Goal: Communication & Community: Answer question/provide support

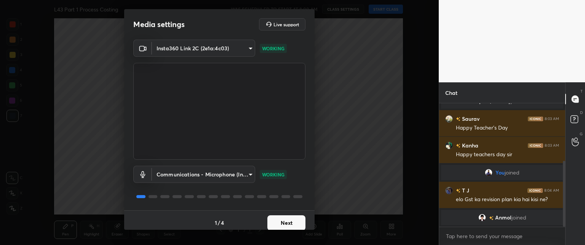
scroll to position [5, 0]
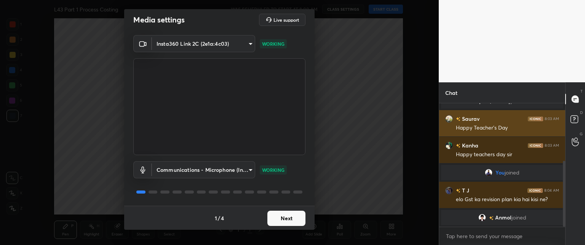
click at [281, 216] on button "Next" at bounding box center [286, 218] width 38 height 15
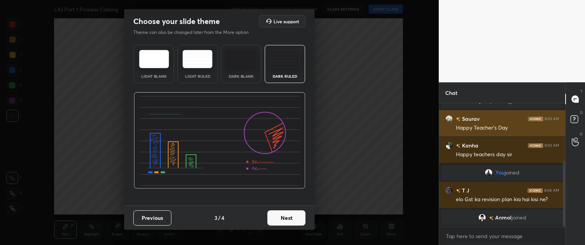
click at [286, 218] on button "Next" at bounding box center [286, 217] width 38 height 15
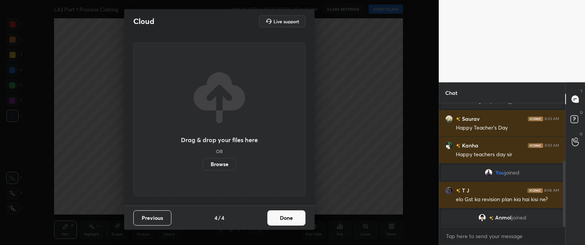
click at [284, 219] on button "Done" at bounding box center [286, 217] width 38 height 15
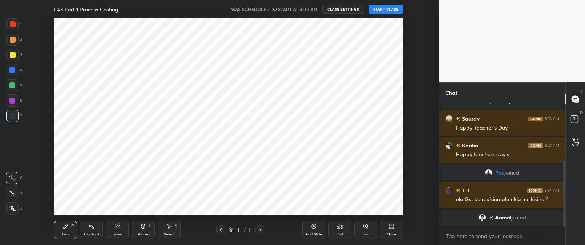
click at [381, 9] on button "START CLASS" at bounding box center [386, 9] width 34 height 9
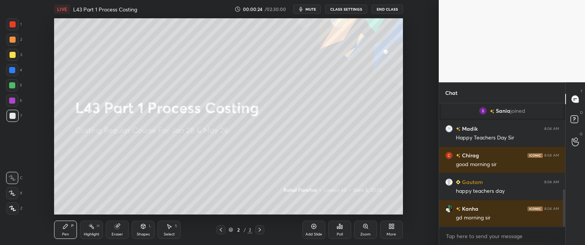
click at [391, 224] on icon at bounding box center [390, 225] width 2 height 2
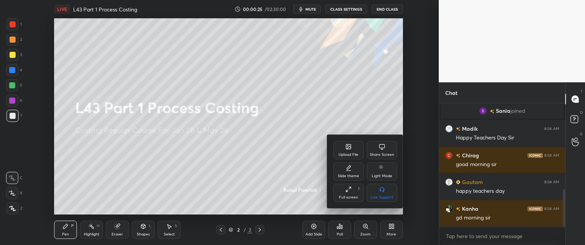
click at [248, 157] on div at bounding box center [292, 122] width 585 height 245
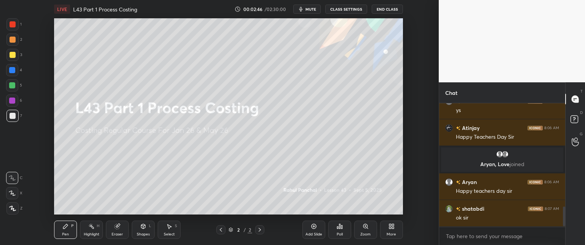
scroll to position [655, 0]
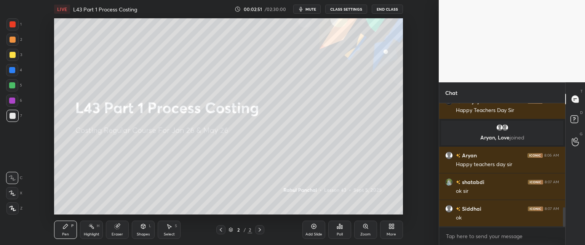
click at [387, 231] on div "More" at bounding box center [391, 229] width 23 height 18
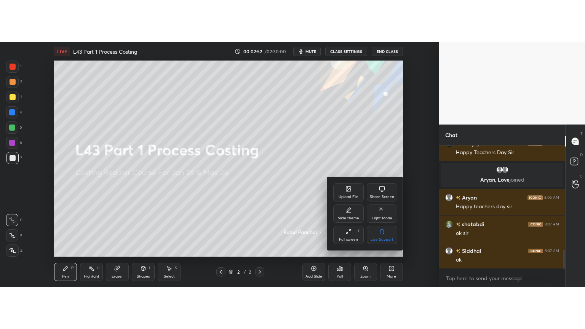
scroll to position [673, 0]
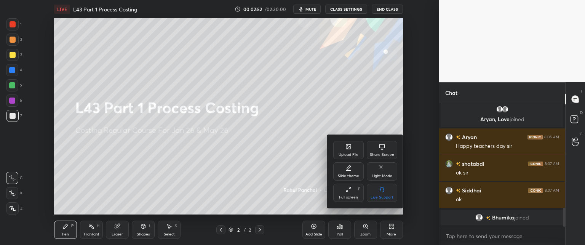
click at [244, 167] on div at bounding box center [292, 122] width 585 height 245
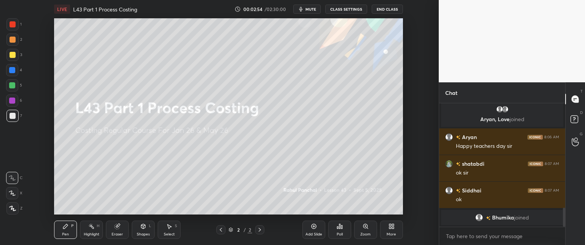
click at [393, 227] on icon at bounding box center [393, 228] width 2 height 2
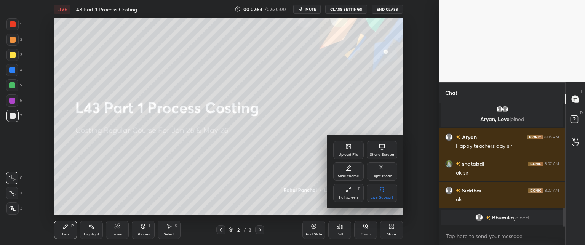
click at [343, 194] on div "Full screen F" at bounding box center [348, 193] width 30 height 18
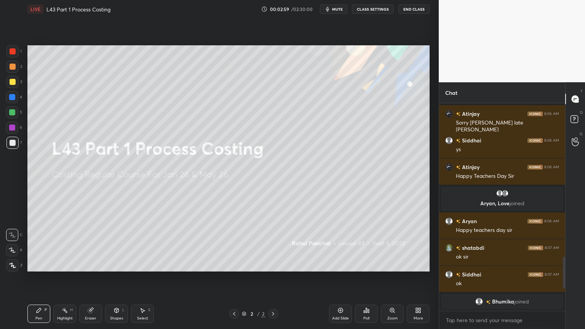
scroll to position [598, 0]
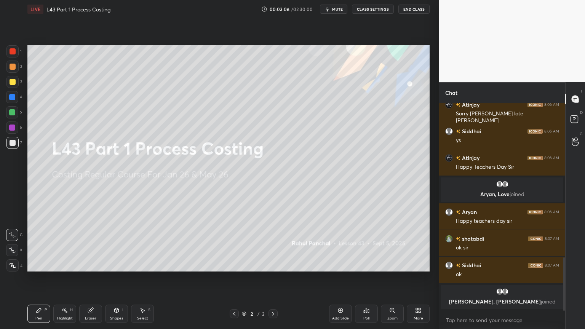
click at [91, 244] on icon at bounding box center [90, 310] width 5 height 5
click at [13, 244] on span "Erase all" at bounding box center [11, 265] width 11 height 5
click at [413, 244] on div "More" at bounding box center [418, 314] width 23 height 18
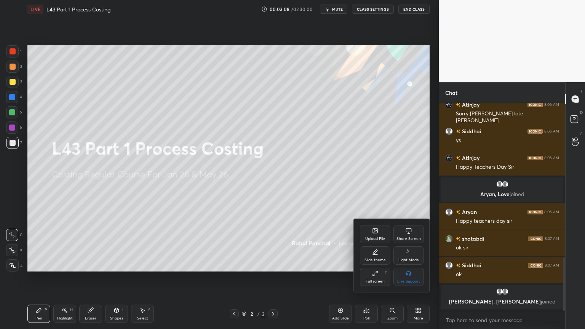
click at [367, 244] on div "Slide theme" at bounding box center [375, 255] width 30 height 18
click at [406, 244] on rect at bounding box center [409, 273] width 6 height 3
click at [361, 230] on icon at bounding box center [360, 230] width 6 height 6
click at [327, 232] on div at bounding box center [292, 164] width 585 height 329
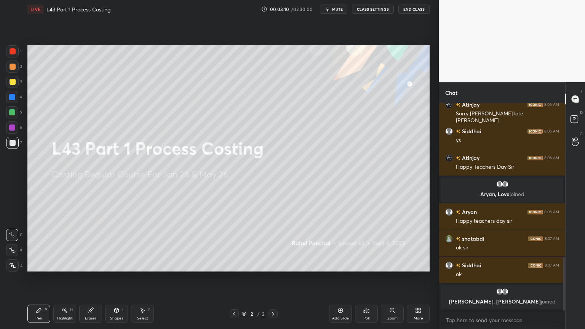
click at [338, 244] on icon at bounding box center [340, 310] width 6 height 6
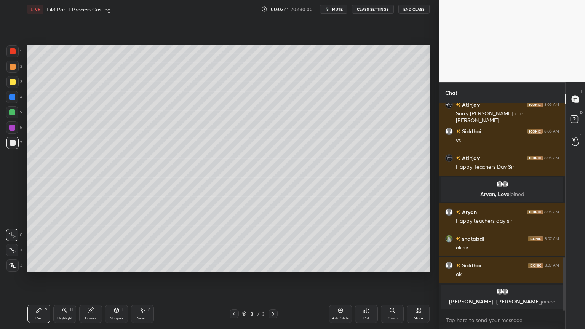
click at [6, 98] on div at bounding box center [12, 97] width 12 height 12
click at [113, 244] on div "Shapes L" at bounding box center [116, 314] width 23 height 18
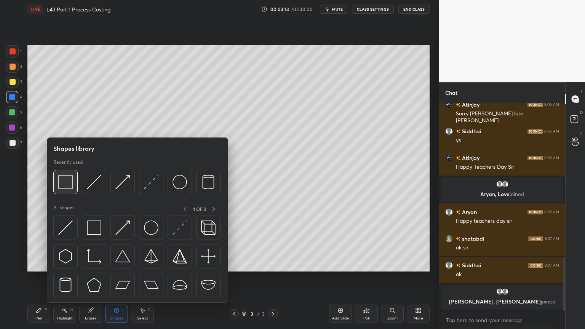
click at [67, 186] on img at bounding box center [65, 182] width 14 height 14
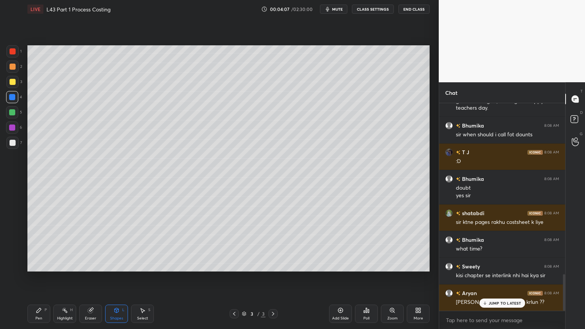
scroll to position [997, 0]
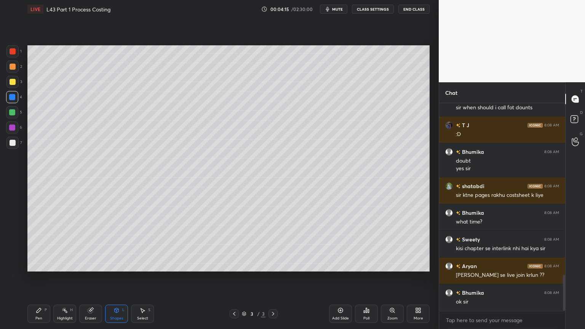
click at [10, 83] on div at bounding box center [13, 82] width 6 height 6
click at [42, 244] on div "Pen P" at bounding box center [38, 314] width 23 height 18
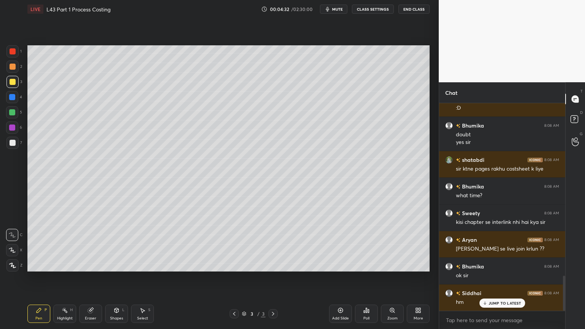
click at [16, 102] on div at bounding box center [12, 97] width 12 height 12
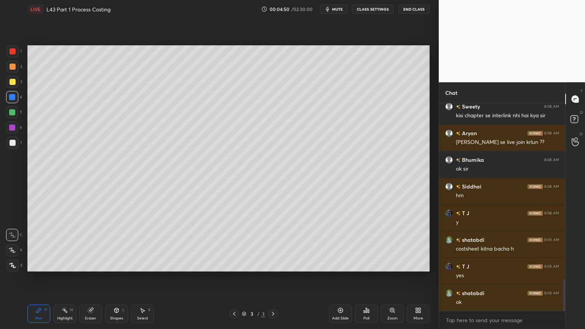
scroll to position [1157, 0]
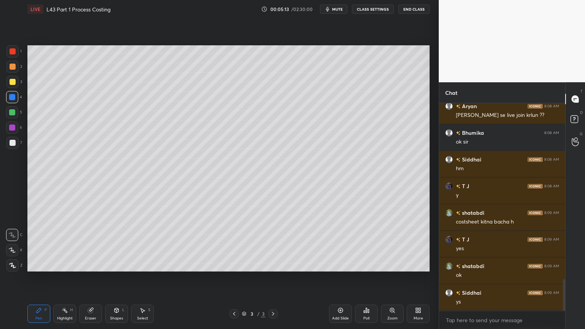
click at [122, 244] on div "Shapes L" at bounding box center [116, 314] width 23 height 18
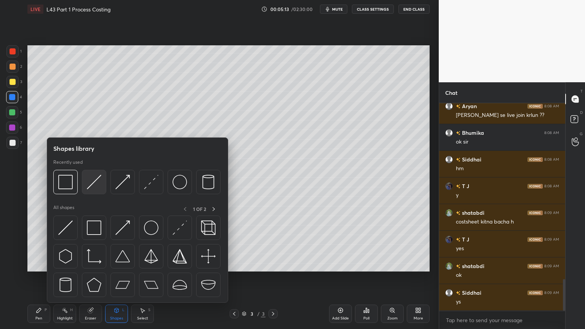
click at [90, 186] on img at bounding box center [94, 182] width 14 height 14
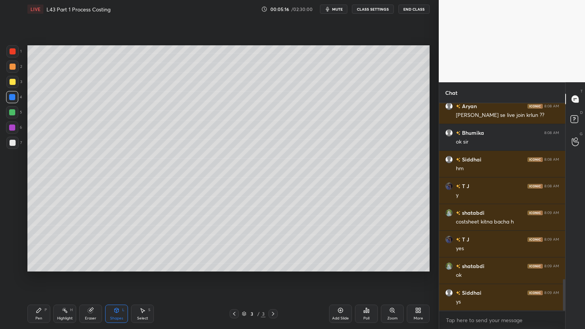
click at [42, 244] on div "Pen P" at bounding box center [38, 314] width 23 height 18
click at [14, 70] on div at bounding box center [12, 67] width 12 height 12
click at [27, 244] on div "Pen P" at bounding box center [38, 314] width 23 height 18
click at [12, 99] on div at bounding box center [12, 97] width 6 height 6
click at [118, 244] on icon at bounding box center [116, 310] width 6 height 6
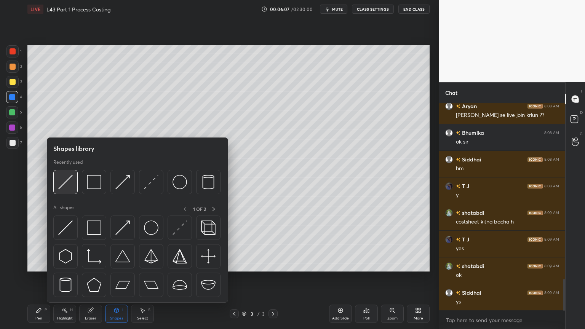
click at [69, 186] on img at bounding box center [65, 182] width 14 height 14
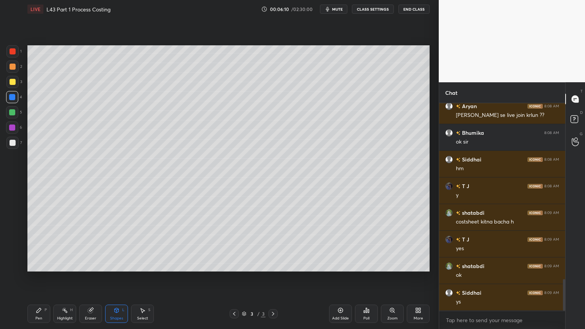
click at [41, 244] on div "Pen P" at bounding box center [38, 314] width 23 height 18
click at [11, 69] on div at bounding box center [13, 67] width 6 height 6
click at [6, 82] on div at bounding box center [12, 82] width 12 height 12
click at [11, 140] on div at bounding box center [13, 143] width 6 height 6
click at [120, 244] on div "Shapes L" at bounding box center [116, 314] width 23 height 18
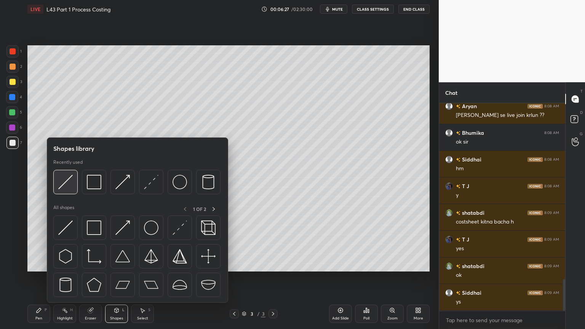
click at [67, 188] on img at bounding box center [65, 182] width 14 height 14
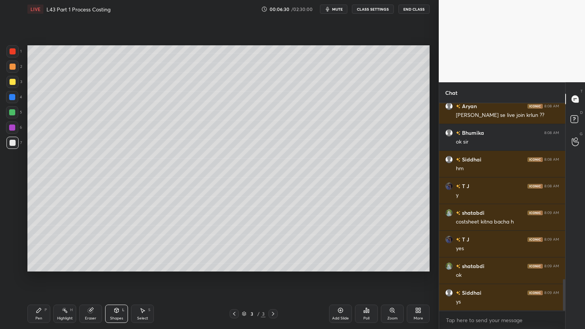
click at [44, 244] on div "Pen P" at bounding box center [38, 314] width 23 height 18
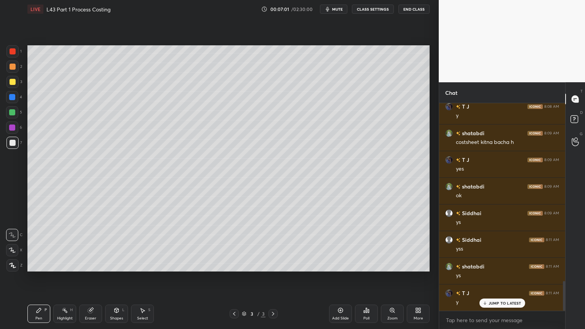
scroll to position [1264, 0]
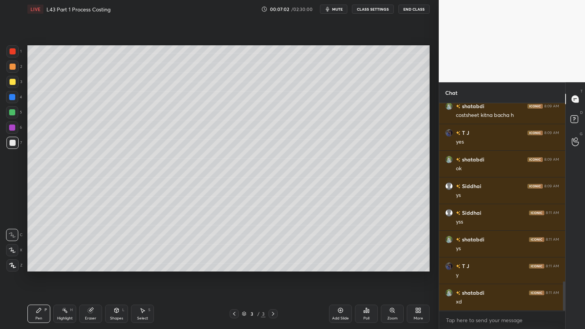
click at [14, 98] on div at bounding box center [12, 97] width 6 height 6
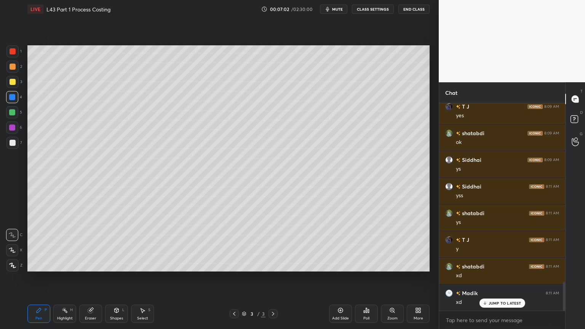
click at [114, 244] on div "Shapes L" at bounding box center [116, 314] width 23 height 18
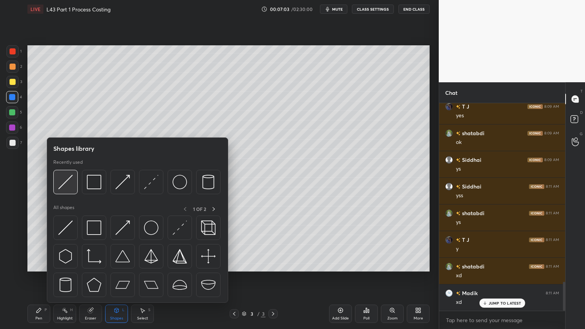
click at [62, 187] on img at bounding box center [65, 182] width 14 height 14
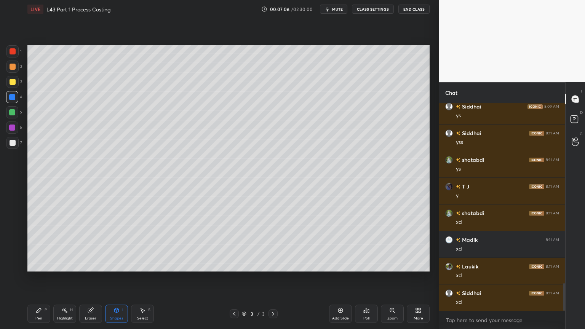
scroll to position [1371, 0]
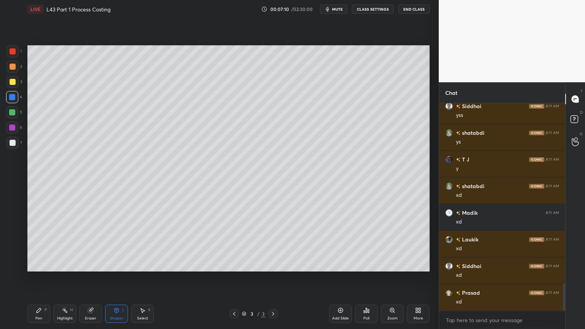
click at [39, 244] on div "Pen" at bounding box center [38, 318] width 7 height 4
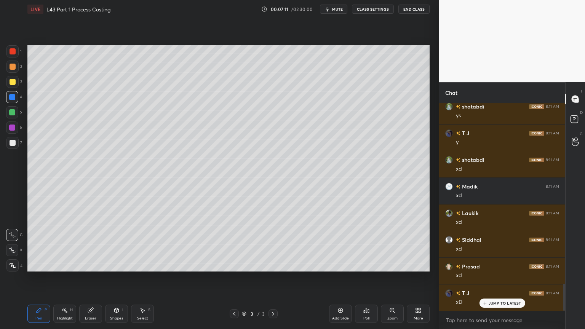
click at [20, 54] on div "1" at bounding box center [13, 51] width 15 height 12
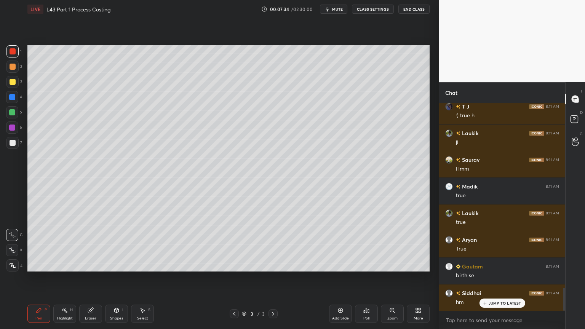
scroll to position [1690, 0]
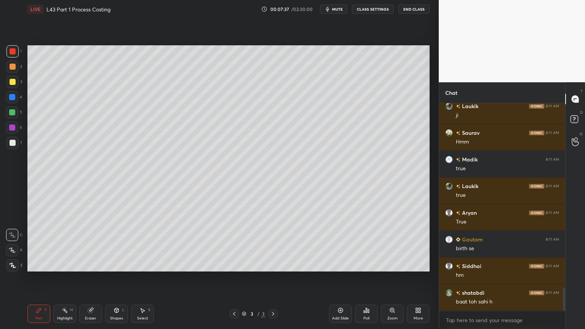
click at [11, 69] on div at bounding box center [13, 67] width 6 height 6
click at [13, 82] on div at bounding box center [13, 82] width 6 height 6
click at [30, 244] on div "Pen P" at bounding box center [38, 314] width 23 height 18
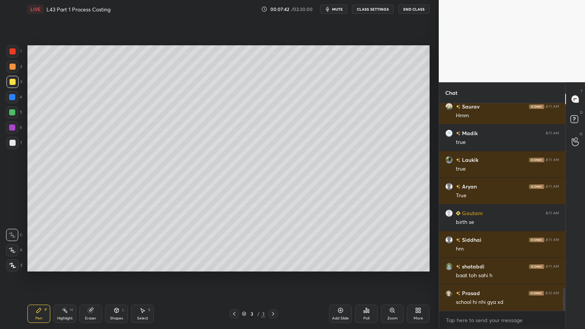
click at [87, 244] on div "Eraser" at bounding box center [90, 314] width 23 height 18
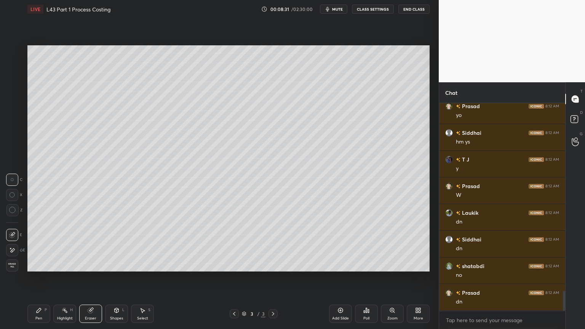
scroll to position [1983, 0]
click at [341, 244] on div "Add Slide" at bounding box center [340, 318] width 17 height 4
click at [33, 244] on div "Pen P" at bounding box center [38, 314] width 23 height 18
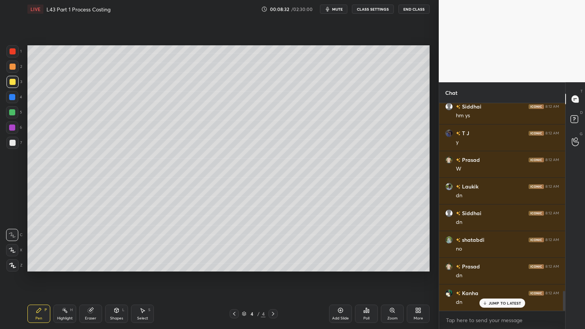
click at [117, 244] on icon at bounding box center [117, 310] width 4 height 5
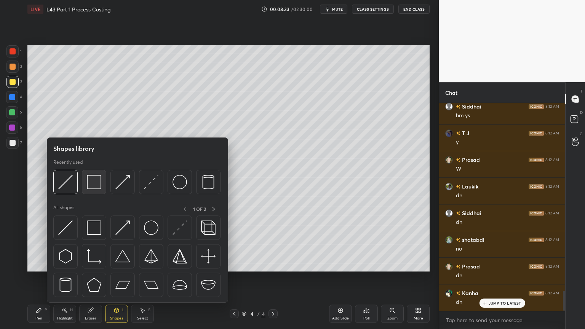
click at [101, 182] on img at bounding box center [94, 182] width 14 height 14
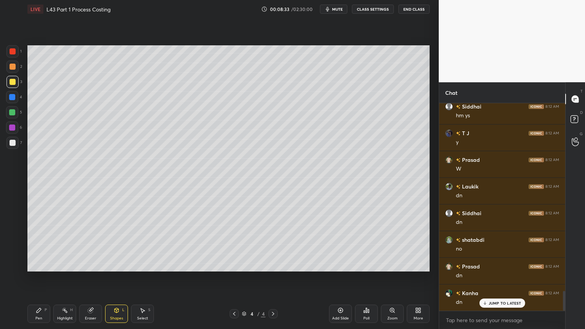
click at [13, 95] on div at bounding box center [12, 97] width 6 height 6
click at [110, 244] on div "Shapes L" at bounding box center [116, 314] width 23 height 18
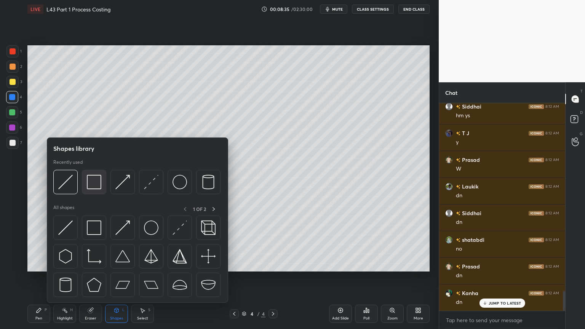
click at [94, 171] on div at bounding box center [94, 182] width 24 height 24
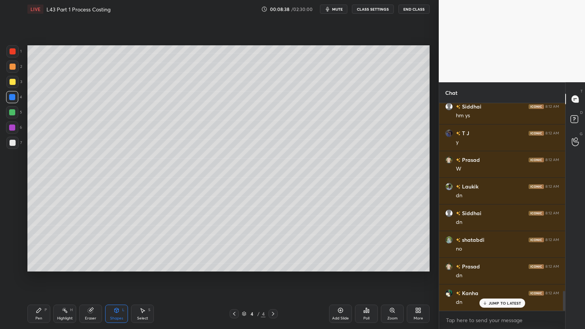
click at [34, 244] on div "Pen P" at bounding box center [38, 314] width 23 height 18
click at [14, 144] on div at bounding box center [13, 143] width 6 height 6
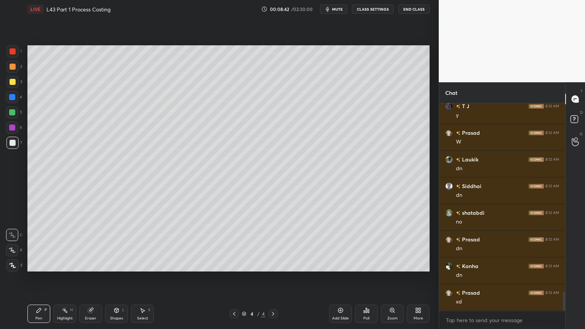
click at [10, 82] on div at bounding box center [13, 82] width 6 height 6
click at [234, 244] on icon at bounding box center [234, 314] width 6 height 6
click at [271, 244] on icon at bounding box center [273, 314] width 6 height 6
click at [119, 244] on div "Shapes L" at bounding box center [116, 314] width 23 height 18
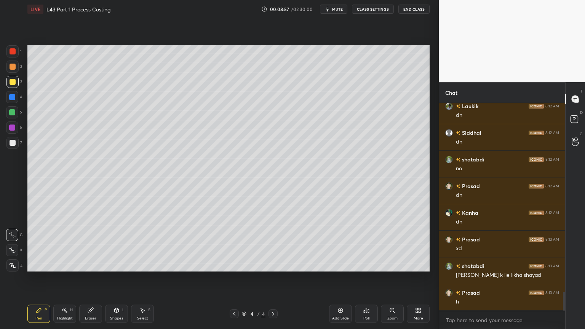
scroll to position [2090, 0]
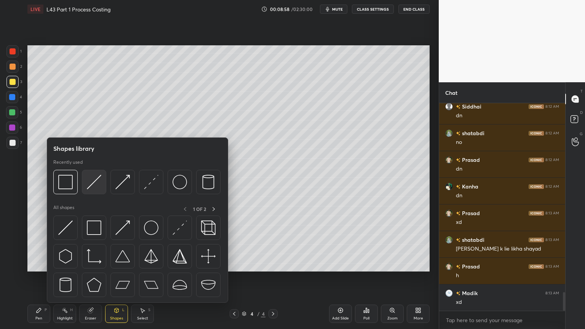
click at [97, 186] on img at bounding box center [94, 182] width 14 height 14
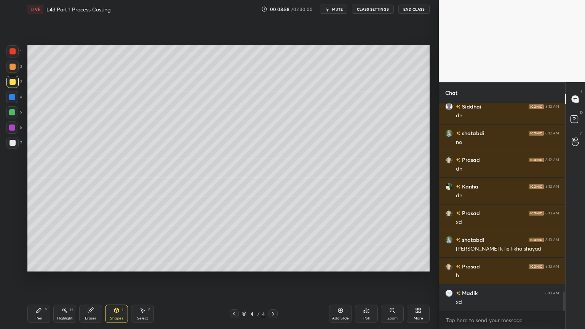
scroll to position [2117, 0]
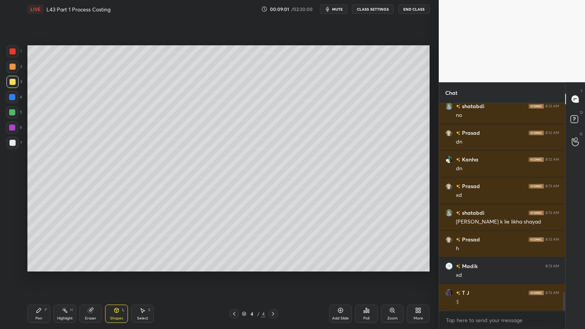
click at [38, 244] on div "Pen" at bounding box center [38, 318] width 7 height 4
click at [14, 142] on div at bounding box center [13, 143] width 6 height 6
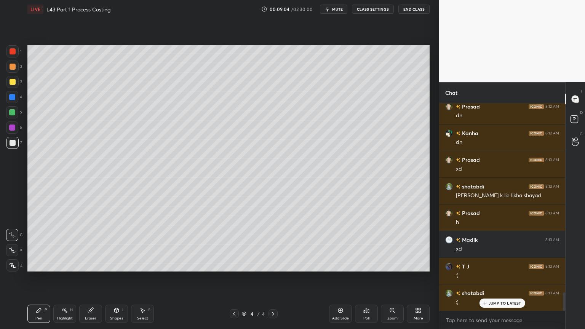
click at [12, 97] on div at bounding box center [12, 97] width 6 height 6
click at [110, 244] on div "Shapes L" at bounding box center [116, 314] width 23 height 18
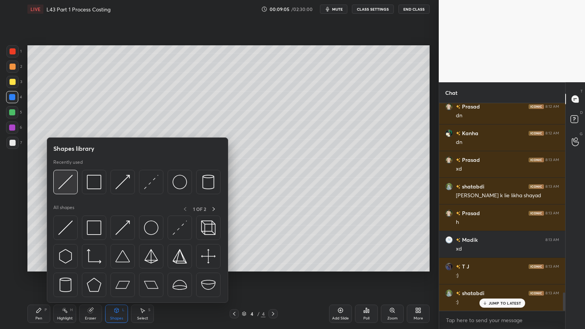
click at [61, 181] on img at bounding box center [65, 182] width 14 height 14
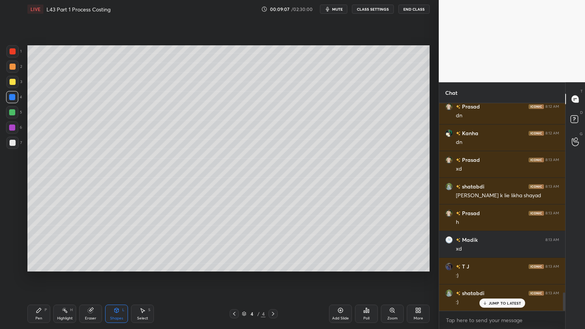
scroll to position [2170, 0]
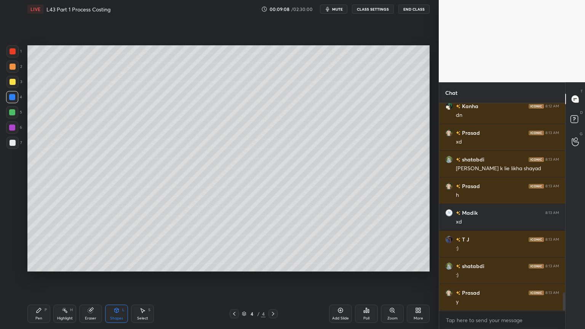
click at [37, 244] on div "Pen P" at bounding box center [38, 314] width 23 height 18
click at [9, 72] on div at bounding box center [12, 67] width 12 height 12
click at [9, 146] on div at bounding box center [12, 143] width 12 height 12
click at [91, 244] on icon at bounding box center [90, 310] width 5 height 5
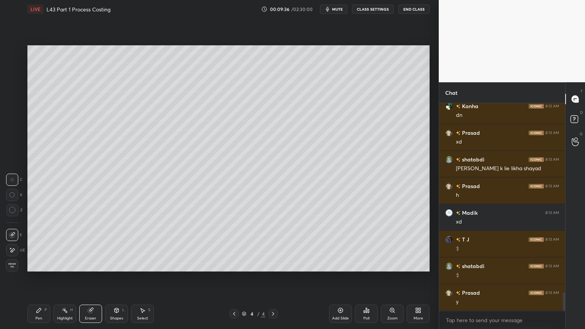
click at [41, 244] on div "Pen" at bounding box center [38, 318] width 7 height 4
click at [92, 244] on icon at bounding box center [90, 310] width 5 height 5
click at [38, 244] on div "Pen P" at bounding box center [38, 314] width 23 height 18
click at [13, 100] on div at bounding box center [12, 97] width 6 height 6
click at [116, 244] on icon at bounding box center [117, 310] width 4 height 5
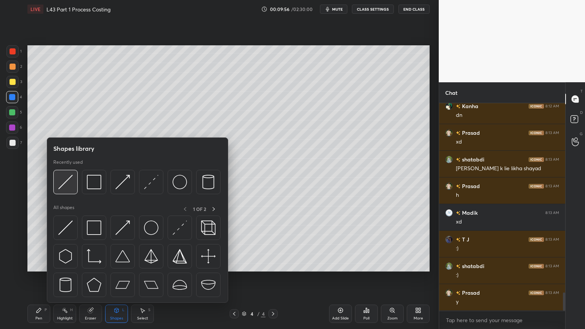
click at [71, 180] on img at bounding box center [65, 182] width 14 height 14
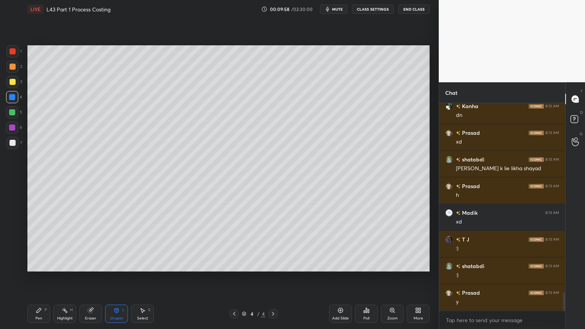
click at [15, 144] on div at bounding box center [13, 143] width 6 height 6
click at [40, 244] on div "Pen P" at bounding box center [38, 314] width 23 height 18
click at [232, 244] on icon at bounding box center [234, 314] width 6 height 6
click at [13, 75] on div "2" at bounding box center [14, 68] width 16 height 15
click at [11, 104] on div "4" at bounding box center [14, 98] width 16 height 15
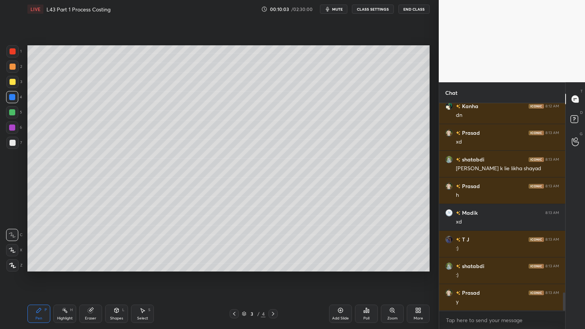
click at [12, 113] on div at bounding box center [12, 112] width 6 height 6
click at [14, 84] on div at bounding box center [13, 82] width 6 height 6
click at [16, 101] on div at bounding box center [12, 97] width 12 height 12
click at [117, 244] on div "Shapes L" at bounding box center [116, 314] width 23 height 18
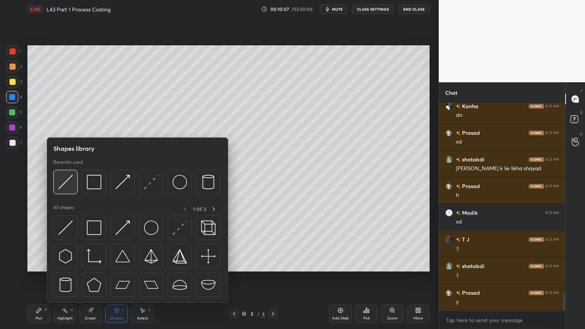
click at [67, 186] on img at bounding box center [65, 182] width 14 height 14
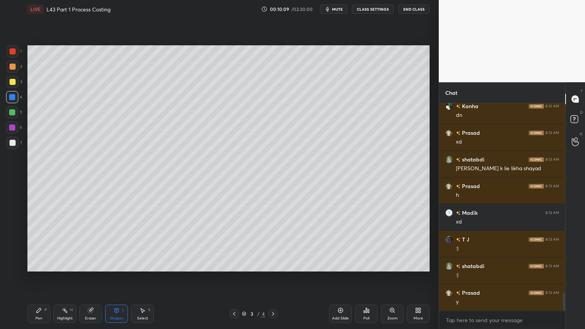
click at [35, 244] on div "Pen P" at bounding box center [38, 314] width 23 height 18
click at [13, 85] on div at bounding box center [12, 82] width 12 height 12
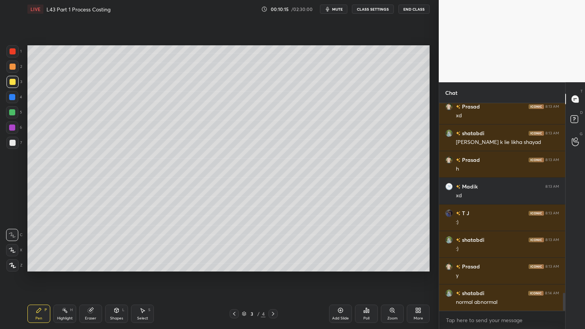
scroll to position [2223, 0]
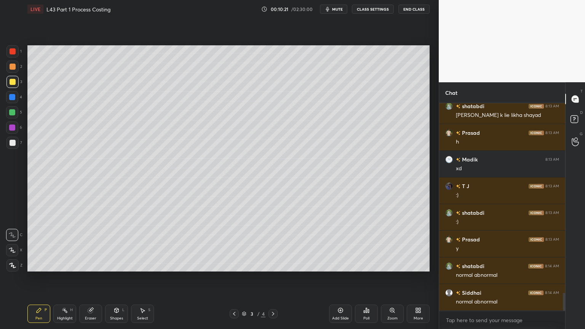
click at [116, 244] on icon at bounding box center [117, 310] width 4 height 5
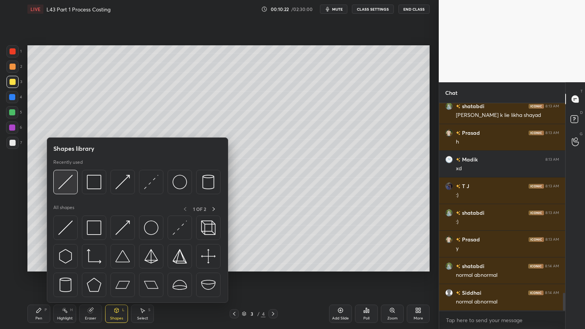
click at [66, 185] on img at bounding box center [65, 182] width 14 height 14
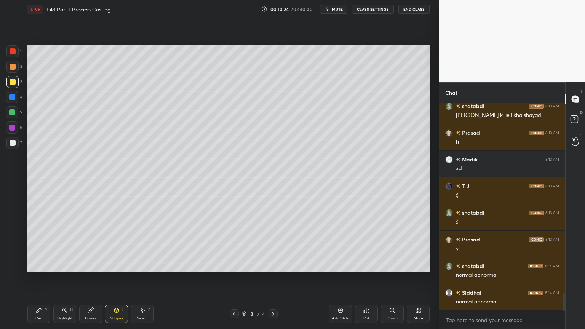
click at [19, 148] on div "7" at bounding box center [14, 143] width 16 height 12
click at [34, 244] on div "Pen P" at bounding box center [38, 314] width 23 height 18
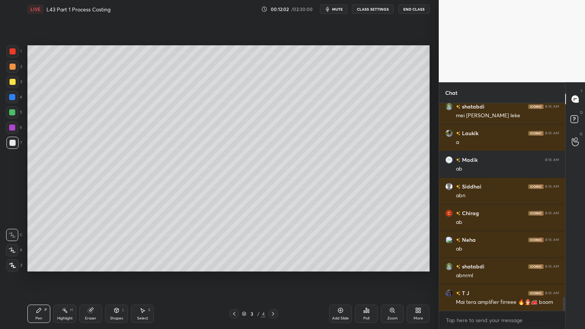
scroll to position [2917, 0]
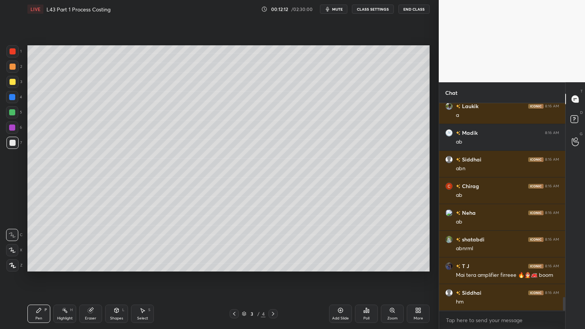
click at [88, 244] on div "Eraser" at bounding box center [90, 314] width 23 height 18
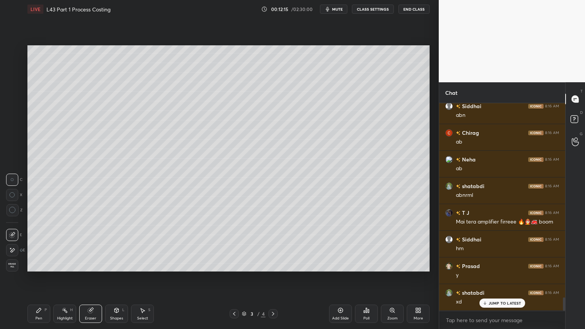
scroll to position [3023, 0]
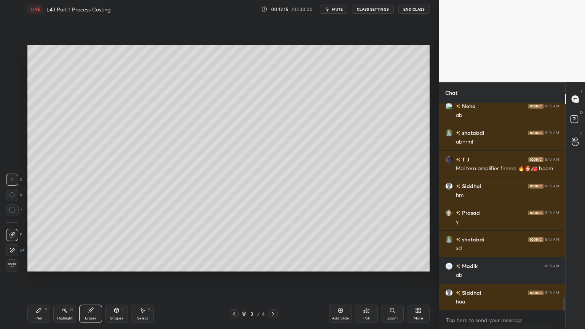
click at [36, 244] on icon at bounding box center [39, 310] width 6 height 6
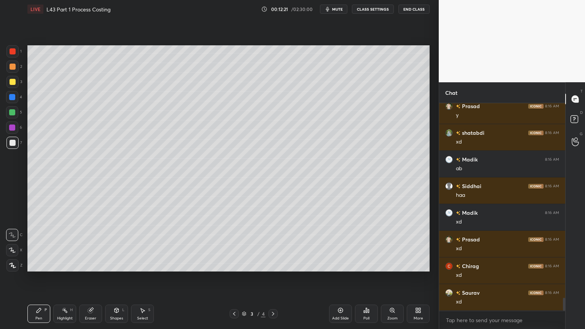
scroll to position [3156, 0]
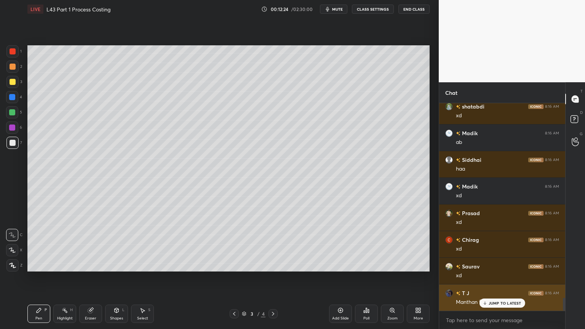
click at [486, 244] on icon at bounding box center [484, 303] width 5 height 5
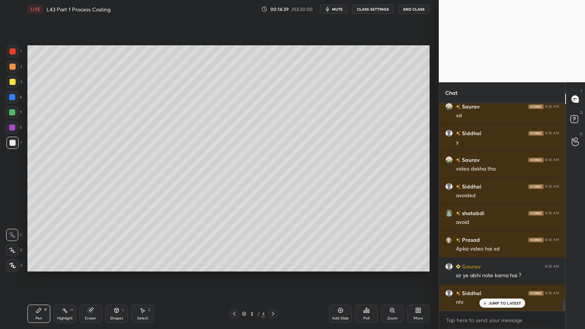
scroll to position [3894, 0]
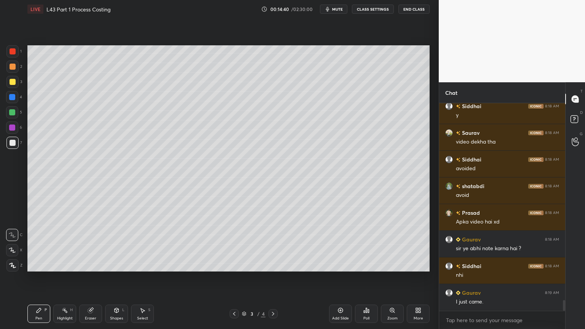
click at [15, 82] on div at bounding box center [13, 82] width 6 height 6
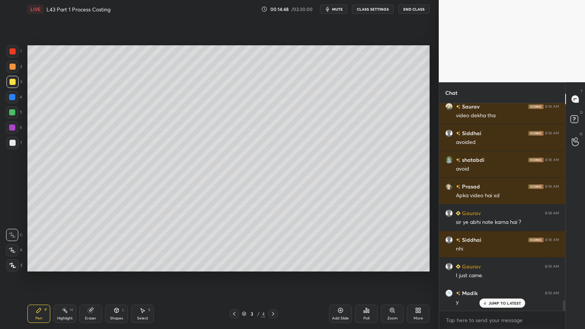
click at [9, 144] on div at bounding box center [12, 143] width 12 height 12
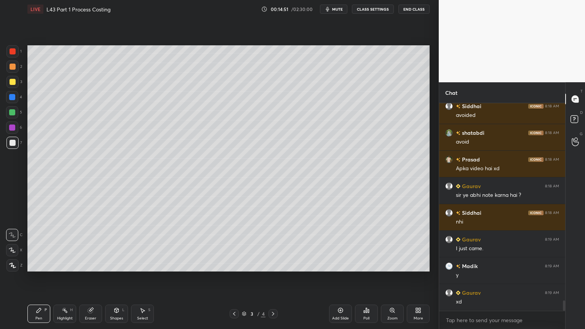
click at [269, 244] on div at bounding box center [272, 313] width 9 height 9
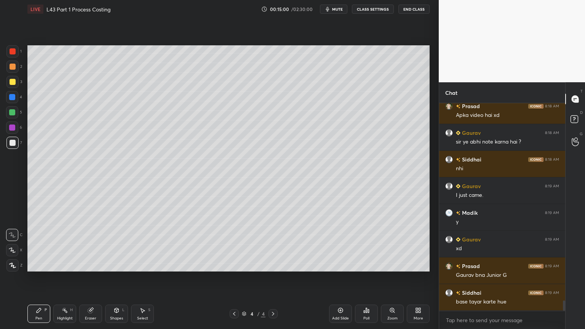
scroll to position [4027, 0]
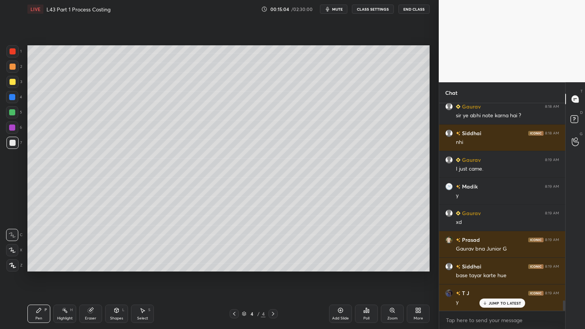
click at [48, 244] on div "Pen P" at bounding box center [38, 314] width 23 height 18
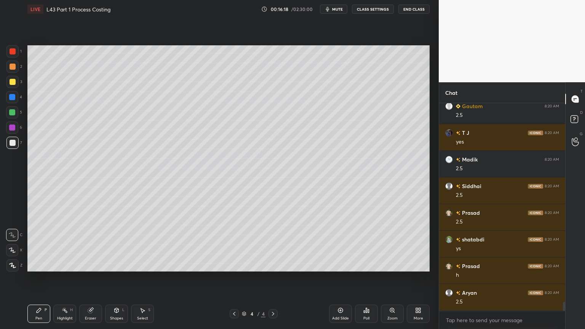
scroll to position [4736, 0]
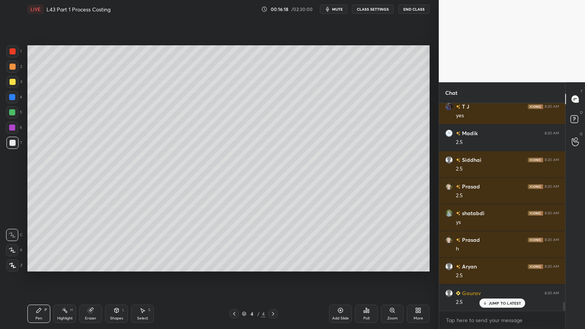
click at [137, 244] on div "Select S" at bounding box center [142, 314] width 23 height 18
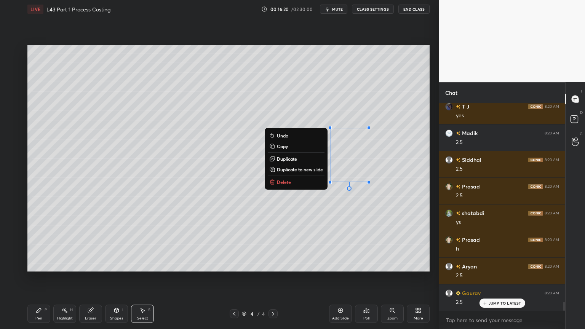
click at [281, 181] on p "Delete" at bounding box center [284, 182] width 14 height 6
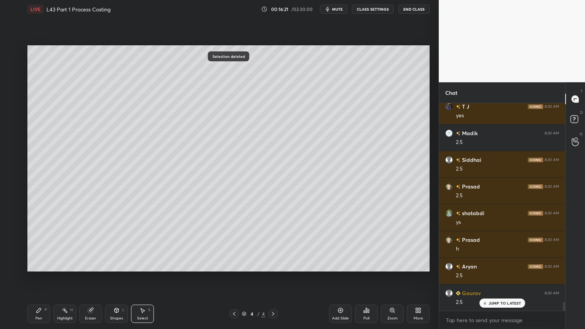
click at [37, 244] on icon at bounding box center [39, 310] width 5 height 5
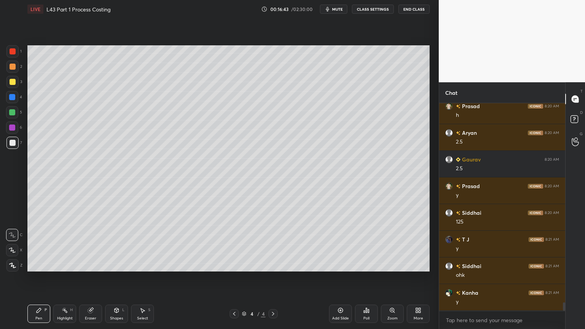
scroll to position [4896, 0]
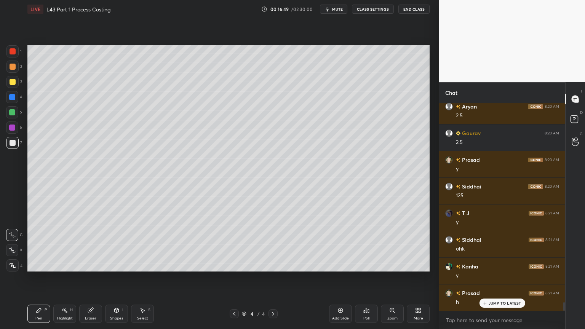
click at [139, 244] on div "Select" at bounding box center [142, 318] width 11 height 4
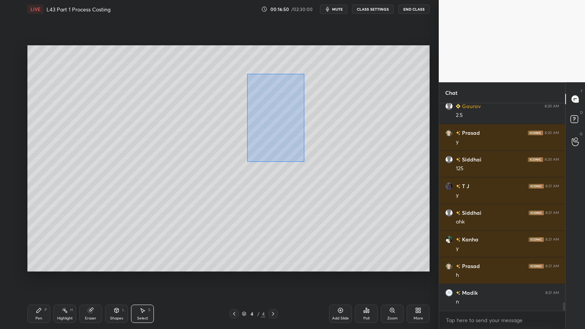
scroll to position [5002, 0]
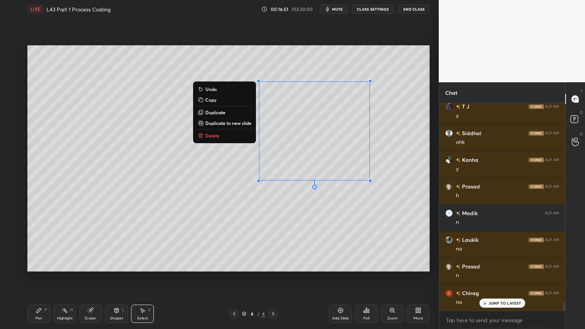
click at [223, 134] on button "Delete" at bounding box center [224, 135] width 57 height 9
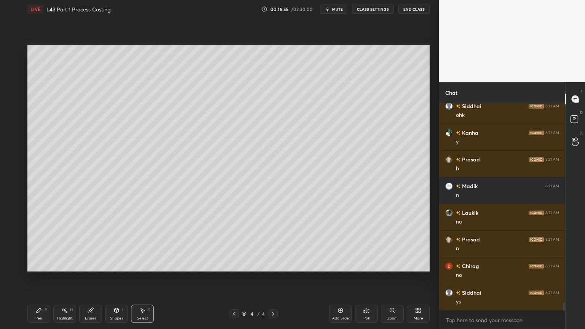
scroll to position [5056, 0]
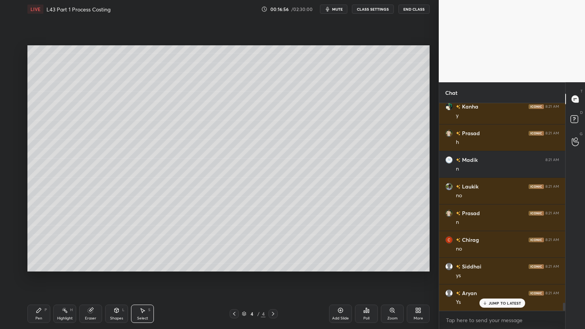
click at [40, 244] on div "Pen P" at bounding box center [38, 314] width 23 height 18
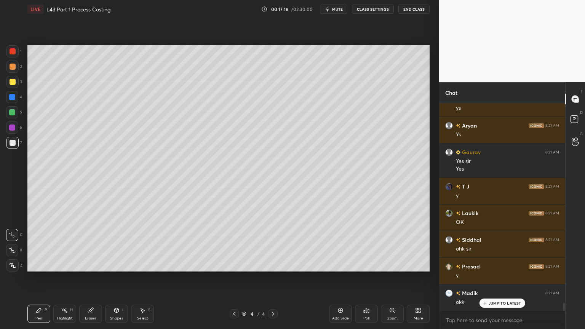
scroll to position [5250, 0]
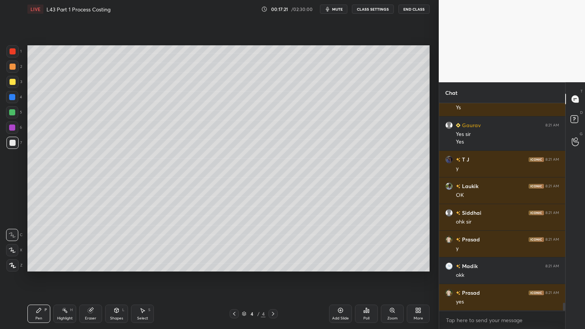
click at [120, 244] on div "Shapes L" at bounding box center [116, 314] width 23 height 18
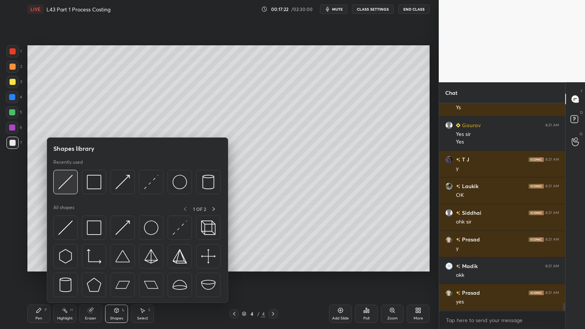
click at [73, 183] on div at bounding box center [65, 182] width 24 height 24
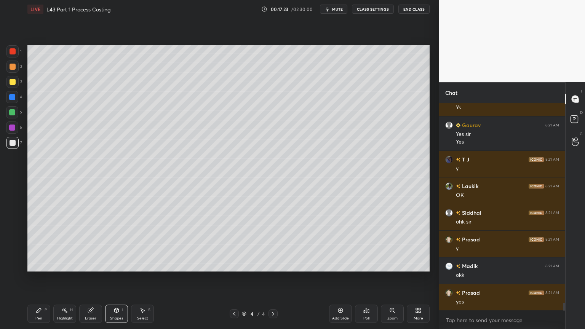
click at [11, 97] on div at bounding box center [12, 97] width 6 height 6
click at [107, 244] on div "Shapes L" at bounding box center [116, 314] width 23 height 18
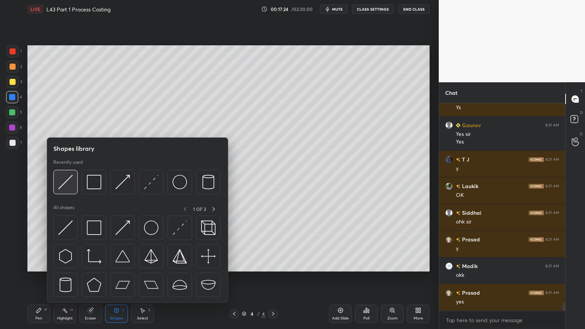
click at [72, 182] on img at bounding box center [65, 182] width 14 height 14
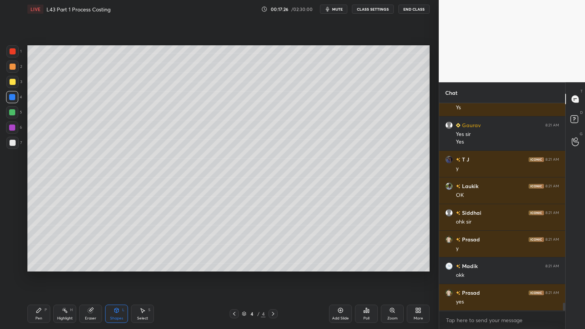
click at [38, 244] on div "Pen" at bounding box center [38, 318] width 7 height 4
click at [8, 142] on div at bounding box center [12, 143] width 12 height 12
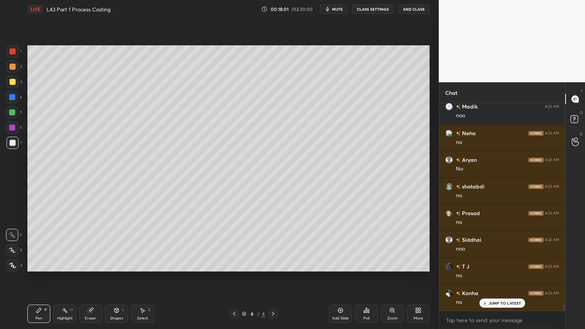
scroll to position [5570, 0]
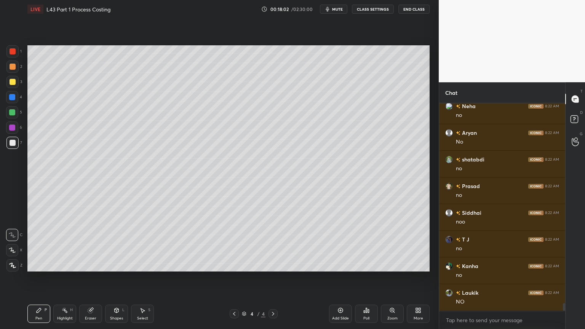
click at [89, 244] on icon at bounding box center [90, 310] width 5 height 5
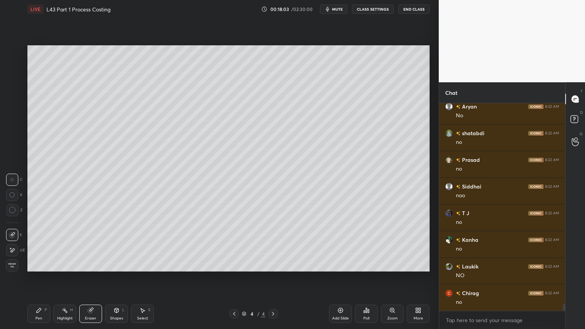
scroll to position [5623, 0]
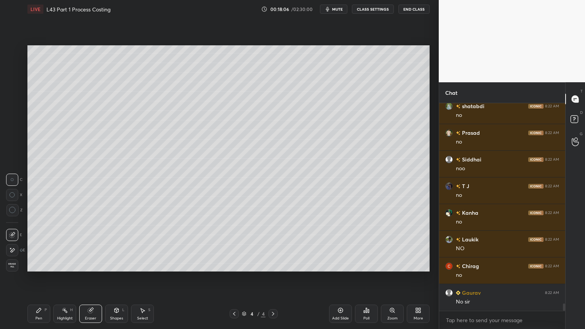
click at [42, 244] on div "Pen P" at bounding box center [38, 314] width 23 height 18
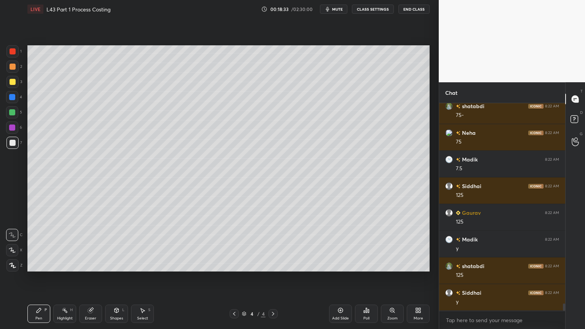
scroll to position [5863, 0]
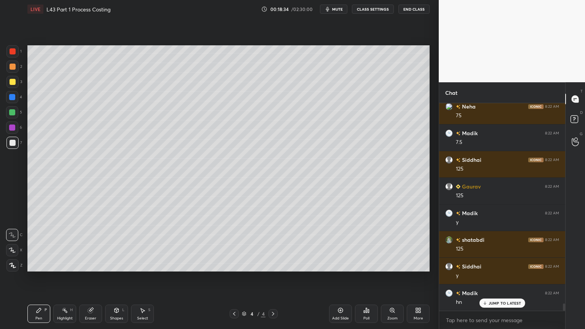
click at [146, 244] on div "Select S" at bounding box center [142, 314] width 23 height 18
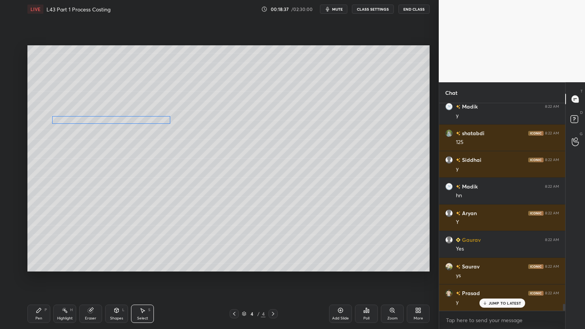
scroll to position [5996, 0]
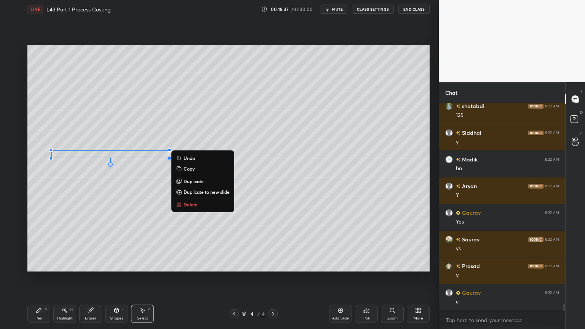
click at [50, 133] on div "0 ° Undo Copy Duplicate Duplicate to new slide Delete" at bounding box center [228, 158] width 402 height 226
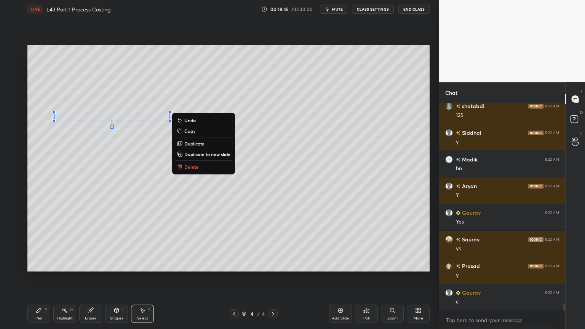
click at [59, 134] on div "0 ° Undo Copy Duplicate Duplicate to new slide Delete" at bounding box center [228, 158] width 402 height 226
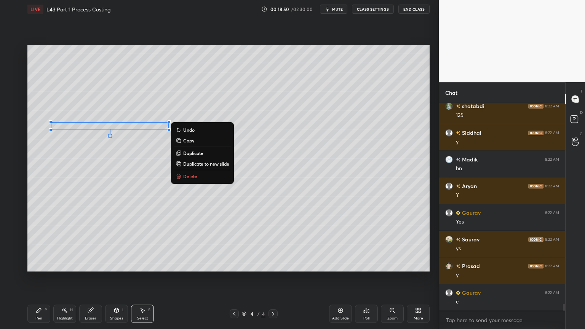
click at [78, 206] on div "0 ° Undo Copy Duplicate Duplicate to new slide Delete" at bounding box center [228, 158] width 402 height 226
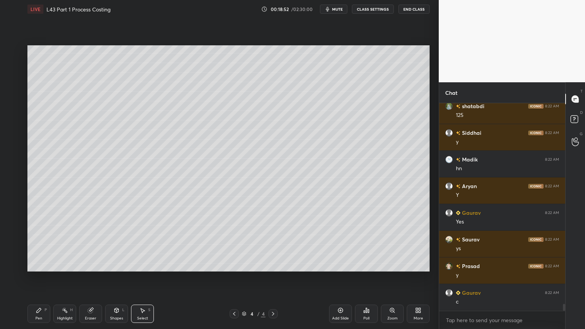
scroll to position [6023, 0]
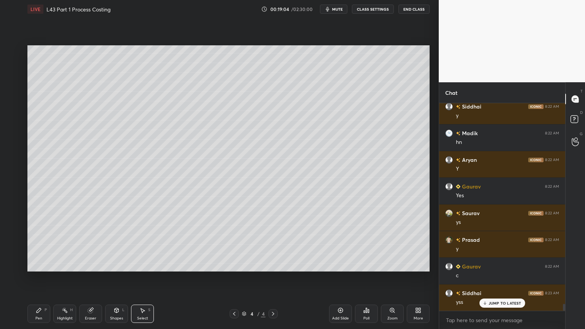
click at [48, 244] on div "Pen P" at bounding box center [38, 314] width 23 height 18
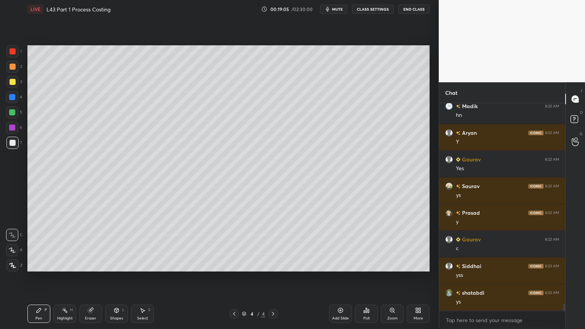
click at [144, 244] on icon at bounding box center [142, 310] width 6 height 6
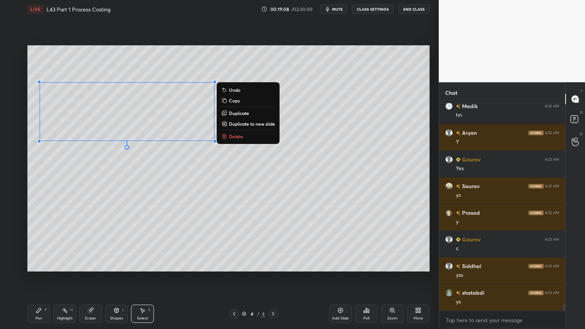
click at [87, 206] on div "0 ° Undo Copy Duplicate Duplicate to new slide Delete" at bounding box center [228, 158] width 402 height 226
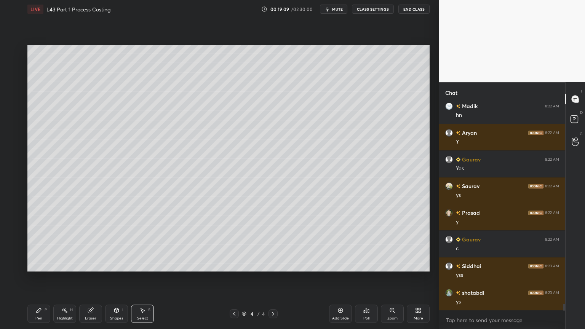
click at [42, 244] on icon at bounding box center [39, 310] width 6 height 6
click at [12, 81] on div at bounding box center [13, 82] width 6 height 6
click at [113, 244] on div "Shapes" at bounding box center [116, 318] width 13 height 4
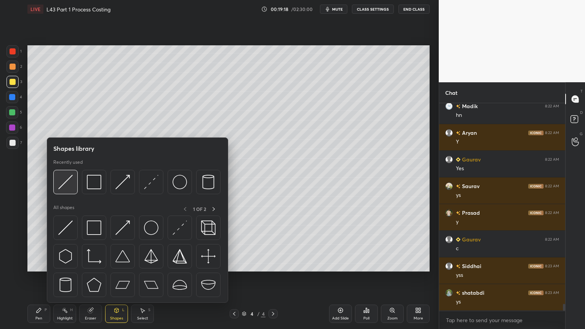
click at [65, 187] on img at bounding box center [65, 182] width 14 height 14
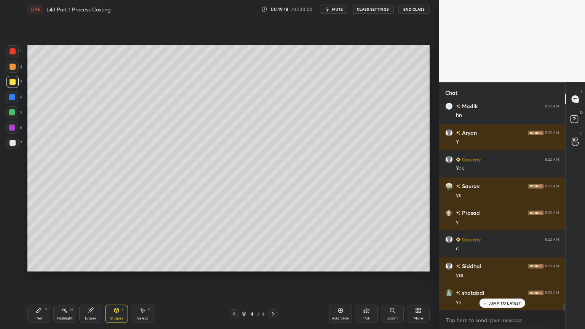
scroll to position [6076, 0]
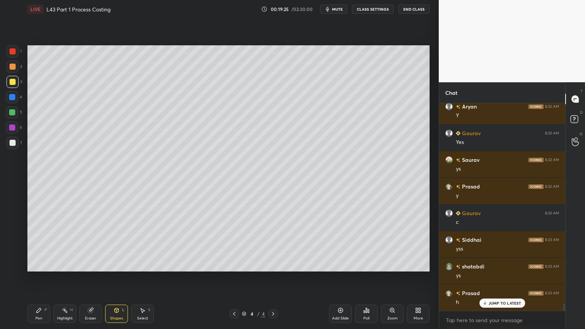
click at [11, 99] on div at bounding box center [12, 97] width 6 height 6
click at [115, 244] on div "Shapes L" at bounding box center [116, 314] width 23 height 18
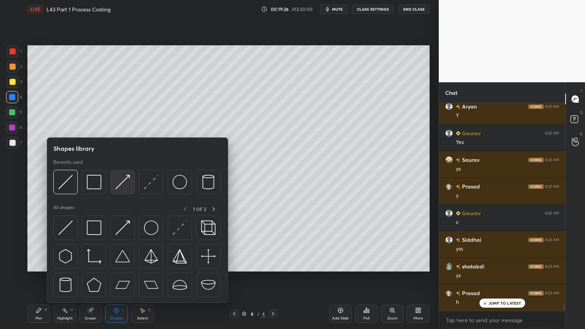
click at [117, 183] on img at bounding box center [122, 182] width 14 height 14
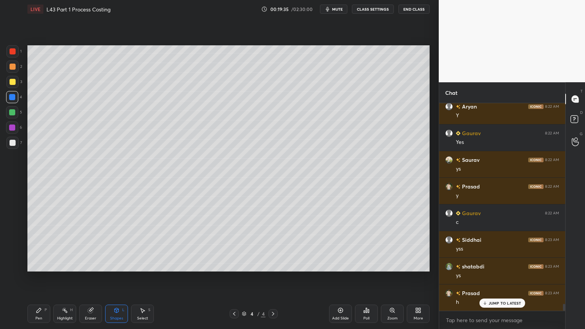
click at [118, 244] on icon at bounding box center [117, 310] width 4 height 5
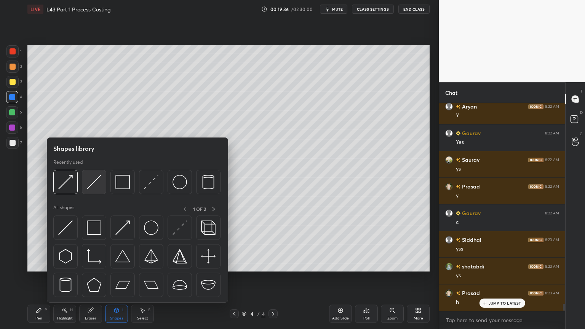
click at [91, 186] on img at bounding box center [94, 182] width 14 height 14
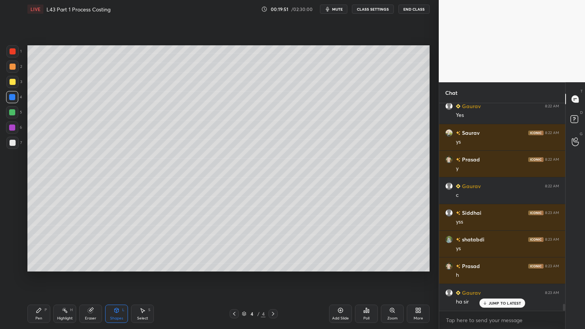
scroll to position [6129, 0]
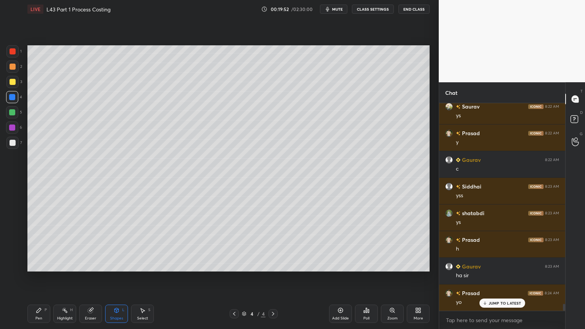
click at [14, 87] on div at bounding box center [12, 82] width 12 height 12
click at [13, 72] on div at bounding box center [12, 67] width 12 height 12
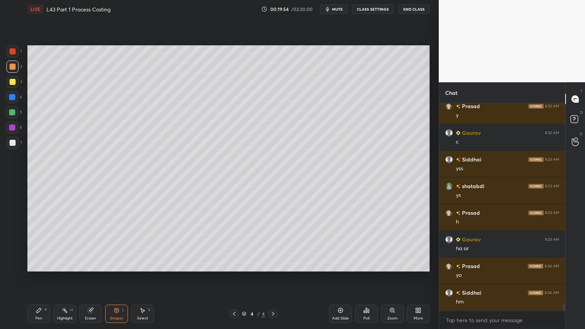
scroll to position [6183, 0]
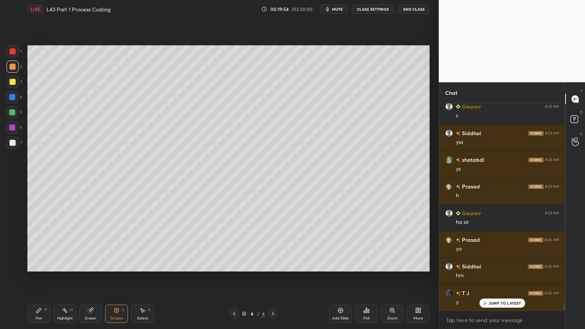
click at [11, 83] on div at bounding box center [13, 82] width 6 height 6
click at [16, 65] on div at bounding box center [12, 67] width 12 height 12
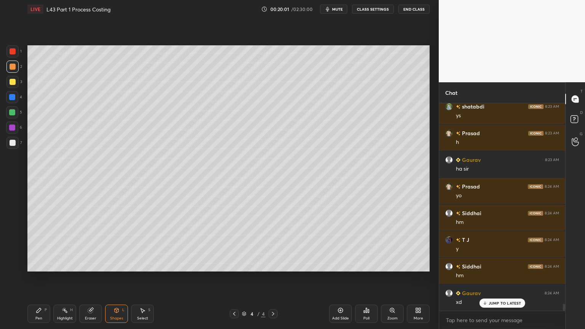
click at [11, 84] on div at bounding box center [13, 82] width 6 height 6
click at [11, 74] on div "2" at bounding box center [14, 68] width 16 height 15
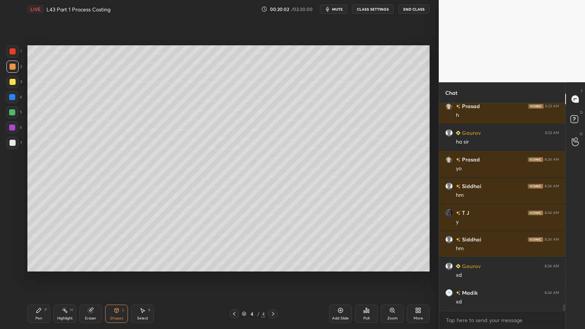
click at [15, 83] on div at bounding box center [13, 82] width 6 height 6
click at [28, 244] on div "Pen P Highlight H Eraser Shapes L Select S 4 / 4 Add Slide Poll Zoom More" at bounding box center [228, 314] width 402 height 30
click at [38, 244] on div "Pen" at bounding box center [38, 318] width 7 height 4
click at [13, 145] on div at bounding box center [13, 143] width 6 height 6
click at [12, 65] on div at bounding box center [13, 67] width 6 height 6
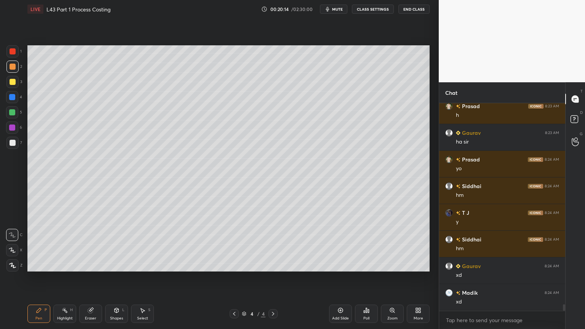
click at [12, 70] on div at bounding box center [12, 67] width 12 height 12
click at [14, 95] on div at bounding box center [12, 97] width 6 height 6
click at [118, 244] on icon at bounding box center [116, 310] width 6 height 6
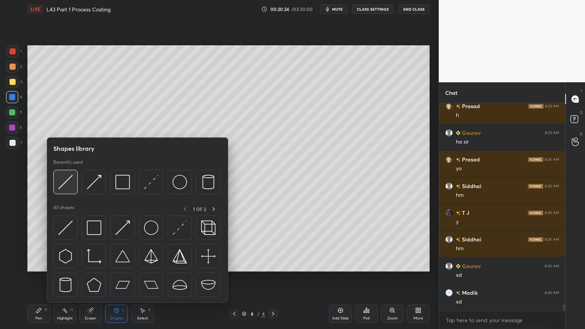
click at [67, 178] on img at bounding box center [65, 182] width 14 height 14
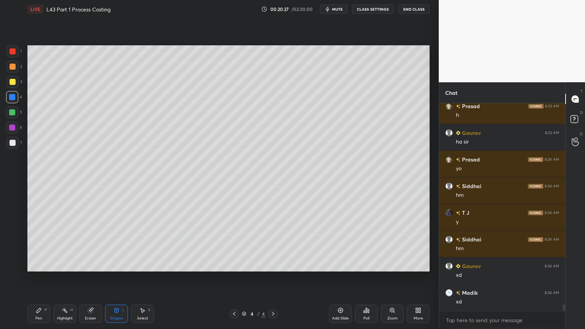
click at [17, 144] on div at bounding box center [12, 143] width 12 height 12
click at [32, 244] on div "Pen P" at bounding box center [38, 314] width 23 height 18
click at [10, 87] on div at bounding box center [12, 82] width 12 height 12
click at [10, 141] on div at bounding box center [13, 143] width 6 height 6
click at [140, 244] on div "Select S" at bounding box center [142, 314] width 23 height 18
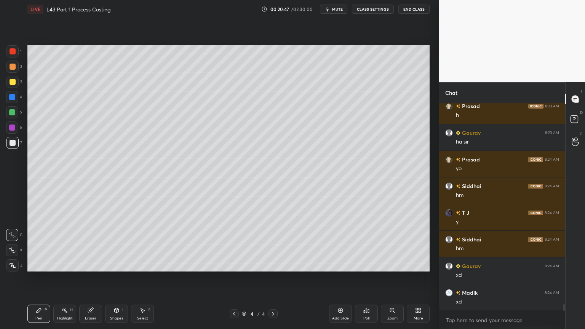
scroll to position [6289, 0]
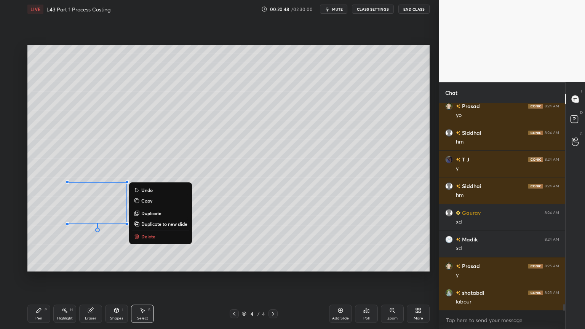
click at [141, 238] on p "Delete" at bounding box center [148, 236] width 14 height 6
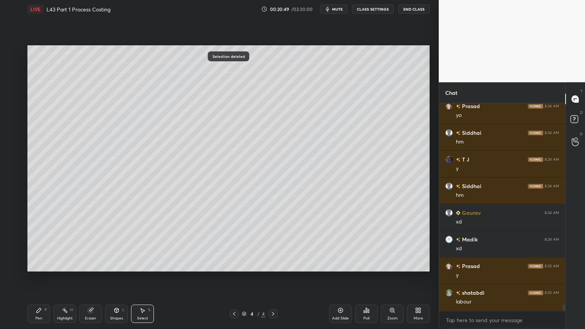
scroll to position [6324, 0]
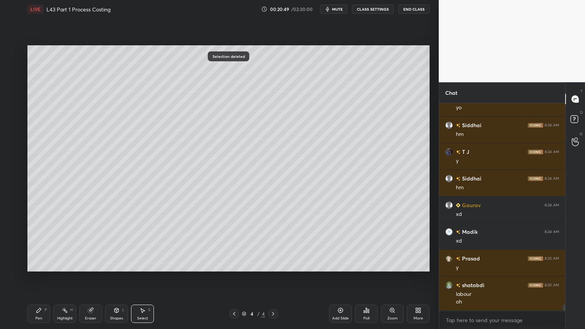
click at [38, 244] on div "0 ° Undo Copy Duplicate Duplicate to new slide Delete Selection deleted Setting…" at bounding box center [228, 158] width 408 height 280
click at [37, 244] on icon at bounding box center [39, 310] width 6 height 6
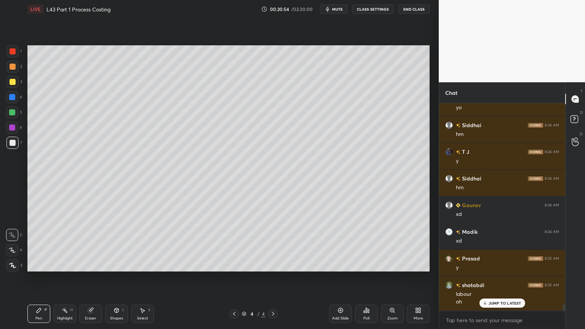
scroll to position [6350, 0]
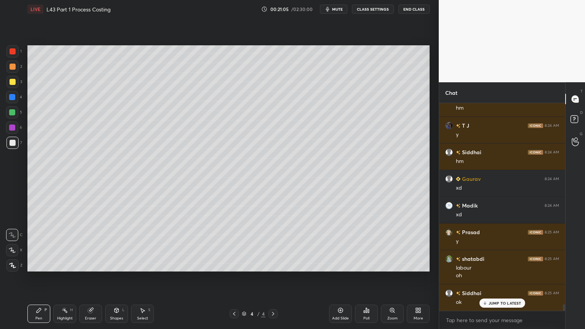
click at [14, 80] on div at bounding box center [13, 82] width 6 height 6
click at [12, 141] on div at bounding box center [13, 143] width 6 height 6
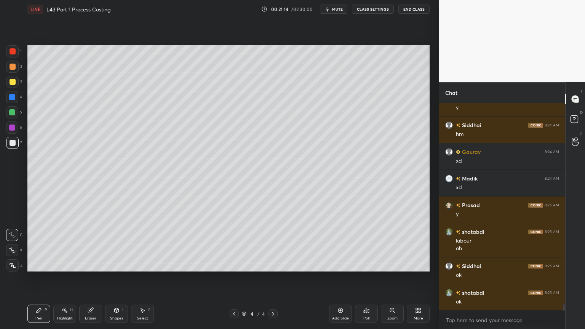
click at [16, 84] on div at bounding box center [12, 82] width 12 height 12
click at [12, 146] on div at bounding box center [12, 143] width 12 height 12
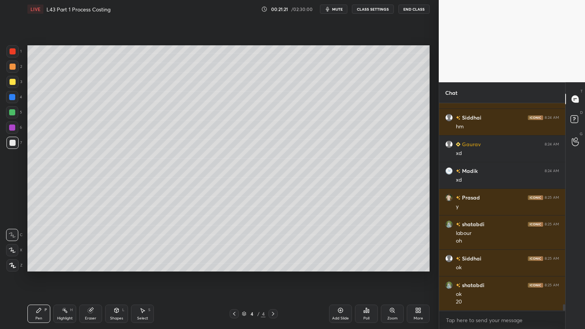
scroll to position [6411, 0]
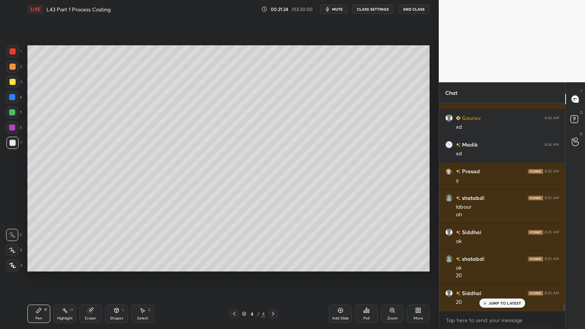
click at [10, 84] on div at bounding box center [13, 82] width 6 height 6
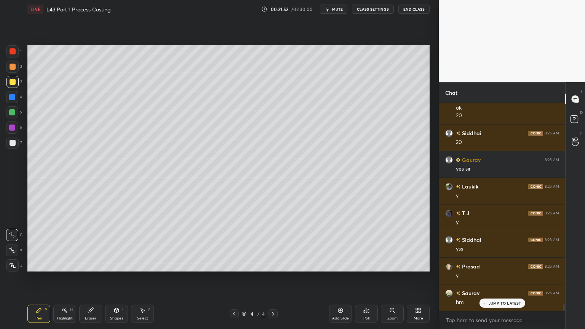
scroll to position [6598, 0]
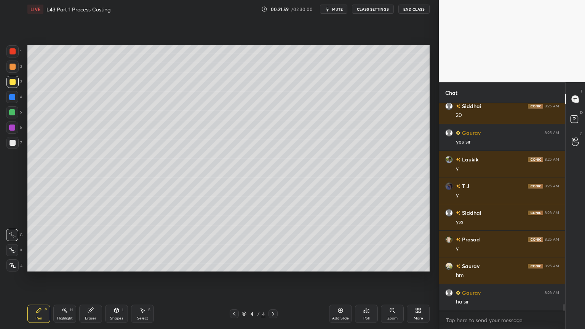
click at [14, 142] on div at bounding box center [13, 143] width 6 height 6
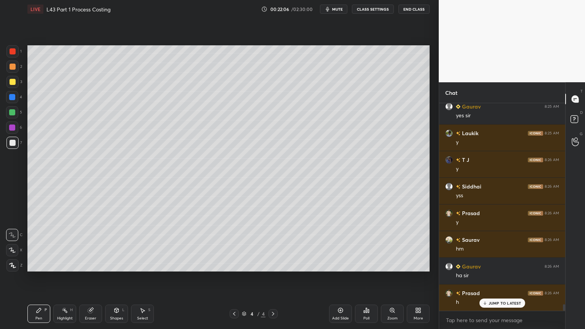
click at [90, 244] on icon at bounding box center [90, 310] width 5 height 5
click at [70, 244] on div "Highlight H" at bounding box center [64, 314] width 23 height 18
click at [38, 244] on div "Pen" at bounding box center [38, 318] width 7 height 4
click at [12, 113] on div at bounding box center [12, 112] width 6 height 6
click at [17, 99] on div at bounding box center [12, 97] width 12 height 12
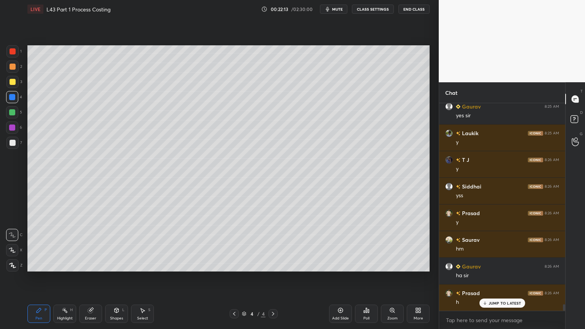
click at [119, 244] on icon at bounding box center [116, 310] width 6 height 6
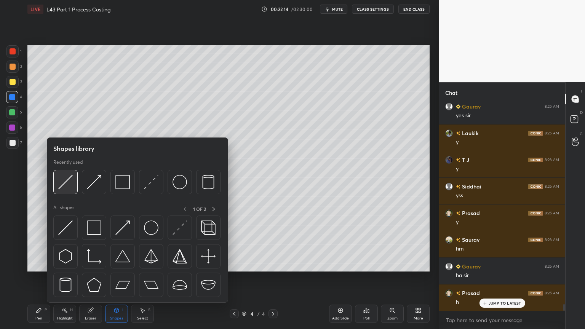
click at [68, 182] on img at bounding box center [65, 182] width 14 height 14
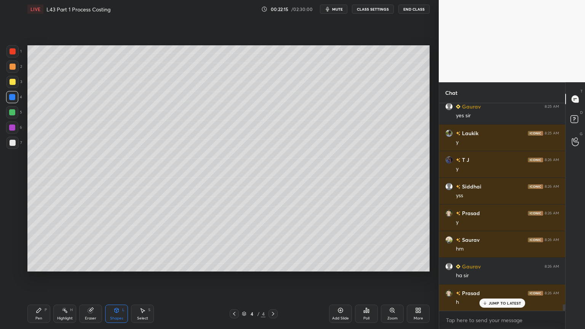
click at [13, 146] on div at bounding box center [12, 143] width 12 height 12
click at [39, 244] on div "Pen P" at bounding box center [38, 314] width 23 height 18
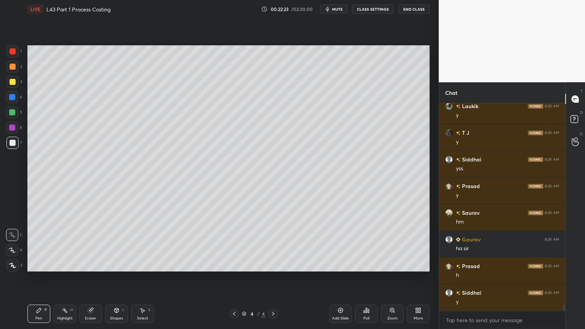
click at [67, 244] on div "Highlight" at bounding box center [65, 318] width 16 height 4
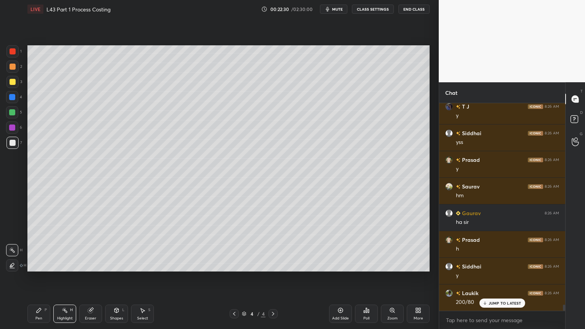
scroll to position [6705, 0]
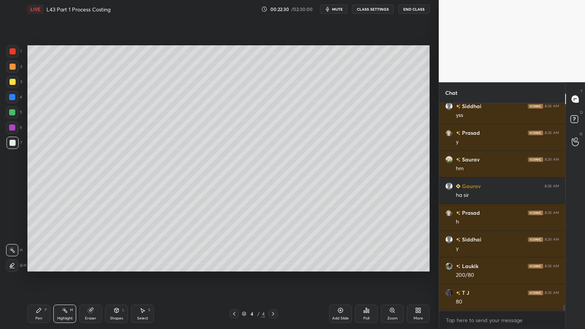
click at [11, 145] on div at bounding box center [13, 143] width 6 height 6
click at [37, 244] on icon at bounding box center [39, 310] width 5 height 5
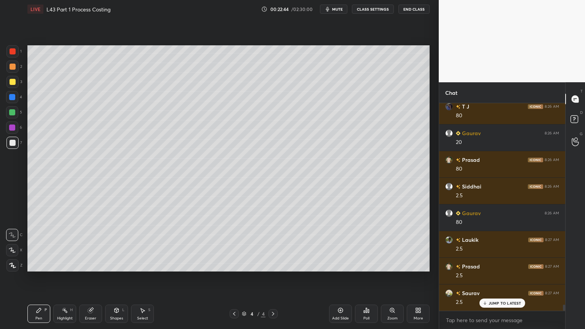
scroll to position [6918, 0]
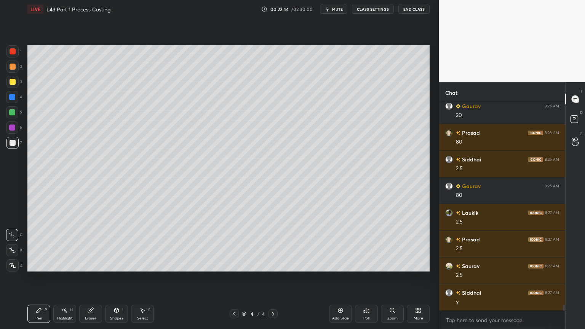
click at [17, 84] on div at bounding box center [12, 82] width 12 height 12
click at [9, 137] on div "7" at bounding box center [14, 143] width 16 height 12
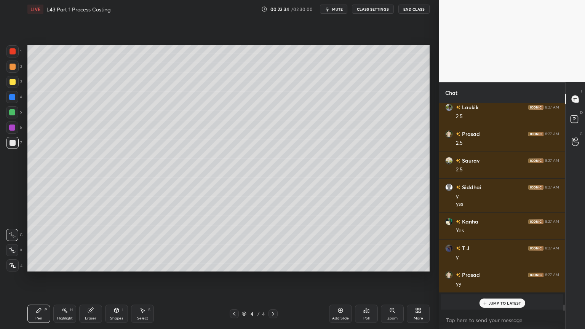
scroll to position [7077, 0]
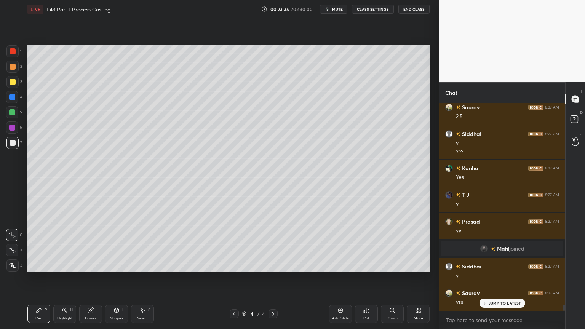
click at [9, 85] on div at bounding box center [12, 82] width 12 height 12
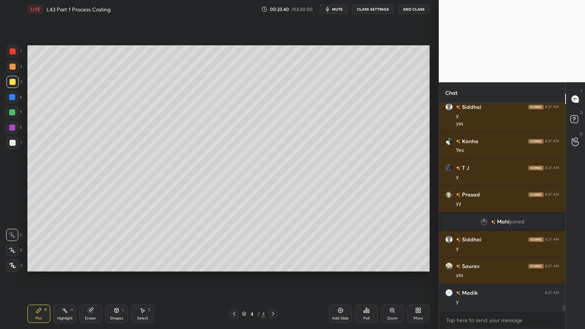
click at [11, 141] on div at bounding box center [13, 143] width 6 height 6
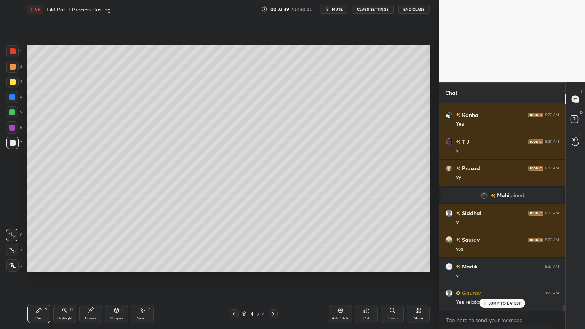
click at [142, 244] on icon at bounding box center [143, 310] width 4 height 5
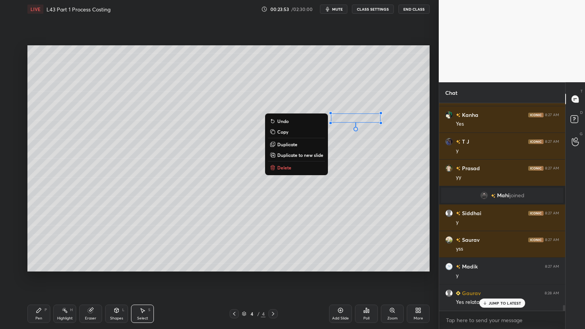
click at [100, 244] on div "0 ° Undo Copy Duplicate Duplicate to new slide Delete" at bounding box center [228, 158] width 402 height 226
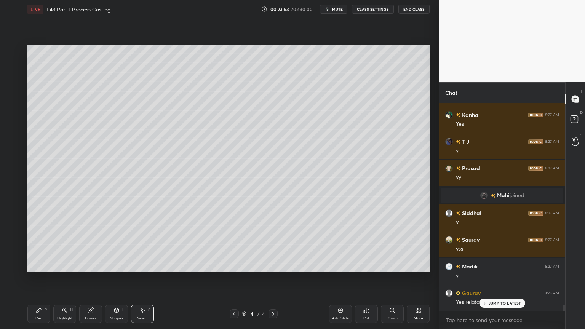
click at [32, 244] on div "Pen P" at bounding box center [38, 314] width 23 height 18
click at [14, 116] on div at bounding box center [12, 112] width 12 height 12
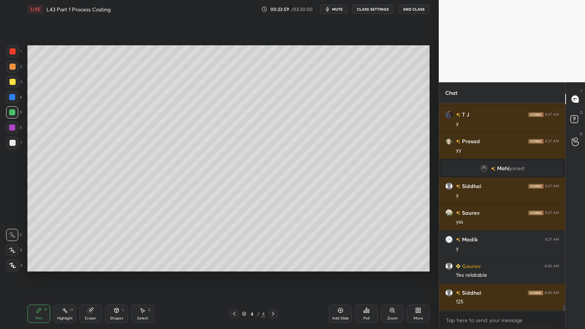
click at [17, 145] on div at bounding box center [12, 143] width 12 height 12
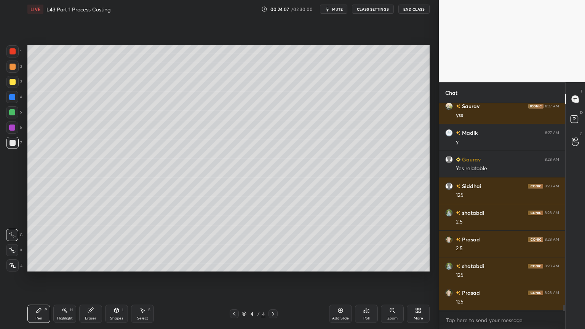
scroll to position [7290, 0]
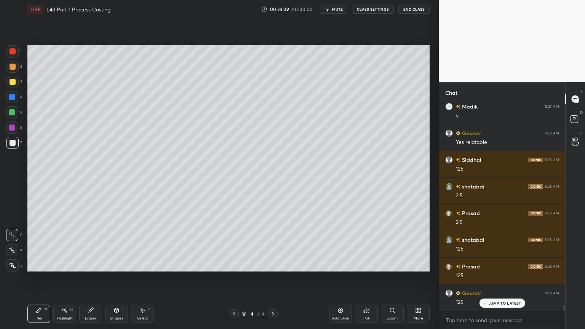
click at [12, 101] on div at bounding box center [12, 97] width 12 height 12
click at [116, 244] on div "Shapes L" at bounding box center [116, 314] width 23 height 18
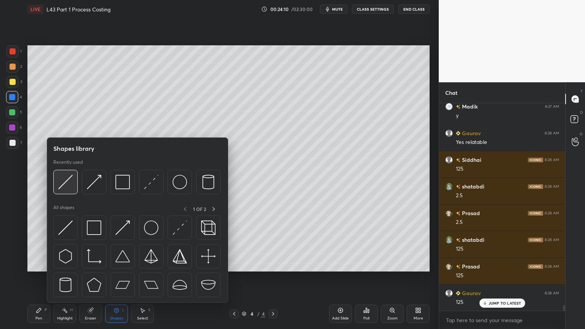
click at [65, 179] on img at bounding box center [65, 182] width 14 height 14
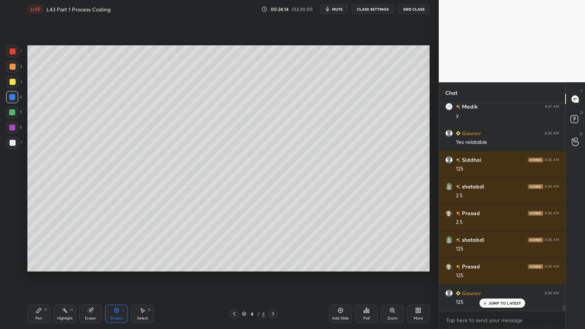
click at [92, 244] on icon at bounding box center [90, 310] width 5 height 5
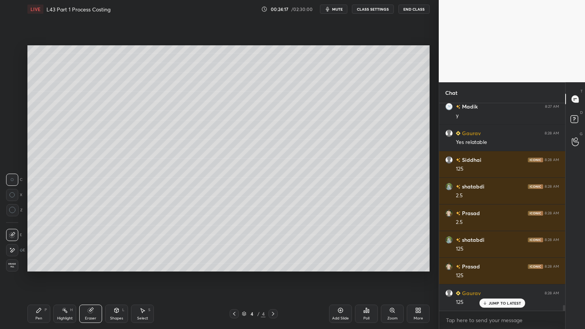
click at [121, 244] on div "Shapes L" at bounding box center [116, 314] width 23 height 18
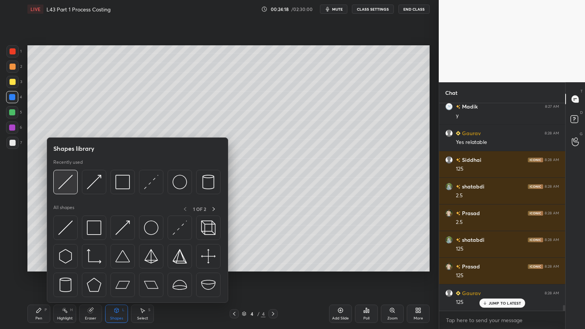
click at [70, 183] on img at bounding box center [65, 182] width 14 height 14
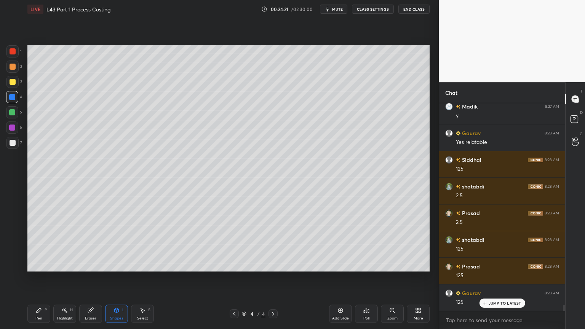
click at [36, 244] on div "Pen" at bounding box center [38, 318] width 7 height 4
click at [14, 145] on div at bounding box center [13, 143] width 6 height 6
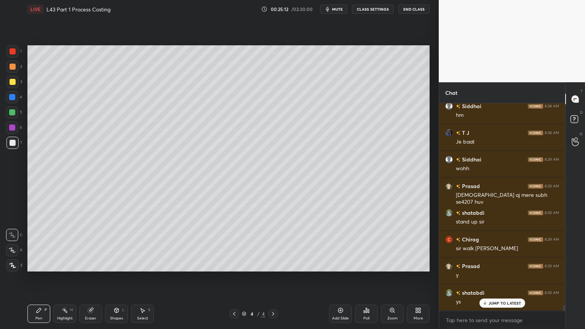
scroll to position [7557, 0]
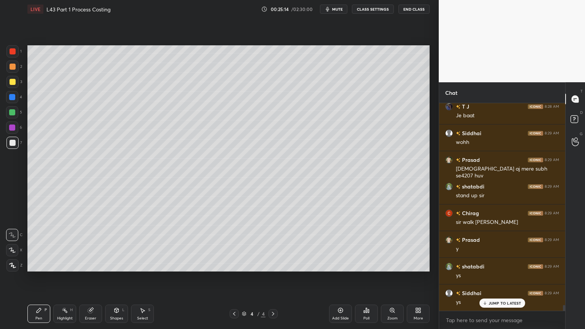
click at [93, 244] on div "Eraser" at bounding box center [90, 314] width 23 height 18
click at [64, 244] on div "Highlight H" at bounding box center [64, 314] width 23 height 18
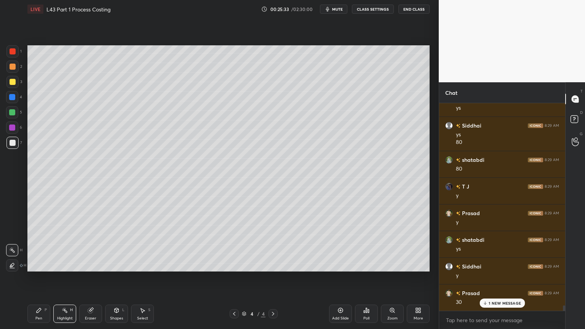
scroll to position [7751, 0]
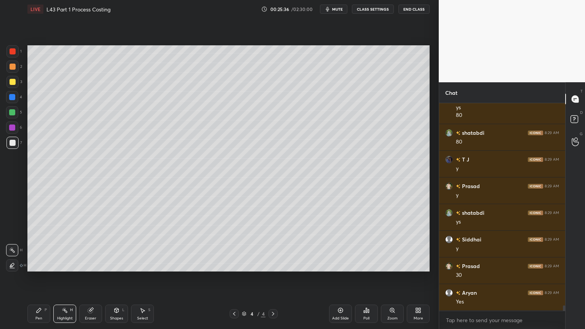
click at [35, 244] on div "Pen P" at bounding box center [38, 314] width 23 height 18
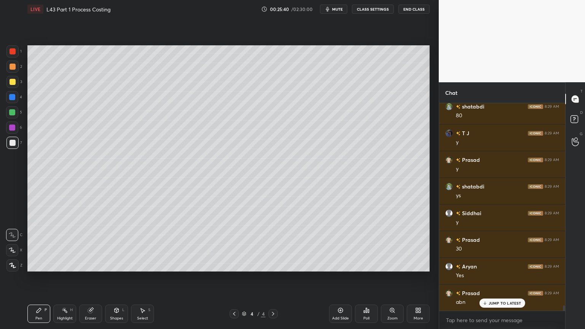
scroll to position [7805, 0]
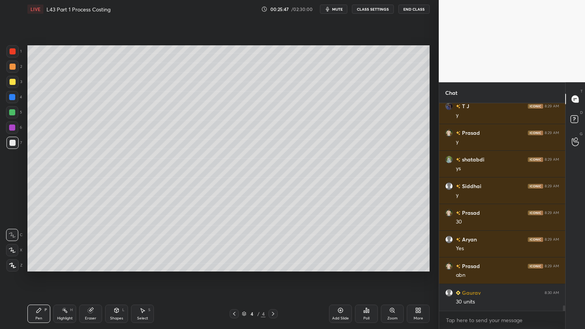
click at [13, 56] on div at bounding box center [12, 51] width 12 height 12
click at [120, 244] on div "Shapes L" at bounding box center [116, 314] width 23 height 18
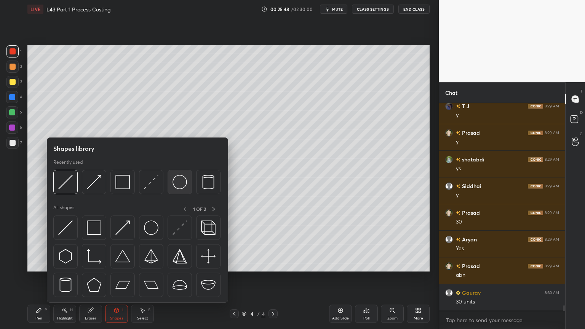
click at [180, 184] on img at bounding box center [180, 182] width 14 height 14
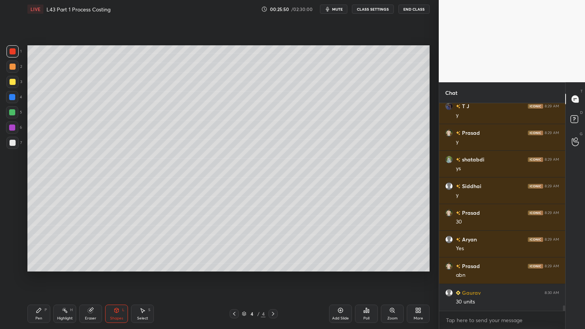
click at [45, 244] on div "P" at bounding box center [46, 310] width 2 height 4
click at [8, 140] on div at bounding box center [12, 143] width 12 height 12
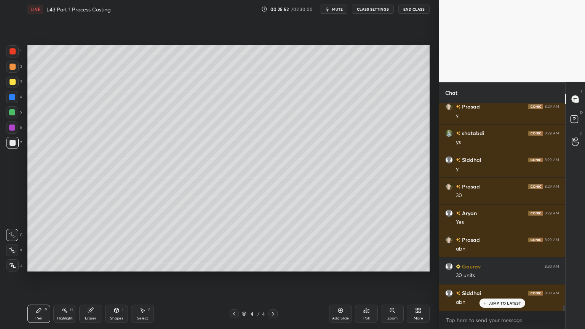
click at [10, 84] on div at bounding box center [13, 82] width 6 height 6
click at [10, 141] on div at bounding box center [13, 143] width 6 height 6
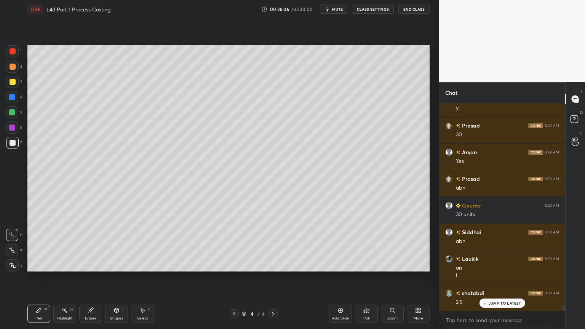
scroll to position [7899, 0]
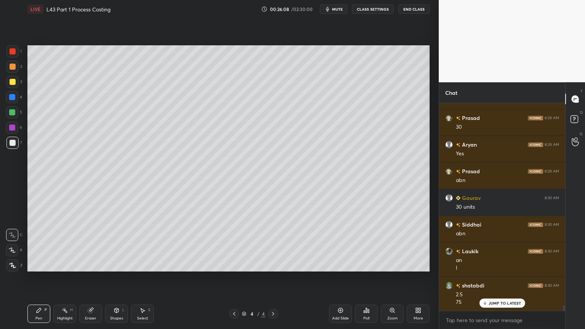
click at [17, 55] on div at bounding box center [12, 51] width 12 height 12
click at [120, 244] on div "Shapes L" at bounding box center [116, 314] width 23 height 18
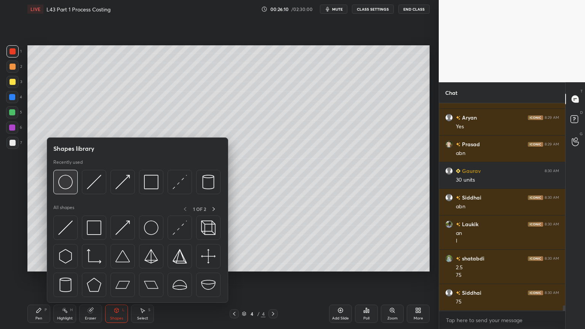
click at [65, 182] on img at bounding box center [65, 182] width 14 height 14
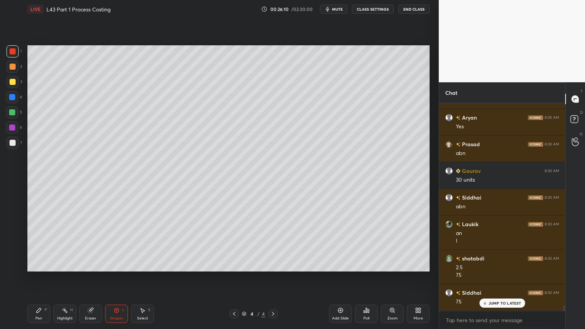
scroll to position [7953, 0]
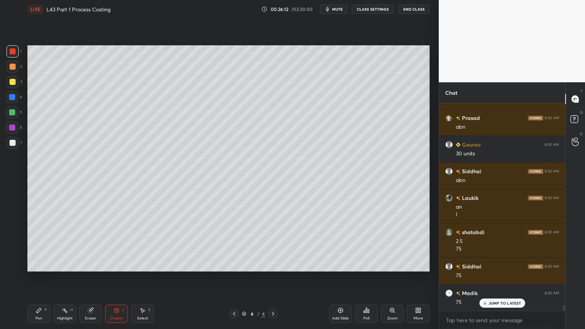
click at [8, 145] on div at bounding box center [12, 143] width 12 height 12
click at [34, 244] on div "Pen P" at bounding box center [38, 314] width 23 height 18
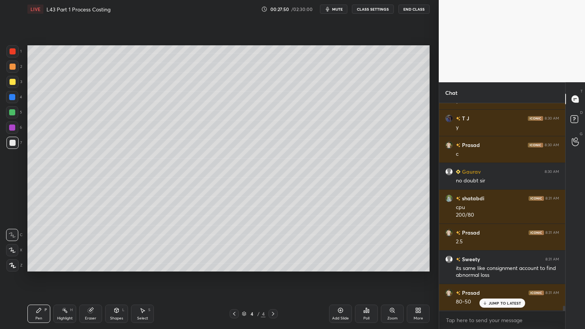
scroll to position [8367, 0]
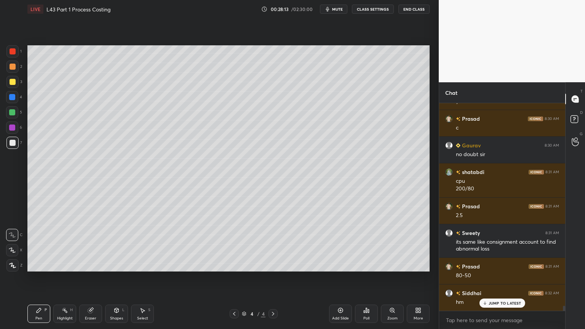
click at [141, 244] on div "Select S" at bounding box center [142, 314] width 23 height 18
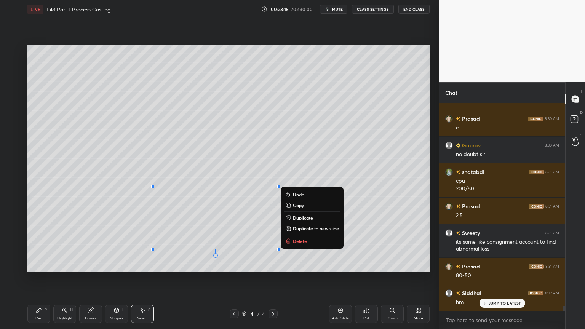
click at [295, 240] on p "Delete" at bounding box center [300, 241] width 14 height 6
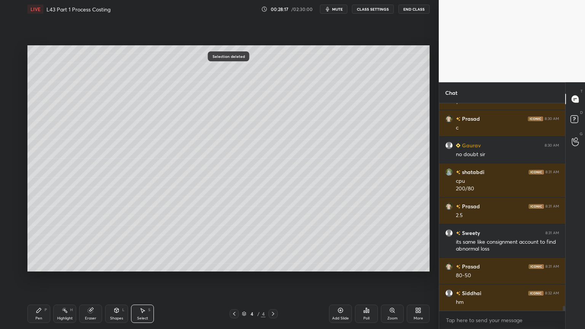
scroll to position [8394, 0]
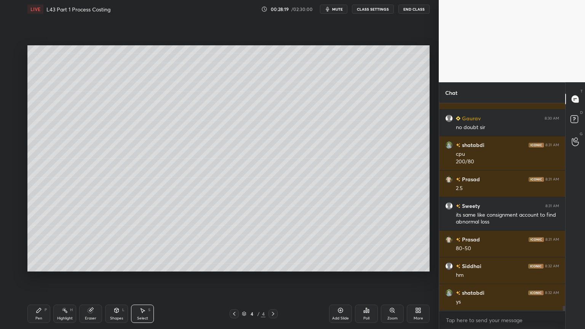
click at [136, 244] on div "Select S" at bounding box center [142, 314] width 23 height 18
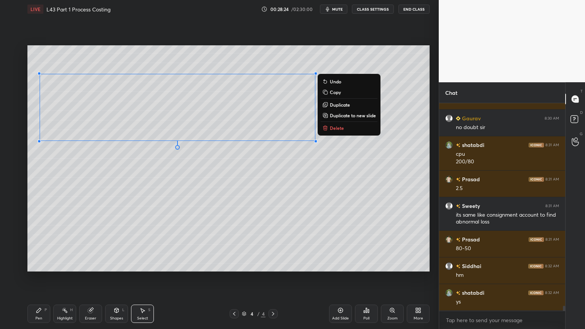
click at [329, 107] on button "Duplicate" at bounding box center [349, 104] width 57 height 9
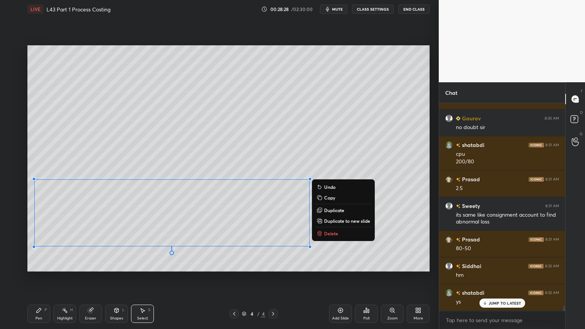
scroll to position [8420, 0]
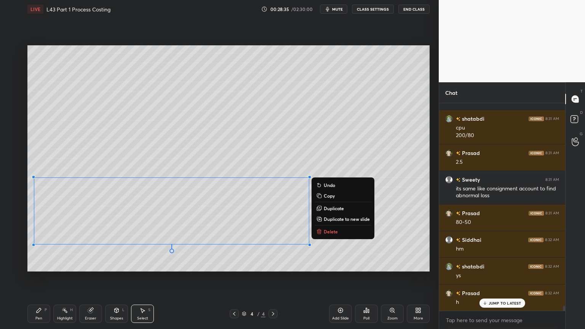
click at [39, 244] on div "0 ° Undo Copy Duplicate Duplicate to new slide Delete Setting up your live clas…" at bounding box center [228, 158] width 408 height 280
click at [34, 244] on div "Pen P" at bounding box center [38, 314] width 23 height 18
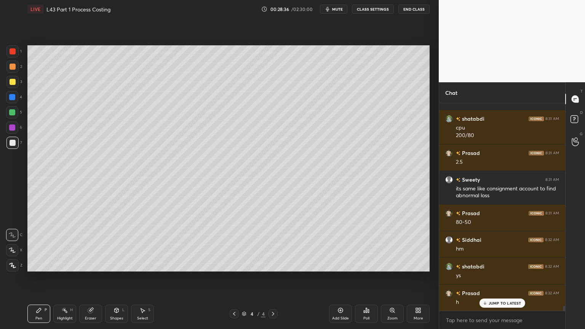
click at [37, 244] on div "Pen" at bounding box center [38, 318] width 7 height 4
click at [91, 244] on div "Eraser" at bounding box center [90, 318] width 11 height 4
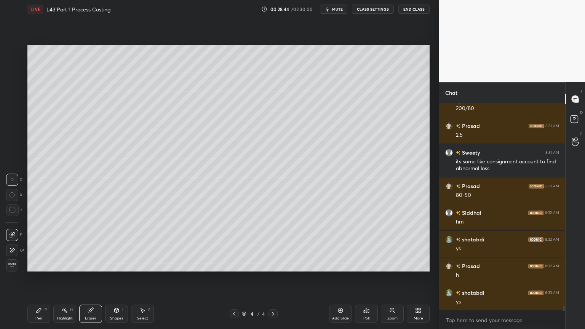
click at [42, 244] on div "Pen P" at bounding box center [38, 314] width 23 height 18
click at [17, 147] on div at bounding box center [12, 143] width 12 height 12
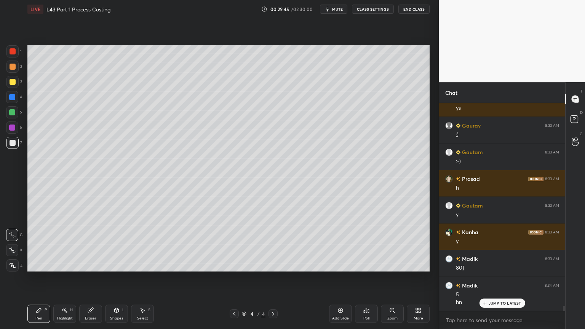
scroll to position [8668, 0]
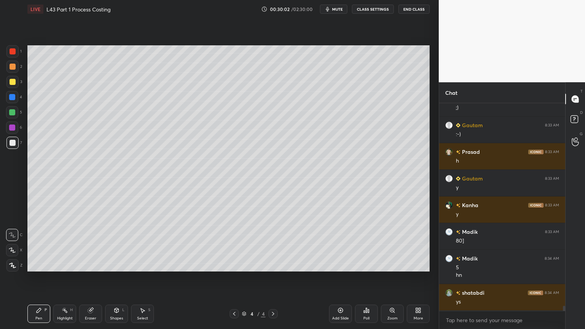
click at [41, 244] on div "Pen P" at bounding box center [38, 314] width 23 height 18
click at [10, 81] on div at bounding box center [13, 82] width 6 height 6
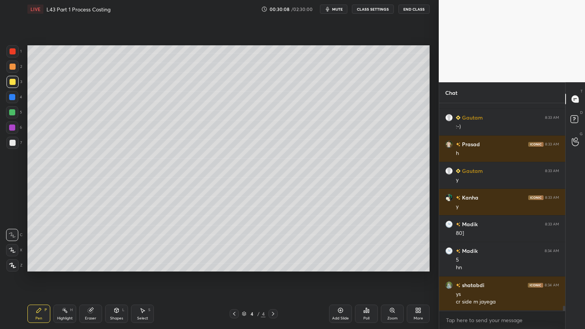
click at [146, 244] on div "Select S" at bounding box center [142, 314] width 23 height 18
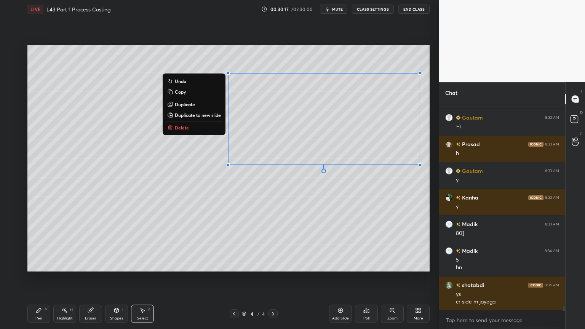
click at [178, 105] on p "Duplicate" at bounding box center [185, 104] width 20 height 6
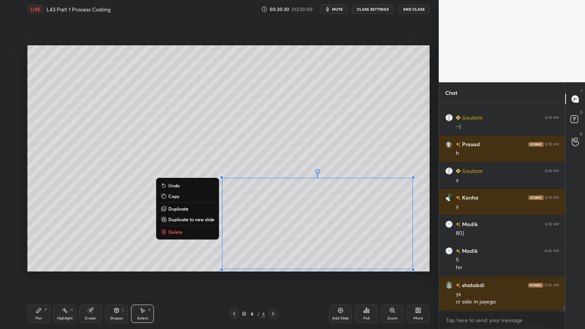
click at [303, 244] on div "0 ° Undo Copy Duplicate Duplicate to new slide Delete Setting up your live clas…" at bounding box center [228, 158] width 408 height 280
click at [33, 244] on div "Pen P" at bounding box center [38, 314] width 23 height 18
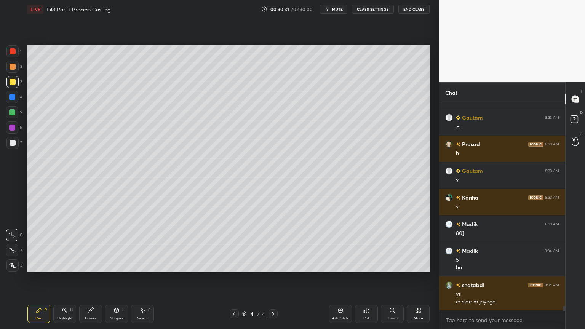
click at [89, 244] on div "Eraser" at bounding box center [90, 314] width 23 height 18
click at [41, 244] on div "Pen" at bounding box center [38, 318] width 7 height 4
click at [91, 244] on div "Eraser" at bounding box center [90, 314] width 23 height 18
click at [42, 244] on div "Pen" at bounding box center [38, 318] width 7 height 4
click at [7, 142] on div at bounding box center [12, 143] width 12 height 12
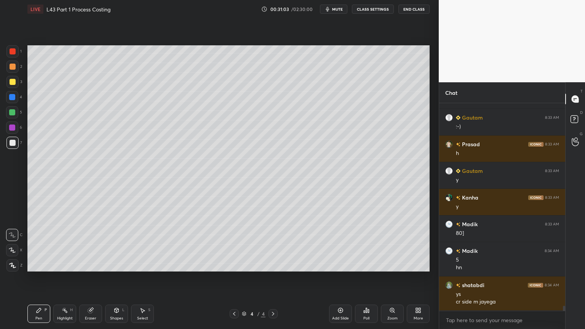
click at [14, 85] on div at bounding box center [12, 82] width 12 height 12
click at [8, 148] on div at bounding box center [12, 143] width 12 height 12
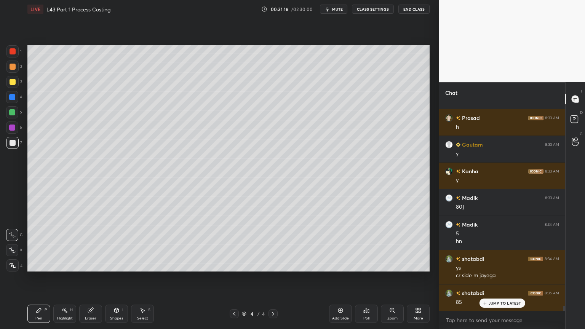
scroll to position [8729, 0]
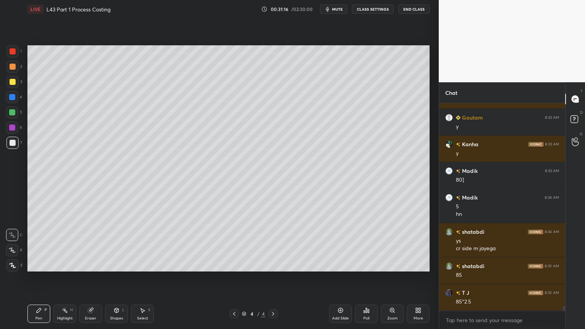
click at [12, 120] on div "5" at bounding box center [14, 113] width 16 height 15
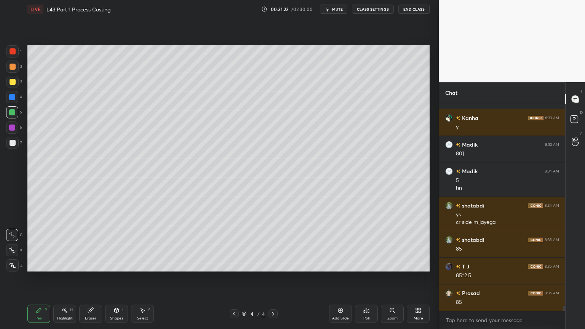
click at [14, 143] on div at bounding box center [13, 143] width 6 height 6
click at [94, 244] on div "Eraser" at bounding box center [90, 314] width 23 height 18
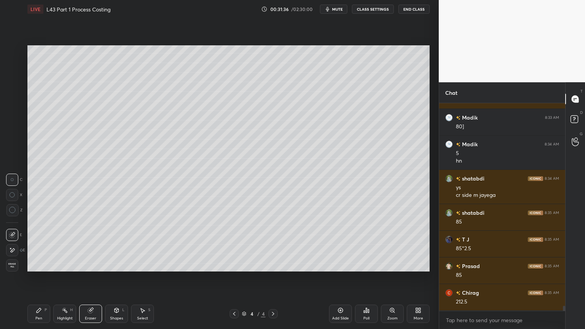
click at [37, 244] on div "Pen" at bounding box center [38, 318] width 7 height 4
click at [91, 244] on icon at bounding box center [90, 310] width 5 height 5
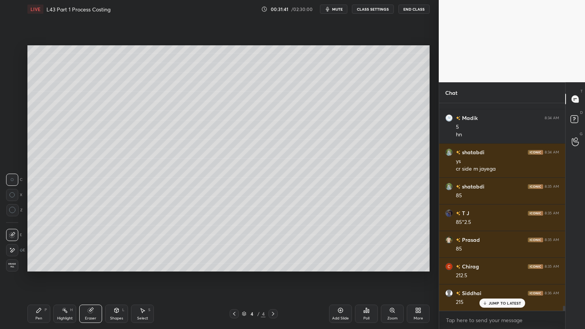
scroll to position [8836, 0]
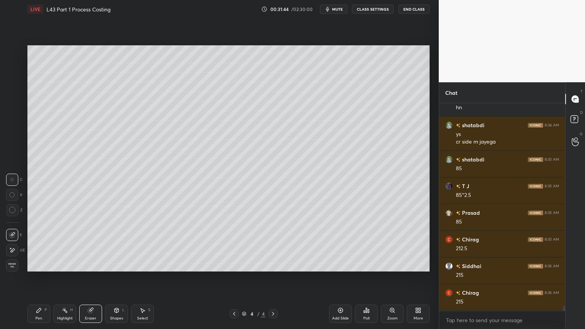
click at [48, 244] on div "Pen P" at bounding box center [38, 314] width 23 height 18
click at [14, 115] on div at bounding box center [12, 112] width 6 height 6
click at [16, 146] on div at bounding box center [12, 143] width 12 height 12
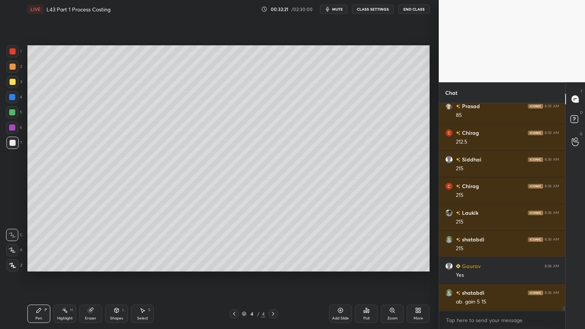
scroll to position [8950, 0]
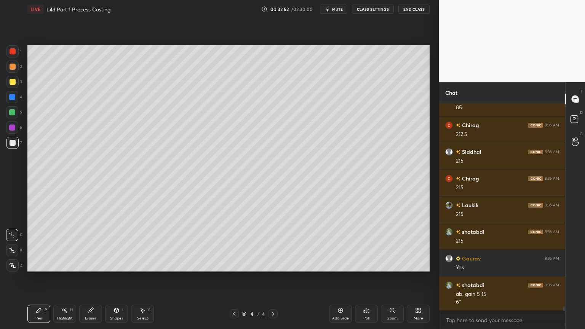
click at [89, 244] on div "Eraser" at bounding box center [90, 314] width 23 height 18
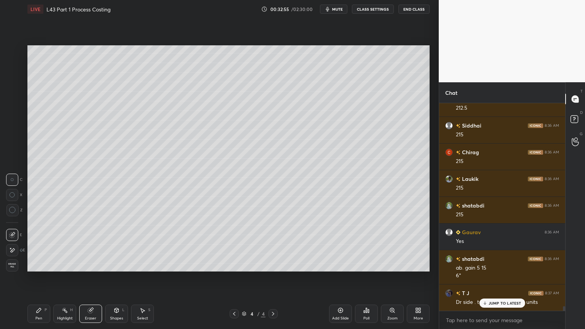
click at [42, 244] on div "Pen P" at bounding box center [38, 314] width 23 height 18
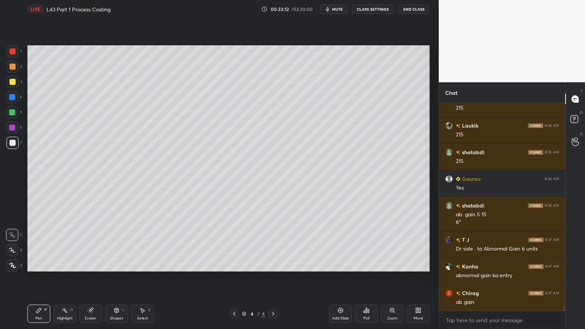
scroll to position [9057, 0]
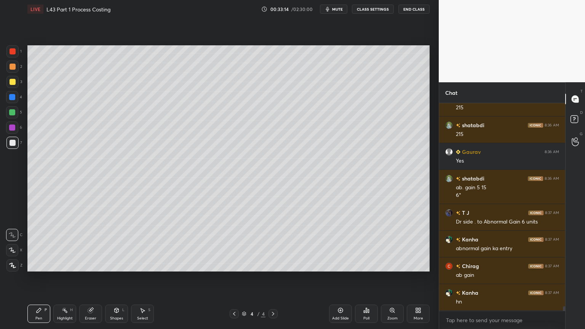
click at [14, 68] on div at bounding box center [13, 67] width 6 height 6
click at [14, 59] on div "1" at bounding box center [13, 52] width 15 height 15
click at [118, 244] on icon at bounding box center [116, 310] width 6 height 6
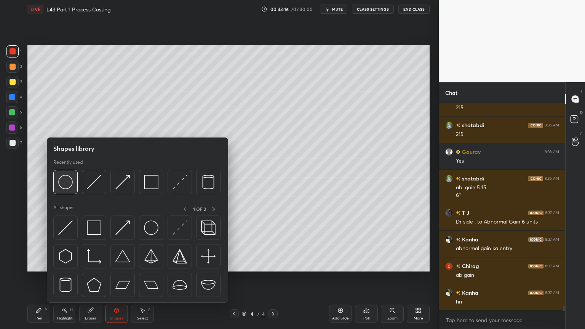
click at [62, 180] on img at bounding box center [65, 182] width 14 height 14
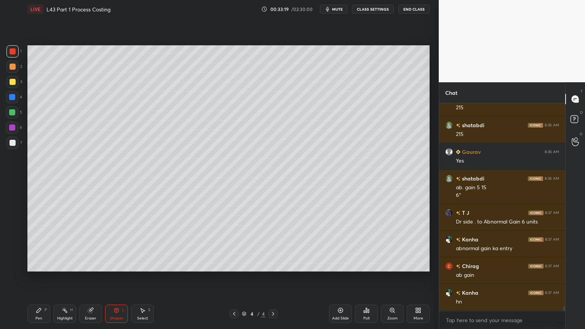
click at [14, 148] on div at bounding box center [12, 143] width 12 height 12
click at [40, 244] on div "Pen P" at bounding box center [38, 314] width 23 height 18
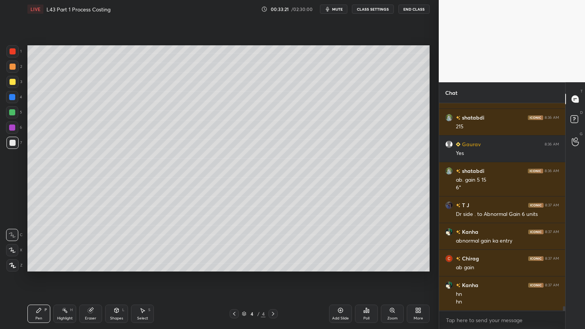
scroll to position [9118, 0]
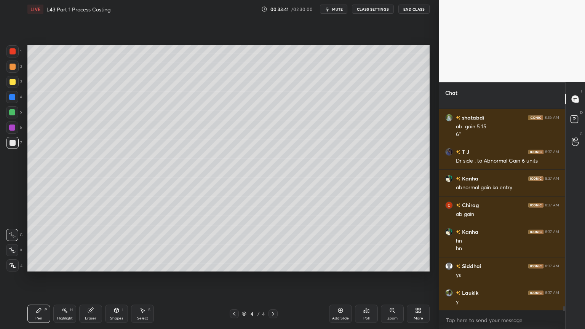
click at [14, 80] on div at bounding box center [13, 82] width 6 height 6
click at [11, 137] on div at bounding box center [12, 143] width 12 height 12
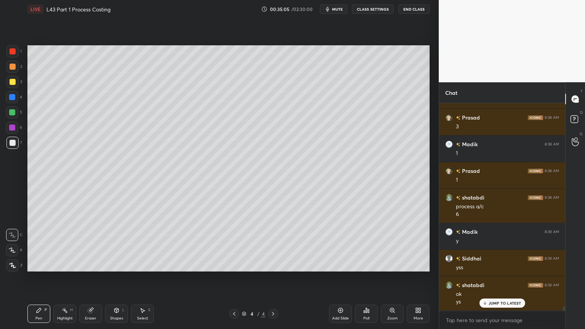
scroll to position [9426, 0]
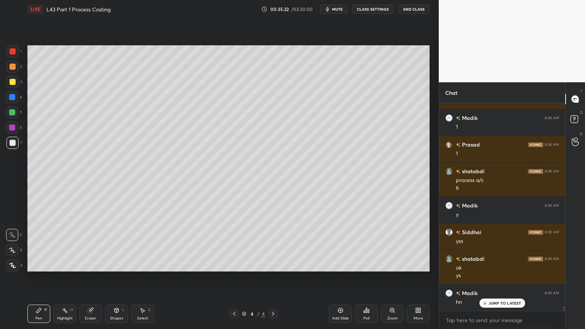
click at [6, 62] on div "1 2 3 4 5 6 7 C X Z C X Z E E Erase all H H" at bounding box center [12, 158] width 24 height 226
click at [8, 71] on div at bounding box center [12, 67] width 12 height 12
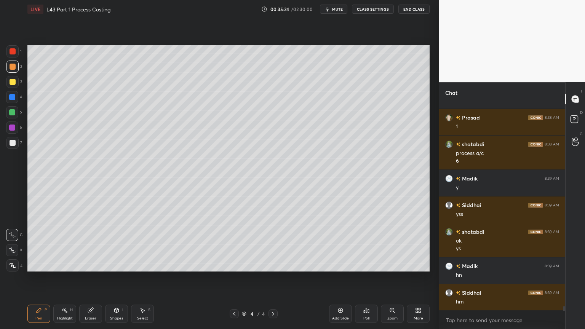
click at [238, 244] on div at bounding box center [234, 313] width 9 height 9
click at [236, 244] on icon at bounding box center [234, 314] width 6 height 6
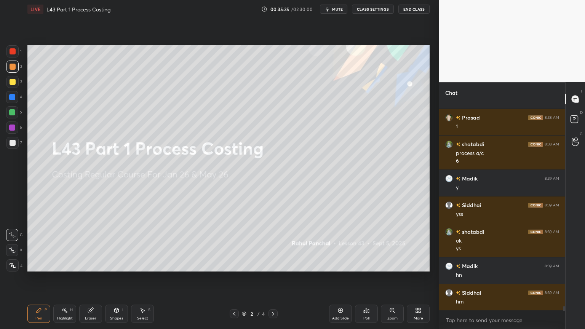
click at [273, 244] on icon at bounding box center [273, 314] width 2 height 4
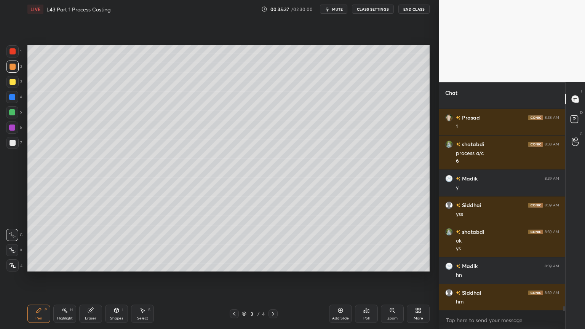
click at [11, 140] on div at bounding box center [13, 143] width 6 height 6
click at [14, 113] on div at bounding box center [12, 112] width 6 height 6
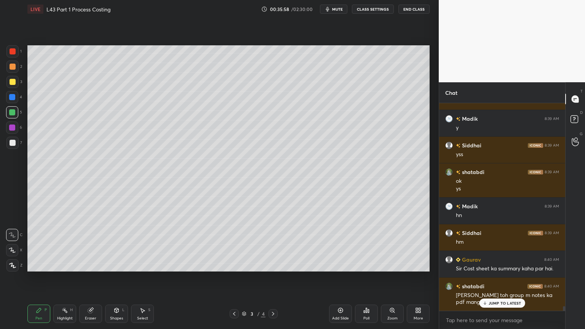
scroll to position [9539, 0]
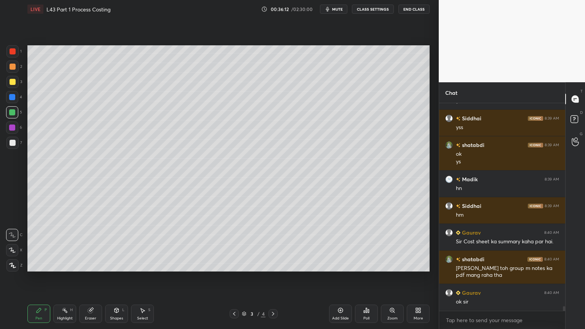
click at [273, 244] on icon at bounding box center [273, 314] width 6 height 6
click at [236, 244] on icon at bounding box center [234, 314] width 6 height 6
click at [235, 244] on icon at bounding box center [234, 314] width 6 height 6
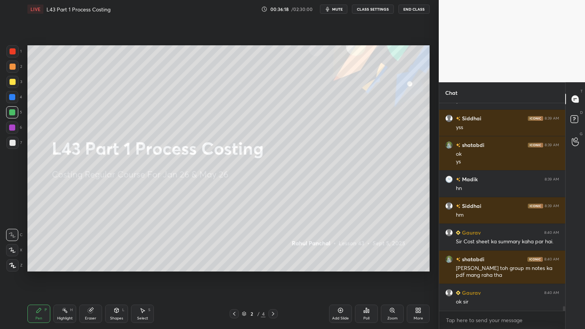
click at [277, 244] on div at bounding box center [272, 313] width 9 height 9
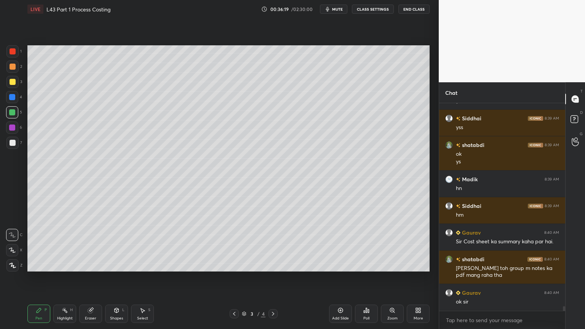
scroll to position [9566, 0]
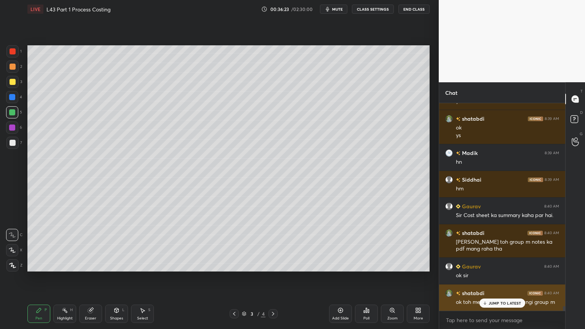
click at [489, 244] on div "JUMP TO LATEST" at bounding box center [502, 303] width 46 height 9
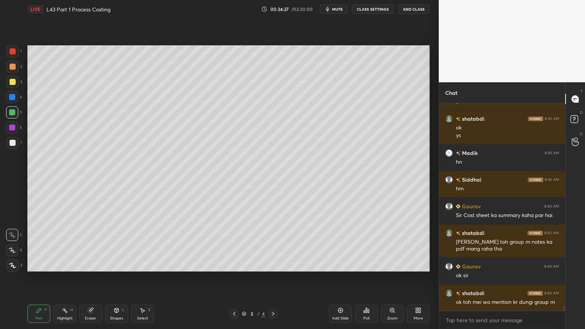
click at [275, 244] on icon at bounding box center [273, 314] width 6 height 6
click at [272, 244] on icon at bounding box center [273, 314] width 6 height 6
click at [270, 244] on icon at bounding box center [273, 314] width 6 height 6
click at [274, 244] on icon at bounding box center [273, 314] width 6 height 6
click at [232, 244] on icon at bounding box center [234, 314] width 6 height 6
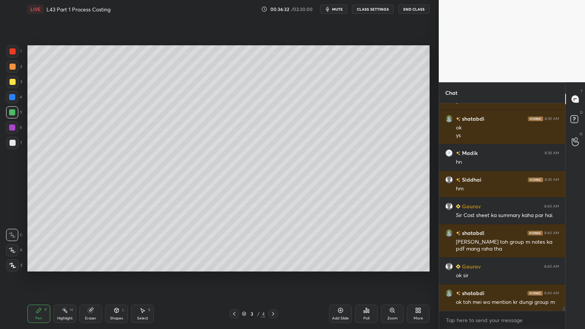
click at [273, 244] on icon at bounding box center [273, 314] width 2 height 4
click at [270, 244] on icon at bounding box center [273, 314] width 6 height 6
click at [416, 244] on div "More" at bounding box center [418, 314] width 23 height 18
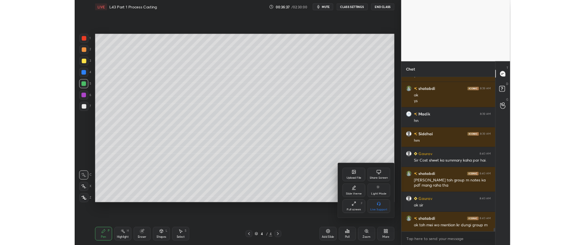
scroll to position [9573, 0]
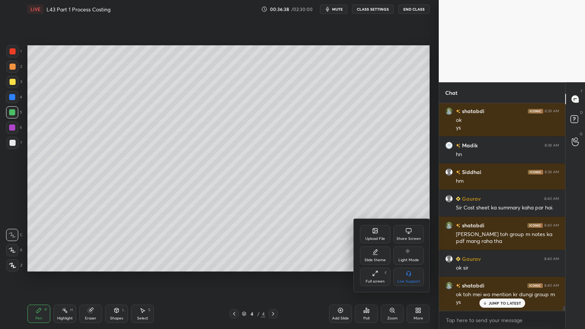
click at [371, 244] on div "Full screen F" at bounding box center [375, 277] width 30 height 18
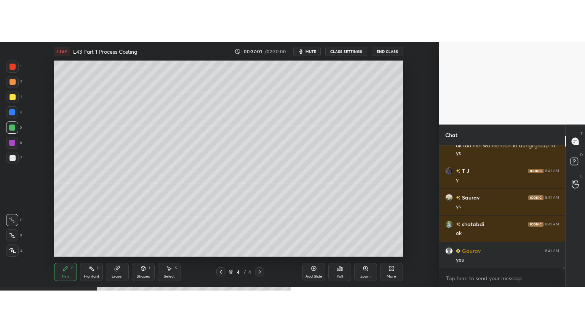
scroll to position [9791, 0]
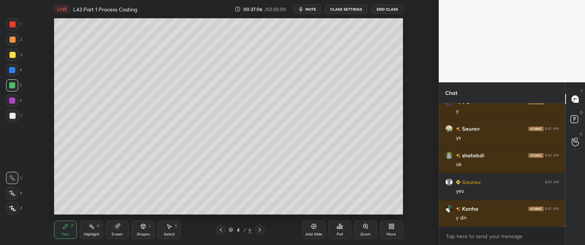
click at [390, 228] on icon at bounding box center [390, 228] width 2 height 2
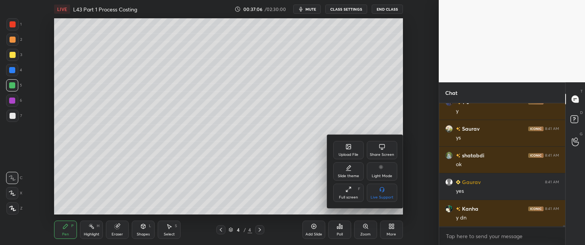
click at [345, 147] on div "Upload File" at bounding box center [348, 150] width 30 height 18
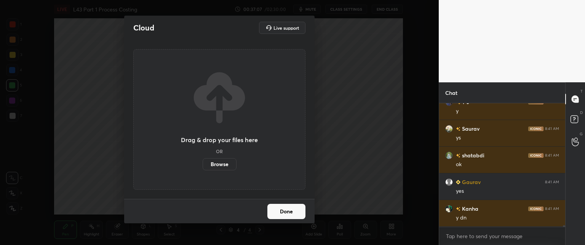
click at [213, 167] on label "Browse" at bounding box center [220, 164] width 34 height 12
click at [203, 167] on input "Browse" at bounding box center [203, 164] width 0 height 12
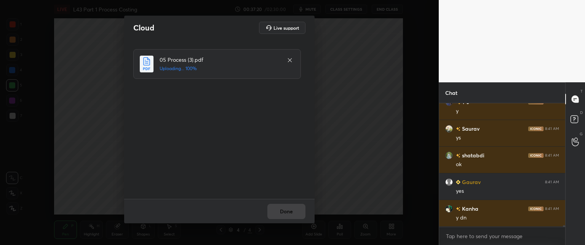
click at [288, 210] on button "Done" at bounding box center [286, 211] width 38 height 15
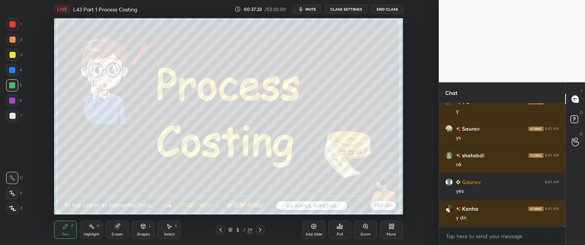
click at [387, 225] on div "More" at bounding box center [391, 229] width 23 height 18
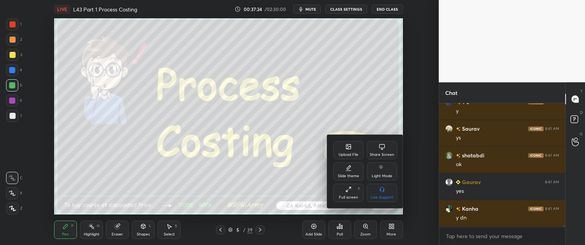
click at [345, 192] on div "Full screen F" at bounding box center [348, 193] width 30 height 18
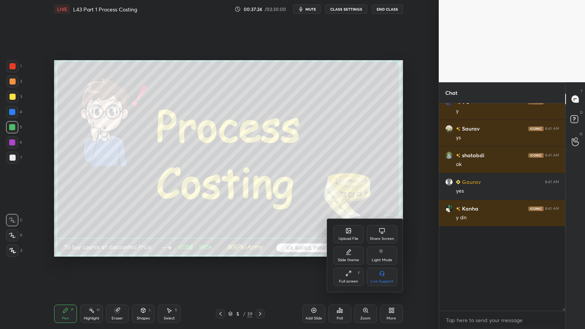
scroll to position [9707, 0]
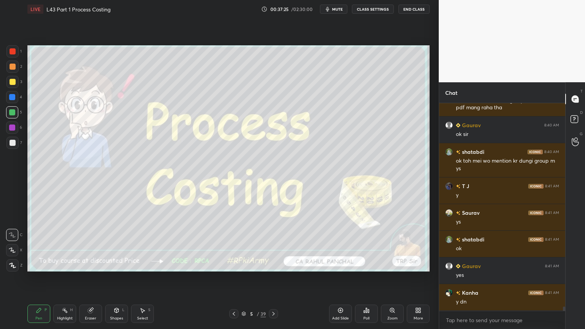
click at [87, 244] on div "Eraser" at bounding box center [90, 314] width 23 height 18
click at [13, 244] on div "Erase all" at bounding box center [12, 265] width 12 height 12
click at [275, 244] on icon at bounding box center [273, 314] width 6 height 6
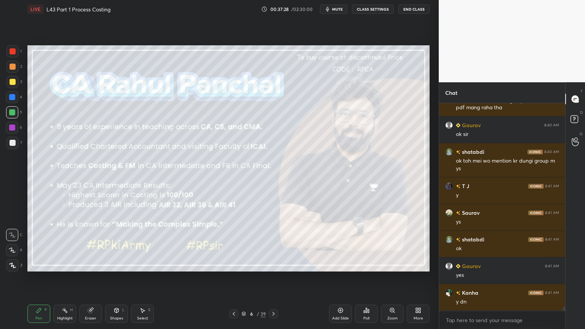
click at [275, 244] on icon at bounding box center [273, 314] width 6 height 6
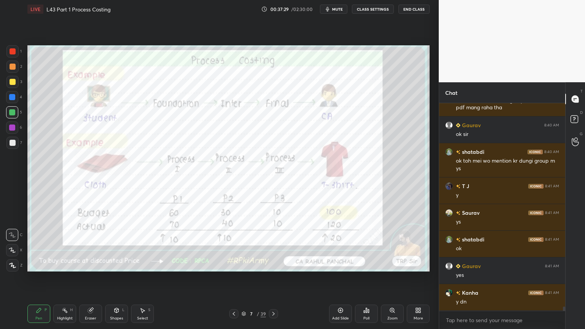
click at [233, 244] on icon at bounding box center [234, 314] width 6 height 6
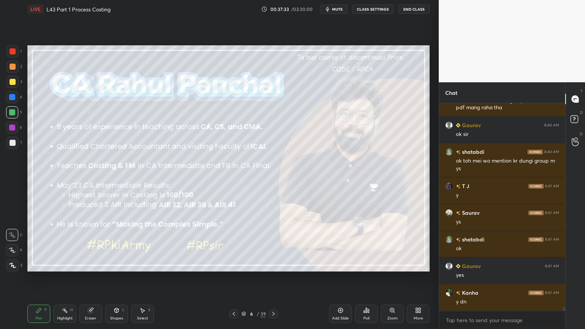
click at [272, 244] on icon at bounding box center [273, 314] width 6 height 6
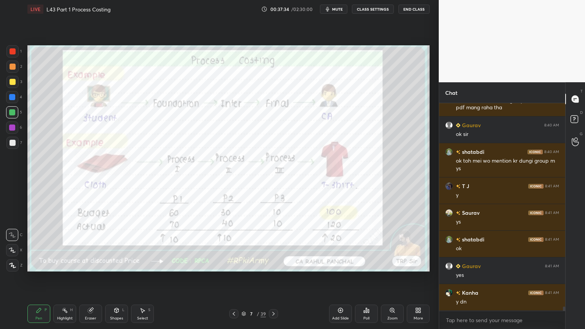
click at [273, 244] on icon at bounding box center [273, 314] width 6 height 6
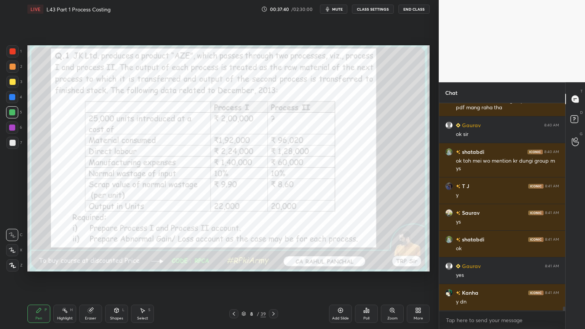
click at [275, 244] on icon at bounding box center [273, 314] width 6 height 6
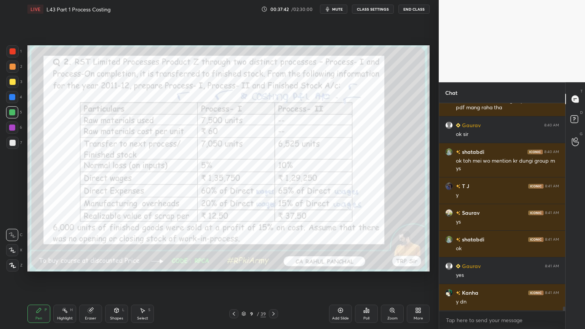
click at [235, 244] on icon at bounding box center [234, 314] width 6 height 6
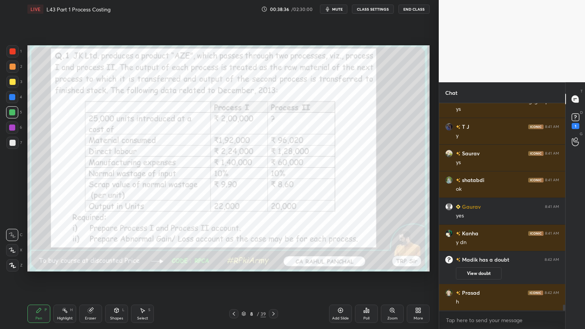
scroll to position [7083, 0]
click at [571, 126] on div "1" at bounding box center [575, 121] width 11 height 18
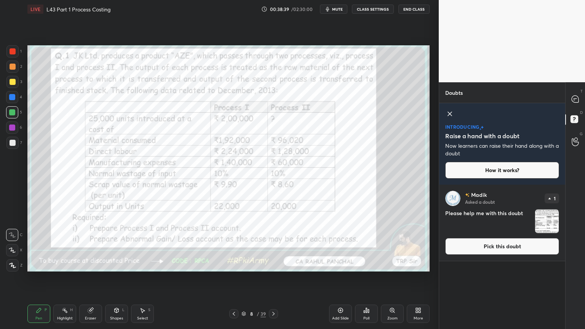
click at [544, 218] on img "grid" at bounding box center [547, 221] width 24 height 24
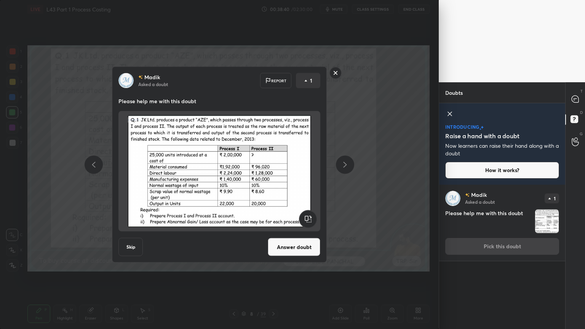
click at [335, 73] on rect at bounding box center [336, 73] width 12 height 12
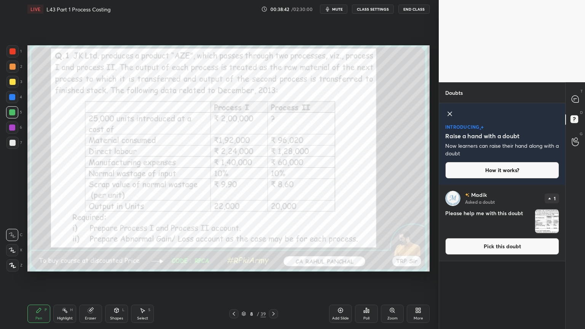
click at [452, 110] on icon at bounding box center [449, 113] width 9 height 9
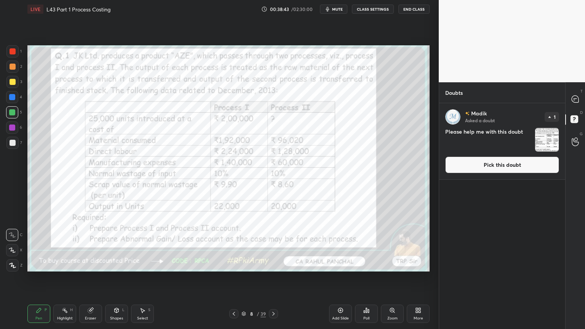
click at [567, 100] on div "T Messages (T)" at bounding box center [574, 98] width 19 height 21
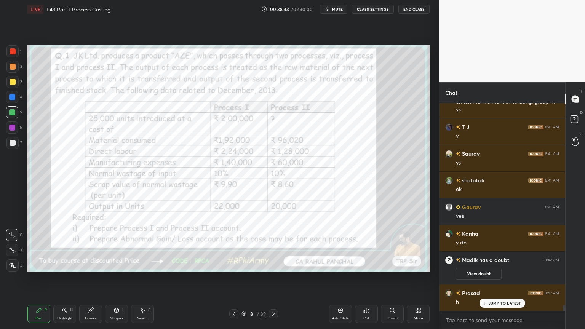
scroll to position [7223, 0]
click at [276, 244] on icon at bounding box center [273, 314] width 6 height 6
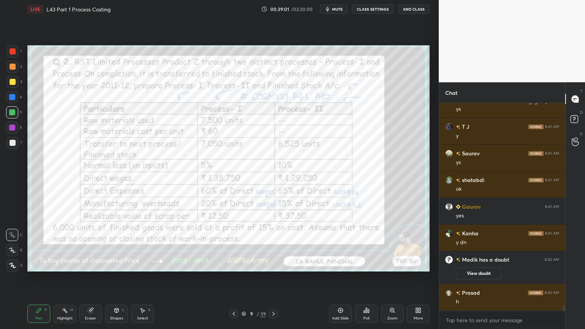
click at [233, 244] on icon at bounding box center [234, 314] width 6 height 6
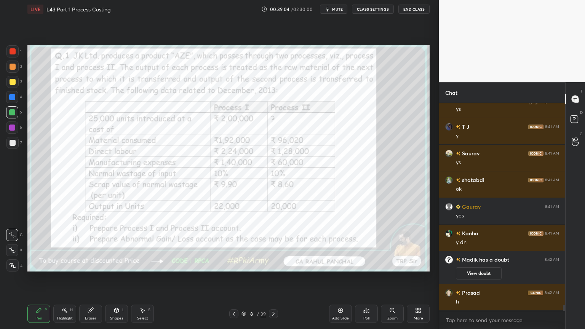
click at [274, 244] on icon at bounding box center [273, 314] width 6 height 6
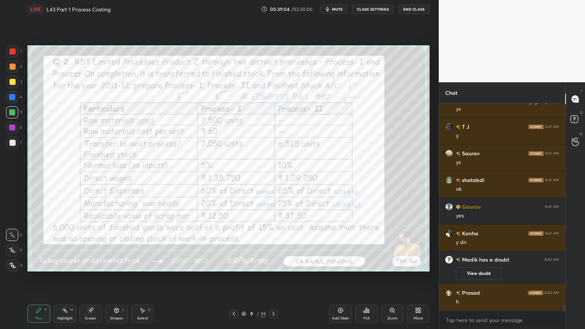
click at [274, 244] on icon at bounding box center [273, 314] width 2 height 4
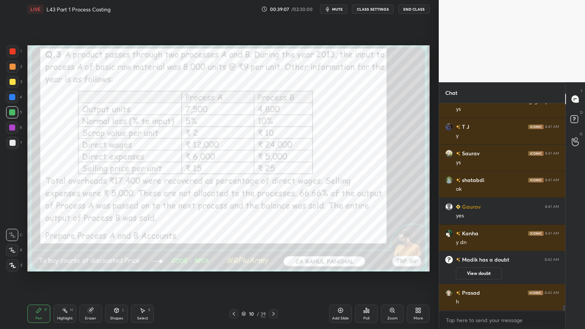
click at [235, 244] on icon at bounding box center [234, 314] width 6 height 6
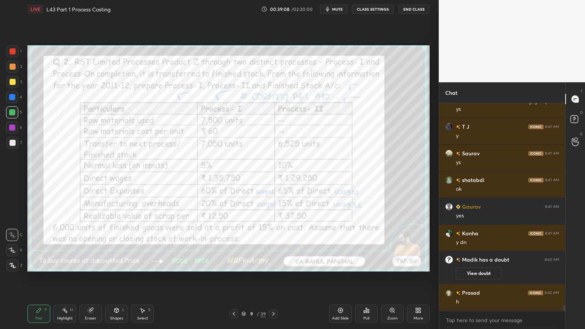
click at [235, 244] on icon at bounding box center [234, 314] width 6 height 6
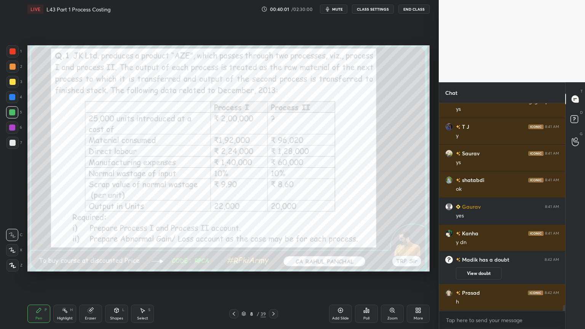
click at [272, 244] on icon at bounding box center [273, 314] width 6 height 6
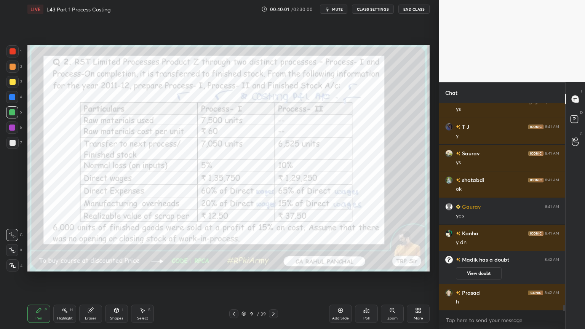
click at [272, 244] on icon at bounding box center [273, 314] width 6 height 6
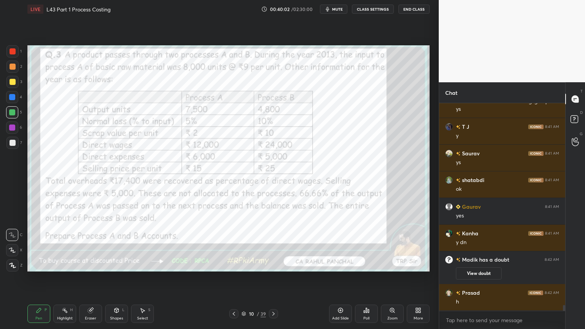
click at [272, 244] on icon at bounding box center [273, 314] width 6 height 6
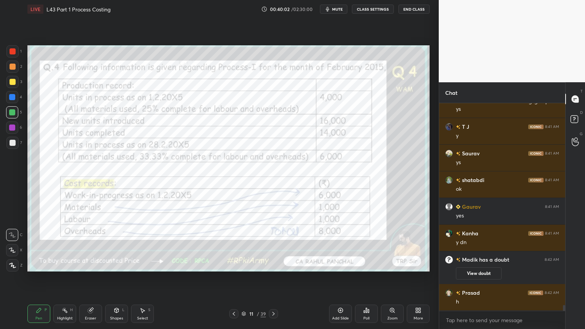
click at [273, 244] on icon at bounding box center [273, 314] width 6 height 6
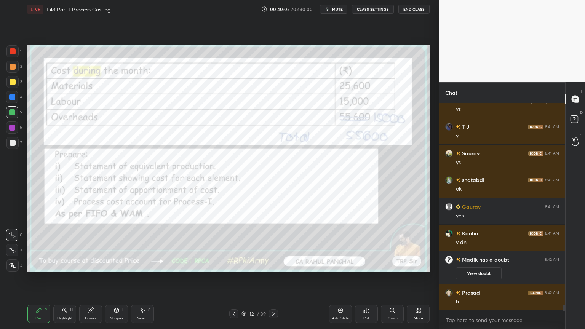
click at [273, 244] on icon at bounding box center [273, 314] width 6 height 6
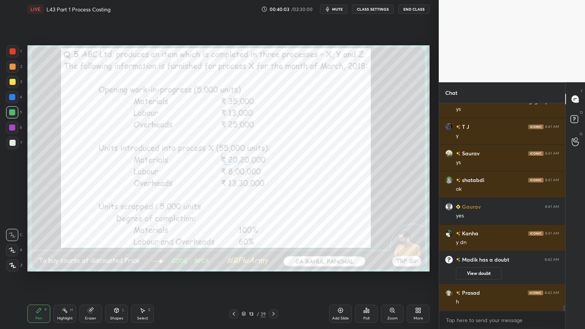
click at [273, 244] on div at bounding box center [273, 313] width 9 height 9
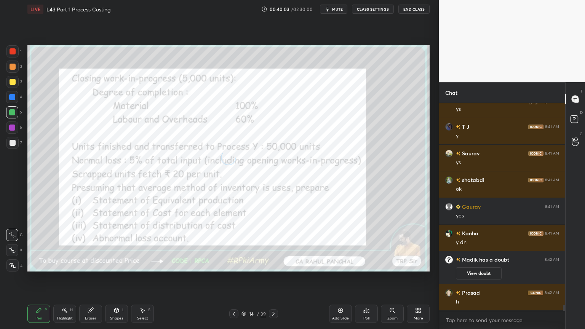
scroll to position [7250, 0]
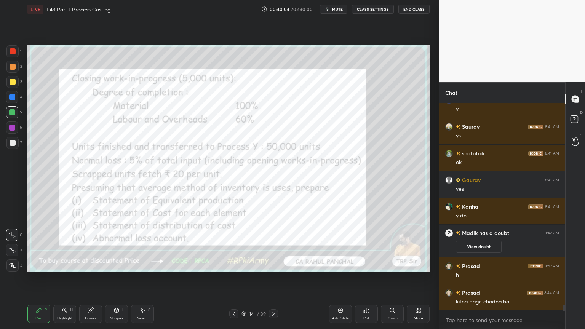
click at [271, 244] on icon at bounding box center [273, 314] width 6 height 6
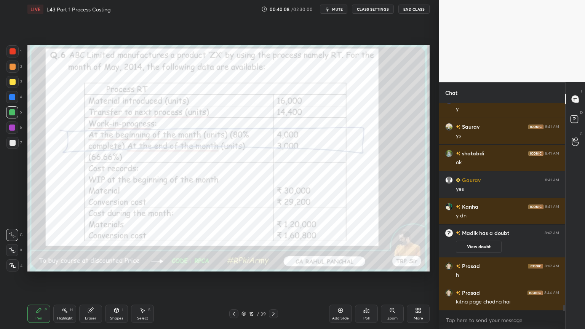
click at [235, 244] on icon at bounding box center [234, 314] width 6 height 6
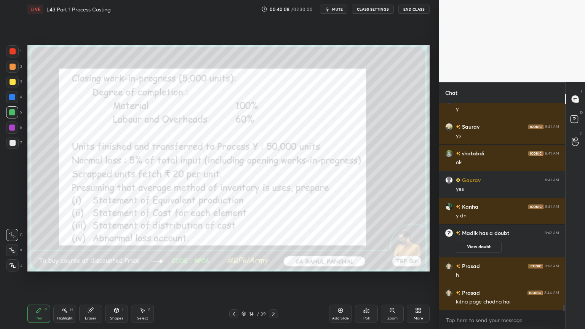
click at [236, 244] on icon at bounding box center [234, 314] width 6 height 6
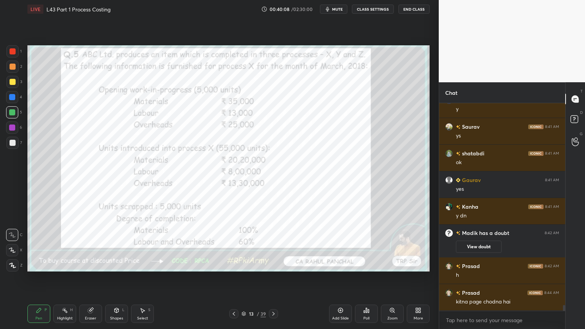
click at [235, 244] on icon at bounding box center [234, 314] width 6 height 6
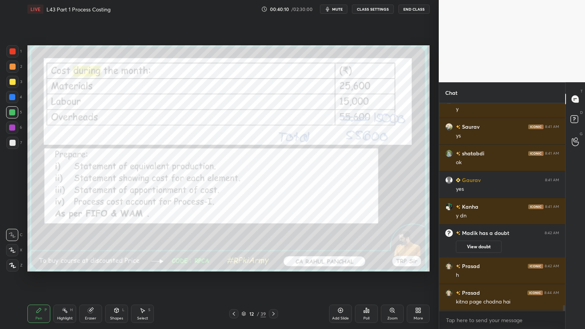
click at [231, 244] on icon at bounding box center [234, 314] width 6 height 6
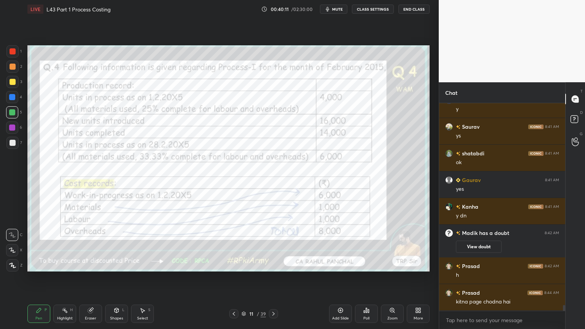
click at [237, 244] on div at bounding box center [233, 313] width 9 height 9
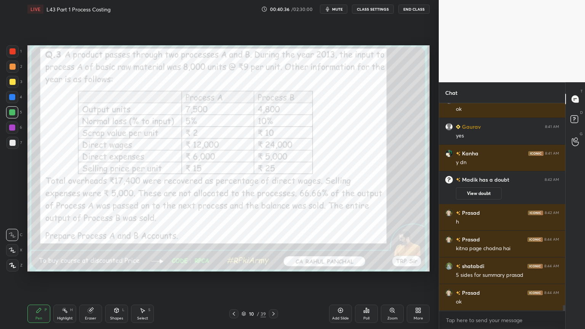
scroll to position [7336, 0]
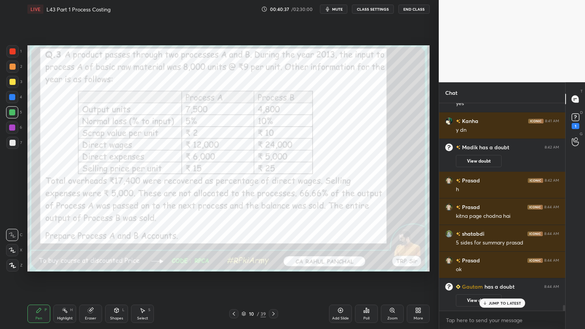
click at [489, 244] on div "JUMP TO LATEST" at bounding box center [502, 303] width 46 height 9
click at [578, 118] on rect at bounding box center [575, 117] width 7 height 7
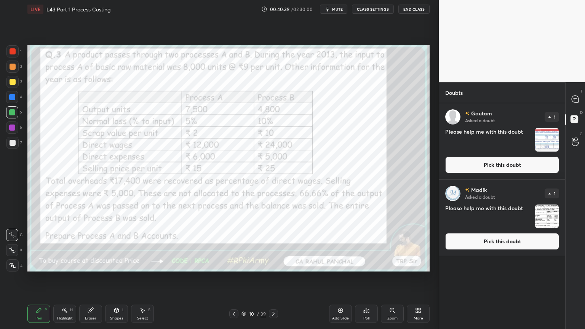
click at [546, 139] on img "grid" at bounding box center [547, 140] width 24 height 24
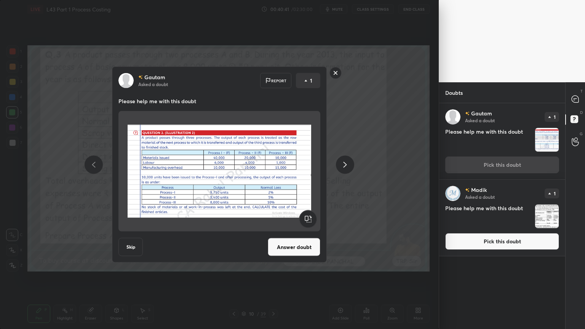
click at [334, 72] on rect at bounding box center [336, 73] width 12 height 12
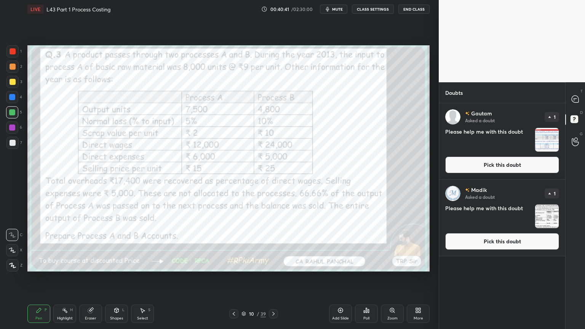
click at [545, 220] on img "grid" at bounding box center [547, 216] width 24 height 24
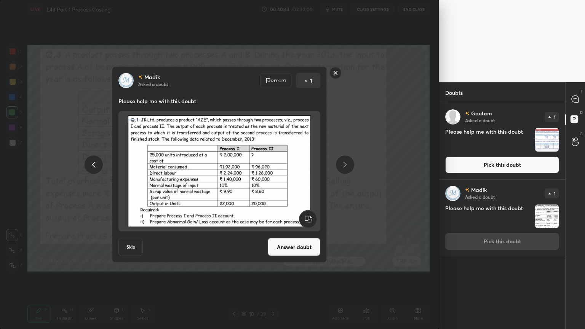
click at [131, 244] on button "Skip" at bounding box center [130, 247] width 24 height 18
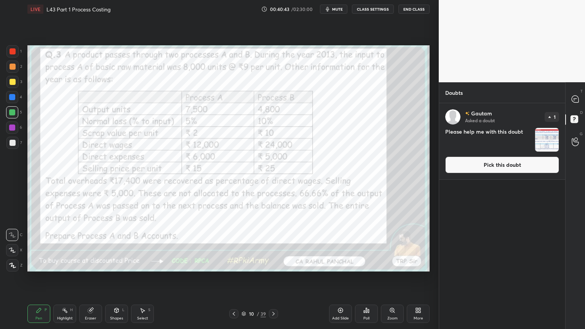
click at [550, 146] on img "grid" at bounding box center [547, 140] width 24 height 24
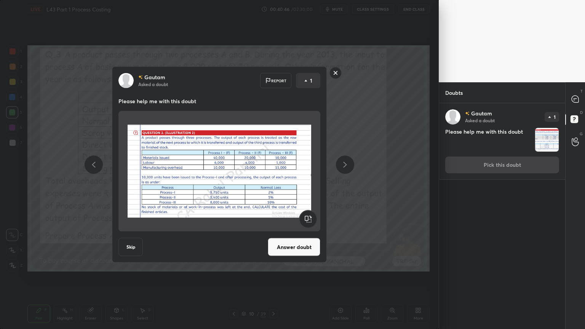
click at [277, 244] on button "Answer doubt" at bounding box center [294, 247] width 53 height 18
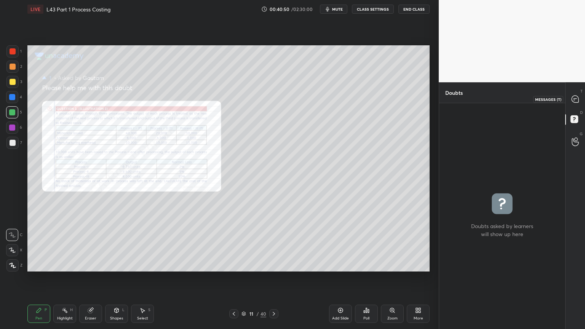
click at [575, 93] on div at bounding box center [575, 99] width 15 height 14
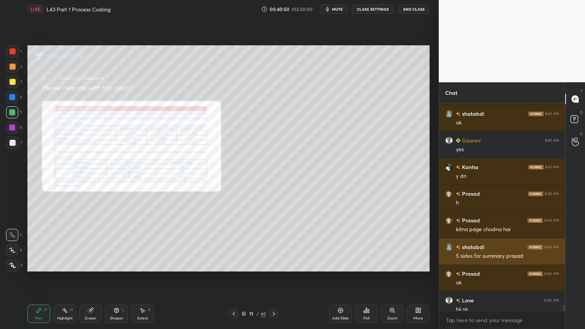
scroll to position [7244, 0]
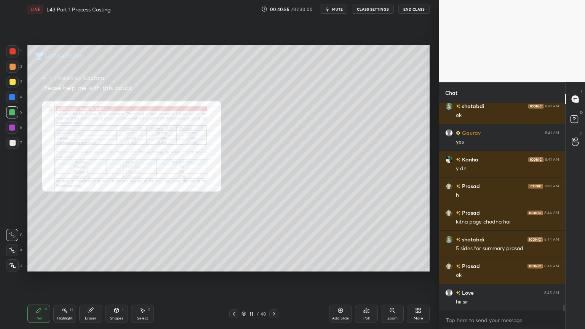
click at [390, 244] on icon at bounding box center [392, 310] width 6 height 6
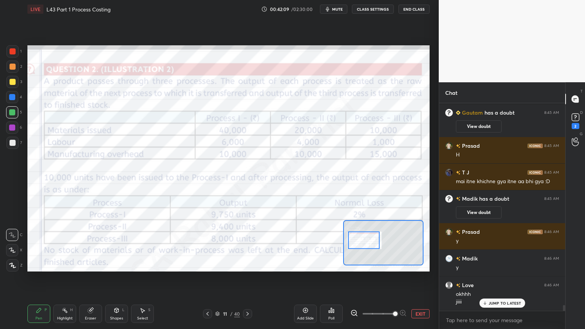
scroll to position [7305, 0]
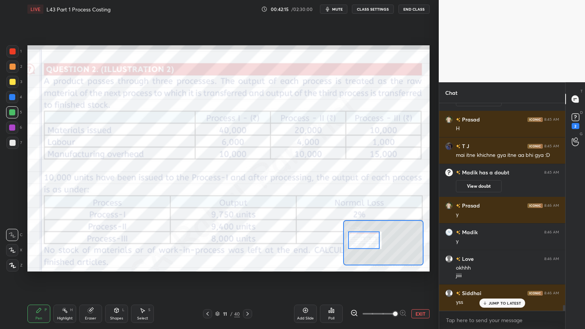
click at [412, 244] on button "EXIT" at bounding box center [420, 313] width 18 height 9
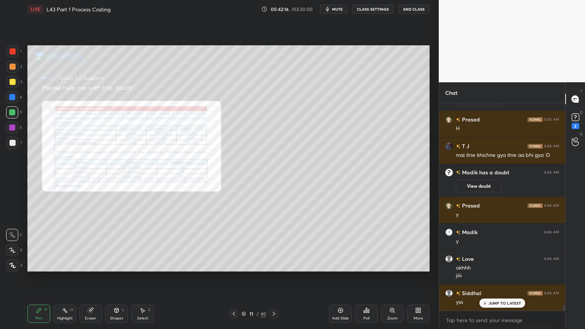
click at [337, 244] on div "Add Slide" at bounding box center [340, 314] width 23 height 18
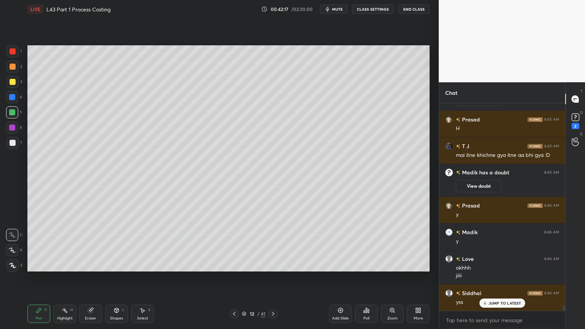
click at [11, 99] on div at bounding box center [12, 97] width 6 height 6
click at [123, 244] on div "L" at bounding box center [123, 310] width 2 height 4
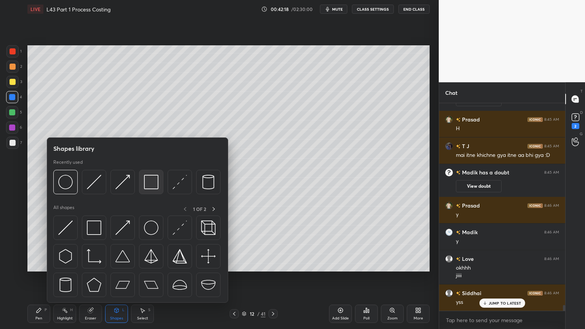
click at [150, 183] on img at bounding box center [151, 182] width 14 height 14
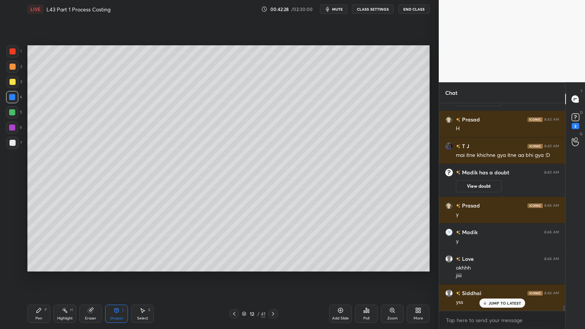
click at [35, 244] on div "Pen P" at bounding box center [38, 314] width 23 height 18
click at [10, 85] on div at bounding box center [13, 82] width 6 height 6
click at [117, 244] on icon at bounding box center [117, 310] width 4 height 5
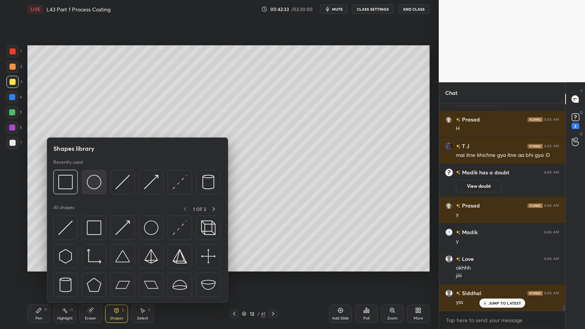
click at [100, 184] on img at bounding box center [94, 182] width 14 height 14
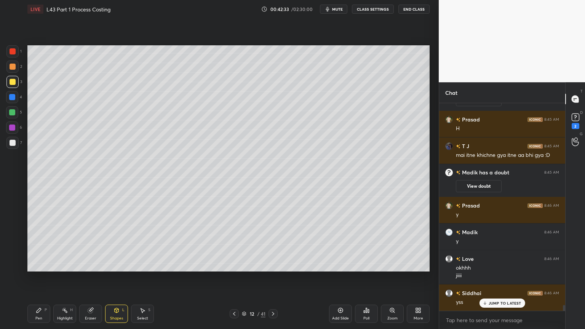
click at [117, 244] on div "Shapes L" at bounding box center [116, 314] width 23 height 18
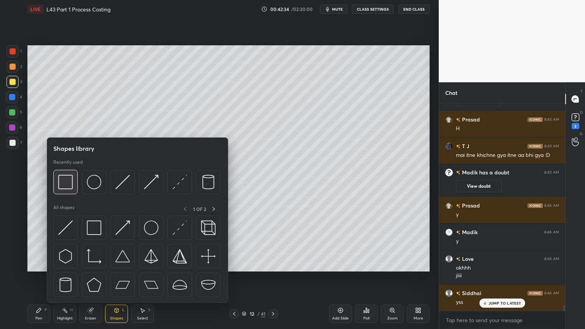
click at [77, 180] on div at bounding box center [65, 182] width 24 height 24
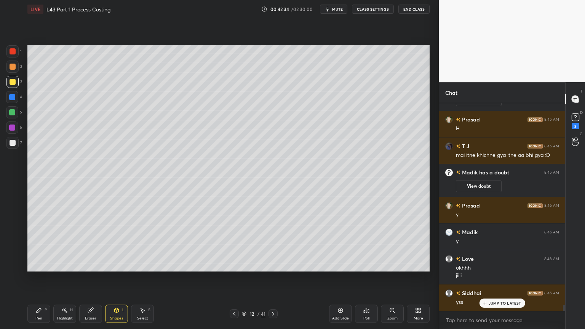
click at [10, 69] on div at bounding box center [13, 67] width 6 height 6
click at [10, 101] on div at bounding box center [12, 97] width 12 height 12
click at [117, 244] on div "Shapes L" at bounding box center [116, 314] width 23 height 18
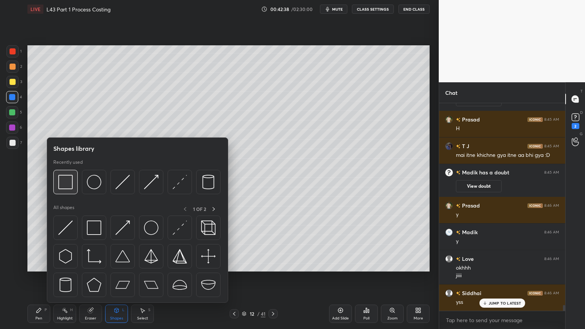
click at [65, 184] on img at bounding box center [65, 182] width 14 height 14
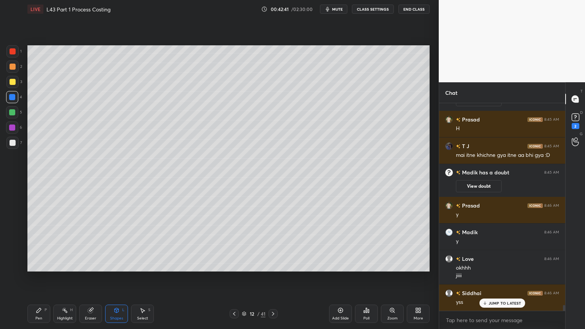
click at [43, 244] on div "Pen P" at bounding box center [38, 314] width 23 height 18
click at [120, 244] on div "Shapes L" at bounding box center [116, 314] width 23 height 18
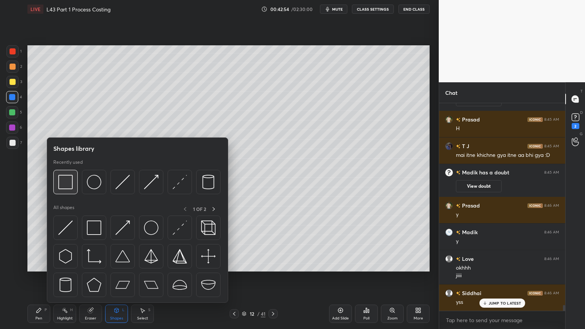
click at [59, 186] on img at bounding box center [65, 182] width 14 height 14
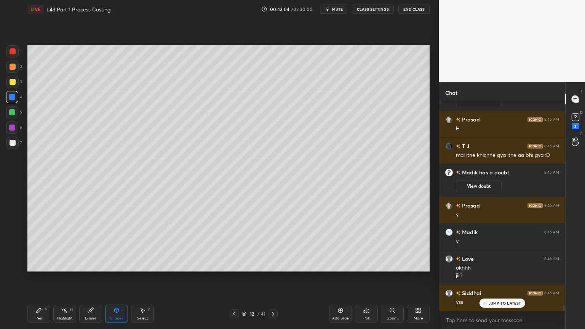
click at [140, 244] on icon at bounding box center [142, 310] width 6 height 6
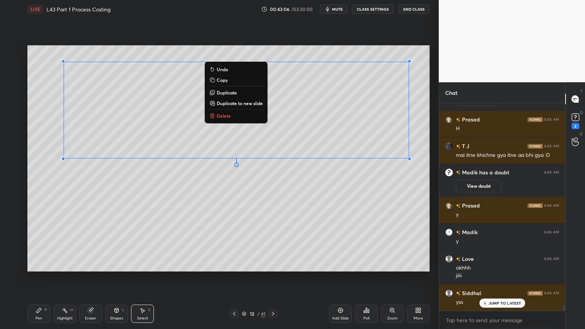
click at [222, 93] on p "Duplicate" at bounding box center [227, 92] width 20 height 6
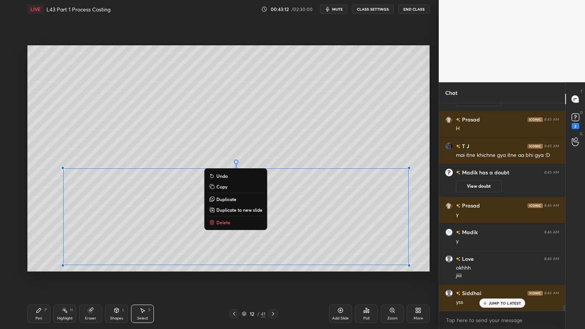
click at [216, 225] on p "Delete" at bounding box center [223, 222] width 14 height 6
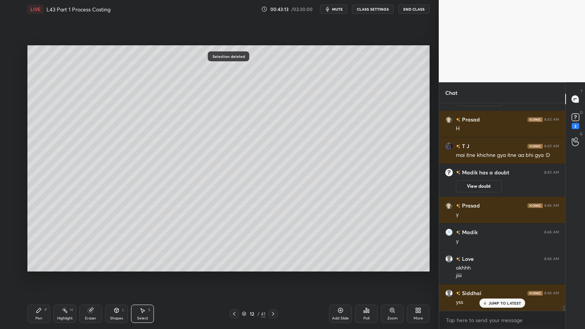
click at [37, 244] on icon at bounding box center [39, 310] width 6 height 6
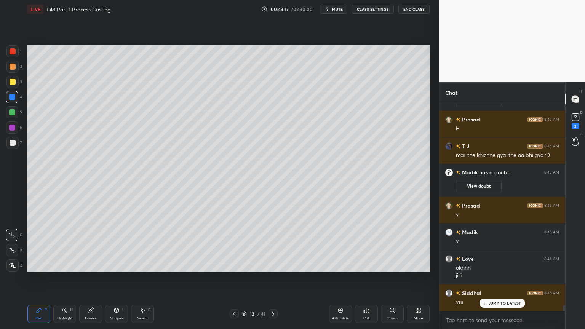
click at [139, 244] on div "Select S" at bounding box center [142, 314] width 23 height 18
click at [256, 238] on div "0 ° Undo Copy Duplicate Duplicate to new slide Delete" at bounding box center [228, 158] width 402 height 226
click at [35, 244] on div "Pen P" at bounding box center [38, 314] width 23 height 18
click at [115, 244] on icon at bounding box center [117, 309] width 4 height 1
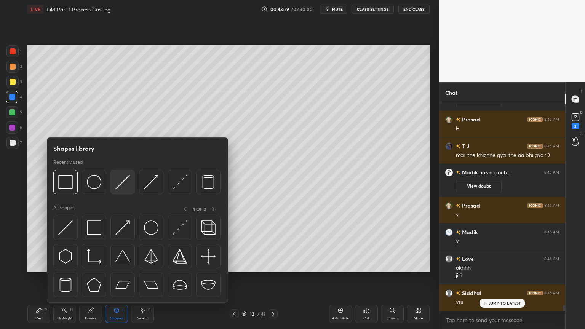
click at [132, 179] on div at bounding box center [122, 182] width 24 height 24
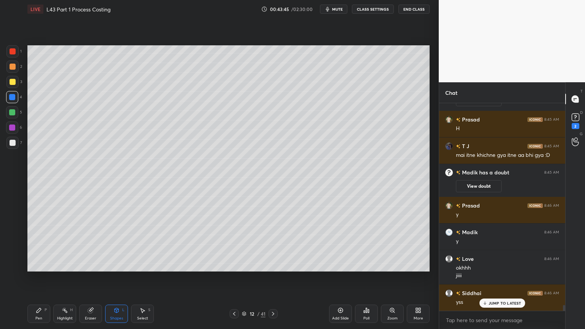
click at [35, 244] on div "Pen P" at bounding box center [38, 314] width 23 height 18
click at [15, 88] on div at bounding box center [12, 82] width 12 height 12
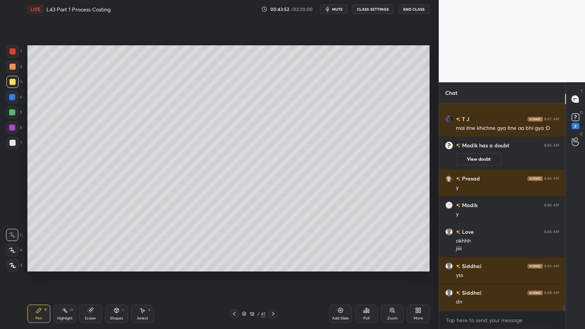
click at [232, 244] on icon at bounding box center [234, 314] width 6 height 6
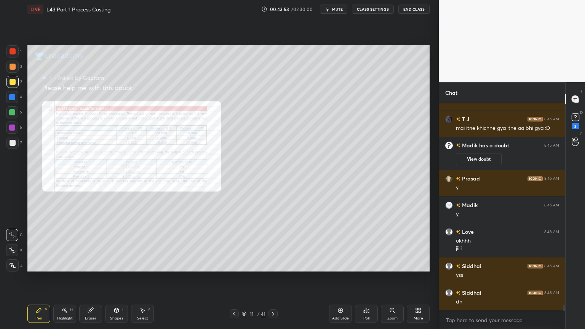
click at [273, 244] on icon at bounding box center [273, 314] width 2 height 4
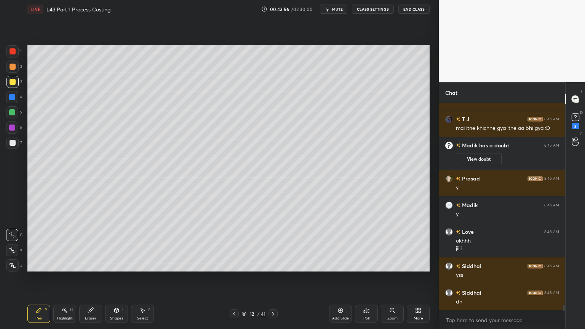
click at [13, 71] on div at bounding box center [12, 67] width 12 height 12
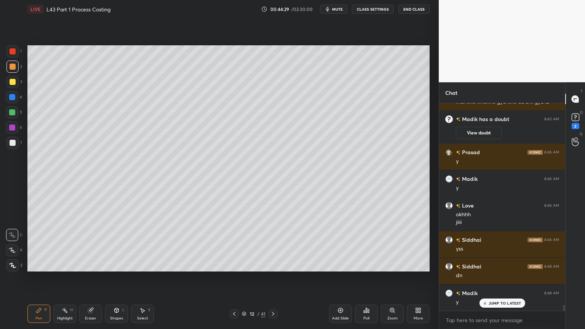
scroll to position [7386, 0]
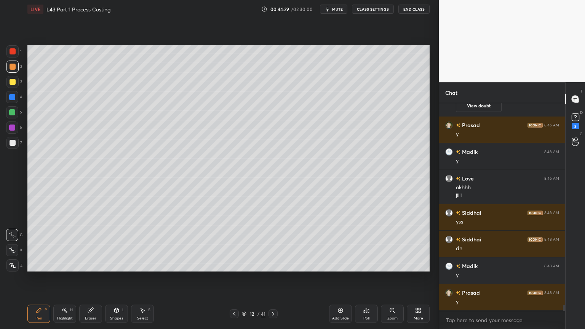
click at [11, 101] on div at bounding box center [12, 97] width 12 height 12
click at [114, 244] on icon at bounding box center [116, 310] width 6 height 6
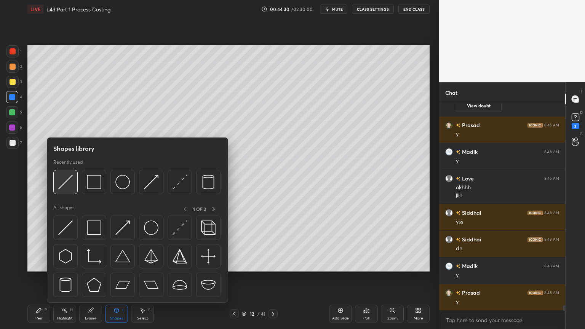
click at [69, 186] on img at bounding box center [65, 182] width 14 height 14
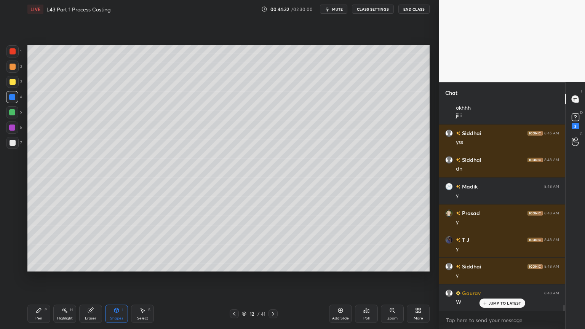
scroll to position [7492, 0]
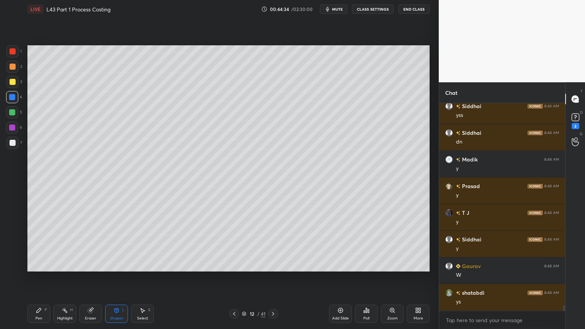
click at [338, 244] on icon at bounding box center [340, 310] width 6 height 6
click at [235, 244] on icon at bounding box center [234, 314] width 6 height 6
click at [144, 244] on icon at bounding box center [142, 310] width 6 height 6
click at [377, 244] on div "0 ° Undo Copy Duplicate Duplicate to new slide Delete" at bounding box center [228, 158] width 402 height 226
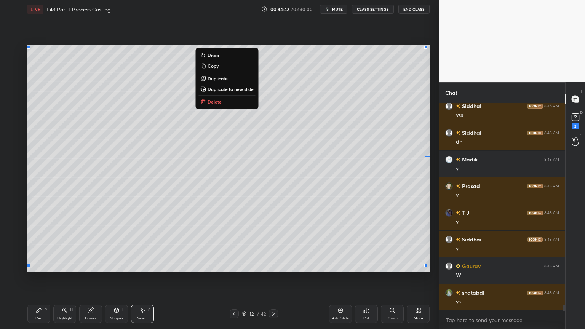
click at [206, 67] on button "Copy" at bounding box center [226, 65] width 57 height 9
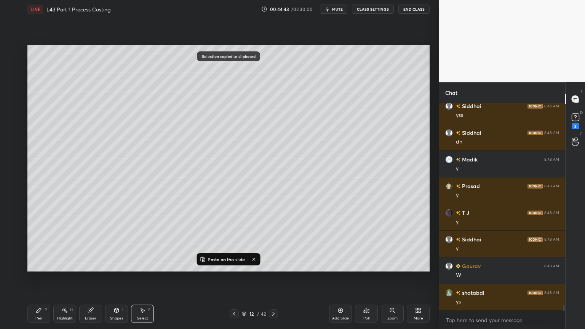
click at [273, 244] on icon at bounding box center [273, 314] width 6 height 6
click at [216, 244] on p "Paste on this slide" at bounding box center [226, 259] width 37 height 6
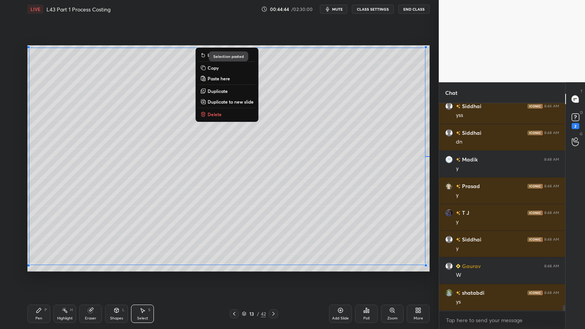
click at [39, 244] on icon at bounding box center [39, 310] width 6 height 6
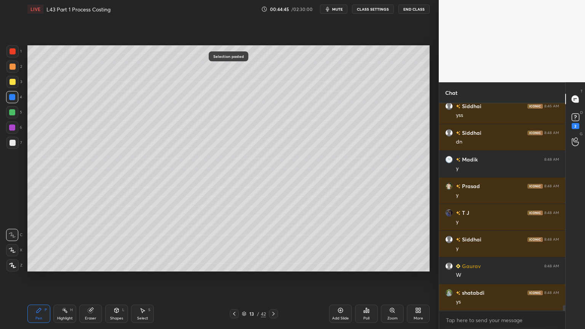
click at [336, 244] on div "Add Slide" at bounding box center [340, 314] width 23 height 18
click at [236, 244] on icon at bounding box center [234, 314] width 6 height 6
click at [139, 244] on div "Select S" at bounding box center [142, 314] width 23 height 18
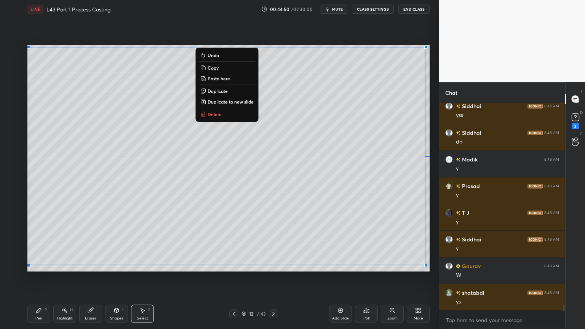
click at [208, 70] on p "Copy" at bounding box center [213, 68] width 11 height 6
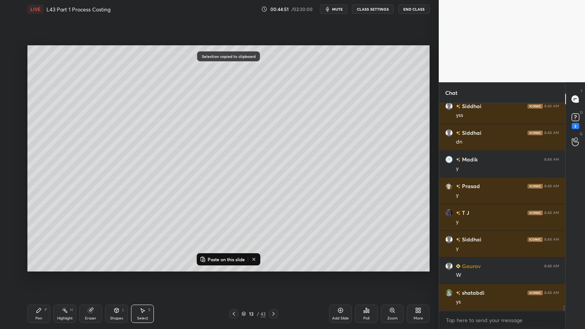
click at [276, 244] on icon at bounding box center [273, 314] width 6 height 6
click at [222, 244] on p "Paste on this slide" at bounding box center [226, 259] width 37 height 6
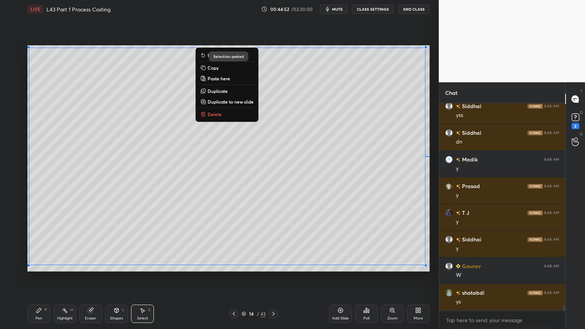
click at [137, 244] on div "0 ° Undo Copy Paste here Duplicate Duplicate to new slide Delete Selection past…" at bounding box center [228, 158] width 408 height 280
click at [41, 244] on div "Pen P" at bounding box center [38, 314] width 23 height 18
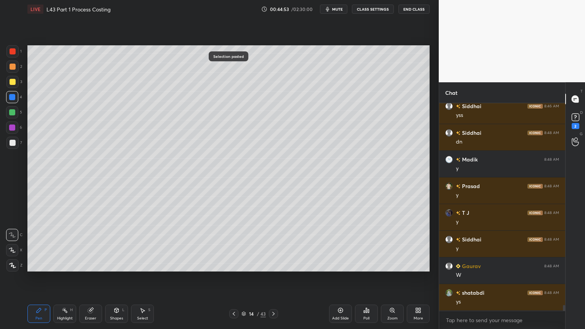
click at [234, 244] on icon at bounding box center [234, 314] width 6 height 6
click at [233, 244] on icon at bounding box center [234, 314] width 6 height 6
click at [235, 244] on icon at bounding box center [234, 314] width 6 height 6
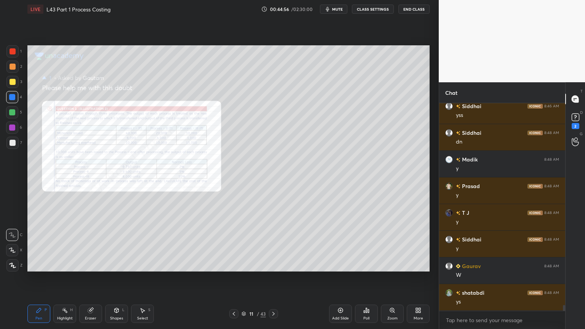
scroll to position [7519, 0]
click at [273, 244] on icon at bounding box center [273, 314] width 6 height 6
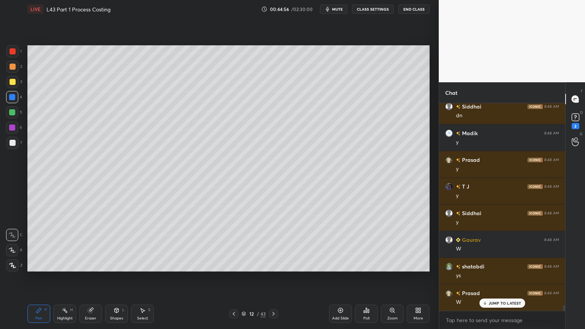
click at [43, 244] on div "Pen P" at bounding box center [38, 314] width 23 height 18
click at [8, 146] on div at bounding box center [12, 143] width 12 height 12
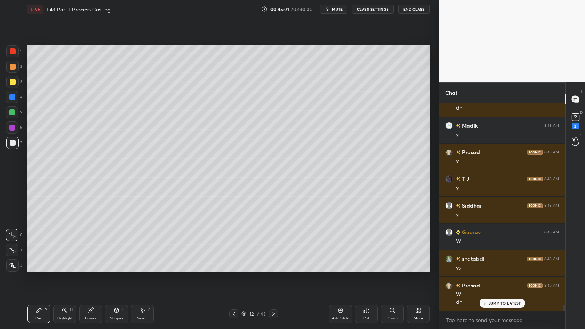
click at [10, 51] on div at bounding box center [13, 51] width 6 height 6
click at [40, 244] on div "Pen" at bounding box center [38, 318] width 7 height 4
click at [10, 148] on div at bounding box center [12, 143] width 12 height 12
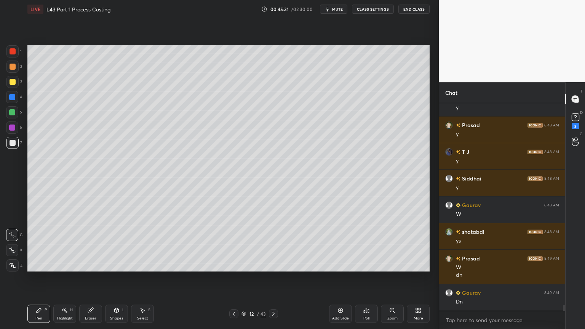
click at [236, 244] on icon at bounding box center [234, 314] width 6 height 6
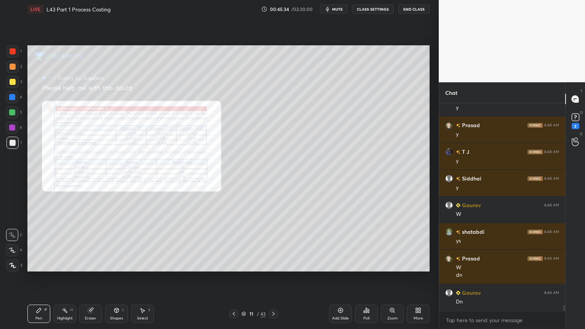
click at [396, 244] on div "Zoom" at bounding box center [392, 314] width 23 height 18
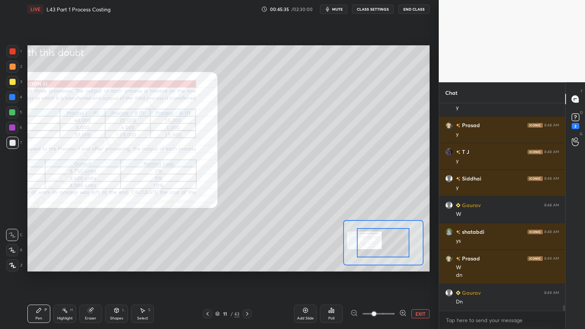
click at [401, 244] on icon at bounding box center [403, 313] width 8 height 8
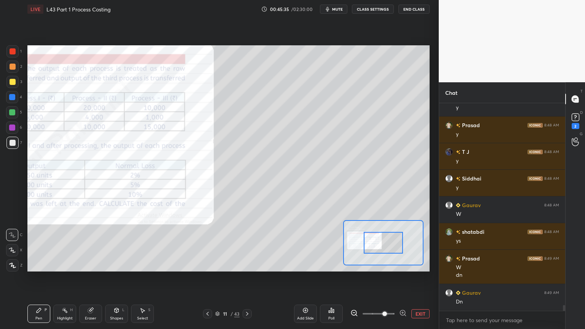
click at [401, 244] on icon at bounding box center [403, 313] width 8 height 8
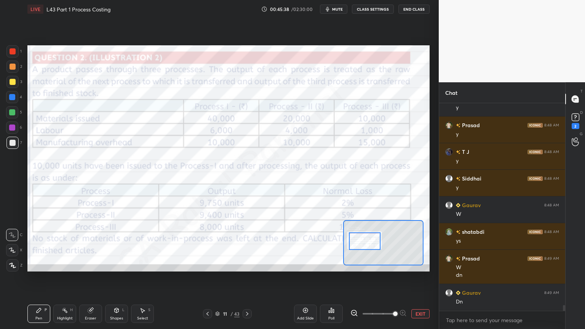
scroll to position [7579, 0]
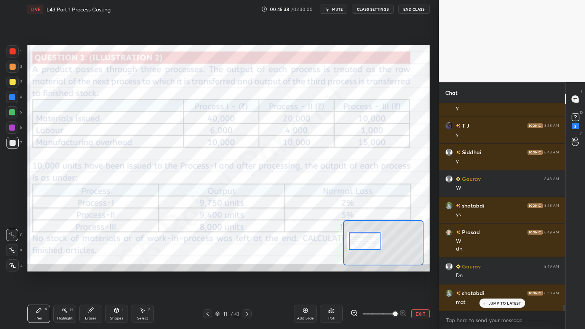
click at [38, 244] on icon at bounding box center [39, 310] width 5 height 5
click at [15, 51] on div at bounding box center [13, 51] width 6 height 6
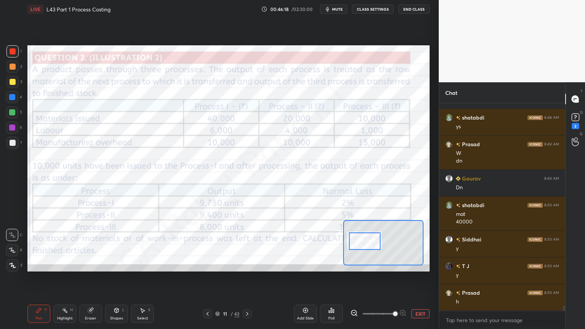
scroll to position [7694, 0]
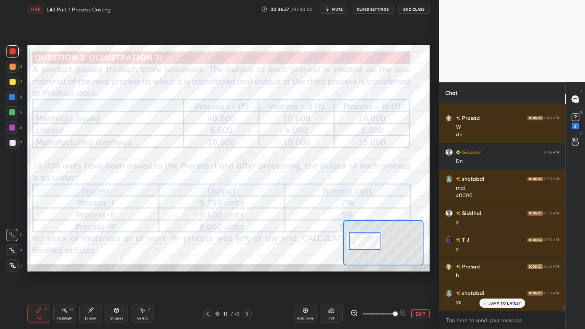
click at [117, 244] on icon at bounding box center [116, 310] width 6 height 6
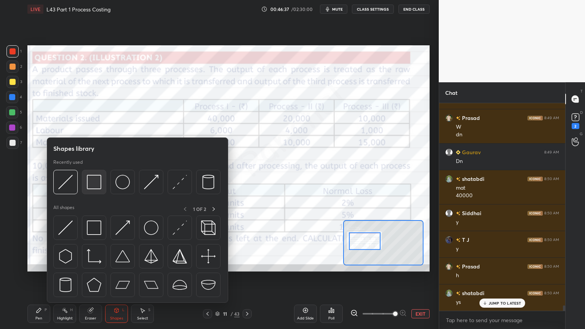
click at [94, 181] on img at bounding box center [94, 182] width 14 height 14
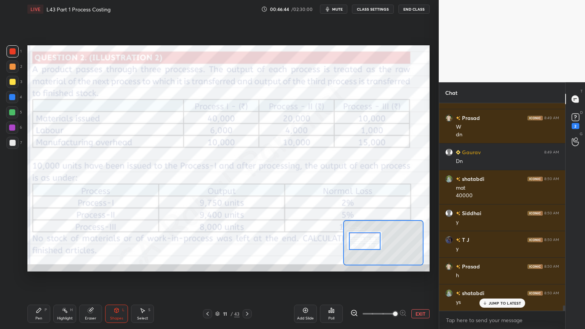
click at [35, 244] on div "Pen P" at bounding box center [38, 314] width 23 height 18
click at [2, 146] on div "1 2 3 4 5 6 7 C X Z C X Z E E Erase all H H" at bounding box center [12, 158] width 24 height 226
click at [248, 244] on icon at bounding box center [247, 314] width 6 height 6
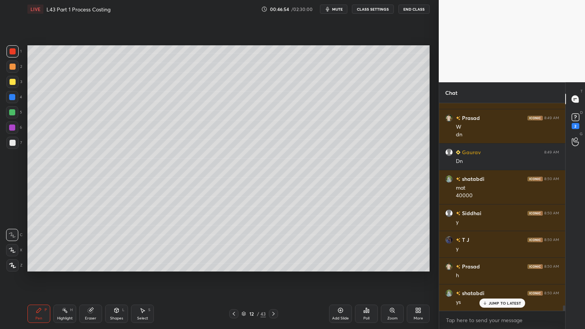
click at [38, 244] on div "Pen" at bounding box center [38, 318] width 7 height 4
click at [15, 143] on div at bounding box center [12, 143] width 12 height 12
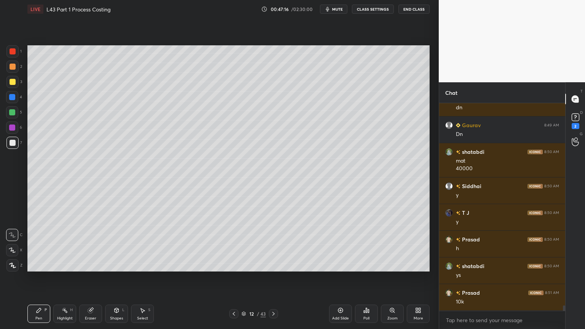
scroll to position [7728, 0]
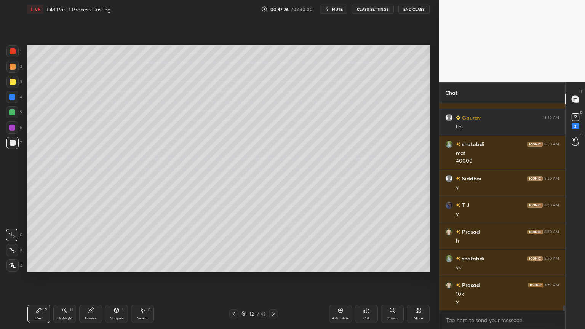
click at [233, 244] on icon at bounding box center [234, 314] width 6 height 6
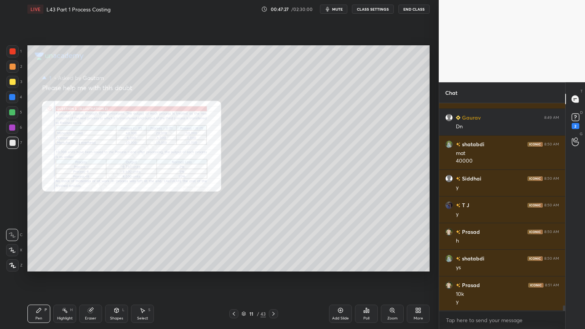
scroll to position [7755, 0]
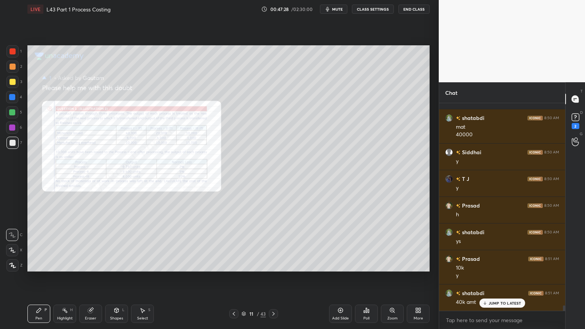
click at [387, 244] on div "Zoom" at bounding box center [392, 314] width 23 height 18
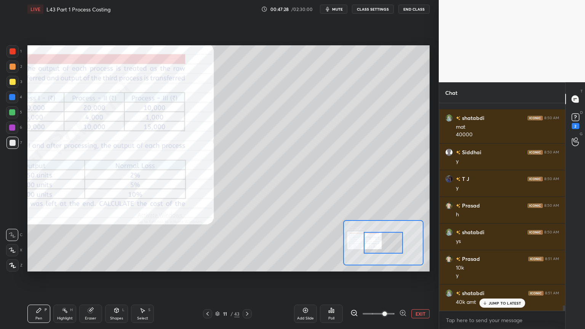
scroll to position [7782, 0]
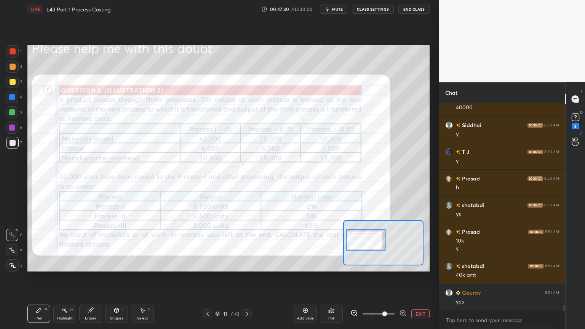
click at [10, 57] on div at bounding box center [12, 51] width 12 height 12
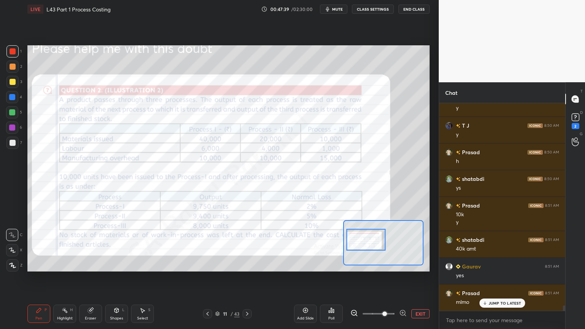
click at [10, 139] on div at bounding box center [12, 143] width 12 height 12
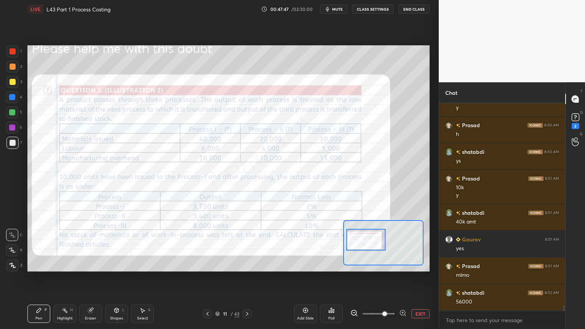
click at [246, 244] on icon at bounding box center [247, 314] width 6 height 6
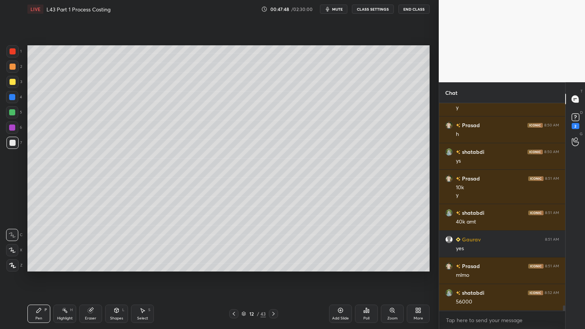
click at [18, 143] on div at bounding box center [12, 143] width 12 height 12
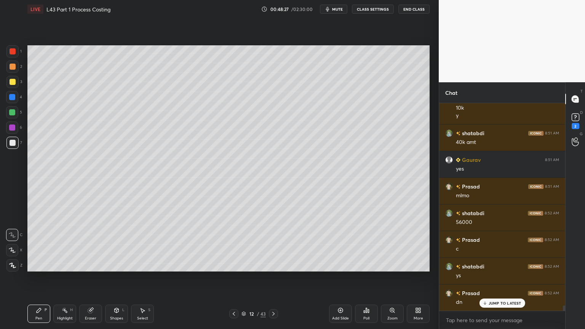
scroll to position [7942, 0]
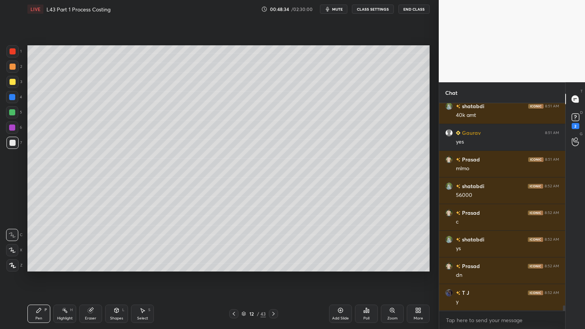
click at [11, 83] on div at bounding box center [13, 82] width 6 height 6
click at [14, 145] on div at bounding box center [13, 143] width 6 height 6
click at [10, 82] on div at bounding box center [13, 82] width 6 height 6
click at [12, 143] on div at bounding box center [13, 143] width 6 height 6
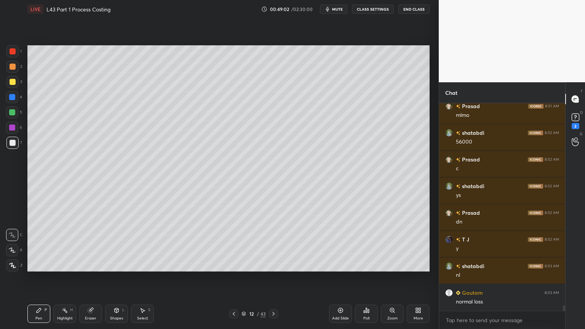
scroll to position [8021, 0]
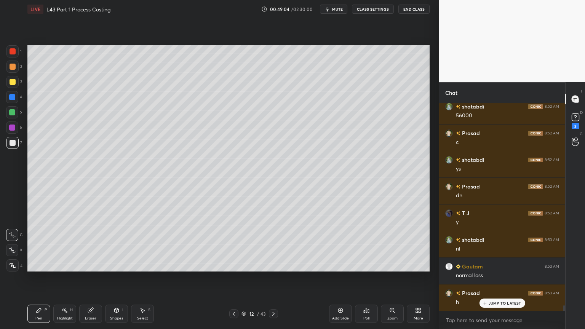
click at [235, 244] on icon at bounding box center [234, 314] width 6 height 6
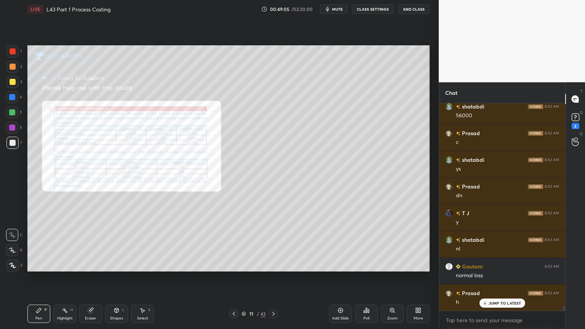
click at [393, 244] on icon at bounding box center [393, 311] width 1 height 1
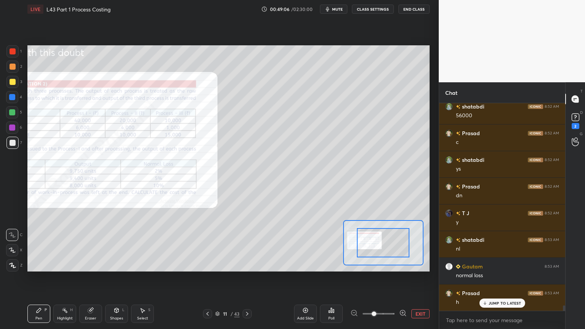
click at [376, 244] on span at bounding box center [374, 313] width 5 height 5
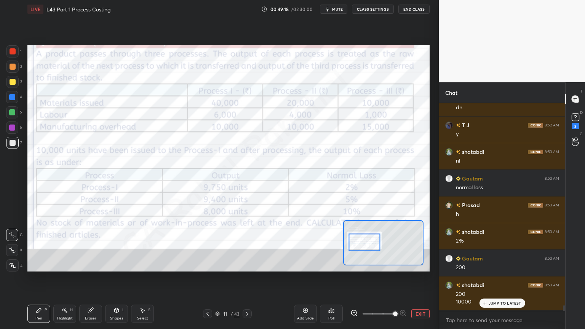
scroll to position [8135, 0]
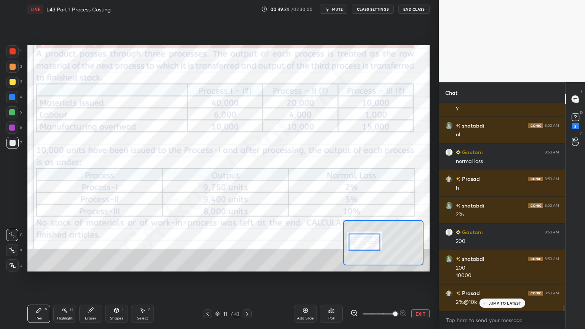
click at [246, 244] on icon at bounding box center [247, 314] width 6 height 6
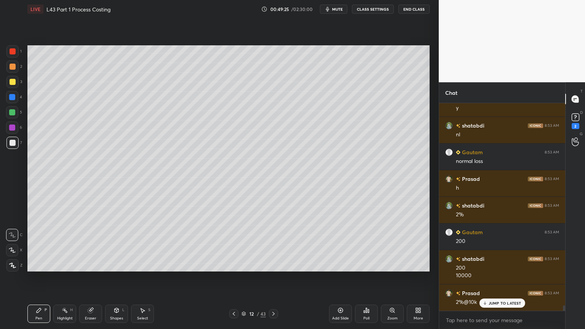
click at [13, 112] on div at bounding box center [12, 112] width 6 height 6
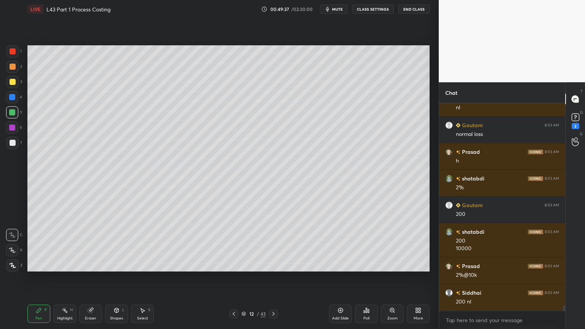
click at [8, 143] on div at bounding box center [12, 143] width 12 height 12
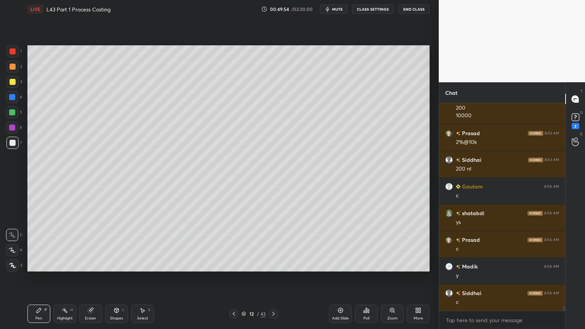
scroll to position [8322, 0]
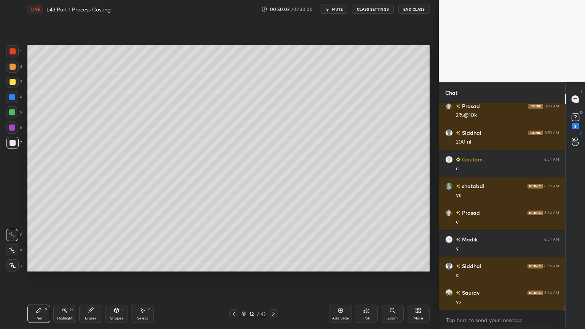
click at [17, 81] on div at bounding box center [12, 82] width 12 height 12
click at [13, 143] on div at bounding box center [13, 143] width 6 height 6
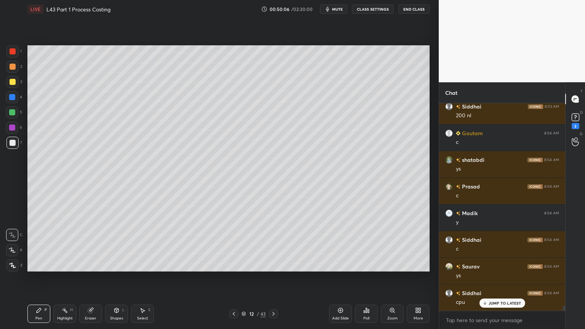
click at [13, 115] on div at bounding box center [12, 112] width 6 height 6
click at [13, 69] on div at bounding box center [13, 67] width 6 height 6
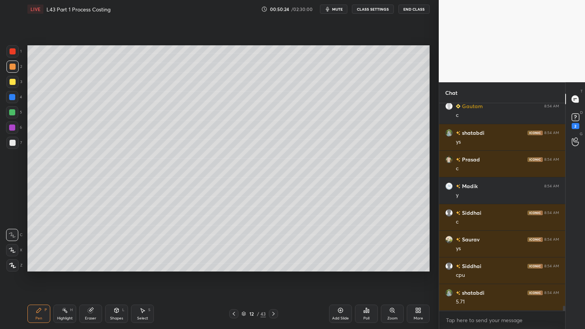
click at [117, 244] on icon at bounding box center [117, 310] width 4 height 5
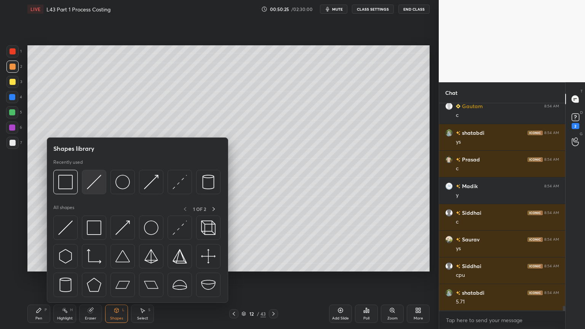
click at [93, 175] on img at bounding box center [94, 182] width 14 height 14
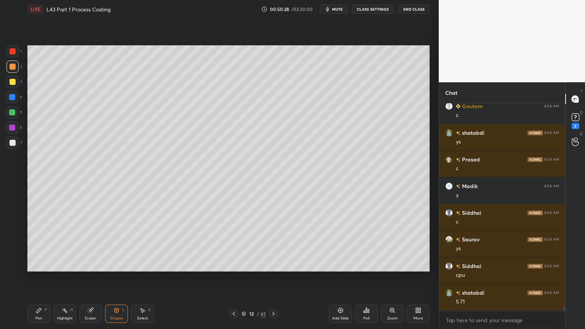
click at [40, 244] on div "Pen" at bounding box center [38, 318] width 7 height 4
click at [13, 150] on div "7" at bounding box center [14, 144] width 16 height 15
click at [10, 71] on div at bounding box center [12, 67] width 12 height 12
click at [8, 144] on div at bounding box center [12, 143] width 12 height 12
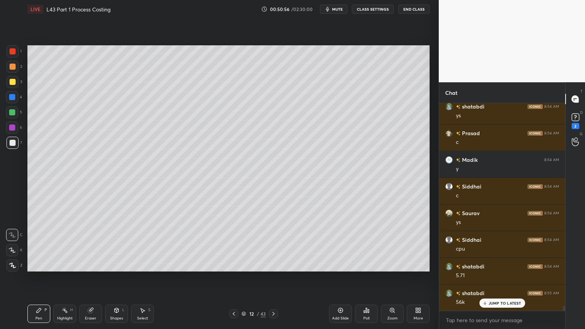
scroll to position [8429, 0]
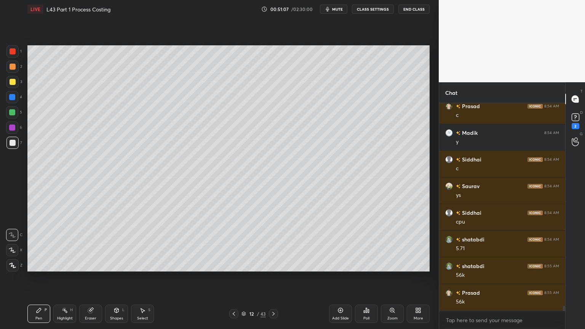
click at [122, 244] on div "Shapes L" at bounding box center [116, 314] width 23 height 18
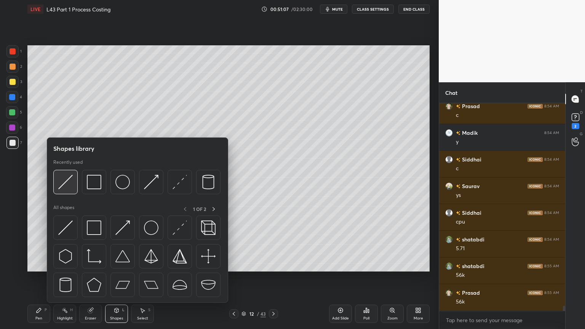
click at [68, 176] on img at bounding box center [65, 182] width 14 height 14
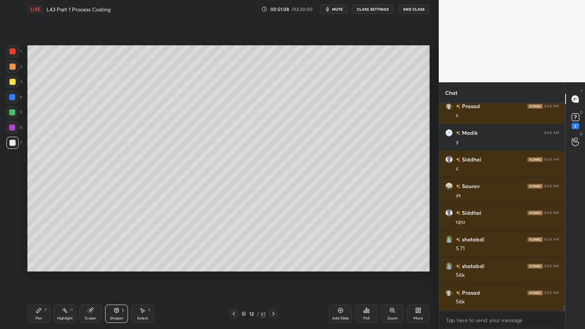
scroll to position [8455, 0]
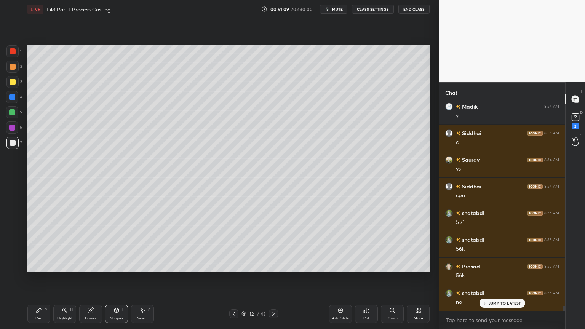
click at [41, 244] on div "Pen" at bounding box center [38, 318] width 7 height 4
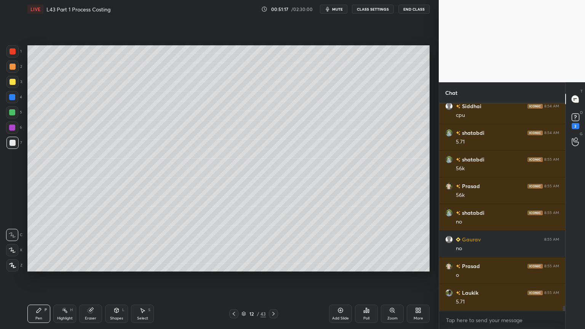
scroll to position [8562, 0]
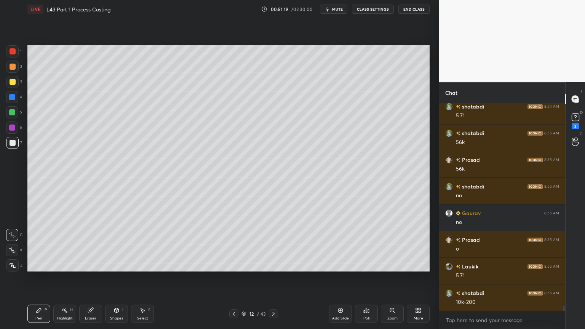
click at [116, 244] on icon at bounding box center [117, 310] width 4 height 5
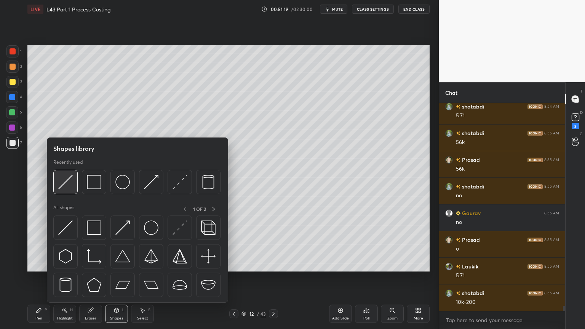
click at [68, 184] on img at bounding box center [65, 182] width 14 height 14
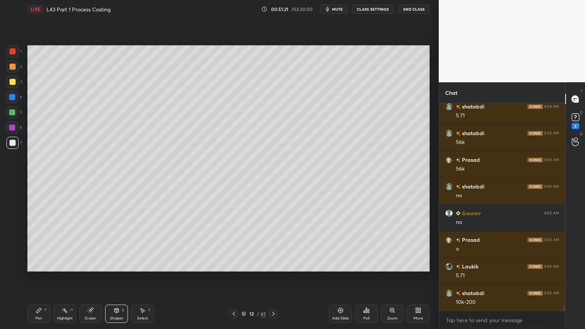
click at [43, 244] on div "Pen P" at bounding box center [38, 314] width 23 height 18
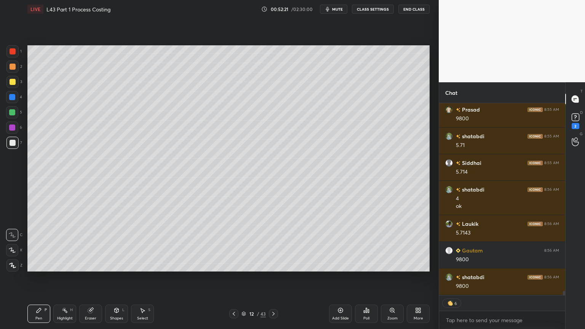
scroll to position [8806, 0]
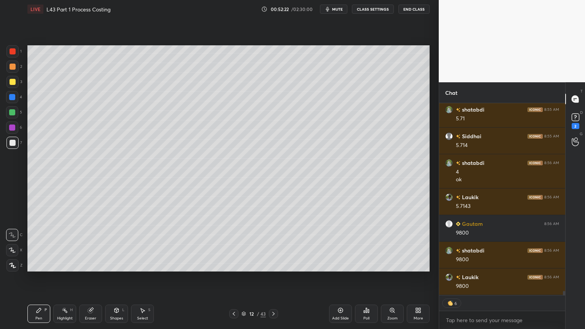
type textarea "x"
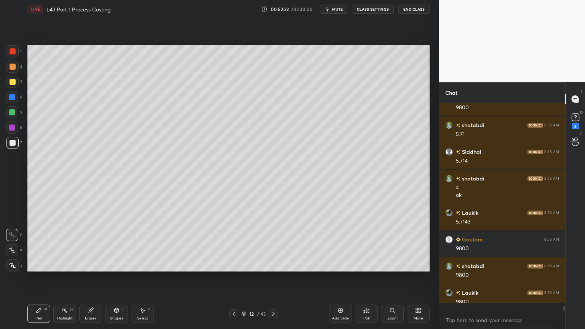
scroll to position [8817, 0]
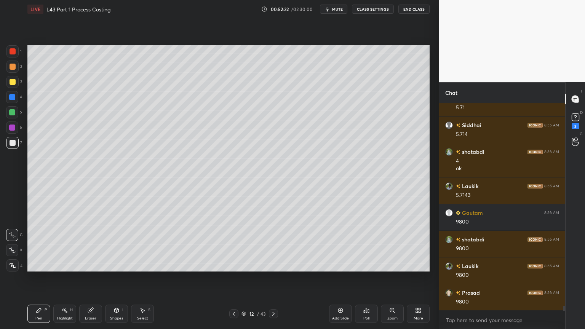
click at [234, 244] on icon at bounding box center [234, 314] width 6 height 6
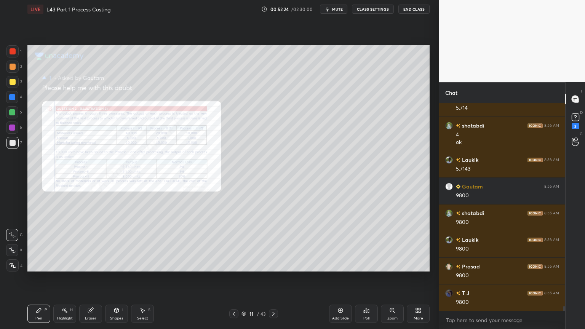
scroll to position [8871, 0]
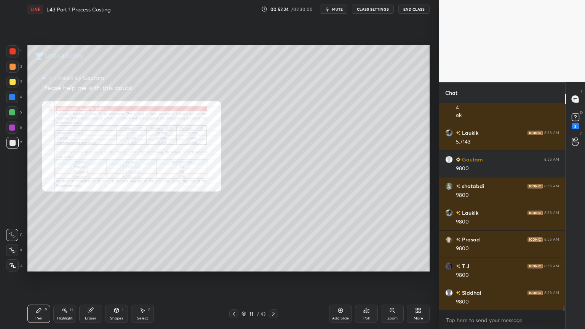
click at [392, 244] on div "Zoom" at bounding box center [392, 314] width 23 height 18
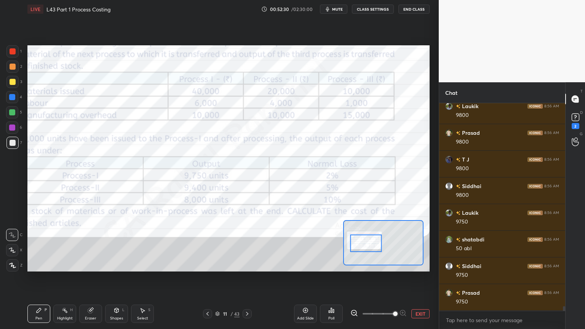
scroll to position [9004, 0]
click at [249, 244] on icon at bounding box center [247, 314] width 6 height 6
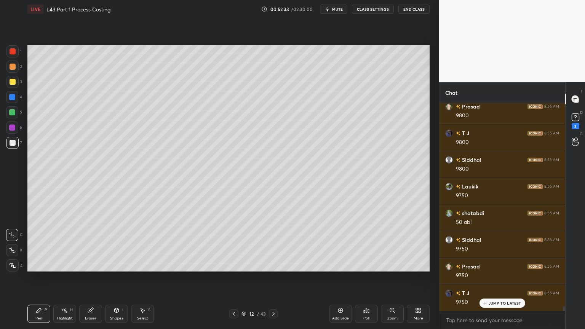
click at [19, 91] on div "4" at bounding box center [14, 97] width 16 height 12
click at [12, 79] on div at bounding box center [13, 82] width 6 height 6
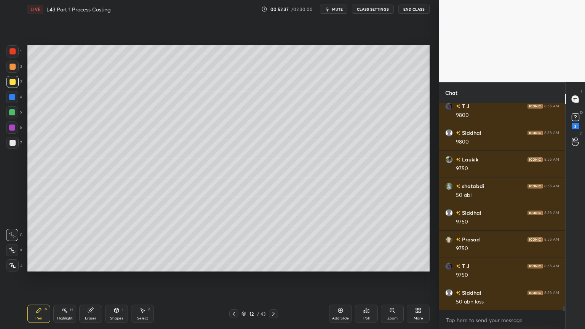
scroll to position [9057, 0]
click at [15, 146] on div at bounding box center [12, 143] width 12 height 12
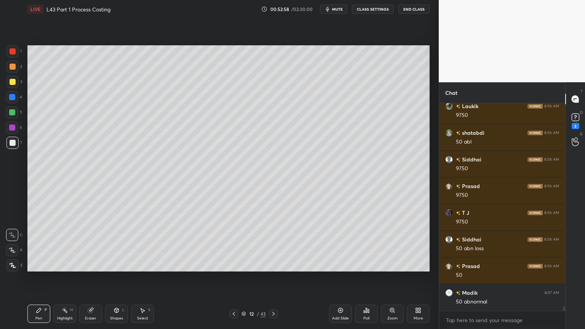
click at [11, 114] on div at bounding box center [12, 112] width 6 height 6
click at [9, 149] on div at bounding box center [12, 143] width 12 height 12
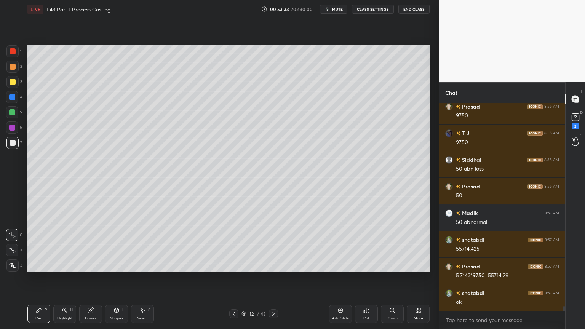
scroll to position [9191, 0]
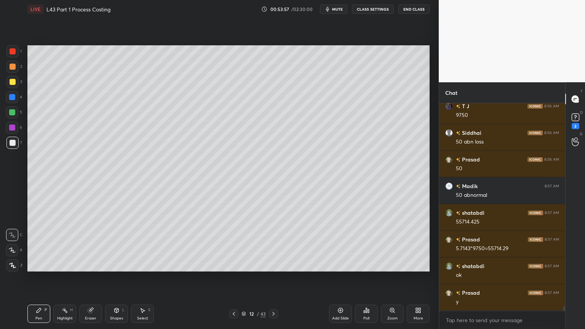
click at [62, 244] on icon at bounding box center [65, 310] width 6 height 6
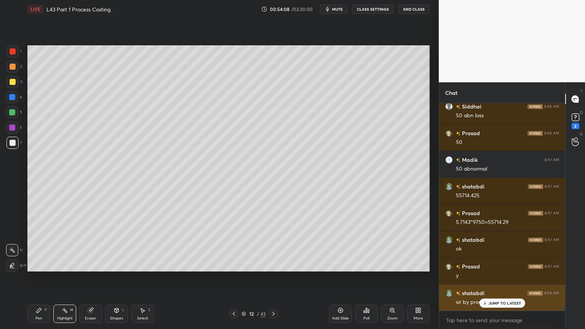
click at [487, 244] on div "JUMP TO LATEST" at bounding box center [502, 303] width 46 height 9
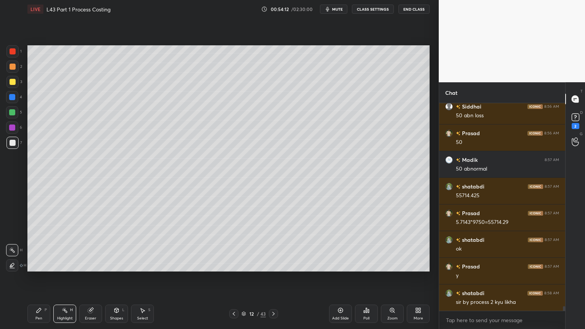
click at [42, 244] on div "Pen P" at bounding box center [38, 314] width 23 height 18
click at [13, 151] on div "7" at bounding box center [14, 144] width 16 height 15
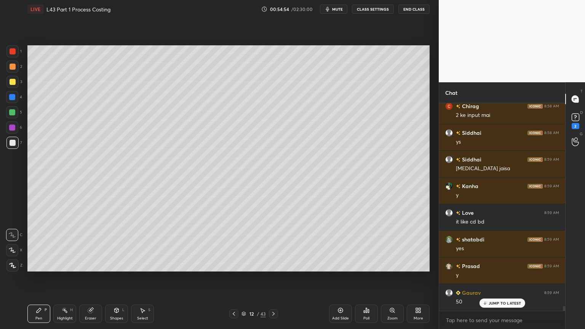
scroll to position [9537, 0]
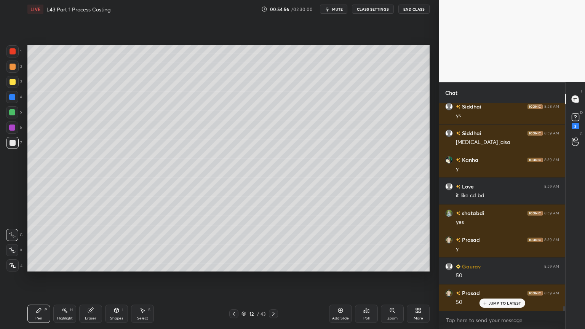
click at [9, 52] on div at bounding box center [12, 51] width 12 height 12
click at [117, 244] on icon at bounding box center [117, 310] width 4 height 5
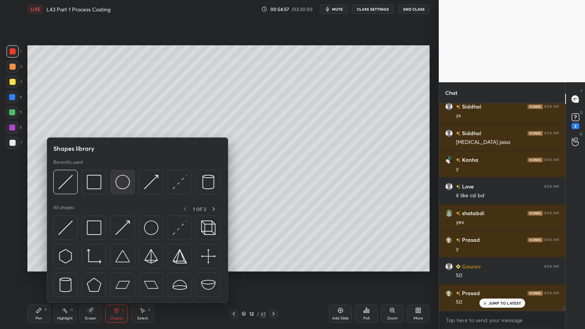
click at [124, 187] on img at bounding box center [122, 182] width 14 height 14
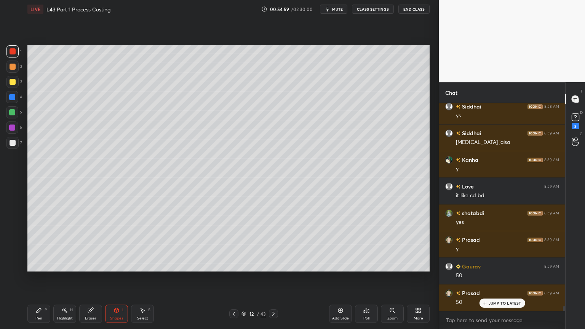
click at [11, 146] on div at bounding box center [12, 143] width 12 height 12
click at [30, 244] on div "Pen P" at bounding box center [38, 314] width 23 height 18
click at [12, 84] on div at bounding box center [13, 82] width 6 height 6
click at [14, 144] on div at bounding box center [13, 143] width 6 height 6
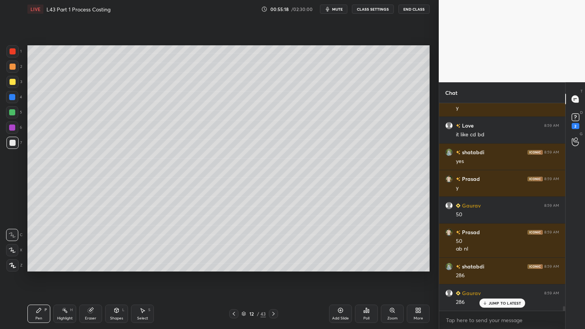
scroll to position [9625, 0]
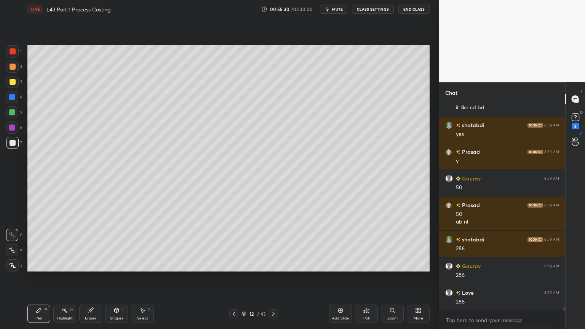
click at [17, 55] on div at bounding box center [12, 51] width 12 height 12
click at [110, 244] on div "Pen P Highlight H Eraser Shapes L Select S 12 / 43 Add Slide Poll Zoom More" at bounding box center [228, 314] width 402 height 30
click at [118, 244] on div "Shapes L" at bounding box center [116, 314] width 23 height 18
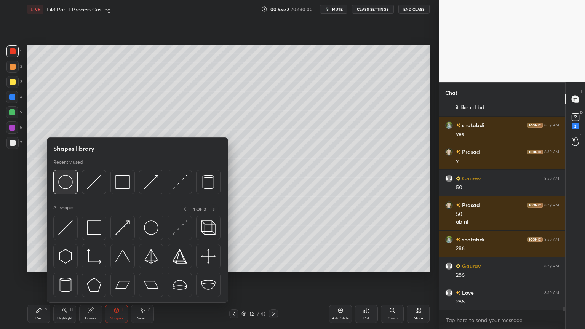
click at [63, 181] on img at bounding box center [65, 182] width 14 height 14
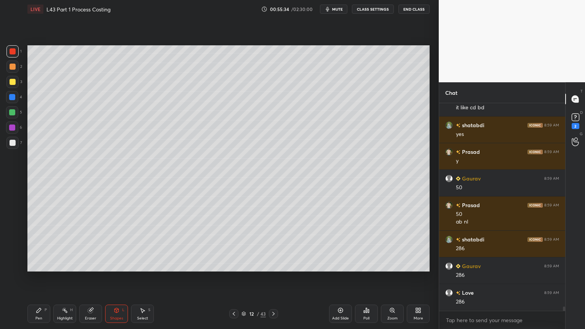
click at [18, 145] on div at bounding box center [12, 143] width 12 height 12
click at [37, 244] on div "Pen" at bounding box center [38, 318] width 7 height 4
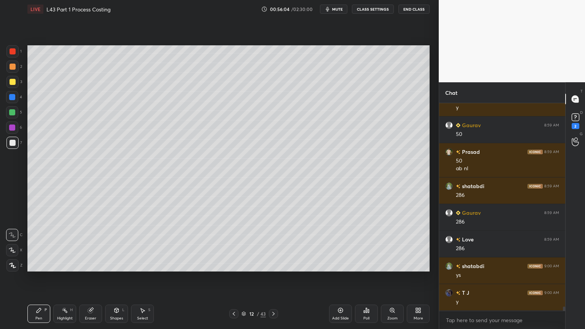
scroll to position [9704, 0]
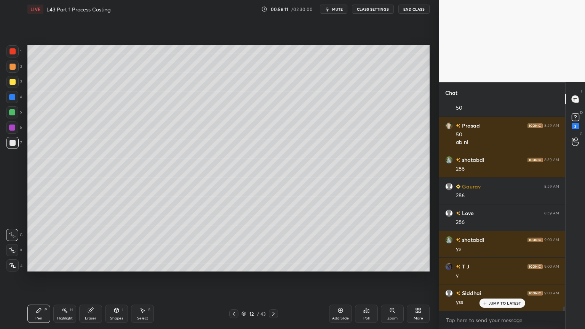
click at [67, 244] on icon at bounding box center [65, 310] width 6 height 6
click at [50, 244] on div "Pen P" at bounding box center [38, 314] width 23 height 18
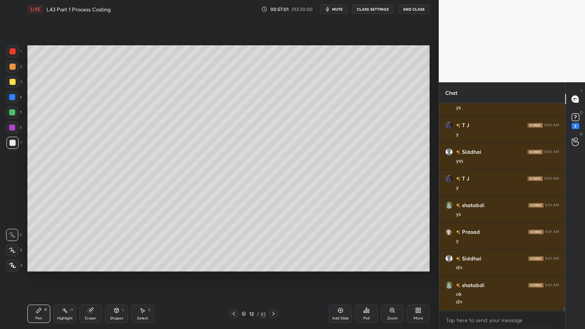
scroll to position [9872, 0]
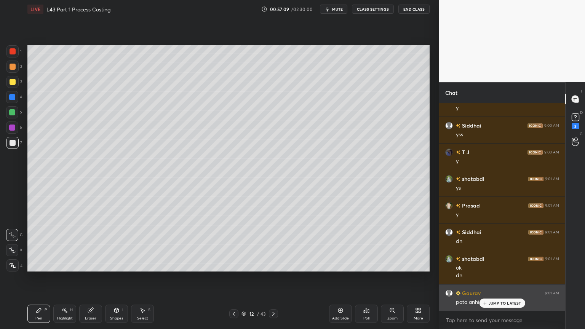
click at [498, 244] on p "JUMP TO LATEST" at bounding box center [505, 303] width 33 height 5
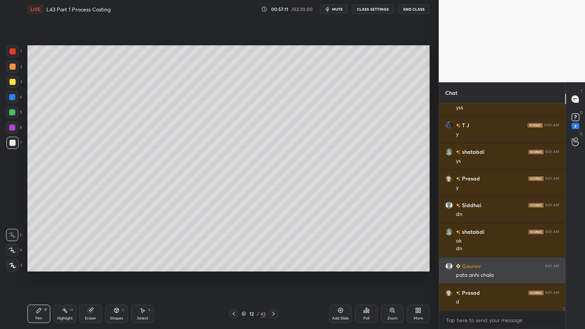
scroll to position [9907, 0]
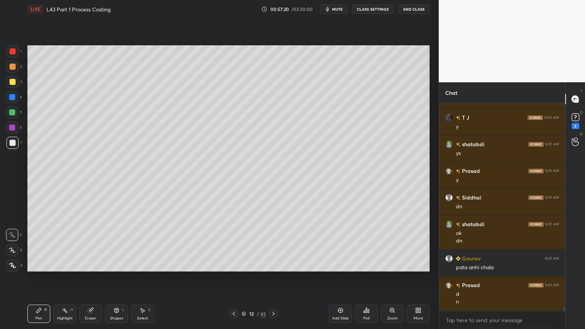
click at [271, 244] on icon at bounding box center [273, 314] width 6 height 6
click at [90, 244] on icon at bounding box center [90, 310] width 5 height 5
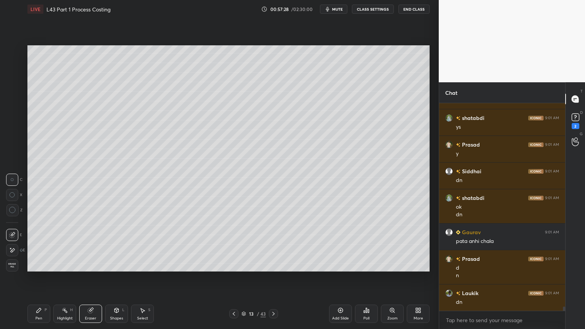
click at [40, 244] on icon at bounding box center [39, 310] width 6 height 6
click at [14, 80] on div at bounding box center [13, 82] width 6 height 6
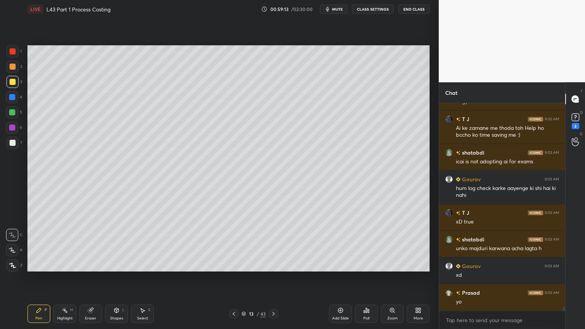
scroll to position [10327, 0]
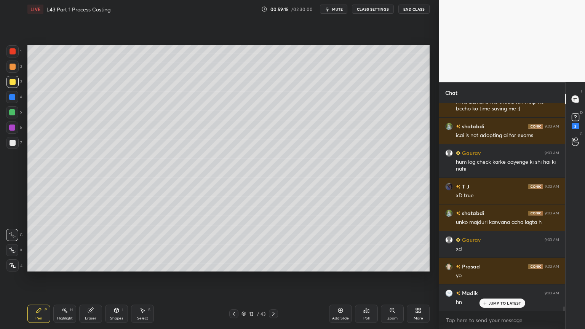
click at [231, 244] on icon at bounding box center [234, 314] width 6 height 6
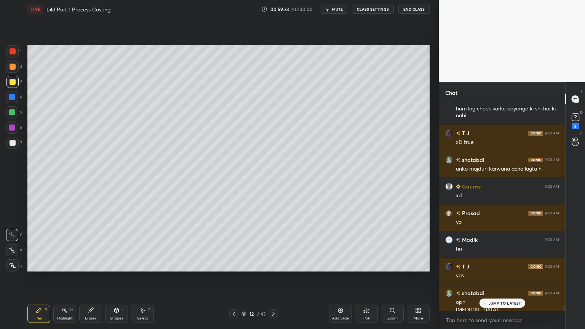
scroll to position [10388, 0]
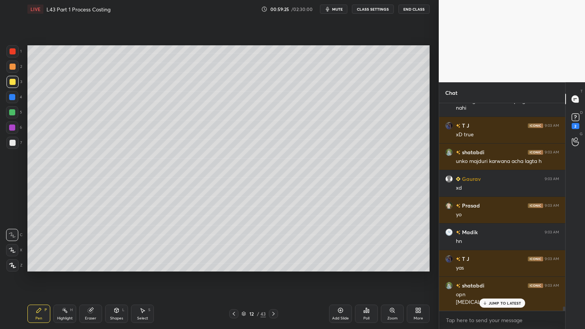
click at [271, 244] on icon at bounding box center [273, 314] width 6 height 6
click at [40, 244] on div "Pen P" at bounding box center [38, 314] width 23 height 18
click at [11, 146] on div at bounding box center [12, 143] width 12 height 12
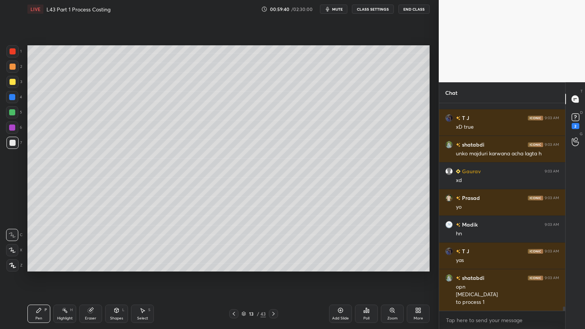
click at [232, 244] on icon at bounding box center [234, 314] width 6 height 6
click at [276, 244] on icon at bounding box center [273, 314] width 6 height 6
click at [230, 244] on div at bounding box center [233, 313] width 9 height 9
click at [273, 244] on icon at bounding box center [273, 314] width 6 height 6
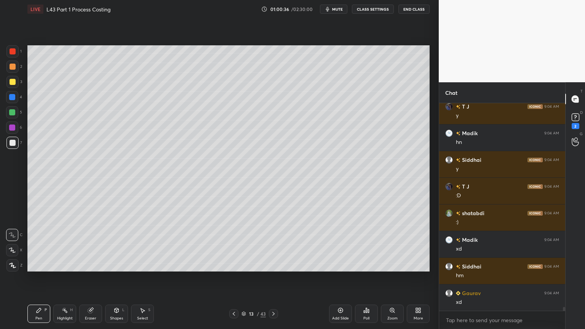
scroll to position [10689, 0]
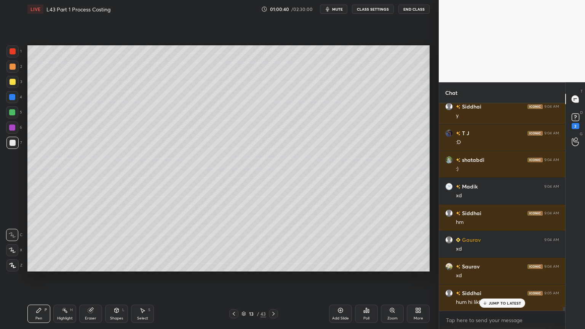
click at [232, 244] on icon at bounding box center [234, 314] width 6 height 6
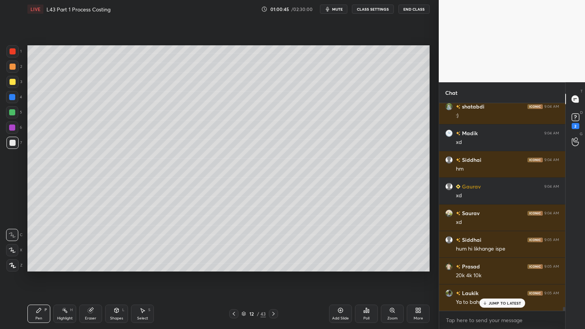
scroll to position [10796, 0]
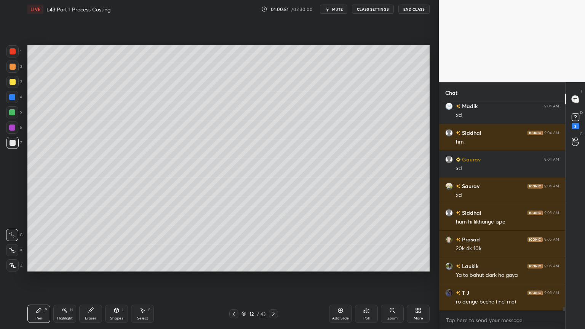
click at [231, 244] on icon at bounding box center [234, 314] width 6 height 6
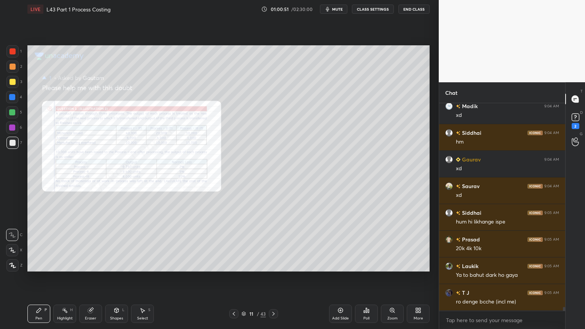
scroll to position [10822, 0]
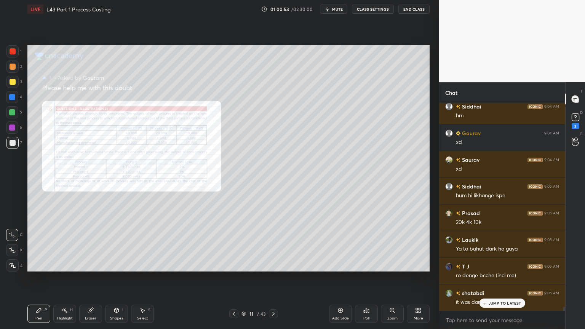
click at [90, 244] on div "Eraser" at bounding box center [90, 314] width 23 height 18
click at [11, 244] on span "Erase all" at bounding box center [11, 265] width 11 height 5
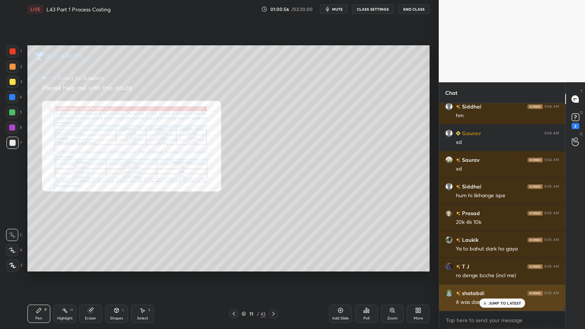
click at [486, 244] on div "JUMP TO LATEST" at bounding box center [502, 303] width 46 height 9
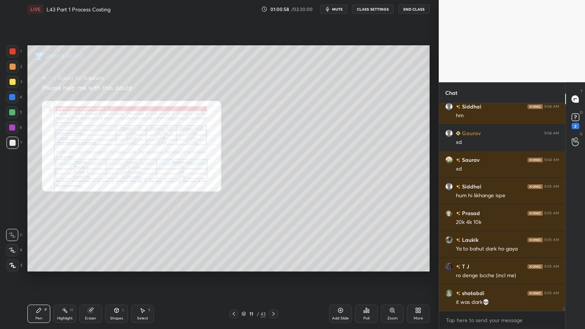
click at [396, 244] on div "Zoom" at bounding box center [392, 314] width 23 height 18
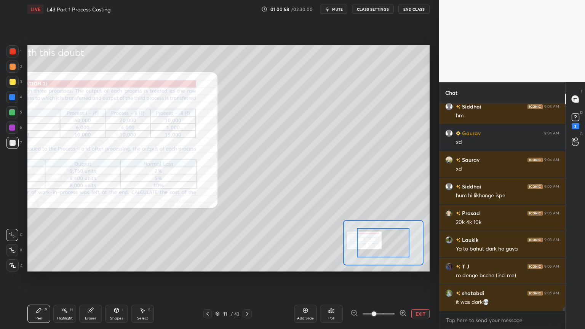
click at [376, 244] on span at bounding box center [374, 313] width 5 height 5
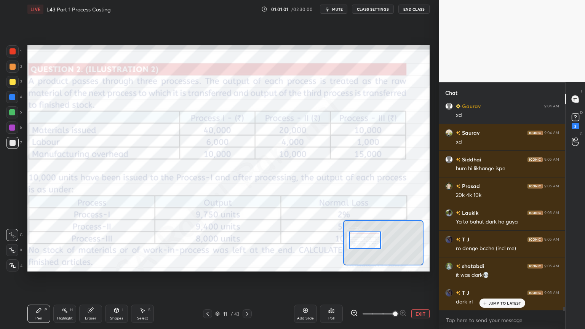
scroll to position [10876, 0]
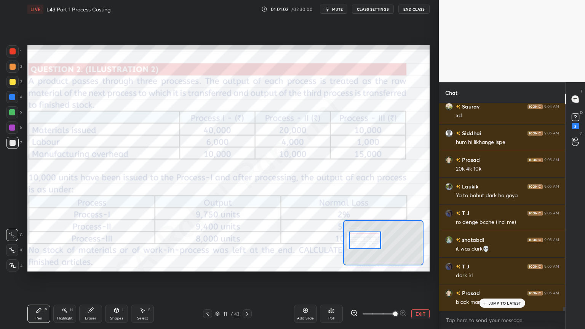
click at [17, 54] on div at bounding box center [12, 51] width 12 height 12
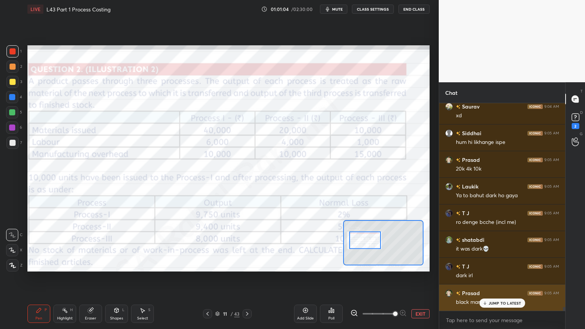
click at [488, 244] on div "JUMP TO LATEST" at bounding box center [502, 303] width 46 height 9
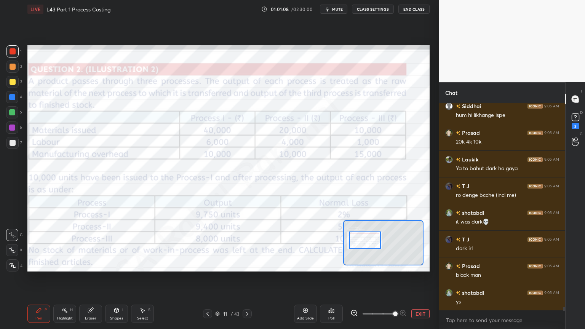
scroll to position [10929, 0]
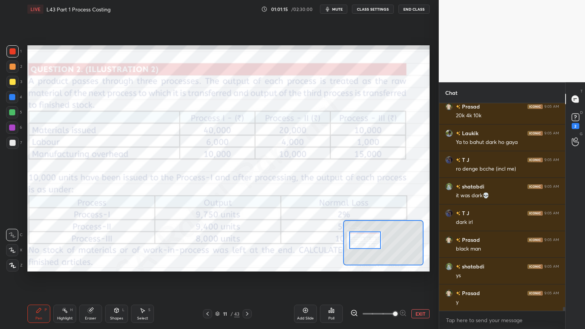
click at [248, 244] on div at bounding box center [247, 313] width 9 height 9
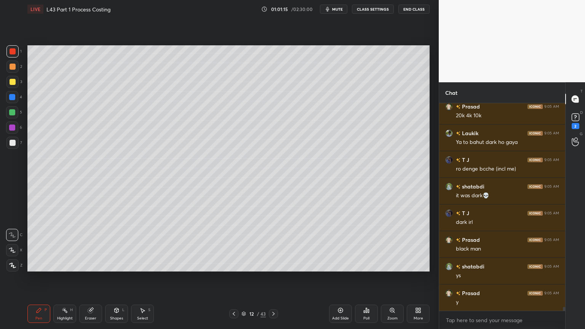
click at [276, 244] on icon at bounding box center [273, 314] width 6 height 6
click at [10, 142] on div at bounding box center [13, 143] width 6 height 6
click at [35, 244] on div "Pen" at bounding box center [38, 318] width 7 height 4
click at [94, 244] on div "Eraser" at bounding box center [90, 314] width 23 height 18
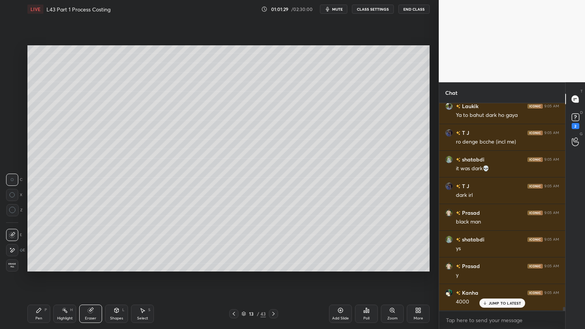
scroll to position [10982, 0]
click at [34, 244] on div "Pen P" at bounding box center [38, 314] width 23 height 18
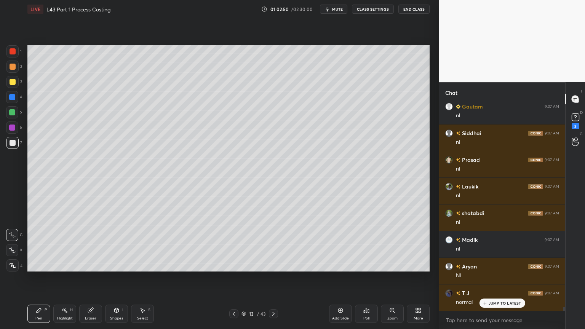
scroll to position [11596, 0]
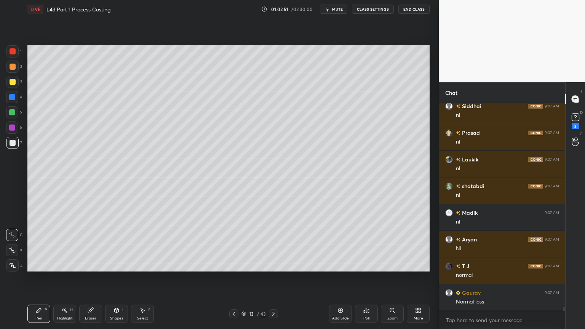
click at [232, 244] on icon at bounding box center [234, 314] width 6 height 6
click at [230, 244] on div at bounding box center [233, 313] width 9 height 9
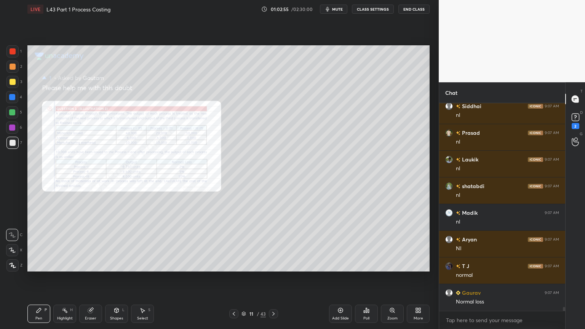
click at [388, 244] on div "Zoom" at bounding box center [392, 314] width 23 height 18
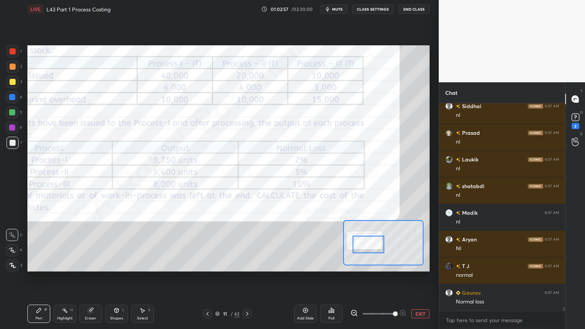
scroll to position [11622, 0]
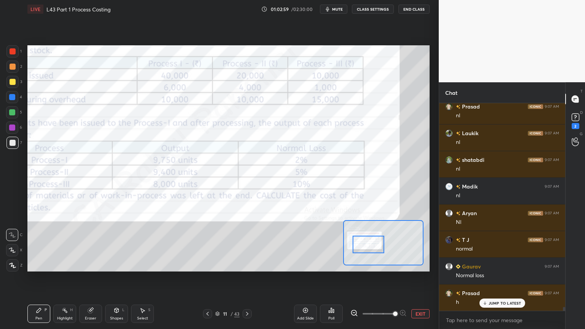
click at [247, 244] on icon at bounding box center [247, 314] width 2 height 4
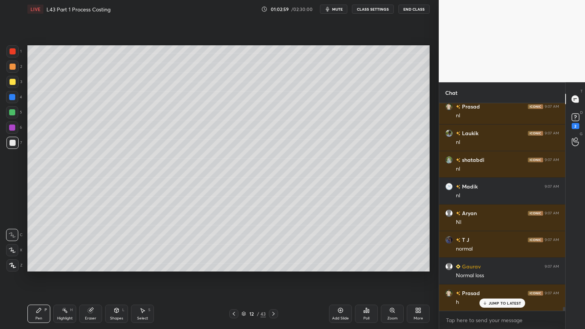
click at [249, 244] on div "12" at bounding box center [252, 313] width 8 height 5
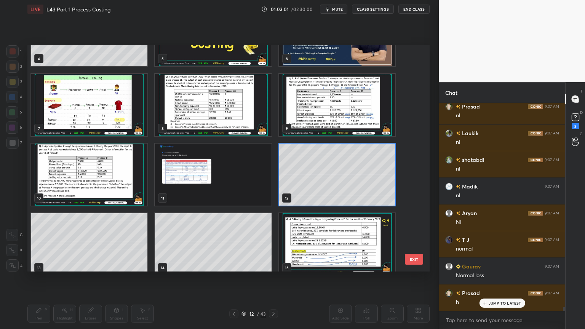
scroll to position [122, 0]
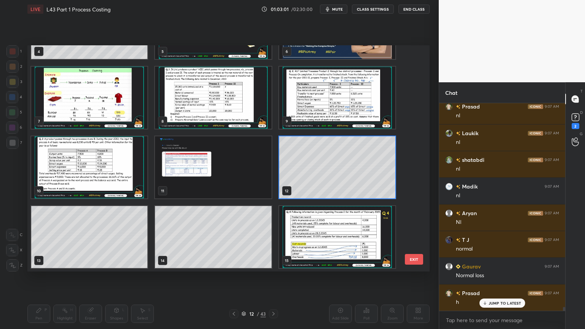
click at [99, 235] on div "4 5 6 7 8 9 10 11 12 13 14 15 16 17 18" at bounding box center [221, 158] width 389 height 226
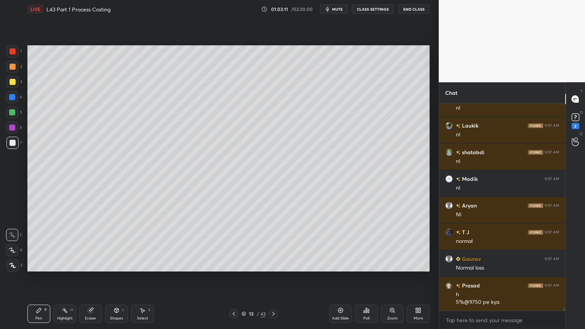
scroll to position [11657, 0]
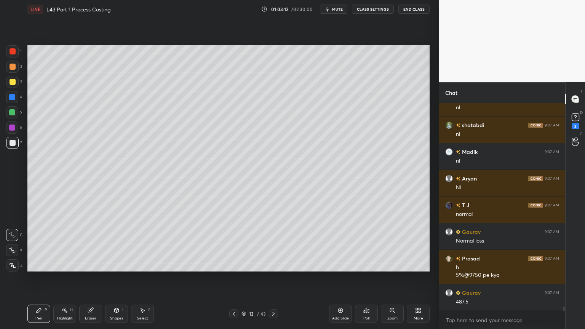
click at [10, 114] on div at bounding box center [12, 112] width 6 height 6
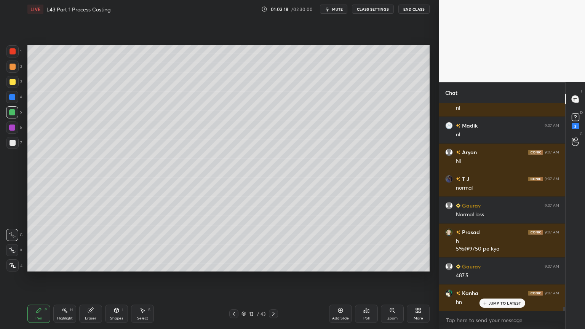
click at [8, 145] on div at bounding box center [12, 143] width 12 height 12
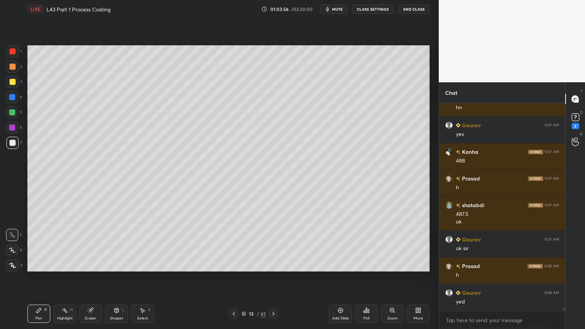
scroll to position [11885, 0]
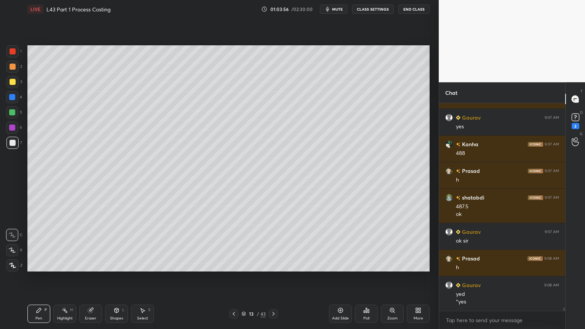
click at [12, 69] on div at bounding box center [13, 67] width 6 height 6
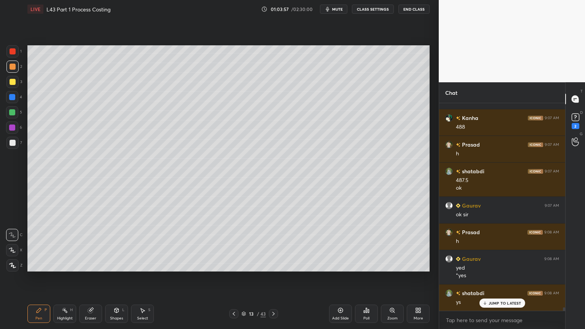
click at [13, 139] on div at bounding box center [12, 143] width 12 height 12
click at [12, 86] on div at bounding box center [12, 82] width 12 height 12
click at [121, 244] on div "Shapes L" at bounding box center [116, 314] width 23 height 18
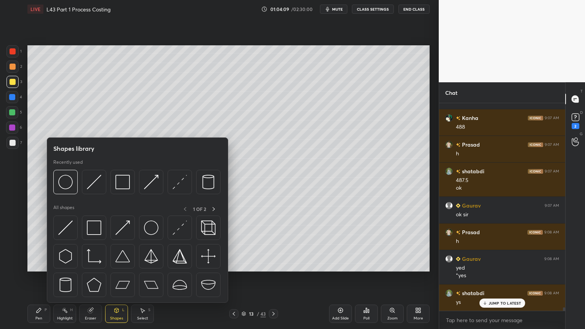
scroll to position [11938, 0]
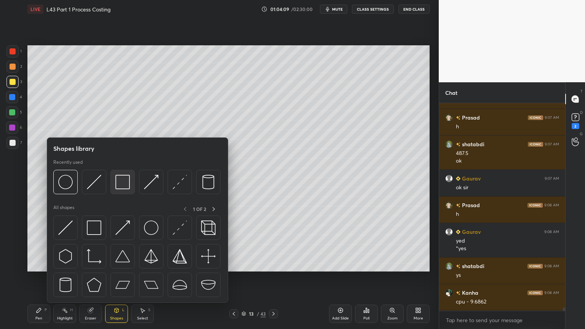
click at [125, 185] on img at bounding box center [122, 182] width 14 height 14
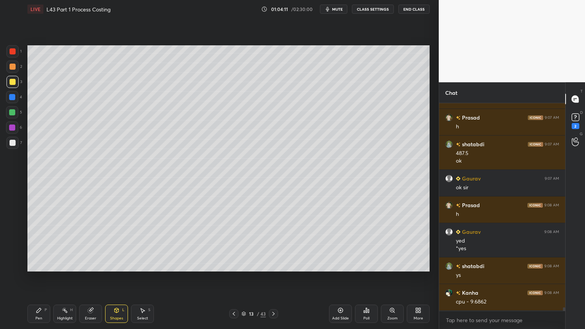
click at [39, 244] on div "Pen" at bounding box center [38, 318] width 7 height 4
click at [13, 144] on div at bounding box center [13, 143] width 6 height 6
click at [118, 244] on div "Shapes L" at bounding box center [116, 314] width 23 height 18
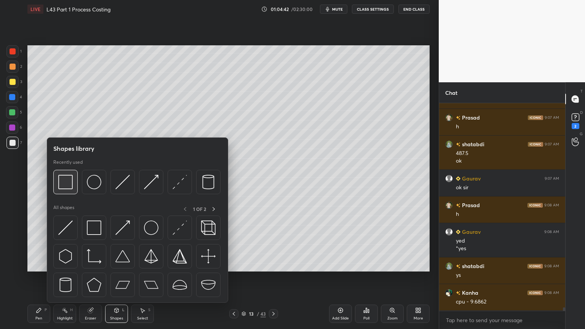
click at [72, 188] on img at bounding box center [65, 182] width 14 height 14
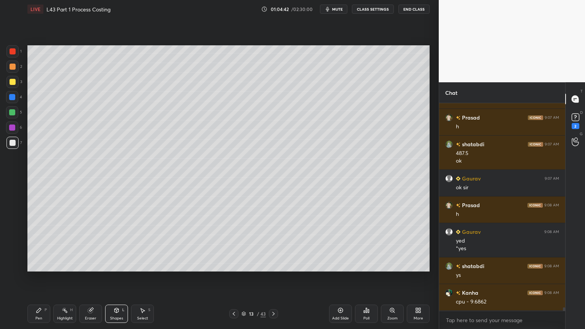
click at [115, 244] on icon at bounding box center [117, 310] width 4 height 5
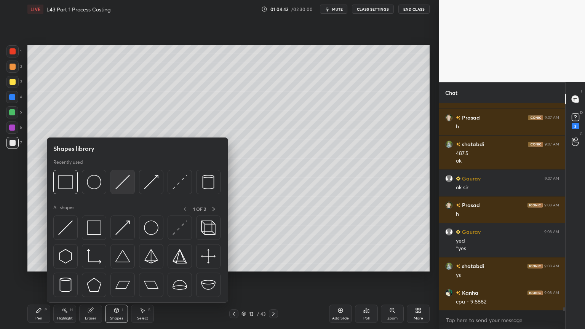
click at [124, 188] on img at bounding box center [122, 182] width 14 height 14
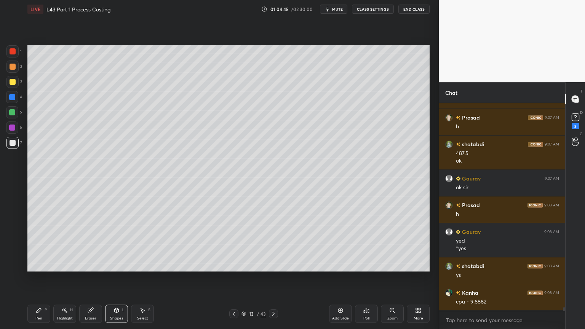
click at [37, 244] on div "Pen" at bounding box center [38, 318] width 7 height 4
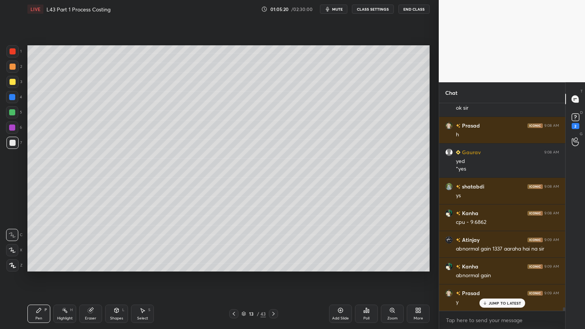
scroll to position [12045, 0]
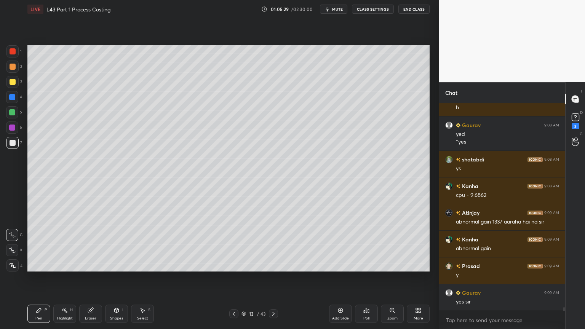
click at [63, 244] on icon at bounding box center [65, 310] width 6 height 6
click at [235, 244] on icon at bounding box center [234, 314] width 6 height 6
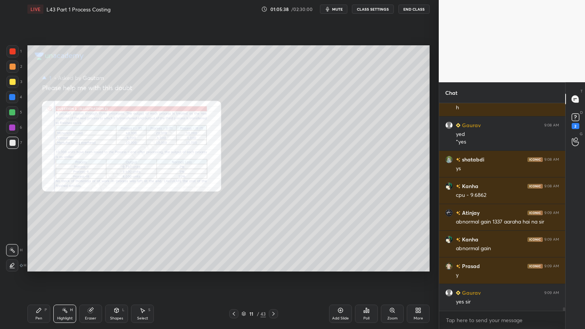
click at [391, 244] on div "Zoom" at bounding box center [392, 314] width 23 height 18
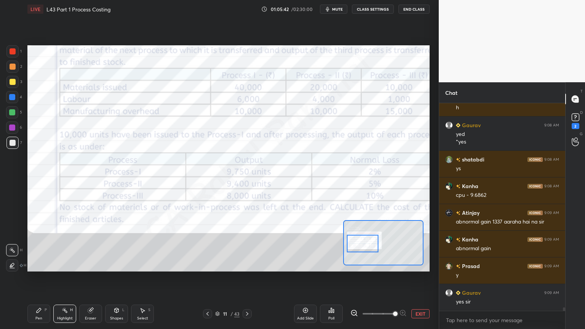
click at [249, 244] on icon at bounding box center [247, 314] width 6 height 6
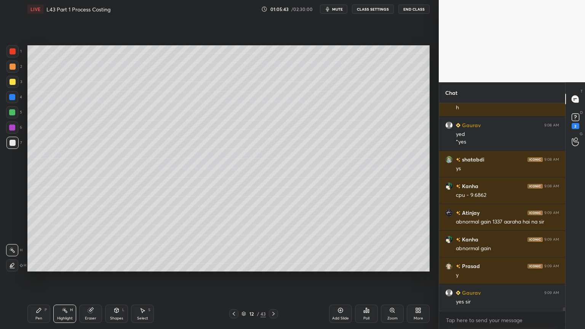
click at [276, 244] on icon at bounding box center [273, 314] width 6 height 6
click at [11, 147] on div at bounding box center [12, 143] width 12 height 12
click at [37, 244] on div "Pen" at bounding box center [38, 318] width 7 height 4
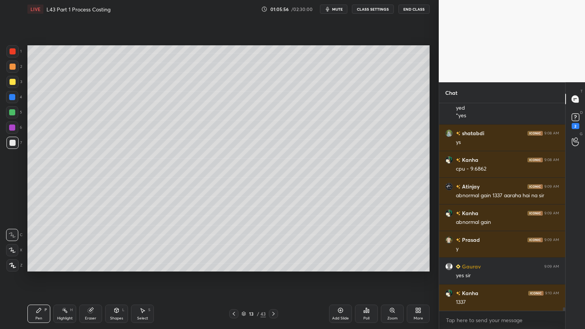
click at [11, 114] on div at bounding box center [12, 112] width 6 height 6
click at [12, 142] on div at bounding box center [13, 143] width 6 height 6
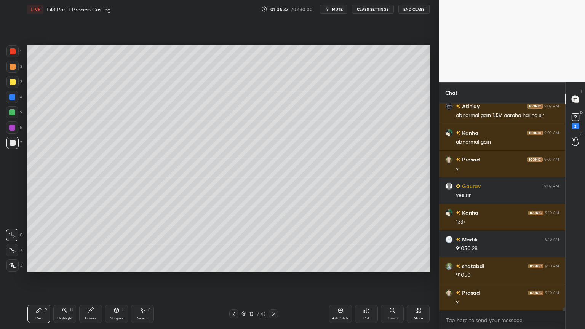
scroll to position [12178, 0]
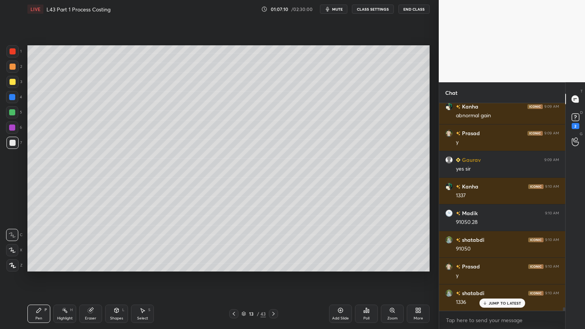
click at [63, 244] on div "Highlight" at bounding box center [65, 318] width 16 height 4
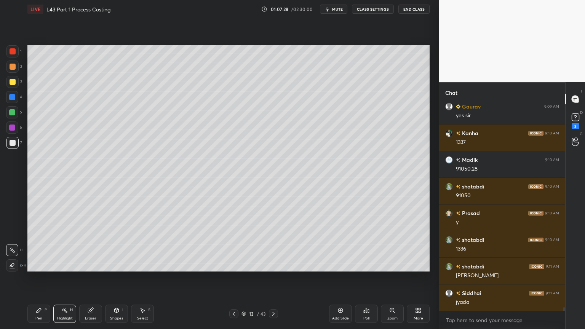
scroll to position [12258, 0]
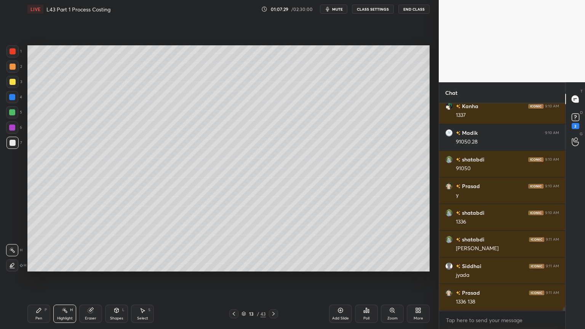
click at [37, 244] on icon at bounding box center [39, 310] width 5 height 5
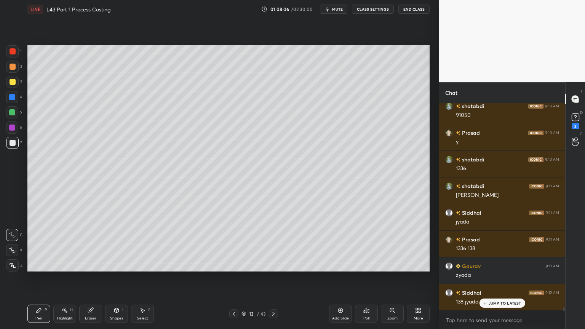
scroll to position [12338, 0]
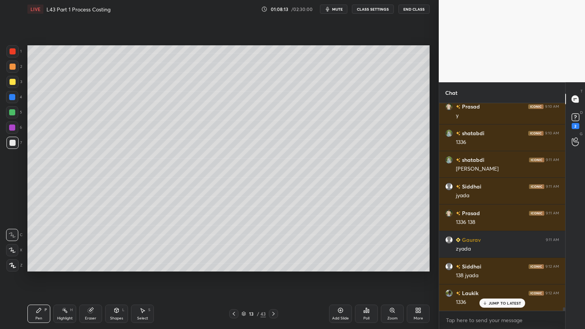
click at [13, 51] on div at bounding box center [13, 51] width 6 height 6
click at [115, 244] on icon at bounding box center [116, 310] width 6 height 6
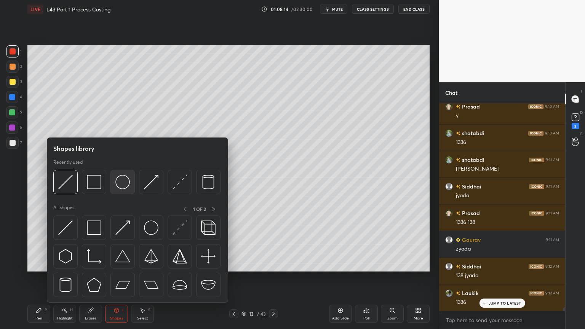
click at [124, 182] on img at bounding box center [122, 182] width 14 height 14
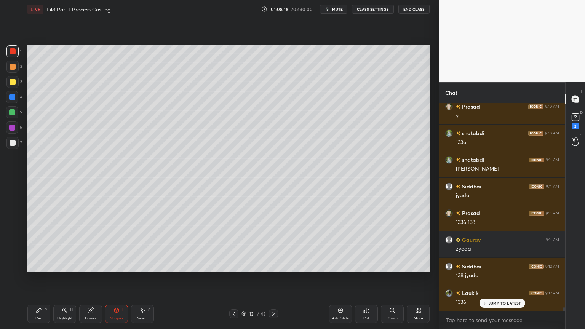
click at [6, 148] on div "7" at bounding box center [14, 143] width 16 height 12
click at [49, 244] on div "Pen P" at bounding box center [38, 314] width 23 height 18
click at [64, 244] on div "Highlight H" at bounding box center [64, 314] width 23 height 18
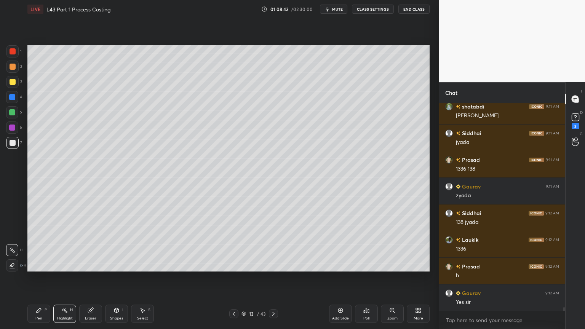
scroll to position [12418, 0]
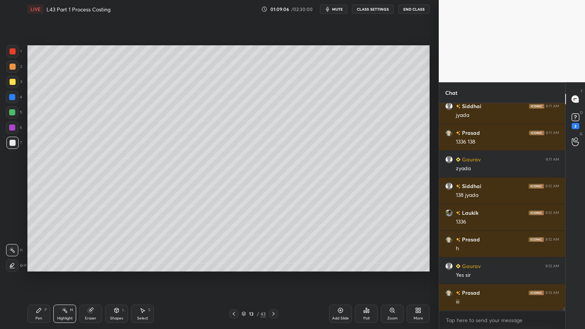
click at [30, 244] on div "Pen P" at bounding box center [38, 314] width 23 height 18
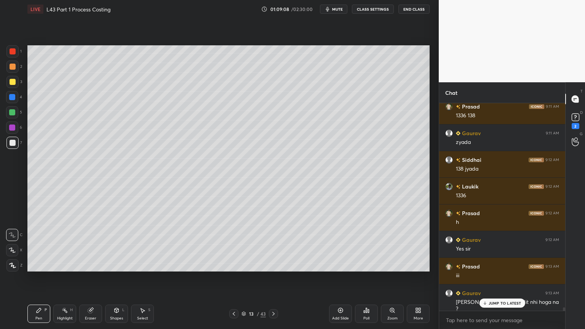
click at [90, 244] on div "Eraser" at bounding box center [90, 318] width 11 height 4
click at [34, 244] on div "Pen P" at bounding box center [38, 314] width 23 height 18
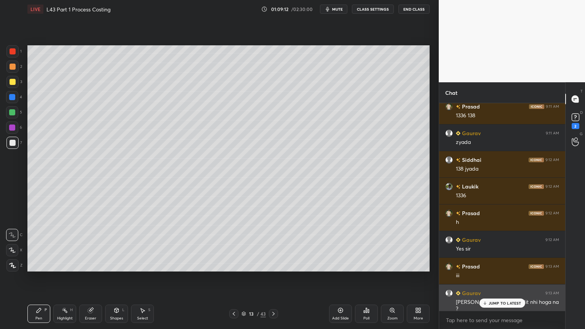
click at [487, 244] on div "JUMP TO LATEST" at bounding box center [502, 303] width 46 height 9
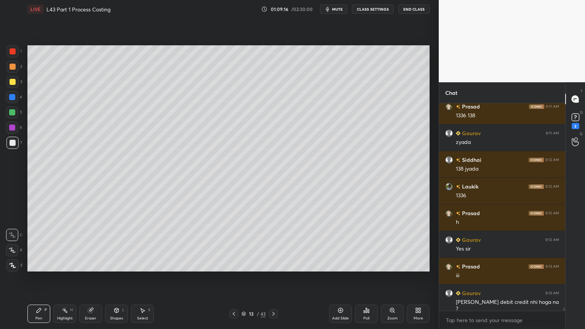
click at [10, 51] on div at bounding box center [13, 51] width 6 height 6
click at [234, 244] on icon at bounding box center [234, 314] width 6 height 6
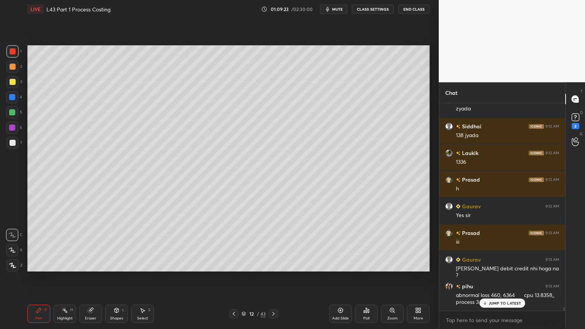
click at [271, 244] on icon at bounding box center [273, 314] width 6 height 6
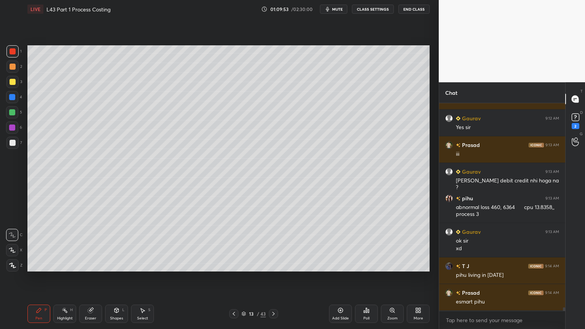
scroll to position [12592, 0]
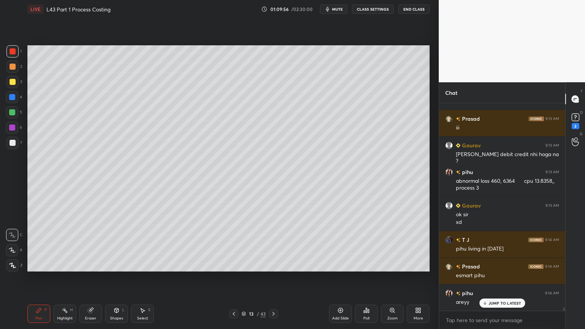
click at [270, 244] on icon at bounding box center [273, 314] width 6 height 6
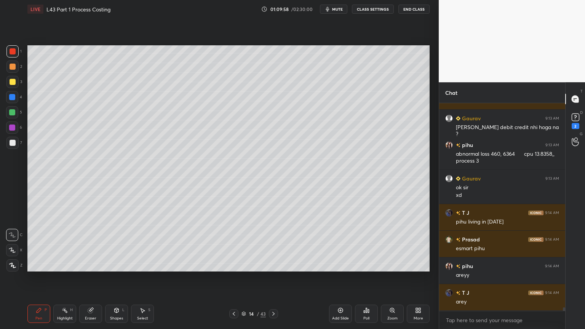
click at [83, 244] on div "Eraser" at bounding box center [90, 314] width 23 height 18
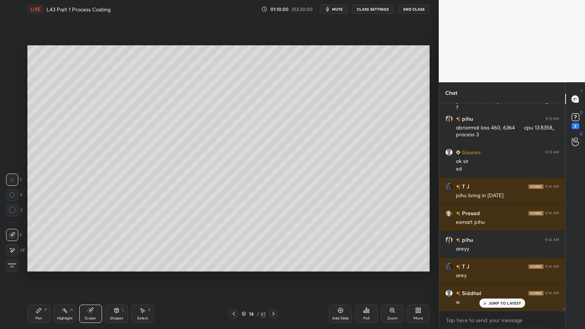
scroll to position [12673, 0]
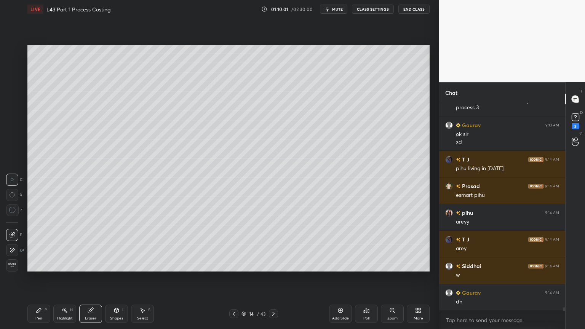
click at [232, 244] on icon at bounding box center [234, 314] width 6 height 6
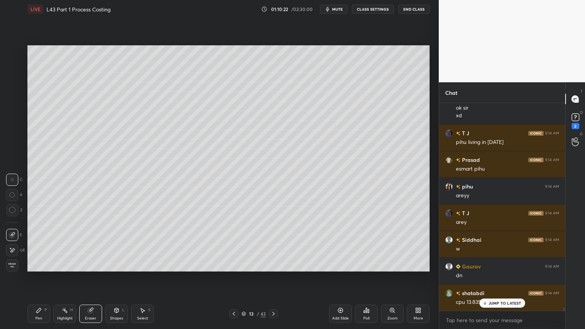
scroll to position [12726, 0]
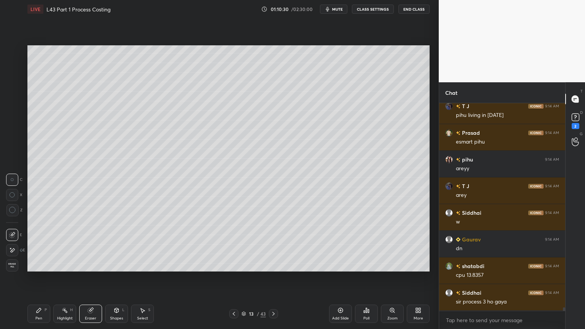
click at [270, 244] on div at bounding box center [273, 313] width 9 height 9
click at [38, 244] on div "Pen P" at bounding box center [38, 314] width 23 height 18
click at [11, 85] on div at bounding box center [12, 82] width 12 height 12
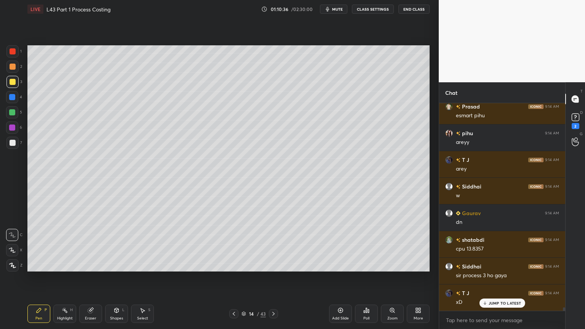
click at [18, 145] on div at bounding box center [12, 143] width 12 height 12
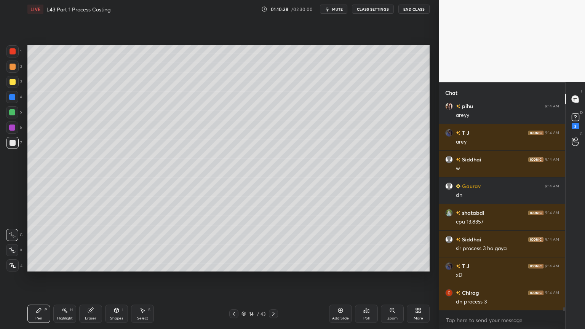
click at [272, 244] on icon at bounding box center [273, 314] width 6 height 6
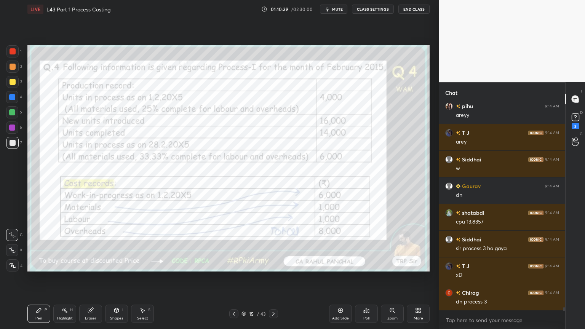
click at [235, 244] on icon at bounding box center [234, 314] width 6 height 6
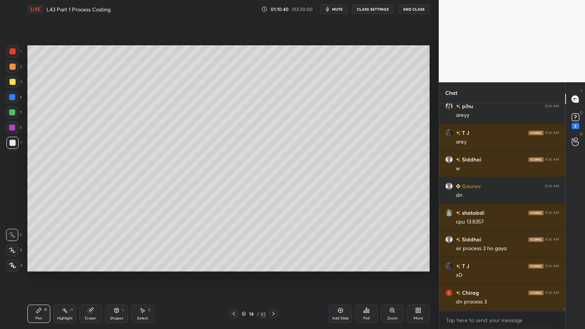
click at [232, 244] on icon at bounding box center [234, 314] width 6 height 6
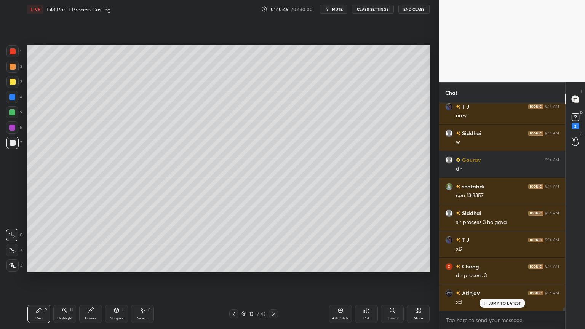
click at [273, 244] on icon at bounding box center [273, 314] width 6 height 6
click at [38, 244] on icon at bounding box center [39, 310] width 5 height 5
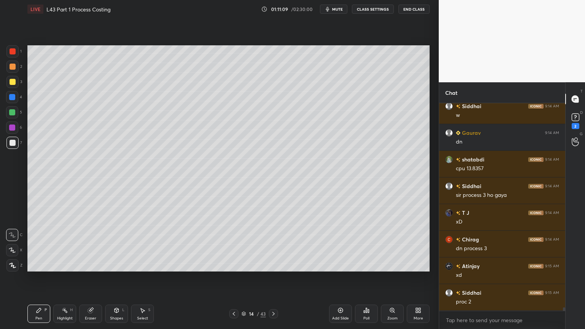
scroll to position [12859, 0]
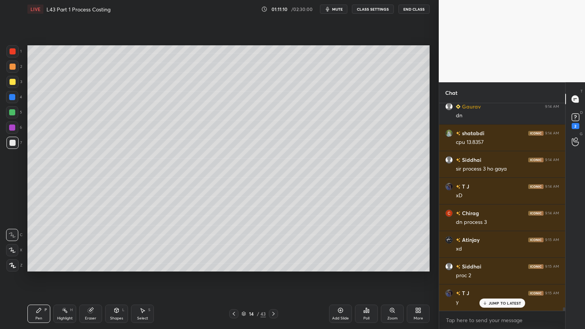
click at [233, 244] on icon at bounding box center [234, 314] width 6 height 6
click at [235, 244] on icon at bounding box center [234, 314] width 6 height 6
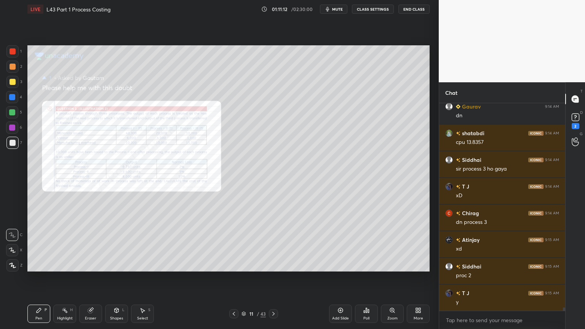
scroll to position [12886, 0]
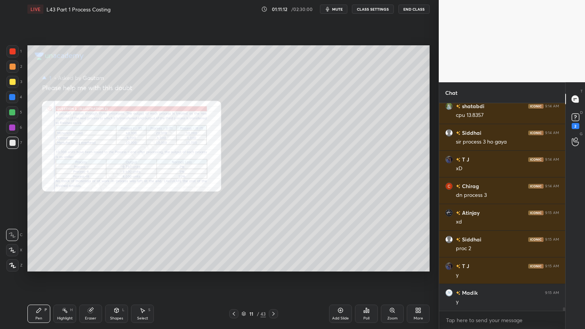
click at [88, 244] on div "Eraser" at bounding box center [90, 314] width 23 height 18
click at [10, 244] on span "Erase all" at bounding box center [11, 265] width 11 height 5
click at [388, 244] on div "Zoom" at bounding box center [392, 314] width 23 height 18
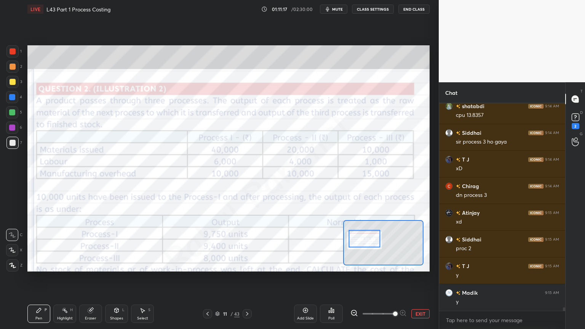
click at [14, 56] on div at bounding box center [12, 51] width 12 height 12
click at [246, 244] on icon at bounding box center [247, 314] width 6 height 6
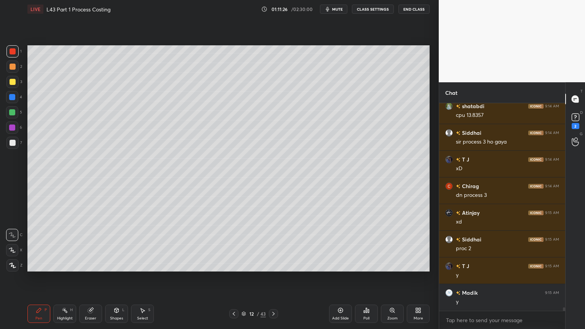
click at [274, 244] on icon at bounding box center [273, 314] width 6 height 6
click at [273, 244] on icon at bounding box center [273, 314] width 6 height 6
click at [8, 138] on div at bounding box center [12, 143] width 12 height 12
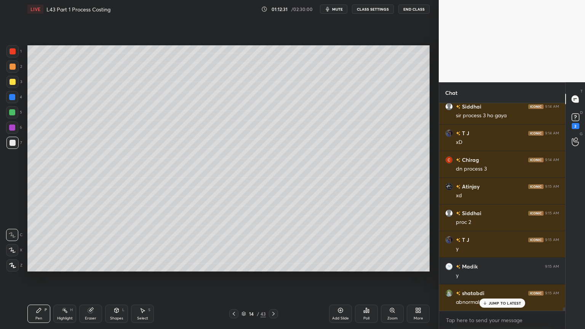
click at [11, 118] on div at bounding box center [12, 112] width 12 height 12
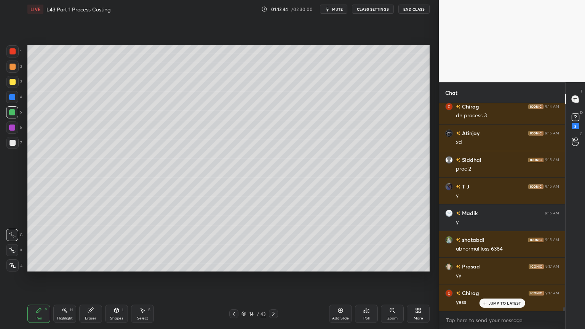
scroll to position [12993, 0]
click at [232, 244] on icon at bounding box center [234, 314] width 6 height 6
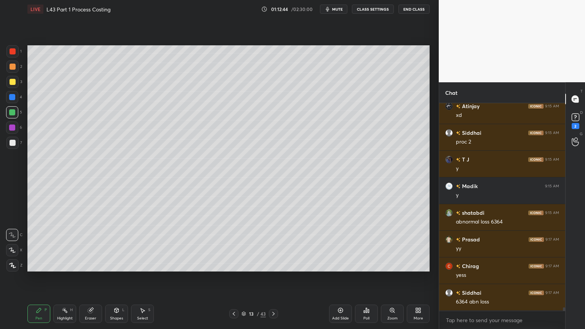
click at [234, 244] on icon at bounding box center [234, 314] width 2 height 4
click at [233, 244] on icon at bounding box center [234, 314] width 6 height 6
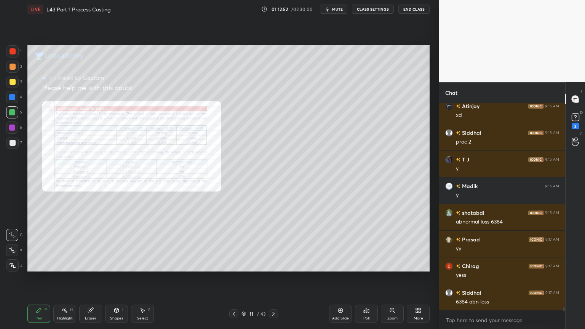
click at [88, 244] on icon at bounding box center [91, 310] width 6 height 6
click at [8, 244] on span "Erase all" at bounding box center [11, 265] width 11 height 5
click at [387, 244] on div "Zoom" at bounding box center [392, 314] width 23 height 18
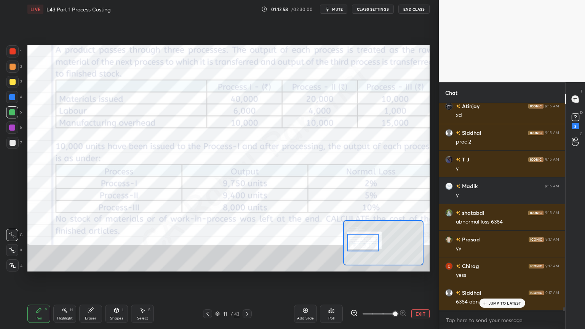
click at [248, 244] on icon at bounding box center [247, 314] width 6 height 6
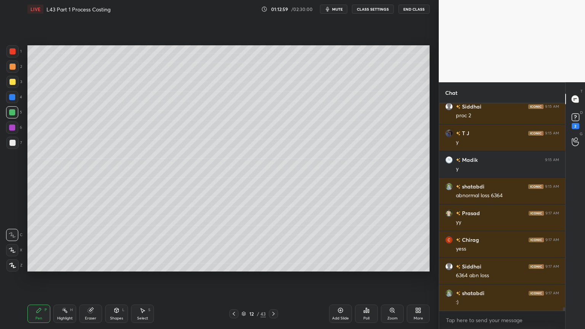
click at [273, 244] on icon at bounding box center [273, 314] width 6 height 6
click at [275, 244] on icon at bounding box center [273, 314] width 6 height 6
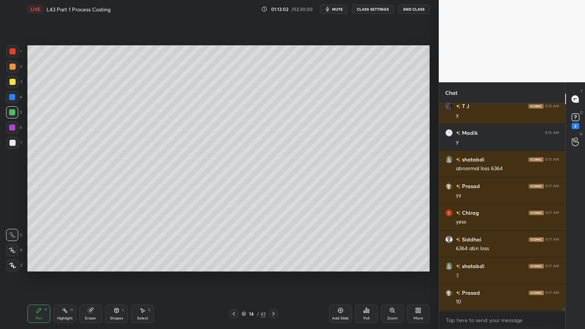
click at [35, 244] on div "Pen P" at bounding box center [38, 314] width 23 height 18
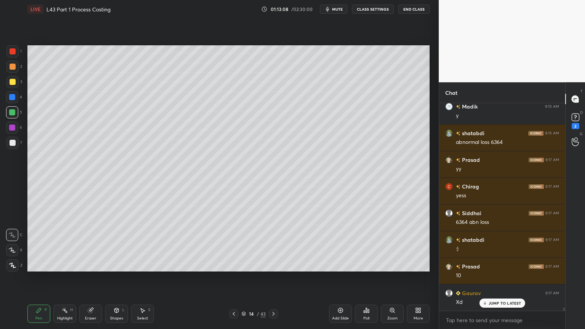
click at [14, 145] on div at bounding box center [13, 143] width 6 height 6
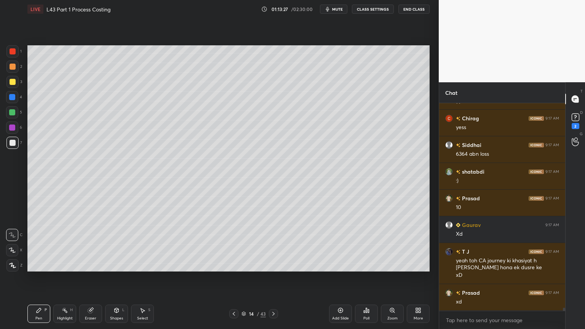
scroll to position [13167, 0]
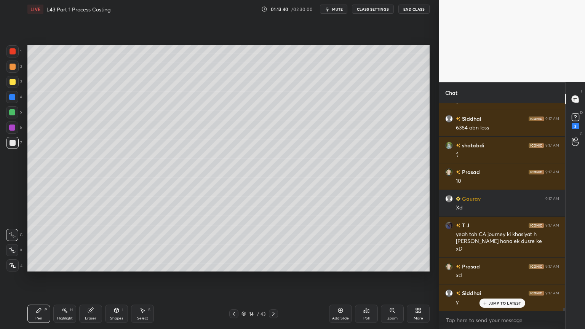
click at [11, 85] on div at bounding box center [12, 82] width 12 height 12
click at [119, 244] on icon at bounding box center [116, 310] width 6 height 6
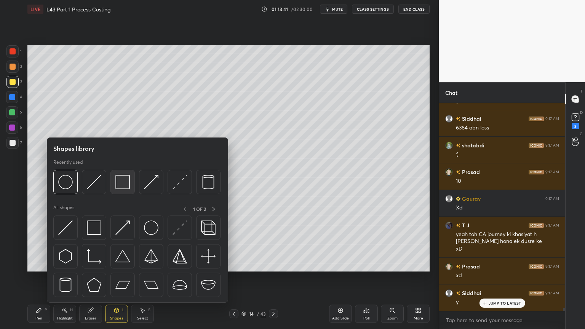
click at [123, 180] on img at bounding box center [122, 182] width 14 height 14
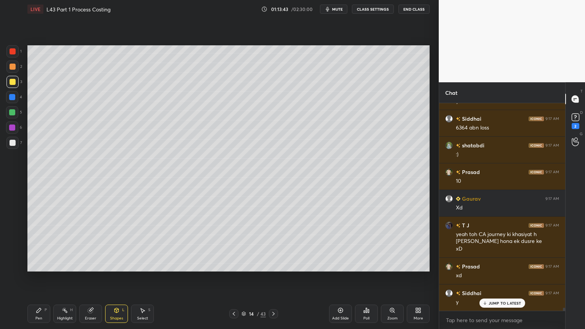
click at [15, 145] on div at bounding box center [13, 143] width 6 height 6
click at [38, 244] on div "Pen" at bounding box center [38, 318] width 7 height 4
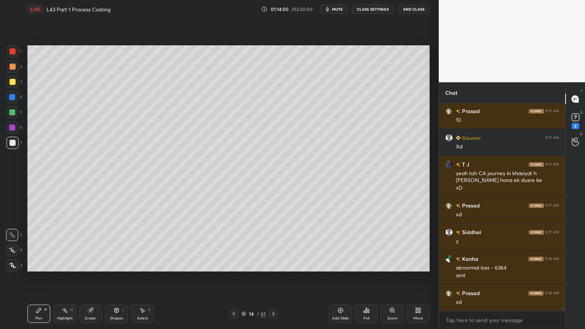
scroll to position [13255, 0]
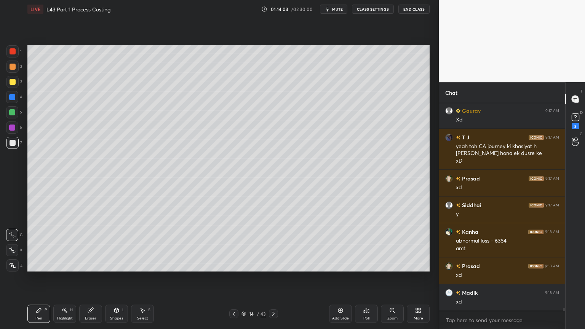
click at [12, 82] on div at bounding box center [13, 82] width 6 height 6
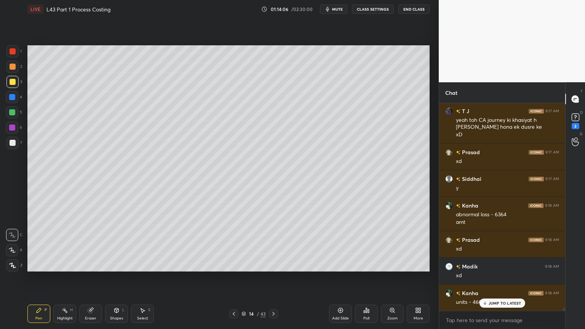
click at [11, 140] on div at bounding box center [13, 143] width 6 height 6
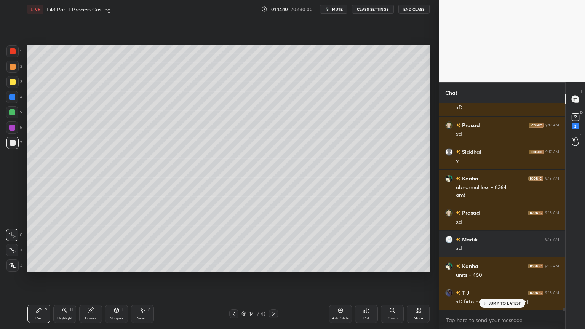
scroll to position [13334, 0]
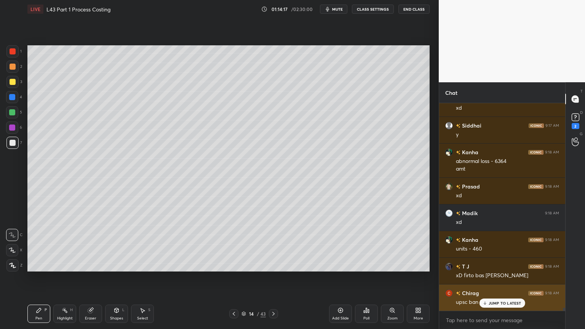
click at [485, 244] on icon at bounding box center [484, 303] width 5 height 5
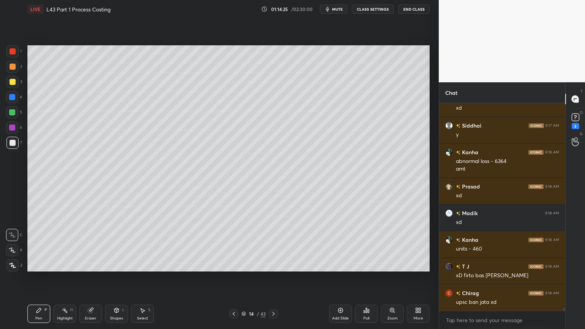
click at [120, 244] on div "Shapes L" at bounding box center [116, 314] width 23 height 18
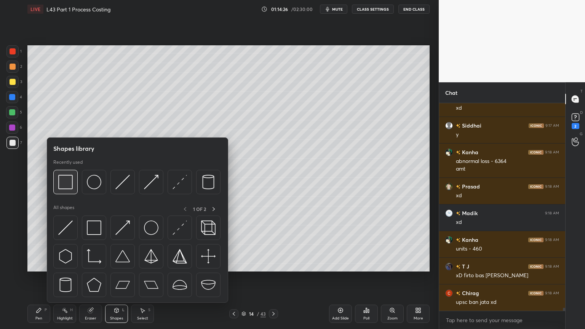
click at [69, 187] on img at bounding box center [65, 182] width 14 height 14
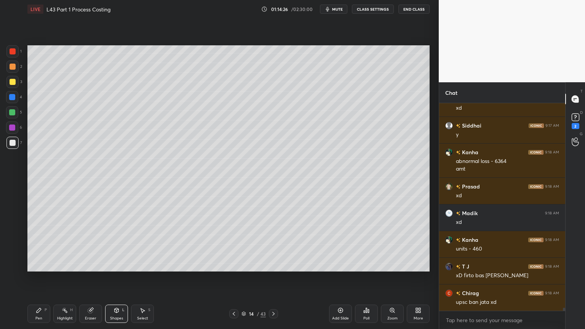
click at [122, 244] on div "L" at bounding box center [123, 310] width 2 height 4
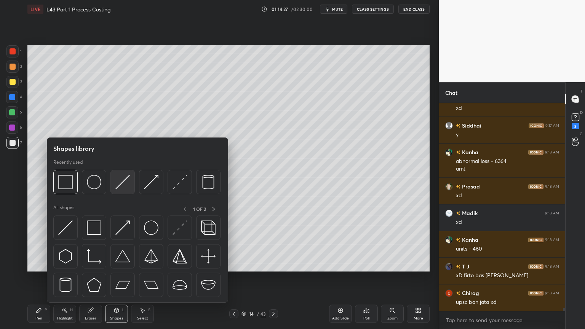
click at [121, 181] on img at bounding box center [122, 182] width 14 height 14
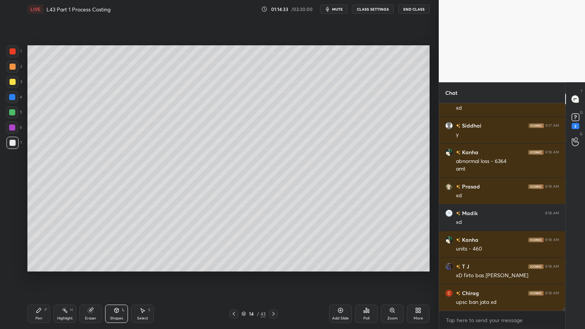
scroll to position [13342, 0]
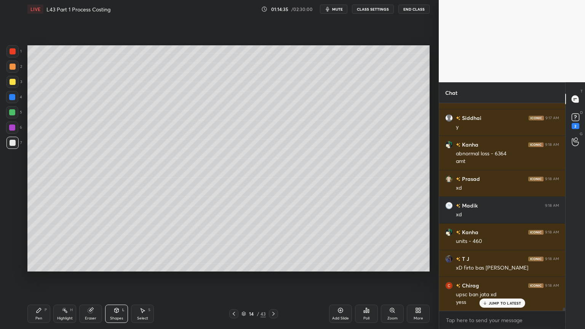
click at [117, 244] on icon at bounding box center [117, 310] width 4 height 5
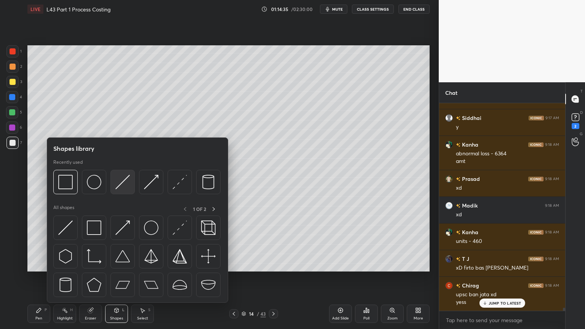
click at [123, 186] on img at bounding box center [122, 182] width 14 height 14
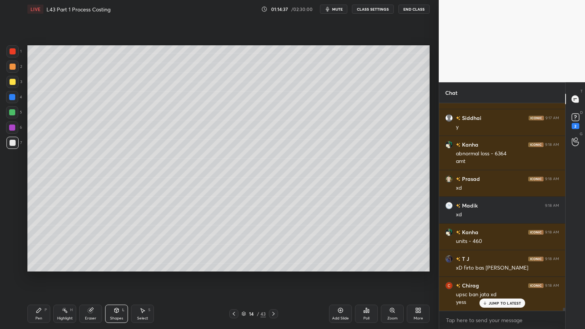
click at [38, 244] on div "Pen P" at bounding box center [38, 314] width 23 height 18
click at [90, 244] on div "Eraser" at bounding box center [90, 318] width 11 height 4
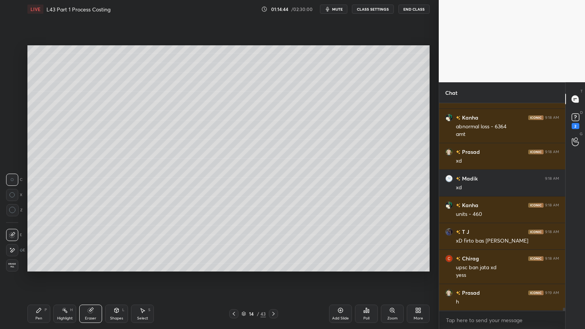
click at [24, 244] on div "1 2 3 4 5 6 7 C X Z C X Z E E Erase all H H LIVE L43 Part 1 Process Costing 01:…" at bounding box center [216, 164] width 433 height 329
click at [35, 244] on div "Pen" at bounding box center [38, 318] width 7 height 4
click at [115, 244] on div "Shapes L" at bounding box center [116, 314] width 23 height 18
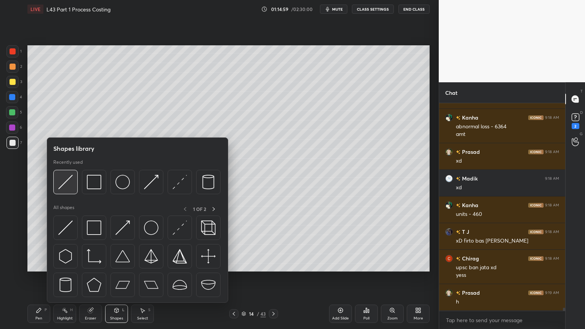
click at [71, 184] on img at bounding box center [65, 182] width 14 height 14
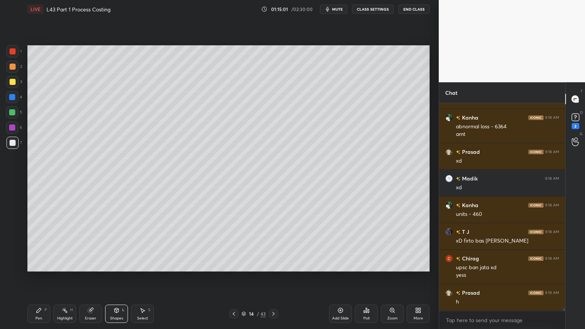
click at [41, 244] on icon at bounding box center [39, 310] width 6 height 6
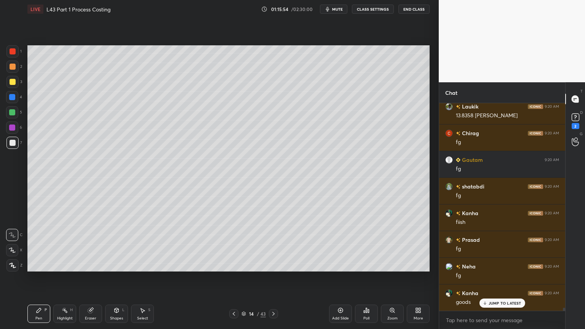
scroll to position [13803, 0]
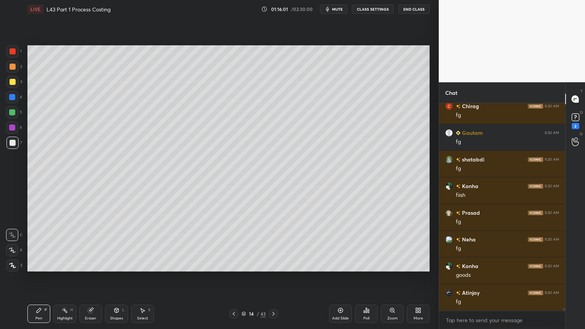
click at [236, 244] on icon at bounding box center [234, 314] width 6 height 6
click at [238, 244] on div at bounding box center [233, 313] width 9 height 9
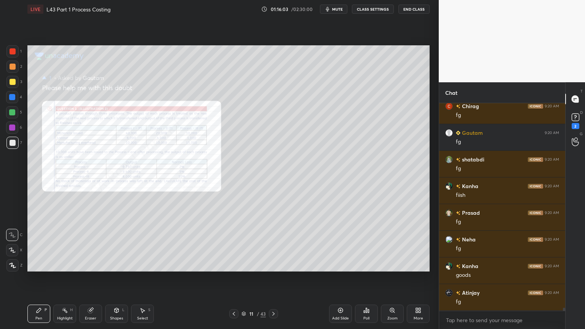
click at [400, 244] on div "Zoom" at bounding box center [392, 314] width 23 height 18
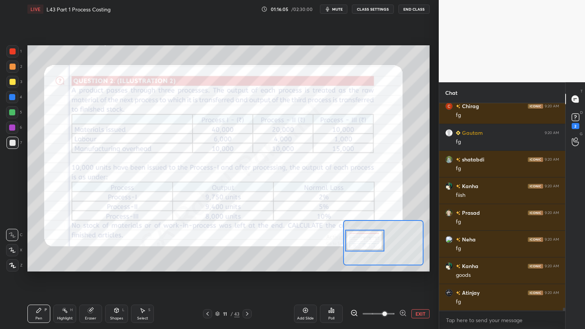
scroll to position [13829, 0]
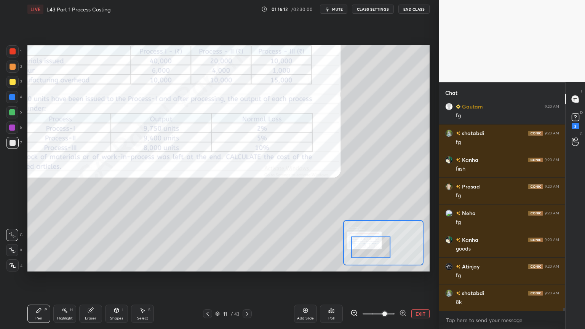
click at [12, 53] on div at bounding box center [13, 51] width 6 height 6
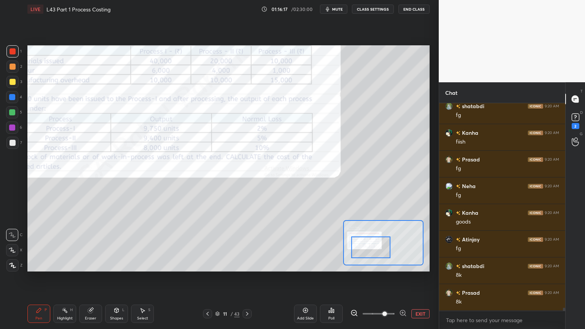
scroll to position [13882, 0]
click at [90, 244] on div "Eraser" at bounding box center [90, 314] width 23 height 18
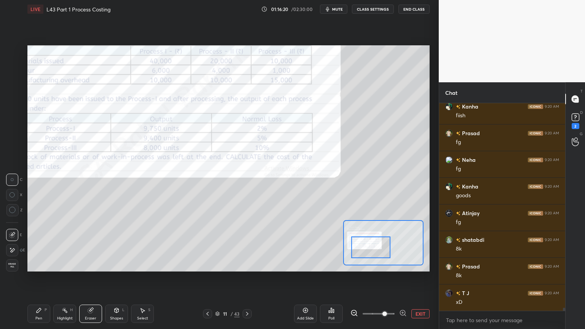
click at [14, 244] on span "Erase all" at bounding box center [11, 265] width 11 height 5
click at [40, 244] on div "Pen P" at bounding box center [38, 314] width 23 height 18
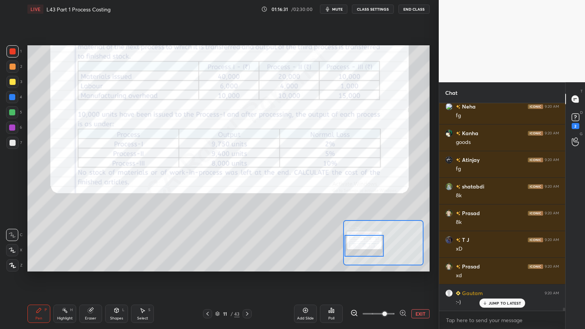
scroll to position [13963, 0]
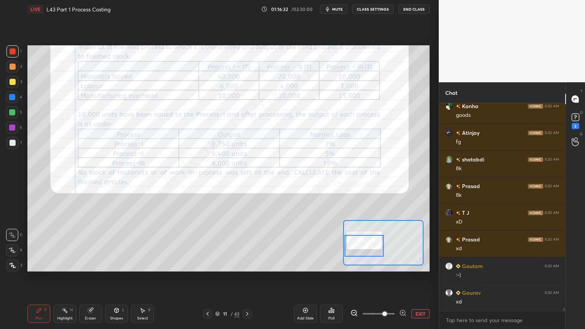
click at [39, 244] on icon at bounding box center [39, 310] width 5 height 5
click at [246, 244] on icon at bounding box center [247, 314] width 6 height 6
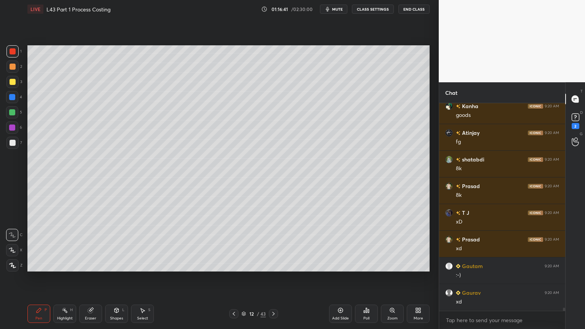
click at [273, 244] on icon at bounding box center [273, 314] width 6 height 6
click at [270, 244] on icon at bounding box center [273, 314] width 6 height 6
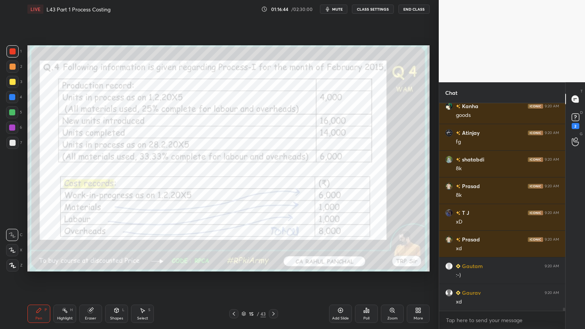
click at [230, 244] on div at bounding box center [233, 313] width 9 height 9
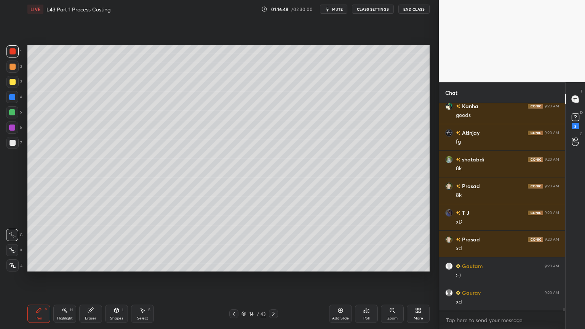
click at [8, 146] on div at bounding box center [12, 143] width 12 height 12
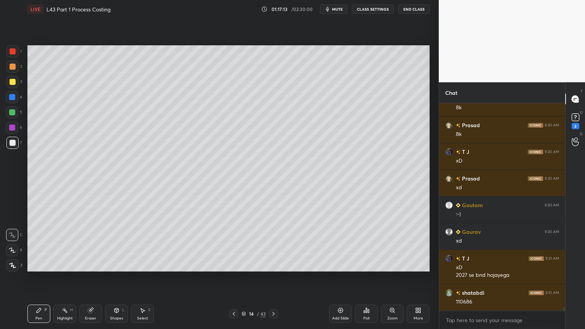
scroll to position [14050, 0]
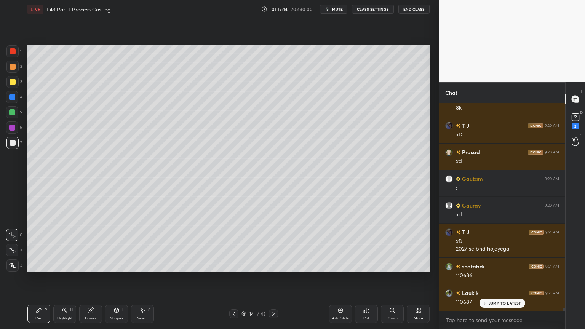
click at [58, 244] on div "Highlight H" at bounding box center [64, 314] width 23 height 18
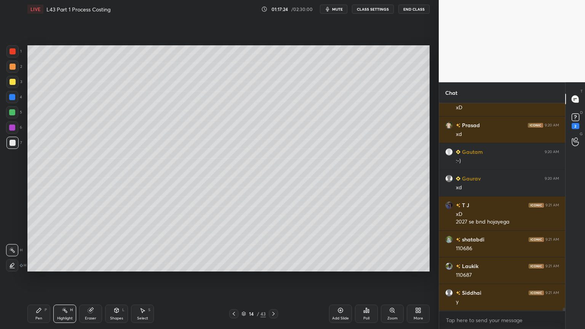
click at [40, 244] on div "Pen" at bounding box center [38, 318] width 7 height 4
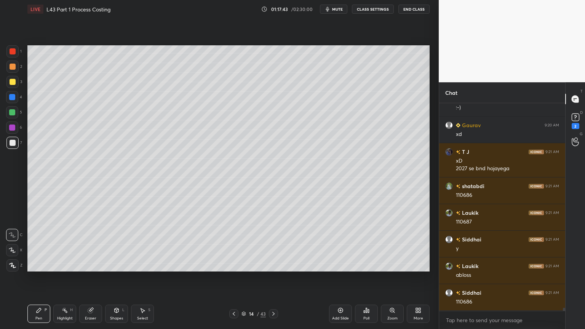
scroll to position [14157, 0]
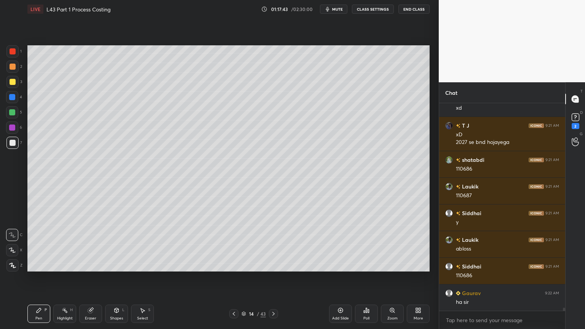
click at [143, 244] on icon at bounding box center [142, 310] width 6 height 6
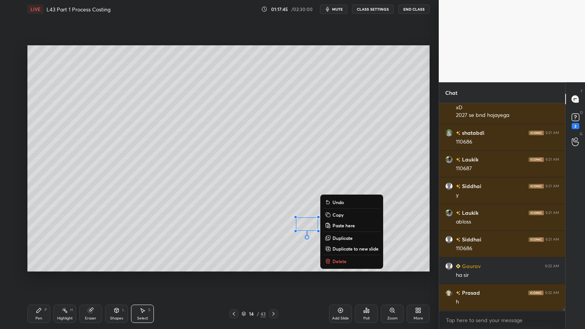
click at [330, 244] on button "Delete" at bounding box center [351, 261] width 57 height 9
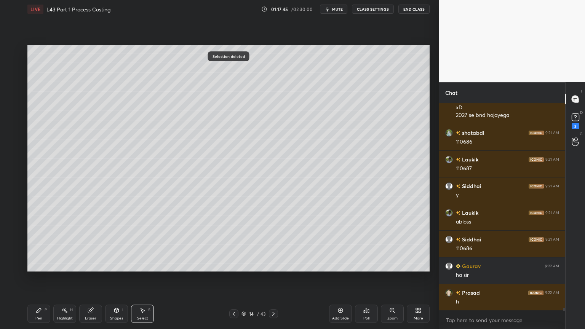
scroll to position [14210, 0]
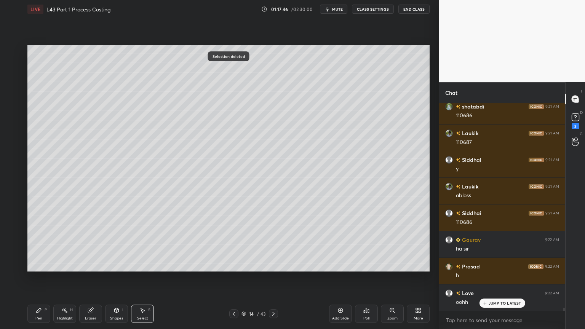
click at [40, 244] on div "Pen P" at bounding box center [38, 314] width 23 height 18
click at [38, 244] on icon at bounding box center [39, 310] width 6 height 6
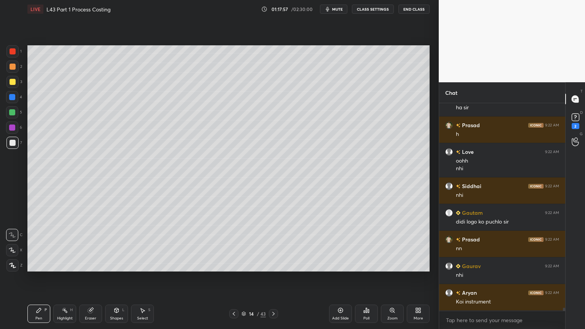
scroll to position [14378, 0]
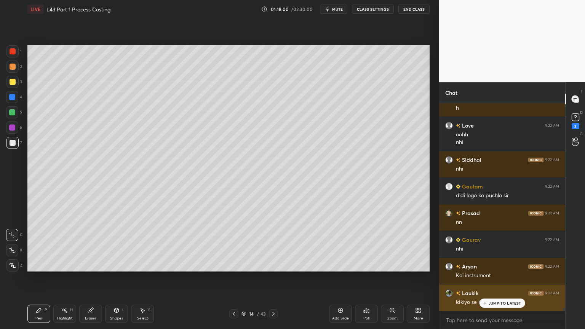
click at [487, 244] on icon at bounding box center [484, 303] width 5 height 5
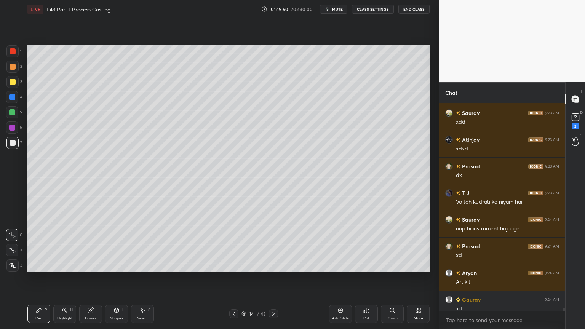
scroll to position [15472, 0]
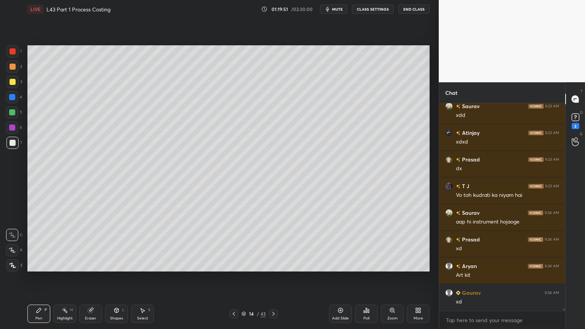
click at [109, 244] on div "Shapes L" at bounding box center [116, 314] width 23 height 18
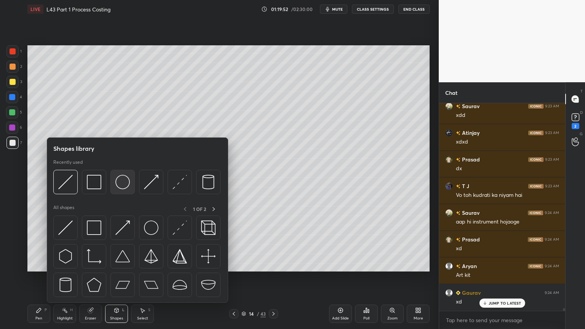
scroll to position [15505, 0]
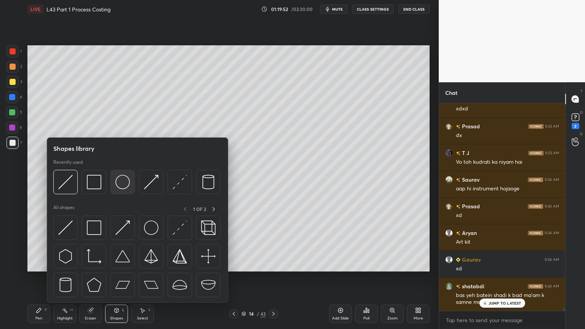
click at [125, 180] on img at bounding box center [122, 182] width 14 height 14
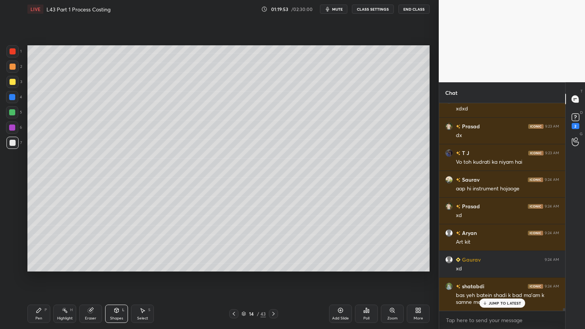
click at [11, 55] on div at bounding box center [12, 51] width 12 height 12
click at [112, 244] on div "Shapes L" at bounding box center [116, 314] width 23 height 18
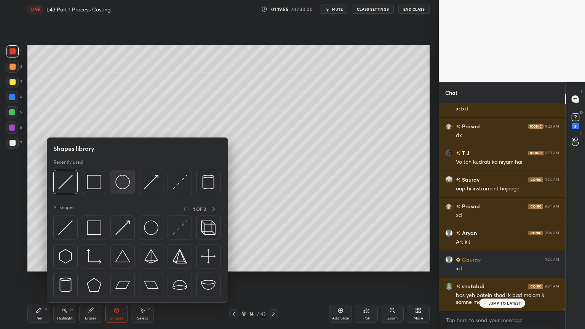
click at [123, 178] on img at bounding box center [122, 182] width 14 height 14
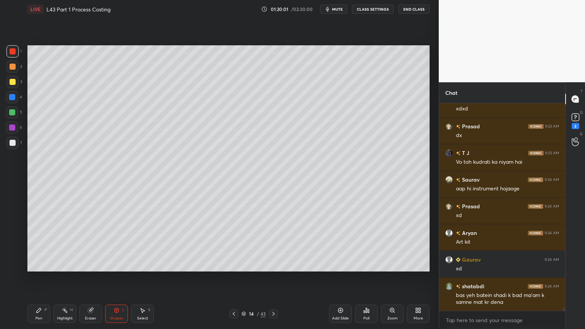
scroll to position [15532, 0]
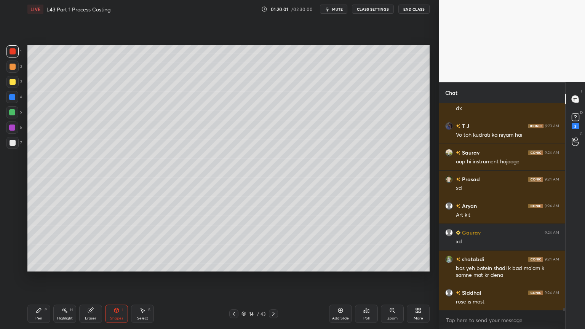
click at [40, 244] on icon at bounding box center [39, 310] width 5 height 5
click at [16, 142] on div at bounding box center [12, 143] width 12 height 12
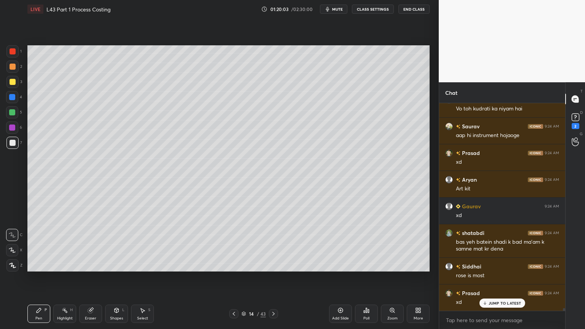
scroll to position [15611, 0]
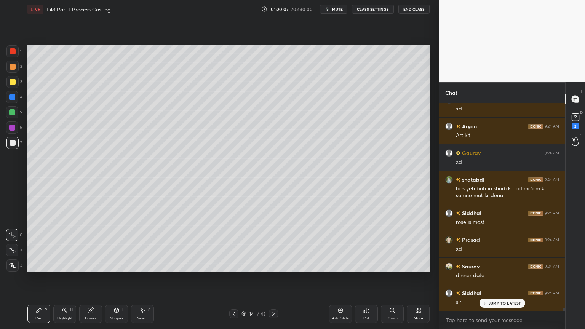
click at [133, 244] on div "Select S" at bounding box center [142, 314] width 23 height 18
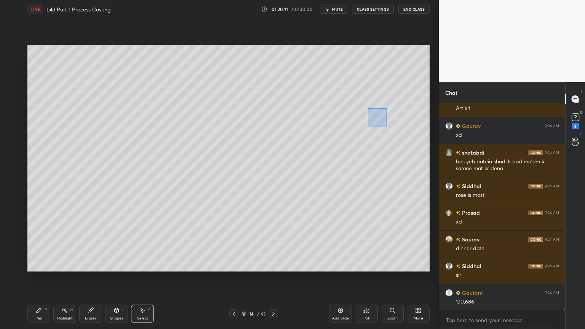
scroll to position [15665, 0]
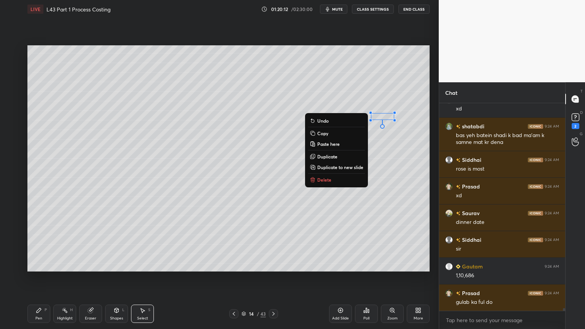
click at [317, 179] on p "Delete" at bounding box center [324, 180] width 14 height 6
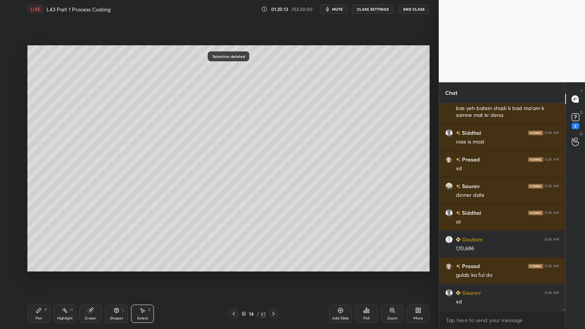
scroll to position [15718, 0]
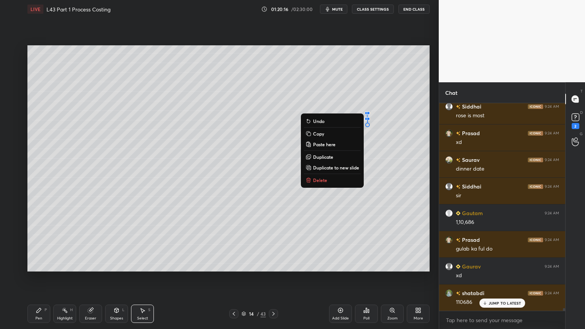
click at [313, 177] on p "Delete" at bounding box center [320, 180] width 14 height 6
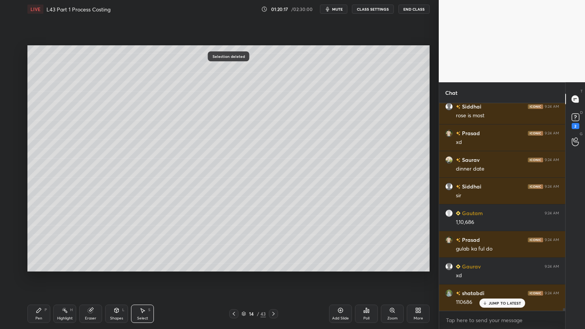
click at [81, 244] on div "Eraser" at bounding box center [90, 314] width 23 height 18
click at [43, 244] on div "Pen P" at bounding box center [38, 314] width 23 height 18
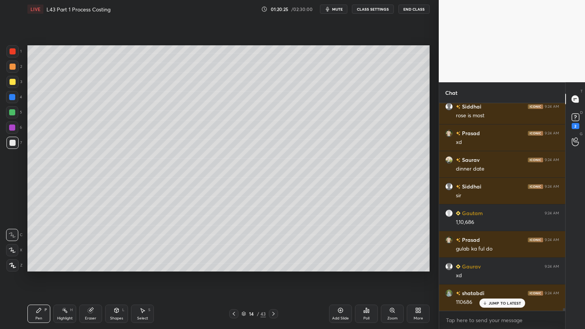
scroll to position [15745, 0]
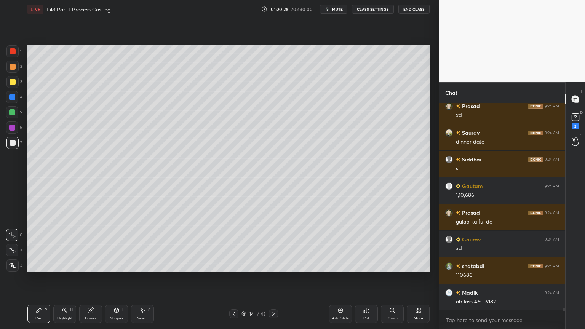
click at [10, 146] on div at bounding box center [12, 143] width 12 height 12
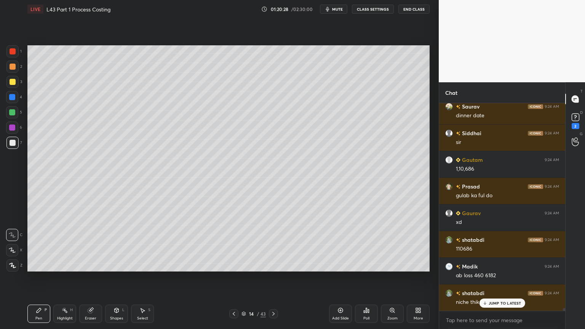
click at [10, 116] on div at bounding box center [12, 112] width 12 height 12
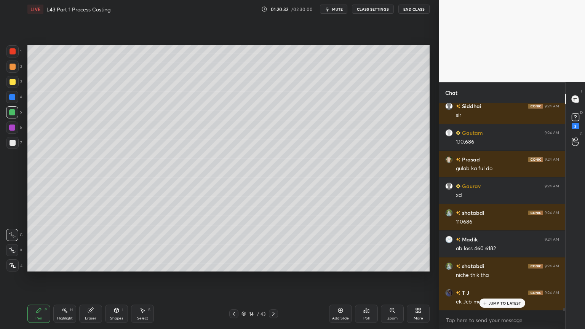
scroll to position [15825, 0]
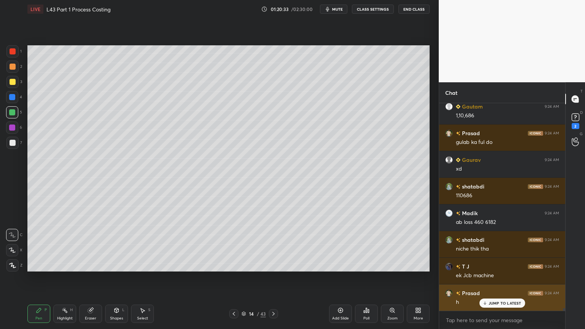
click at [489, 244] on p "JUMP TO LATEST" at bounding box center [505, 303] width 33 height 5
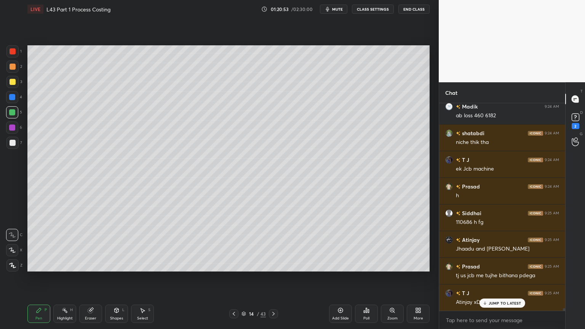
scroll to position [15958, 0]
click at [15, 146] on div at bounding box center [12, 143] width 12 height 12
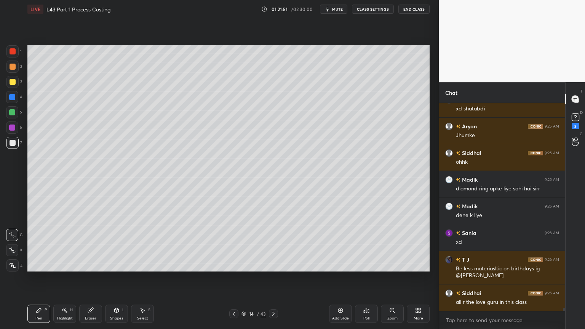
scroll to position [16452, 0]
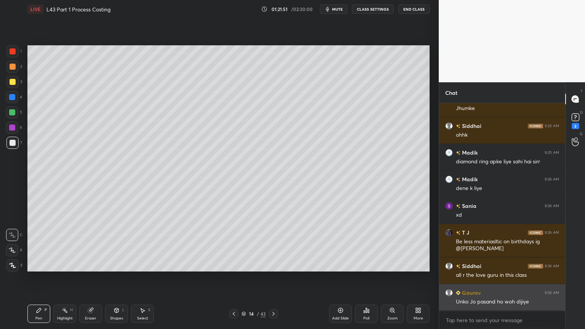
click at [490, 244] on div "Unko Jo pasand ho woh dijiye" at bounding box center [507, 302] width 103 height 8
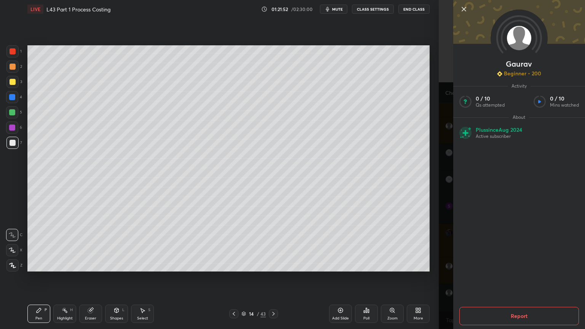
click at [420, 244] on div "Setting up your live class Poll for secs No correct answer Start poll" at bounding box center [228, 158] width 408 height 280
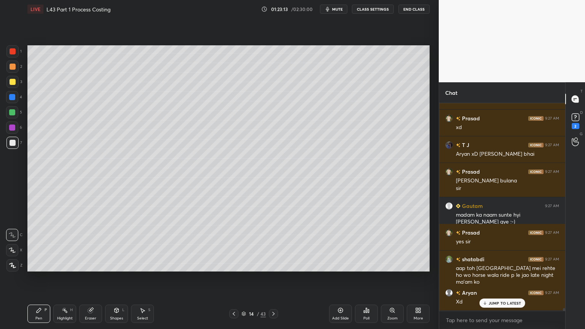
scroll to position [17034, 0]
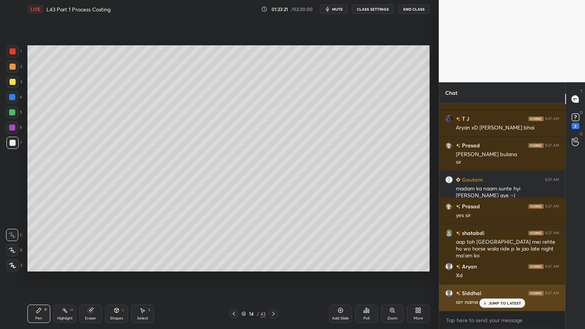
click at [490, 244] on p "JUMP TO LATEST" at bounding box center [505, 303] width 33 height 5
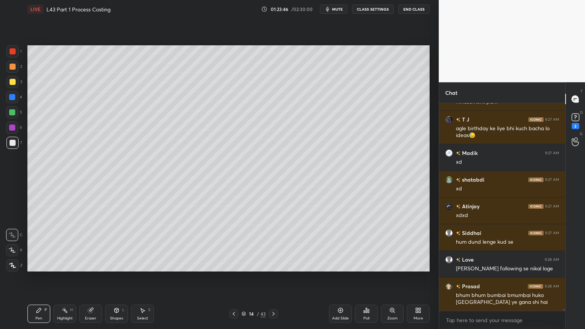
scroll to position [17288, 0]
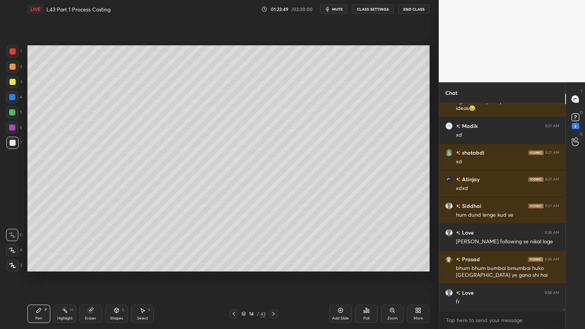
click at [13, 53] on div at bounding box center [13, 51] width 6 height 6
click at [110, 244] on div "Shapes" at bounding box center [116, 318] width 13 height 4
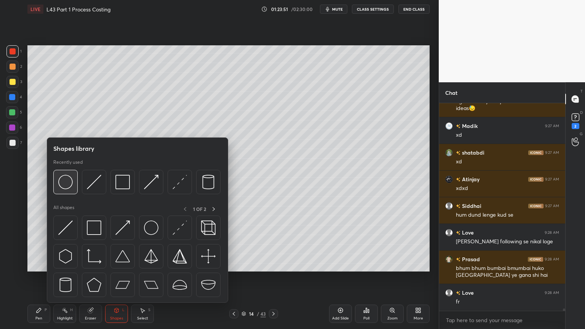
click at [56, 183] on div at bounding box center [65, 182] width 24 height 24
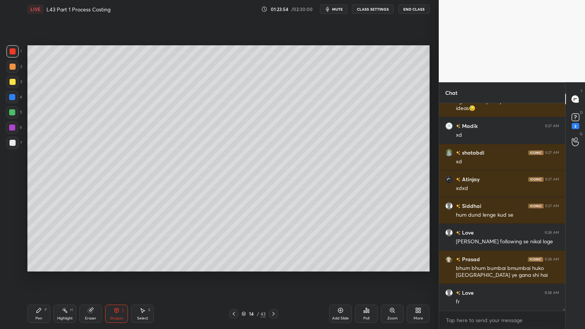
click at [40, 244] on div "Pen P" at bounding box center [38, 314] width 23 height 18
click at [11, 147] on div at bounding box center [12, 143] width 12 height 12
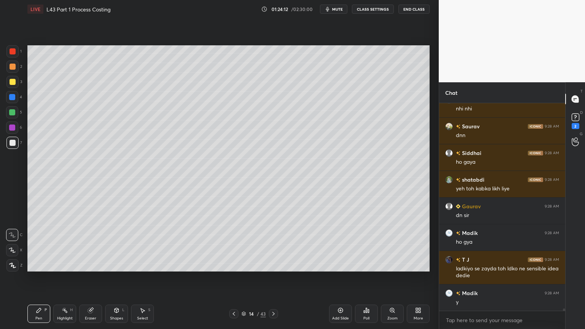
scroll to position [17641, 0]
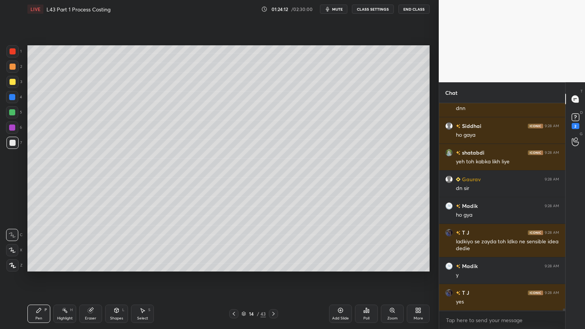
click at [230, 244] on div at bounding box center [233, 313] width 9 height 9
click at [231, 244] on icon at bounding box center [234, 314] width 6 height 6
click at [232, 244] on icon at bounding box center [234, 314] width 6 height 6
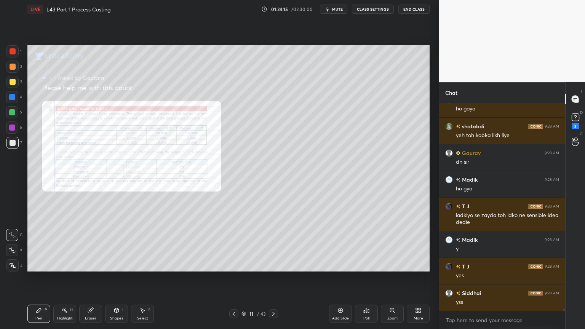
scroll to position [17695, 0]
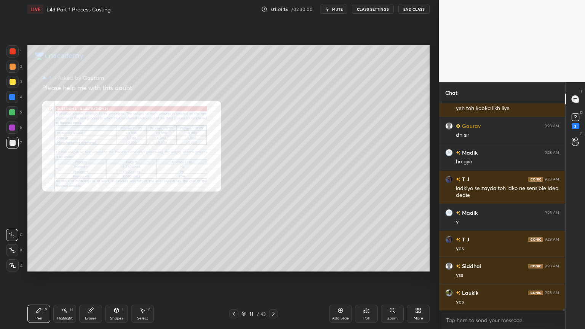
click at [401, 244] on div "Zoom" at bounding box center [392, 314] width 23 height 18
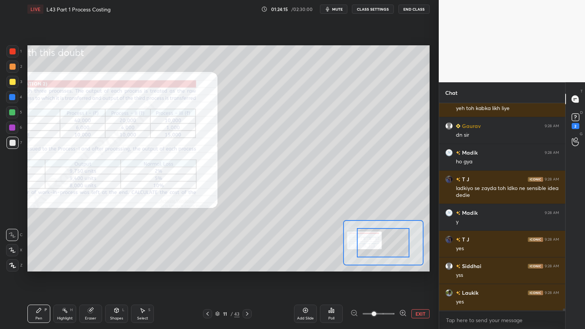
click at [402, 244] on icon at bounding box center [403, 313] width 8 height 8
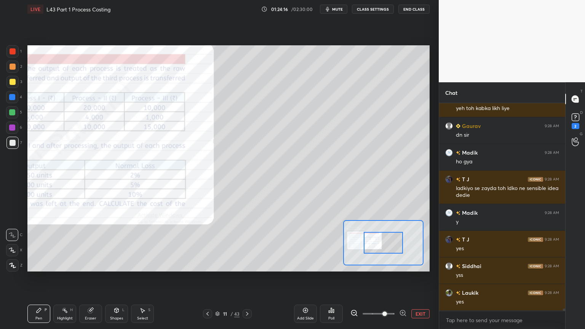
scroll to position [17721, 0]
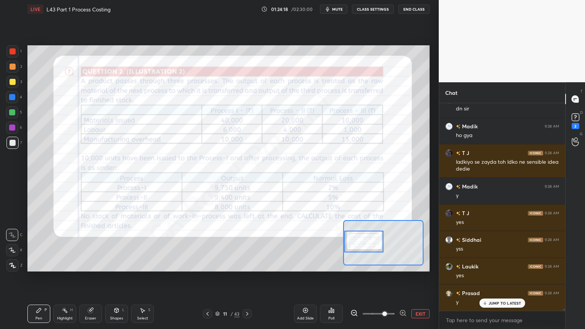
click at [93, 244] on div "Eraser" at bounding box center [90, 314] width 23 height 18
click at [17, 244] on span "Erase all" at bounding box center [11, 265] width 11 height 5
click at [246, 244] on icon at bounding box center [247, 314] width 6 height 6
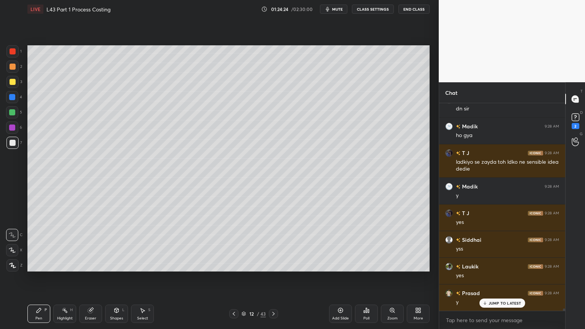
click at [276, 244] on div at bounding box center [273, 313] width 9 height 9
click at [278, 244] on div "13 / 43" at bounding box center [253, 313] width 151 height 9
click at [278, 244] on div at bounding box center [273, 313] width 9 height 9
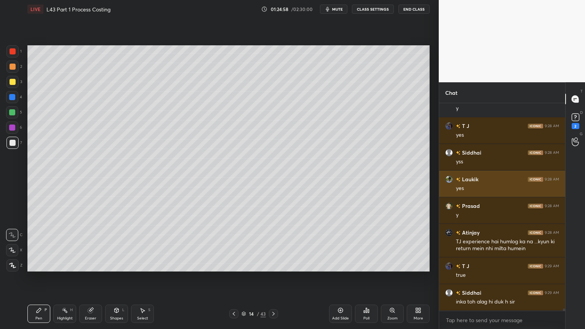
scroll to position [17835, 0]
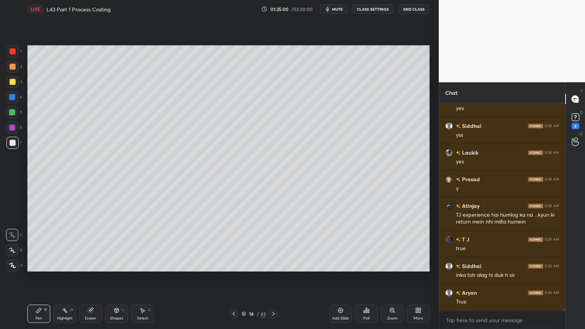
click at [15, 118] on div "5" at bounding box center [14, 113] width 16 height 15
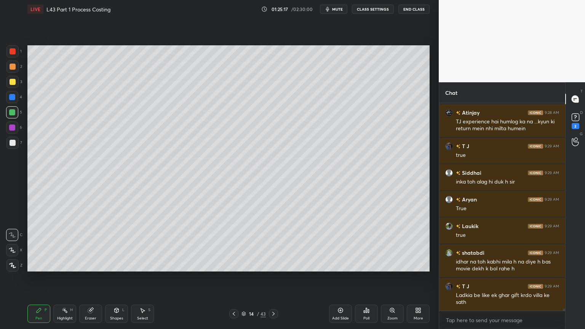
scroll to position [17955, 0]
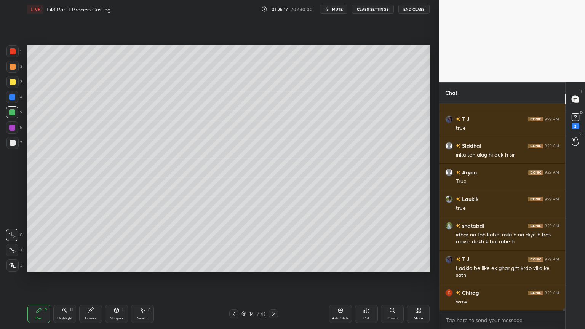
click at [135, 244] on div "Select S" at bounding box center [142, 314] width 23 height 18
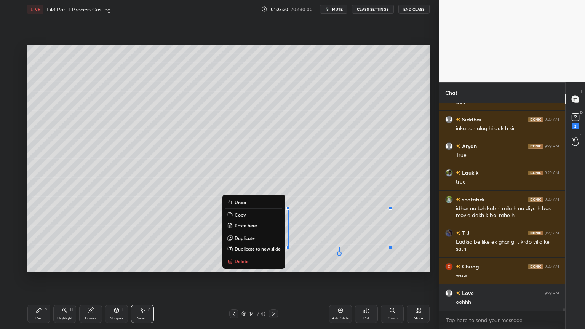
click at [236, 244] on p "Delete" at bounding box center [242, 261] width 14 height 6
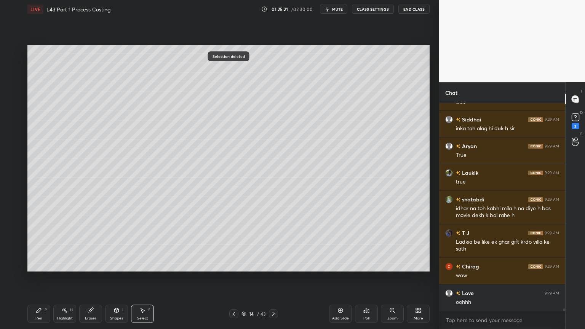
click at [38, 244] on div "Pen P" at bounding box center [38, 314] width 23 height 18
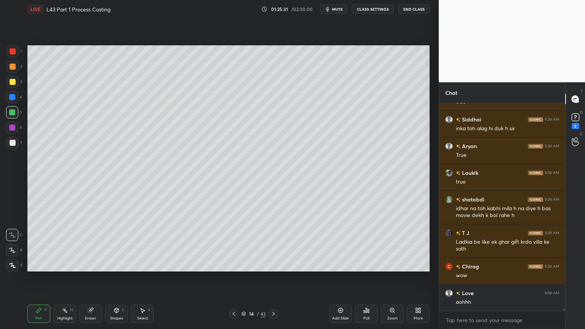
click at [271, 244] on icon at bounding box center [273, 314] width 6 height 6
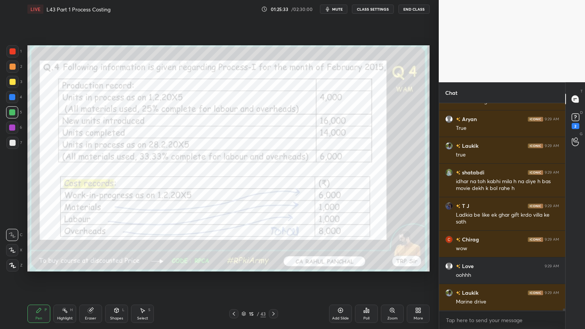
scroll to position [18035, 0]
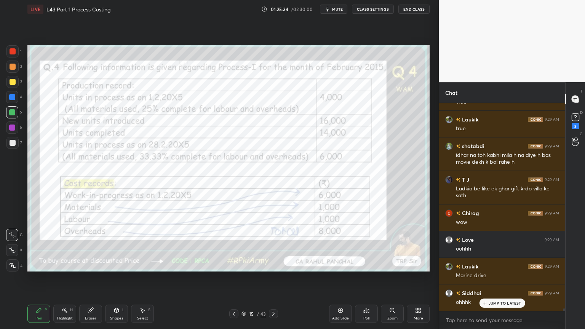
click at [230, 244] on div at bounding box center [233, 313] width 9 height 9
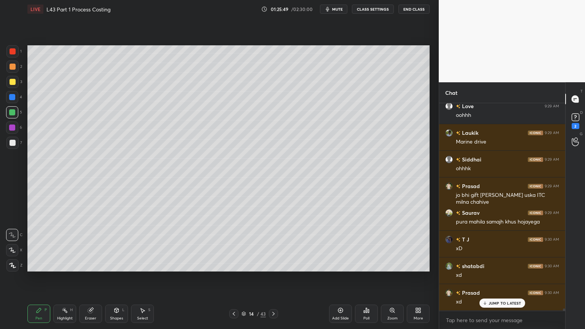
scroll to position [18195, 0]
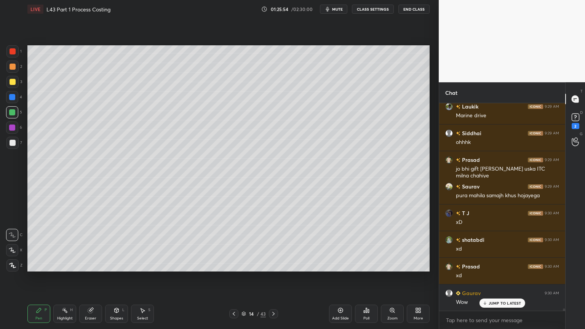
click at [369, 244] on div "Poll" at bounding box center [366, 318] width 6 height 4
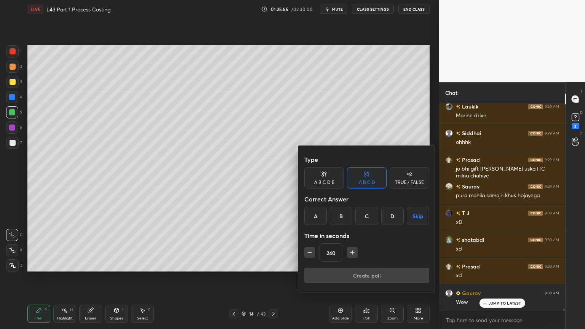
click at [367, 244] on div at bounding box center [292, 164] width 585 height 329
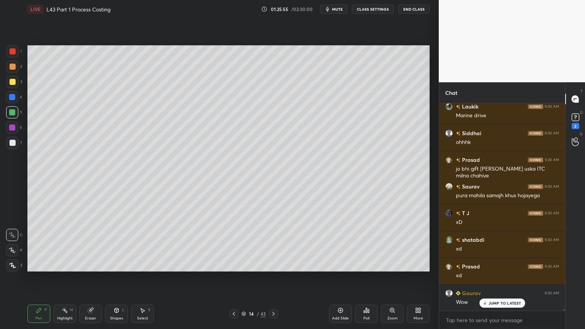
click at [370, 244] on div "Poll" at bounding box center [366, 314] width 23 height 18
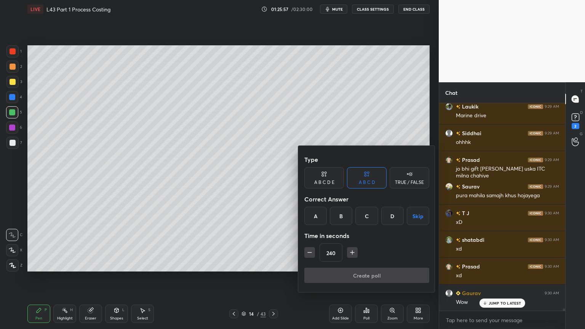
click at [366, 244] on div at bounding box center [292, 164] width 585 height 329
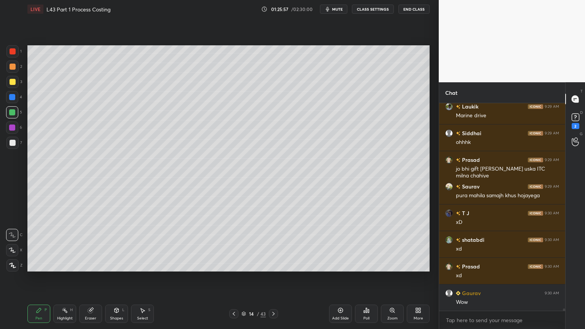
click at [364, 244] on icon at bounding box center [366, 310] width 6 height 6
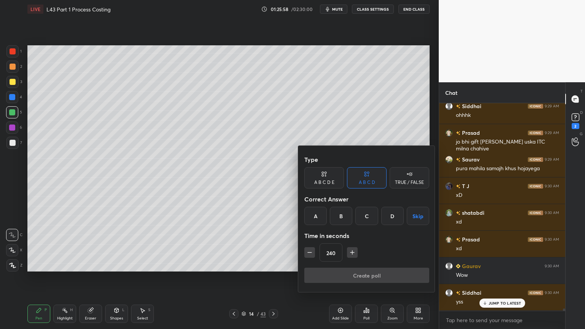
scroll to position [18248, 0]
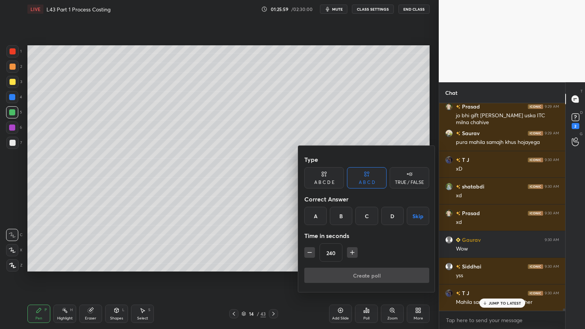
click at [350, 244] on icon "button" at bounding box center [352, 253] width 8 height 8
click at [356, 244] on button "button" at bounding box center [352, 252] width 11 height 11
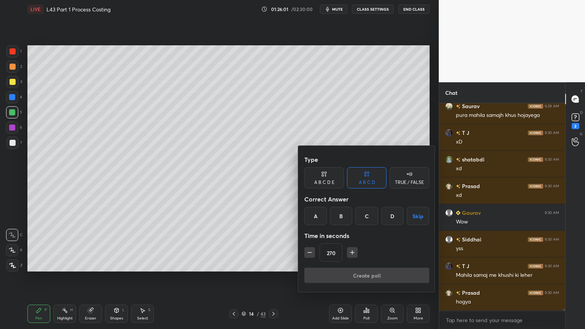
click at [355, 244] on button "button" at bounding box center [352, 252] width 11 height 11
click at [354, 244] on icon "button" at bounding box center [352, 253] width 8 height 8
type input "300"
click at [364, 215] on div "C" at bounding box center [366, 216] width 22 height 18
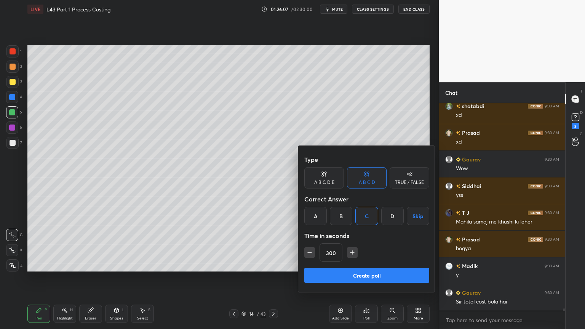
scroll to position [18355, 0]
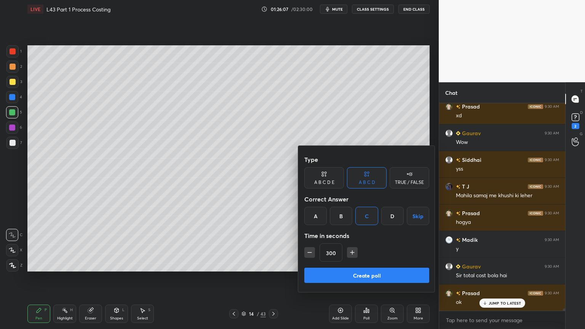
click at [224, 244] on div at bounding box center [292, 164] width 585 height 329
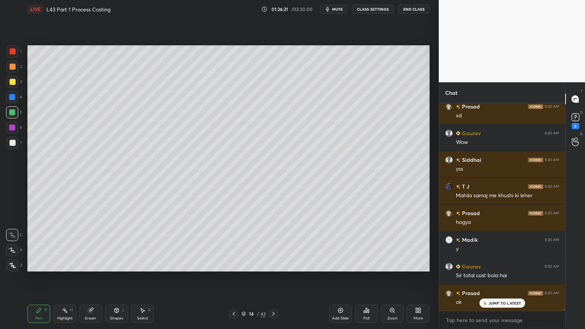
click at [235, 244] on icon at bounding box center [234, 314] width 6 height 6
click at [233, 244] on icon at bounding box center [234, 314] width 6 height 6
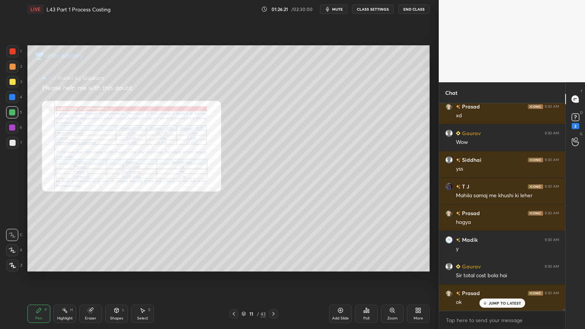
scroll to position [18382, 0]
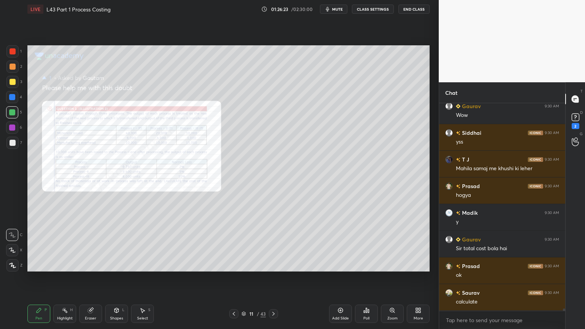
click at [388, 244] on div "Zoom" at bounding box center [392, 314] width 23 height 18
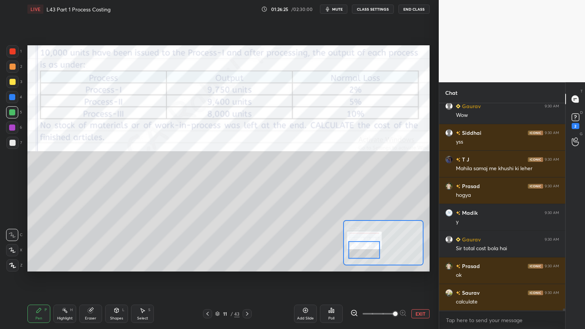
scroll to position [18415, 0]
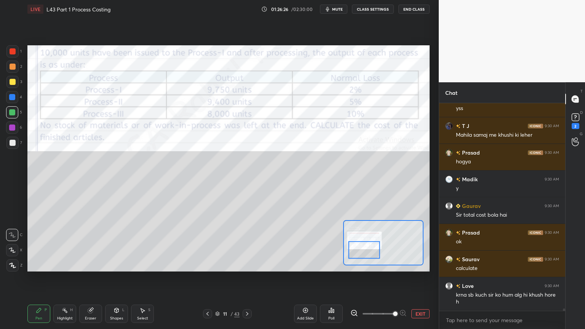
click at [247, 244] on icon at bounding box center [247, 314] width 6 height 6
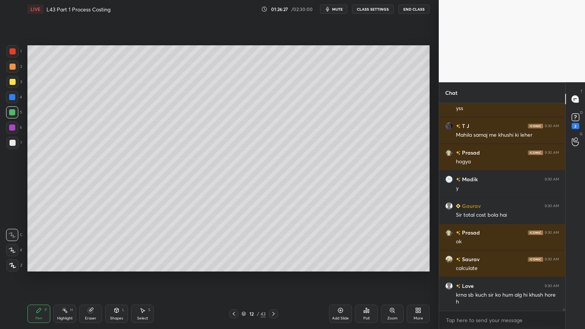
click at [273, 244] on icon at bounding box center [273, 314] width 6 height 6
click at [272, 244] on icon at bounding box center [273, 314] width 6 height 6
click at [276, 244] on icon at bounding box center [273, 314] width 6 height 6
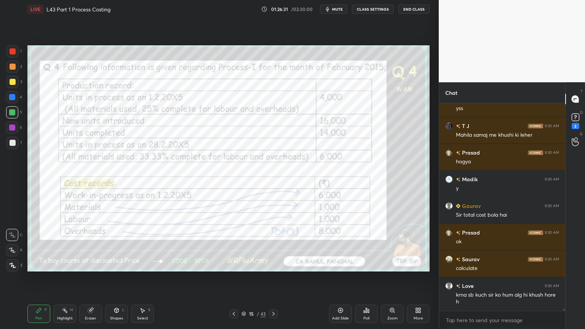
click at [224, 244] on div "15 / 43" at bounding box center [253, 313] width 151 height 9
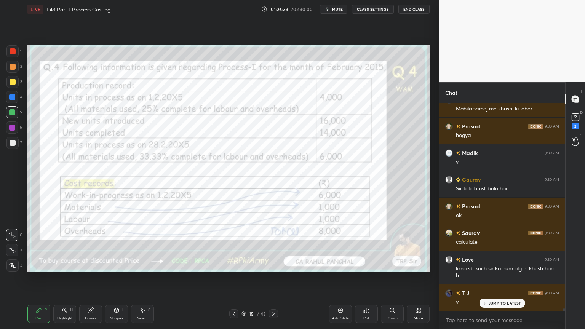
click at [233, 244] on icon at bounding box center [234, 314] width 6 height 6
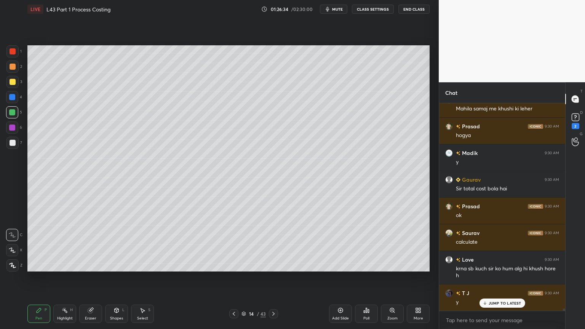
click at [15, 53] on div at bounding box center [12, 51] width 12 height 12
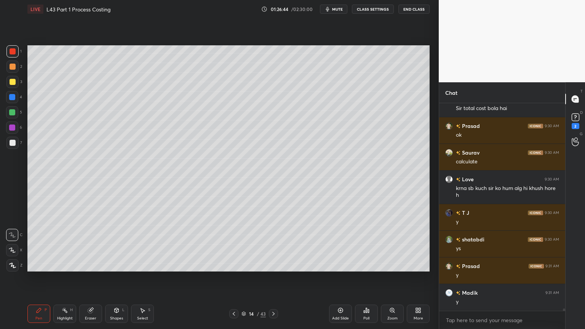
scroll to position [18548, 0]
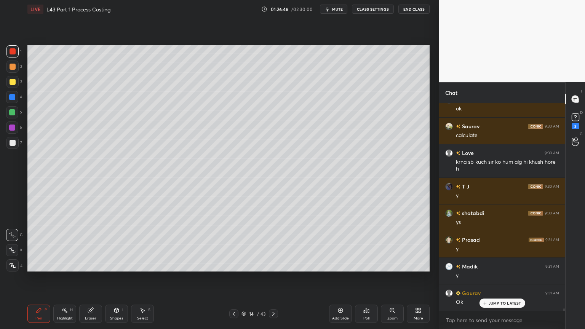
click at [366, 244] on div "Poll" at bounding box center [366, 314] width 23 height 18
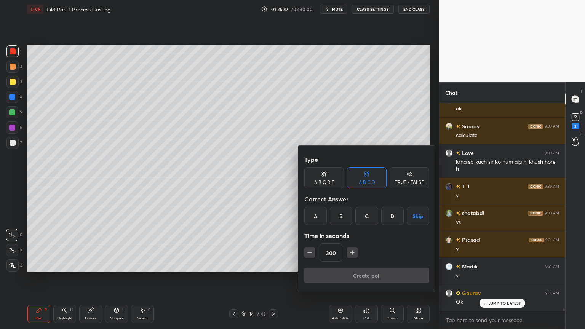
click at [364, 219] on div "C" at bounding box center [366, 216] width 22 height 18
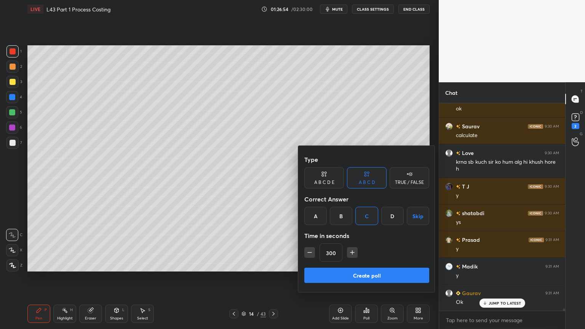
click at [351, 244] on button "Create poll" at bounding box center [366, 275] width 125 height 15
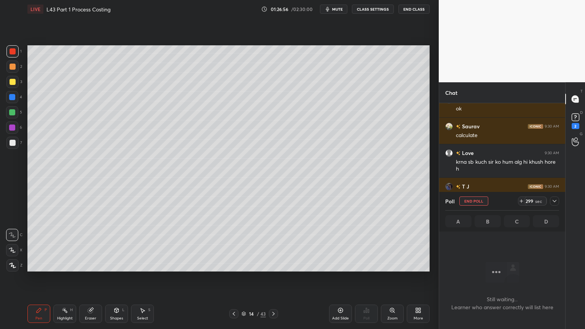
scroll to position [18615, 0]
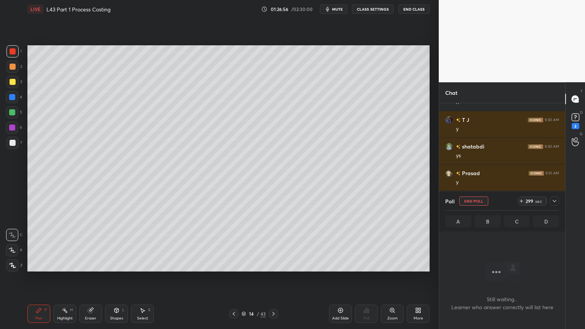
click at [334, 7] on span "mute" at bounding box center [337, 8] width 11 height 5
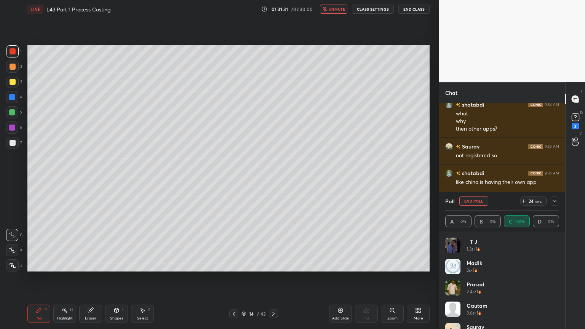
scroll to position [19037, 0]
click at [551, 197] on div at bounding box center [554, 200] width 9 height 9
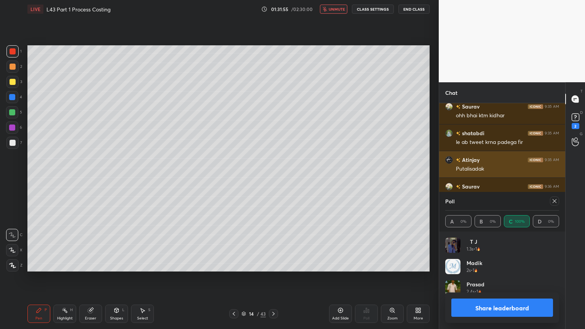
scroll to position [89, 112]
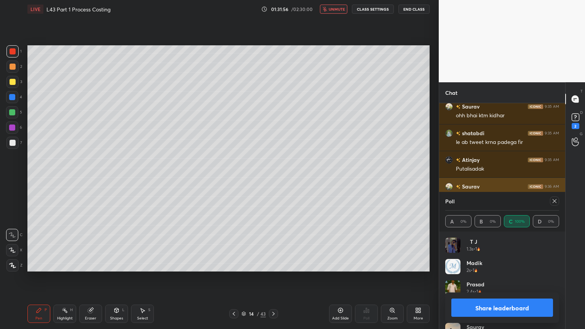
click at [554, 199] on icon at bounding box center [554, 201] width 6 height 6
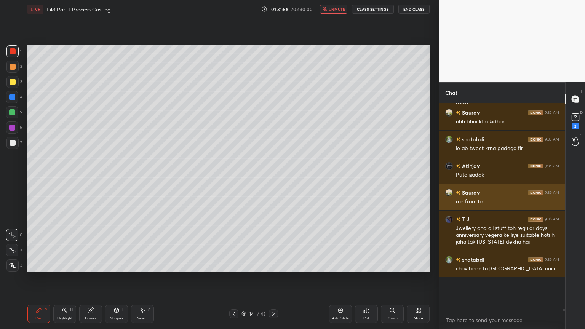
scroll to position [2, 2]
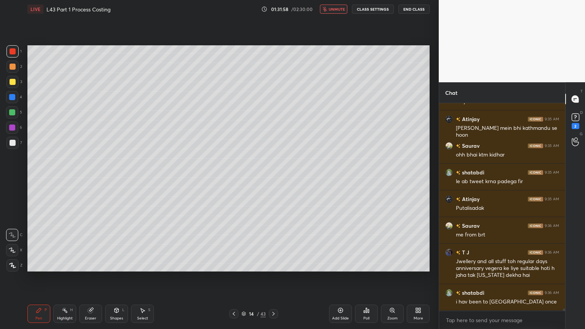
click at [331, 11] on button "unmute" at bounding box center [333, 9] width 27 height 9
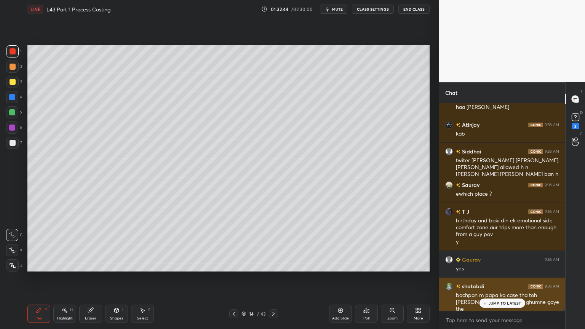
click at [490, 244] on p "JUMP TO LATEST" at bounding box center [505, 303] width 33 height 5
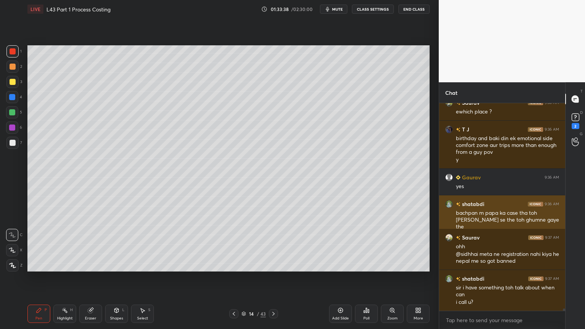
scroll to position [19475, 0]
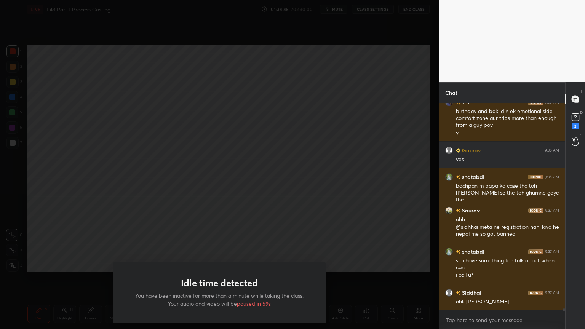
click at [76, 238] on div "Idle time detected You have been inactive for more than a minute while taking t…" at bounding box center [219, 164] width 439 height 329
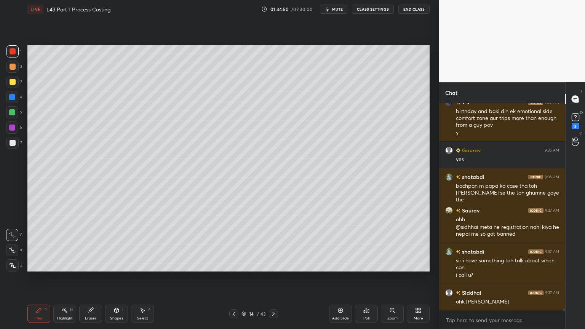
scroll to position [19502, 0]
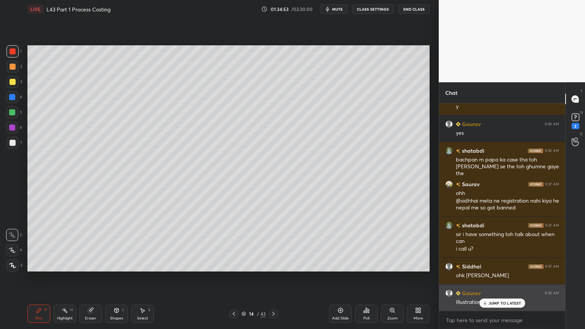
click at [486, 244] on icon at bounding box center [484, 303] width 5 height 5
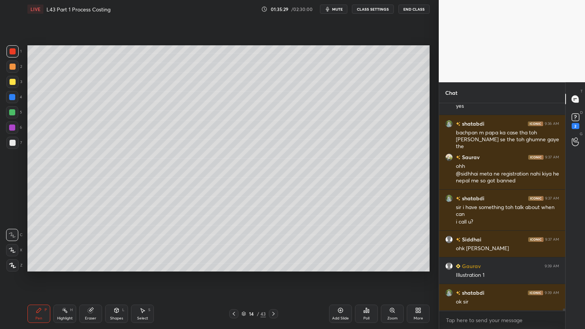
scroll to position [19555, 0]
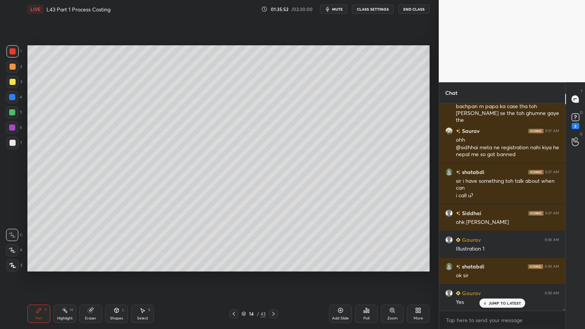
click at [567, 120] on div "D Doubts (D) 2" at bounding box center [574, 120] width 19 height 21
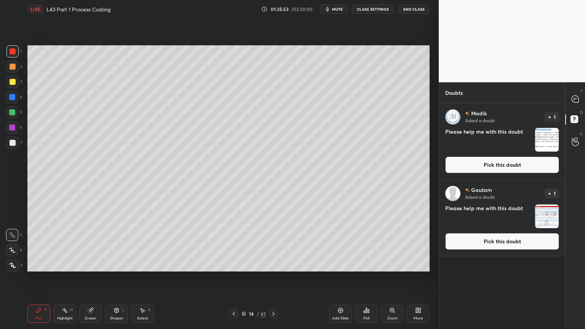
click at [546, 144] on img "grid" at bounding box center [547, 140] width 24 height 24
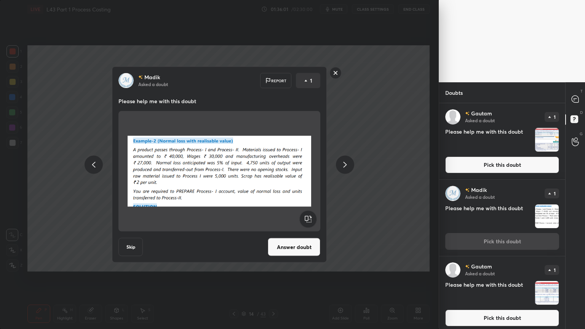
click at [133, 244] on button "Skip" at bounding box center [130, 247] width 24 height 18
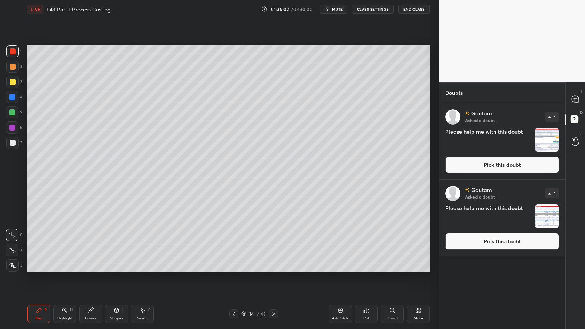
click at [544, 214] on img "grid" at bounding box center [547, 216] width 24 height 24
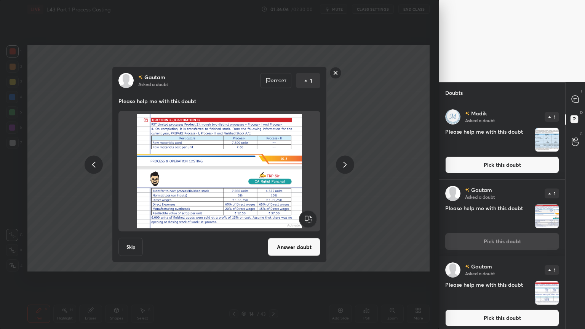
click at [289, 244] on button "Answer doubt" at bounding box center [294, 247] width 53 height 18
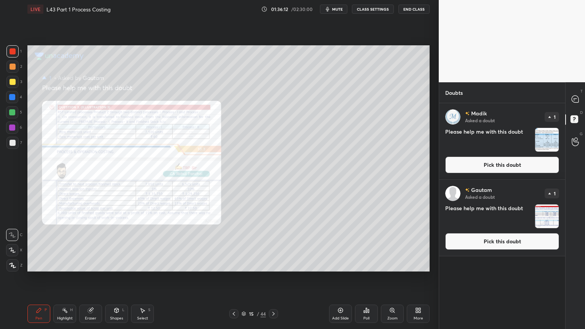
click at [540, 137] on img "grid" at bounding box center [547, 140] width 24 height 24
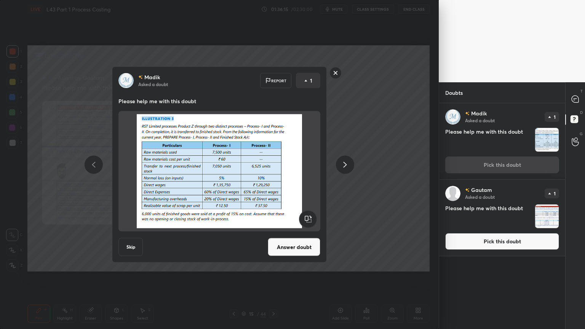
click at [130, 244] on button "Skip" at bounding box center [130, 247] width 24 height 18
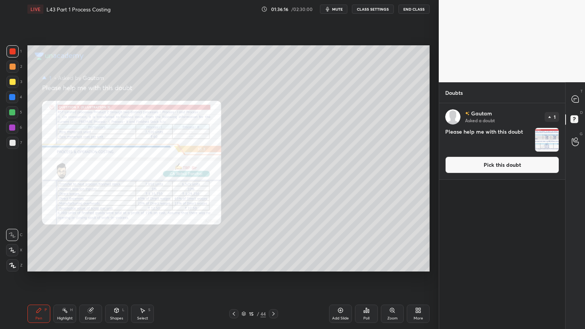
click at [547, 141] on img "grid" at bounding box center [547, 140] width 24 height 24
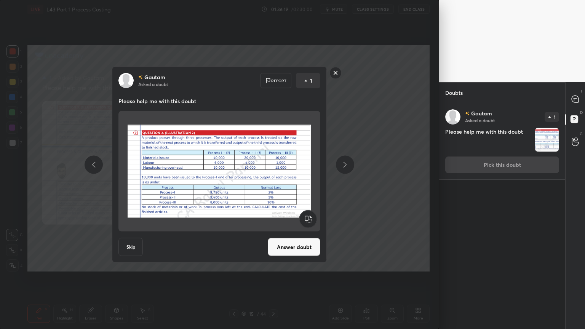
click at [130, 244] on button "Skip" at bounding box center [130, 247] width 24 height 18
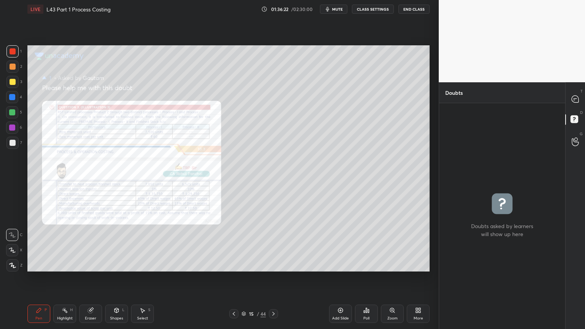
click at [276, 244] on div at bounding box center [273, 313] width 9 height 9
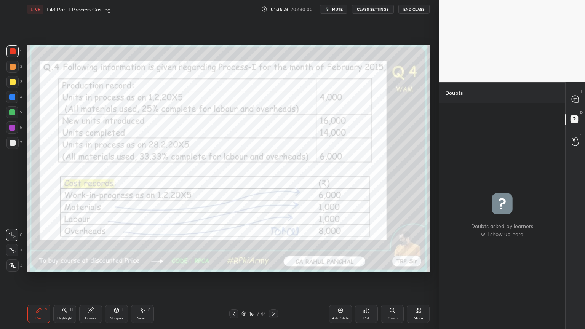
click at [235, 244] on icon at bounding box center [234, 314] width 6 height 6
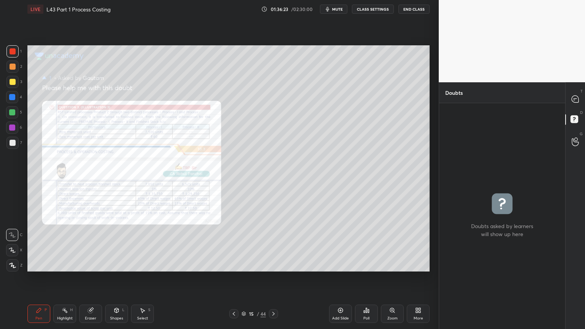
click at [235, 244] on icon at bounding box center [234, 314] width 6 height 6
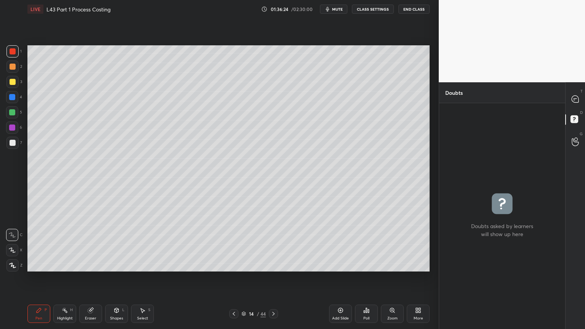
click at [277, 244] on div at bounding box center [273, 313] width 9 height 9
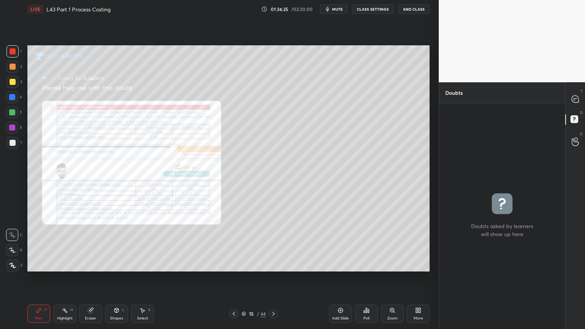
click at [577, 90] on div "T Messages (T)" at bounding box center [574, 98] width 19 height 21
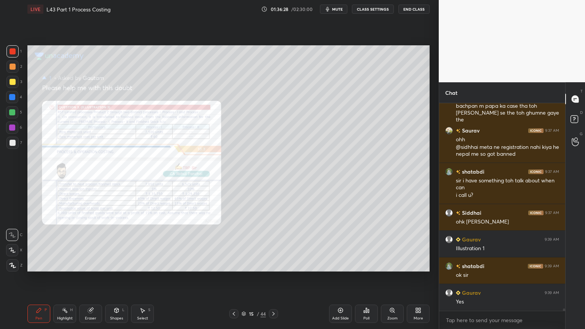
click at [397, 244] on div "Zoom" at bounding box center [392, 314] width 23 height 18
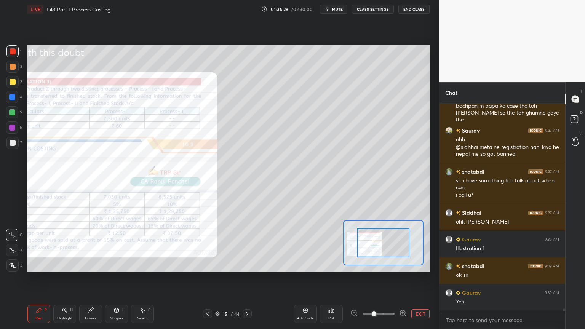
click at [401, 244] on icon at bounding box center [402, 312] width 5 height 5
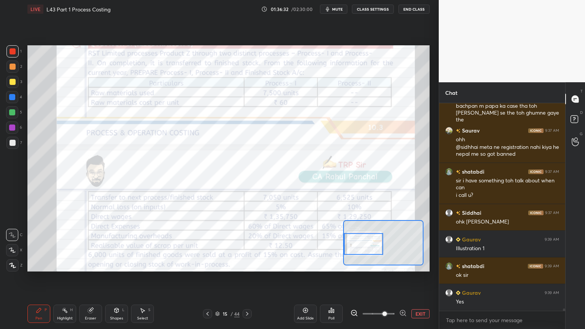
click at [402, 244] on icon at bounding box center [403, 313] width 8 height 8
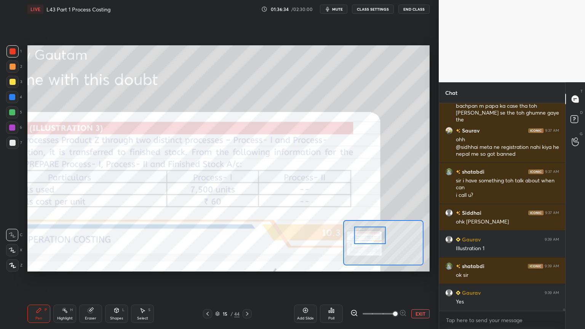
click at [417, 244] on button "EXIT" at bounding box center [420, 313] width 18 height 9
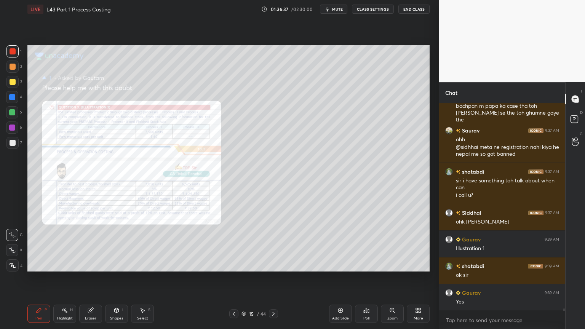
click at [338, 244] on icon at bounding box center [340, 310] width 5 height 5
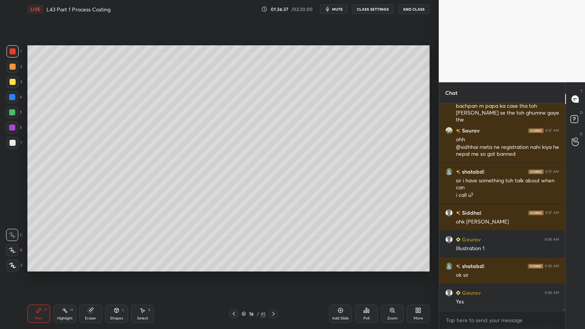
click at [14, 99] on div at bounding box center [12, 97] width 6 height 6
click at [112, 244] on div "Shapes L" at bounding box center [116, 314] width 23 height 18
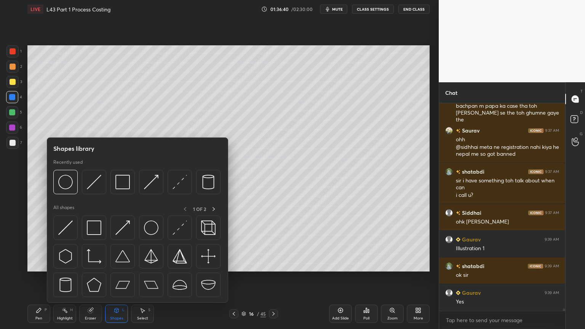
click at [130, 183] on div at bounding box center [122, 182] width 24 height 24
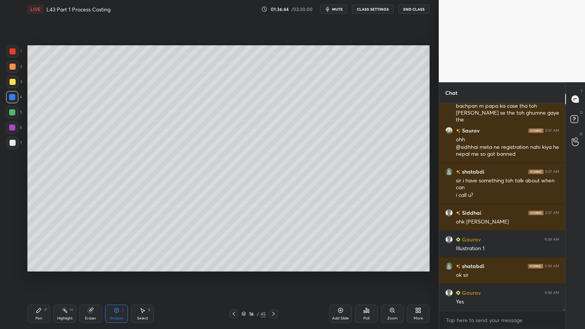
click at [234, 244] on icon at bounding box center [234, 314] width 2 height 4
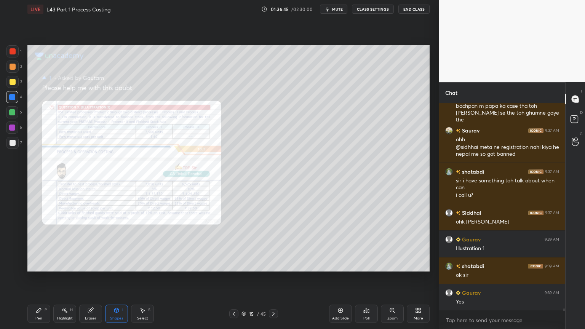
click at [387, 244] on div "Zoom" at bounding box center [392, 314] width 23 height 18
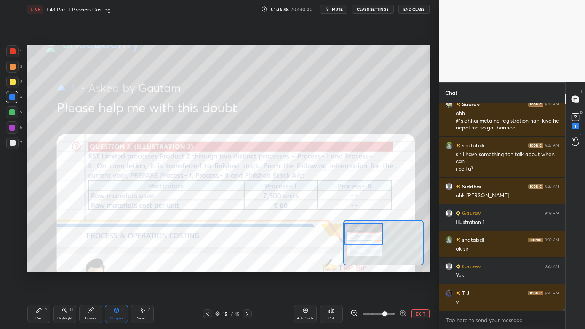
scroll to position [19690, 0]
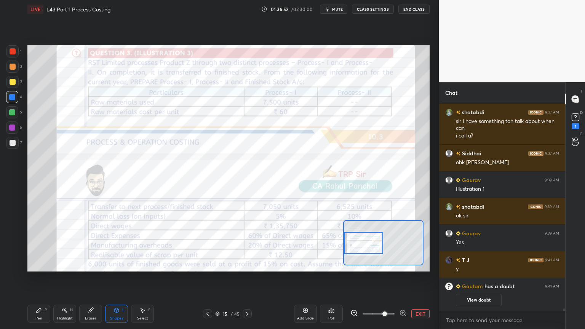
click at [574, 120] on rect at bounding box center [575, 117] width 7 height 7
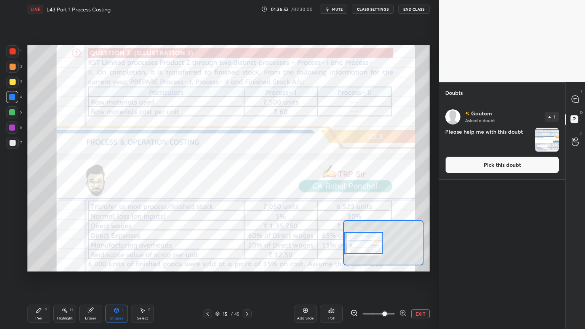
click at [572, 97] on icon at bounding box center [575, 99] width 7 height 7
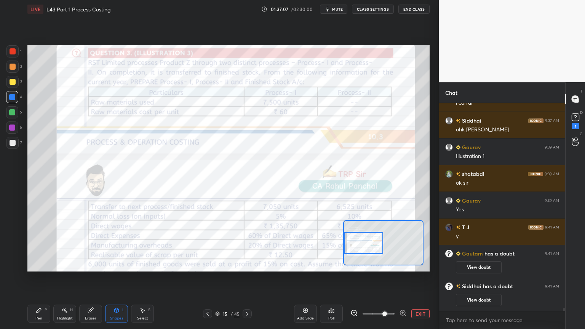
scroll to position [15815, 0]
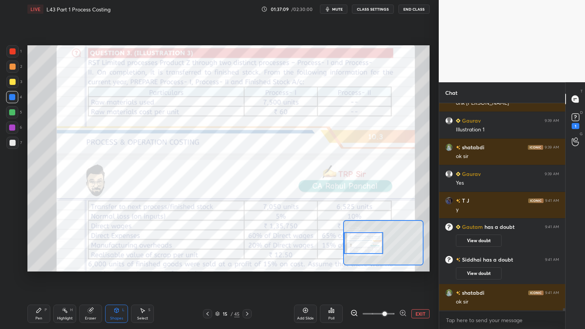
click at [37, 244] on div "Pen" at bounding box center [38, 318] width 7 height 4
click at [7, 54] on div at bounding box center [12, 51] width 12 height 12
click at [86, 244] on div "Eraser" at bounding box center [90, 314] width 23 height 18
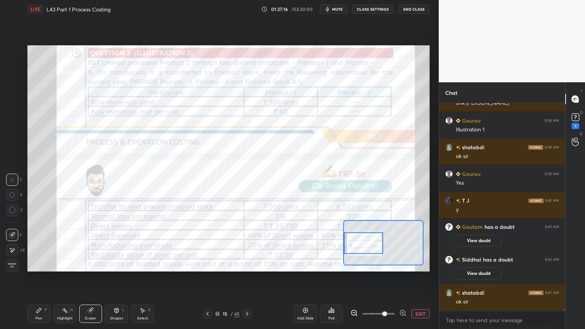
click at [11, 244] on div "Erase all" at bounding box center [12, 265] width 12 height 12
click at [30, 244] on div "Pen P Highlight H Eraser Shapes L Select S 15 / 45 Add Slide Poll EXIT" at bounding box center [228, 314] width 402 height 30
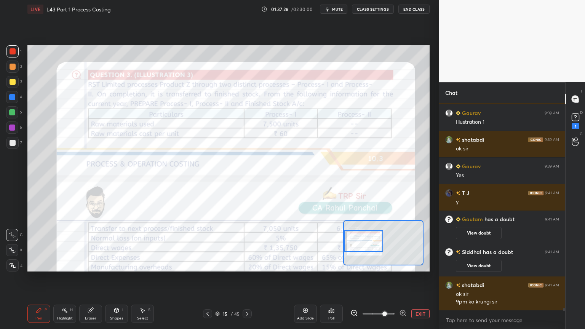
scroll to position [15849, 0]
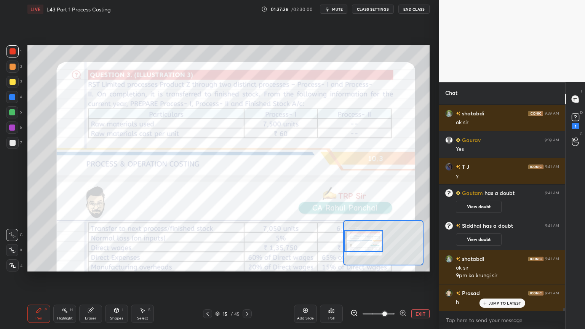
click at [85, 244] on div "Eraser" at bounding box center [90, 314] width 23 height 18
click at [13, 244] on span "Erase all" at bounding box center [11, 265] width 11 height 5
click at [43, 244] on div "Pen P" at bounding box center [38, 314] width 23 height 18
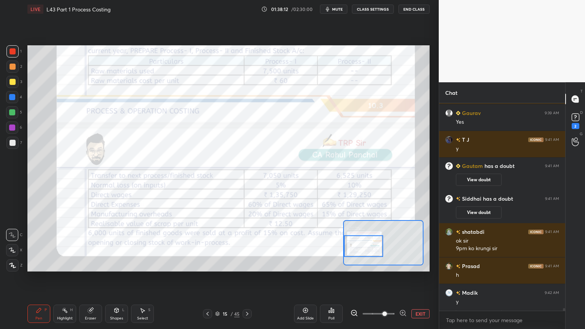
click at [248, 244] on icon at bounding box center [247, 314] width 6 height 6
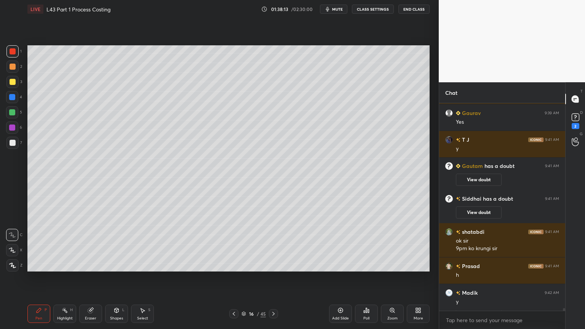
click at [7, 99] on div at bounding box center [12, 97] width 12 height 12
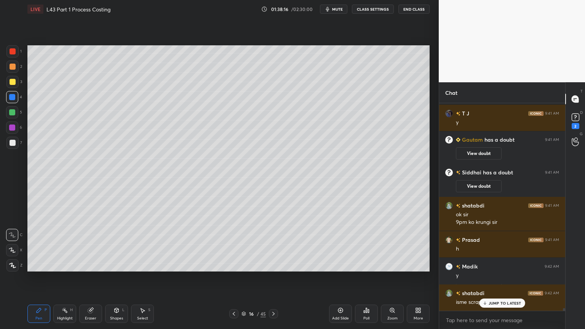
click at [118, 244] on div "Shapes L" at bounding box center [116, 314] width 23 height 18
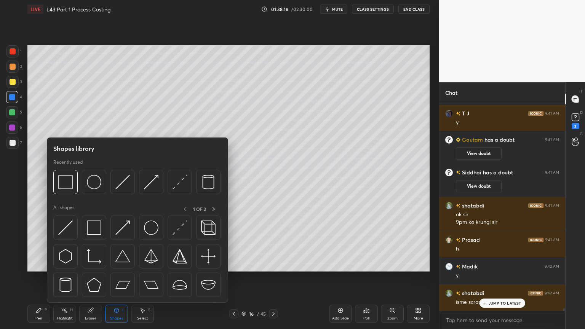
click at [62, 186] on img at bounding box center [65, 182] width 14 height 14
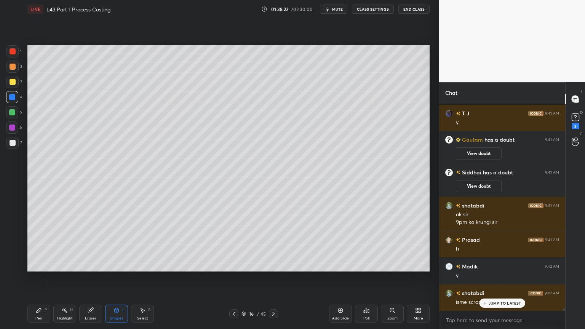
scroll to position [15910, 0]
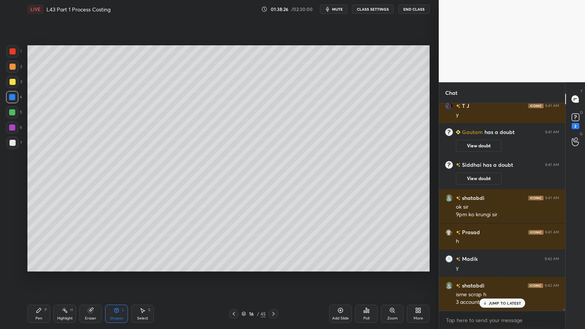
click at [115, 244] on icon at bounding box center [117, 310] width 4 height 5
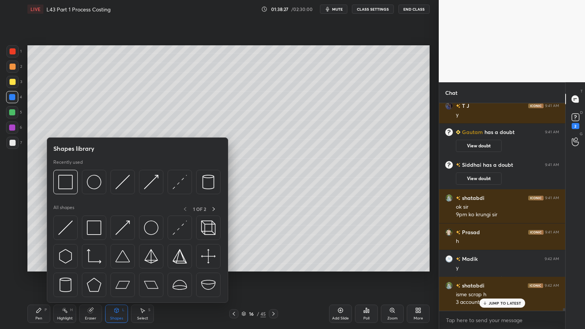
click at [119, 187] on img at bounding box center [122, 182] width 14 height 14
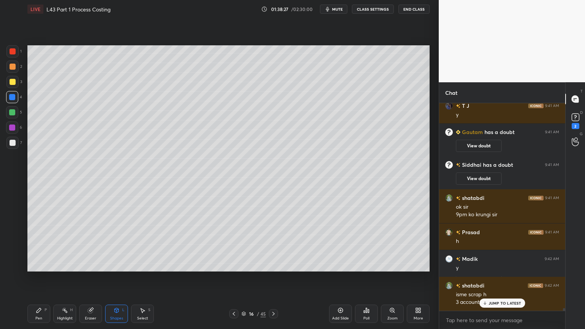
scroll to position [15937, 0]
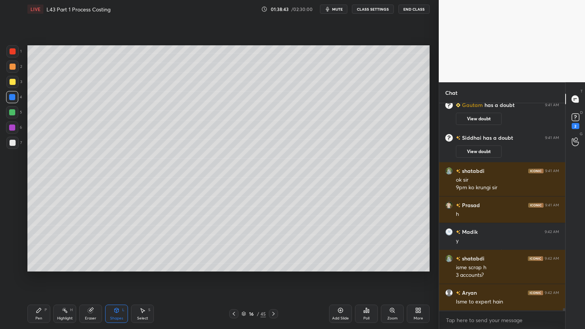
click at [38, 244] on icon at bounding box center [39, 310] width 5 height 5
click at [12, 73] on div "2" at bounding box center [14, 68] width 16 height 15
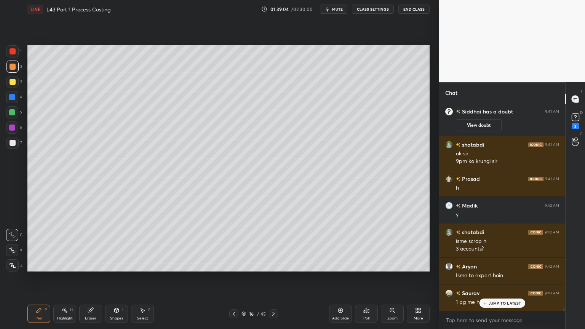
click at [16, 84] on div at bounding box center [12, 82] width 12 height 12
click at [233, 244] on icon at bounding box center [234, 314] width 6 height 6
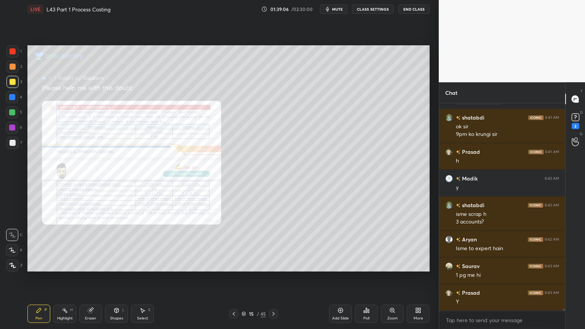
click at [274, 244] on icon at bounding box center [273, 314] width 6 height 6
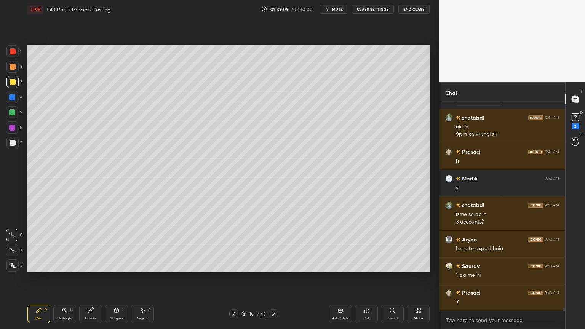
scroll to position [15998, 0]
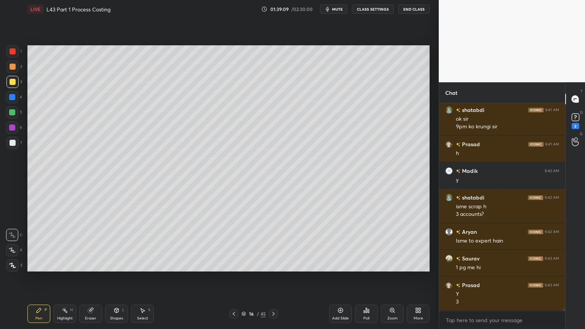
click at [16, 52] on div at bounding box center [12, 51] width 12 height 12
click at [116, 244] on icon at bounding box center [117, 310] width 4 height 5
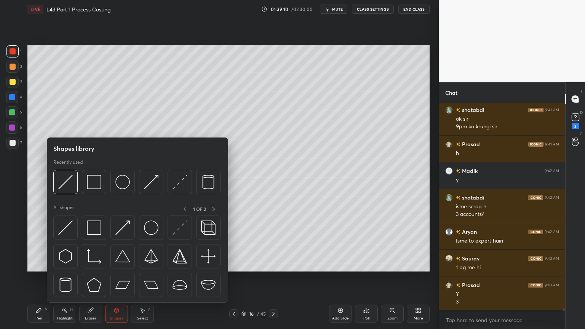
click at [101, 185] on img at bounding box center [94, 182] width 14 height 14
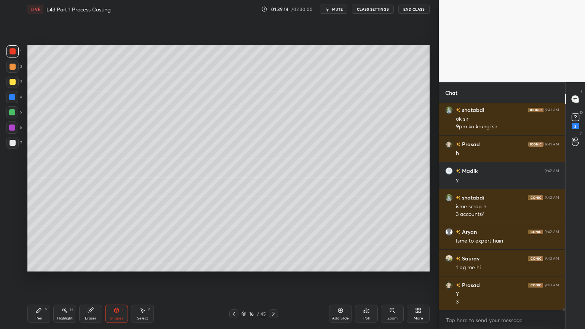
click at [11, 83] on div at bounding box center [13, 82] width 6 height 6
click at [45, 244] on div "Pen P" at bounding box center [38, 314] width 23 height 18
click at [231, 244] on icon at bounding box center [234, 314] width 6 height 6
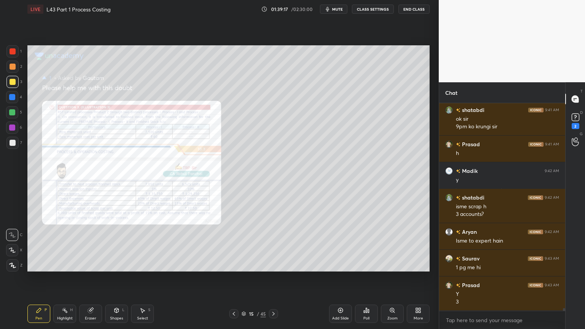
click at [391, 244] on icon at bounding box center [392, 310] width 4 height 4
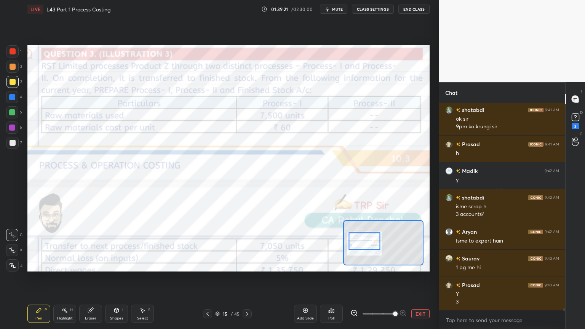
click at [246, 244] on icon at bounding box center [247, 314] width 2 height 4
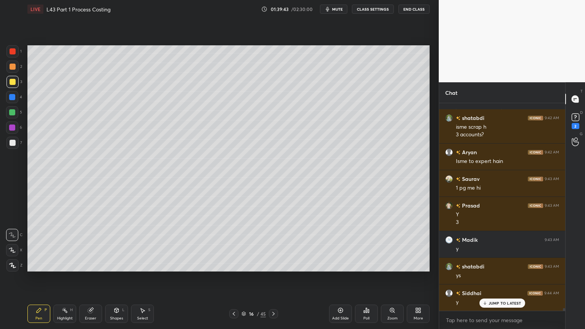
scroll to position [16104, 0]
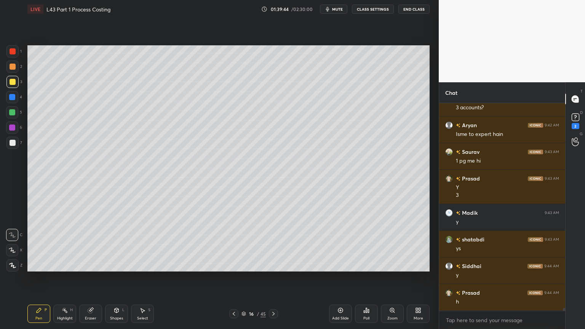
click at [10, 145] on div at bounding box center [13, 143] width 6 height 6
click at [41, 244] on icon at bounding box center [39, 310] width 6 height 6
click at [142, 244] on div "Select S" at bounding box center [142, 314] width 23 height 18
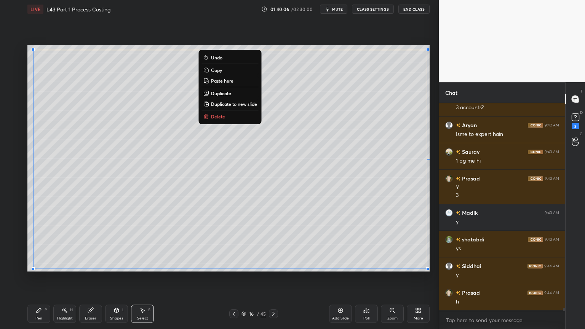
click at [209, 71] on button "Copy" at bounding box center [230, 69] width 57 height 9
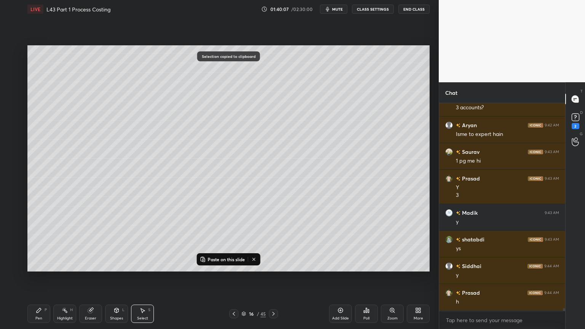
click at [273, 244] on icon at bounding box center [273, 314] width 6 height 6
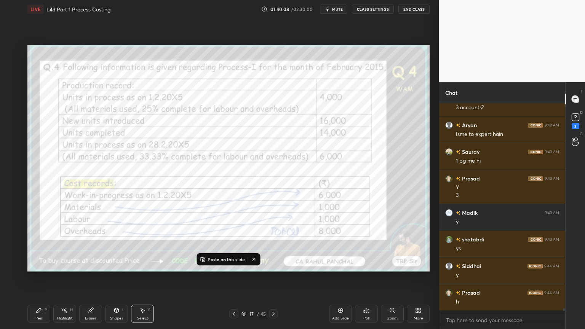
click at [233, 244] on icon at bounding box center [234, 314] width 2 height 4
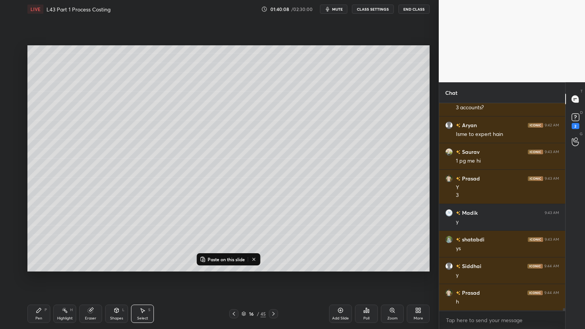
click at [337, 244] on div "Add Slide" at bounding box center [340, 318] width 17 height 4
click at [224, 244] on p "Paste on this slide" at bounding box center [226, 259] width 37 height 6
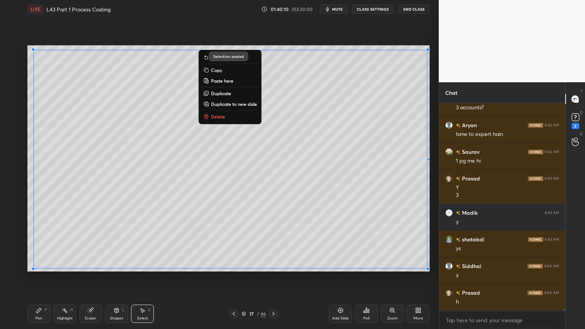
click at [36, 244] on div "Pen P" at bounding box center [38, 314] width 23 height 18
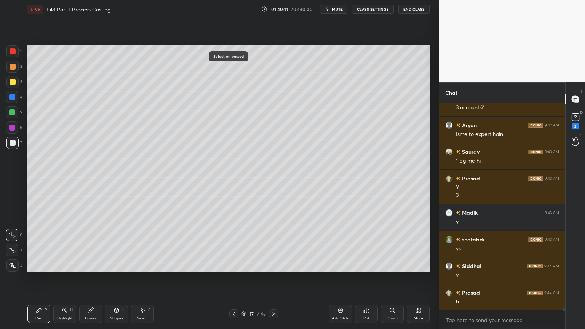
click at [230, 244] on div at bounding box center [233, 313] width 9 height 9
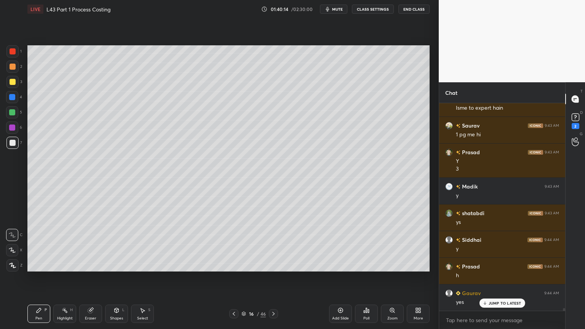
click at [232, 244] on icon at bounding box center [234, 314] width 6 height 6
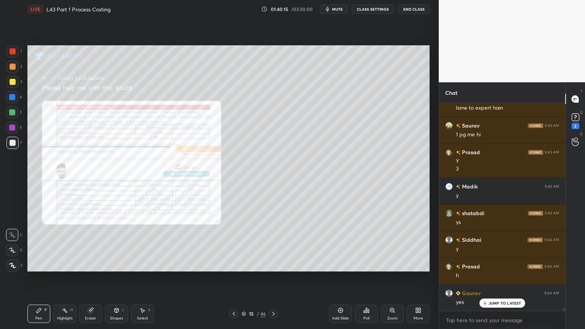
click at [34, 244] on div "Pen P" at bounding box center [38, 314] width 23 height 18
click at [385, 244] on div "Zoom" at bounding box center [392, 314] width 23 height 18
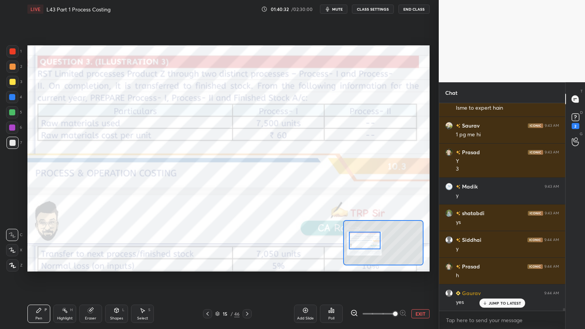
scroll to position [16158, 0]
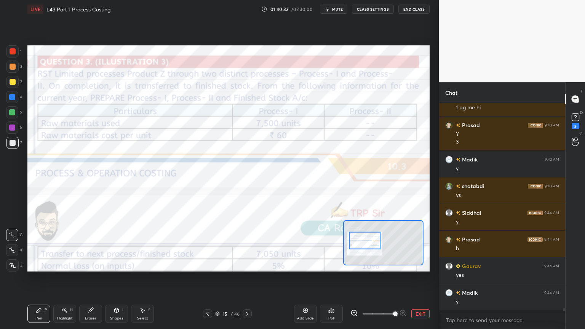
click at [112, 244] on div "Shapes L" at bounding box center [116, 314] width 23 height 18
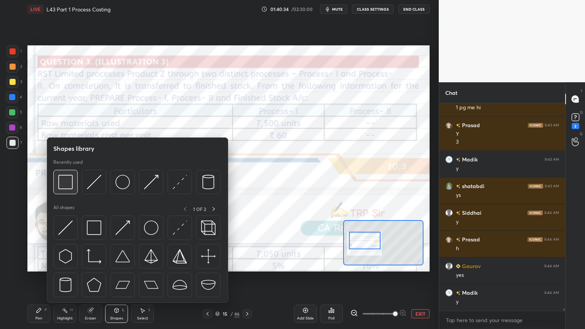
click at [66, 187] on img at bounding box center [65, 182] width 14 height 14
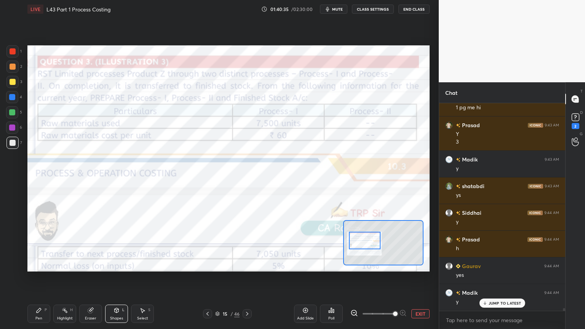
scroll to position [16184, 0]
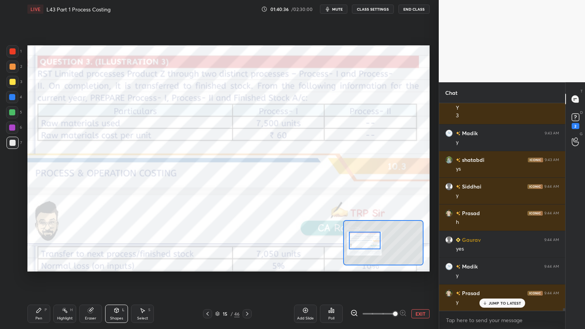
click at [14, 52] on div at bounding box center [13, 51] width 6 height 6
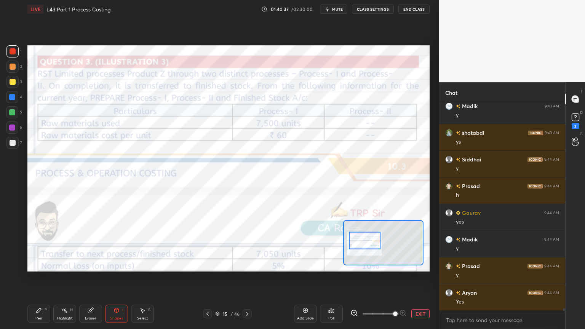
click at [40, 244] on icon at bounding box center [39, 310] width 5 height 5
click at [116, 244] on icon at bounding box center [117, 310] width 4 height 5
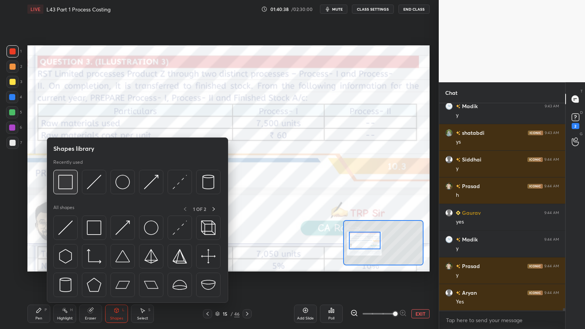
click at [63, 191] on div at bounding box center [65, 182] width 24 height 24
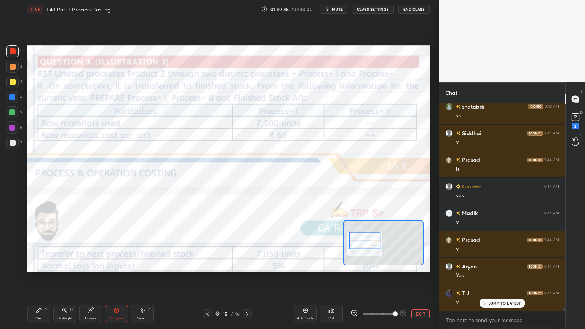
scroll to position [16264, 0]
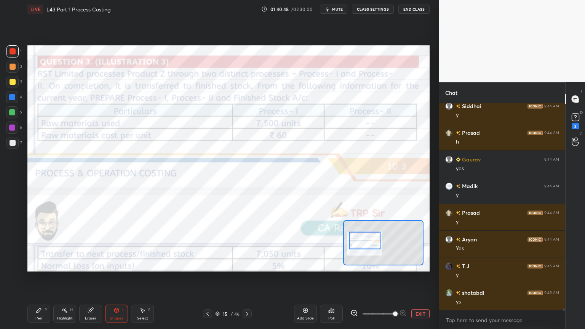
click at [110, 244] on div "Shapes L" at bounding box center [116, 314] width 23 height 18
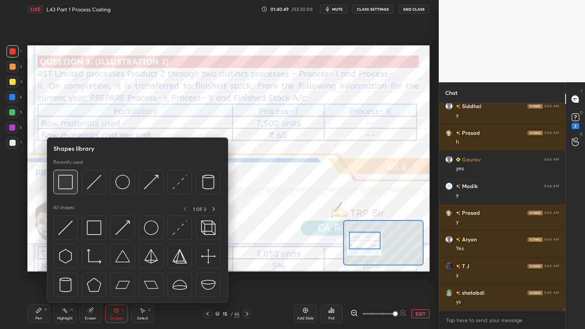
click at [70, 180] on img at bounding box center [65, 182] width 14 height 14
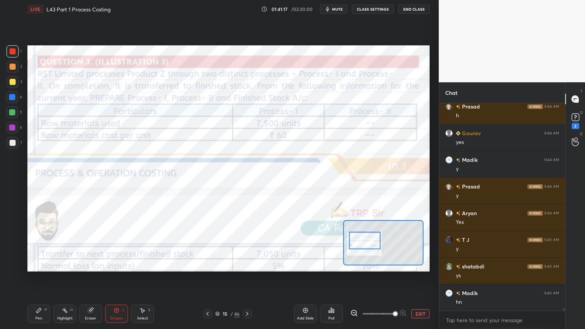
scroll to position [16318, 0]
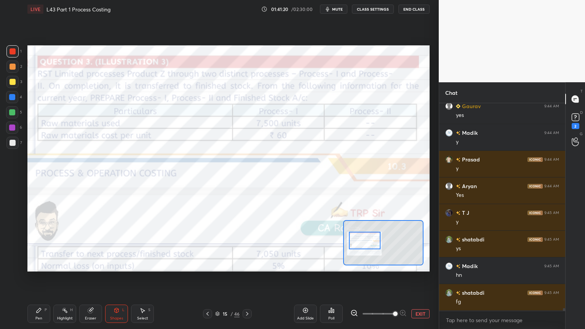
click at [37, 244] on div "Pen" at bounding box center [38, 318] width 7 height 4
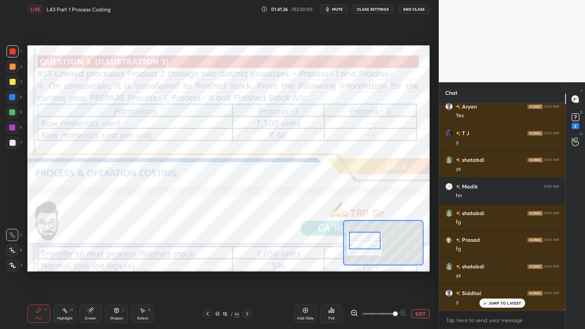
scroll to position [16424, 0]
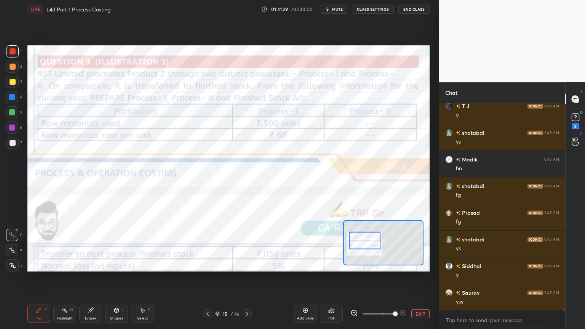
click at [86, 244] on div "Eraser" at bounding box center [90, 314] width 23 height 18
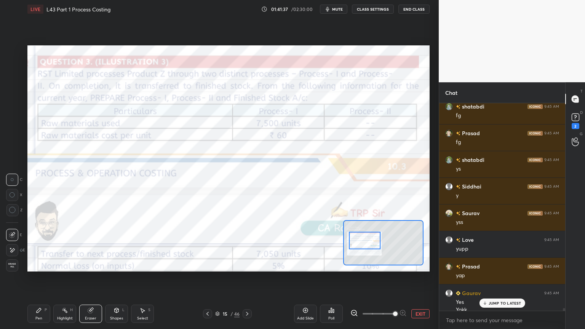
scroll to position [16512, 0]
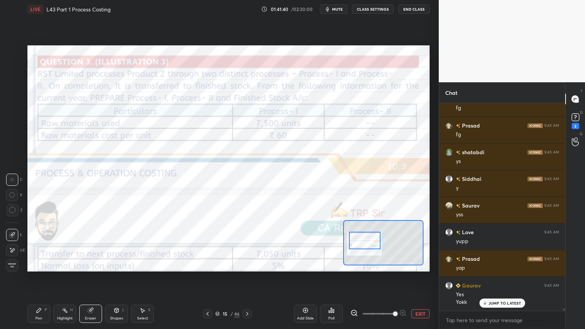
click at [247, 244] on icon at bounding box center [247, 314] width 6 height 6
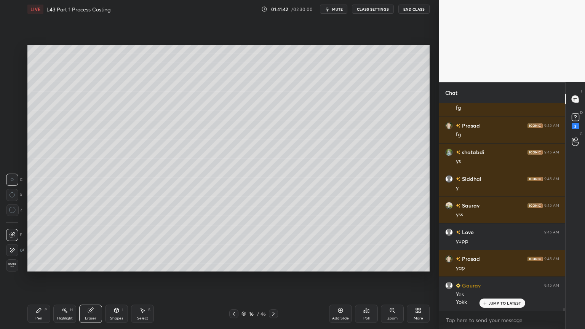
click at [11, 244] on div "Erase all" at bounding box center [12, 265] width 12 height 12
click at [275, 244] on icon at bounding box center [273, 314] width 6 height 6
click at [141, 244] on icon at bounding box center [143, 310] width 4 height 5
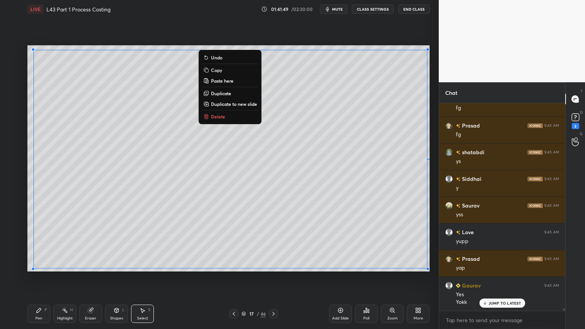
click at [211, 70] on p "Copy" at bounding box center [216, 70] width 11 height 6
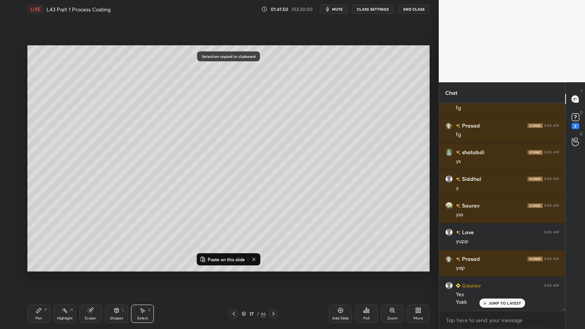
click at [233, 244] on icon at bounding box center [234, 314] width 6 height 6
click at [220, 244] on p "Paste on this slide" at bounding box center [226, 259] width 37 height 6
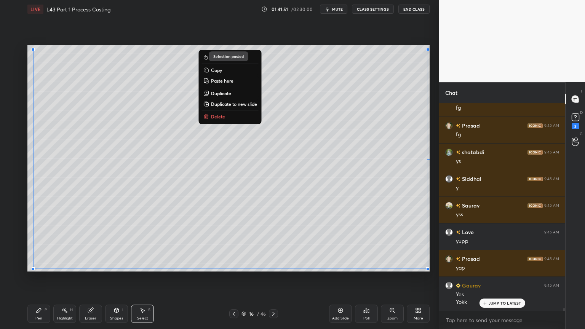
click at [157, 244] on div "0 ° Undo Copy Paste here Duplicate Duplicate to new slide Delete Selection past…" at bounding box center [228, 158] width 408 height 280
click at [46, 244] on div "Pen P" at bounding box center [38, 314] width 23 height 18
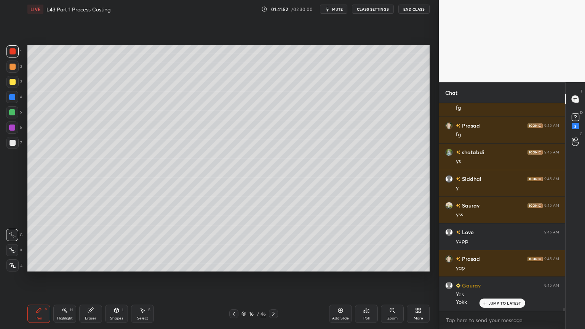
click at [11, 70] on div at bounding box center [12, 67] width 12 height 12
click at [14, 82] on div at bounding box center [13, 82] width 6 height 6
click at [16, 52] on div at bounding box center [12, 51] width 12 height 12
click at [117, 244] on icon at bounding box center [117, 309] width 4 height 1
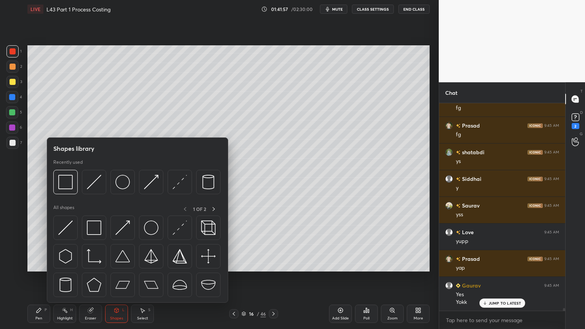
click at [62, 184] on img at bounding box center [65, 182] width 14 height 14
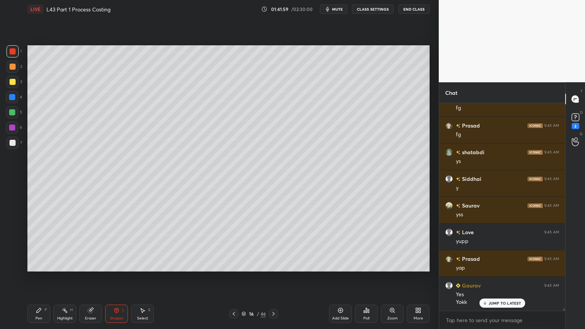
click at [9, 150] on div "7" at bounding box center [14, 144] width 16 height 15
click at [235, 244] on icon at bounding box center [234, 314] width 6 height 6
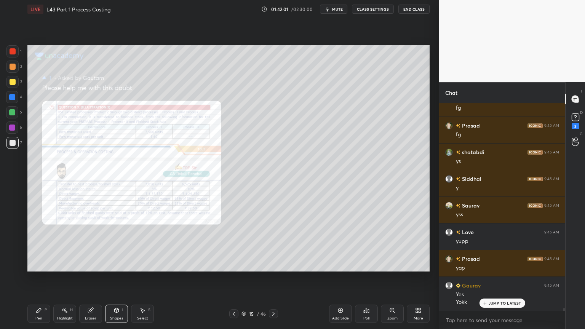
click at [391, 244] on div "Zoom" at bounding box center [392, 314] width 23 height 18
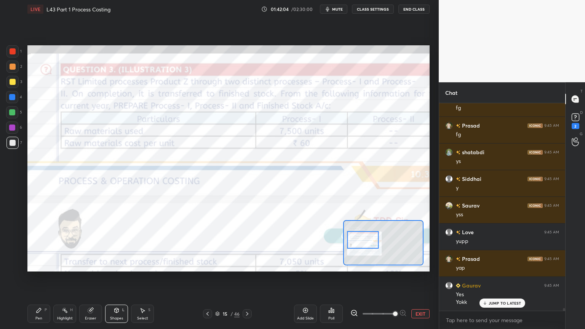
click at [10, 50] on div at bounding box center [13, 51] width 6 height 6
click at [45, 244] on div "P" at bounding box center [46, 310] width 2 height 4
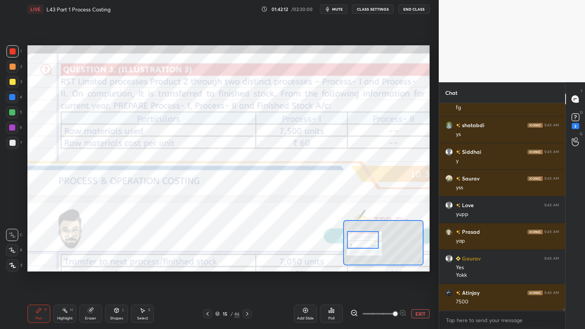
scroll to position [16565, 0]
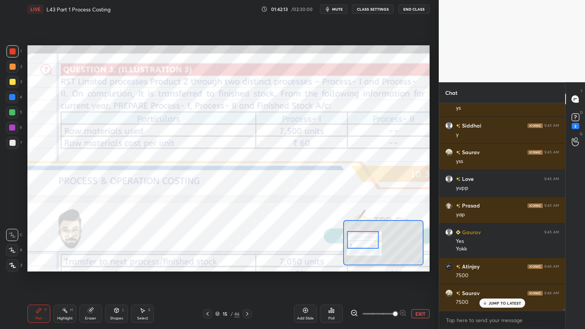
click at [247, 244] on icon at bounding box center [247, 314] width 6 height 6
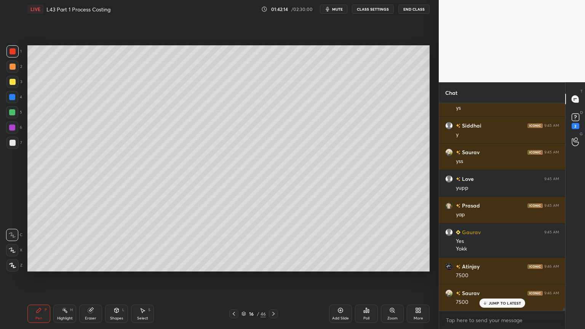
click at [10, 145] on div at bounding box center [13, 143] width 6 height 6
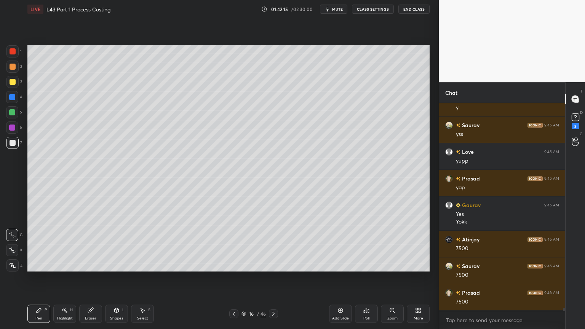
click at [39, 244] on div "Pen P" at bounding box center [38, 314] width 23 height 18
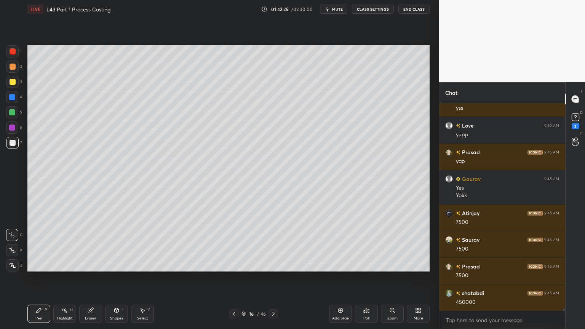
click at [12, 115] on div at bounding box center [12, 112] width 6 height 6
click at [9, 141] on div at bounding box center [12, 143] width 12 height 12
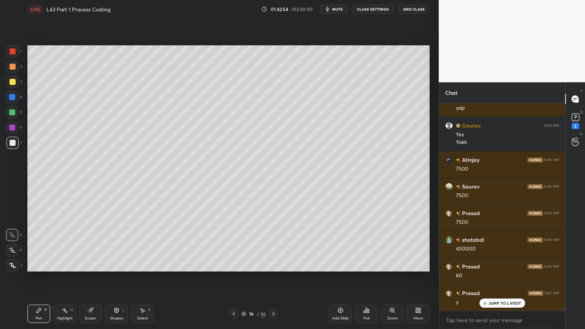
scroll to position [16699, 0]
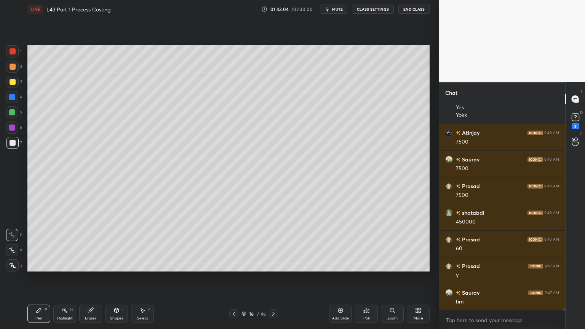
click at [232, 244] on icon at bounding box center [234, 314] width 6 height 6
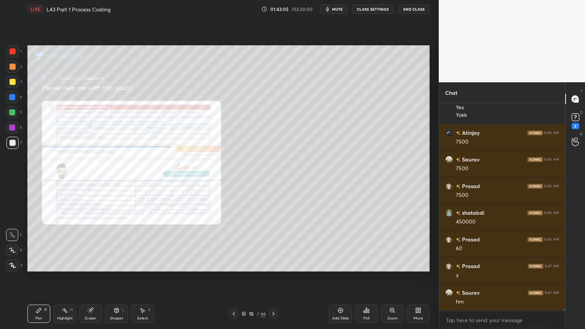
click at [395, 244] on div "Zoom" at bounding box center [392, 314] width 23 height 18
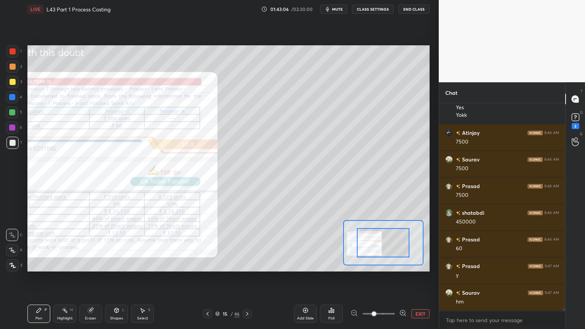
click at [402, 244] on icon at bounding box center [403, 313] width 8 height 8
click at [403, 244] on icon at bounding box center [403, 313] width 2 height 0
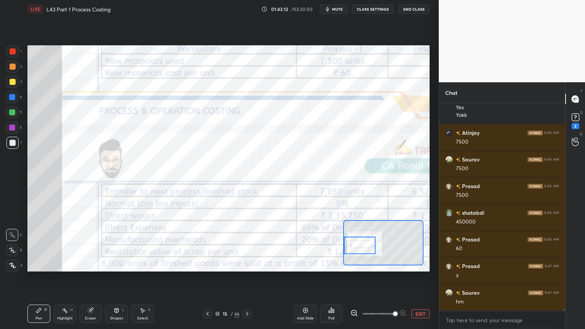
click at [10, 50] on div at bounding box center [13, 51] width 6 height 6
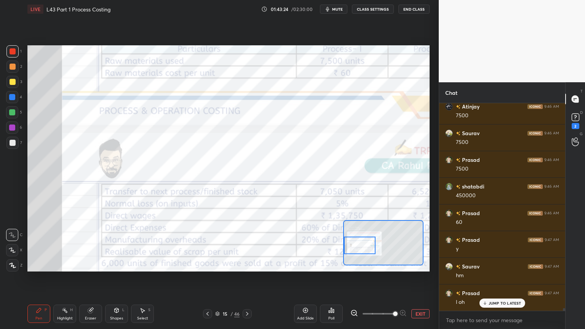
click at [246, 244] on icon at bounding box center [247, 314] width 6 height 6
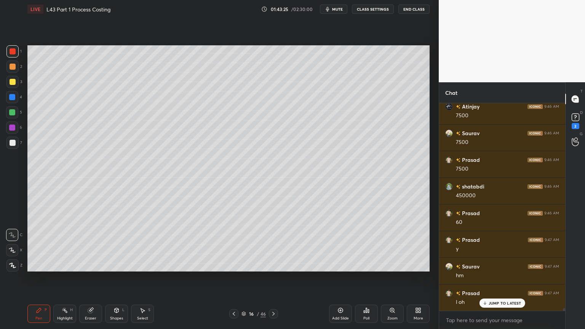
click at [10, 148] on div at bounding box center [12, 143] width 12 height 12
click at [235, 244] on icon at bounding box center [234, 314] width 6 height 6
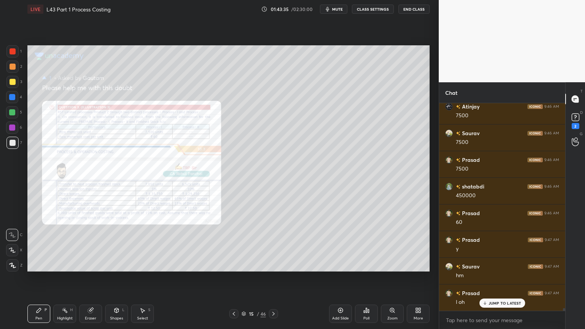
click at [394, 244] on icon at bounding box center [392, 310] width 6 height 6
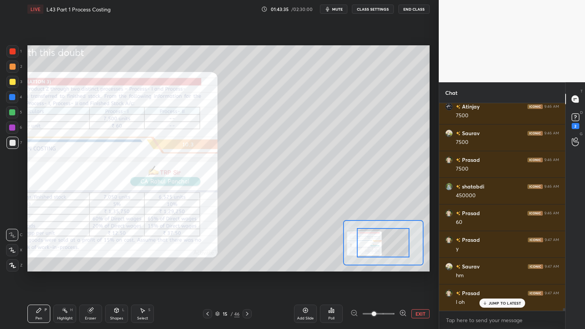
click at [376, 244] on span at bounding box center [374, 313] width 5 height 5
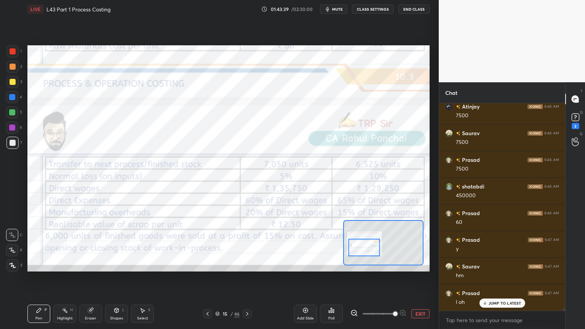
click at [245, 244] on icon at bounding box center [247, 314] width 6 height 6
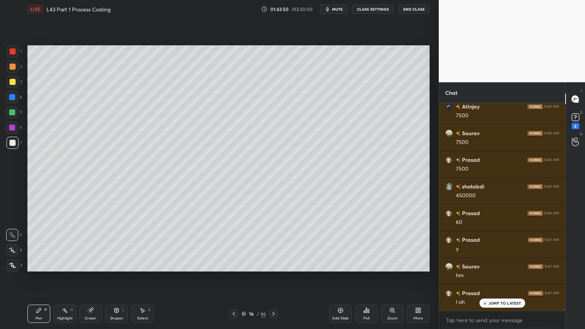
click at [19, 115] on div "5" at bounding box center [14, 112] width 16 height 12
click at [235, 244] on icon at bounding box center [234, 314] width 6 height 6
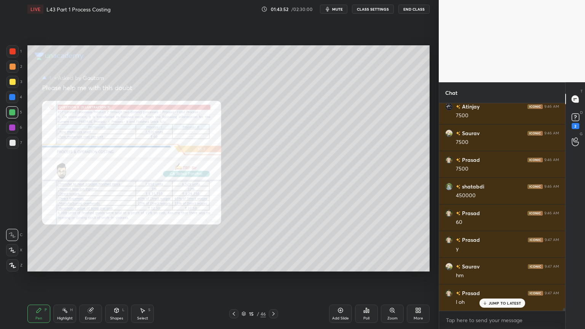
scroll to position [16752, 0]
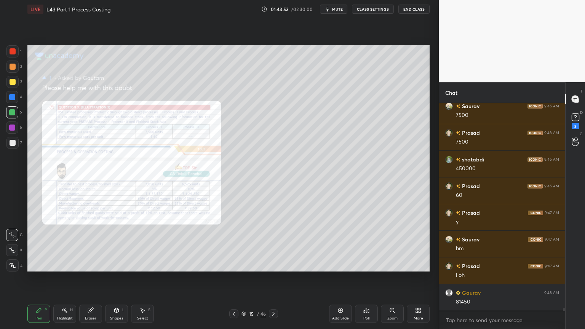
click at [387, 244] on div "Zoom" at bounding box center [392, 314] width 23 height 18
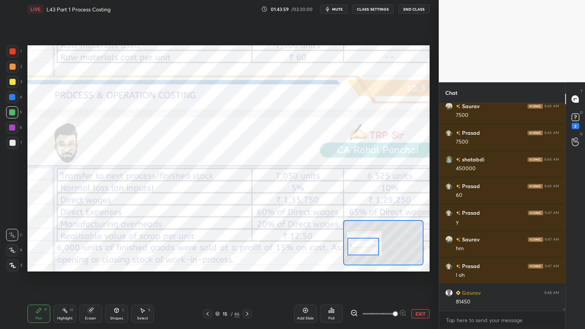
click at [245, 244] on icon at bounding box center [247, 314] width 6 height 6
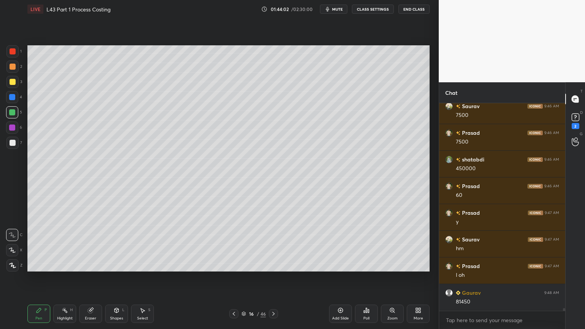
scroll to position [16778, 0]
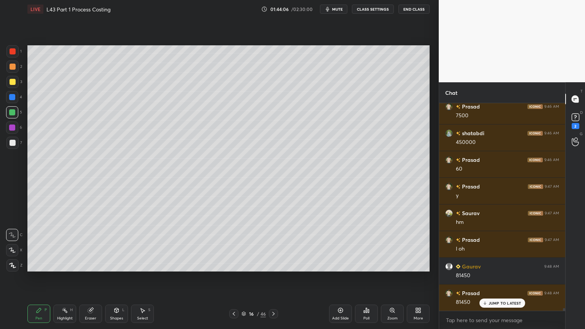
click at [12, 149] on div "7" at bounding box center [14, 144] width 16 height 15
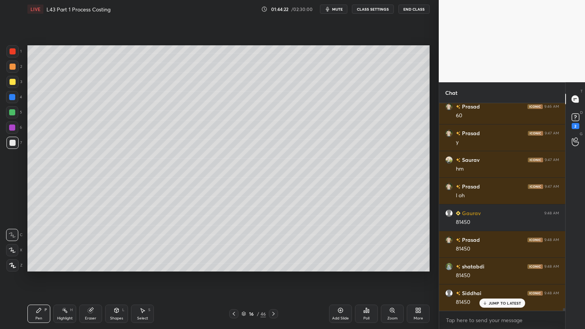
scroll to position [16858, 0]
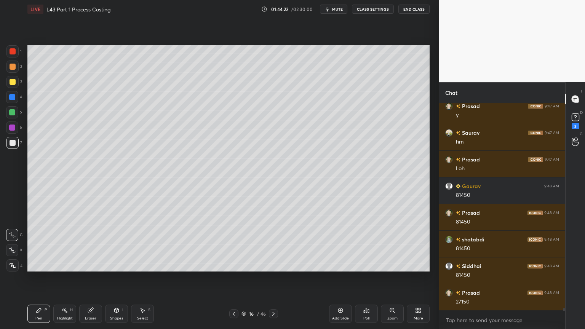
click at [232, 244] on icon at bounding box center [234, 314] width 6 height 6
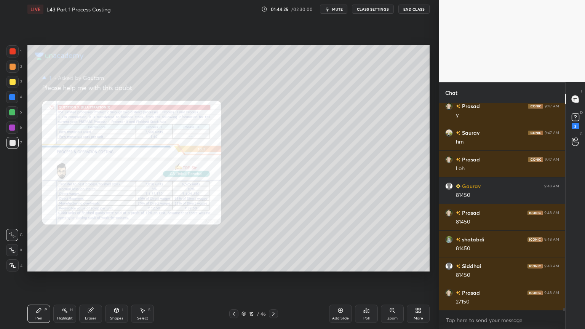
click at [270, 244] on div at bounding box center [273, 313] width 9 height 9
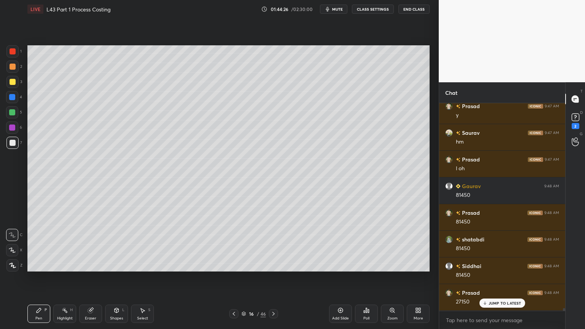
scroll to position [16885, 0]
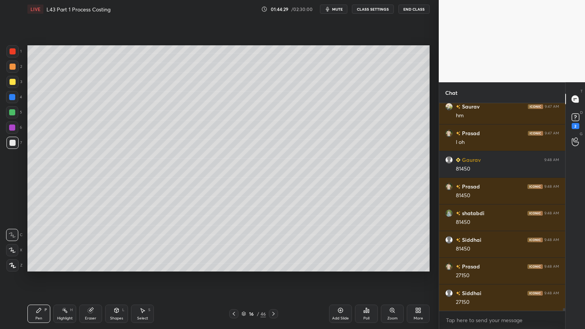
click at [11, 119] on div "5" at bounding box center [14, 113] width 16 height 15
click at [230, 244] on div at bounding box center [233, 313] width 9 height 9
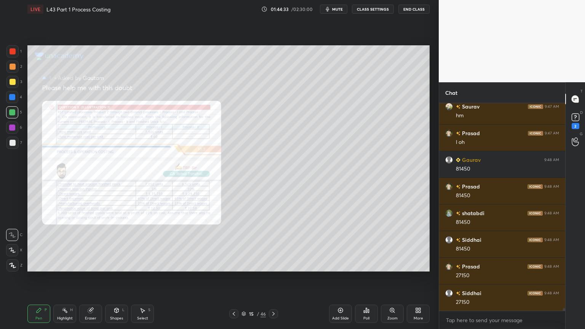
click at [272, 244] on icon at bounding box center [273, 314] width 6 height 6
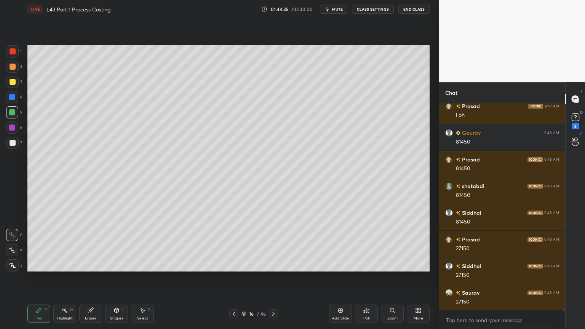
scroll to position [16938, 0]
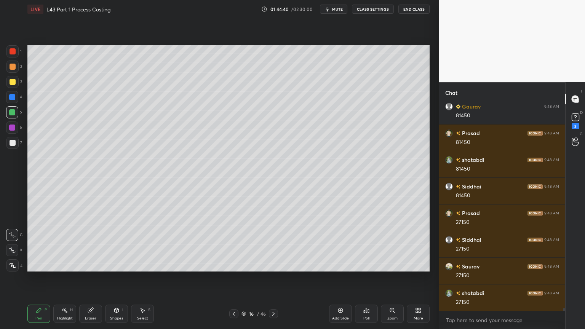
click at [11, 145] on div at bounding box center [13, 143] width 6 height 6
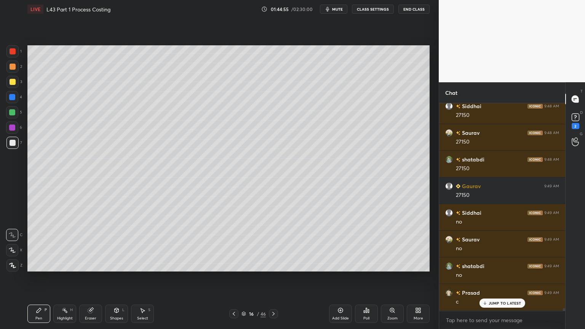
scroll to position [17098, 0]
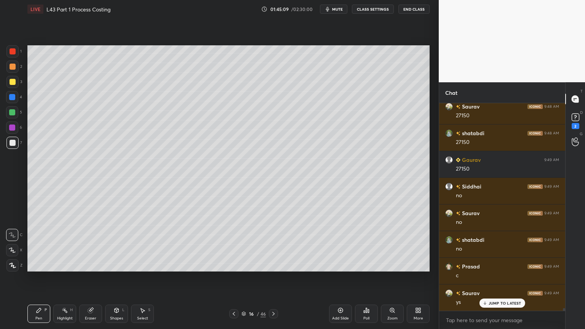
click at [229, 244] on div at bounding box center [233, 313] width 9 height 9
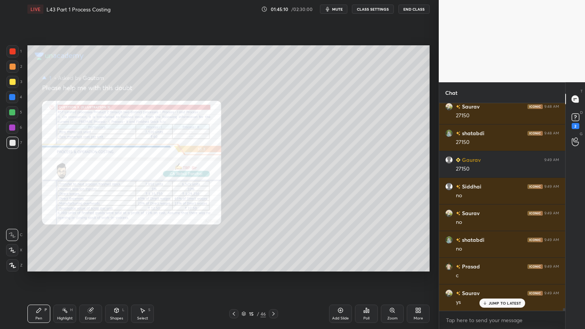
click at [393, 244] on div "Zoom" at bounding box center [392, 314] width 23 height 18
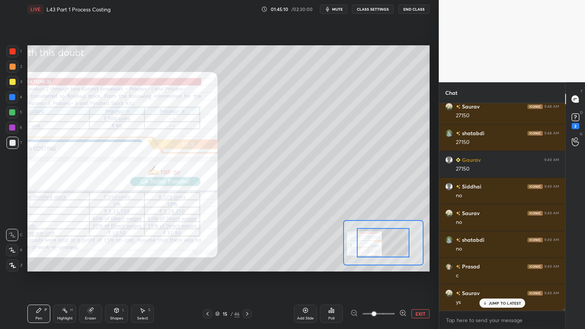
click at [376, 244] on span at bounding box center [374, 313] width 5 height 5
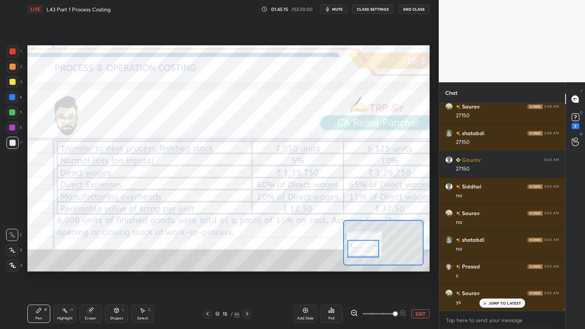
click at [248, 244] on icon at bounding box center [247, 314] width 6 height 6
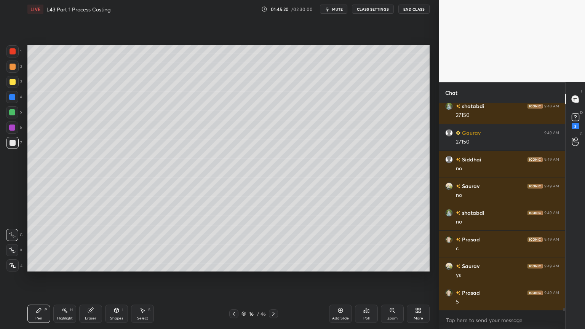
scroll to position [17133, 0]
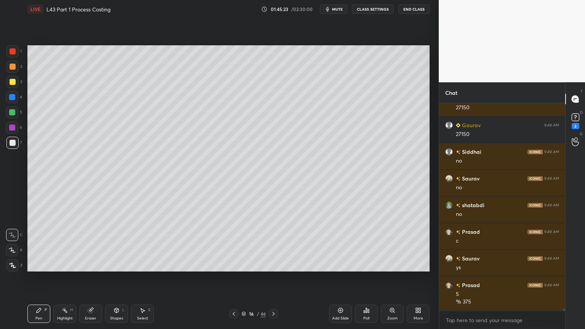
click at [12, 114] on div at bounding box center [12, 112] width 6 height 6
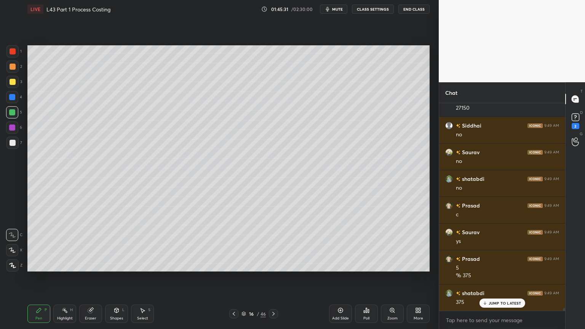
click at [10, 144] on div at bounding box center [13, 143] width 6 height 6
click at [10, 112] on div at bounding box center [12, 112] width 6 height 6
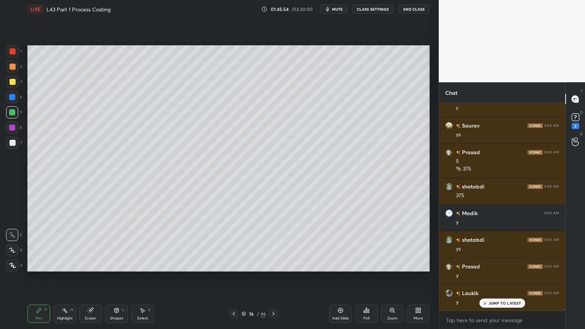
scroll to position [17293, 0]
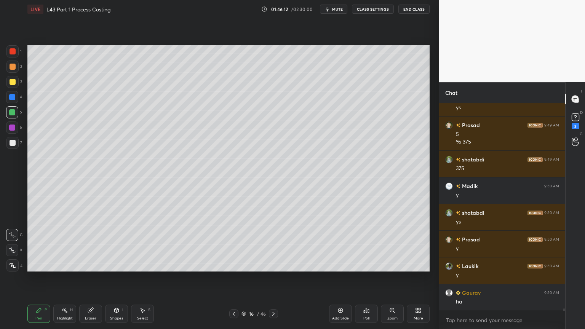
click at [233, 244] on icon at bounding box center [234, 314] width 6 height 6
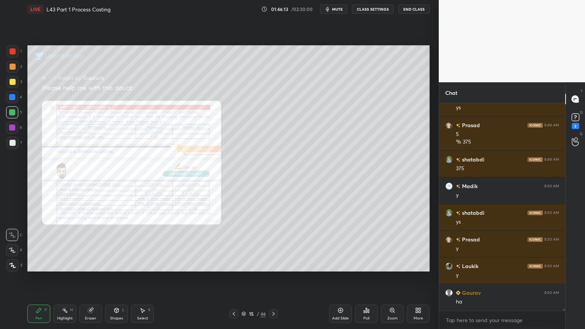
scroll to position [17319, 0]
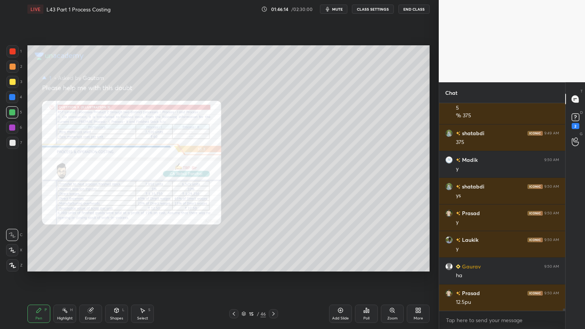
click at [393, 244] on div "Zoom" at bounding box center [392, 314] width 23 height 18
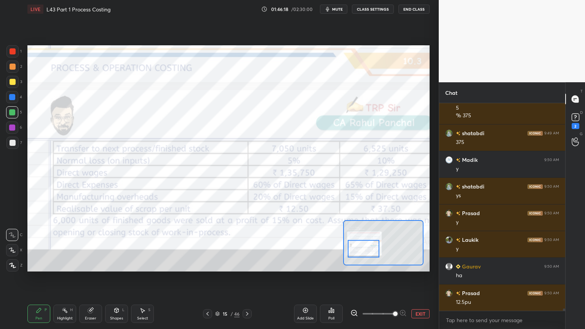
scroll to position [17346, 0]
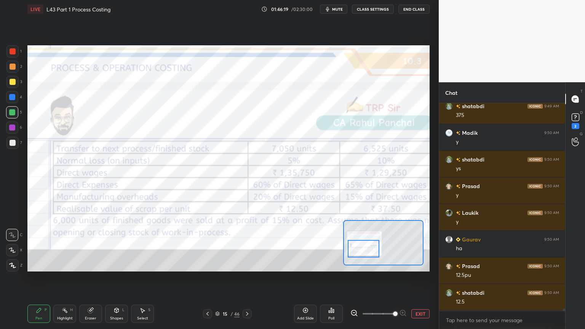
click at [11, 46] on div at bounding box center [12, 51] width 12 height 12
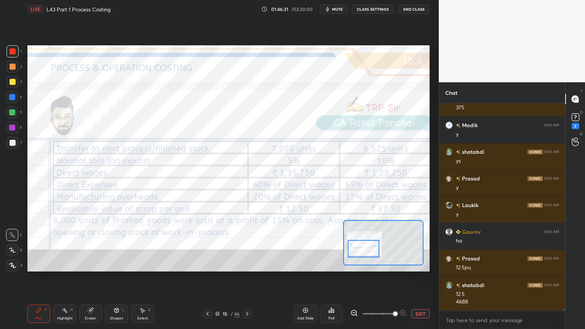
click at [248, 244] on icon at bounding box center [247, 314] width 6 height 6
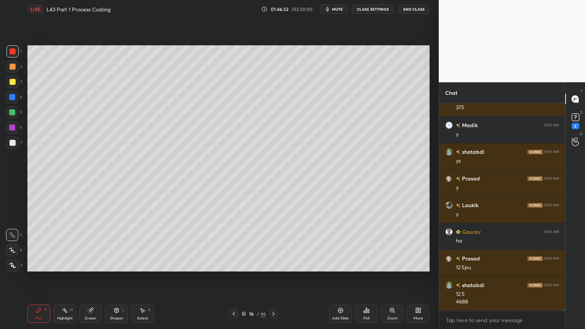
click at [6, 110] on div at bounding box center [12, 112] width 12 height 12
click at [33, 244] on div "Pen P" at bounding box center [38, 314] width 23 height 18
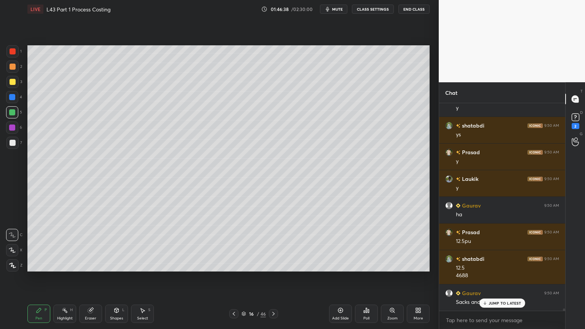
click at [10, 143] on div at bounding box center [13, 143] width 6 height 6
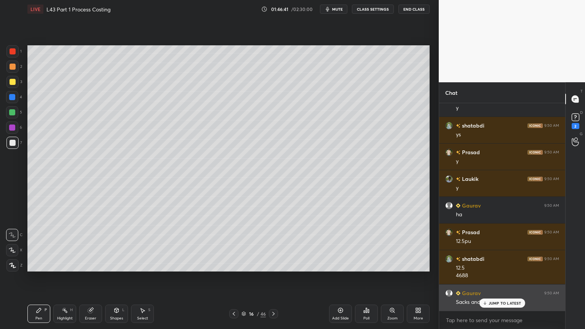
click at [483, 244] on icon at bounding box center [484, 303] width 5 height 5
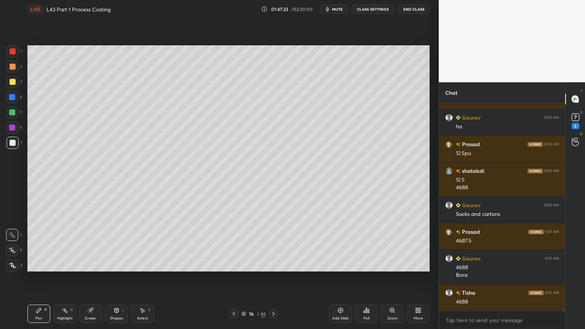
scroll to position [17494, 0]
click at [20, 80] on div "3" at bounding box center [14, 82] width 16 height 12
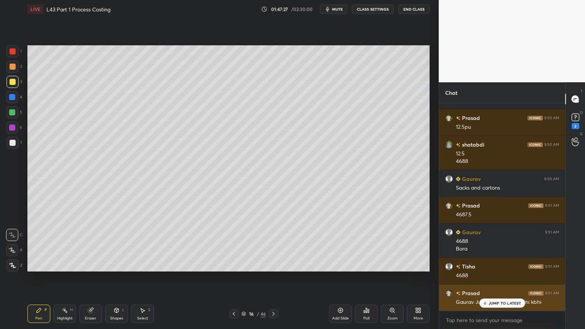
click at [486, 244] on div "JUMP TO LATEST" at bounding box center [502, 303] width 46 height 9
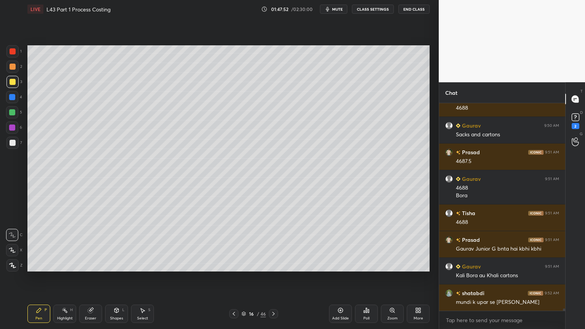
scroll to position [17574, 0]
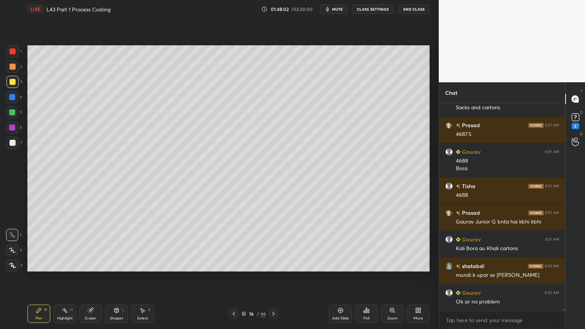
click at [11, 70] on div at bounding box center [12, 67] width 12 height 12
click at [115, 244] on div "Shapes" at bounding box center [116, 318] width 13 height 4
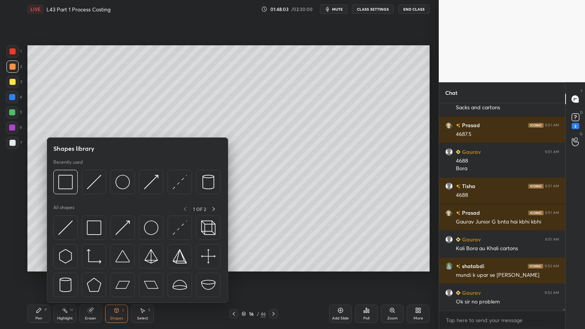
click at [57, 184] on div at bounding box center [65, 182] width 24 height 24
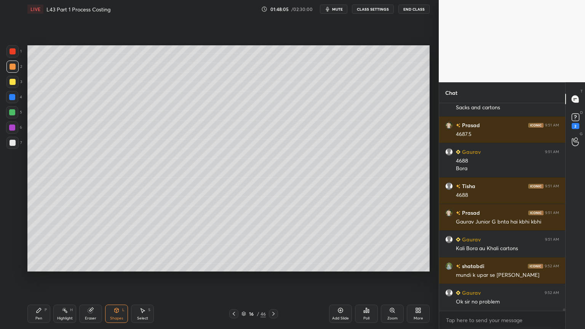
click at [38, 244] on div "Pen" at bounding box center [38, 318] width 7 height 4
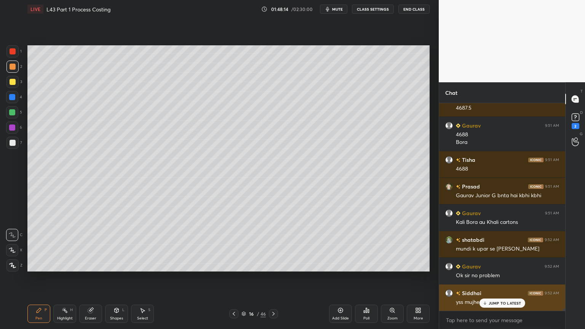
click at [492, 244] on p "JUMP TO LATEST" at bounding box center [505, 303] width 33 height 5
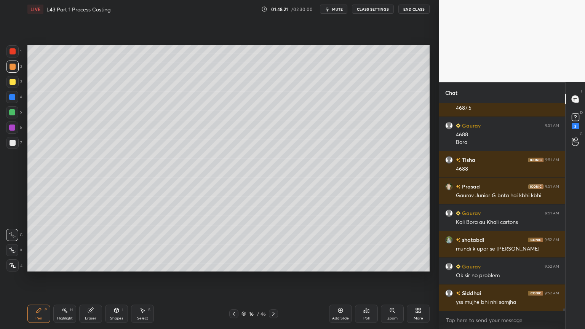
scroll to position [17628, 0]
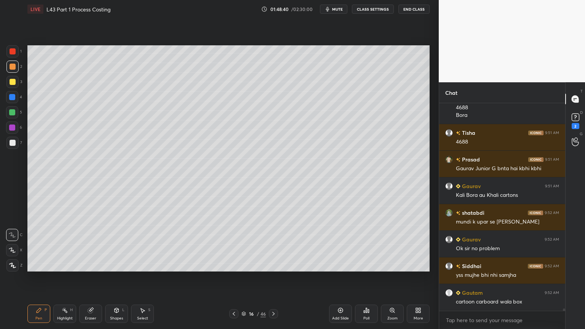
click at [12, 145] on div at bounding box center [13, 143] width 6 height 6
click at [27, 244] on div "Pen P" at bounding box center [38, 314] width 23 height 18
click at [116, 244] on div "Shapes L" at bounding box center [116, 314] width 23 height 18
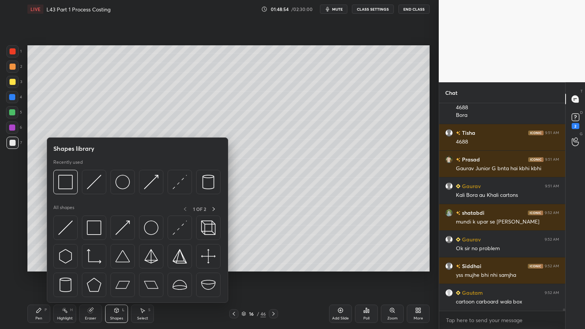
click at [95, 182] on img at bounding box center [94, 182] width 14 height 14
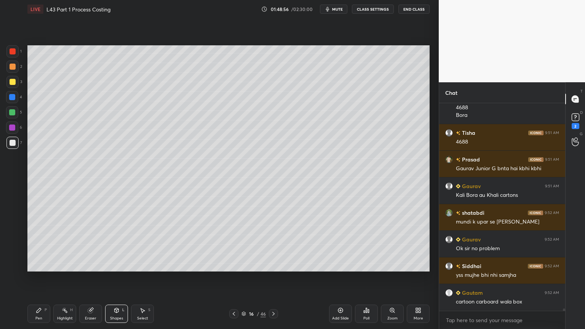
click at [38, 244] on div "Pen P" at bounding box center [38, 314] width 23 height 18
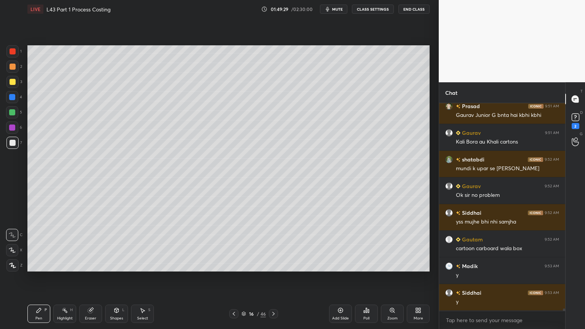
scroll to position [17707, 0]
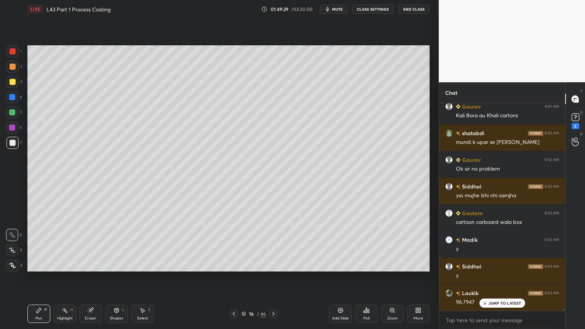
click at [46, 244] on div "Pen P" at bounding box center [38, 314] width 23 height 18
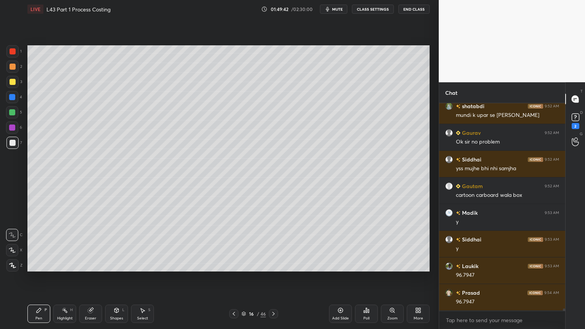
click at [123, 244] on div "Shapes L" at bounding box center [116, 314] width 23 height 18
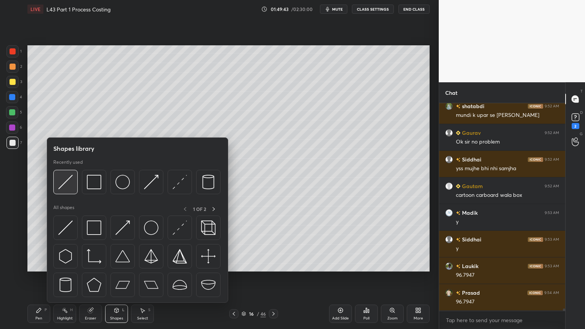
click at [72, 182] on img at bounding box center [65, 182] width 14 height 14
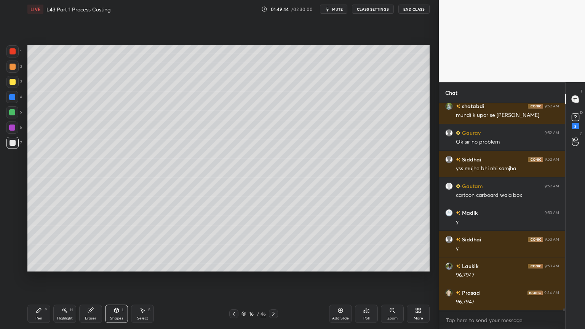
click at [43, 244] on div "Pen P" at bounding box center [38, 314] width 23 height 18
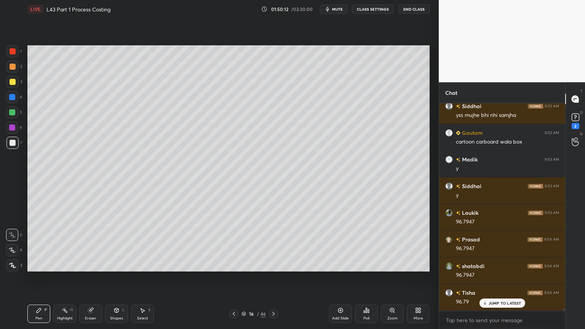
scroll to position [17814, 0]
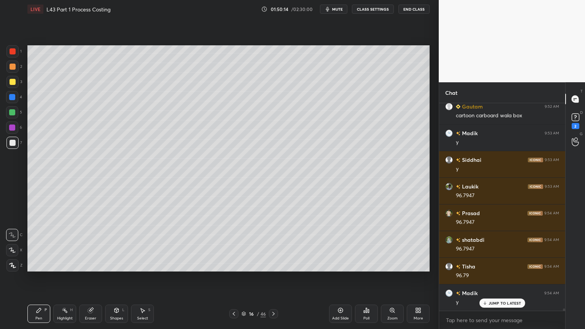
click at [62, 244] on div "Highlight H" at bounding box center [64, 314] width 23 height 18
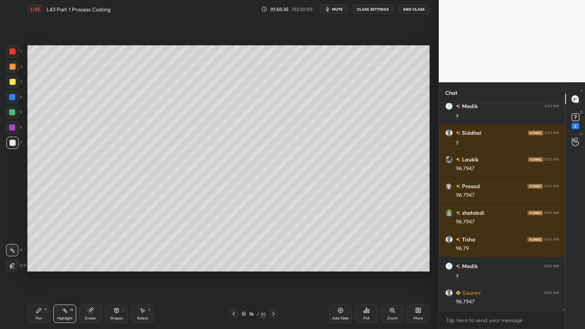
click at [235, 244] on icon at bounding box center [234, 314] width 6 height 6
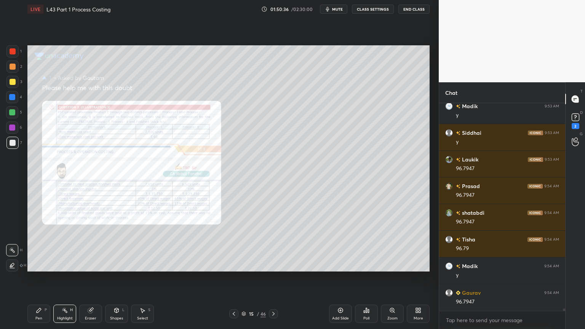
click at [388, 244] on div "Zoom" at bounding box center [392, 314] width 23 height 18
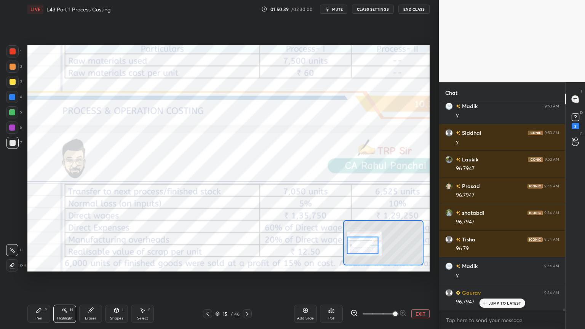
scroll to position [17867, 0]
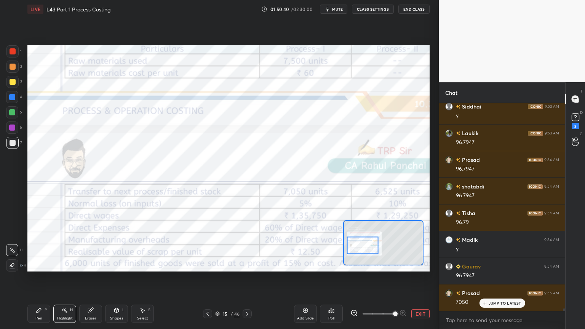
click at [249, 244] on icon at bounding box center [247, 314] width 6 height 6
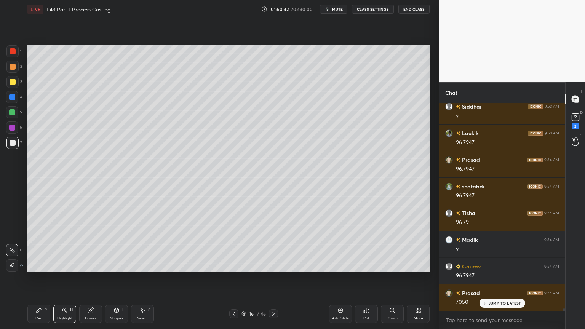
click at [38, 244] on div "Pen P" at bounding box center [38, 314] width 23 height 18
click at [10, 151] on div "7" at bounding box center [14, 144] width 16 height 15
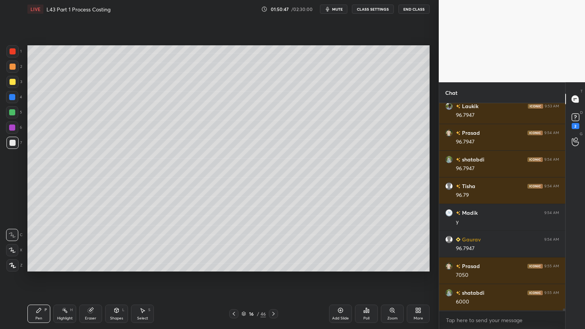
scroll to position [17921, 0]
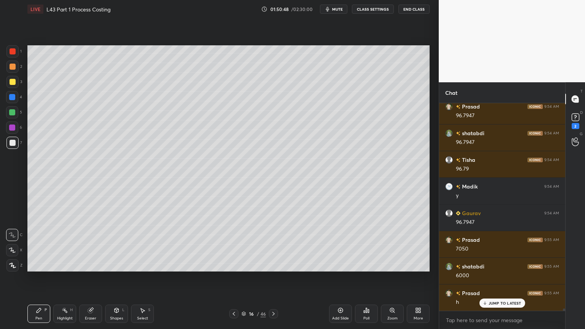
click at [228, 244] on div "16 / 46" at bounding box center [253, 313] width 151 height 9
click at [232, 244] on div at bounding box center [233, 313] width 9 height 9
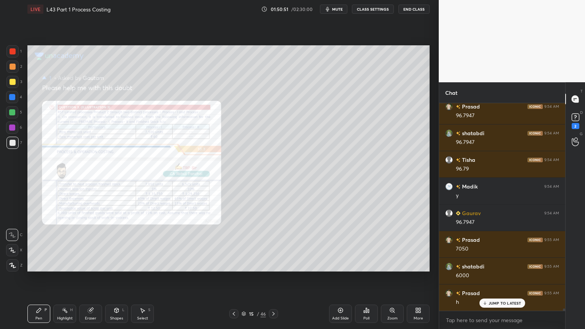
scroll to position [17948, 0]
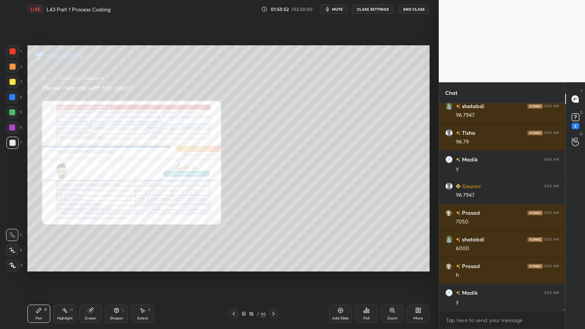
click at [387, 244] on div "Zoom" at bounding box center [392, 314] width 23 height 18
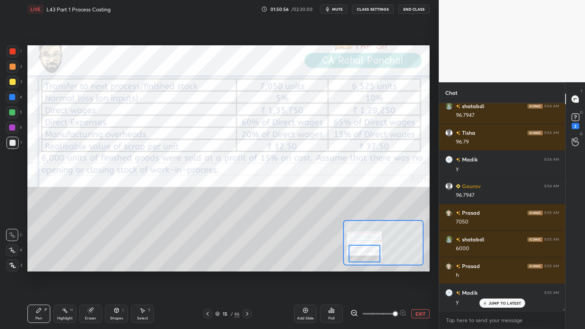
scroll to position [17974, 0]
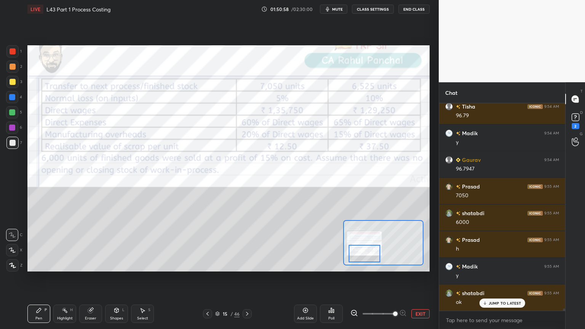
click at [11, 52] on div at bounding box center [13, 51] width 6 height 6
click at [88, 244] on icon at bounding box center [91, 310] width 6 height 6
click at [8, 244] on span "Erase all" at bounding box center [11, 265] width 11 height 5
click at [34, 244] on div "Pen P" at bounding box center [38, 314] width 23 height 18
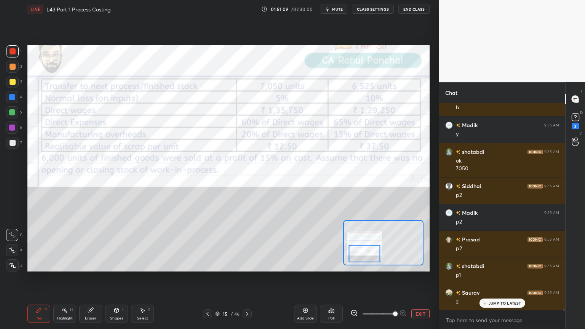
scroll to position [18141, 0]
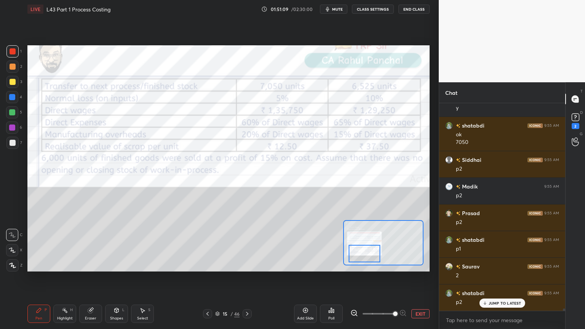
click at [80, 244] on div "Eraser" at bounding box center [90, 314] width 23 height 18
click at [7, 244] on div "Erase all" at bounding box center [13, 265] width 14 height 12
click at [34, 244] on div "Pen P Highlight H Eraser Shapes L Select S 15 / 46 Add Slide Poll EXIT" at bounding box center [228, 314] width 402 height 30
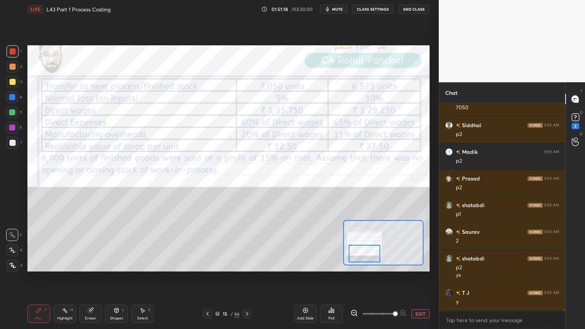
scroll to position [18202, 0]
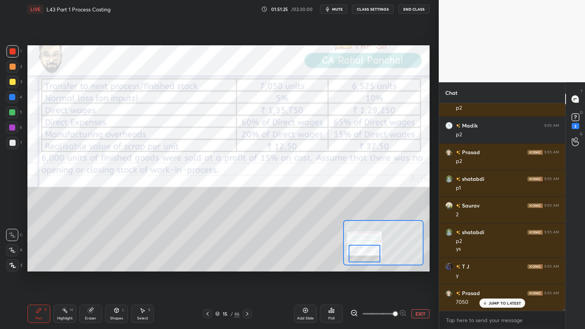
click at [247, 244] on icon at bounding box center [247, 314] width 2 height 4
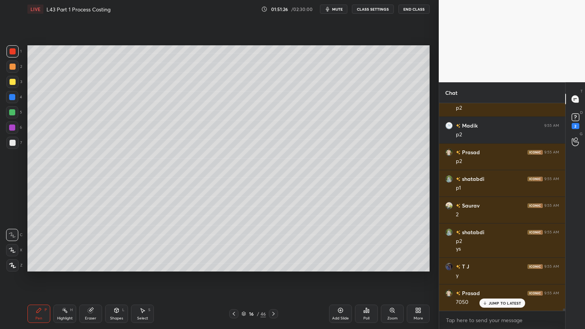
click at [10, 143] on div at bounding box center [13, 143] width 6 height 6
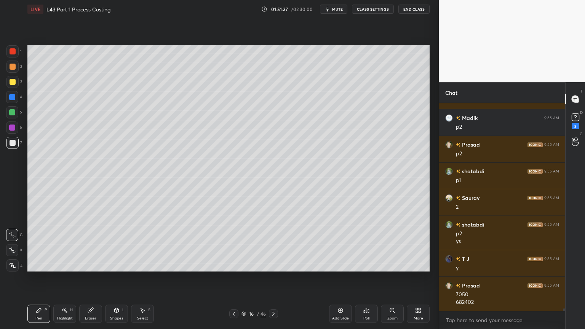
click at [12, 98] on div at bounding box center [12, 97] width 6 height 6
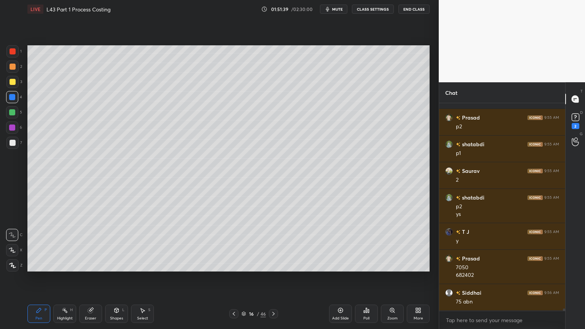
click at [11, 113] on div at bounding box center [12, 112] width 6 height 6
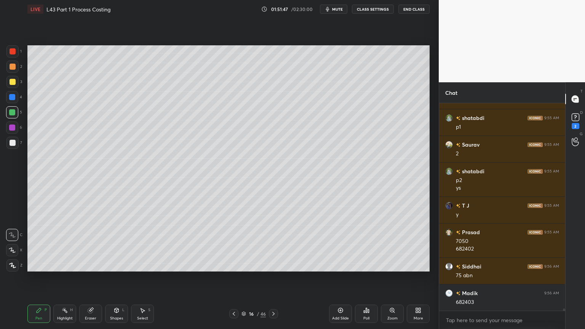
scroll to position [18290, 0]
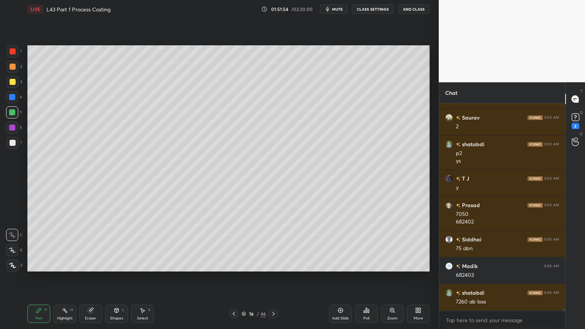
click at [11, 147] on div at bounding box center [12, 143] width 12 height 12
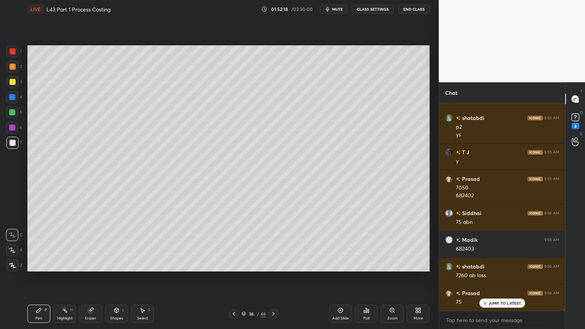
click at [58, 244] on div "Highlight H" at bounding box center [64, 314] width 23 height 18
click at [42, 244] on div "Pen P" at bounding box center [38, 314] width 23 height 18
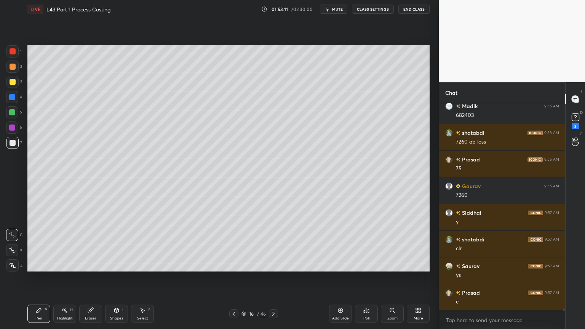
scroll to position [18476, 0]
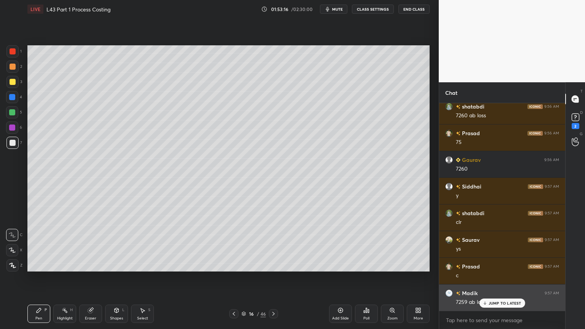
click at [492, 244] on p "JUMP TO LATEST" at bounding box center [505, 303] width 33 height 5
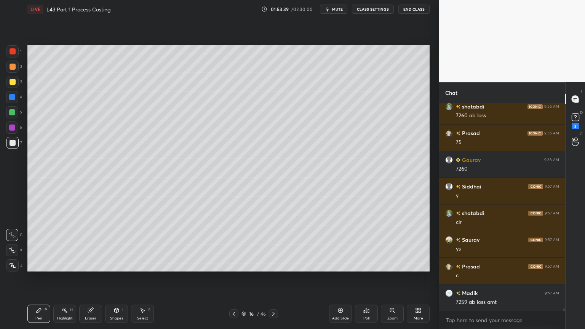
scroll to position [18504, 0]
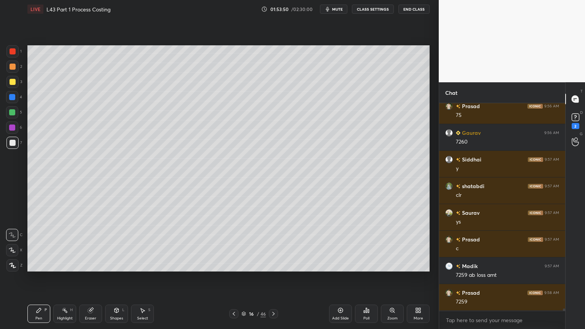
click at [122, 244] on div "Shapes L" at bounding box center [116, 314] width 23 height 18
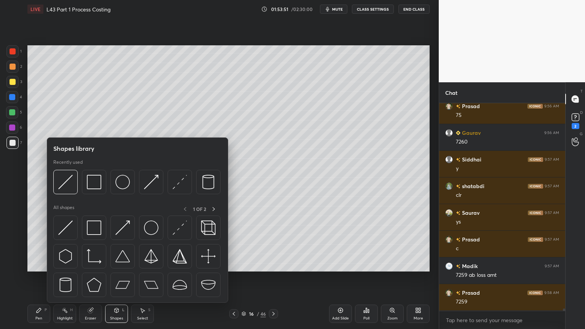
click at [128, 185] on img at bounding box center [122, 182] width 14 height 14
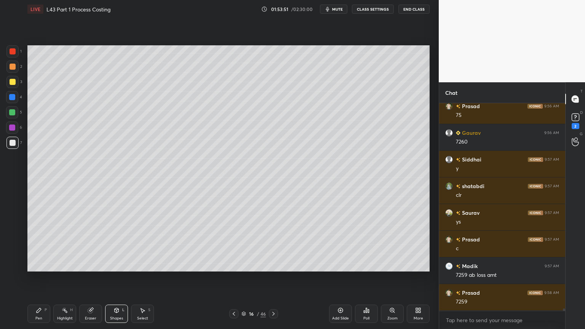
click at [14, 54] on div at bounding box center [13, 51] width 6 height 6
click at [16, 144] on div at bounding box center [12, 143] width 12 height 12
click at [44, 244] on div "Pen P" at bounding box center [38, 314] width 23 height 18
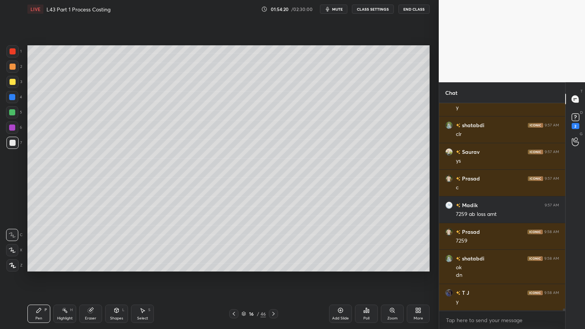
scroll to position [18591, 0]
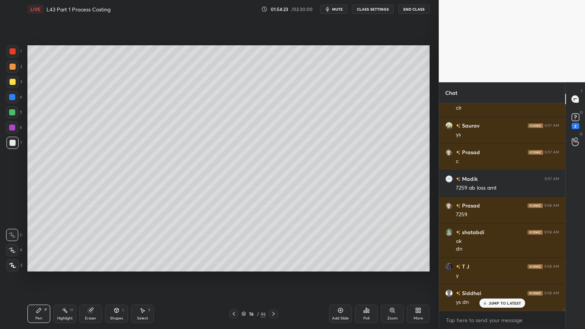
click at [12, 96] on div at bounding box center [12, 97] width 6 height 6
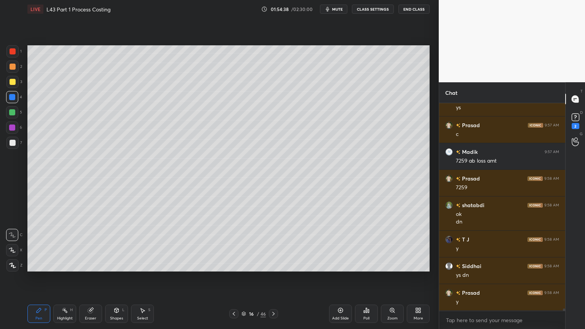
scroll to position [18644, 0]
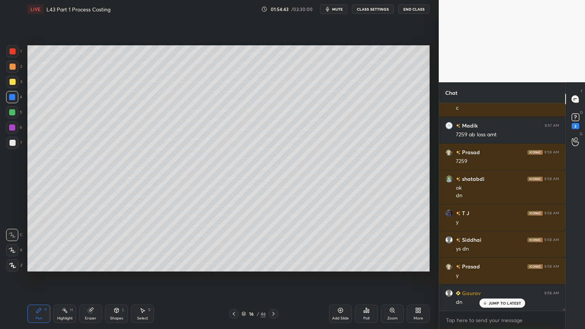
click at [274, 244] on icon at bounding box center [273, 314] width 2 height 4
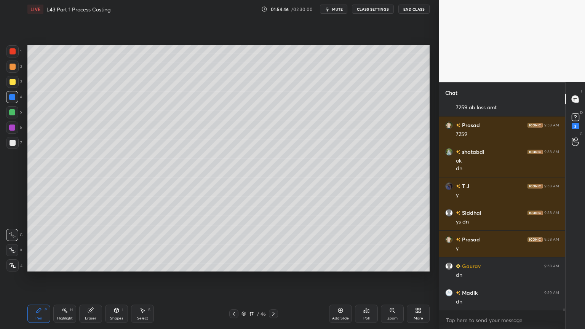
click at [41, 244] on icon at bounding box center [39, 310] width 6 height 6
click at [18, 83] on div at bounding box center [12, 82] width 12 height 12
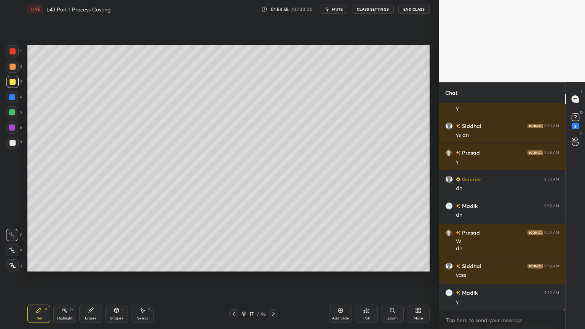
scroll to position [18784, 0]
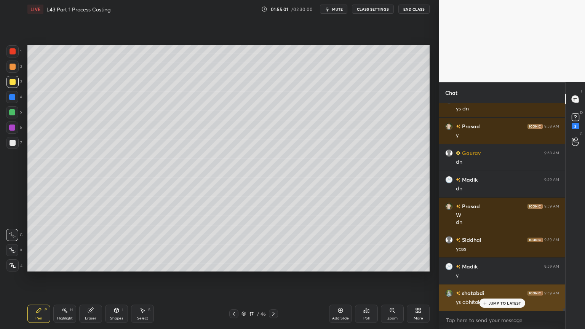
click at [490, 244] on div "JUMP TO LATEST" at bounding box center [502, 303] width 46 height 9
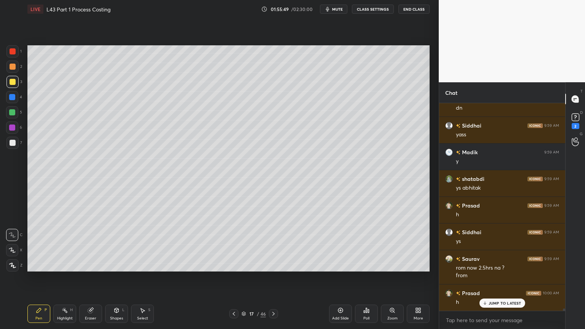
scroll to position [18932, 0]
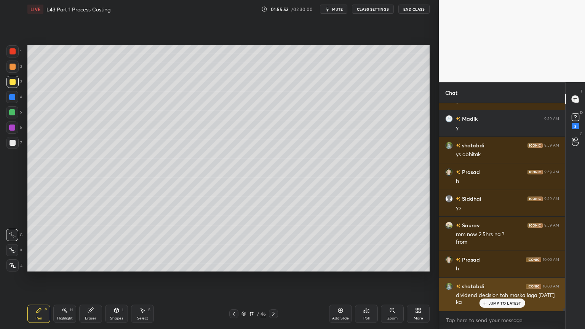
click at [486, 244] on icon at bounding box center [484, 303] width 5 height 5
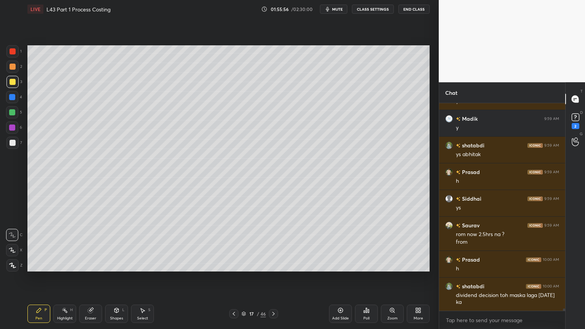
click at [44, 244] on div "Pen P" at bounding box center [38, 314] width 23 height 18
click at [14, 141] on div at bounding box center [13, 143] width 6 height 6
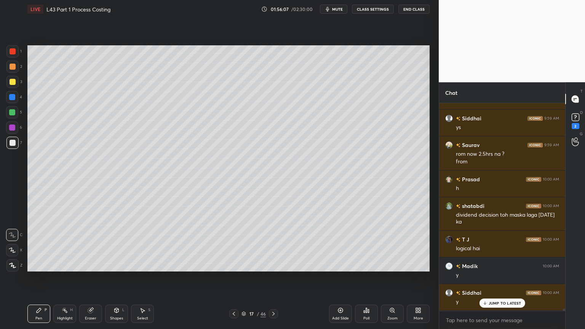
scroll to position [19039, 0]
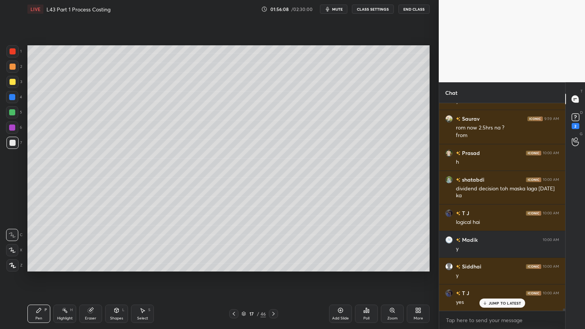
click at [231, 244] on div at bounding box center [233, 313] width 9 height 9
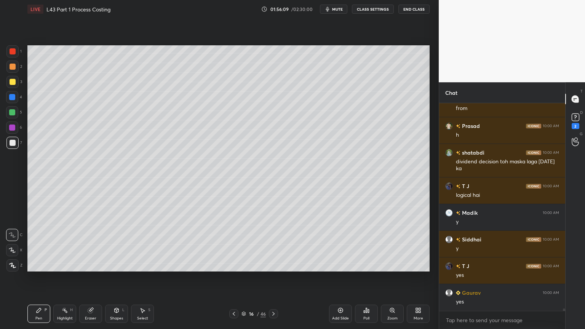
scroll to position [19092, 0]
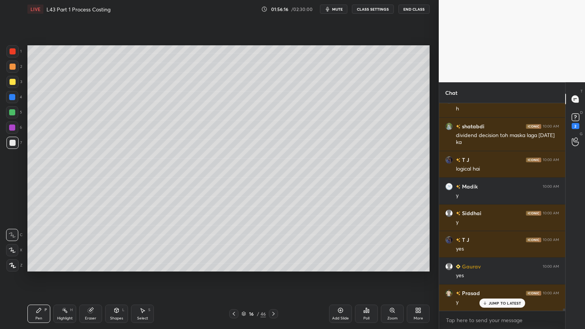
click at [274, 244] on icon at bounding box center [273, 314] width 6 height 6
click at [231, 244] on icon at bounding box center [234, 314] width 6 height 6
click at [276, 244] on icon at bounding box center [273, 314] width 6 height 6
click at [232, 244] on div at bounding box center [233, 313] width 9 height 9
click at [274, 244] on icon at bounding box center [273, 314] width 6 height 6
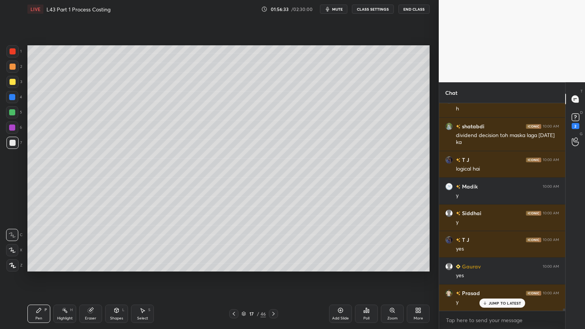
click at [233, 244] on icon at bounding box center [234, 314] width 6 height 6
click at [274, 244] on icon at bounding box center [273, 314] width 2 height 4
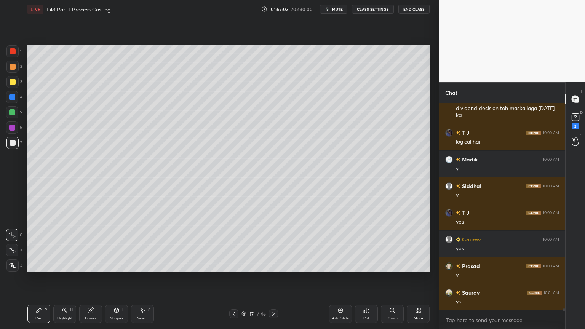
scroll to position [19145, 0]
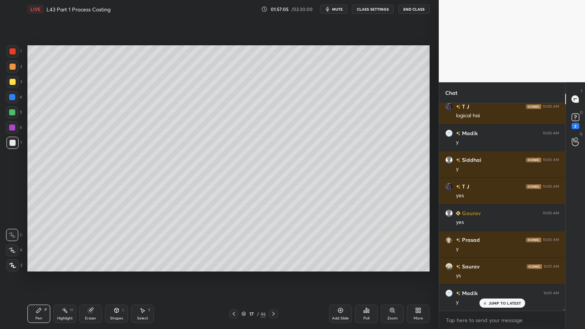
click at [233, 244] on icon at bounding box center [234, 314] width 6 height 6
click at [236, 244] on icon at bounding box center [234, 314] width 6 height 6
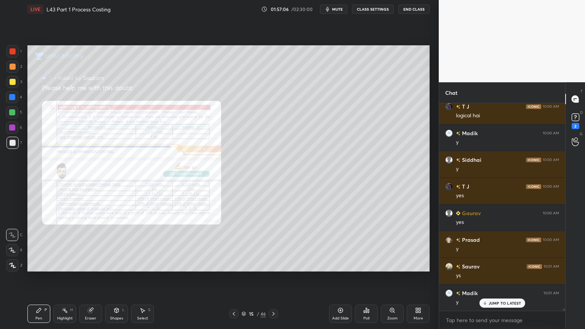
click at [91, 244] on icon at bounding box center [90, 310] width 5 height 5
click at [19, 244] on div "Erase all" at bounding box center [13, 265] width 14 height 12
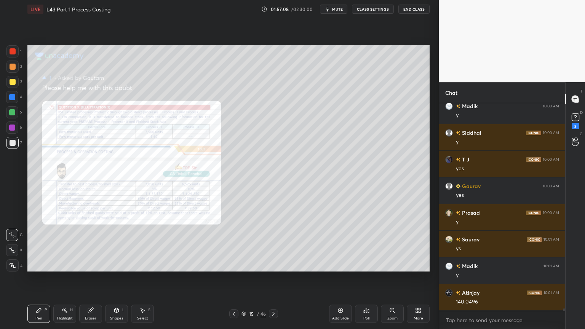
click at [389, 244] on div "Zoom" at bounding box center [392, 314] width 23 height 18
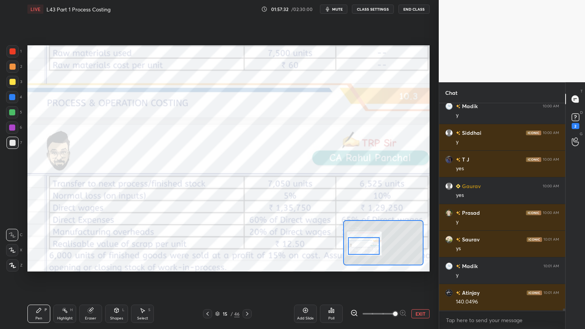
click at [35, 244] on div "Pen P" at bounding box center [38, 314] width 23 height 18
click at [16, 52] on div at bounding box center [12, 51] width 12 height 12
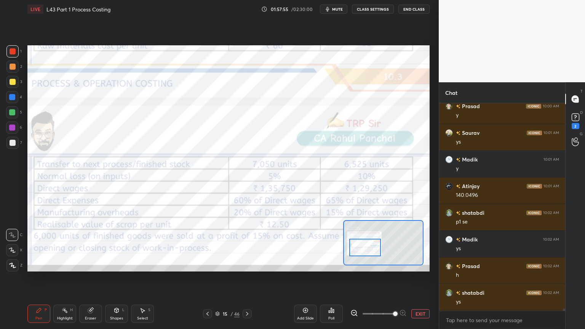
scroll to position [19305, 0]
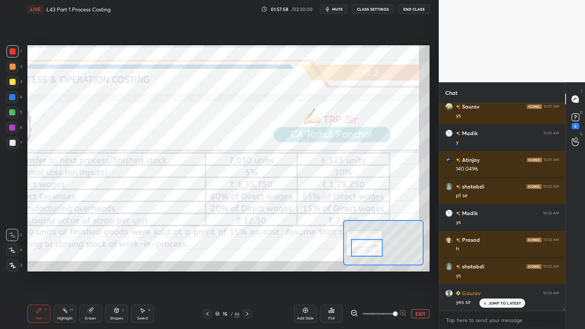
click at [247, 244] on icon at bounding box center [247, 314] width 6 height 6
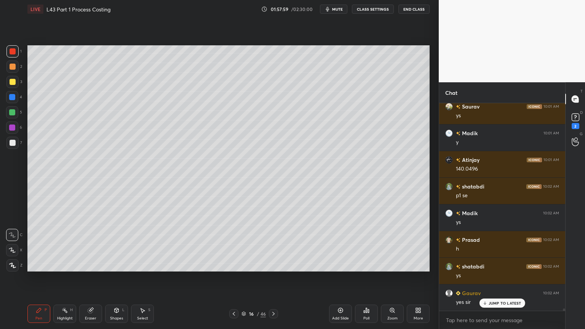
click at [274, 244] on icon at bounding box center [273, 314] width 2 height 4
click at [13, 146] on div at bounding box center [12, 143] width 12 height 12
click at [30, 244] on div "Pen P" at bounding box center [38, 314] width 23 height 18
click at [235, 244] on icon at bounding box center [234, 314] width 6 height 6
click at [281, 244] on div "16 / 46" at bounding box center [253, 313] width 151 height 9
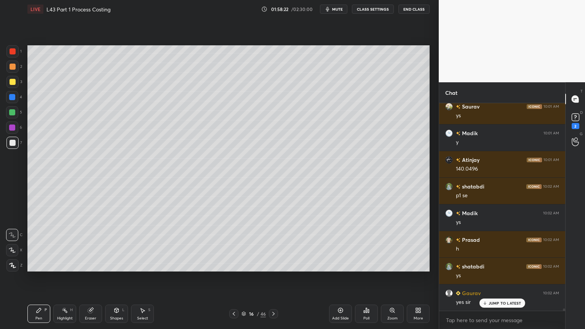
click at [276, 244] on icon at bounding box center [273, 314] width 6 height 6
click at [10, 113] on div at bounding box center [12, 112] width 6 height 6
click at [236, 244] on icon at bounding box center [234, 314] width 6 height 6
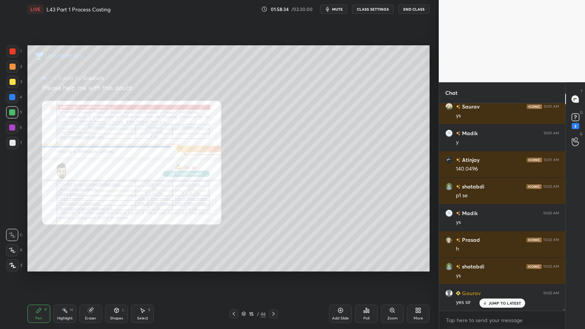
click at [392, 244] on div "Zoom" at bounding box center [392, 314] width 23 height 18
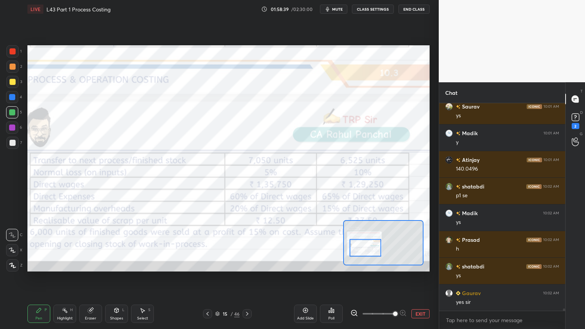
scroll to position [19332, 0]
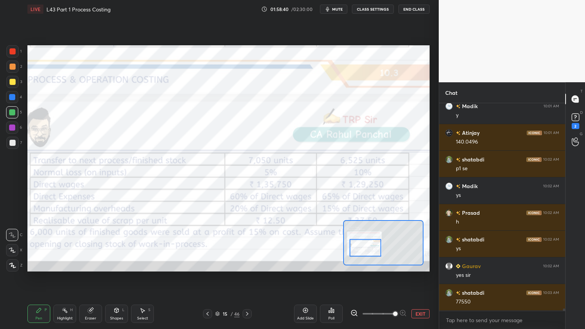
click at [246, 244] on icon at bounding box center [247, 314] width 6 height 6
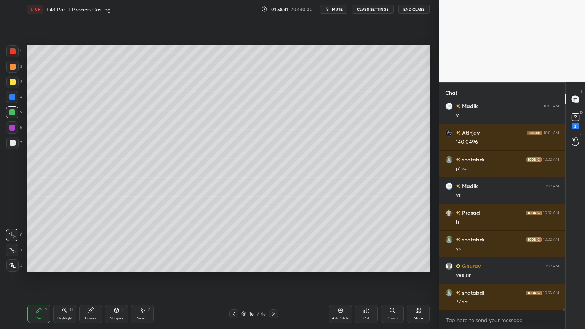
click at [272, 244] on icon at bounding box center [273, 314] width 6 height 6
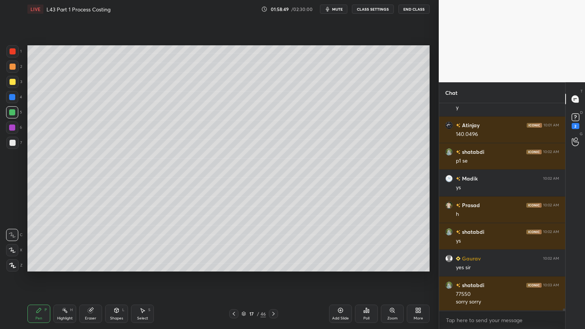
click at [12, 141] on div at bounding box center [13, 143] width 6 height 6
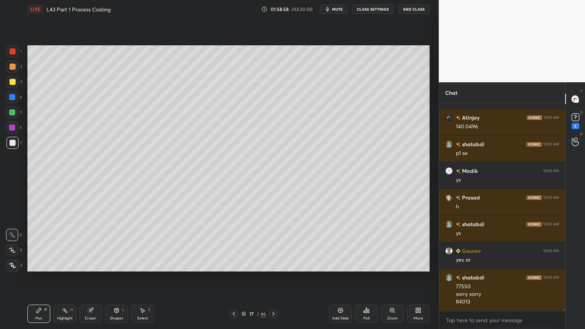
scroll to position [19374, 0]
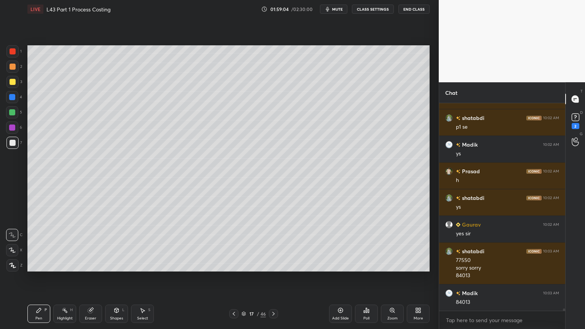
click at [144, 244] on div "Select" at bounding box center [142, 318] width 11 height 4
click at [196, 105] on div "0 ° Undo Copy Paste here Duplicate Duplicate to new slide Delete" at bounding box center [228, 158] width 402 height 226
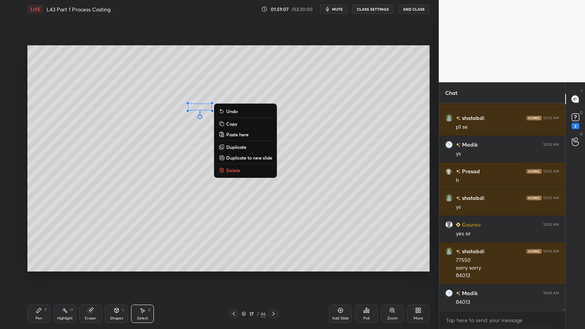
click at [35, 244] on div "Pen P" at bounding box center [38, 314] width 23 height 18
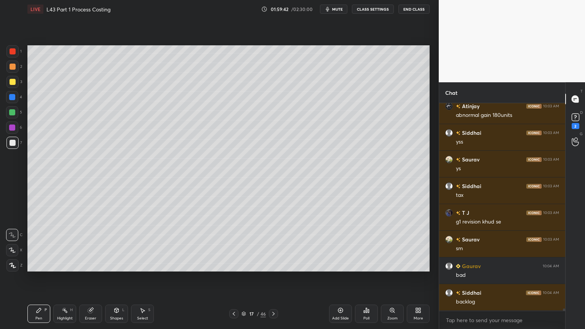
scroll to position [19640, 0]
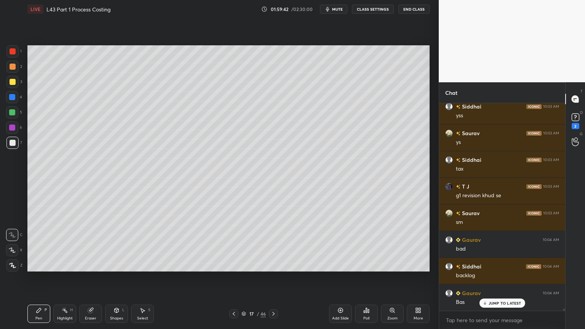
click at [140, 244] on icon at bounding box center [142, 310] width 6 height 6
click at [277, 244] on div "0 ° Undo Copy Paste here Duplicate Duplicate to new slide Delete" at bounding box center [228, 158] width 402 height 226
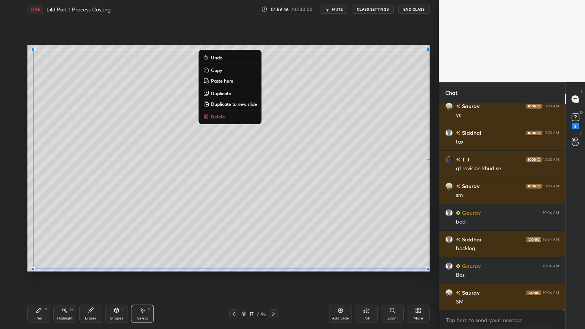
click at [14, 244] on div "1 2 3 4 5 6 7 C X Z C X Z E E Erase all H H LIVE L43 Part 1 Process Costing 01:…" at bounding box center [216, 164] width 433 height 329
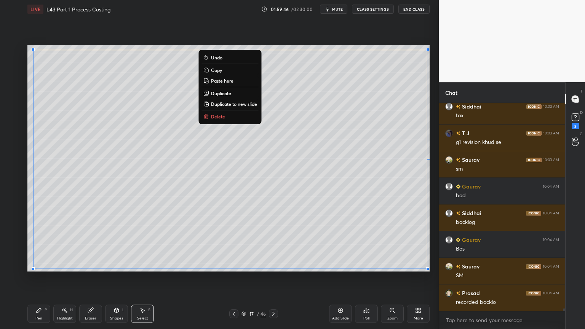
click at [46, 244] on div "Pen P" at bounding box center [38, 314] width 23 height 18
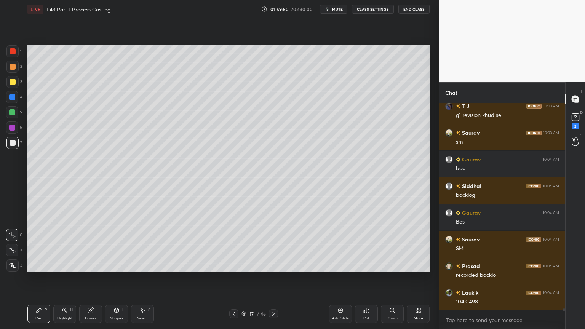
scroll to position [19747, 0]
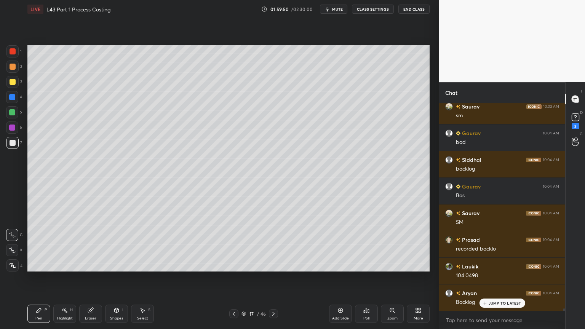
click at [143, 244] on icon at bounding box center [142, 310] width 6 height 6
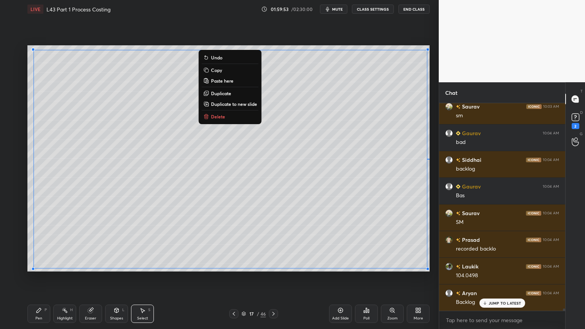
click at [30, 244] on div "Pen P" at bounding box center [38, 314] width 23 height 18
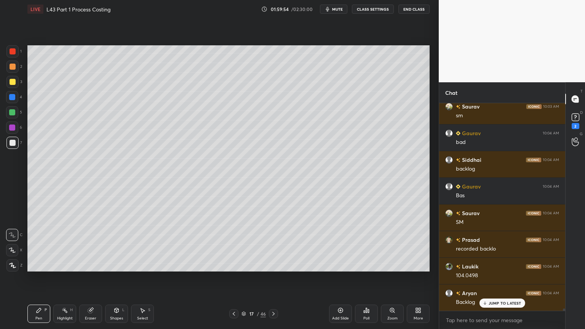
click at [140, 244] on div "Select" at bounding box center [142, 318] width 11 height 4
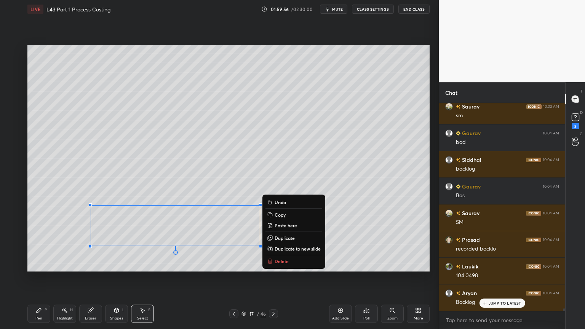
click at [278, 244] on p "Delete" at bounding box center [282, 261] width 14 height 6
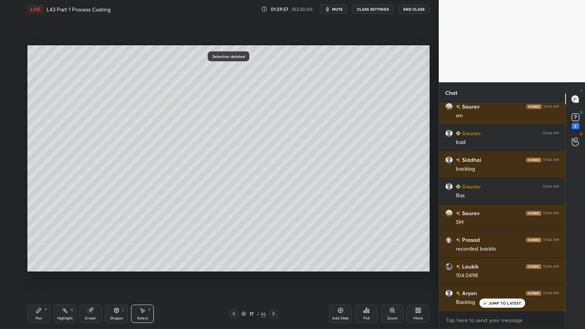
click at [39, 244] on icon at bounding box center [39, 310] width 5 height 5
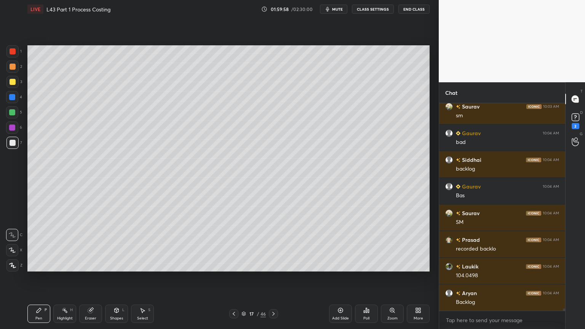
scroll to position [19774, 0]
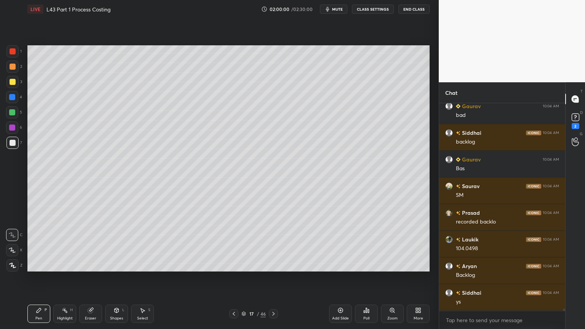
click at [235, 244] on icon at bounding box center [234, 314] width 6 height 6
click at [274, 244] on icon at bounding box center [273, 314] width 6 height 6
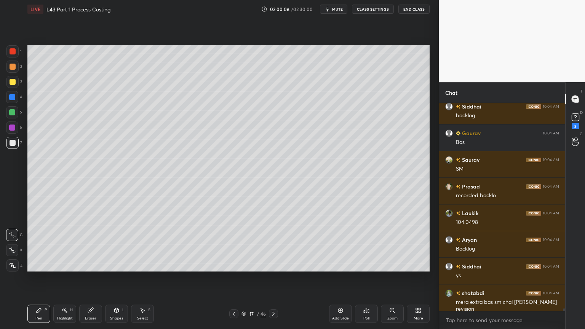
click at [12, 110] on div at bounding box center [12, 112] width 6 height 6
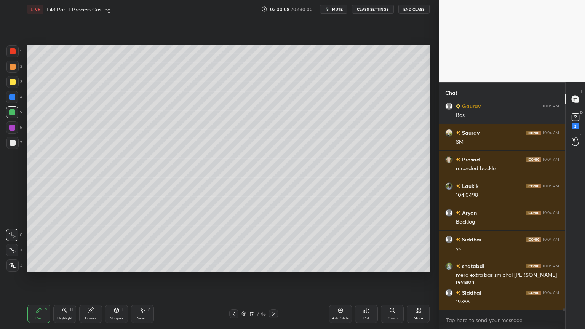
click at [233, 244] on icon at bounding box center [234, 314] width 6 height 6
click at [275, 244] on icon at bounding box center [273, 314] width 6 height 6
click at [235, 244] on icon at bounding box center [234, 314] width 6 height 6
click at [273, 244] on icon at bounding box center [273, 314] width 2 height 4
click at [235, 244] on icon at bounding box center [234, 314] width 6 height 6
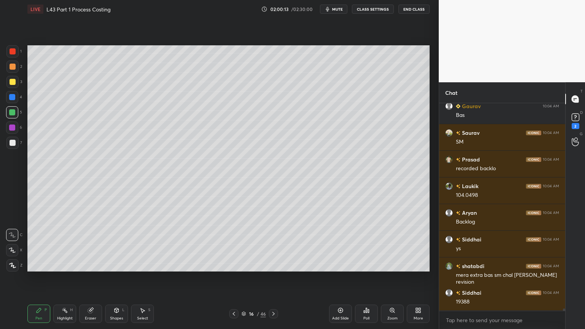
click at [232, 244] on icon at bounding box center [234, 314] width 6 height 6
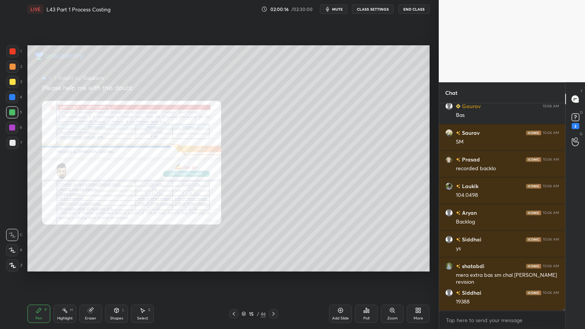
click at [274, 244] on icon at bounding box center [273, 314] width 2 height 4
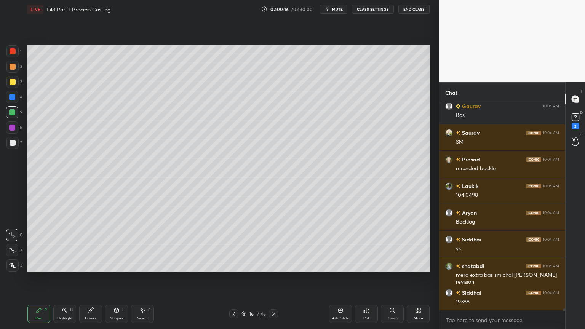
click at [276, 244] on icon at bounding box center [273, 314] width 6 height 6
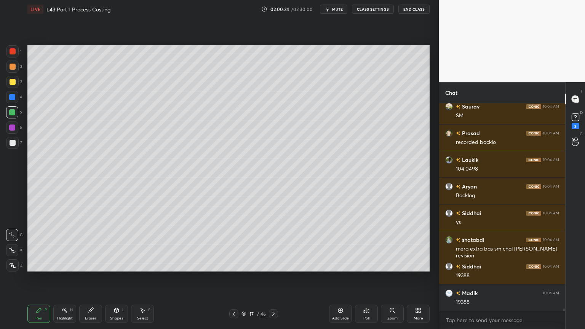
scroll to position [19880, 0]
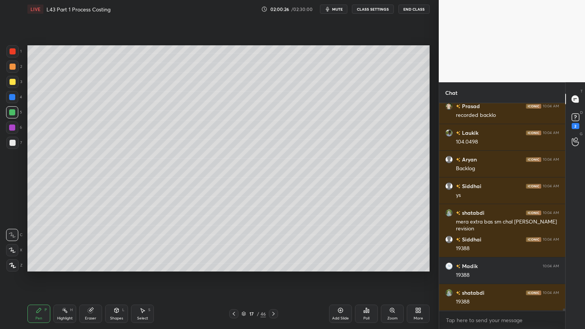
click at [13, 149] on div "7" at bounding box center [14, 144] width 16 height 15
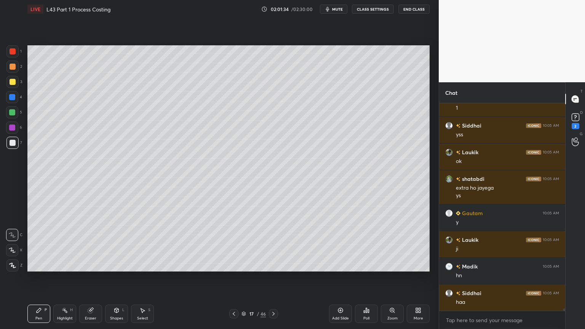
scroll to position [20155, 0]
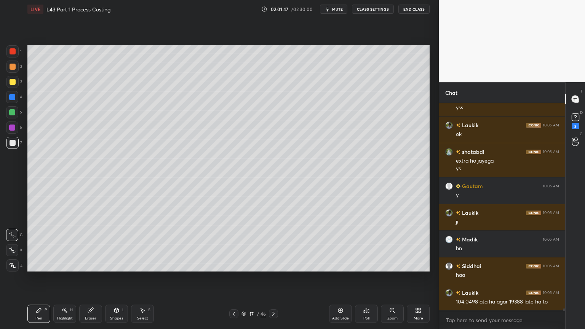
click at [139, 244] on div "Select S" at bounding box center [142, 314] width 23 height 18
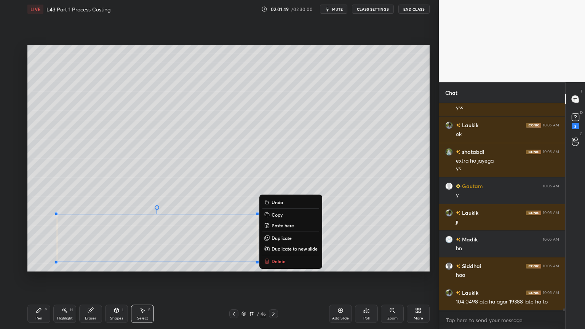
click at [278, 244] on p "Delete" at bounding box center [279, 261] width 14 height 6
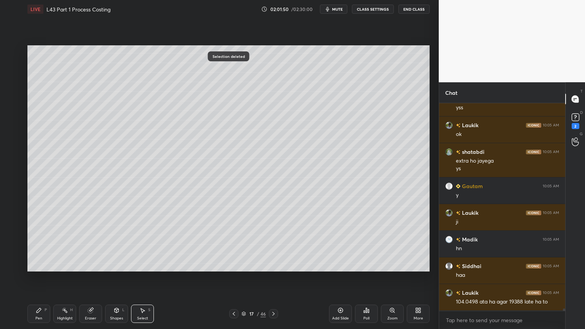
click at [36, 244] on div "Pen" at bounding box center [38, 318] width 7 height 4
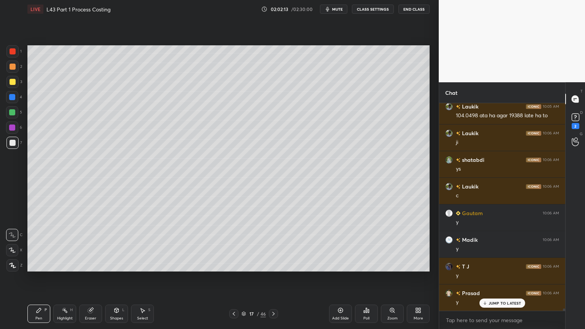
scroll to position [20368, 0]
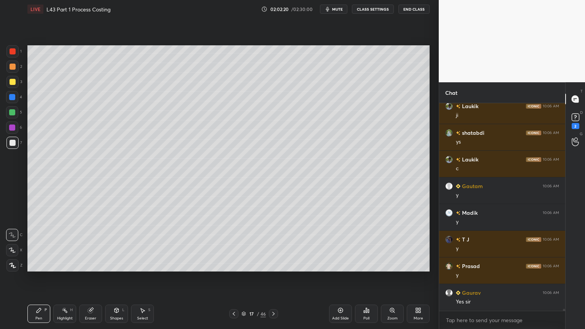
click at [12, 113] on div at bounding box center [12, 112] width 6 height 6
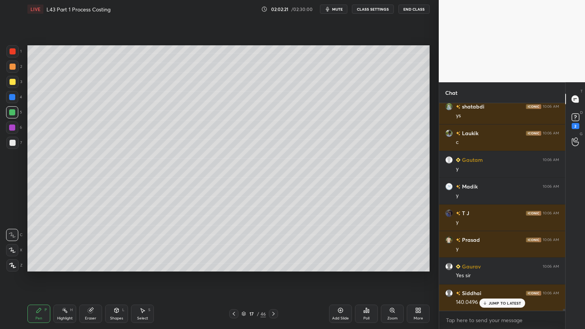
click at [235, 244] on icon at bounding box center [234, 314] width 6 height 6
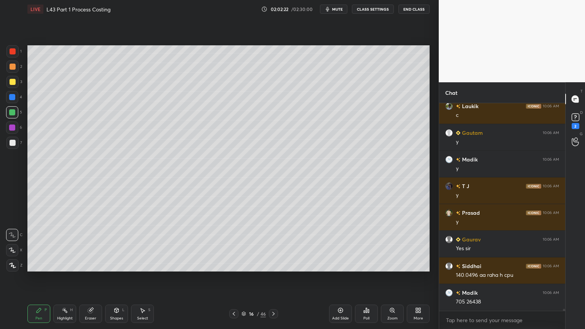
click at [230, 244] on div at bounding box center [233, 313] width 9 height 9
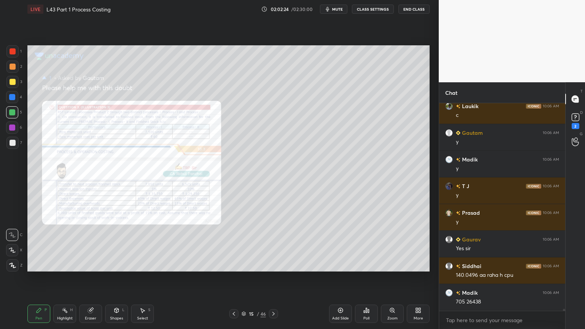
click at [388, 244] on div "Zoom" at bounding box center [392, 314] width 23 height 18
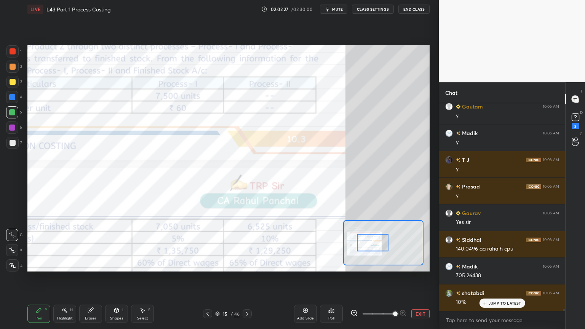
scroll to position [20475, 0]
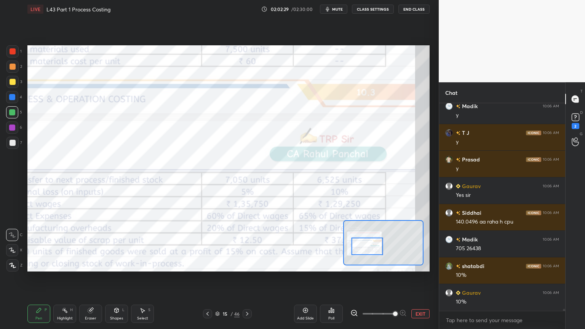
click at [249, 244] on icon at bounding box center [247, 314] width 6 height 6
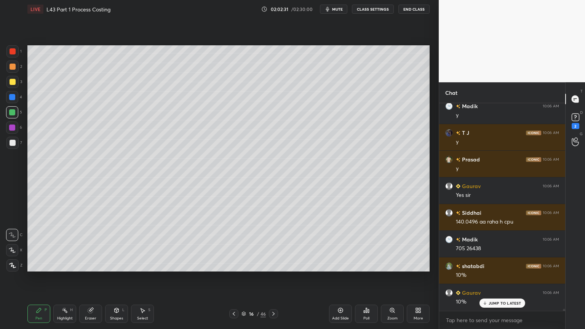
scroll to position [20501, 0]
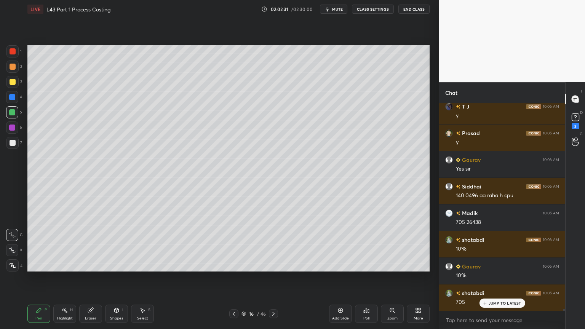
click at [277, 244] on div at bounding box center [273, 313] width 9 height 9
click at [12, 145] on div at bounding box center [13, 143] width 6 height 6
click at [15, 113] on div at bounding box center [12, 112] width 6 height 6
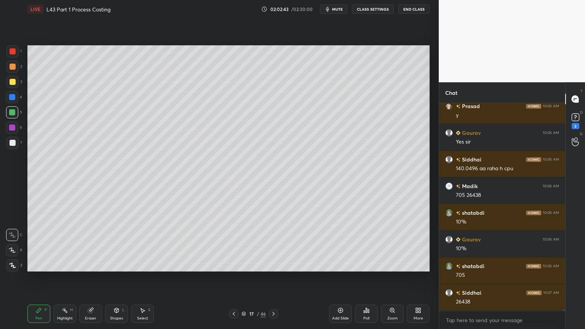
click at [232, 244] on icon at bounding box center [234, 314] width 6 height 6
click at [233, 244] on icon at bounding box center [234, 314] width 6 height 6
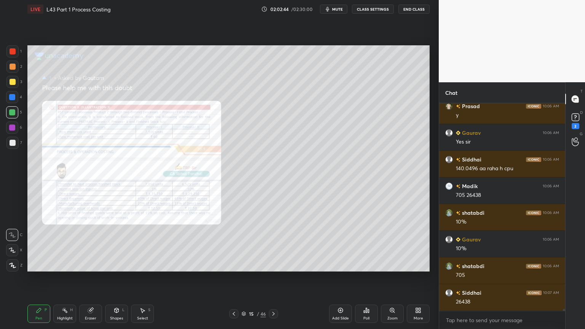
scroll to position [20554, 0]
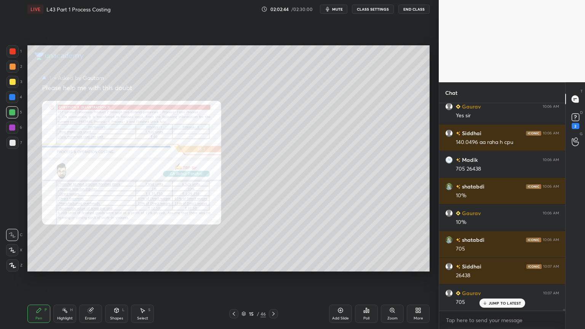
click at [390, 244] on div "Zoom" at bounding box center [392, 314] width 23 height 18
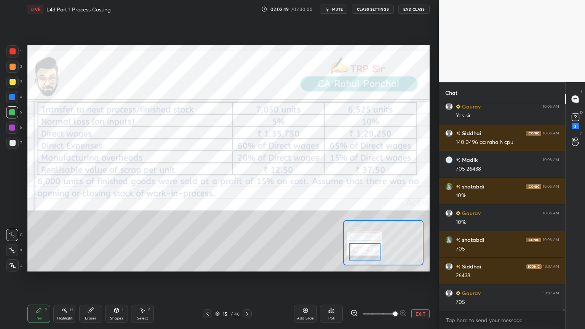
scroll to position [20581, 0]
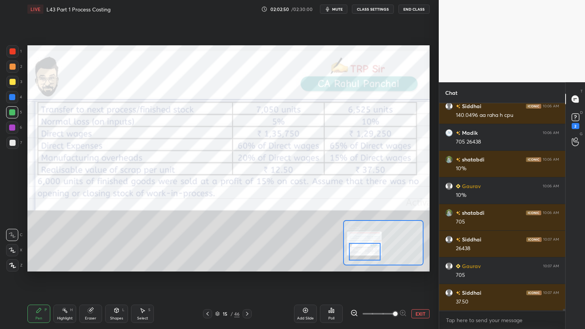
click at [249, 244] on icon at bounding box center [247, 314] width 6 height 6
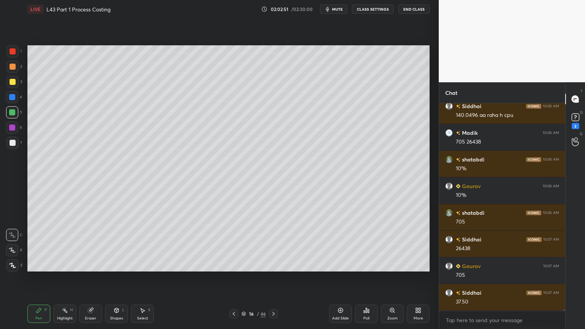
click at [275, 244] on icon at bounding box center [273, 314] width 6 height 6
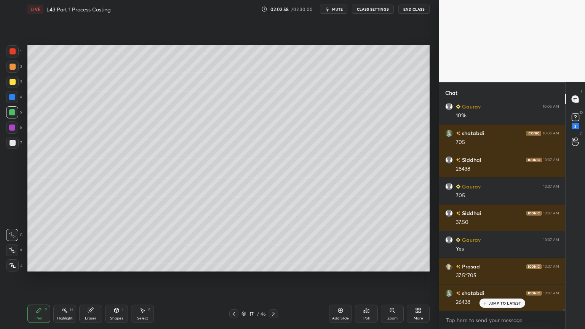
scroll to position [20688, 0]
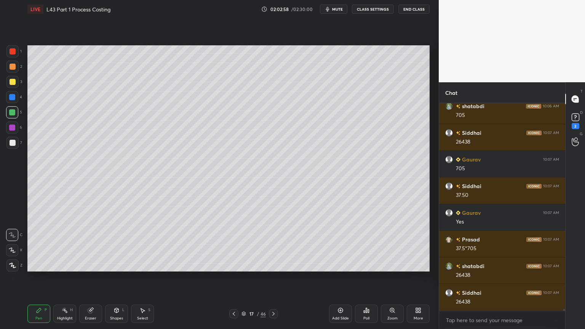
click at [17, 142] on div at bounding box center [12, 143] width 12 height 12
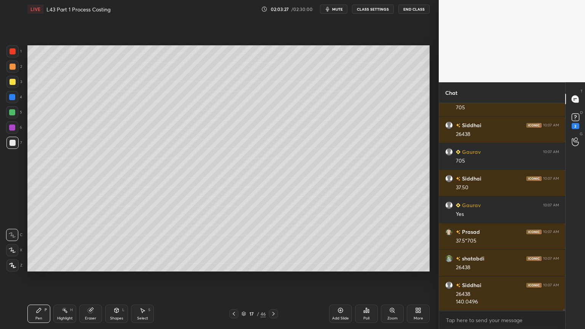
click at [11, 101] on div at bounding box center [12, 97] width 12 height 12
click at [13, 118] on div "5" at bounding box center [14, 113] width 16 height 15
click at [14, 67] on div at bounding box center [13, 67] width 6 height 6
click at [12, 143] on div at bounding box center [13, 143] width 6 height 6
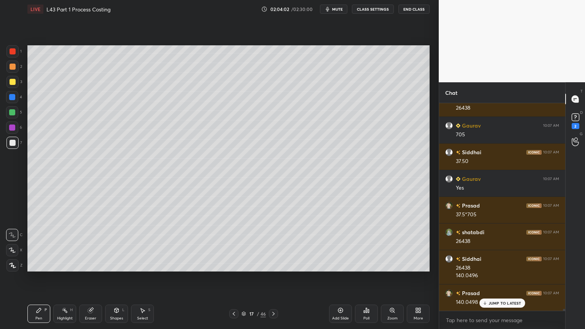
click at [121, 244] on div "Shapes L" at bounding box center [116, 314] width 23 height 18
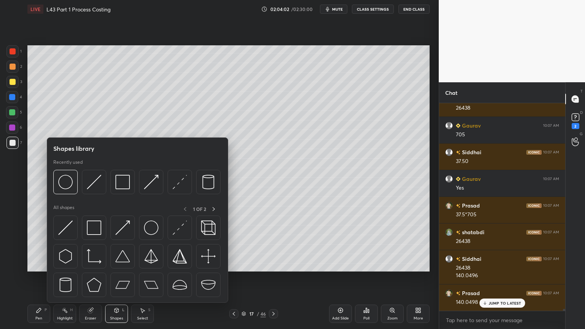
click at [93, 188] on img at bounding box center [94, 182] width 14 height 14
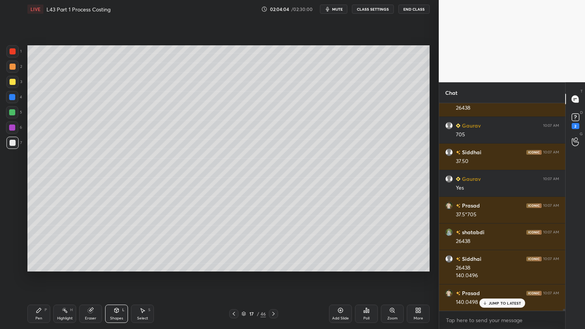
click at [34, 244] on div "Pen P" at bounding box center [38, 314] width 23 height 18
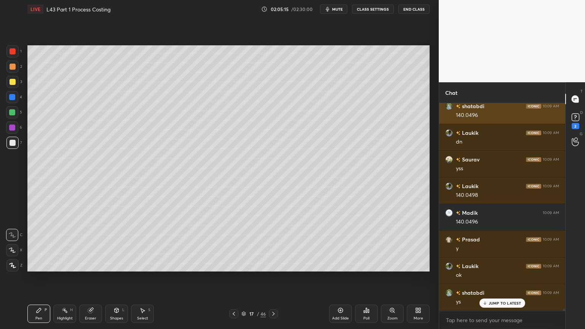
scroll to position [20988, 0]
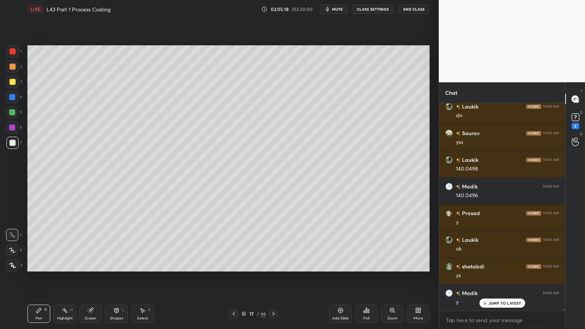
click at [62, 244] on icon at bounding box center [65, 310] width 6 height 6
click at [233, 244] on icon at bounding box center [234, 314] width 6 height 6
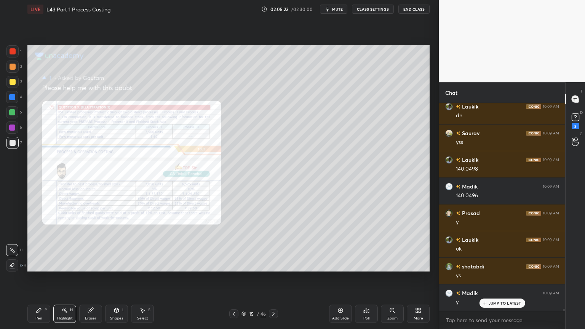
click at [391, 244] on icon at bounding box center [392, 310] width 4 height 4
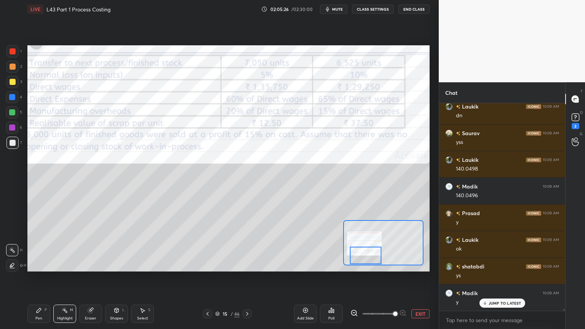
scroll to position [21015, 0]
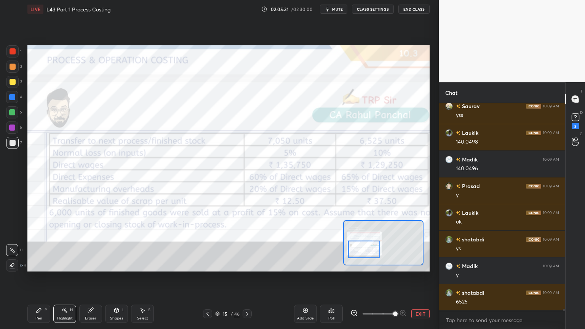
click at [9, 53] on div at bounding box center [12, 51] width 12 height 12
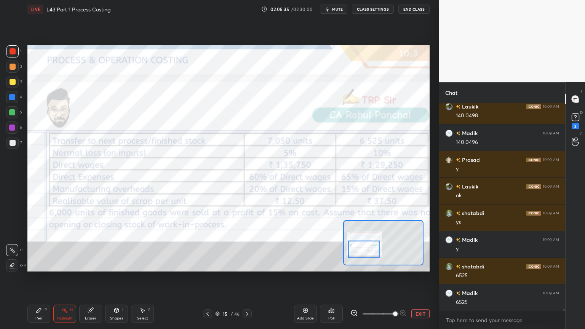
scroll to position [21069, 0]
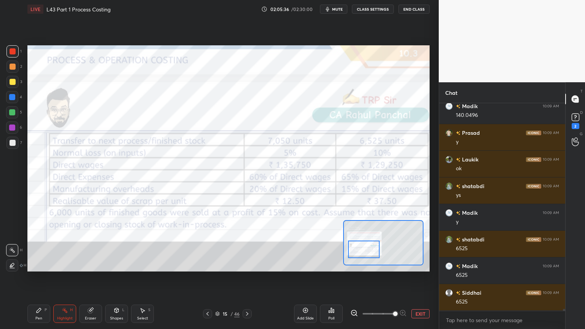
click at [248, 244] on icon at bounding box center [247, 314] width 6 height 6
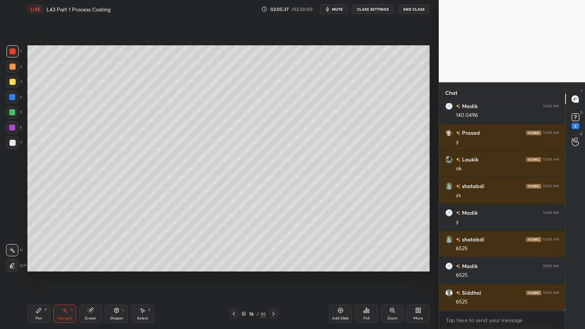
click at [276, 244] on icon at bounding box center [273, 314] width 6 height 6
click at [13, 144] on div at bounding box center [13, 143] width 6 height 6
click at [36, 244] on div "Pen" at bounding box center [38, 318] width 7 height 4
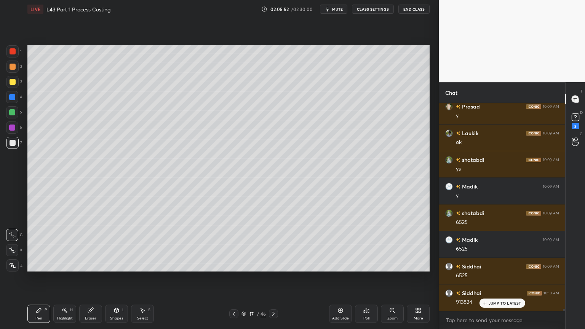
click at [12, 112] on div at bounding box center [12, 112] width 6 height 6
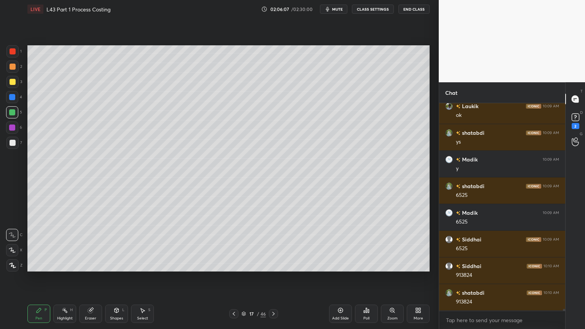
click at [7, 147] on div at bounding box center [12, 143] width 12 height 12
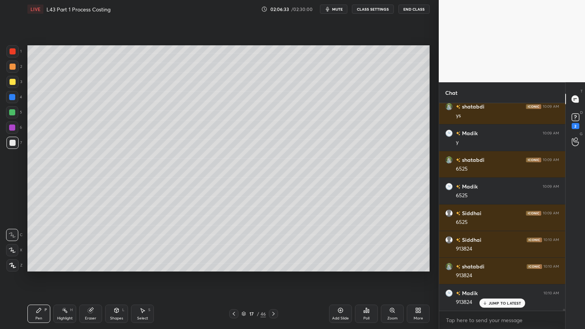
click at [64, 244] on div "Highlight H" at bounding box center [64, 314] width 23 height 18
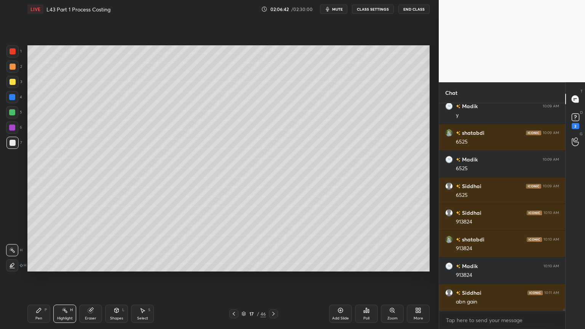
scroll to position [21183, 0]
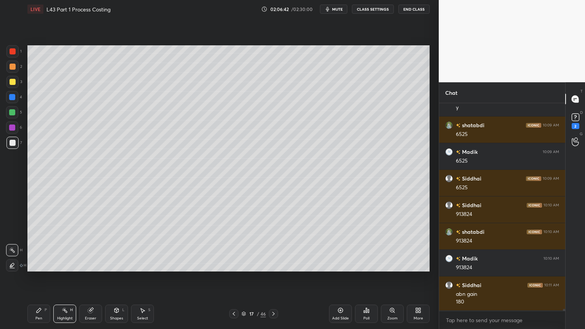
click at [38, 244] on icon at bounding box center [39, 310] width 6 height 6
click at [10, 142] on div at bounding box center [13, 143] width 6 height 6
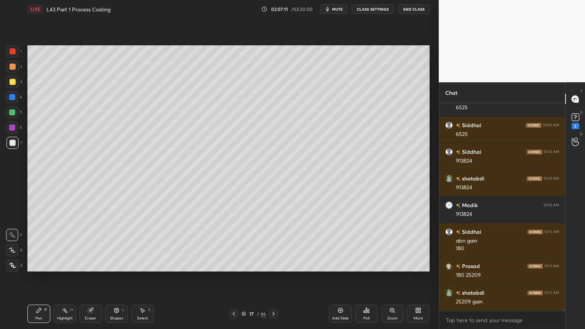
scroll to position [21262, 0]
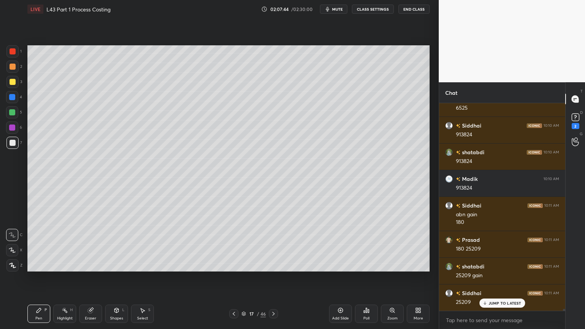
click at [16, 56] on div at bounding box center [12, 51] width 12 height 12
click at [121, 244] on div "Shapes L" at bounding box center [116, 314] width 23 height 18
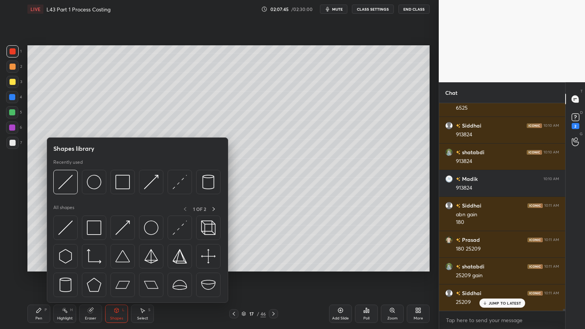
click at [94, 182] on img at bounding box center [94, 182] width 14 height 14
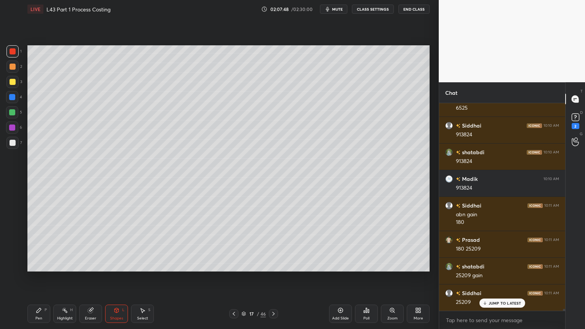
click at [16, 145] on div at bounding box center [12, 143] width 12 height 12
click at [43, 244] on div "Pen P" at bounding box center [38, 314] width 23 height 18
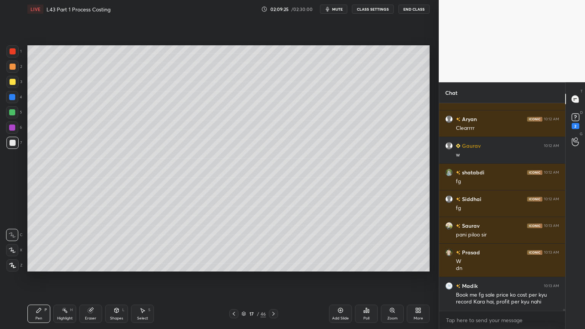
scroll to position [21756, 0]
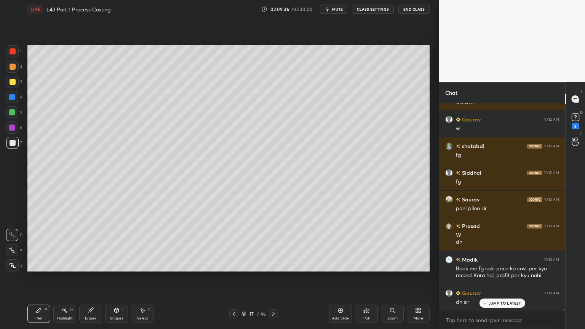
click at [274, 244] on div at bounding box center [273, 313] width 9 height 9
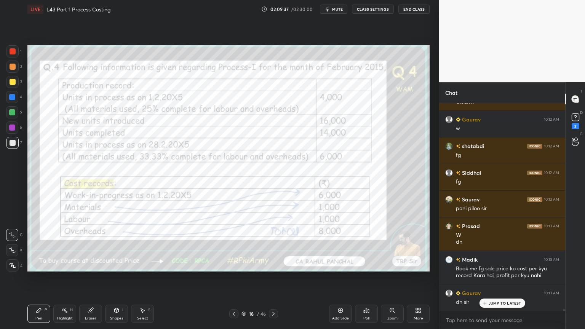
click at [233, 244] on icon at bounding box center [234, 314] width 6 height 6
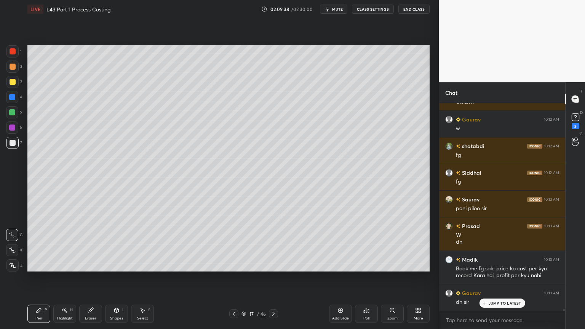
click at [337, 244] on div "Add Slide" at bounding box center [340, 314] width 23 height 18
click at [8, 105] on div "4" at bounding box center [14, 98] width 16 height 15
click at [117, 244] on icon at bounding box center [116, 310] width 6 height 6
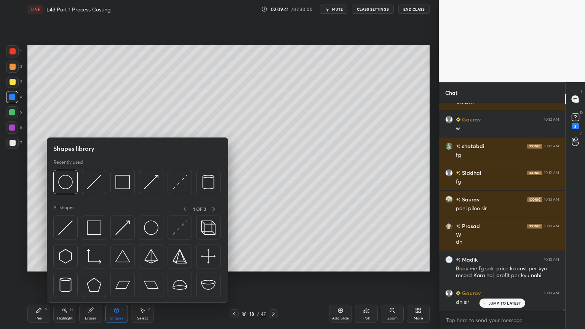
click at [119, 180] on img at bounding box center [122, 182] width 14 height 14
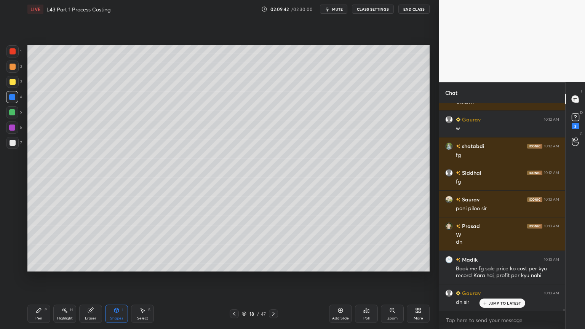
scroll to position [21783, 0]
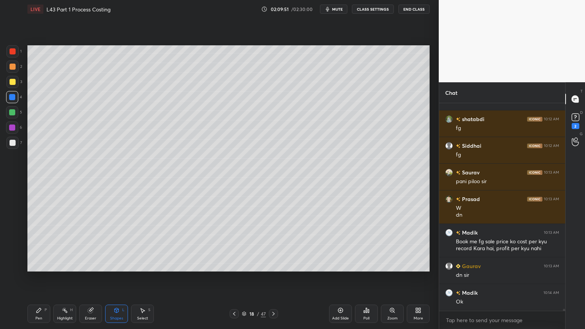
click at [111, 244] on div "Shapes L" at bounding box center [116, 314] width 23 height 18
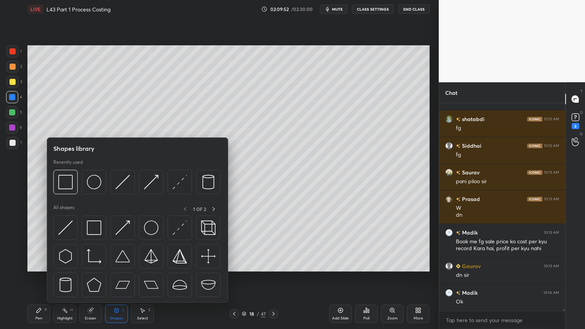
click at [61, 185] on img at bounding box center [65, 182] width 14 height 14
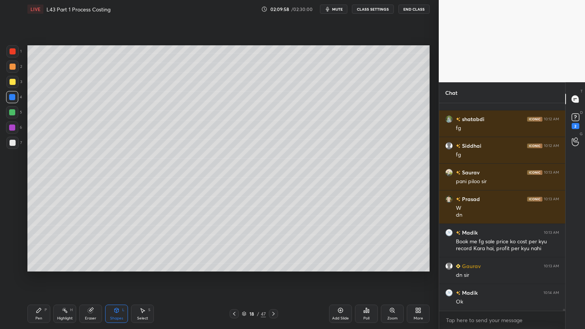
click at [116, 244] on icon at bounding box center [117, 310] width 4 height 5
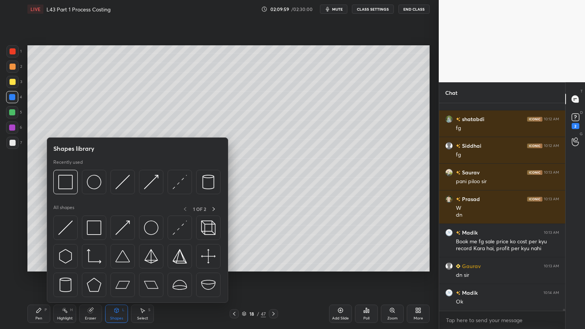
click at [125, 183] on img at bounding box center [122, 182] width 14 height 14
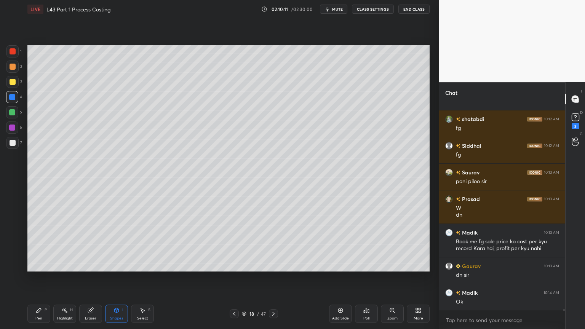
click at [147, 244] on div "Select S" at bounding box center [142, 314] width 23 height 18
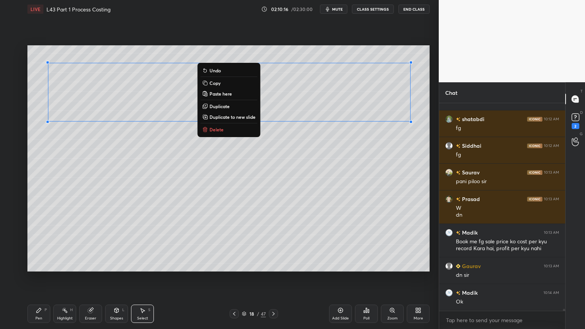
click at [45, 244] on div "Pen P" at bounding box center [38, 314] width 23 height 18
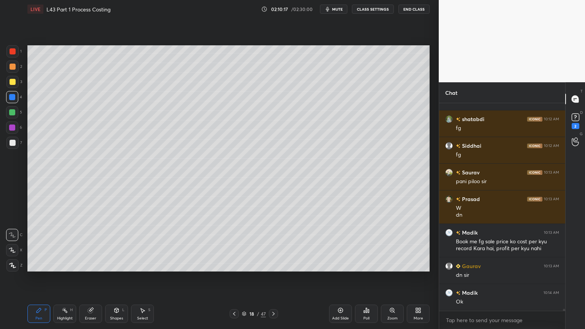
click at [110, 244] on div "Shapes L" at bounding box center [116, 314] width 23 height 18
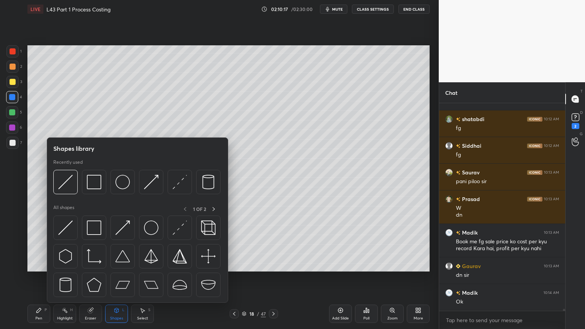
click at [65, 186] on img at bounding box center [65, 182] width 14 height 14
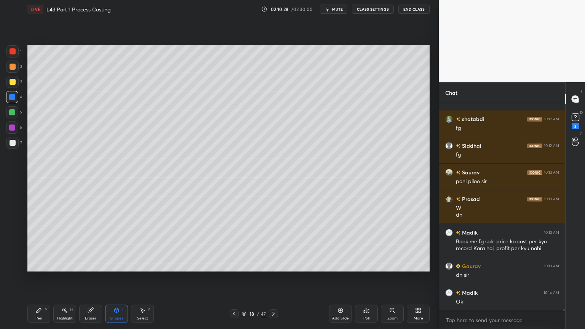
click at [47, 244] on div "Pen P" at bounding box center [38, 314] width 23 height 18
click at [15, 80] on div at bounding box center [12, 82] width 12 height 12
click at [11, 70] on div at bounding box center [12, 67] width 12 height 12
click at [11, 148] on div at bounding box center [12, 143] width 12 height 12
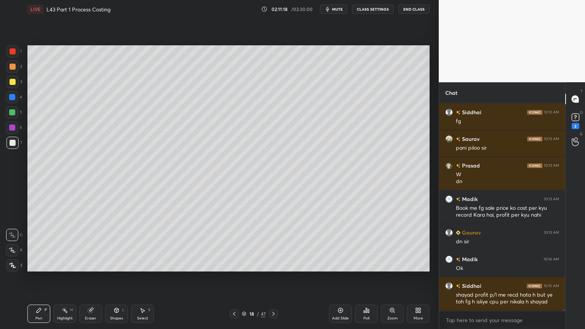
click at [274, 244] on icon at bounding box center [273, 314] width 6 height 6
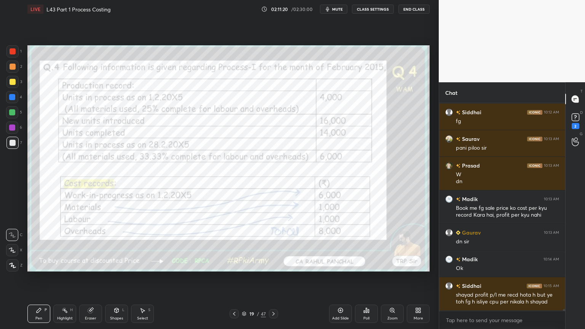
click at [236, 244] on icon at bounding box center [234, 314] width 6 height 6
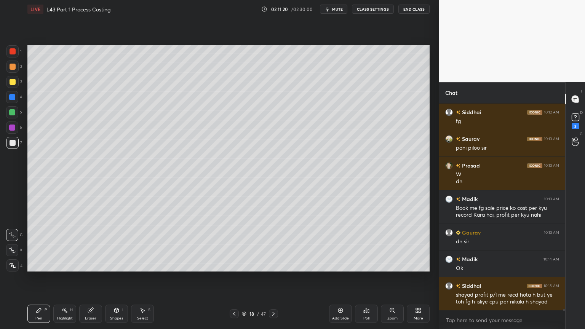
click at [235, 244] on icon at bounding box center [234, 314] width 6 height 6
click at [339, 244] on icon at bounding box center [340, 310] width 6 height 6
click at [276, 244] on icon at bounding box center [273, 314] width 6 height 6
click at [275, 244] on icon at bounding box center [273, 314] width 6 height 6
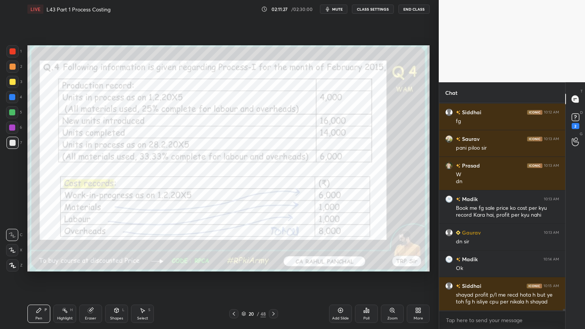
click at [235, 244] on icon at bounding box center [234, 314] width 6 height 6
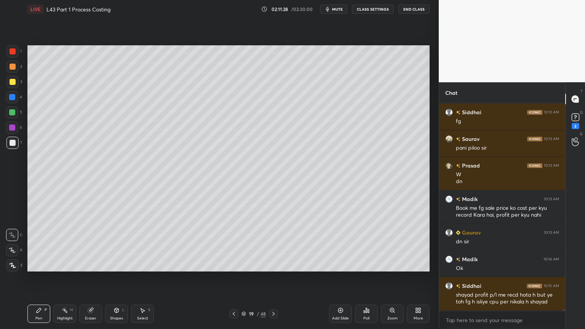
click at [152, 244] on div "Select S" at bounding box center [142, 314] width 23 height 18
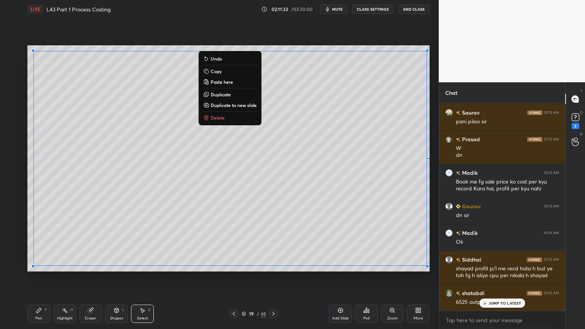
click at [208, 72] on icon at bounding box center [206, 71] width 6 height 6
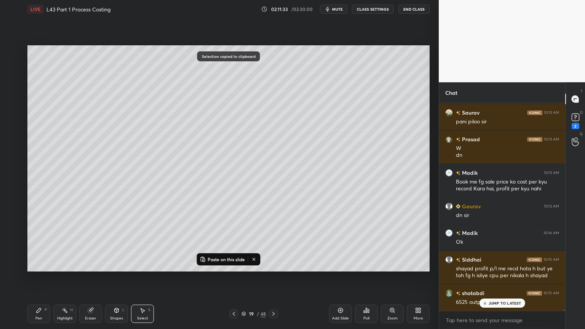
click at [234, 244] on icon at bounding box center [234, 314] width 6 height 6
click at [232, 244] on p "Paste on this slide" at bounding box center [226, 259] width 37 height 6
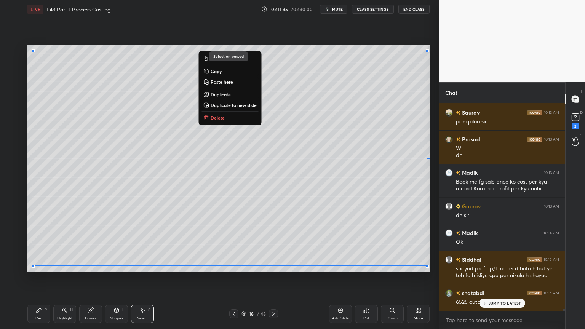
click at [216, 244] on div "0 ° Undo Copy Paste here Duplicate Duplicate to new slide Delete Selection past…" at bounding box center [228, 158] width 408 height 280
click at [43, 244] on div "Pen P" at bounding box center [38, 314] width 23 height 18
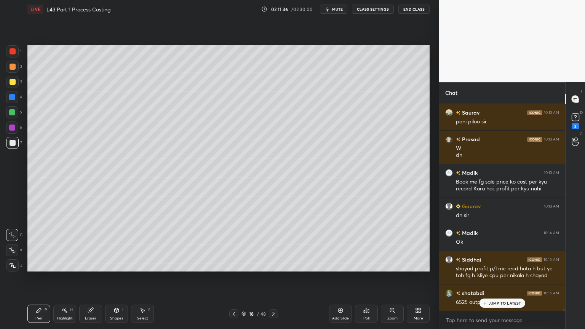
click at [235, 244] on icon at bounding box center [234, 314] width 6 height 6
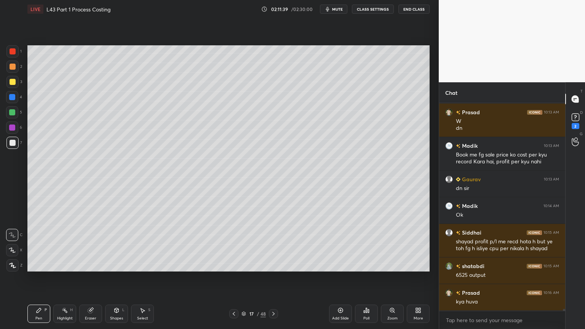
scroll to position [21896, 0]
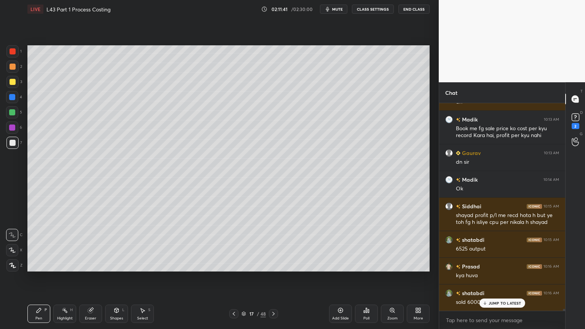
click at [265, 244] on div "Pen P Highlight H Eraser Shapes L Select S 17 / 48 Add Slide Poll Zoom More" at bounding box center [228, 314] width 402 height 30
click at [274, 244] on div at bounding box center [273, 313] width 9 height 9
click at [14, 82] on div at bounding box center [13, 82] width 6 height 6
click at [41, 244] on icon at bounding box center [39, 310] width 6 height 6
click at [9, 146] on div at bounding box center [12, 143] width 12 height 12
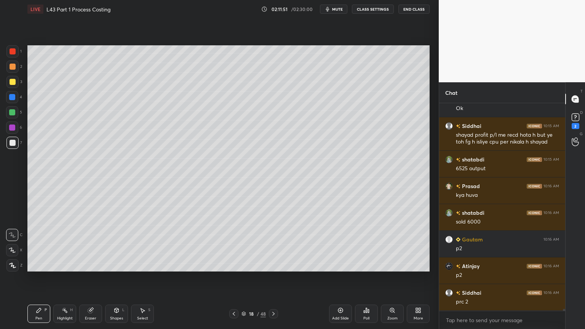
scroll to position [22003, 0]
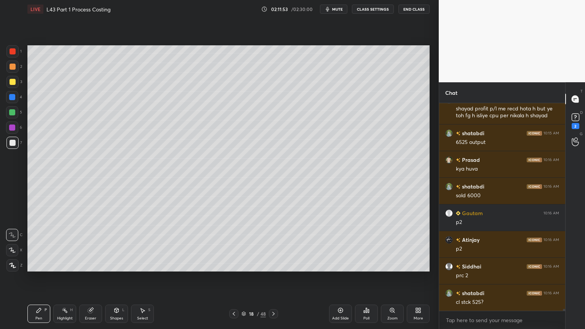
click at [235, 244] on icon at bounding box center [234, 314] width 2 height 4
click at [271, 244] on icon at bounding box center [273, 314] width 6 height 6
click at [233, 244] on icon at bounding box center [234, 314] width 6 height 6
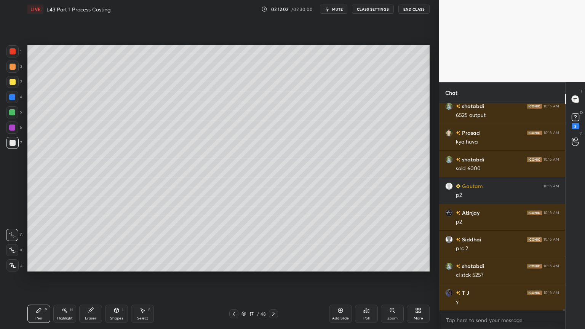
click at [272, 244] on icon at bounding box center [273, 314] width 6 height 6
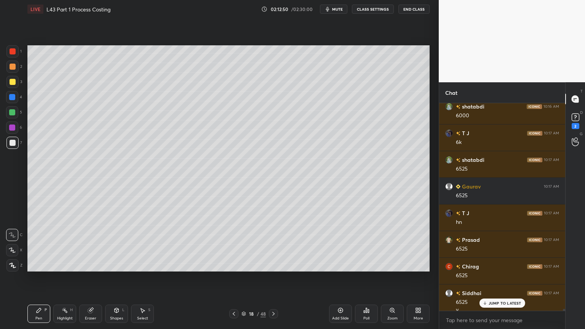
scroll to position [22330, 0]
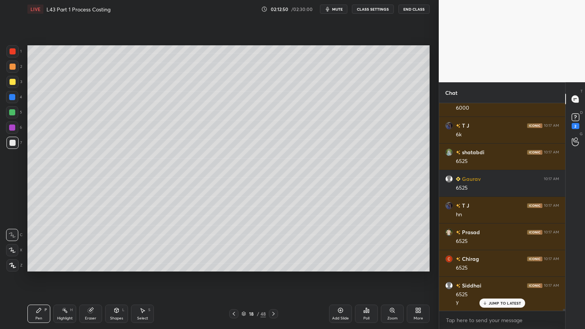
click at [239, 244] on div "18 / 48" at bounding box center [253, 313] width 49 height 9
click at [233, 244] on icon at bounding box center [234, 314] width 6 height 6
click at [235, 244] on icon at bounding box center [234, 314] width 6 height 6
click at [234, 244] on icon at bounding box center [234, 314] width 2 height 4
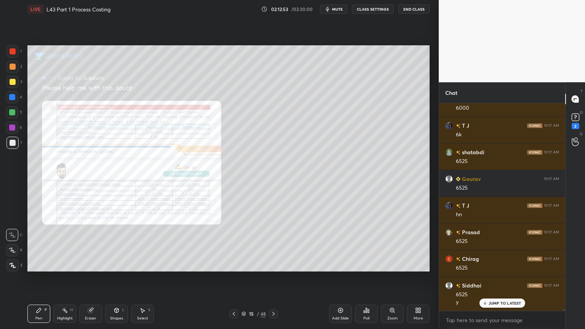
click at [382, 244] on div "Zoom" at bounding box center [392, 314] width 23 height 18
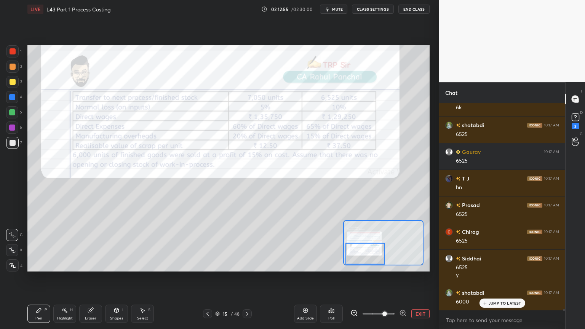
scroll to position [22383, 0]
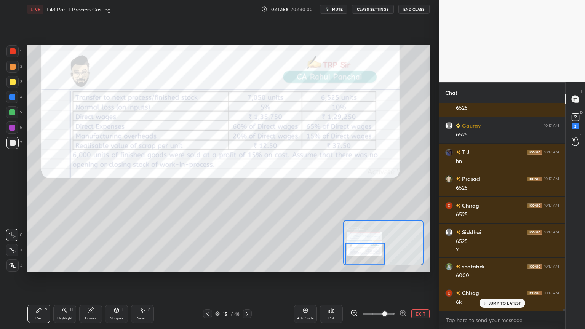
click at [87, 244] on div "Eraser" at bounding box center [90, 314] width 23 height 18
click at [14, 244] on span "Erase all" at bounding box center [11, 265] width 11 height 5
click at [39, 244] on div "Pen P Highlight H Eraser Shapes L Select S 15 / 48 Add Slide Poll EXIT" at bounding box center [228, 314] width 402 height 30
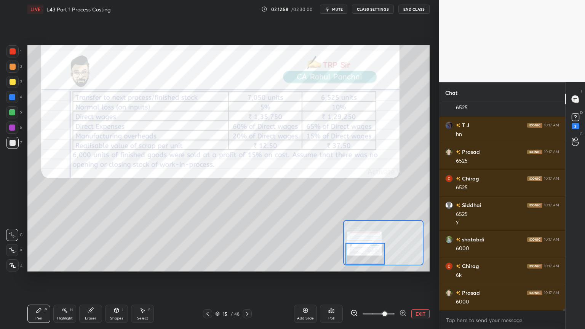
click at [8, 53] on div at bounding box center [12, 51] width 12 height 12
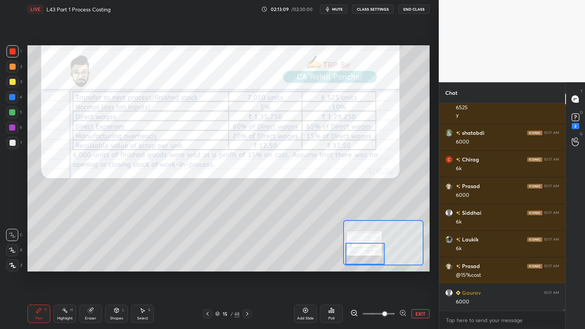
scroll to position [22543, 0]
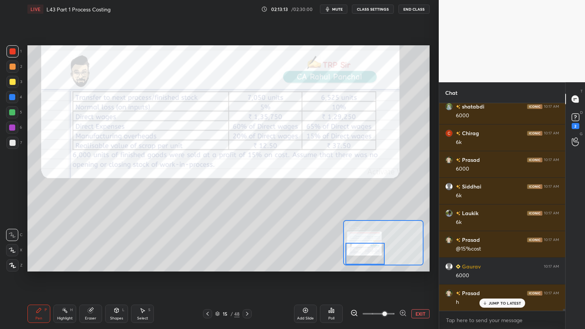
click at [246, 244] on icon at bounding box center [247, 314] width 6 height 6
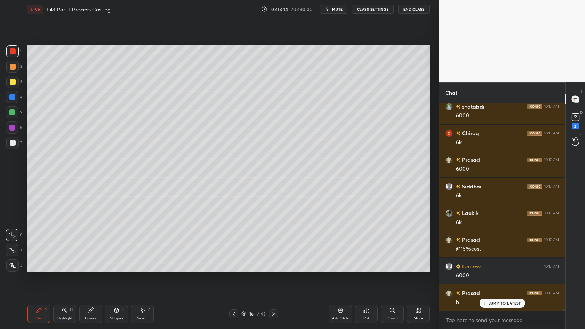
click at [250, 244] on div "16" at bounding box center [252, 313] width 8 height 5
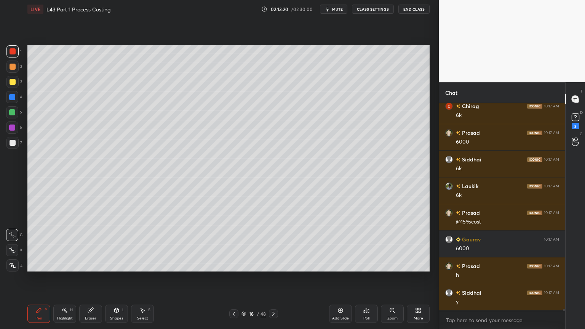
scroll to position [22597, 0]
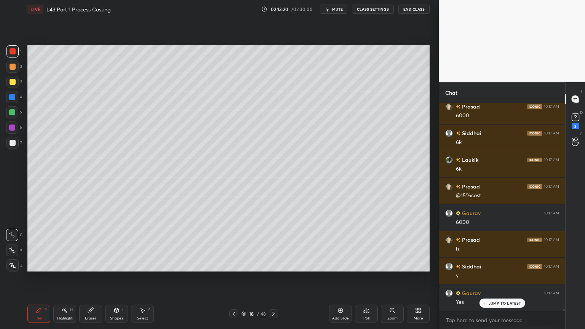
click at [40, 244] on div "Pen" at bounding box center [38, 318] width 7 height 4
click at [7, 136] on div "6" at bounding box center [14, 128] width 16 height 15
click at [12, 143] on div at bounding box center [13, 143] width 6 height 6
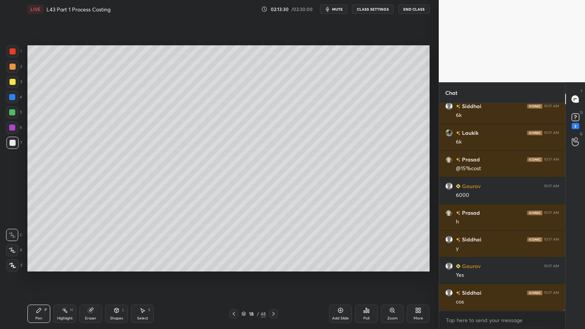
click at [12, 115] on div at bounding box center [12, 112] width 6 height 6
click at [13, 86] on div at bounding box center [12, 82] width 12 height 12
click at [11, 145] on div at bounding box center [13, 143] width 6 height 6
click at [11, 111] on div at bounding box center [12, 112] width 6 height 6
click at [233, 244] on icon at bounding box center [234, 314] width 6 height 6
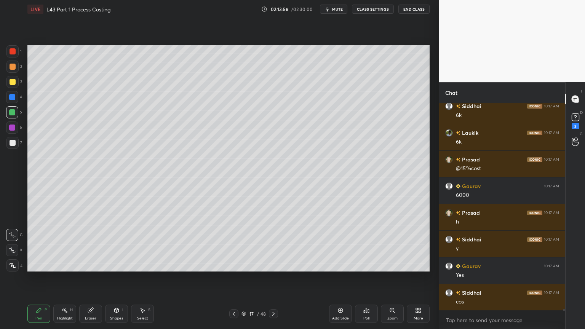
click at [273, 244] on icon at bounding box center [273, 314] width 6 height 6
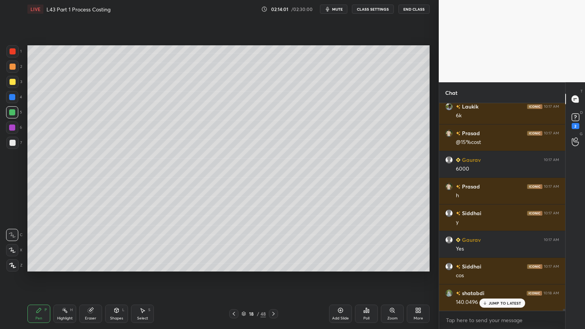
scroll to position [22677, 0]
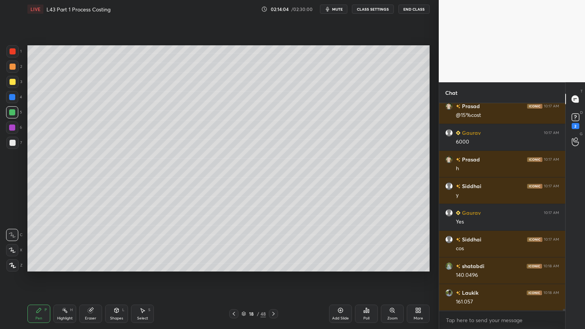
click at [232, 244] on icon at bounding box center [234, 314] width 6 height 6
click at [274, 244] on icon at bounding box center [273, 314] width 6 height 6
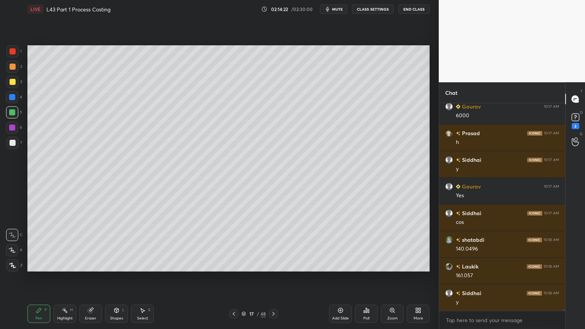
click at [274, 244] on icon at bounding box center [273, 314] width 6 height 6
click at [234, 244] on icon at bounding box center [234, 314] width 6 height 6
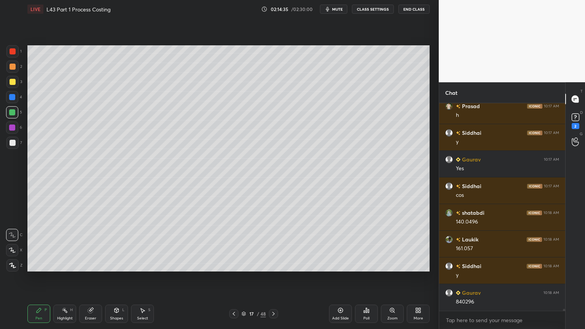
click at [271, 244] on icon at bounding box center [273, 314] width 6 height 6
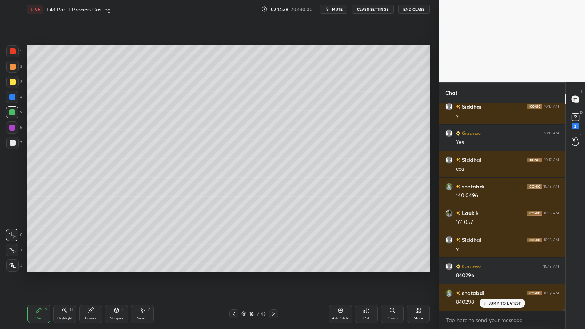
click at [7, 150] on div "7" at bounding box center [14, 144] width 16 height 15
click at [40, 244] on div "Pen P Highlight H Eraser Shapes L Select S 18 / 48 Add Slide Poll Zoom More" at bounding box center [228, 314] width 402 height 30
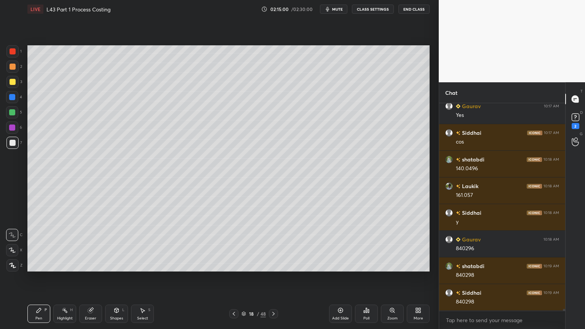
scroll to position [22810, 0]
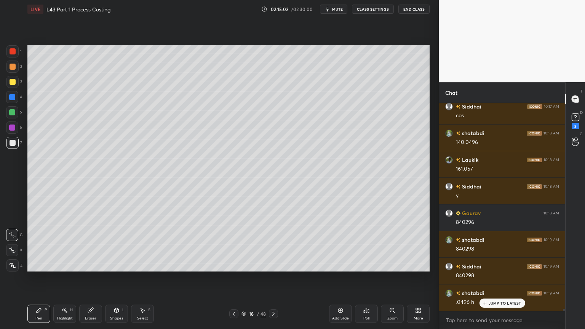
click at [230, 244] on div at bounding box center [233, 313] width 9 height 9
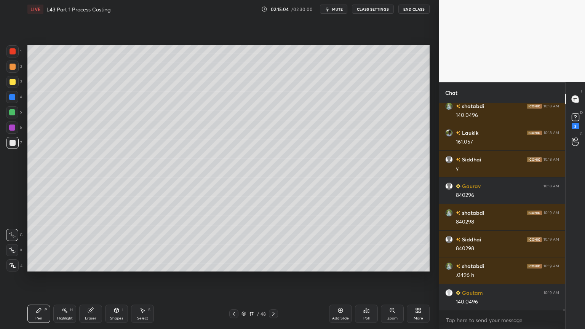
click at [273, 244] on icon at bounding box center [273, 314] width 6 height 6
click at [91, 244] on div "Eraser" at bounding box center [90, 314] width 23 height 18
click at [37, 244] on icon at bounding box center [39, 310] width 6 height 6
click at [13, 114] on div at bounding box center [12, 112] width 6 height 6
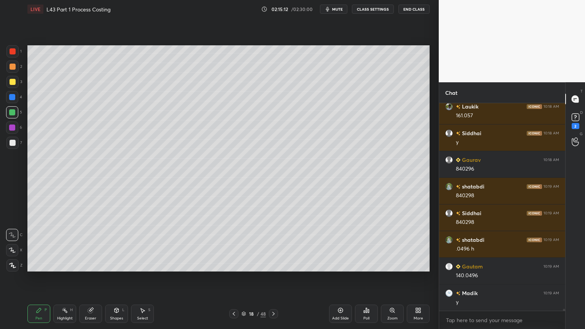
click at [11, 142] on div at bounding box center [13, 143] width 6 height 6
click at [234, 244] on icon at bounding box center [234, 314] width 6 height 6
click at [271, 244] on icon at bounding box center [273, 314] width 6 height 6
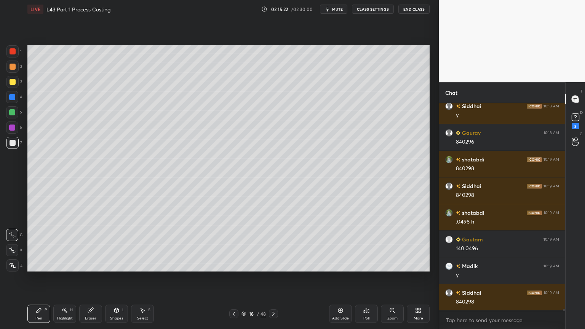
click at [16, 141] on div at bounding box center [12, 143] width 12 height 12
click at [143, 244] on div "Select S" at bounding box center [142, 314] width 23 height 18
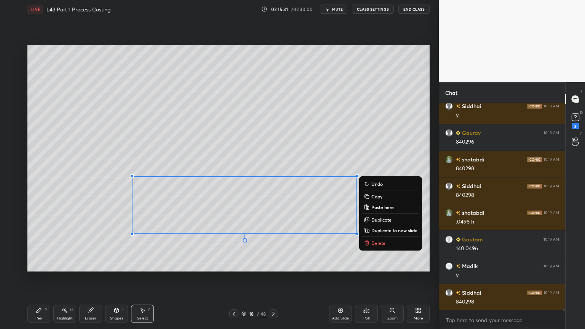
click at [369, 244] on icon at bounding box center [367, 243] width 6 height 6
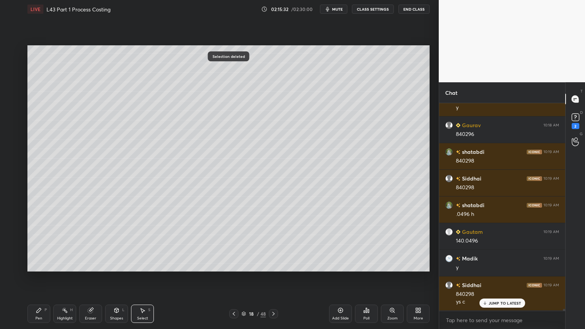
scroll to position [22924, 0]
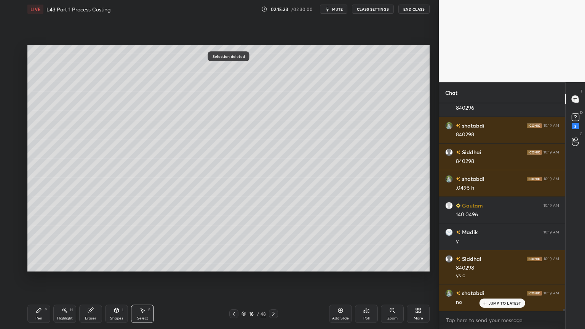
click at [37, 244] on icon at bounding box center [39, 310] width 5 height 5
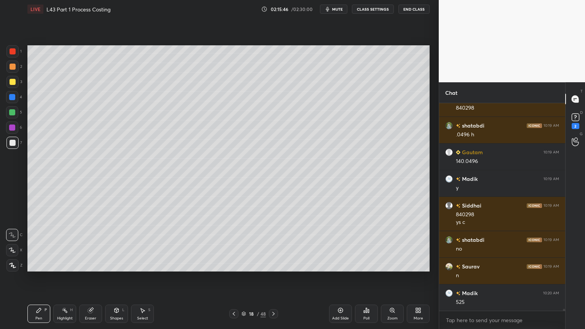
scroll to position [23005, 0]
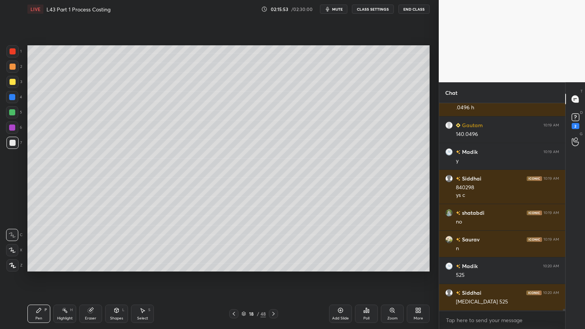
click at [90, 244] on div "Eraser" at bounding box center [90, 314] width 23 height 18
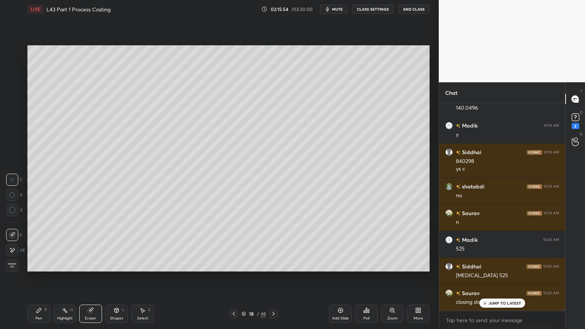
scroll to position [23084, 0]
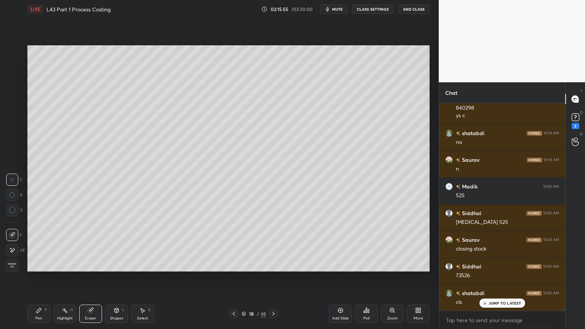
click at [37, 244] on div "Pen P" at bounding box center [38, 314] width 23 height 18
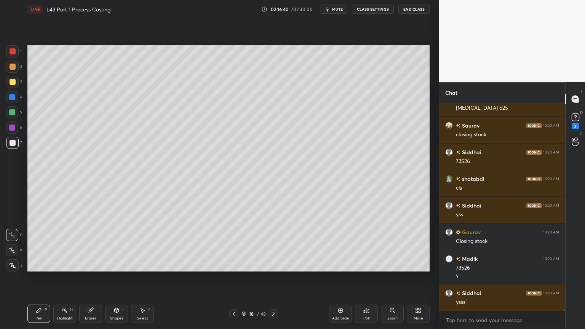
scroll to position [23225, 0]
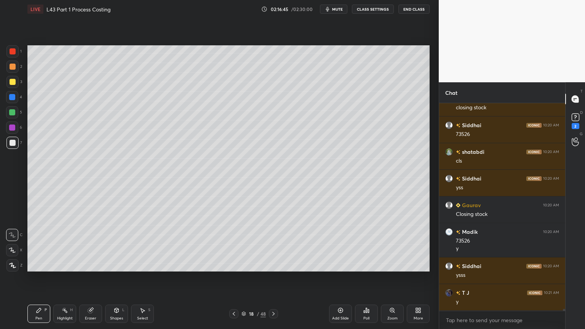
click at [139, 244] on div "Select S" at bounding box center [142, 314] width 23 height 18
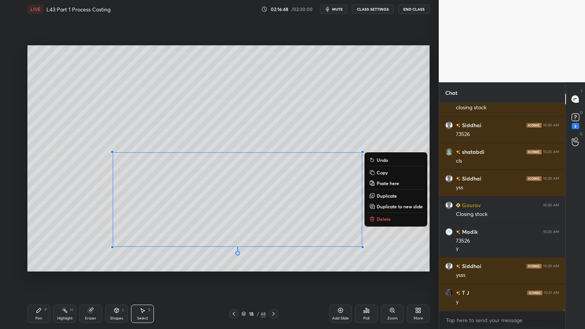
click at [379, 212] on div "0 ° Undo Copy Paste here Duplicate Duplicate to new slide Delete" at bounding box center [228, 158] width 402 height 226
click at [373, 217] on icon at bounding box center [372, 217] width 3 height 1
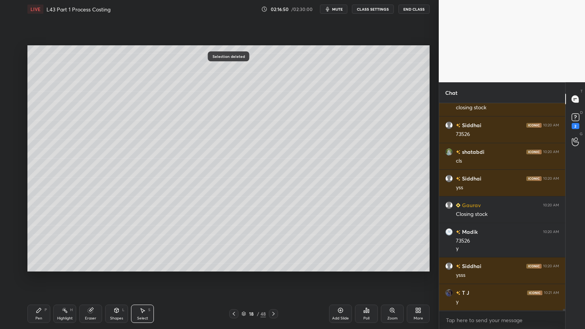
click at [30, 244] on div "Pen P" at bounding box center [38, 314] width 23 height 18
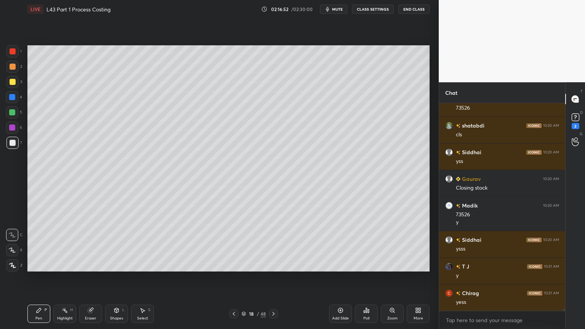
scroll to position [23279, 0]
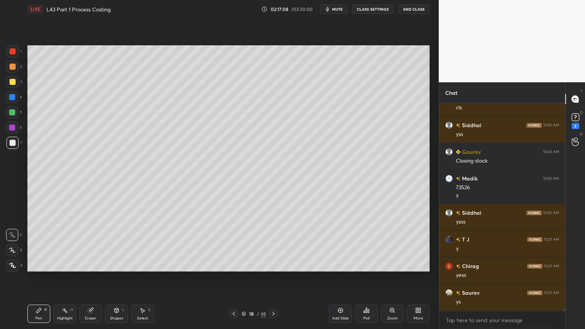
click at [17, 83] on div at bounding box center [12, 82] width 12 height 12
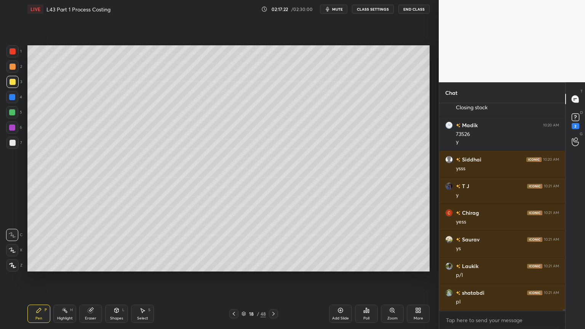
scroll to position [23358, 0]
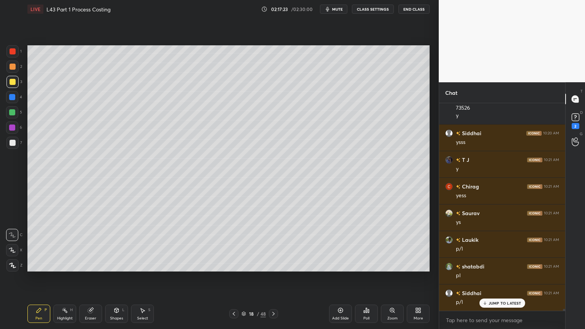
click at [14, 104] on div "4" at bounding box center [14, 98] width 16 height 15
click at [118, 244] on div "Shapes L" at bounding box center [116, 314] width 23 height 18
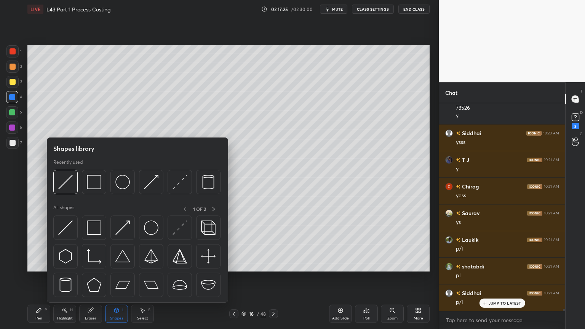
click at [93, 187] on img at bounding box center [94, 182] width 14 height 14
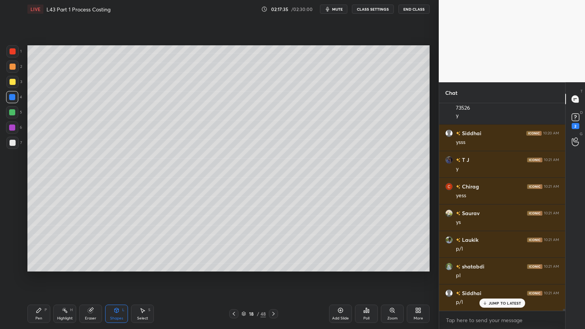
click at [115, 244] on icon at bounding box center [117, 310] width 4 height 5
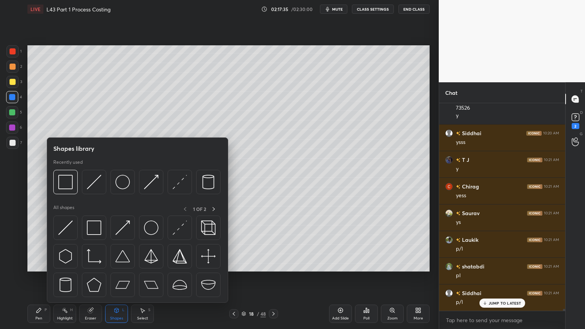
click at [98, 182] on img at bounding box center [94, 182] width 14 height 14
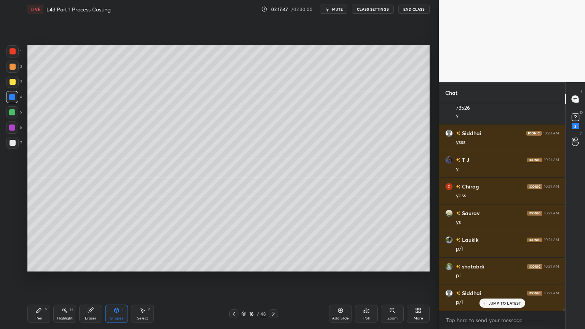
click at [90, 244] on div "Eraser" at bounding box center [90, 314] width 23 height 18
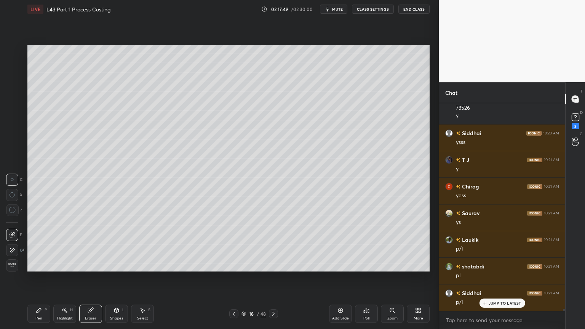
click at [15, 244] on div at bounding box center [12, 250] width 12 height 12
click at [38, 244] on icon at bounding box center [39, 310] width 6 height 6
click at [8, 73] on div "2" at bounding box center [14, 68] width 16 height 15
click at [17, 142] on div at bounding box center [12, 143] width 12 height 12
click at [14, 83] on div at bounding box center [13, 82] width 6 height 6
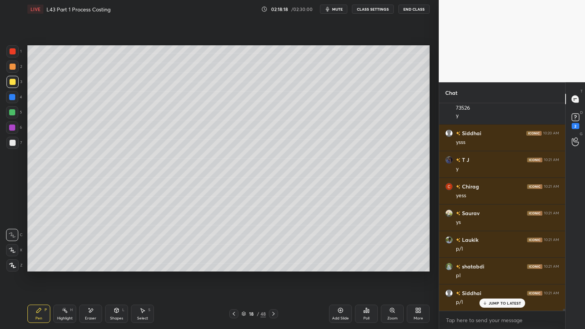
click at [6, 145] on div "1 2 3 4 5 6 7 C X Z E E Erase all H H" at bounding box center [12, 158] width 24 height 226
click at [13, 140] on div at bounding box center [13, 143] width 6 height 6
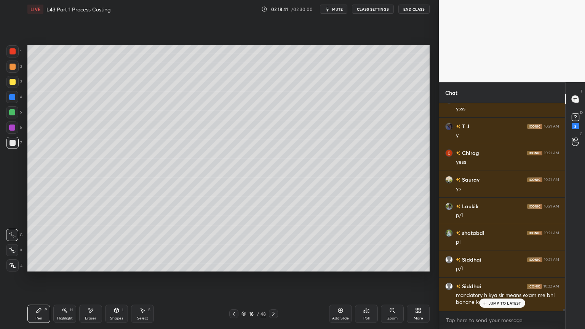
scroll to position [23419, 0]
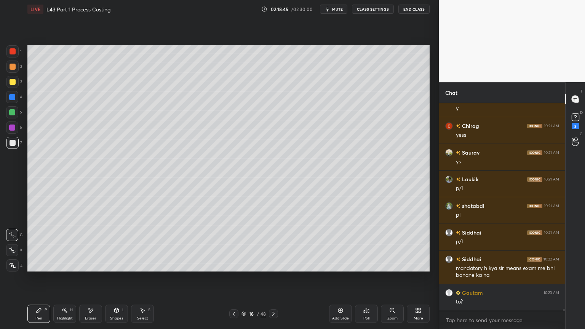
click at [91, 244] on div "Eraser" at bounding box center [90, 314] width 23 height 18
click at [46, 244] on div "Pen P" at bounding box center [38, 314] width 23 height 18
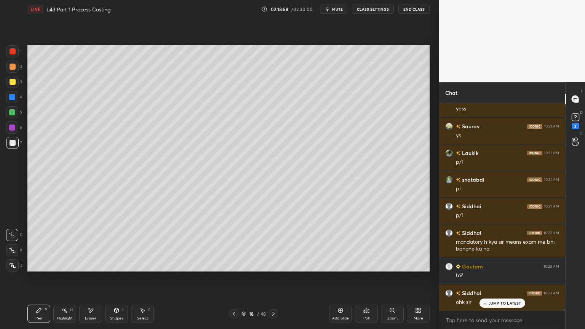
click at [10, 114] on div at bounding box center [12, 112] width 6 height 6
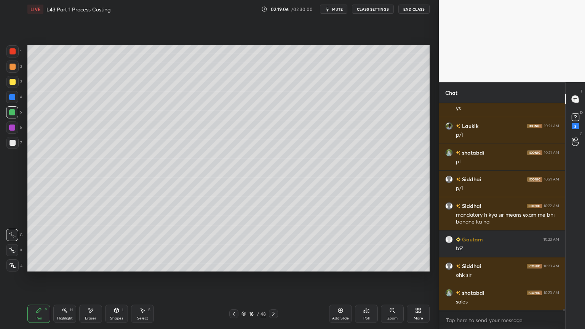
click at [236, 244] on icon at bounding box center [234, 314] width 6 height 6
click at [235, 244] on icon at bounding box center [234, 314] width 6 height 6
click at [237, 244] on div at bounding box center [233, 313] width 9 height 9
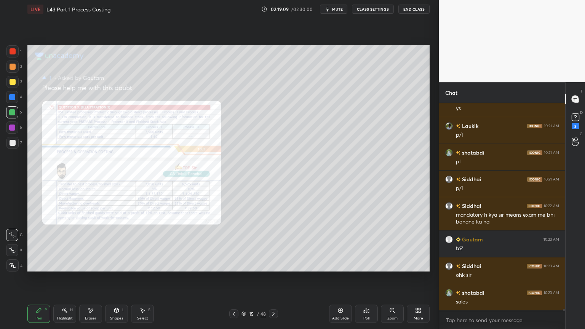
click at [91, 244] on icon at bounding box center [91, 310] width 4 height 4
click at [91, 244] on icon at bounding box center [91, 310] width 6 height 6
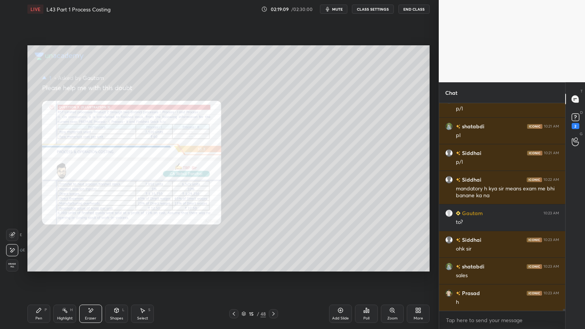
click at [93, 244] on icon at bounding box center [91, 310] width 6 height 6
click at [91, 244] on icon at bounding box center [91, 310] width 6 height 6
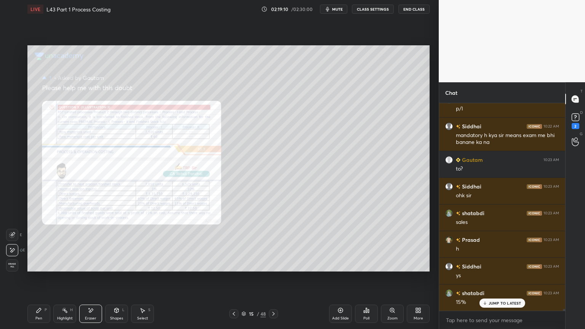
click at [61, 244] on div "Highlight H" at bounding box center [64, 314] width 23 height 18
click at [83, 244] on div "Eraser" at bounding box center [90, 314] width 23 height 18
click at [14, 244] on div "Erase all" at bounding box center [12, 265] width 12 height 12
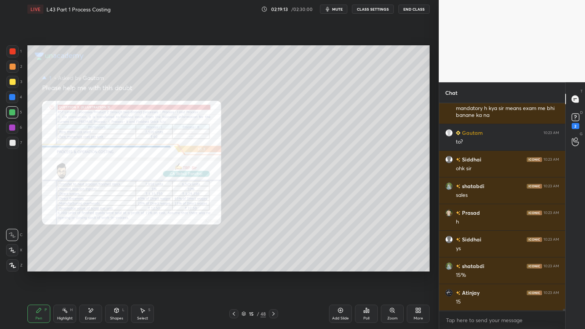
click at [387, 244] on div "Zoom" at bounding box center [392, 314] width 23 height 18
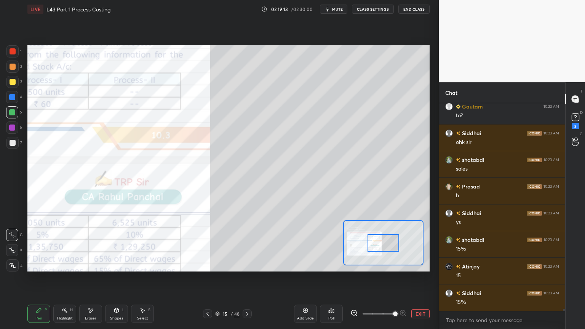
scroll to position [23632, 0]
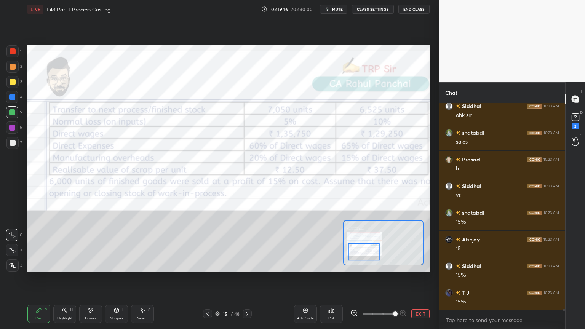
click at [12, 56] on div at bounding box center [12, 51] width 12 height 12
click at [249, 244] on icon at bounding box center [247, 314] width 6 height 6
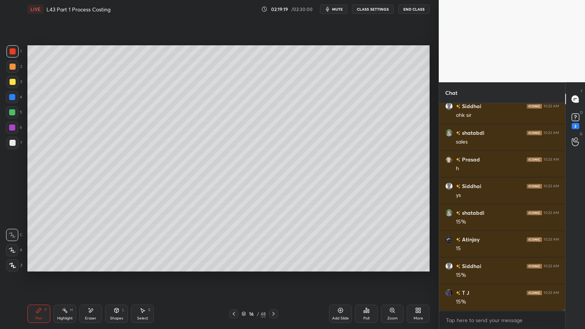
click at [273, 244] on icon at bounding box center [273, 314] width 6 height 6
click at [13, 114] on div at bounding box center [12, 112] width 6 height 6
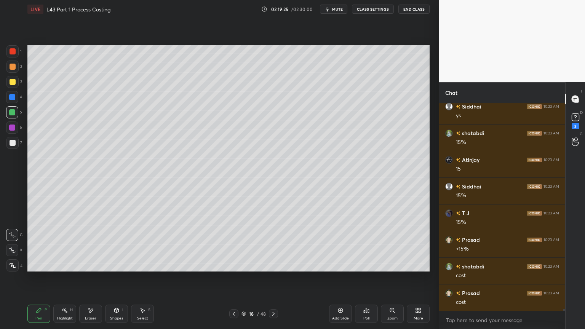
scroll to position [23739, 0]
click at [15, 151] on div "7" at bounding box center [14, 144] width 16 height 15
click at [37, 244] on div "Pen P" at bounding box center [38, 314] width 23 height 18
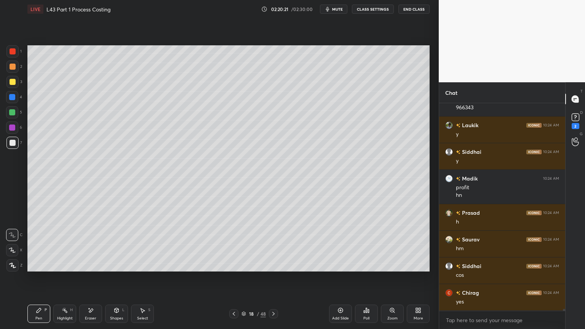
scroll to position [23986, 0]
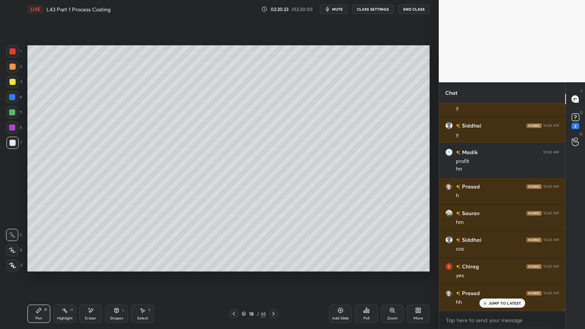
click at [234, 244] on icon at bounding box center [234, 314] width 6 height 6
click at [235, 244] on icon at bounding box center [234, 314] width 6 height 6
click at [91, 244] on icon at bounding box center [91, 310] width 6 height 6
click at [62, 244] on icon at bounding box center [65, 310] width 6 height 6
click at [272, 244] on icon at bounding box center [273, 314] width 2 height 4
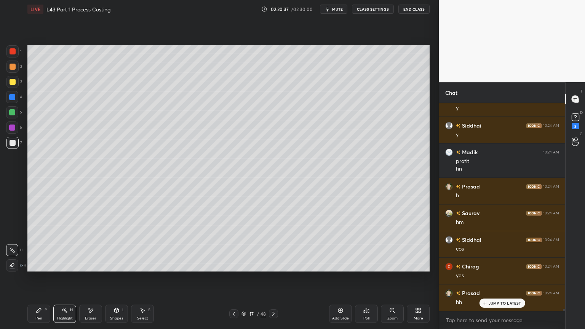
click at [275, 244] on icon at bounding box center [273, 314] width 6 height 6
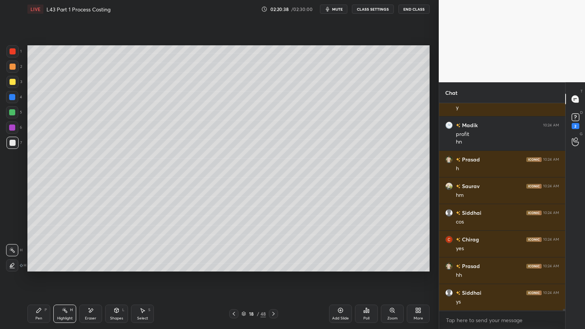
scroll to position [24039, 0]
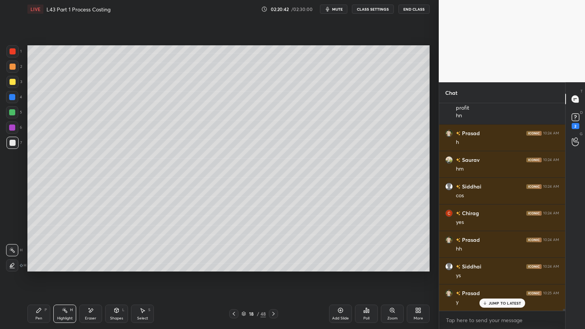
click at [17, 54] on div at bounding box center [12, 51] width 12 height 12
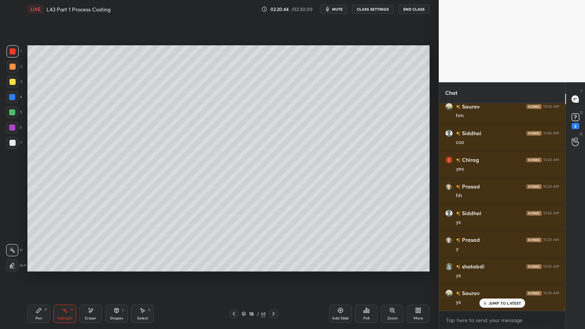
scroll to position [24120, 0]
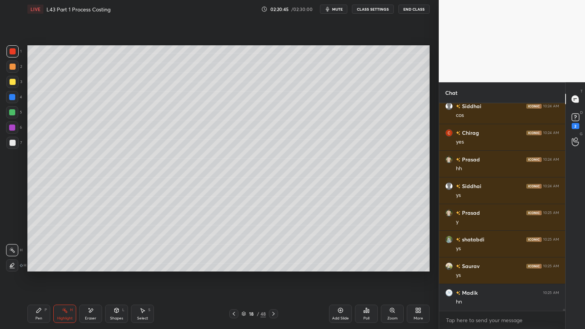
click at [40, 244] on icon at bounding box center [39, 310] width 6 height 6
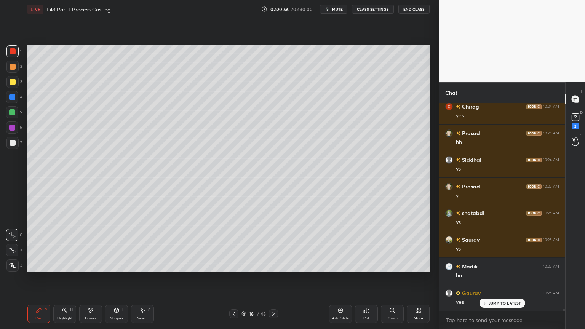
click at [338, 244] on div "Add Slide" at bounding box center [340, 318] width 17 height 4
click at [10, 99] on div at bounding box center [12, 97] width 6 height 6
click at [117, 244] on div "Shapes L" at bounding box center [116, 314] width 23 height 18
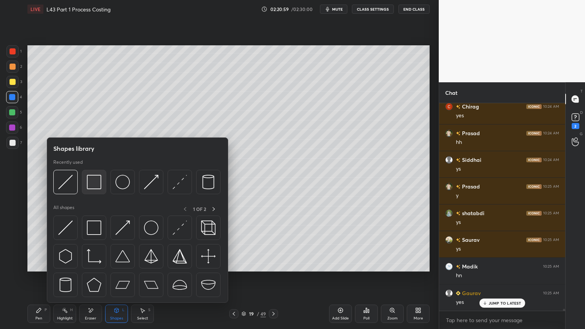
click at [96, 177] on img at bounding box center [94, 182] width 14 height 14
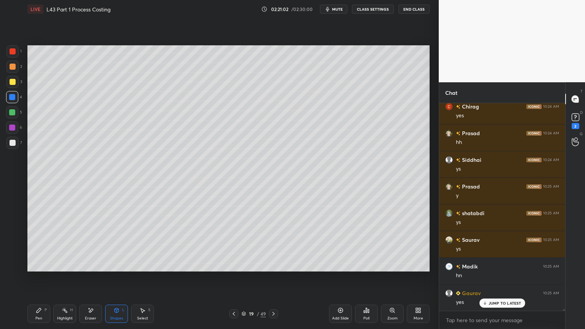
click at [42, 244] on div "Pen" at bounding box center [38, 318] width 7 height 4
click at [7, 82] on div at bounding box center [12, 82] width 12 height 12
click at [117, 244] on icon at bounding box center [117, 311] width 0 height 3
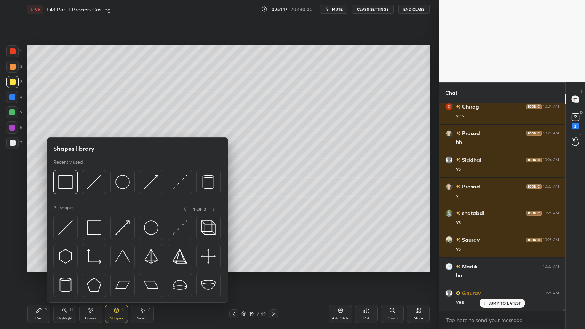
click at [95, 184] on img at bounding box center [94, 182] width 14 height 14
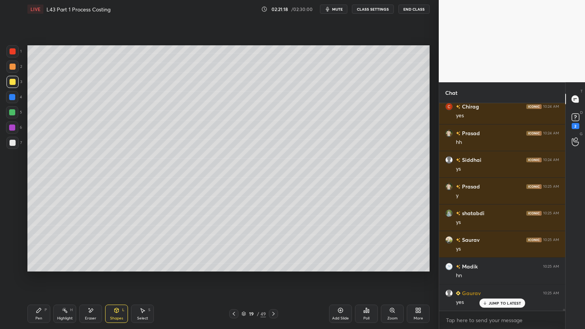
click at [7, 70] on div at bounding box center [12, 67] width 12 height 12
click at [40, 244] on div "Pen P" at bounding box center [38, 314] width 23 height 18
click at [9, 99] on div at bounding box center [12, 97] width 6 height 6
click at [105, 244] on div "Shapes L" at bounding box center [116, 314] width 23 height 18
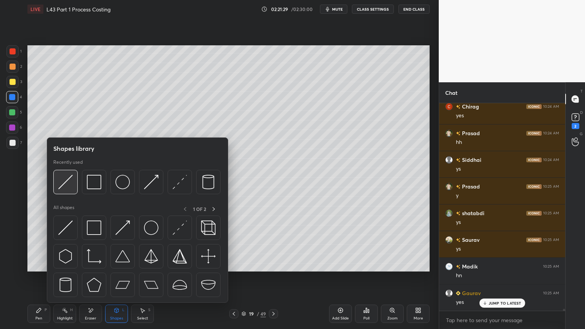
click at [59, 185] on img at bounding box center [65, 182] width 14 height 14
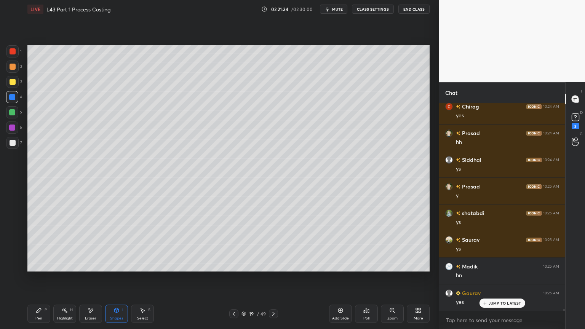
scroll to position [24173, 0]
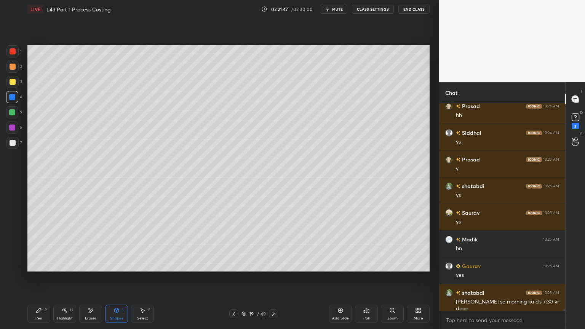
click at [140, 244] on icon at bounding box center [142, 310] width 6 height 6
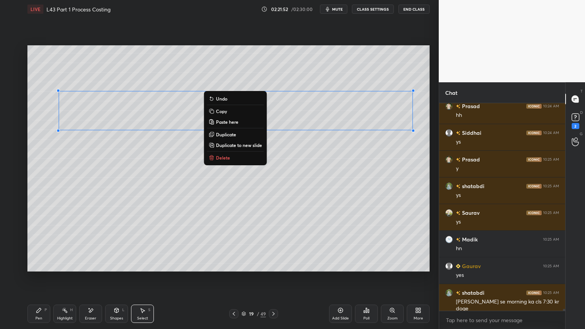
click at [220, 134] on p "Duplicate" at bounding box center [226, 134] width 20 height 6
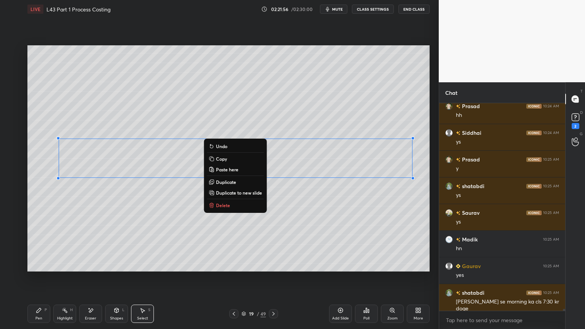
click at [37, 244] on div "Pen P" at bounding box center [38, 314] width 23 height 18
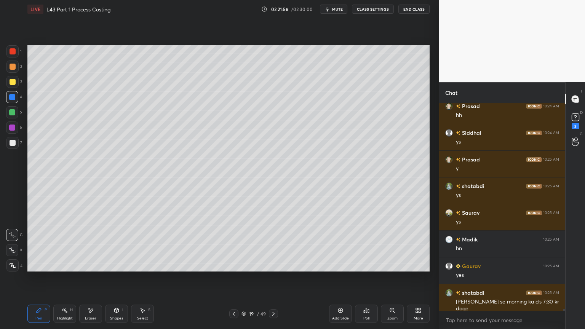
click at [8, 73] on div "2" at bounding box center [14, 68] width 16 height 15
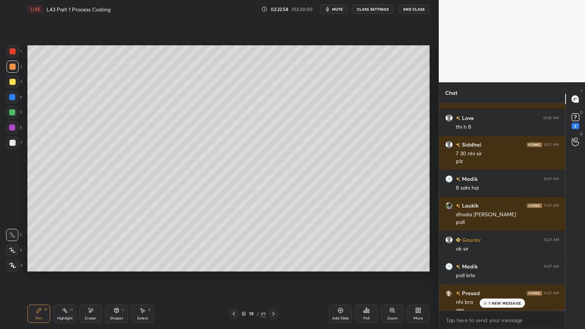
scroll to position [24542, 0]
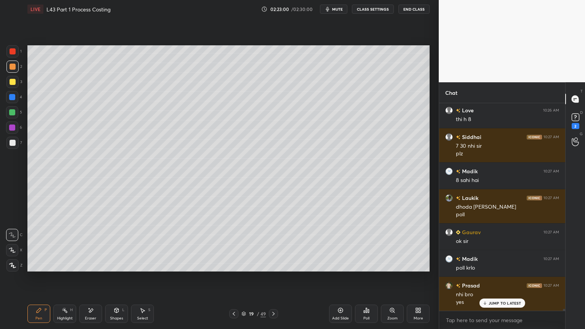
click at [12, 54] on div at bounding box center [13, 51] width 6 height 6
click at [11, 144] on div at bounding box center [13, 143] width 6 height 6
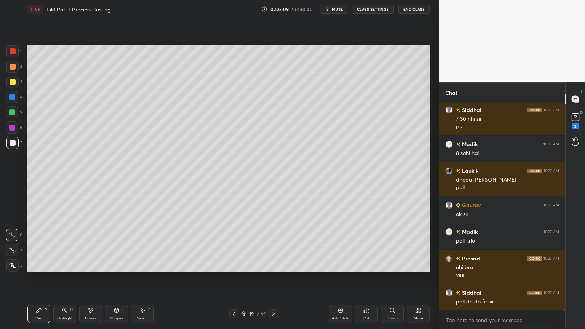
click at [13, 54] on div at bounding box center [12, 51] width 12 height 12
click at [8, 144] on div at bounding box center [12, 143] width 12 height 12
click at [198, 244] on div "Setting up your live class Poll for secs No correct answer Start poll" at bounding box center [228, 158] width 408 height 280
click at [15, 53] on div at bounding box center [13, 51] width 6 height 6
click at [12, 146] on div at bounding box center [12, 143] width 12 height 12
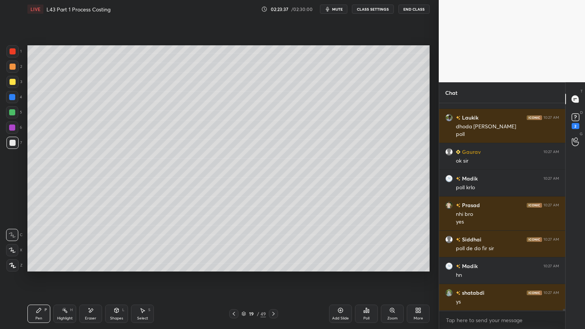
scroll to position [24649, 0]
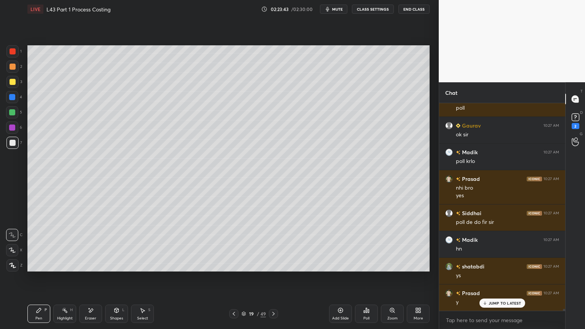
click at [15, 51] on div at bounding box center [13, 51] width 6 height 6
click at [125, 244] on div "Shapes L" at bounding box center [116, 314] width 23 height 18
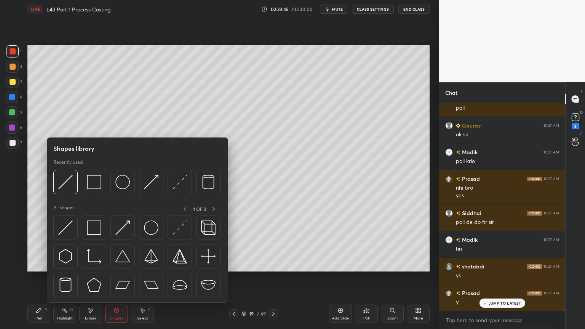
click at [99, 180] on img at bounding box center [94, 182] width 14 height 14
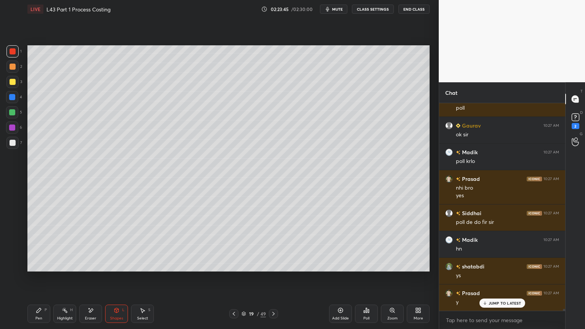
scroll to position [24676, 0]
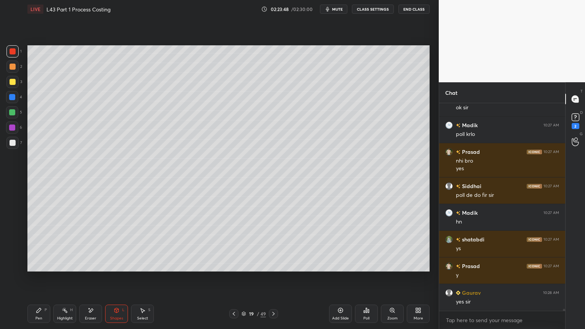
click at [15, 140] on div at bounding box center [12, 143] width 12 height 12
click at [231, 244] on icon at bounding box center [234, 314] width 6 height 6
click at [233, 244] on icon at bounding box center [234, 314] width 6 height 6
click at [234, 244] on icon at bounding box center [234, 314] width 6 height 6
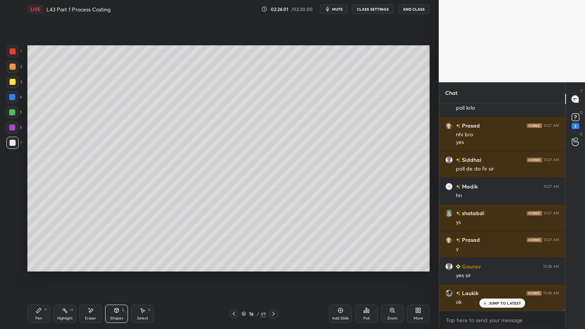
click at [38, 244] on icon at bounding box center [39, 310] width 6 height 6
click at [273, 244] on icon at bounding box center [273, 314] width 2 height 4
click at [275, 244] on icon at bounding box center [273, 314] width 6 height 6
click at [276, 244] on icon at bounding box center [273, 314] width 6 height 6
click at [232, 244] on icon at bounding box center [234, 314] width 6 height 6
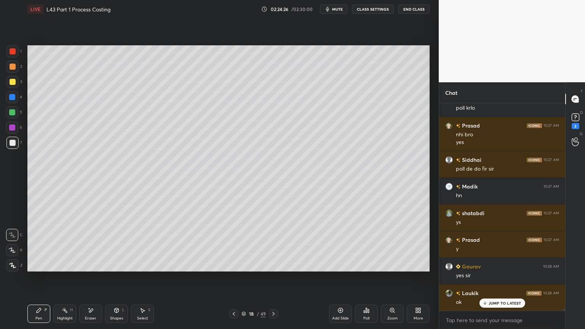
click at [234, 244] on icon at bounding box center [234, 314] width 6 height 6
click at [236, 244] on icon at bounding box center [234, 314] width 6 height 6
click at [272, 244] on icon at bounding box center [273, 314] width 6 height 6
click at [273, 244] on icon at bounding box center [273, 314] width 6 height 6
click at [274, 244] on icon at bounding box center [273, 314] width 6 height 6
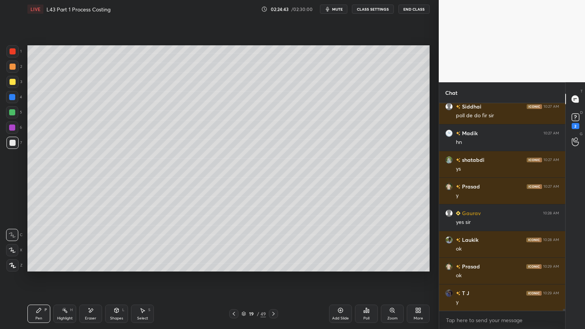
scroll to position [24782, 0]
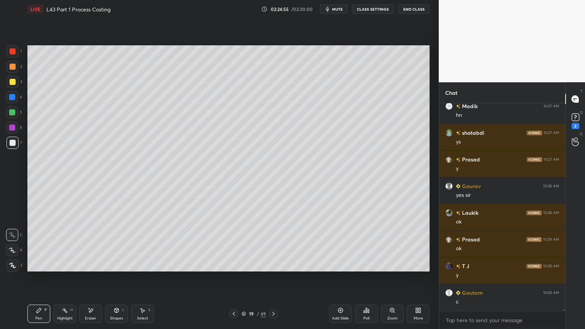
click at [233, 244] on icon at bounding box center [234, 314] width 6 height 6
click at [235, 244] on icon at bounding box center [234, 314] width 6 height 6
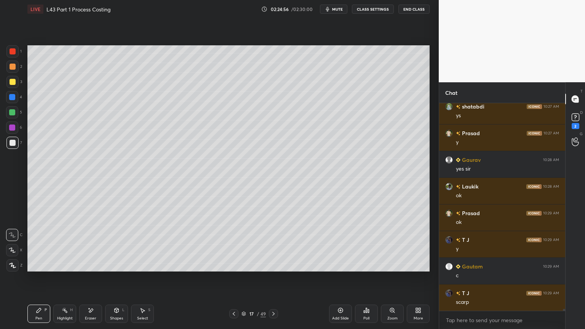
click at [233, 244] on icon at bounding box center [234, 314] width 2 height 4
click at [61, 244] on div "Highlight H" at bounding box center [64, 314] width 23 height 18
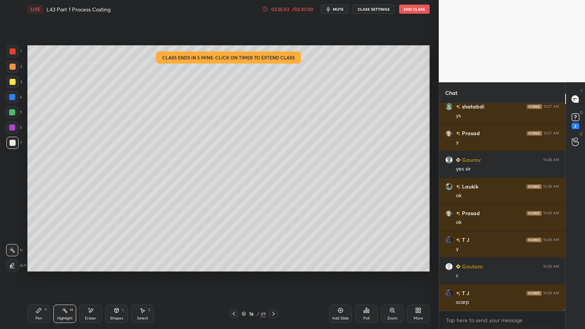
click at [281, 8] on div "02:25:03" at bounding box center [280, 9] width 21 height 5
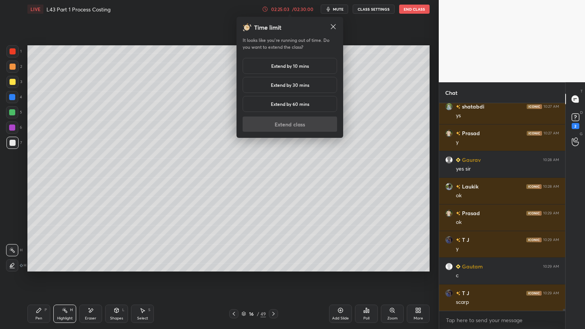
click at [256, 65] on div "Extend by 10 mins" at bounding box center [290, 66] width 94 height 16
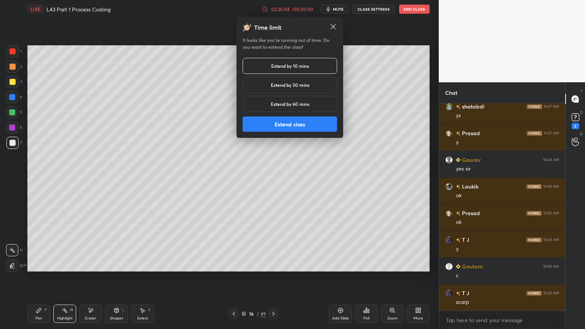
click at [287, 126] on button "Extend class" at bounding box center [290, 124] width 94 height 15
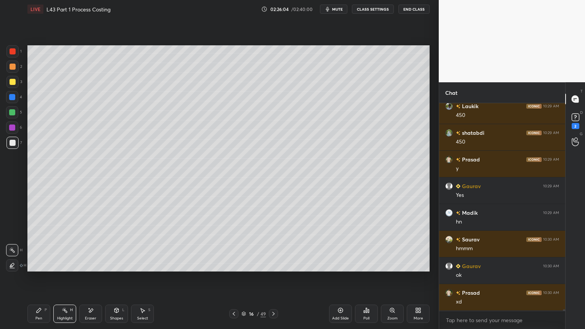
scroll to position [25243, 0]
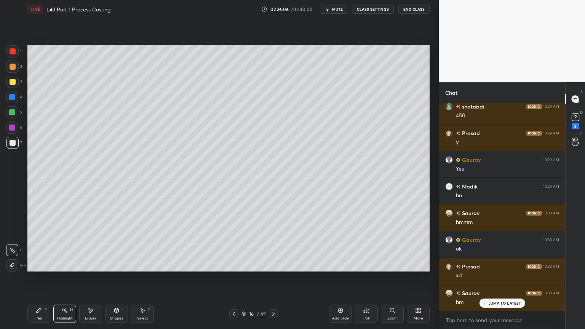
click at [273, 244] on icon at bounding box center [273, 314] width 2 height 4
click at [275, 244] on icon at bounding box center [273, 314] width 6 height 6
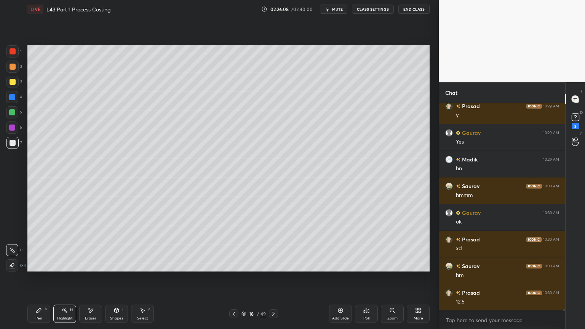
click at [274, 244] on icon at bounding box center [273, 314] width 6 height 6
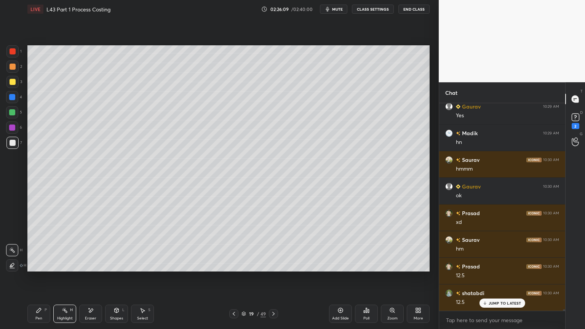
click at [7, 140] on div at bounding box center [12, 143] width 12 height 12
click at [10, 85] on div at bounding box center [12, 82] width 12 height 12
click at [12, 112] on div at bounding box center [12, 112] width 6 height 6
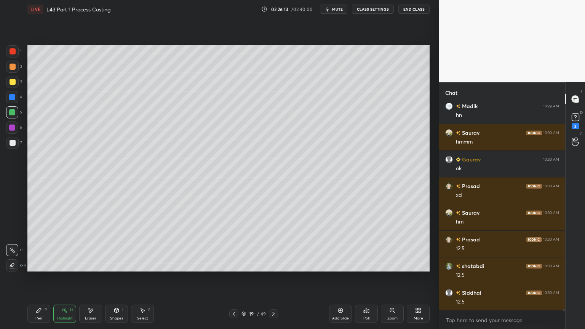
click at [42, 244] on div "Pen P" at bounding box center [38, 314] width 23 height 18
click at [14, 145] on div at bounding box center [13, 143] width 6 height 6
click at [16, 116] on div at bounding box center [12, 112] width 12 height 12
click at [17, 146] on div at bounding box center [12, 143] width 12 height 12
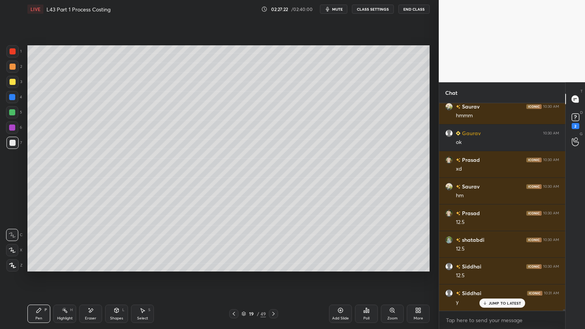
scroll to position [25376, 0]
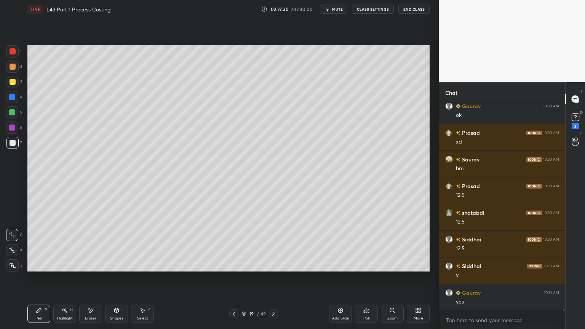
click at [60, 244] on div "Highlight H" at bounding box center [64, 314] width 23 height 18
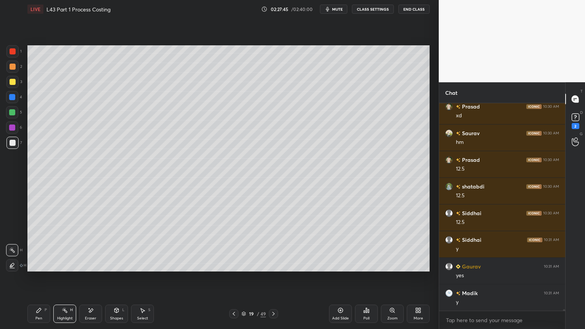
click at [39, 244] on div "Pen P" at bounding box center [38, 314] width 23 height 18
click at [14, 145] on div at bounding box center [13, 143] width 6 height 6
click at [30, 244] on div "Pen P" at bounding box center [38, 314] width 23 height 18
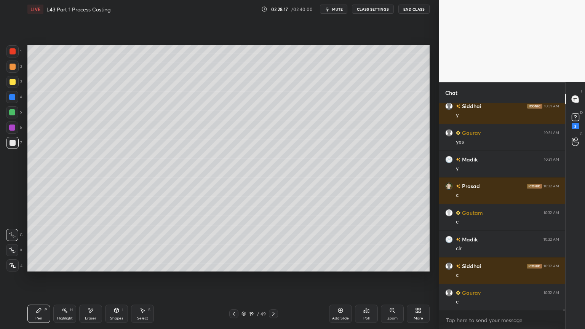
scroll to position [25562, 0]
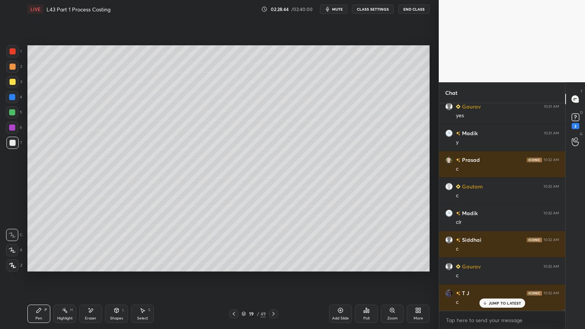
click at [6, 69] on div at bounding box center [12, 67] width 12 height 12
click at [118, 244] on div "Shapes" at bounding box center [116, 318] width 13 height 4
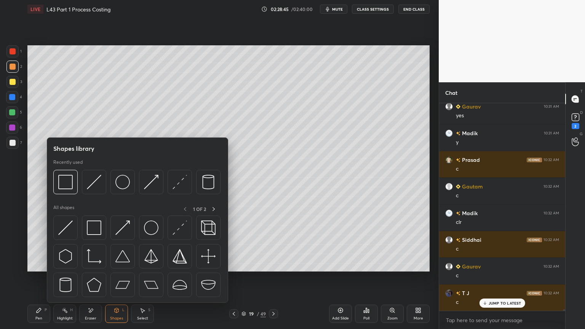
click at [124, 180] on img at bounding box center [122, 182] width 14 height 14
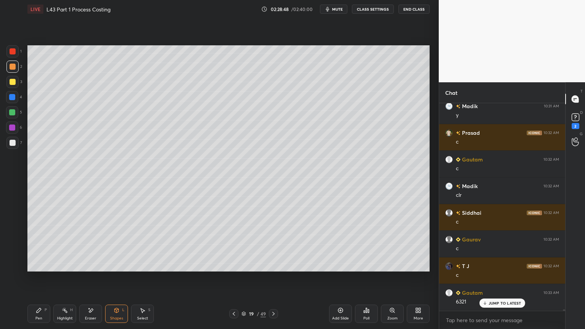
scroll to position [25616, 0]
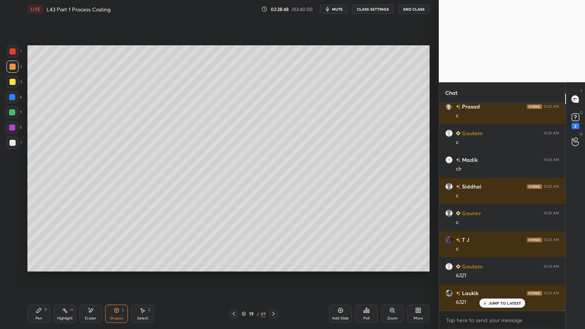
click at [11, 141] on div at bounding box center [13, 143] width 6 height 6
click at [38, 244] on div "Pen P" at bounding box center [38, 314] width 23 height 18
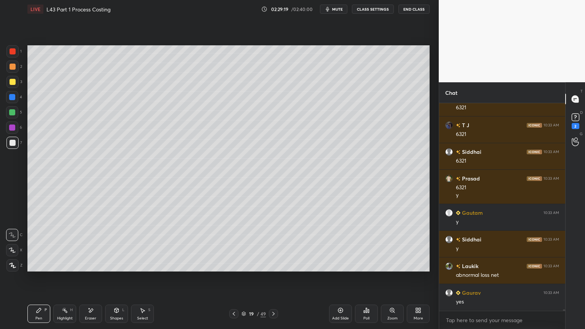
scroll to position [25837, 0]
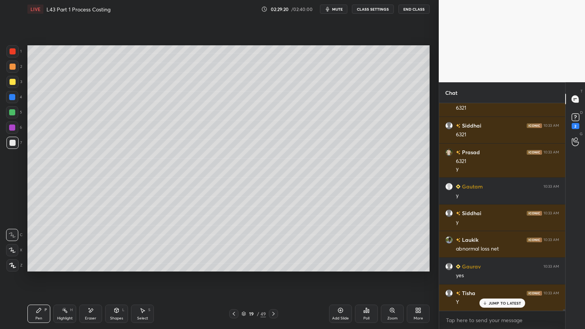
click at [15, 85] on div at bounding box center [12, 82] width 12 height 12
click at [112, 244] on div "Shapes L" at bounding box center [116, 314] width 23 height 18
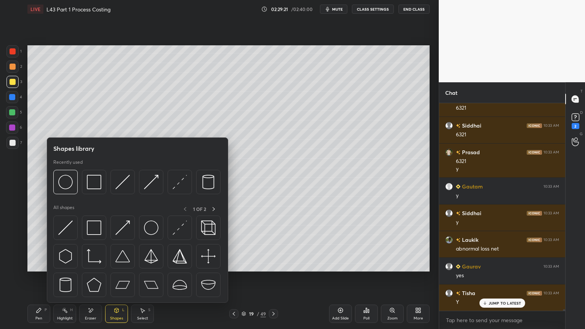
click at [121, 190] on div at bounding box center [122, 182] width 24 height 24
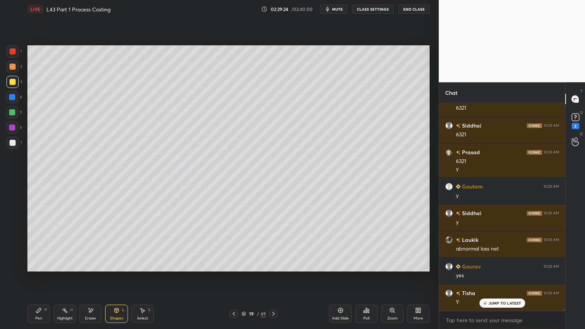
click at [38, 244] on div "Pen P" at bounding box center [38, 314] width 23 height 18
click at [17, 147] on div at bounding box center [12, 143] width 12 height 12
click at [235, 244] on icon at bounding box center [234, 314] width 2 height 4
click at [236, 244] on icon at bounding box center [234, 314] width 6 height 6
click at [232, 244] on icon at bounding box center [234, 314] width 6 height 6
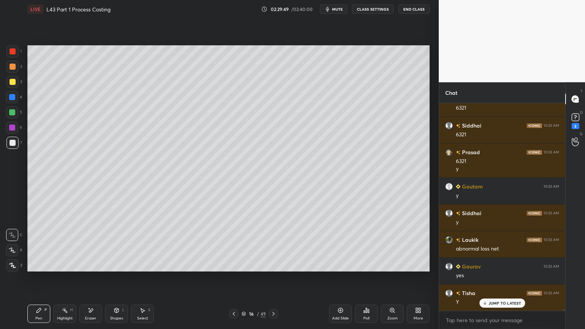
click at [273, 244] on icon at bounding box center [273, 314] width 6 height 6
click at [274, 244] on icon at bounding box center [273, 314] width 6 height 6
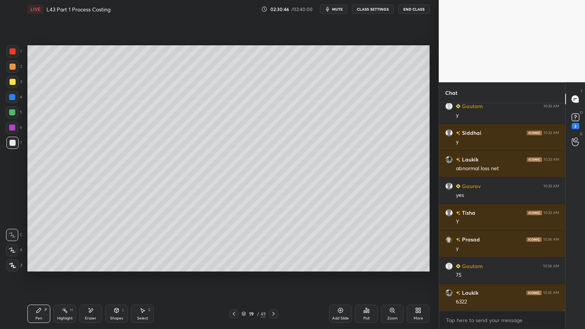
scroll to position [25943, 0]
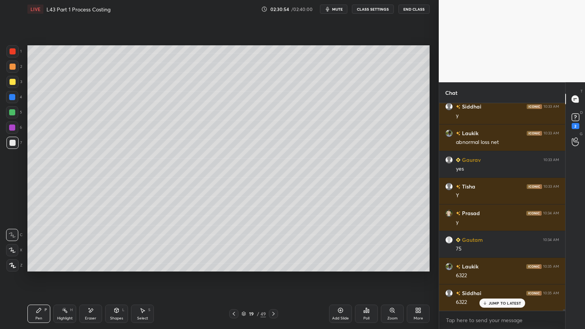
click at [11, 84] on div at bounding box center [13, 82] width 6 height 6
click at [117, 244] on icon at bounding box center [116, 310] width 6 height 6
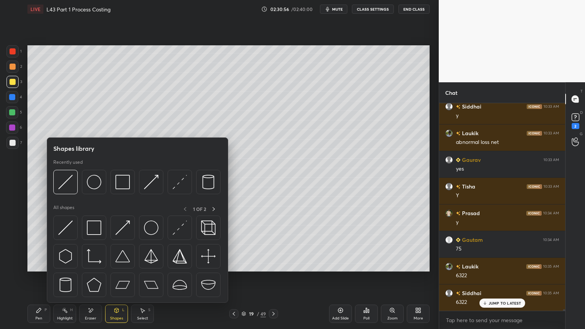
click at [117, 186] on img at bounding box center [122, 182] width 14 height 14
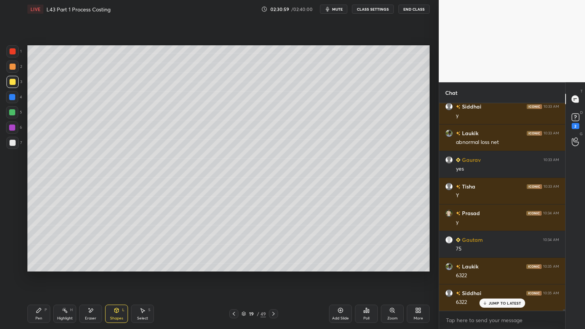
click at [62, 244] on icon at bounding box center [65, 310] width 6 height 6
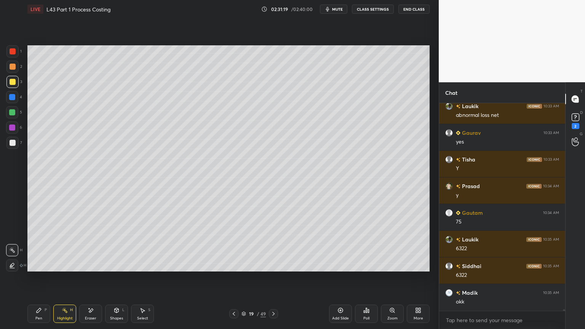
click at [13, 142] on div at bounding box center [13, 143] width 6 height 6
click at [55, 244] on div "Highlight H" at bounding box center [64, 314] width 23 height 18
click at [42, 244] on div "Pen P" at bounding box center [38, 314] width 23 height 18
click at [237, 244] on div at bounding box center [233, 313] width 9 height 9
click at [17, 116] on div at bounding box center [12, 112] width 12 height 12
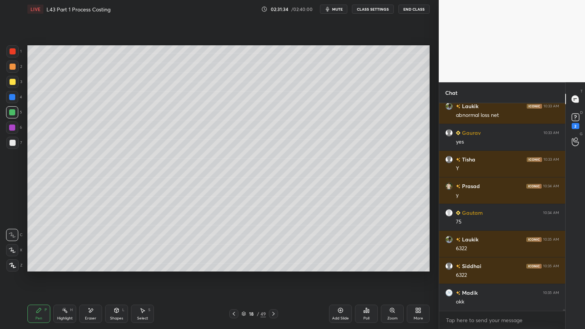
click at [275, 244] on icon at bounding box center [273, 314] width 6 height 6
click at [233, 244] on icon at bounding box center [234, 314] width 6 height 6
click at [271, 244] on icon at bounding box center [273, 314] width 6 height 6
click at [235, 244] on div at bounding box center [233, 313] width 9 height 9
click at [274, 244] on icon at bounding box center [273, 314] width 6 height 6
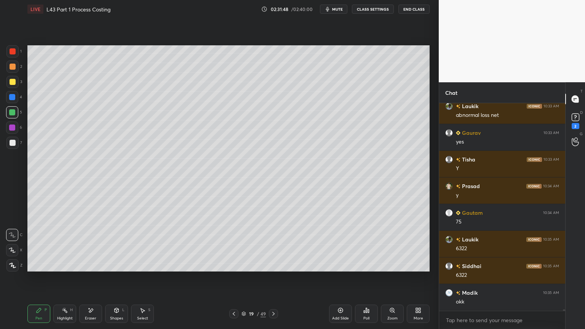
click at [235, 244] on icon at bounding box center [234, 314] width 6 height 6
click at [273, 244] on icon at bounding box center [273, 314] width 6 height 6
click at [236, 244] on icon at bounding box center [234, 314] width 6 height 6
click at [65, 244] on rect at bounding box center [66, 311] width 4 height 4
click at [235, 244] on icon at bounding box center [234, 314] width 2 height 4
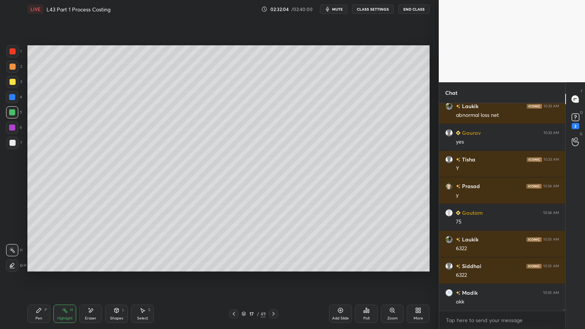
click at [236, 244] on icon at bounding box center [234, 314] width 6 height 6
click at [275, 244] on icon at bounding box center [273, 314] width 6 height 6
click at [276, 244] on icon at bounding box center [273, 314] width 6 height 6
click at [34, 244] on div "Pen P" at bounding box center [38, 314] width 23 height 18
click at [12, 148] on div at bounding box center [12, 143] width 12 height 12
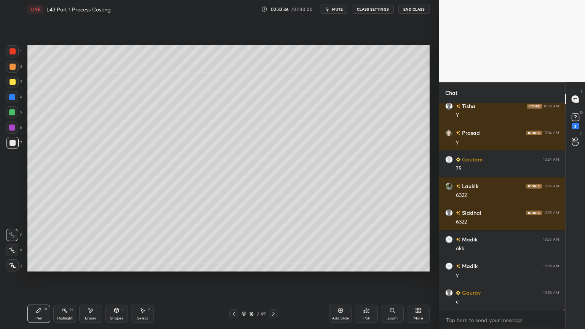
scroll to position [26050, 0]
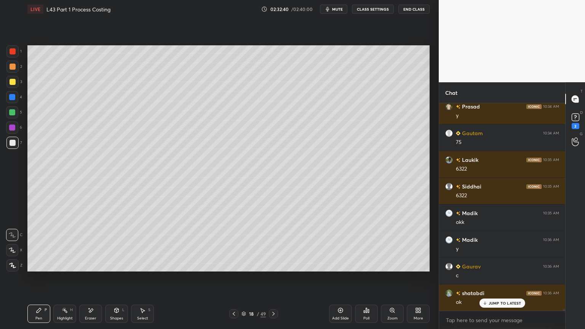
click at [14, 115] on div at bounding box center [12, 112] width 6 height 6
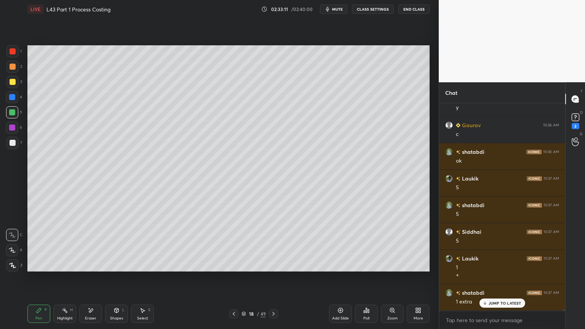
scroll to position [26217, 0]
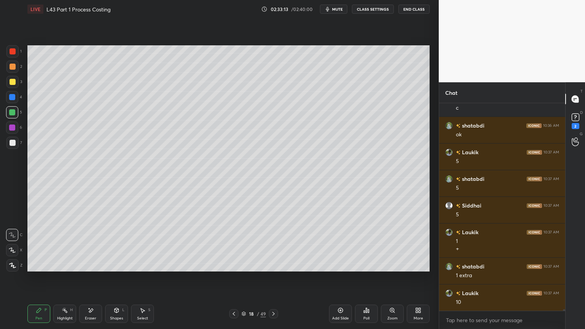
click at [145, 244] on div "Select" at bounding box center [142, 318] width 11 height 4
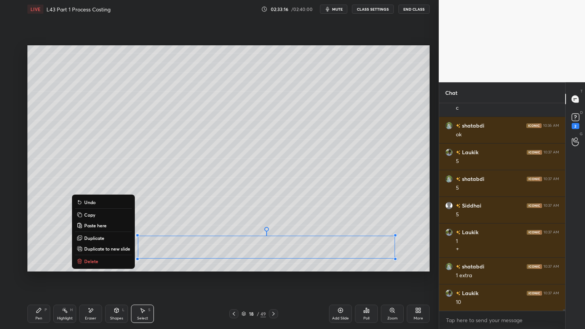
click at [87, 244] on p "Delete" at bounding box center [91, 261] width 14 height 6
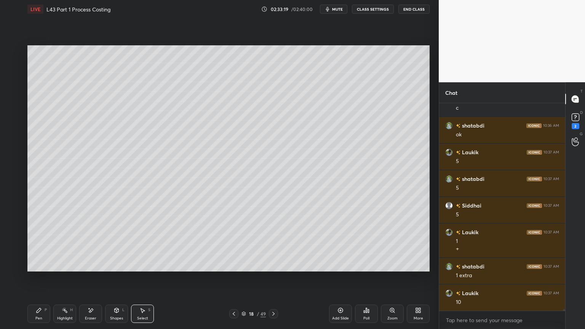
scroll to position [26244, 0]
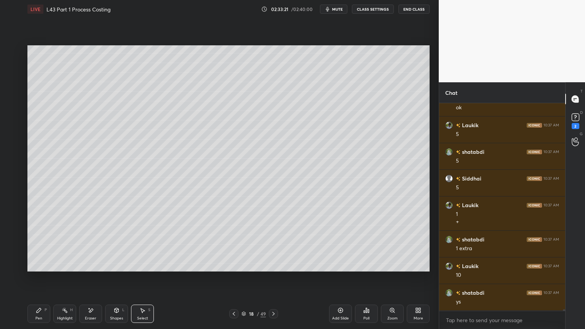
click at [232, 244] on icon at bounding box center [234, 314] width 6 height 6
click at [60, 244] on div "Highlight H" at bounding box center [64, 314] width 23 height 18
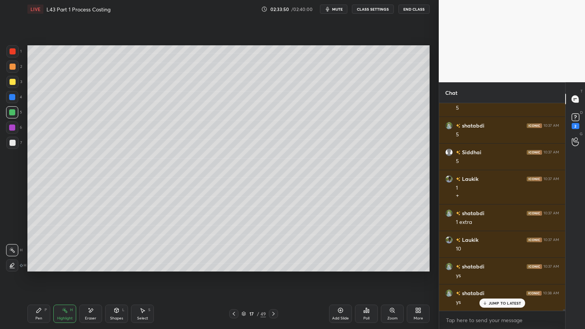
click at [273, 244] on icon at bounding box center [273, 314] width 6 height 6
click at [274, 244] on icon at bounding box center [273, 314] width 6 height 6
click at [236, 244] on icon at bounding box center [234, 314] width 6 height 6
click at [36, 244] on icon at bounding box center [39, 310] width 6 height 6
click at [232, 244] on icon at bounding box center [234, 314] width 6 height 6
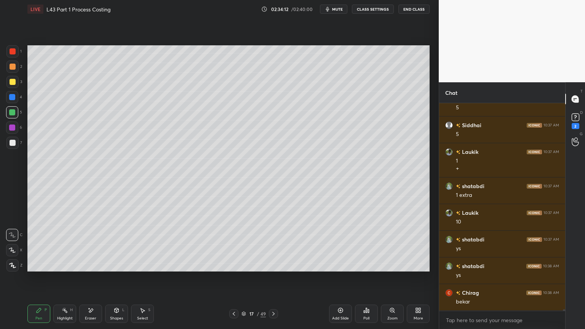
scroll to position [26324, 0]
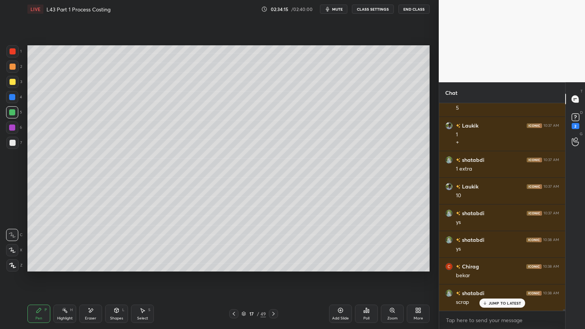
click at [272, 244] on icon at bounding box center [273, 314] width 6 height 6
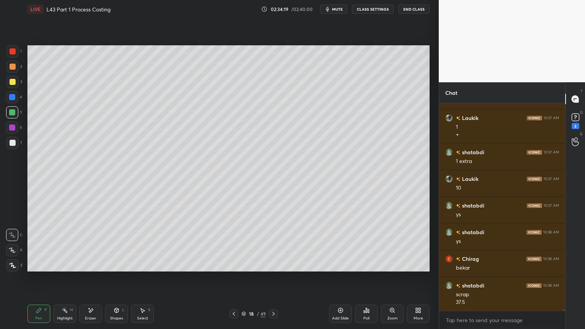
scroll to position [26359, 0]
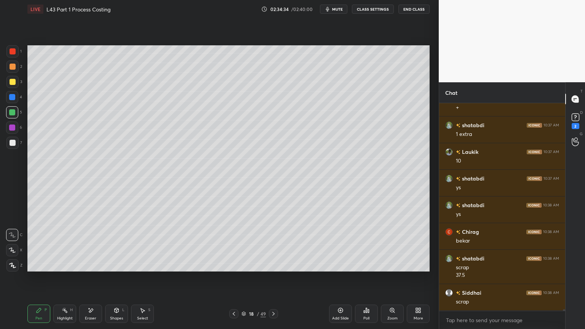
click at [233, 244] on icon at bounding box center [234, 314] width 6 height 6
click at [274, 244] on icon at bounding box center [273, 314] width 6 height 6
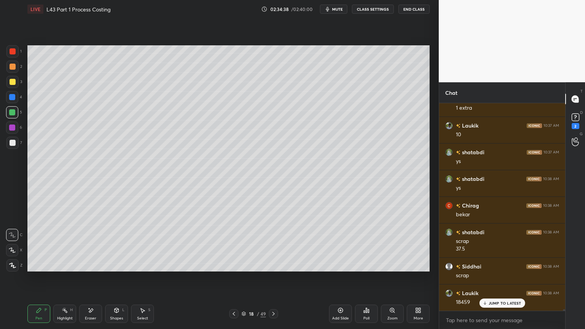
click at [12, 143] on div at bounding box center [13, 143] width 6 height 6
click at [270, 244] on div at bounding box center [273, 313] width 9 height 9
click at [231, 244] on icon at bounding box center [234, 314] width 6 height 6
click at [62, 244] on div "Highlight" at bounding box center [65, 318] width 16 height 4
click at [36, 244] on icon at bounding box center [39, 310] width 6 height 6
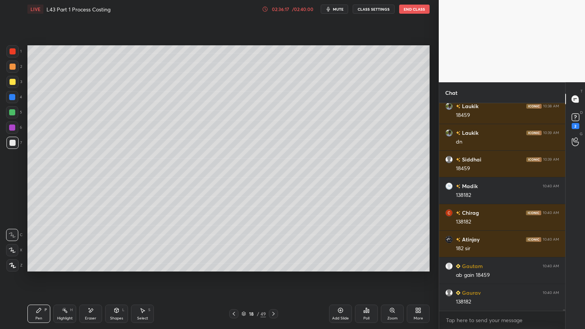
scroll to position [26598, 0]
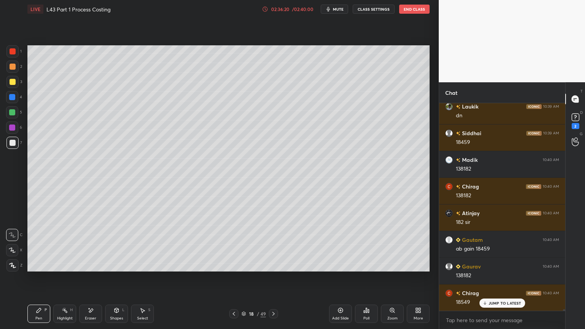
click at [65, 244] on icon at bounding box center [65, 310] width 6 height 6
click at [96, 244] on div "Eraser" at bounding box center [90, 314] width 23 height 18
click at [41, 244] on div "Pen P" at bounding box center [38, 314] width 23 height 18
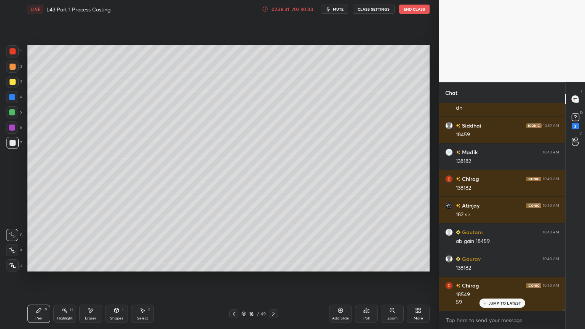
click at [87, 244] on div "Eraser" at bounding box center [90, 318] width 11 height 4
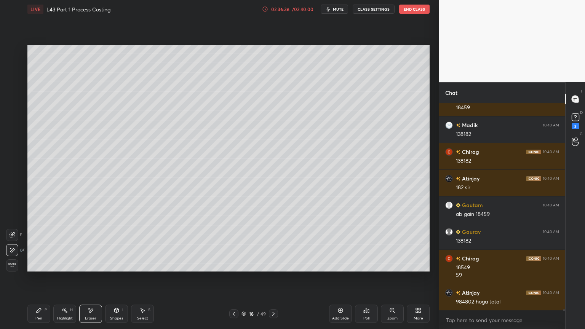
click at [8, 235] on div at bounding box center [12, 235] width 12 height 12
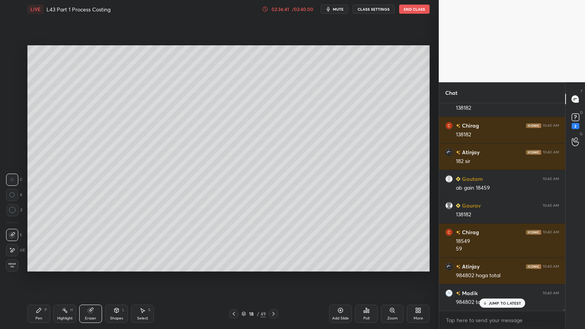
click at [38, 244] on div "Pen" at bounding box center [38, 318] width 7 height 4
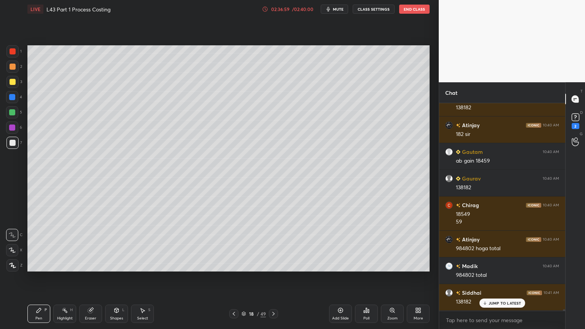
scroll to position [26712, 0]
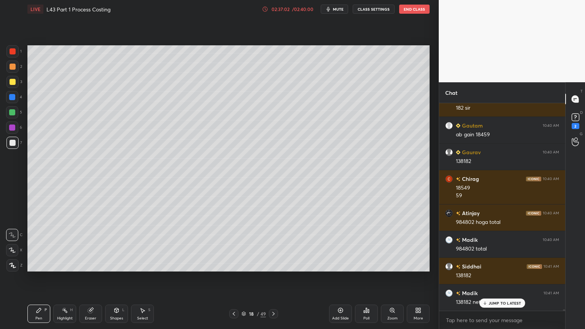
click at [13, 58] on div "1" at bounding box center [13, 52] width 15 height 15
click at [118, 244] on icon at bounding box center [117, 310] width 4 height 5
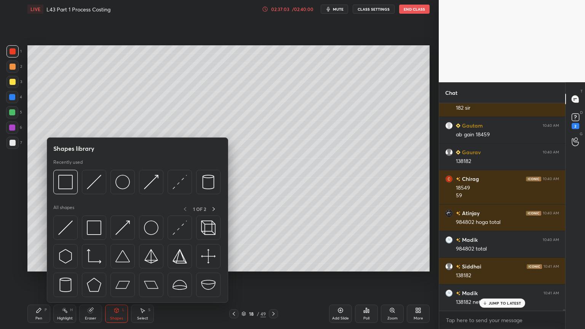
click at [121, 186] on img at bounding box center [122, 182] width 14 height 14
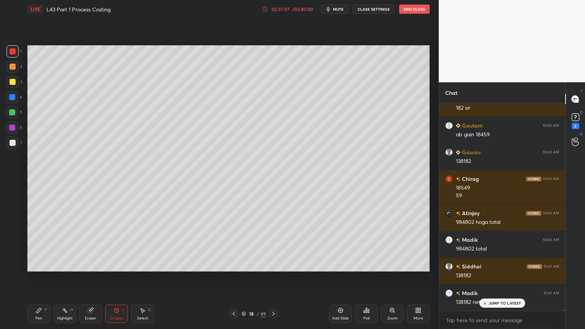
click at [18, 143] on div at bounding box center [12, 143] width 12 height 12
click at [38, 244] on icon at bounding box center [39, 310] width 6 height 6
click at [273, 244] on icon at bounding box center [273, 314] width 2 height 4
click at [232, 244] on icon at bounding box center [234, 314] width 6 height 6
click at [233, 244] on icon at bounding box center [234, 314] width 6 height 6
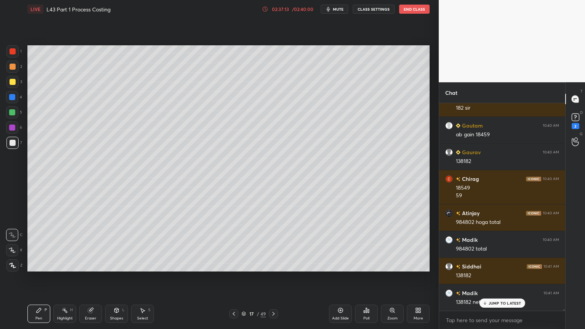
click at [233, 244] on icon at bounding box center [234, 314] width 6 height 6
click at [232, 244] on icon at bounding box center [234, 314] width 6 height 6
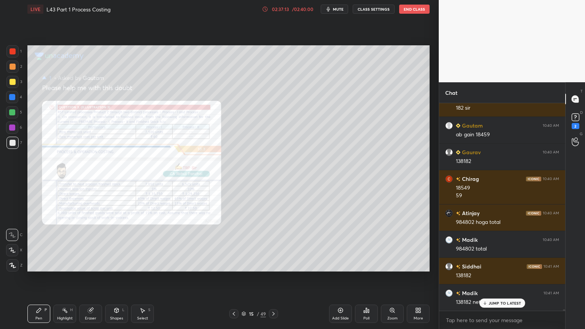
click at [233, 244] on icon at bounding box center [234, 314] width 6 height 6
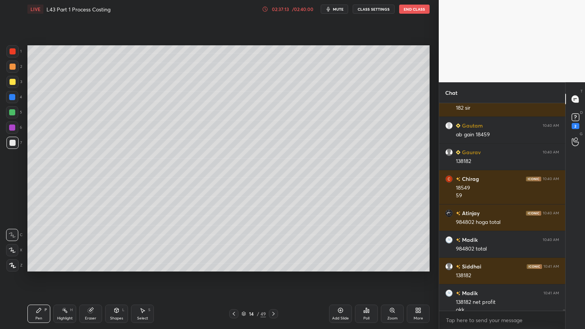
scroll to position [26720, 0]
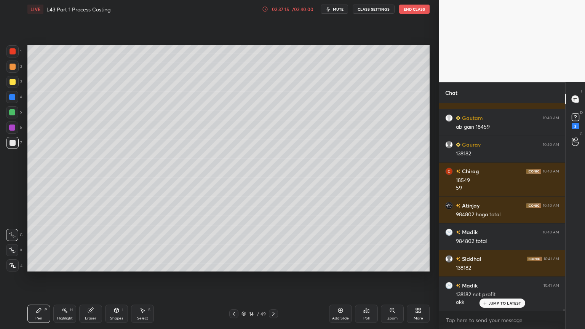
click at [271, 244] on icon at bounding box center [273, 314] width 6 height 6
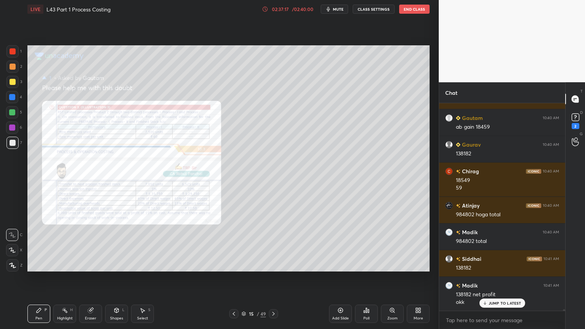
click at [96, 244] on div "Eraser" at bounding box center [90, 314] width 23 height 18
click at [12, 244] on span "Erase all" at bounding box center [11, 265] width 11 height 5
click at [399, 244] on div "Zoom" at bounding box center [392, 314] width 23 height 18
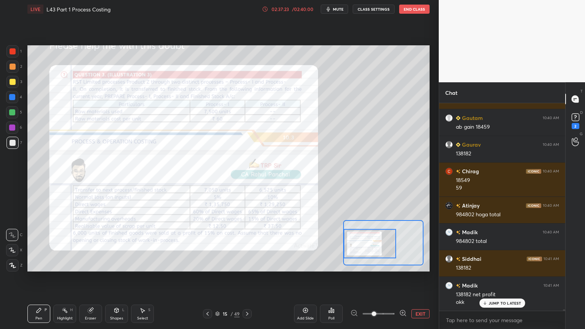
click at [403, 244] on icon at bounding box center [403, 313] width 0 height 2
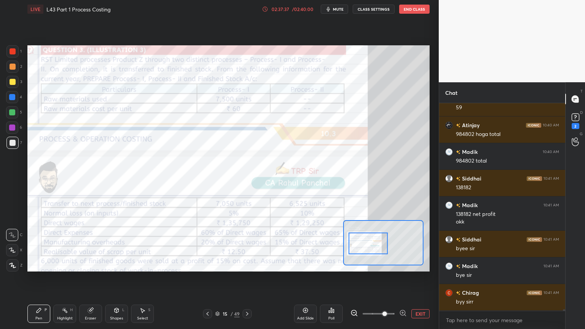
scroll to position [26827, 0]
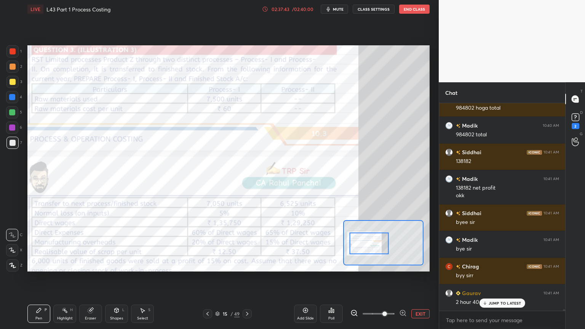
click at [247, 244] on icon at bounding box center [247, 314] width 6 height 6
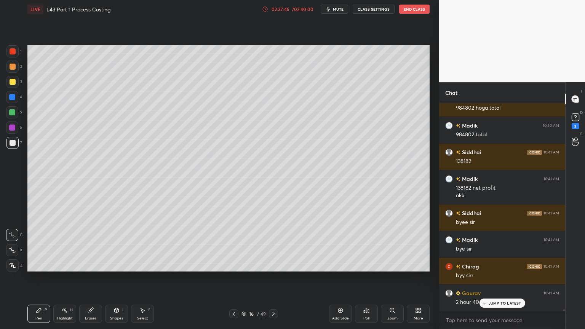
click at [275, 244] on icon at bounding box center [273, 314] width 6 height 6
click at [276, 244] on icon at bounding box center [273, 314] width 6 height 6
click at [275, 244] on icon at bounding box center [273, 314] width 6 height 6
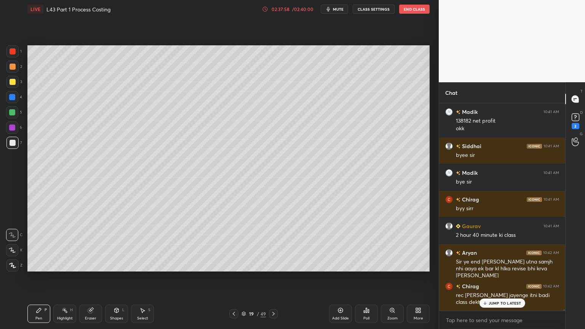
scroll to position [26901, 0]
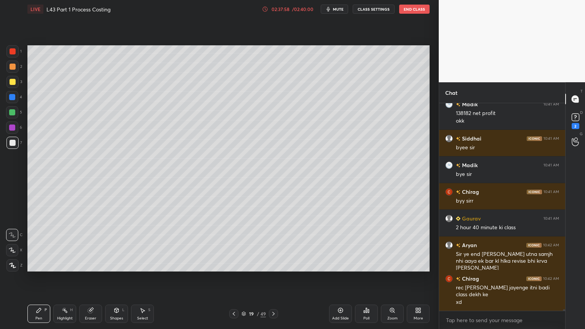
click at [405, 8] on button "End Class" at bounding box center [414, 9] width 30 height 9
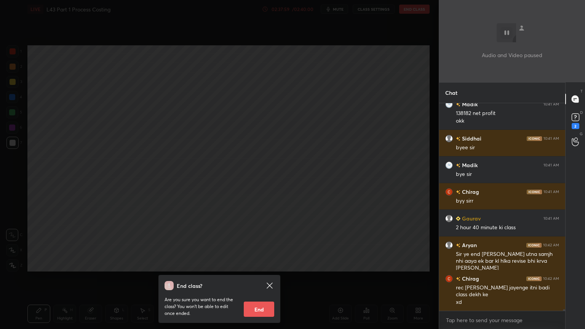
scroll to position [26928, 0]
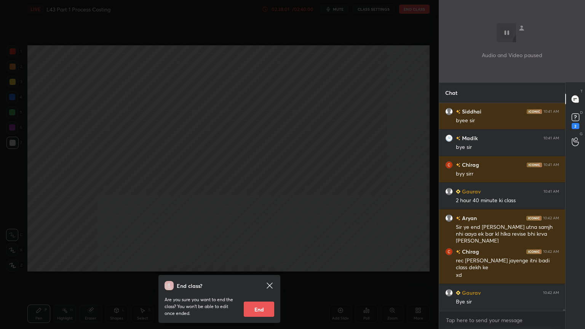
click at [268, 244] on div "End class? Are you sure you want to end the class? You won’t be able to edit on…" at bounding box center [219, 299] width 122 height 48
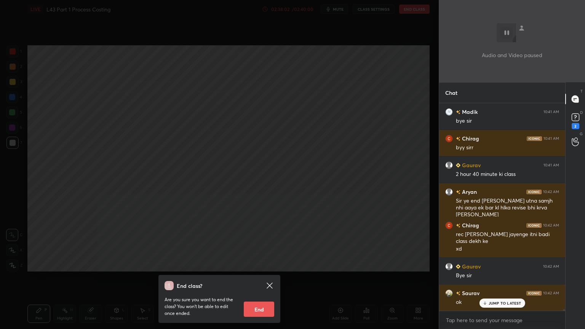
click at [268, 244] on icon at bounding box center [270, 286] width 6 height 6
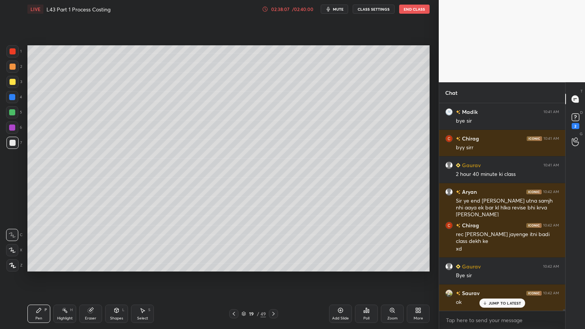
scroll to position [26982, 0]
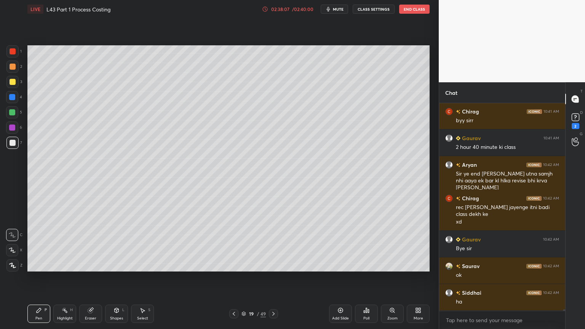
click at [407, 9] on button "End Class" at bounding box center [414, 9] width 30 height 9
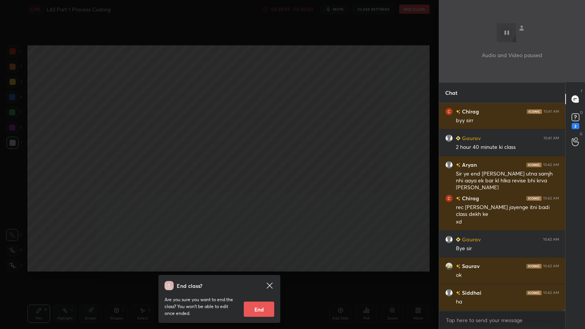
click at [248, 244] on button "End" at bounding box center [259, 309] width 30 height 15
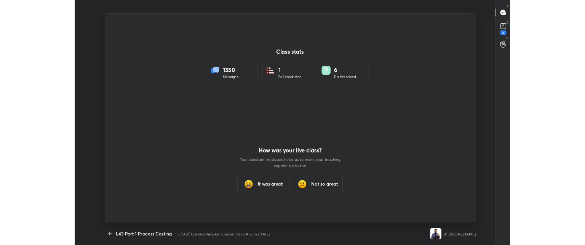
scroll to position [37884, 37501]
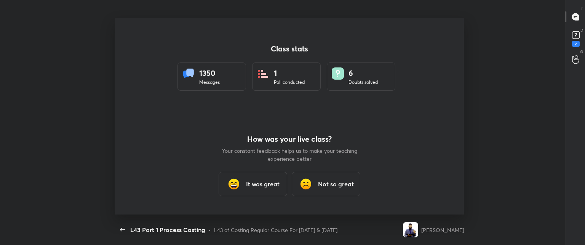
type textarea "x"
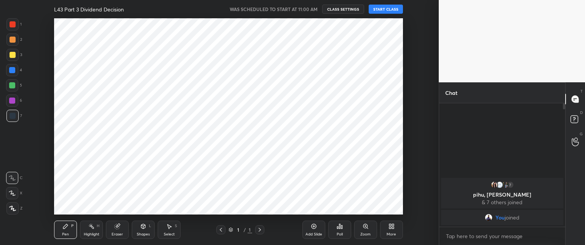
scroll to position [37884, 37672]
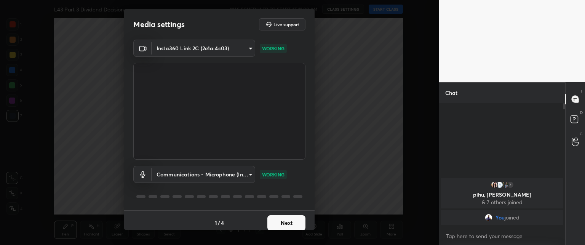
click at [284, 219] on button "Next" at bounding box center [286, 222] width 38 height 15
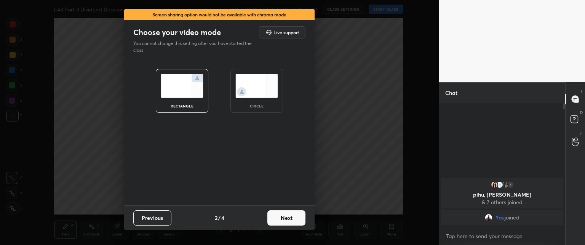
click at [280, 217] on button "Next" at bounding box center [286, 217] width 38 height 15
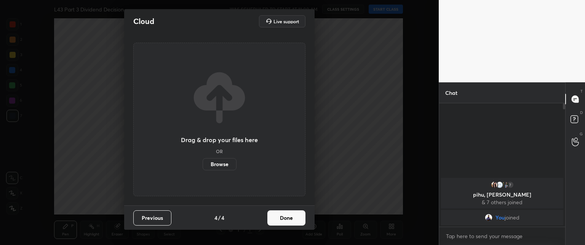
click at [277, 216] on button "Done" at bounding box center [286, 217] width 38 height 15
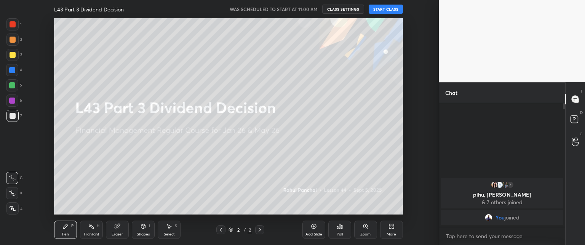
click at [375, 11] on button "START CLASS" at bounding box center [386, 9] width 34 height 9
click at [391, 225] on icon at bounding box center [390, 225] width 2 height 2
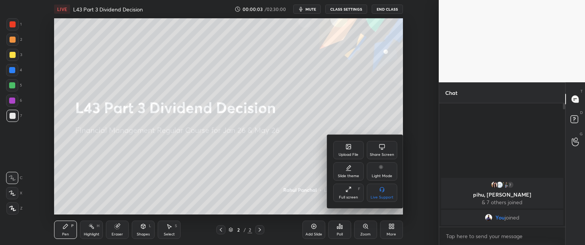
click at [342, 142] on div "Upload File" at bounding box center [348, 150] width 30 height 18
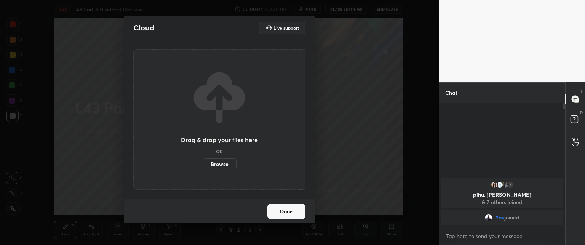
click at [214, 162] on label "Browse" at bounding box center [220, 164] width 34 height 12
click at [203, 162] on input "Browse" at bounding box center [203, 164] width 0 height 12
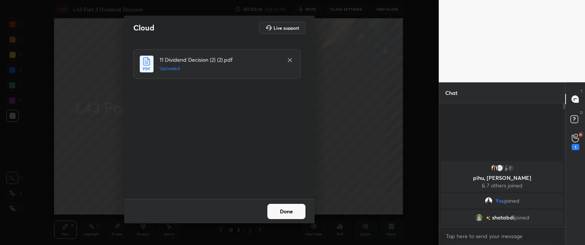
click at [283, 211] on button "Done" at bounding box center [286, 211] width 38 height 15
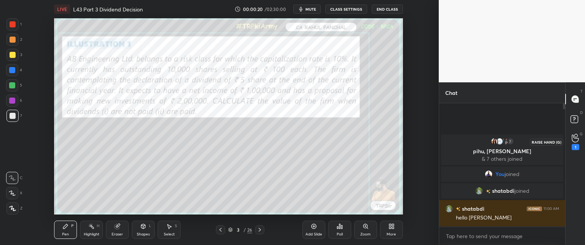
click at [577, 139] on icon at bounding box center [575, 138] width 7 height 9
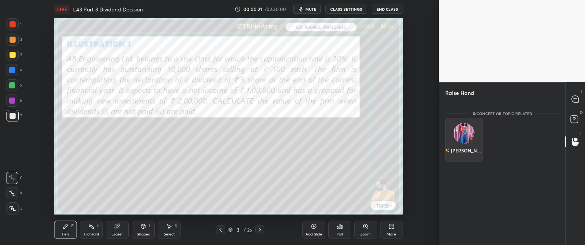
click at [463, 138] on div "Srishti" at bounding box center [464, 140] width 38 height 44
click at [455, 156] on button "INVITE" at bounding box center [464, 156] width 31 height 10
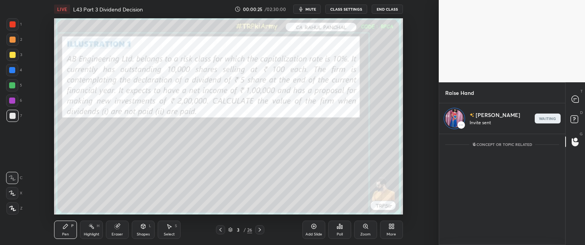
click at [573, 98] on icon at bounding box center [575, 99] width 7 height 7
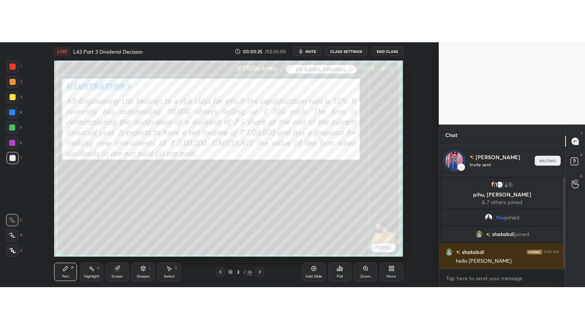
scroll to position [91, 124]
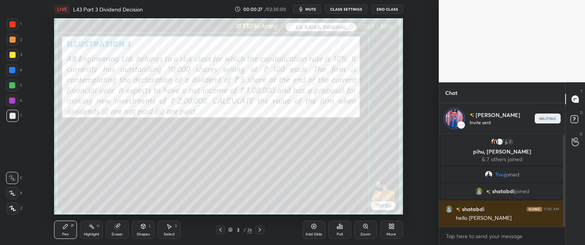
click at [391, 233] on div "More" at bounding box center [392, 234] width 10 height 4
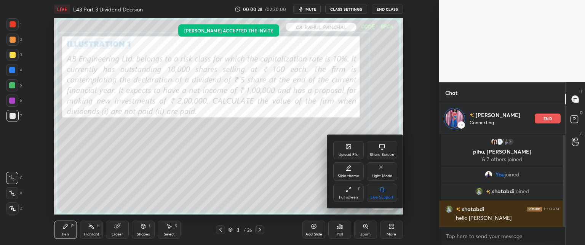
click at [348, 196] on div "Full screen" at bounding box center [348, 197] width 19 height 4
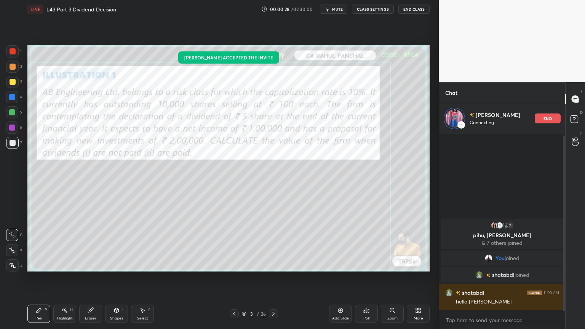
scroll to position [0, 0]
click at [411, 244] on div "More" at bounding box center [418, 314] width 23 height 18
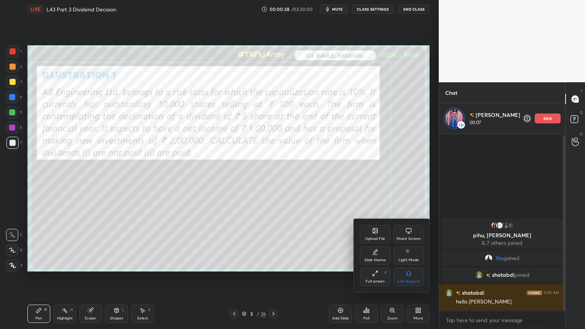
click at [377, 244] on div "Full screen F" at bounding box center [375, 277] width 30 height 18
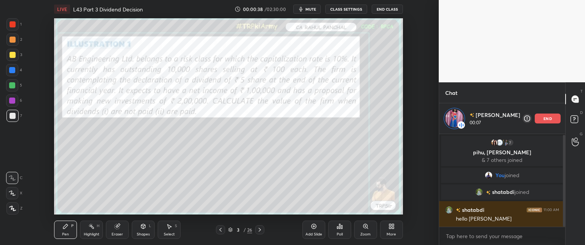
type textarea "x"
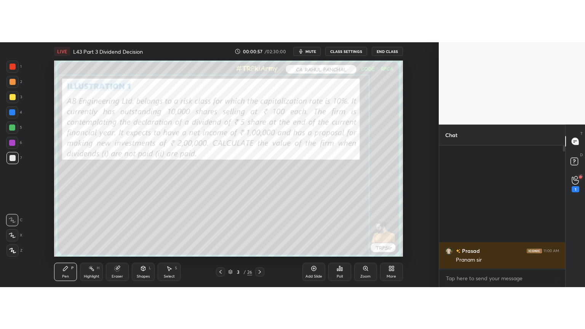
scroll to position [37884, 37672]
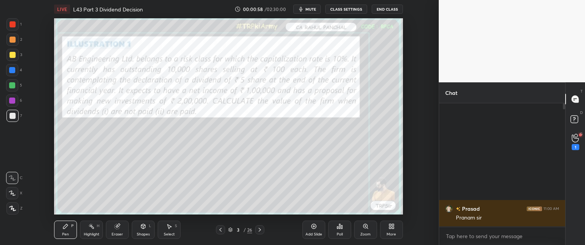
click at [388, 227] on icon at bounding box center [391, 226] width 6 height 6
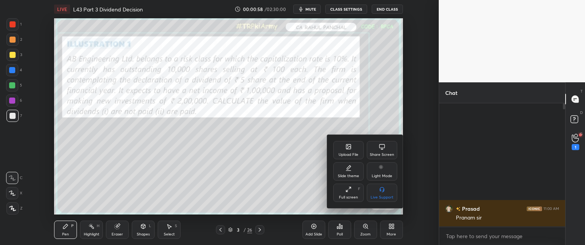
click at [354, 202] on div "Full screen F" at bounding box center [348, 193] width 30 height 18
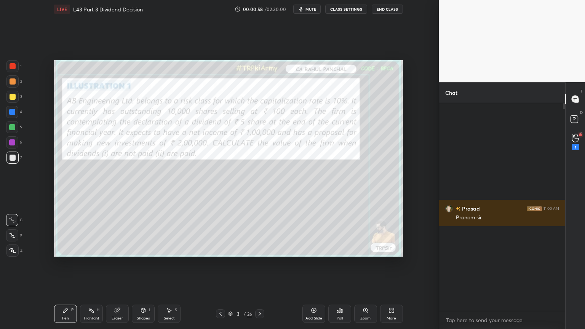
scroll to position [142, 124]
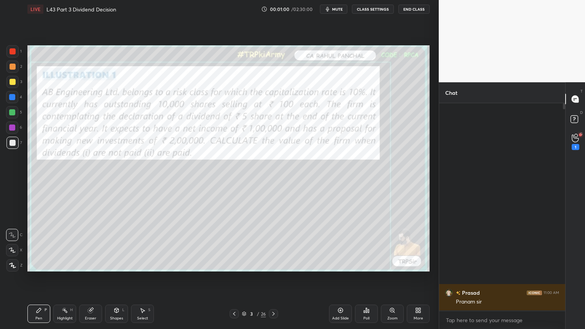
click at [578, 145] on div "1" at bounding box center [576, 147] width 8 height 6
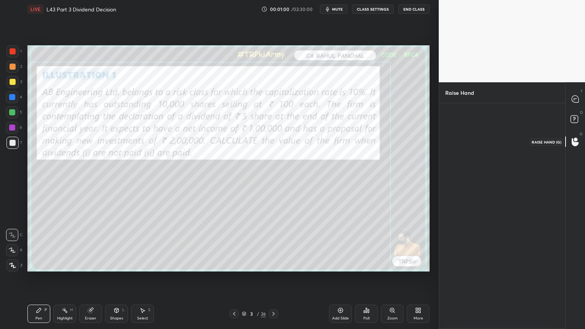
scroll to position [2, 2]
click at [570, 102] on div at bounding box center [575, 99] width 15 height 14
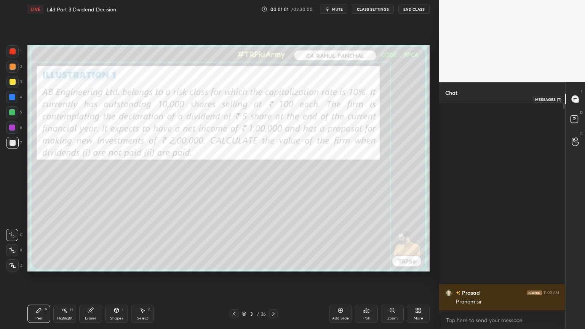
scroll to position [205, 124]
click at [577, 139] on circle at bounding box center [575, 139] width 3 height 3
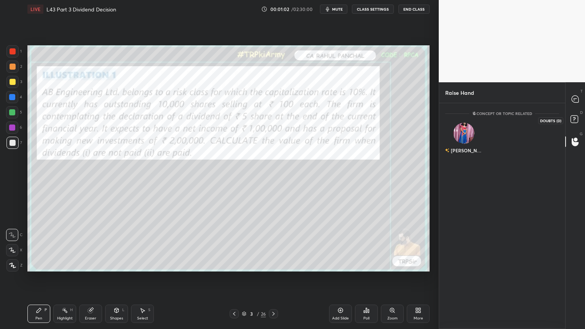
click at [574, 106] on div "T Messages (T)" at bounding box center [574, 98] width 19 height 21
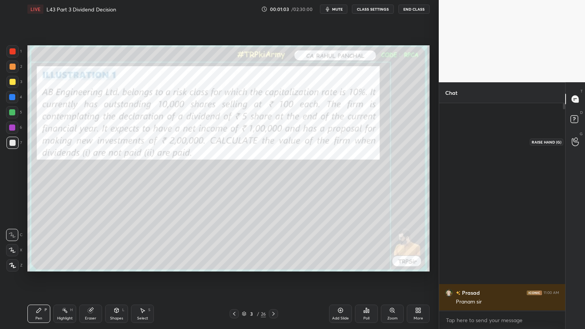
click at [576, 144] on icon at bounding box center [575, 141] width 7 height 9
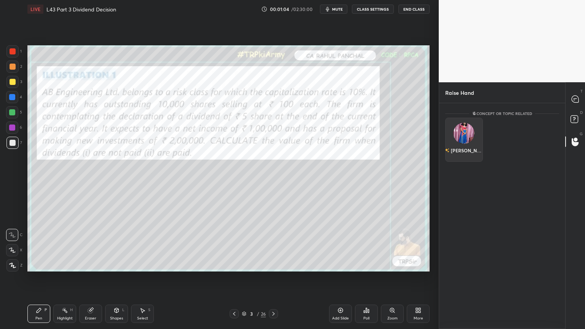
click at [463, 146] on div "Srishti" at bounding box center [464, 150] width 38 height 13
click at [465, 157] on button "INVITE" at bounding box center [464, 156] width 31 height 10
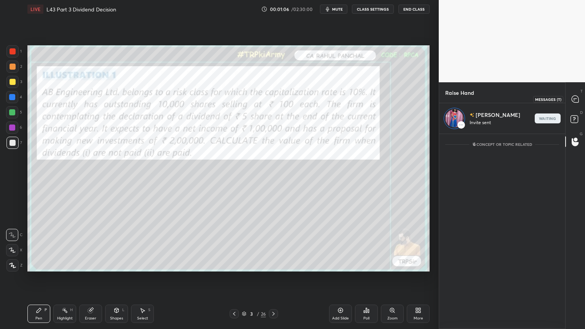
click at [571, 97] on icon at bounding box center [575, 99] width 8 height 8
type textarea "x"
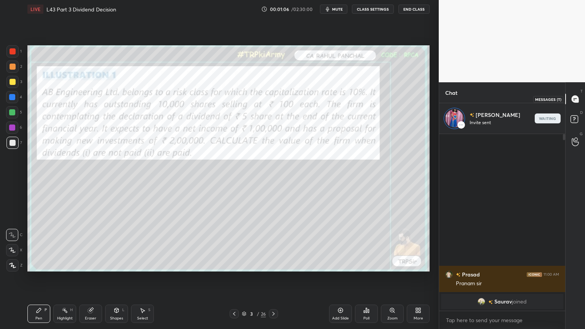
scroll to position [0, 0]
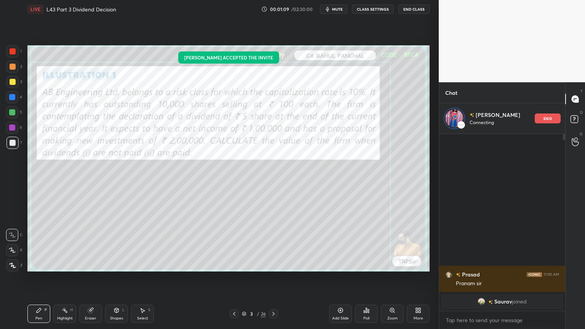
click at [89, 244] on div "Eraser" at bounding box center [90, 314] width 23 height 18
click at [11, 244] on span "Erase all" at bounding box center [11, 265] width 11 height 5
click at [35, 244] on div "Setting up your live class Srishti accepted the invite Poll for secs No correct…" at bounding box center [228, 158] width 408 height 280
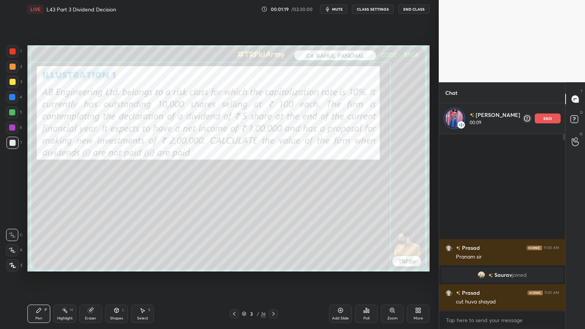
click at [12, 72] on div at bounding box center [12, 67] width 12 height 12
click at [91, 244] on div "Eraser" at bounding box center [90, 314] width 23 height 18
click at [9, 244] on span "Erase all" at bounding box center [11, 265] width 11 height 5
click at [45, 244] on div "Pen P" at bounding box center [38, 314] width 23 height 18
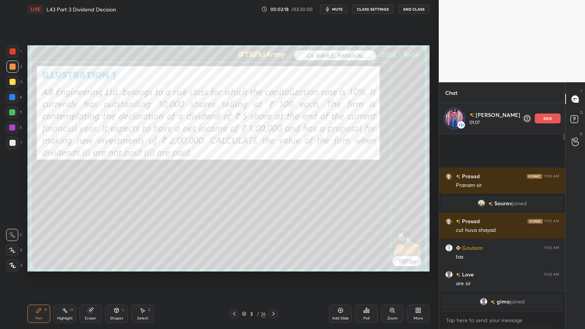
click at [91, 244] on div "Eraser" at bounding box center [90, 318] width 11 height 4
click at [8, 244] on span "Erase all" at bounding box center [11, 265] width 11 height 5
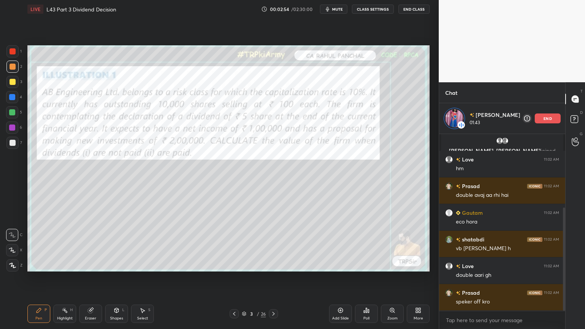
scroll to position [154, 0]
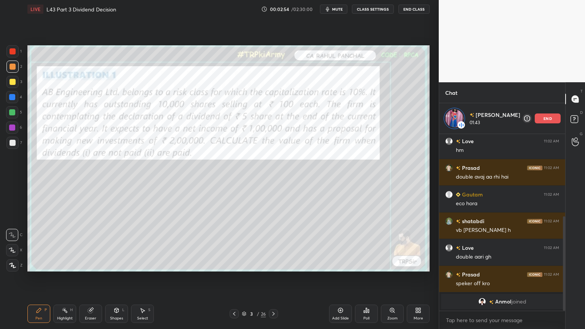
click at [540, 118] on div "end" at bounding box center [548, 118] width 26 height 10
click at [580, 100] on div at bounding box center [575, 99] width 15 height 14
click at [89, 244] on icon at bounding box center [91, 310] width 6 height 6
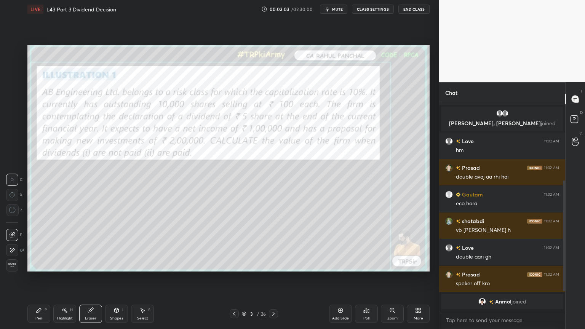
click at [8, 244] on span "Erase all" at bounding box center [11, 265] width 11 height 5
click at [21, 244] on div "Z" at bounding box center [14, 265] width 16 height 12
click at [40, 244] on icon at bounding box center [39, 310] width 6 height 6
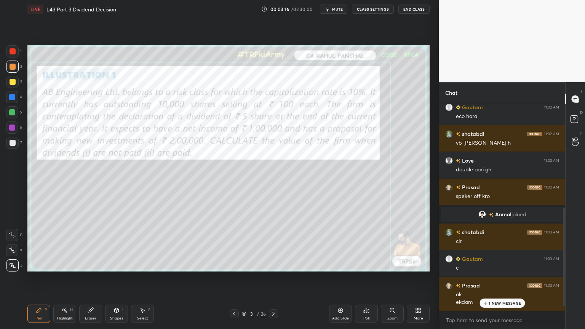
scroll to position [237, 0]
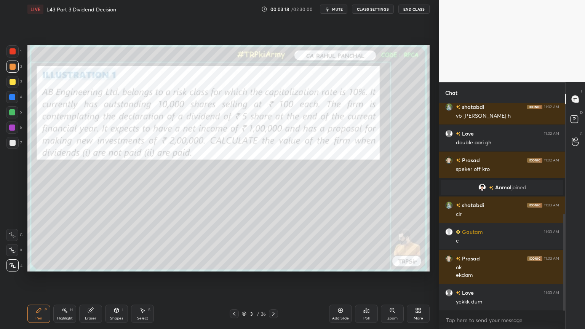
click at [243, 244] on icon at bounding box center [244, 313] width 5 height 5
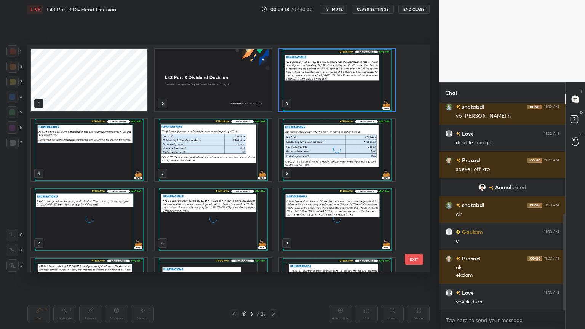
scroll to position [224, 398]
click at [184, 76] on img "grid" at bounding box center [213, 80] width 116 height 62
click at [186, 70] on img "grid" at bounding box center [213, 80] width 116 height 62
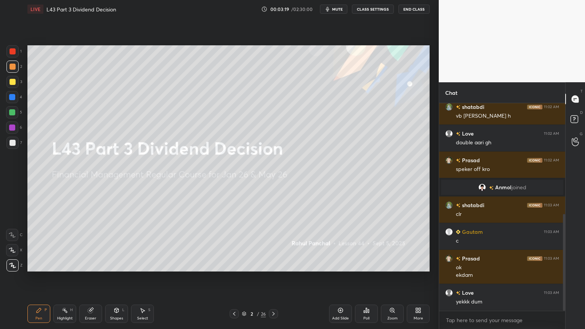
click at [188, 69] on img "grid" at bounding box center [213, 80] width 116 height 62
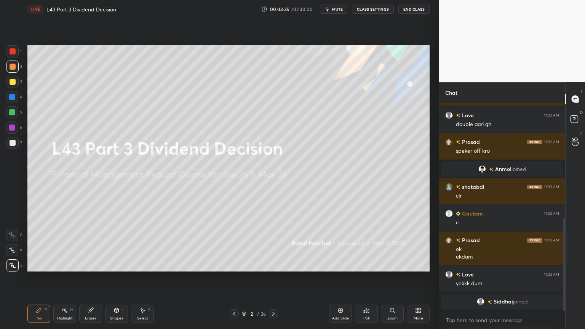
click at [335, 244] on div "Add Slide" at bounding box center [340, 314] width 23 height 18
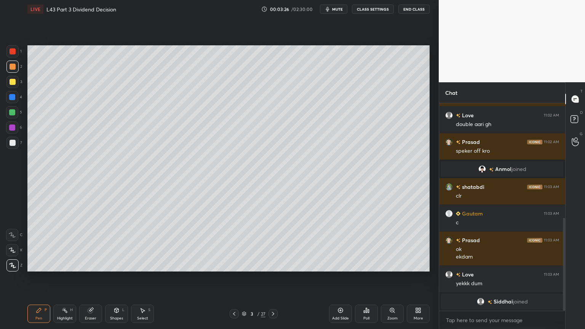
click at [418, 244] on div "More" at bounding box center [418, 314] width 23 height 18
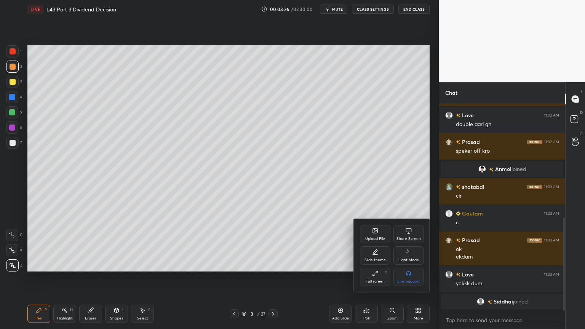
click at [371, 244] on div "Slide theme" at bounding box center [375, 255] width 30 height 18
click at [407, 244] on icon at bounding box center [409, 273] width 6 height 6
click at [370, 227] on h4 "Slide theme" at bounding box center [383, 230] width 29 height 8
click at [321, 244] on div at bounding box center [292, 164] width 585 height 329
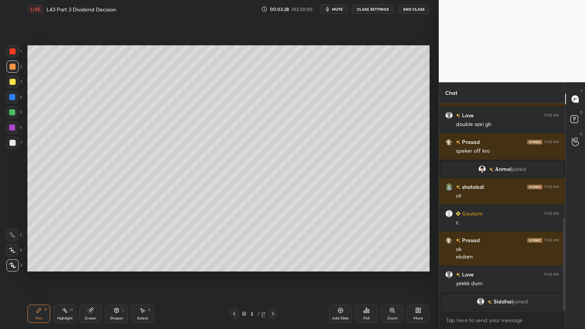
click at [340, 244] on div "Upload File Share Screen Slide theme Light Mode Full screen F Live Support" at bounding box center [292, 164] width 585 height 329
click at [338, 244] on div "Add Slide" at bounding box center [340, 314] width 23 height 18
click at [11, 99] on div at bounding box center [12, 97] width 6 height 6
click at [117, 244] on icon at bounding box center [116, 310] width 6 height 6
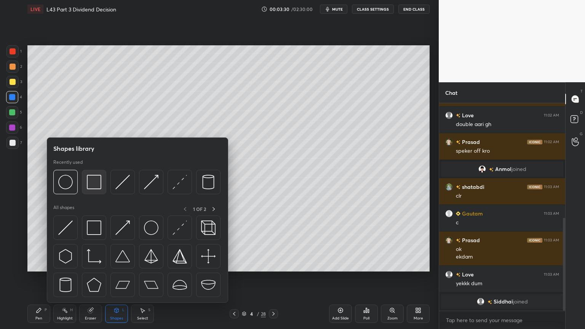
click at [95, 183] on img at bounding box center [94, 182] width 14 height 14
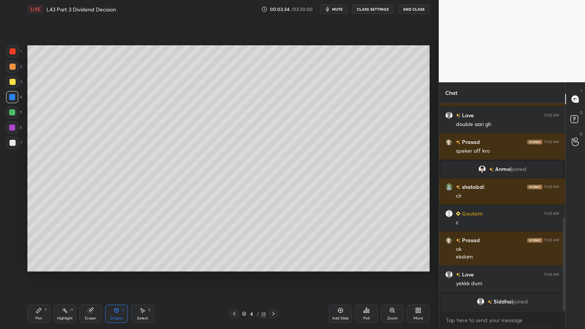
click at [42, 244] on div "Pen P" at bounding box center [38, 314] width 23 height 18
click at [13, 244] on icon at bounding box center [12, 250] width 7 height 5
click at [12, 227] on div "C" at bounding box center [14, 233] width 16 height 15
click at [16, 88] on div at bounding box center [12, 82] width 12 height 12
click at [35, 244] on div "Pen P" at bounding box center [38, 314] width 23 height 18
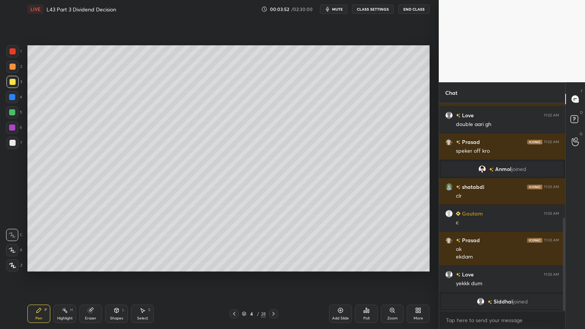
click at [10, 70] on div at bounding box center [12, 67] width 12 height 12
click at [13, 102] on div at bounding box center [12, 97] width 12 height 12
click at [113, 244] on icon at bounding box center [116, 310] width 6 height 6
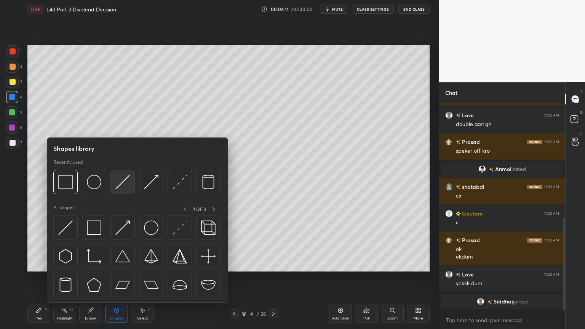
click at [122, 180] on img at bounding box center [122, 182] width 14 height 14
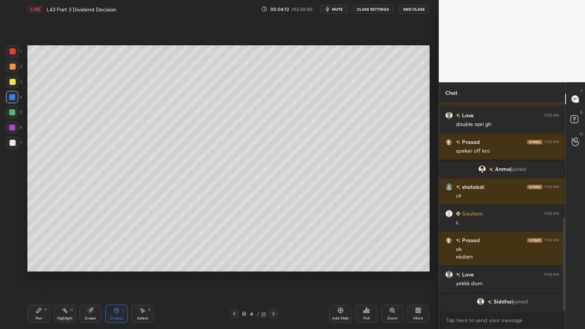
click at [37, 244] on icon at bounding box center [39, 310] width 5 height 5
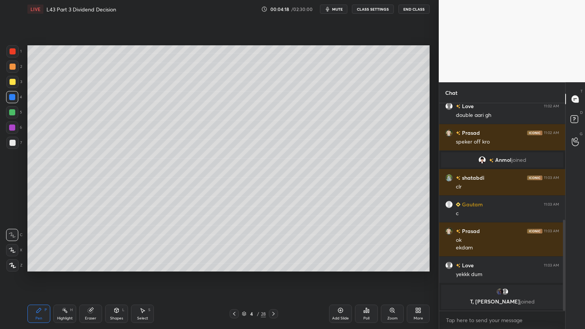
click at [12, 80] on div at bounding box center [13, 82] width 6 height 6
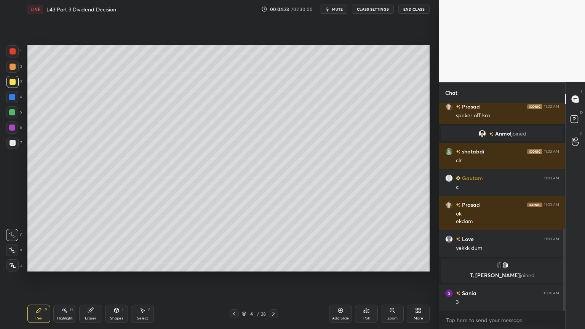
scroll to position [318, 0]
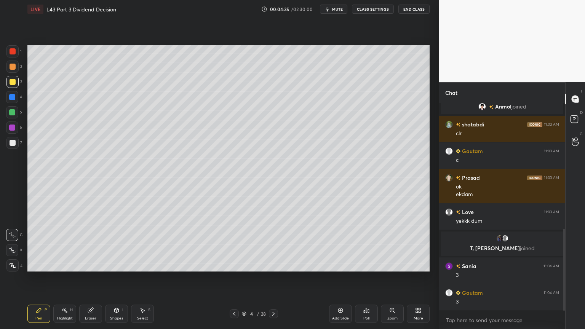
click at [116, 244] on icon at bounding box center [117, 310] width 4 height 5
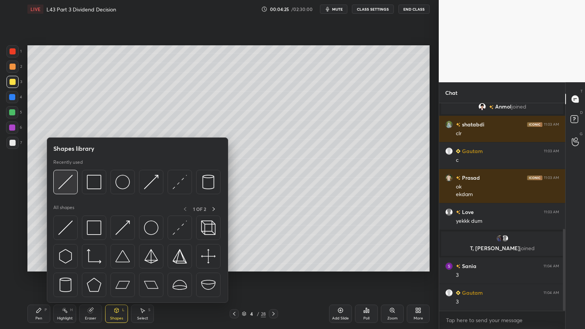
click at [68, 188] on img at bounding box center [65, 182] width 14 height 14
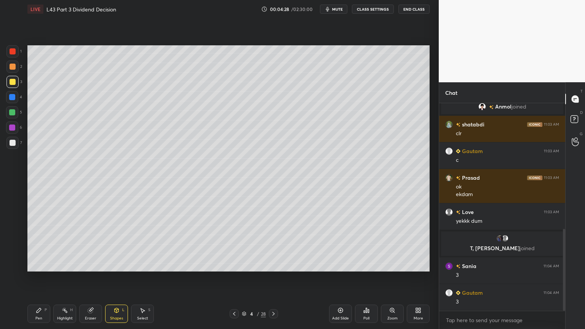
click at [90, 244] on icon at bounding box center [90, 310] width 5 height 5
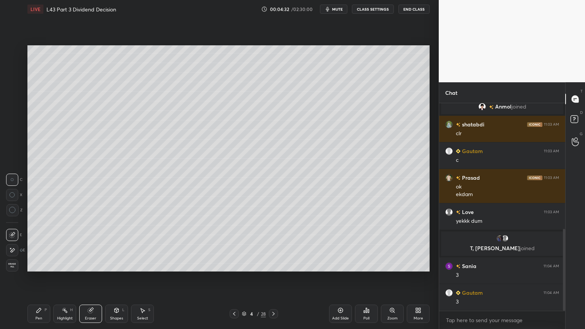
click at [37, 244] on div "Pen P" at bounding box center [38, 314] width 23 height 18
click at [14, 99] on div at bounding box center [12, 97] width 6 height 6
click at [18, 81] on div at bounding box center [12, 82] width 12 height 12
click at [8, 97] on div at bounding box center [12, 97] width 12 height 12
click at [117, 244] on icon at bounding box center [117, 310] width 4 height 5
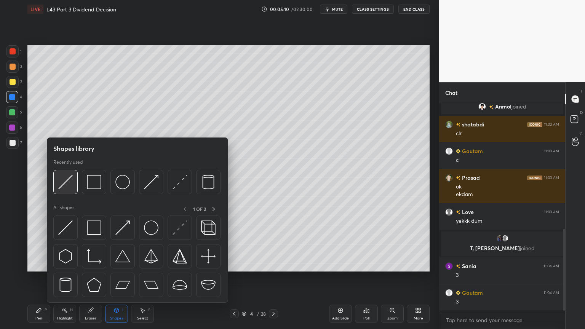
click at [65, 190] on div at bounding box center [65, 182] width 24 height 24
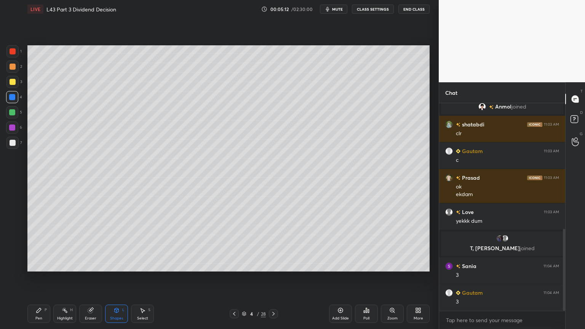
click at [38, 244] on div "Pen P" at bounding box center [38, 314] width 23 height 18
click at [10, 142] on div at bounding box center [13, 143] width 6 height 6
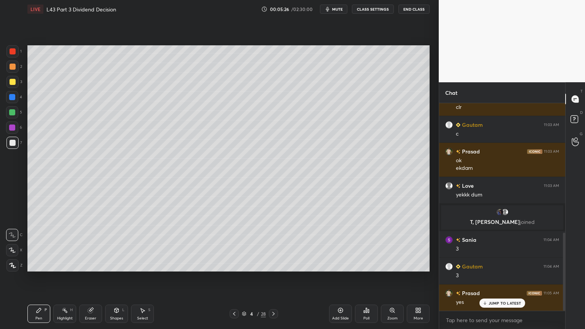
click at [9, 78] on div at bounding box center [12, 82] width 12 height 12
click at [12, 146] on div at bounding box center [12, 143] width 12 height 12
click at [17, 129] on div at bounding box center [12, 127] width 12 height 12
click at [13, 116] on div at bounding box center [12, 112] width 12 height 12
click at [11, 129] on div at bounding box center [12, 128] width 6 height 6
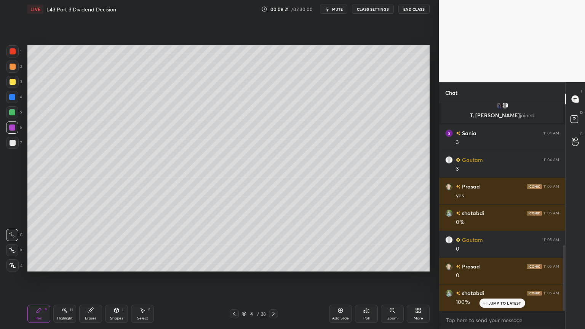
scroll to position [478, 0]
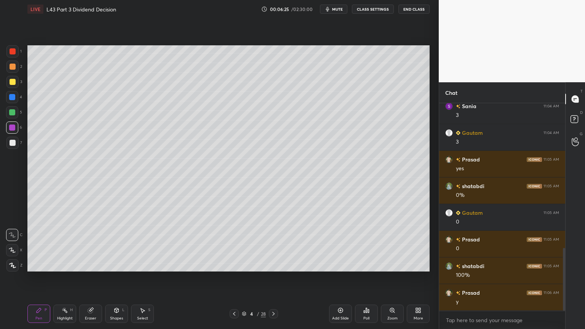
click at [23, 88] on div "1 2 3 4 5 6 7 C X Z C X Z E E Erase all H H" at bounding box center [12, 158] width 24 height 226
click at [12, 81] on div at bounding box center [13, 82] width 6 height 6
click at [12, 143] on div at bounding box center [13, 143] width 6 height 6
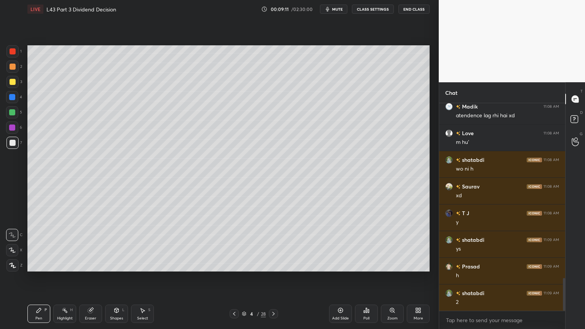
scroll to position [1133, 0]
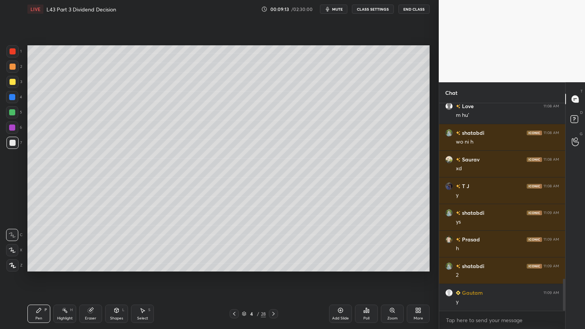
click at [146, 244] on div "Select S" at bounding box center [142, 314] width 23 height 18
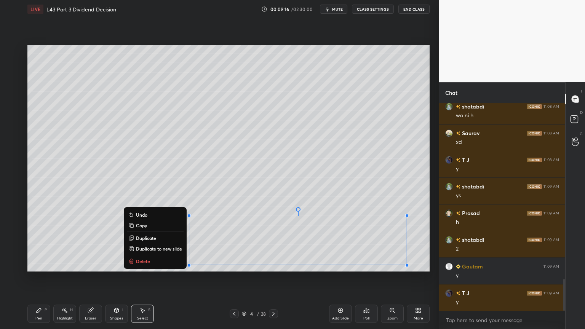
scroll to position [1186, 0]
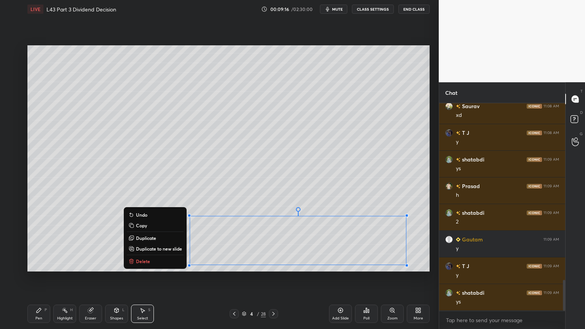
click at [142, 244] on p "Delete" at bounding box center [143, 261] width 14 height 6
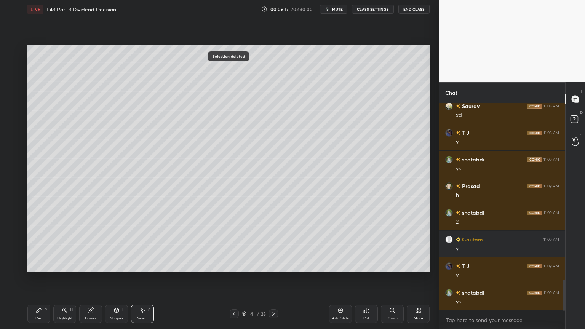
click at [35, 244] on div "Pen P" at bounding box center [38, 314] width 23 height 18
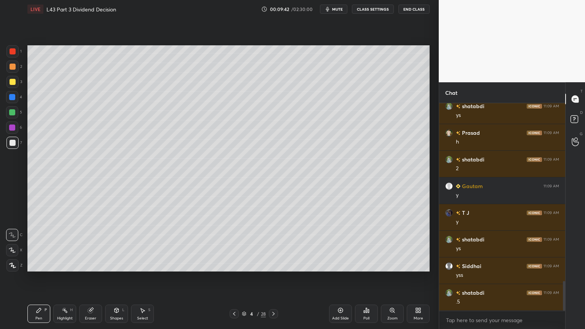
scroll to position [1266, 0]
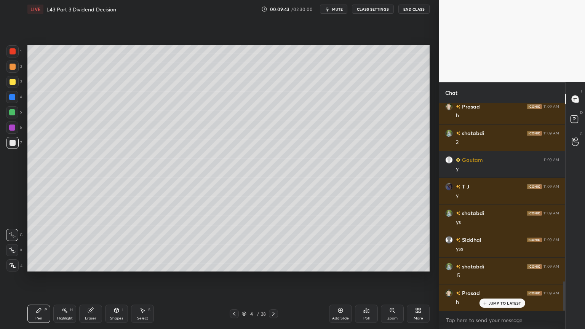
click at [139, 244] on div "Select S" at bounding box center [142, 314] width 23 height 18
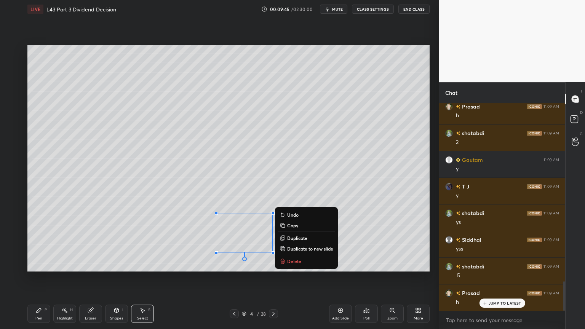
click at [283, 244] on icon at bounding box center [282, 259] width 3 height 1
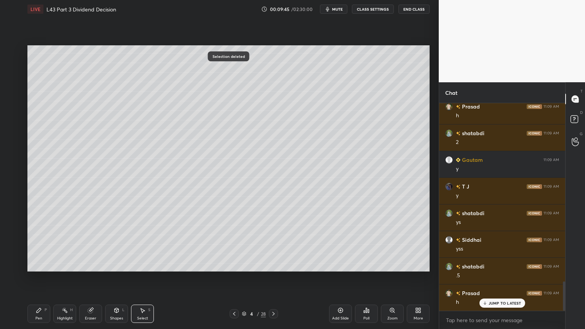
click at [38, 244] on icon at bounding box center [39, 310] width 6 height 6
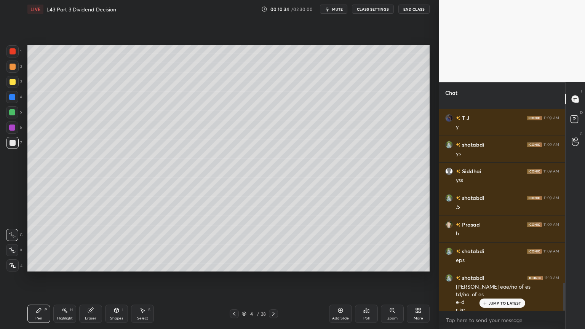
scroll to position [1342, 0]
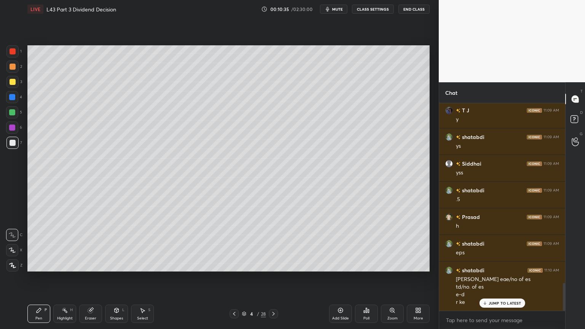
click at [8, 51] on div at bounding box center [12, 51] width 12 height 12
click at [19, 140] on div "7" at bounding box center [14, 143] width 16 height 12
click at [21, 131] on div "6" at bounding box center [14, 127] width 16 height 12
click at [17, 147] on div at bounding box center [12, 143] width 12 height 12
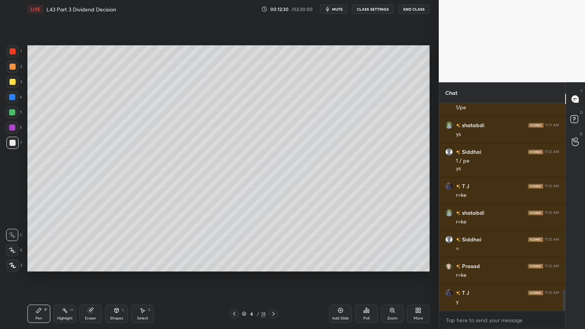
scroll to position [1860, 0]
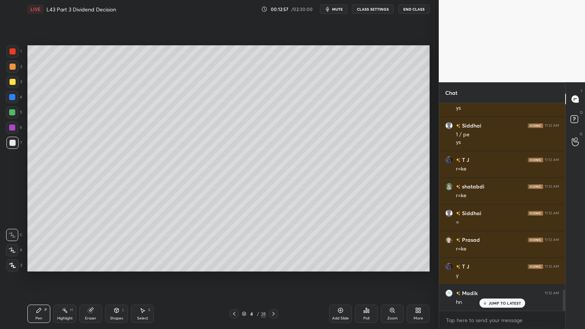
click at [337, 244] on div "Add Slide" at bounding box center [340, 314] width 23 height 18
click at [15, 112] on div at bounding box center [12, 112] width 6 height 6
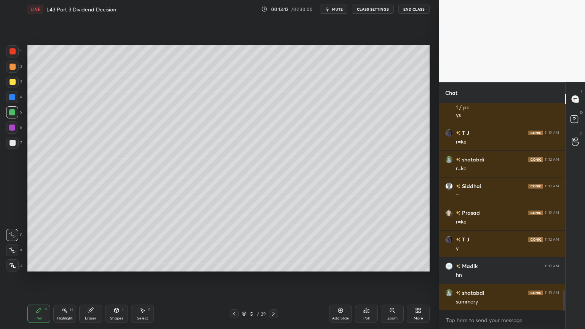
click at [13, 98] on div at bounding box center [12, 97] width 6 height 6
click at [119, 244] on icon at bounding box center [116, 310] width 6 height 6
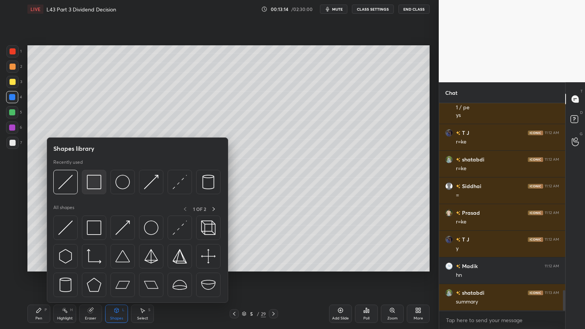
click at [94, 188] on img at bounding box center [94, 182] width 14 height 14
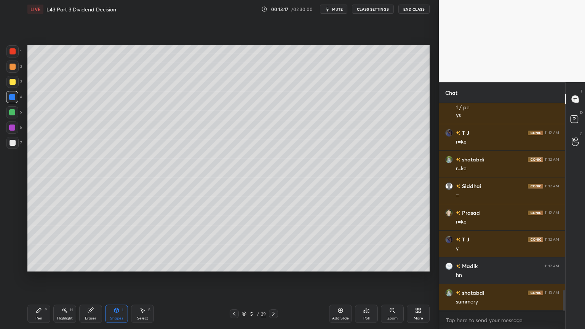
click at [38, 244] on div "Pen P Highlight H Eraser Shapes L Select S 5 / 29 Add Slide Poll Zoom More" at bounding box center [228, 314] width 402 height 30
click at [42, 244] on div "Pen P" at bounding box center [38, 314] width 23 height 18
click at [11, 65] on div at bounding box center [13, 67] width 6 height 6
click at [13, 54] on div at bounding box center [13, 51] width 6 height 6
click at [9, 87] on div at bounding box center [12, 82] width 12 height 12
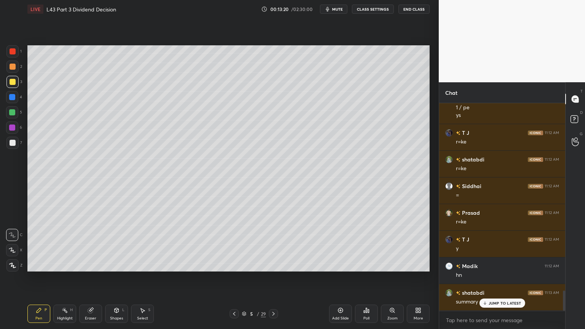
scroll to position [1913, 0]
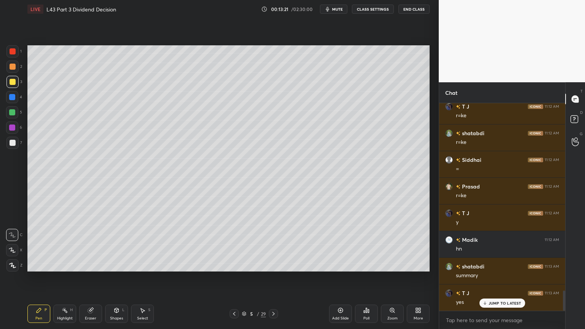
click at [38, 244] on div "Pen P" at bounding box center [38, 314] width 23 height 18
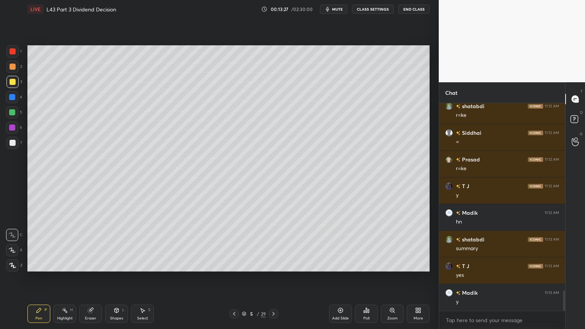
click at [138, 244] on div "Select S" at bounding box center [142, 314] width 23 height 18
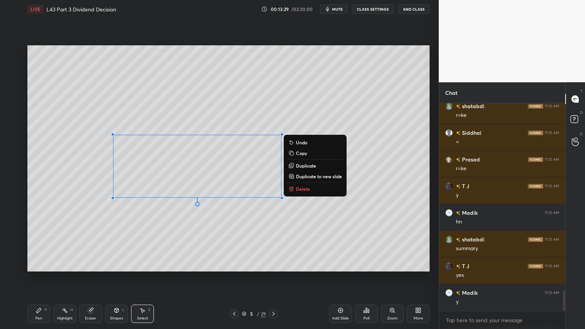
click at [303, 187] on p "Delete" at bounding box center [303, 189] width 14 height 6
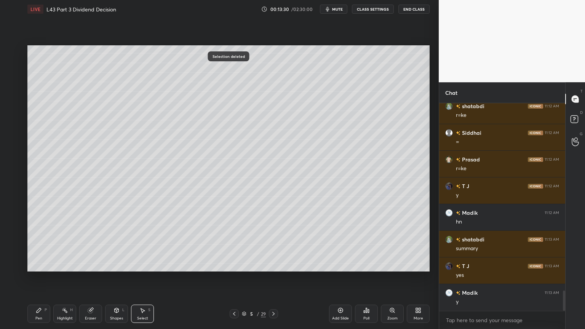
click at [37, 244] on icon at bounding box center [39, 310] width 5 height 5
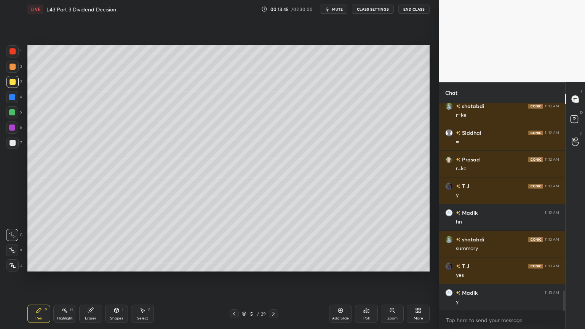
click at [117, 244] on icon at bounding box center [117, 310] width 4 height 5
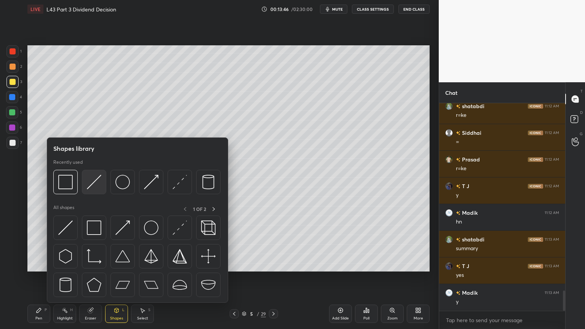
click at [96, 187] on img at bounding box center [94, 182] width 14 height 14
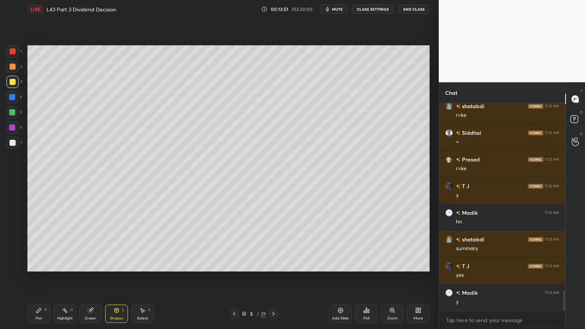
click at [38, 244] on icon at bounding box center [39, 310] width 5 height 5
click at [10, 68] on div at bounding box center [13, 67] width 6 height 6
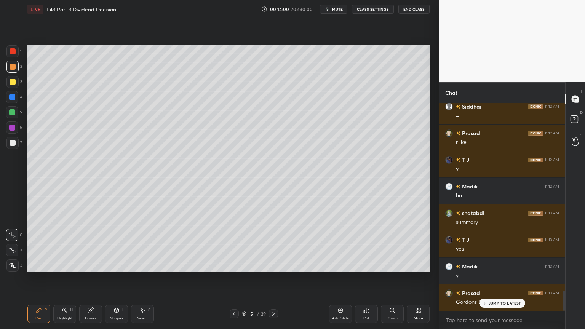
click at [124, 244] on div "L" at bounding box center [123, 310] width 2 height 4
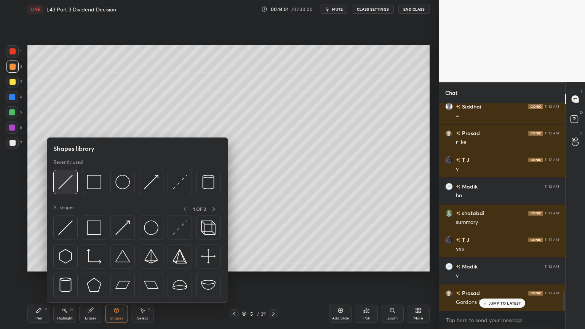
click at [68, 179] on img at bounding box center [65, 182] width 14 height 14
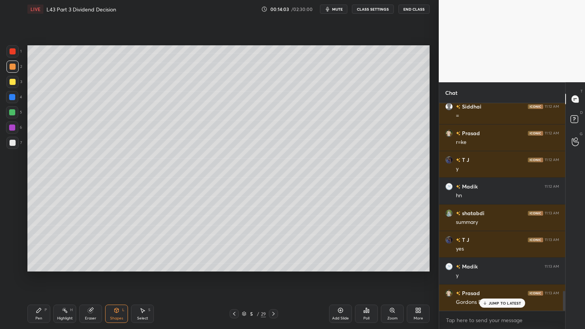
click at [40, 244] on icon at bounding box center [39, 310] width 6 height 6
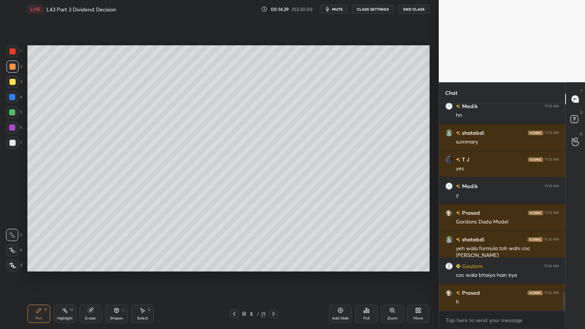
scroll to position [2073, 0]
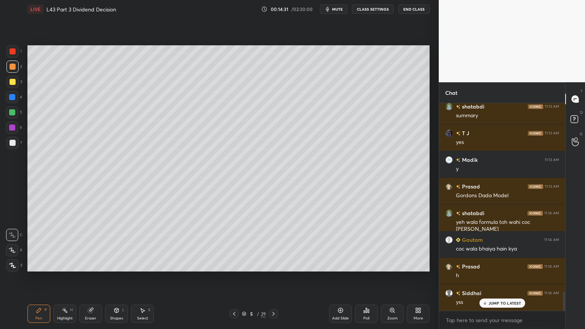
click at [12, 97] on div at bounding box center [12, 97] width 6 height 6
click at [113, 244] on div "Shapes L" at bounding box center [116, 314] width 23 height 18
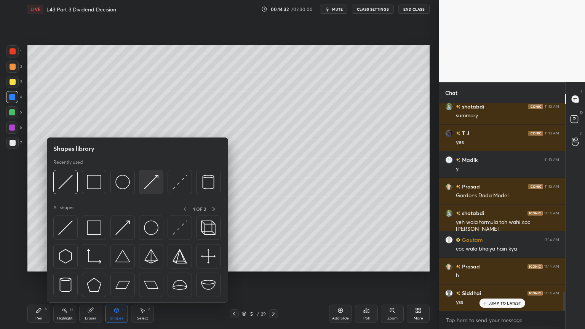
click at [151, 182] on img at bounding box center [151, 182] width 14 height 14
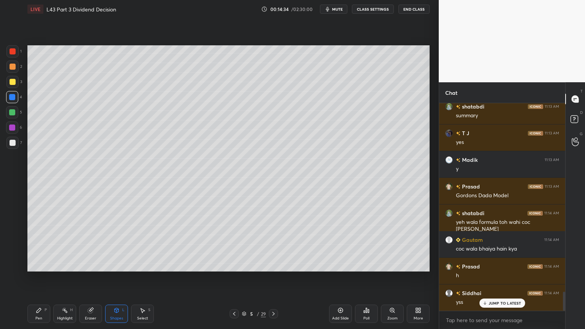
click at [31, 244] on div "Pen P" at bounding box center [38, 314] width 23 height 18
click at [36, 244] on div "Pen P" at bounding box center [38, 314] width 23 height 18
click at [13, 145] on div at bounding box center [13, 143] width 6 height 6
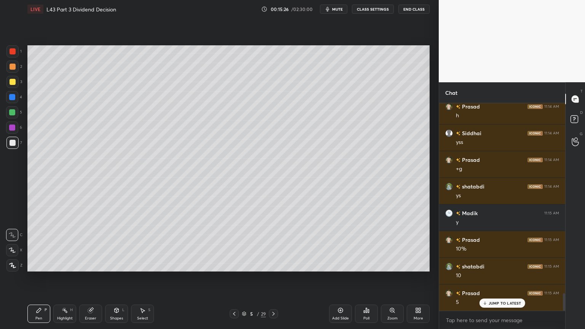
scroll to position [2260, 0]
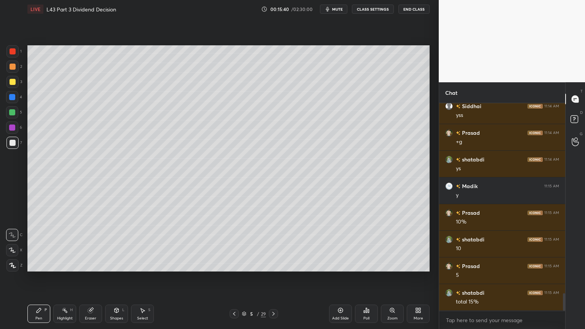
click at [148, 244] on div "Select S" at bounding box center [142, 314] width 23 height 18
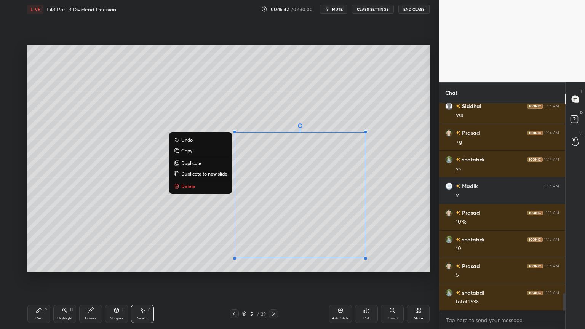
click at [180, 181] on div "0 ° Undo Copy Duplicate Duplicate to new slide Delete" at bounding box center [228, 158] width 402 height 226
click at [185, 186] on p "Delete" at bounding box center [188, 186] width 14 height 6
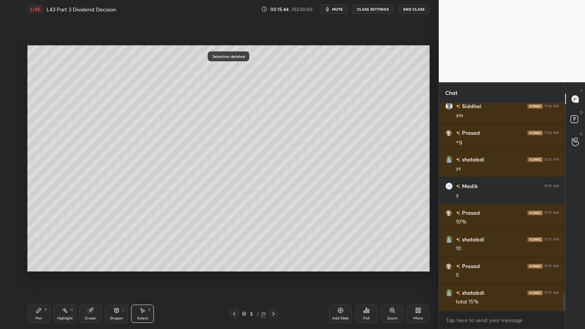
click at [41, 244] on icon at bounding box center [39, 310] width 6 height 6
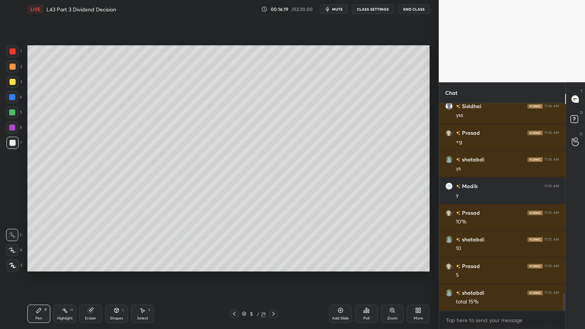
scroll to position [2286, 0]
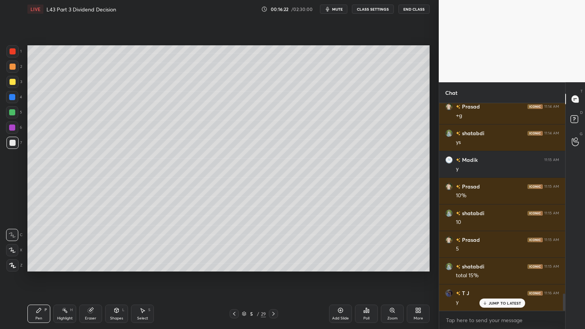
click at [13, 116] on div at bounding box center [12, 112] width 12 height 12
click at [113, 244] on icon at bounding box center [116, 310] width 6 height 6
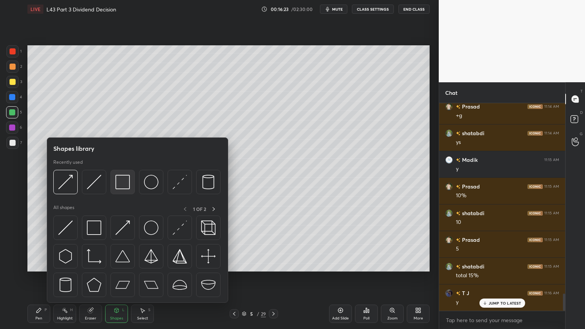
click at [122, 186] on img at bounding box center [122, 182] width 14 height 14
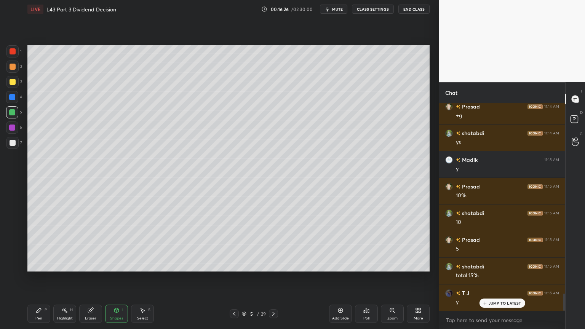
click at [30, 244] on div "Pen P" at bounding box center [38, 314] width 23 height 18
click at [13, 148] on div at bounding box center [12, 143] width 12 height 12
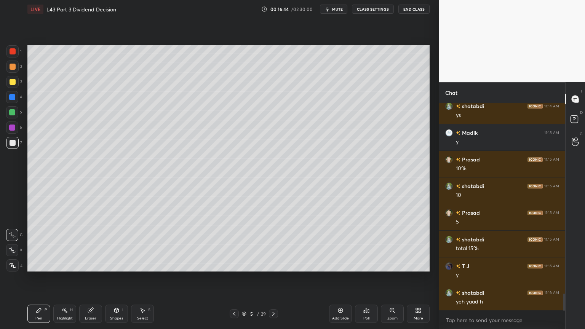
click at [40, 244] on div "Pen P Highlight H Eraser Shapes L Select S 5 / 29 Add Slide Poll Zoom More" at bounding box center [228, 314] width 402 height 30
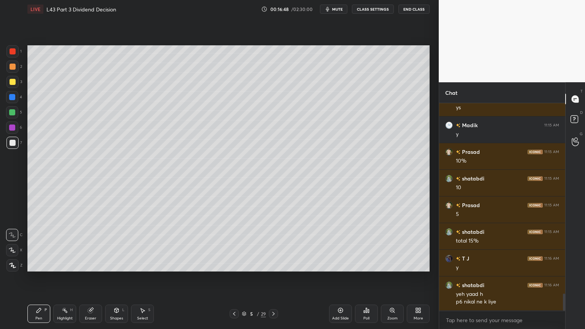
scroll to position [2347, 0]
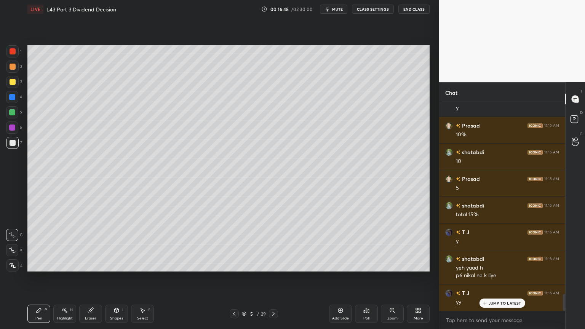
click at [143, 244] on icon at bounding box center [142, 310] width 6 height 6
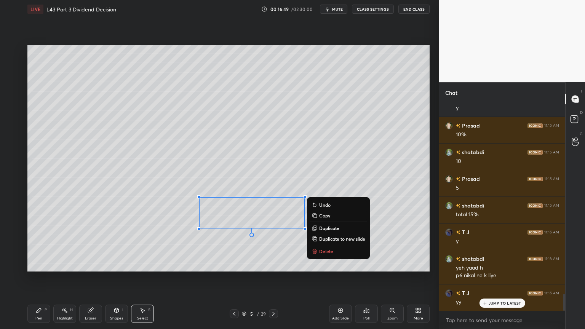
click at [319, 244] on p "Delete" at bounding box center [326, 251] width 14 height 6
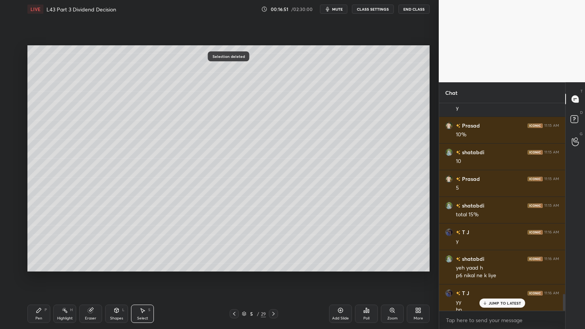
scroll to position [2355, 0]
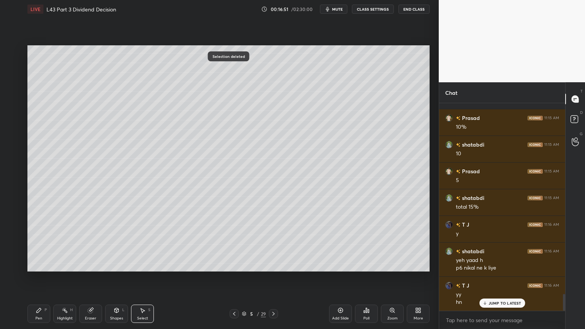
click at [38, 244] on icon at bounding box center [39, 310] width 5 height 5
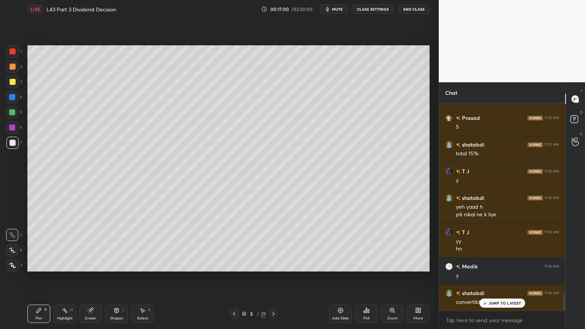
scroll to position [2435, 0]
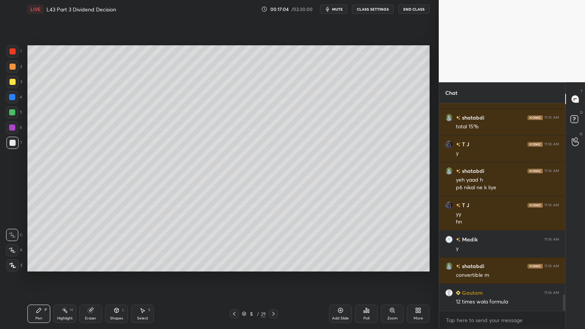
click at [15, 101] on div at bounding box center [12, 97] width 12 height 12
click at [13, 78] on div at bounding box center [12, 82] width 12 height 12
click at [35, 244] on div "Pen" at bounding box center [38, 318] width 7 height 4
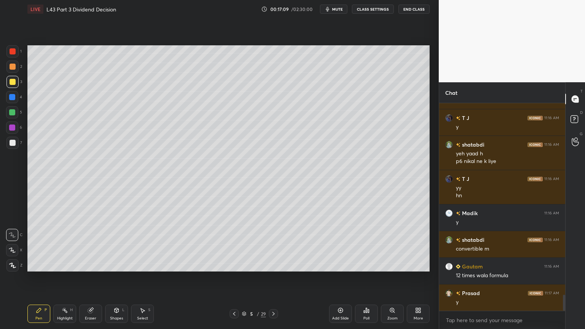
click at [14, 143] on div at bounding box center [13, 143] width 6 height 6
click at [12, 113] on div at bounding box center [12, 112] width 6 height 6
click at [12, 72] on div at bounding box center [12, 67] width 12 height 12
click at [12, 113] on div at bounding box center [12, 112] width 6 height 6
click at [116, 244] on icon at bounding box center [117, 310] width 4 height 5
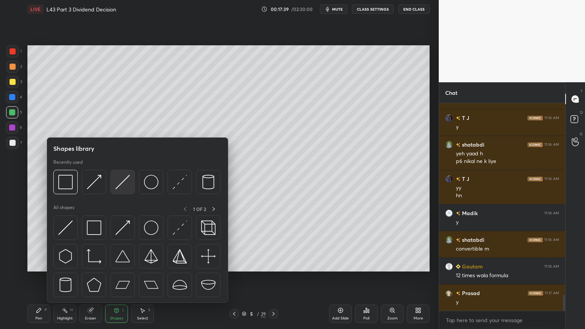
click at [123, 182] on img at bounding box center [122, 182] width 14 height 14
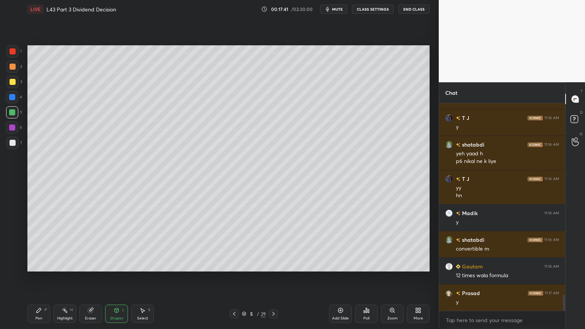
click at [30, 244] on div "Pen P" at bounding box center [38, 314] width 23 height 18
click at [10, 145] on div at bounding box center [13, 143] width 6 height 6
click at [13, 98] on div at bounding box center [12, 97] width 6 height 6
click at [116, 244] on icon at bounding box center [117, 310] width 4 height 5
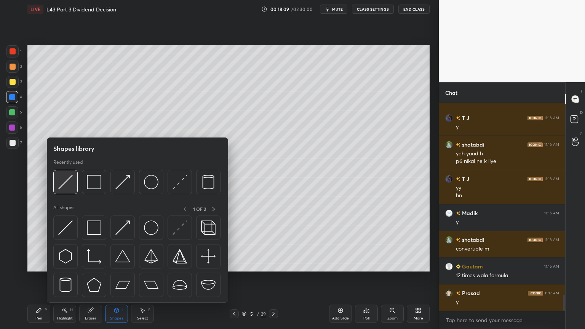
click at [62, 184] on img at bounding box center [65, 182] width 14 height 14
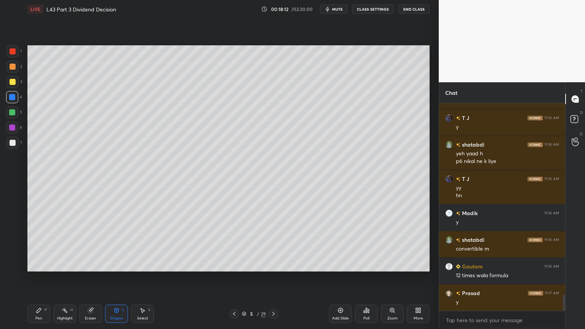
click at [40, 244] on div "Pen" at bounding box center [38, 318] width 7 height 4
click at [12, 148] on div at bounding box center [12, 143] width 12 height 12
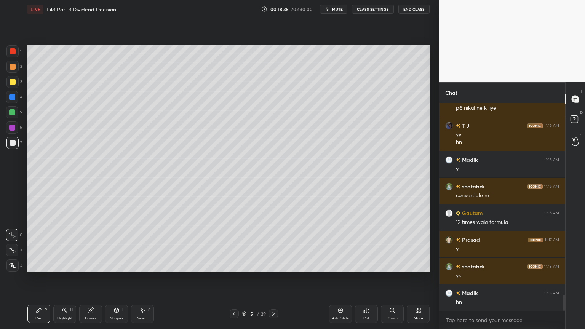
scroll to position [2542, 0]
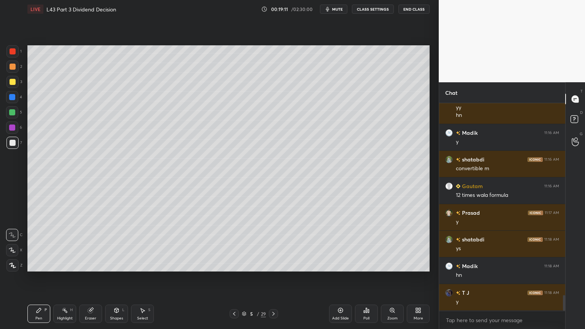
click at [96, 244] on div "Eraser" at bounding box center [90, 314] width 23 height 18
click at [41, 244] on icon at bounding box center [39, 310] width 6 height 6
click at [8, 69] on div at bounding box center [12, 67] width 12 height 12
click at [11, 150] on div "7" at bounding box center [14, 144] width 16 height 15
click at [12, 115] on div at bounding box center [12, 112] width 6 height 6
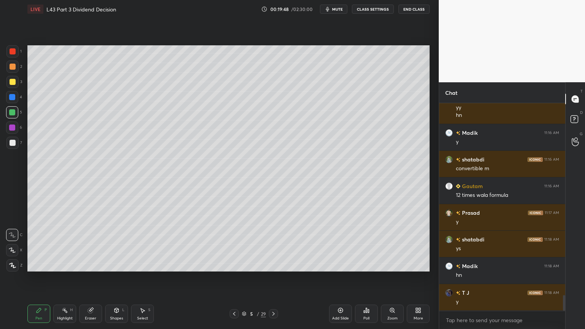
click at [13, 139] on div at bounding box center [12, 143] width 12 height 12
click at [38, 244] on div "Pen P" at bounding box center [38, 314] width 23 height 18
click at [11, 126] on div at bounding box center [12, 128] width 6 height 6
click at [61, 244] on div "Highlight H" at bounding box center [64, 314] width 23 height 18
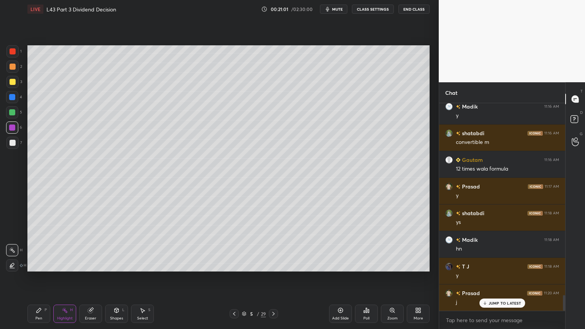
click at [40, 244] on div "Pen P" at bounding box center [38, 314] width 23 height 18
click at [7, 141] on div at bounding box center [12, 143] width 12 height 12
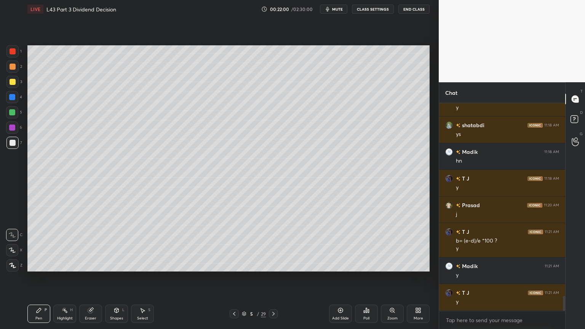
scroll to position [2682, 0]
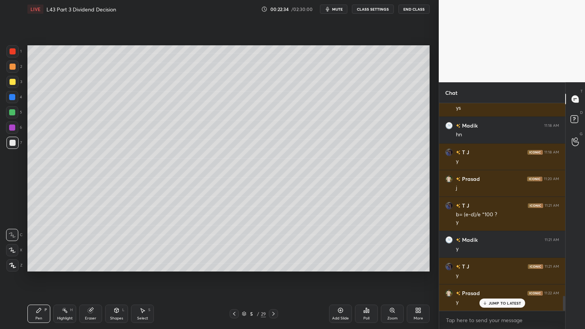
click at [91, 244] on icon at bounding box center [90, 310] width 5 height 5
click at [31, 244] on div "Pen P" at bounding box center [38, 314] width 23 height 18
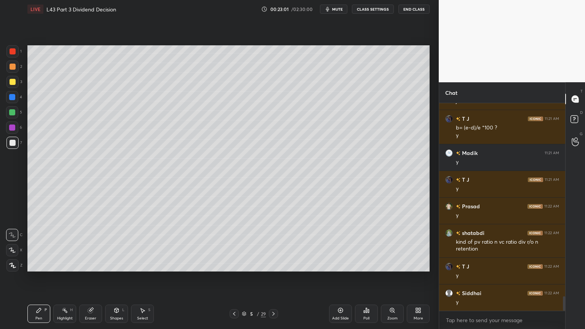
scroll to position [2796, 0]
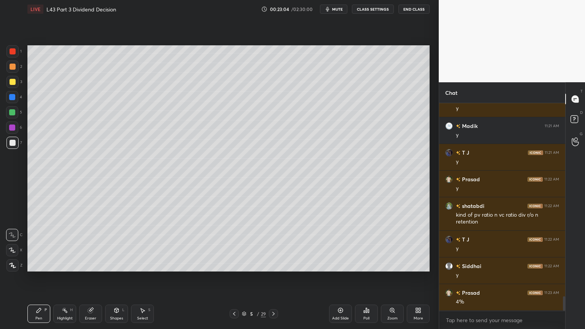
click at [137, 244] on div "Select S" at bounding box center [142, 314] width 23 height 18
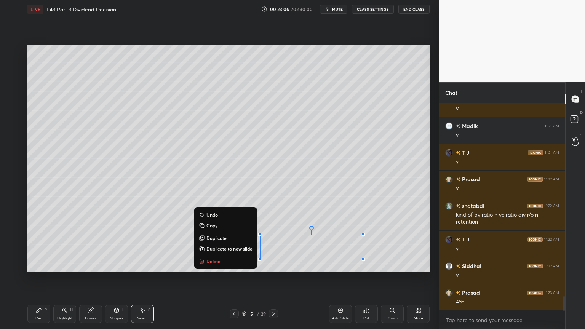
click at [212, 244] on button "Delete" at bounding box center [225, 261] width 57 height 9
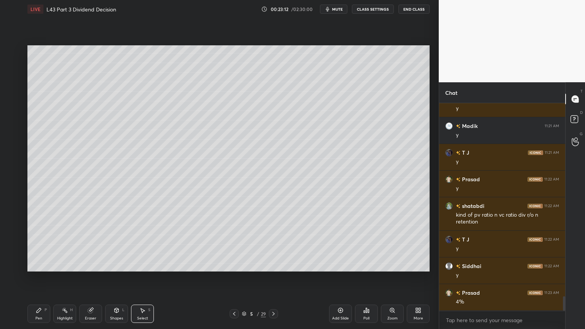
click at [37, 244] on div "Pen" at bounding box center [38, 318] width 7 height 4
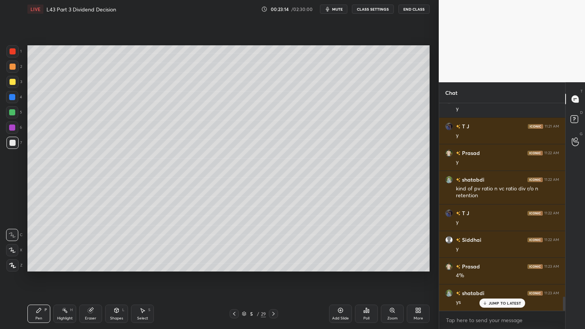
click at [9, 118] on div at bounding box center [12, 112] width 12 height 12
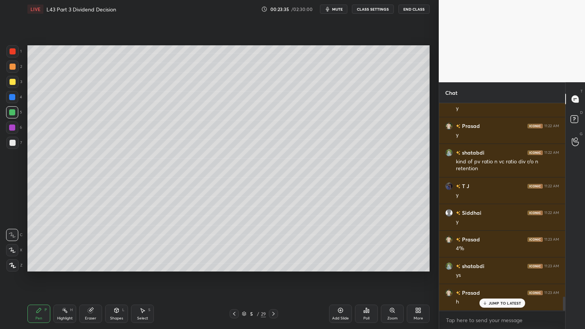
scroll to position [2876, 0]
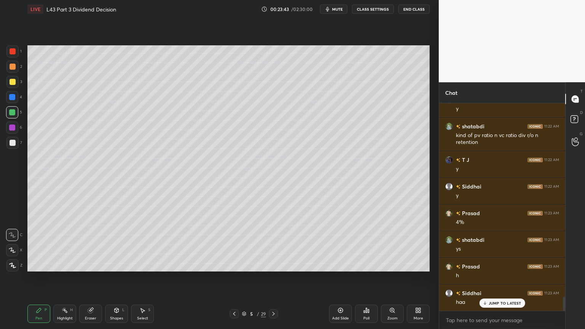
click at [12, 132] on div at bounding box center [12, 127] width 12 height 12
click at [232, 244] on icon at bounding box center [234, 314] width 6 height 6
click at [275, 244] on icon at bounding box center [273, 314] width 6 height 6
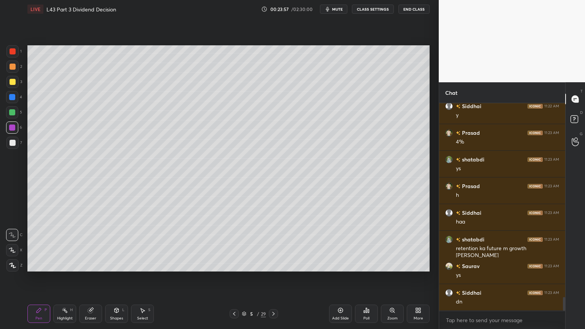
scroll to position [2982, 0]
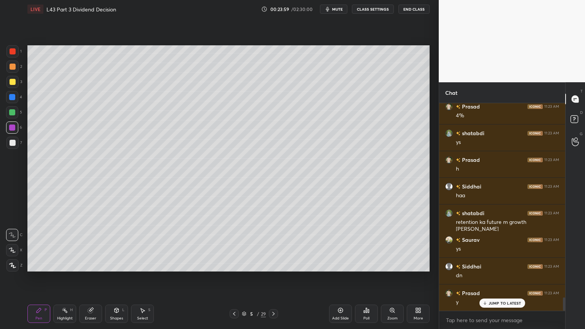
click at [334, 244] on div "Add Slide" at bounding box center [340, 314] width 23 height 18
click at [12, 96] on div at bounding box center [12, 97] width 6 height 6
click at [115, 244] on icon at bounding box center [117, 310] width 4 height 5
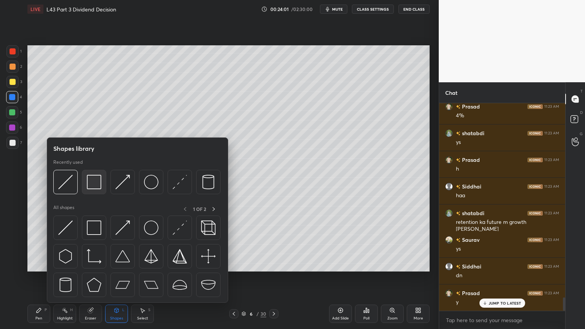
click at [97, 186] on img at bounding box center [94, 182] width 14 height 14
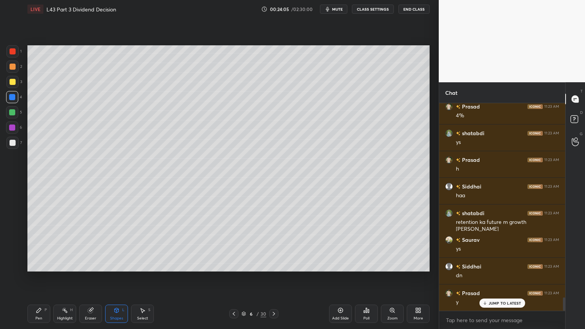
click at [38, 244] on div "Pen P" at bounding box center [38, 314] width 23 height 18
click at [18, 118] on div "5" at bounding box center [14, 113] width 16 height 15
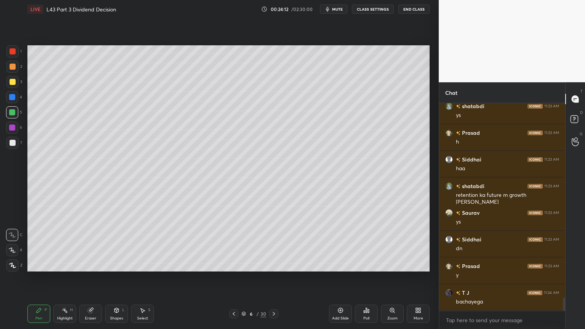
click at [120, 244] on div "Shapes L" at bounding box center [116, 314] width 23 height 18
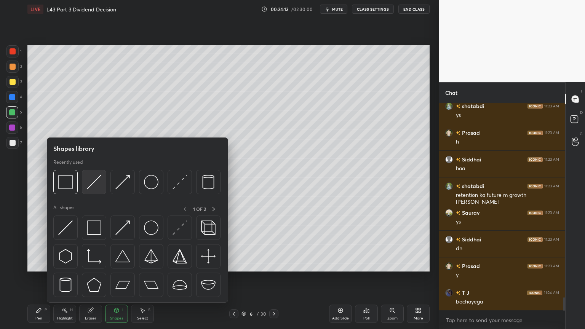
click at [96, 179] on img at bounding box center [94, 182] width 14 height 14
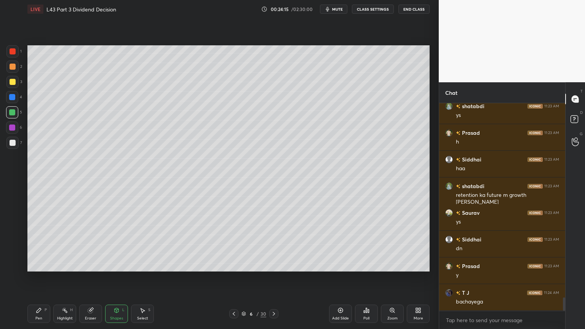
click at [38, 244] on div "Pen" at bounding box center [38, 318] width 7 height 4
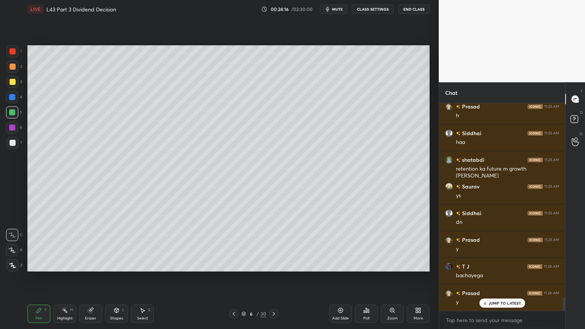
click at [8, 144] on div at bounding box center [12, 143] width 12 height 12
click at [8, 82] on div at bounding box center [12, 82] width 12 height 12
click at [14, 144] on div at bounding box center [13, 143] width 6 height 6
click at [10, 113] on div at bounding box center [12, 112] width 6 height 6
click at [119, 244] on div "Shapes L" at bounding box center [116, 314] width 23 height 18
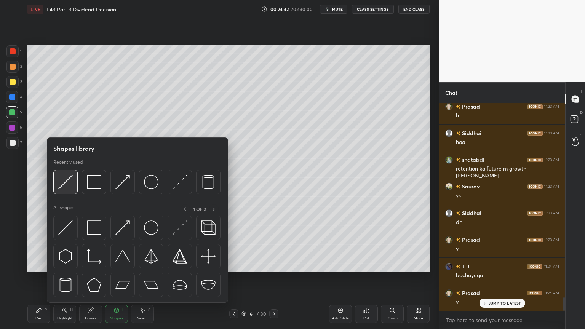
click at [55, 184] on div at bounding box center [65, 182] width 24 height 24
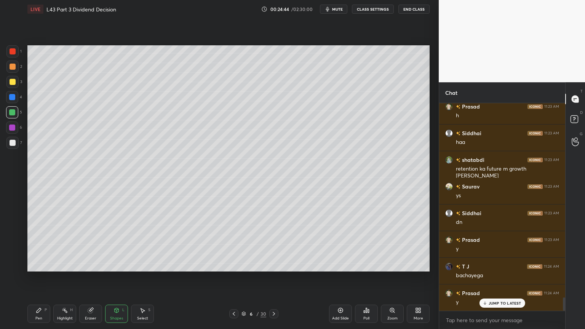
click at [38, 244] on icon at bounding box center [39, 310] width 6 height 6
click at [9, 139] on div at bounding box center [12, 143] width 12 height 12
click at [10, 112] on div at bounding box center [12, 112] width 6 height 6
click at [7, 142] on div at bounding box center [12, 143] width 12 height 12
click at [10, 113] on div at bounding box center [12, 112] width 6 height 6
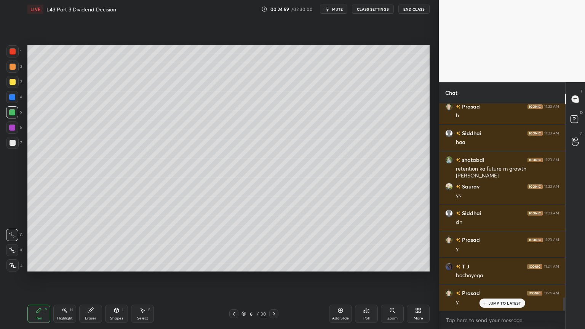
click at [9, 67] on div at bounding box center [12, 67] width 12 height 12
click at [12, 99] on div at bounding box center [12, 97] width 6 height 6
click at [94, 244] on div "Eraser" at bounding box center [90, 314] width 23 height 18
click at [116, 244] on div "Shapes L" at bounding box center [116, 314] width 23 height 18
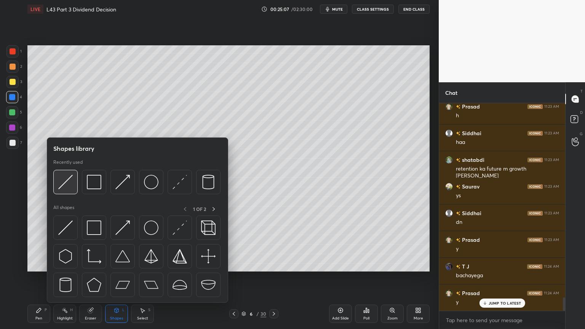
click at [74, 180] on div at bounding box center [65, 182] width 24 height 24
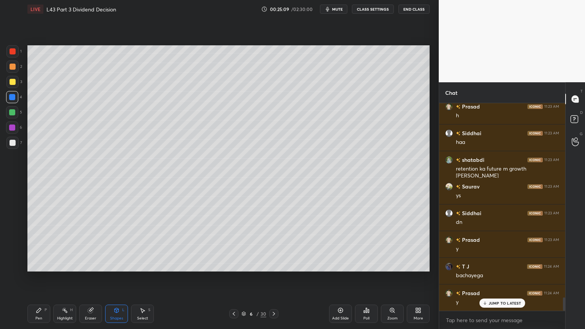
click at [16, 69] on div at bounding box center [12, 67] width 12 height 12
click at [35, 244] on div "Pen P" at bounding box center [38, 314] width 23 height 18
click at [10, 138] on div at bounding box center [12, 143] width 12 height 12
click at [86, 244] on div "Eraser" at bounding box center [90, 314] width 23 height 18
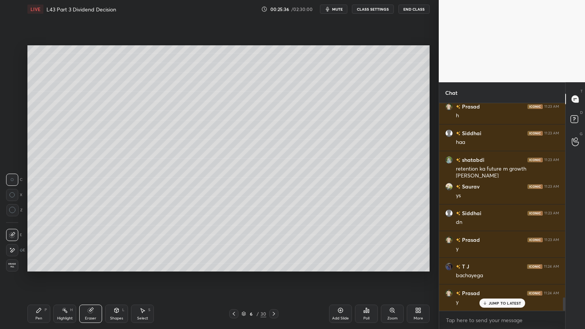
click at [40, 244] on icon at bounding box center [39, 310] width 6 height 6
click at [10, 69] on div at bounding box center [13, 67] width 6 height 6
click at [11, 144] on div at bounding box center [13, 143] width 6 height 6
click at [9, 113] on div at bounding box center [12, 112] width 6 height 6
click at [118, 244] on icon at bounding box center [117, 310] width 4 height 5
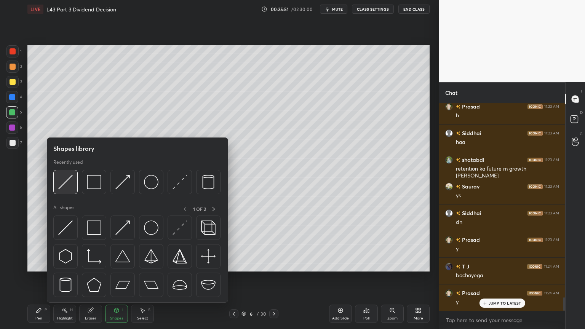
click at [70, 185] on img at bounding box center [65, 182] width 14 height 14
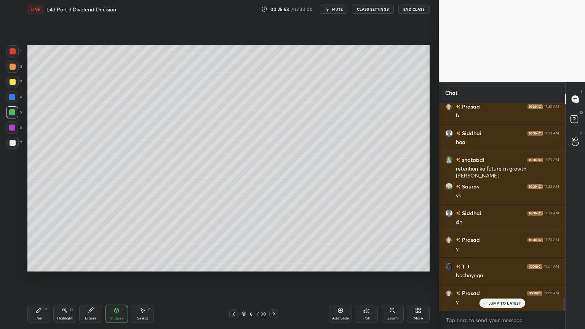
click at [12, 145] on div at bounding box center [13, 143] width 6 height 6
click at [38, 244] on div "Pen P" at bounding box center [38, 314] width 23 height 18
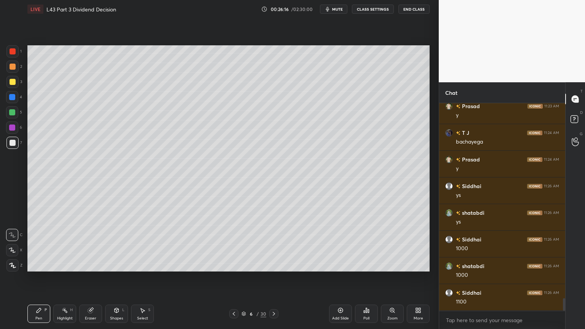
scroll to position [3196, 0]
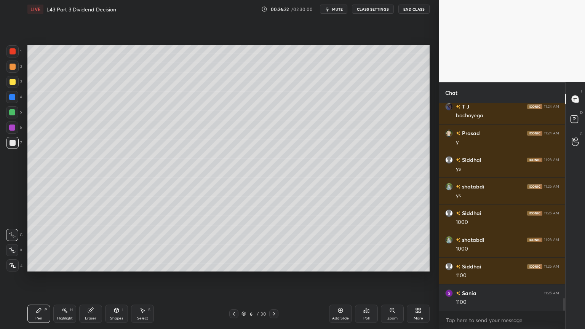
click at [10, 53] on div at bounding box center [13, 51] width 6 height 6
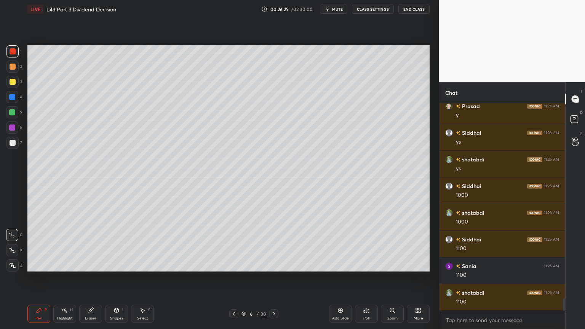
click at [15, 140] on div at bounding box center [12, 143] width 12 height 12
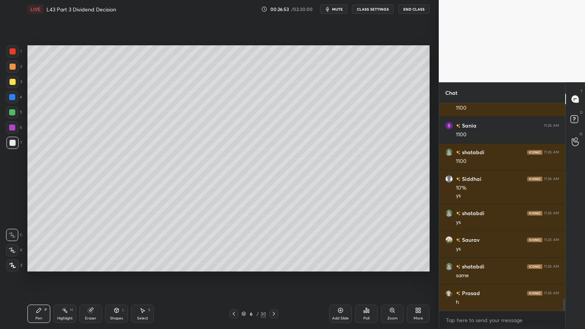
scroll to position [3390, 0]
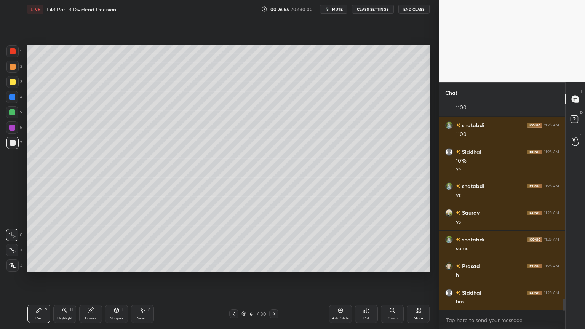
click at [9, 52] on div at bounding box center [12, 51] width 12 height 12
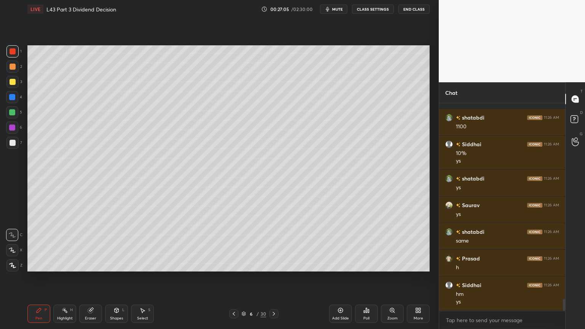
scroll to position [3424, 0]
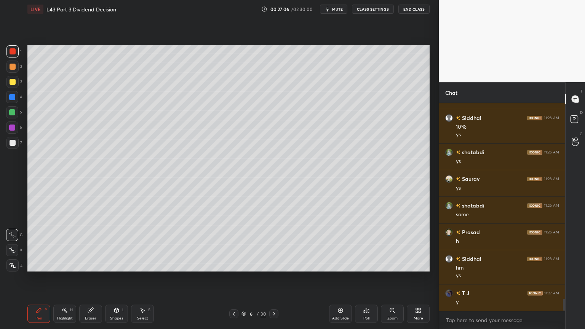
click at [14, 154] on div "1 2 3 4 5 6 7 C X Z C X Z E E Erase all H H" at bounding box center [12, 158] width 24 height 226
click at [14, 142] on div at bounding box center [13, 143] width 6 height 6
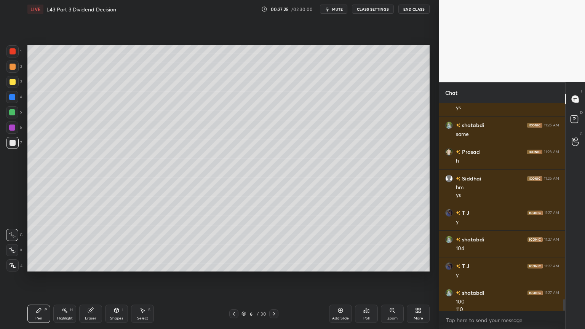
scroll to position [3512, 0]
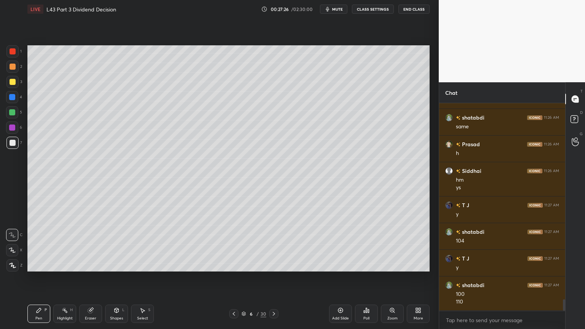
click at [11, 115] on div at bounding box center [12, 112] width 12 height 12
click at [16, 55] on div at bounding box center [12, 51] width 12 height 12
click at [9, 144] on div at bounding box center [12, 143] width 12 height 12
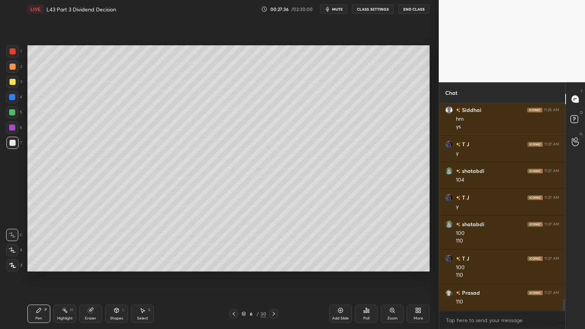
scroll to position [3599, 0]
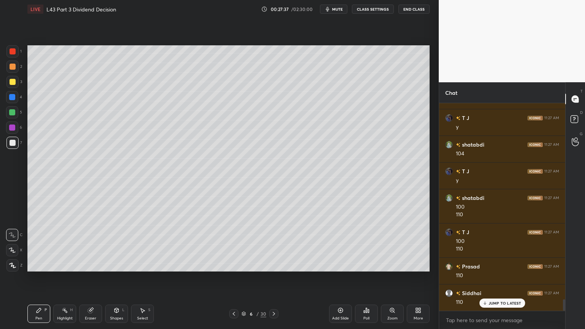
click at [8, 42] on div "1 2 3 4 5 6 7 C X Z C X Z E E Erase all H H LIVE L43 Part 3 Dividend Decision 0…" at bounding box center [216, 164] width 433 height 329
click at [13, 55] on div at bounding box center [12, 51] width 12 height 12
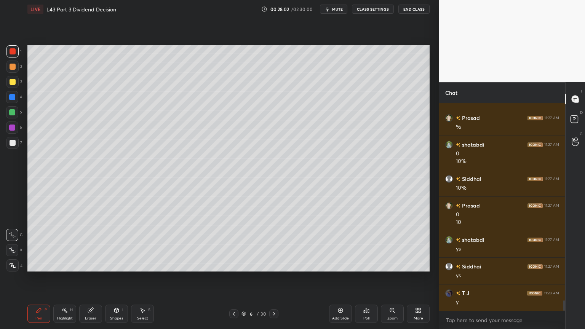
scroll to position [3908, 0]
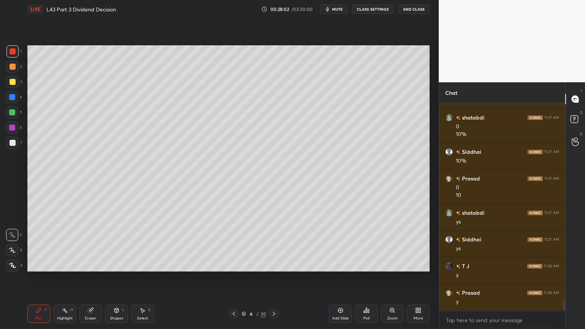
click at [8, 145] on div at bounding box center [12, 143] width 12 height 12
click at [18, 53] on div at bounding box center [12, 51] width 12 height 12
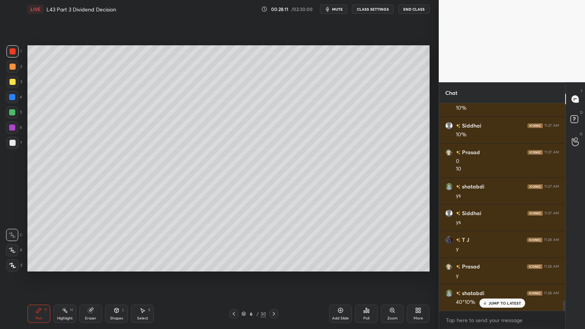
click at [12, 139] on div at bounding box center [12, 143] width 12 height 12
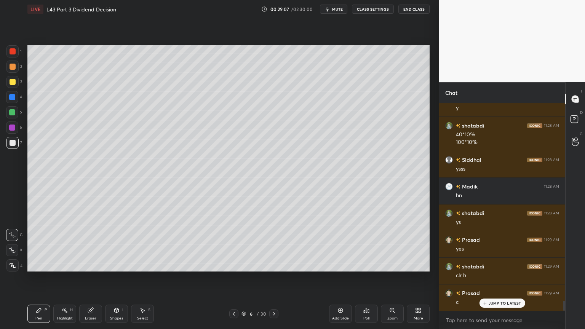
scroll to position [4155, 0]
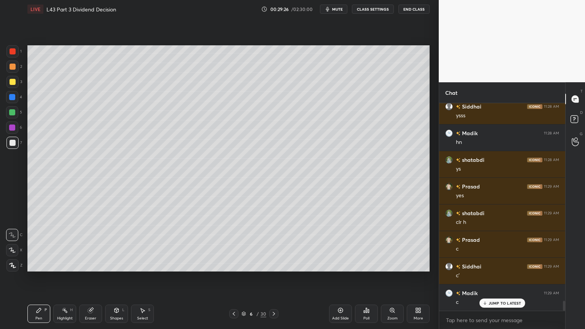
click at [137, 244] on div "Select S" at bounding box center [142, 314] width 23 height 18
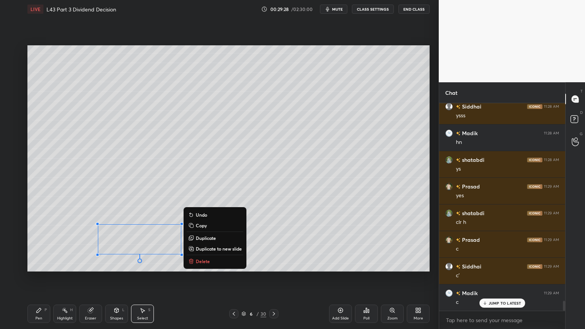
click at [194, 244] on button "Delete" at bounding box center [215, 261] width 57 height 9
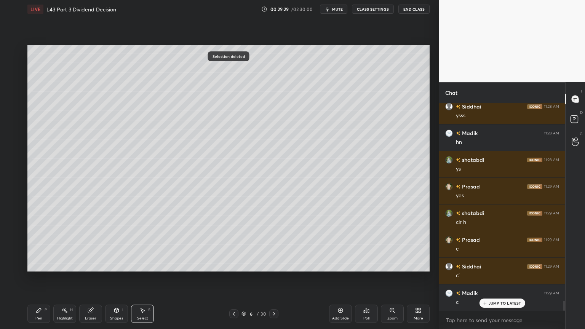
click at [231, 244] on icon at bounding box center [234, 314] width 6 height 6
click at [339, 244] on icon at bounding box center [340, 310] width 2 height 2
click at [39, 244] on div "Pen P" at bounding box center [38, 314] width 23 height 18
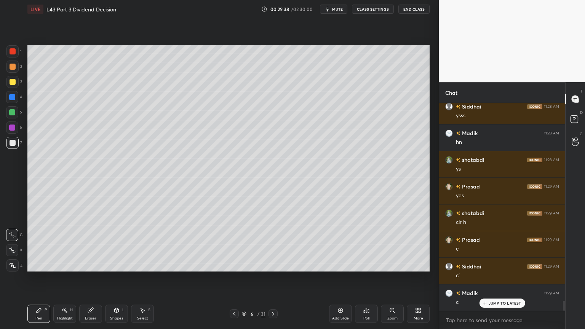
click at [11, 86] on div at bounding box center [12, 82] width 12 height 12
click at [16, 144] on div at bounding box center [12, 143] width 12 height 12
click at [11, 117] on div at bounding box center [12, 112] width 12 height 12
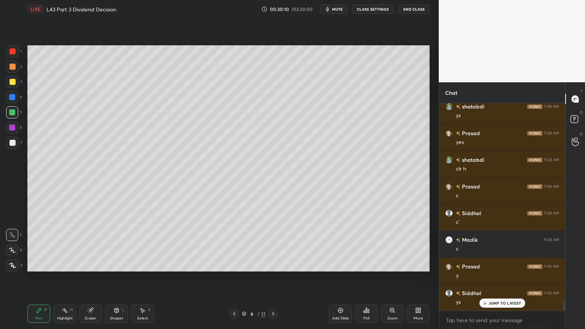
scroll to position [4236, 0]
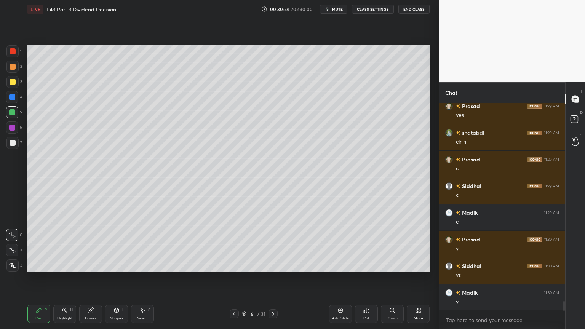
click at [13, 58] on div "1" at bounding box center [13, 52] width 15 height 15
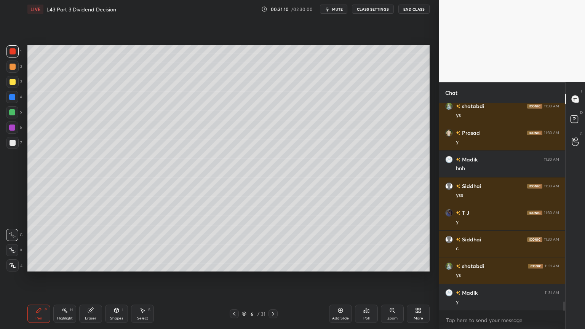
scroll to position [4475, 0]
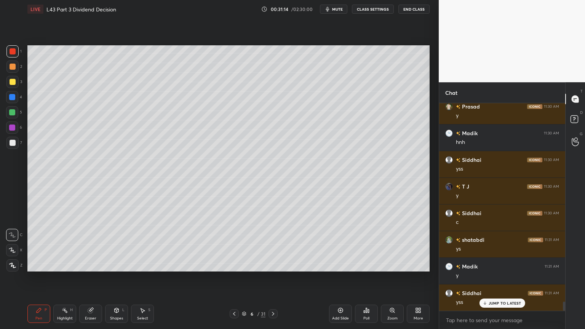
click at [245, 244] on icon at bounding box center [244, 313] width 5 height 5
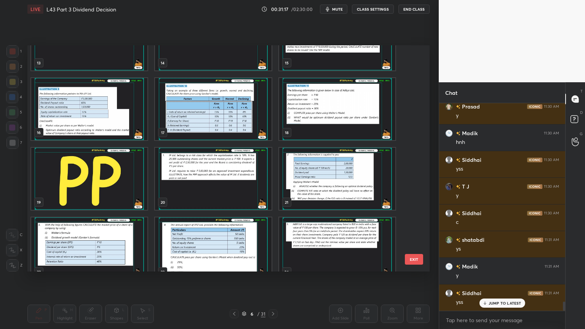
scroll to position [238, 0]
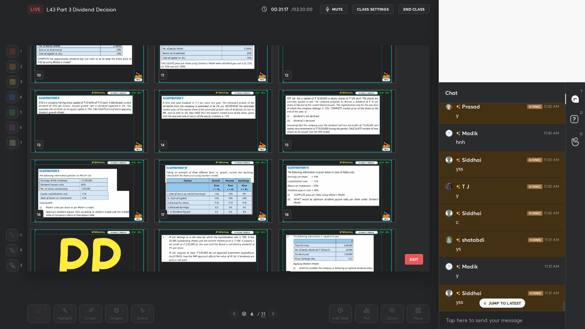
click at [331, 204] on img "grid" at bounding box center [337, 191] width 116 height 62
click at [327, 204] on img "grid" at bounding box center [337, 191] width 116 height 62
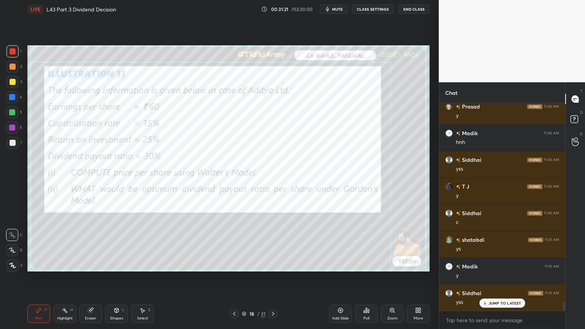
scroll to position [4502, 0]
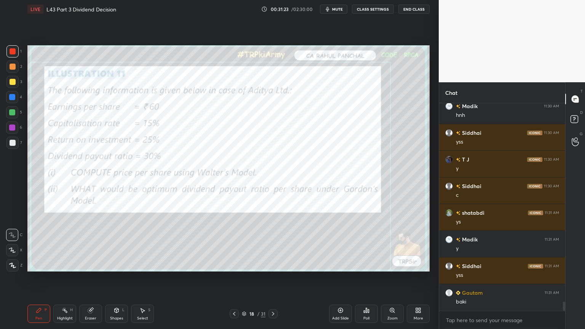
click at [335, 244] on div "Add Slide" at bounding box center [340, 314] width 23 height 18
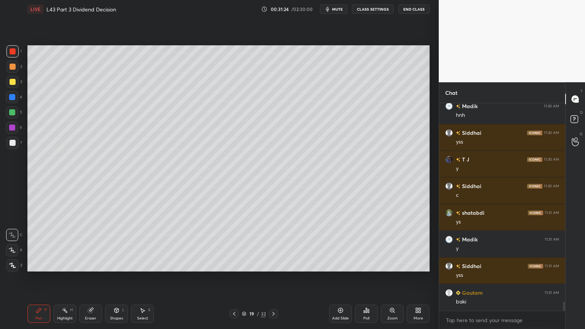
click at [13, 96] on div at bounding box center [12, 97] width 6 height 6
click at [115, 244] on div "Shapes L" at bounding box center [116, 314] width 23 height 18
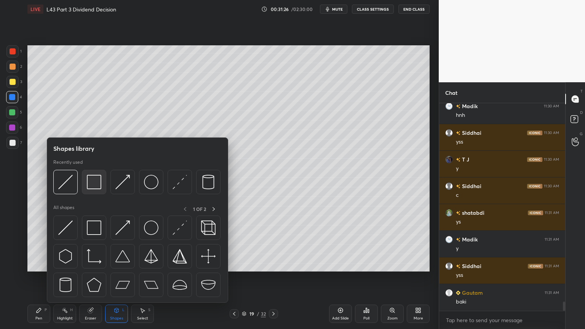
click at [99, 173] on div at bounding box center [94, 182] width 24 height 24
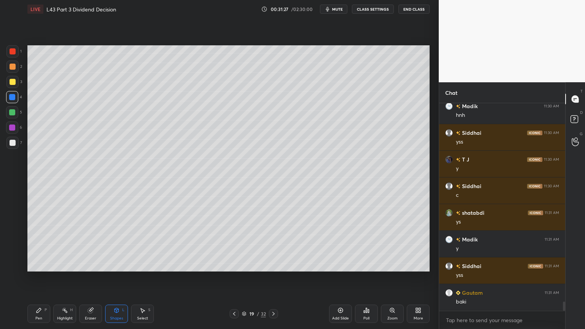
scroll to position [4528, 0]
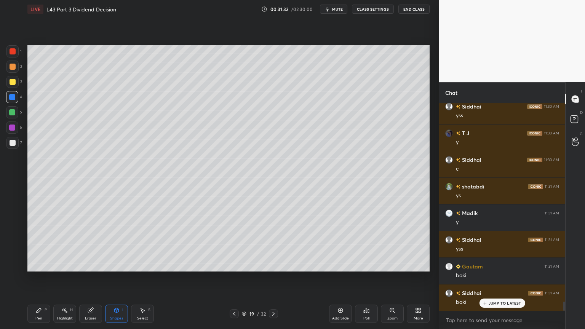
click at [233, 244] on icon at bounding box center [234, 314] width 2 height 4
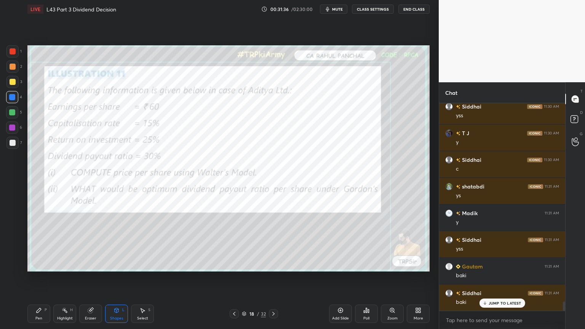
click at [41, 244] on div "Pen P Highlight H Eraser Shapes L Select S 18 / 32 Add Slide Poll Zoom More" at bounding box center [228, 314] width 402 height 30
click at [20, 51] on div "1" at bounding box center [13, 51] width 15 height 12
click at [42, 244] on div "Pen P" at bounding box center [38, 314] width 23 height 18
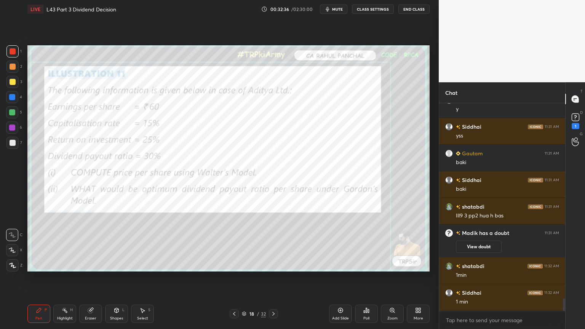
scroll to position [3328, 0]
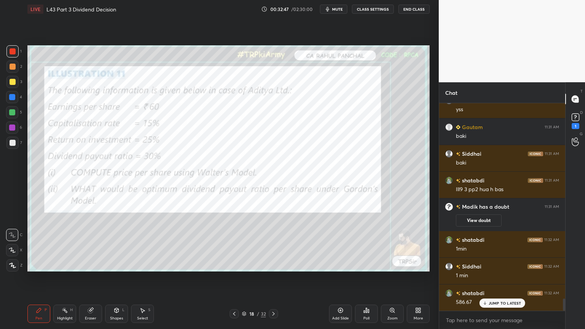
click at [85, 244] on div "Eraser" at bounding box center [90, 314] width 23 height 18
click at [12, 244] on span "Erase all" at bounding box center [11, 265] width 11 height 5
click at [31, 244] on div "Pen P" at bounding box center [38, 314] width 23 height 18
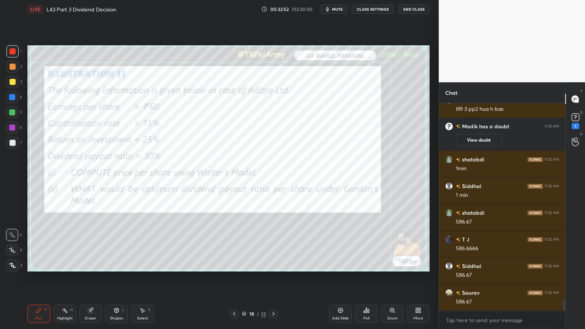
scroll to position [3435, 0]
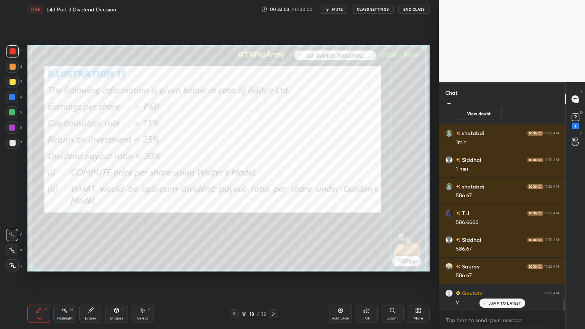
click at [272, 244] on icon at bounding box center [273, 314] width 6 height 6
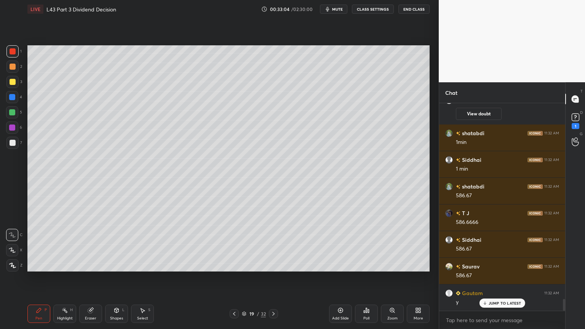
click at [11, 86] on div at bounding box center [12, 82] width 12 height 12
click at [18, 51] on div at bounding box center [12, 51] width 12 height 12
click at [117, 244] on div "Shapes L" at bounding box center [116, 314] width 23 height 18
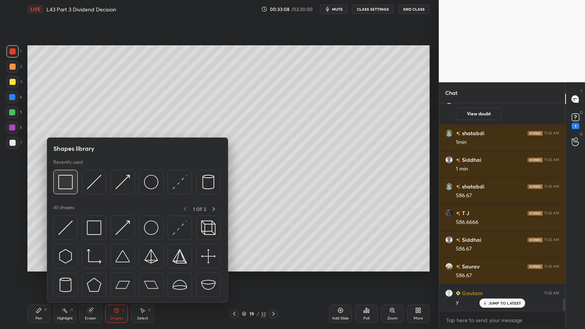
click at [62, 183] on img at bounding box center [65, 182] width 14 height 14
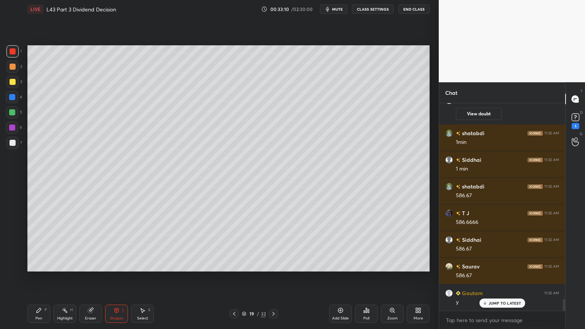
click at [12, 147] on div at bounding box center [12, 143] width 12 height 12
click at [32, 244] on div "Pen P" at bounding box center [38, 314] width 23 height 18
click at [12, 81] on div at bounding box center [13, 82] width 6 height 6
click at [117, 244] on icon at bounding box center [117, 311] width 0 height 3
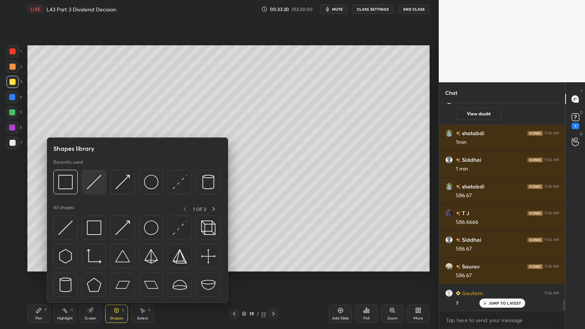
click at [91, 186] on img at bounding box center [94, 182] width 14 height 14
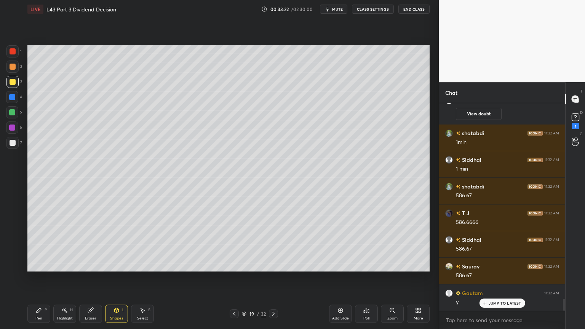
click at [42, 244] on div "Pen" at bounding box center [38, 318] width 7 height 4
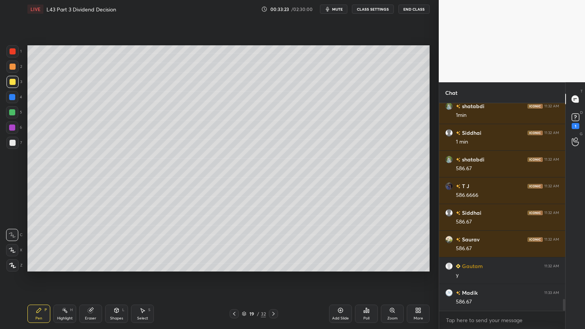
click at [10, 71] on div at bounding box center [12, 67] width 12 height 12
click at [117, 244] on icon at bounding box center [117, 310] width 4 height 5
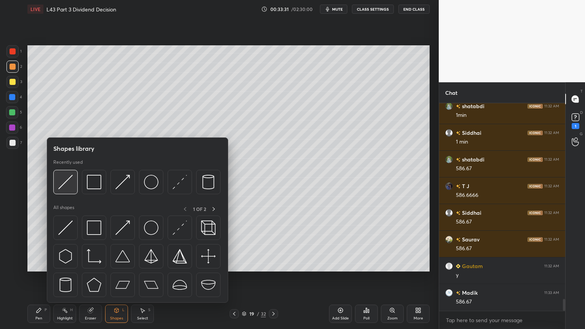
click at [70, 184] on img at bounding box center [65, 182] width 14 height 14
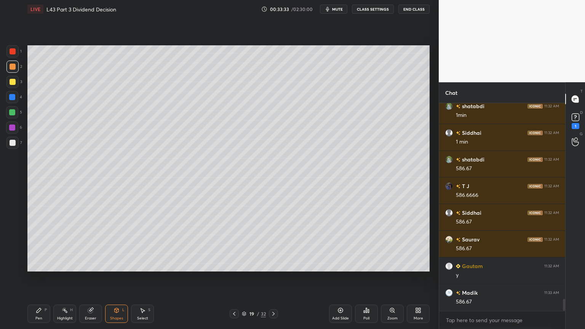
click at [35, 244] on div "Pen P" at bounding box center [38, 314] width 23 height 18
click at [9, 147] on div at bounding box center [12, 143] width 12 height 12
click at [232, 244] on icon at bounding box center [234, 314] width 6 height 6
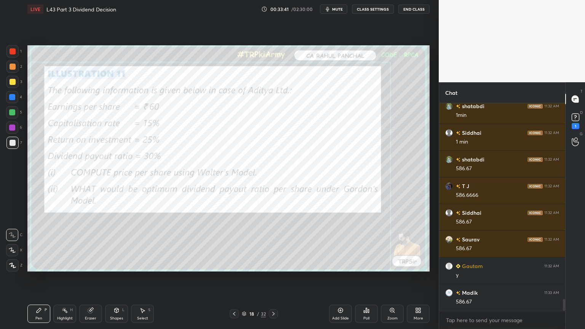
click at [273, 244] on icon at bounding box center [273, 314] width 2 height 4
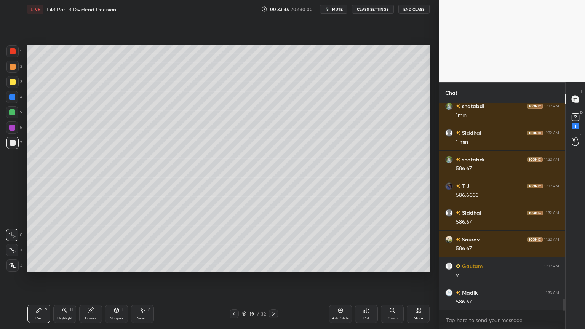
click at [231, 244] on icon at bounding box center [234, 314] width 6 height 6
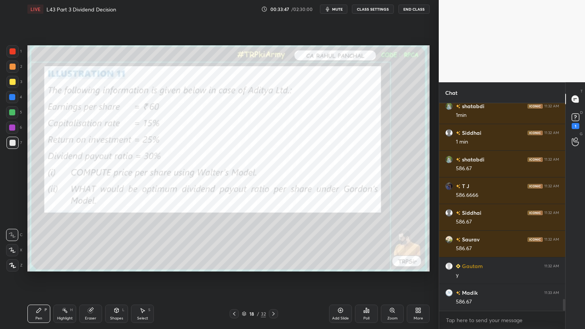
click at [273, 244] on icon at bounding box center [273, 314] width 6 height 6
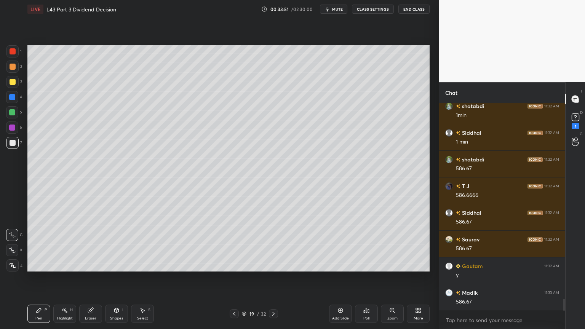
click at [233, 244] on icon at bounding box center [234, 314] width 6 height 6
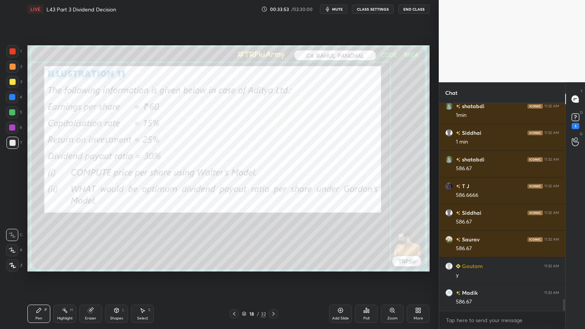
click at [275, 244] on icon at bounding box center [273, 314] width 6 height 6
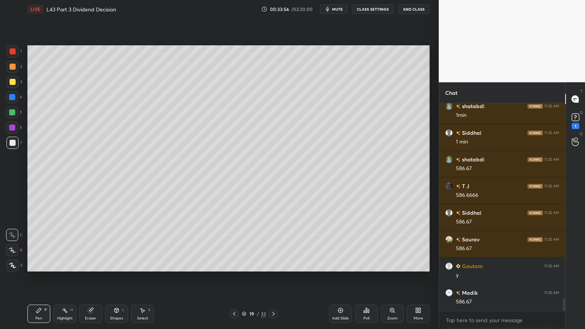
click at [235, 244] on icon at bounding box center [234, 314] width 6 height 6
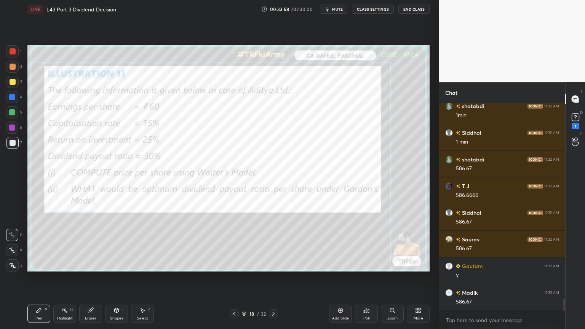
click at [273, 244] on icon at bounding box center [273, 314] width 2 height 4
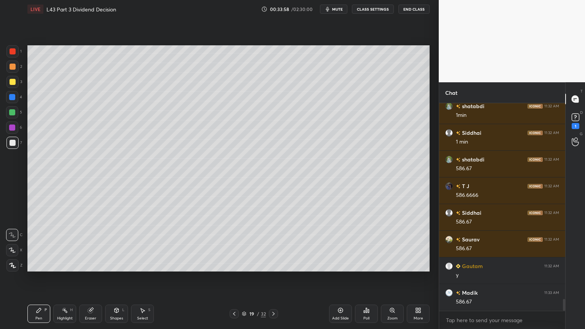
click at [8, 113] on div at bounding box center [12, 112] width 12 height 12
click at [8, 143] on div at bounding box center [12, 143] width 12 height 12
click at [61, 244] on div "Highlight" at bounding box center [65, 318] width 16 height 4
click at [11, 85] on div at bounding box center [12, 82] width 12 height 12
click at [43, 244] on div "Pen P" at bounding box center [38, 314] width 23 height 18
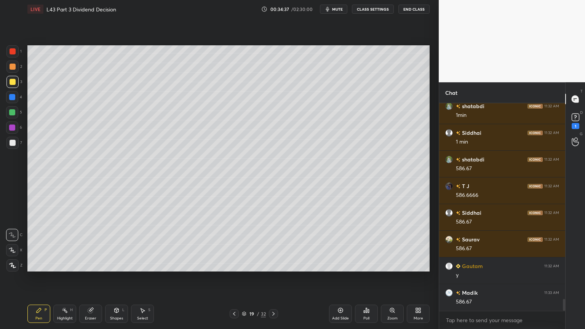
click at [115, 244] on icon at bounding box center [116, 310] width 6 height 6
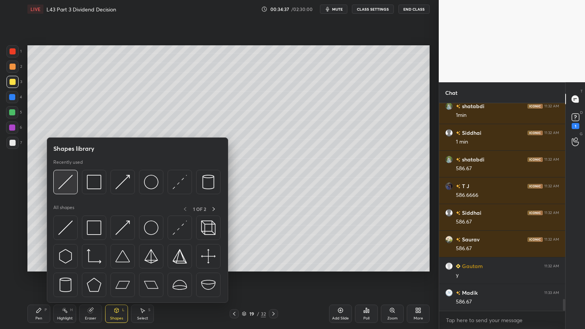
click at [69, 187] on img at bounding box center [65, 182] width 14 height 14
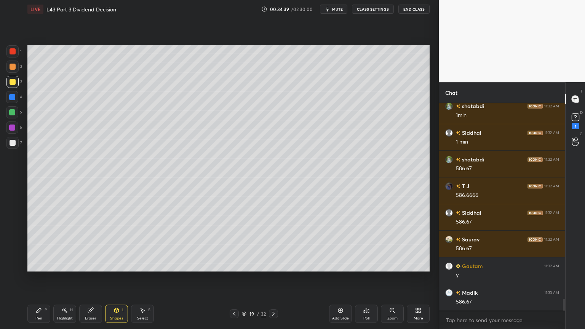
click at [39, 244] on div "Pen" at bounding box center [38, 318] width 7 height 4
click at [14, 68] on div at bounding box center [13, 67] width 6 height 6
click at [119, 244] on icon at bounding box center [116, 310] width 6 height 6
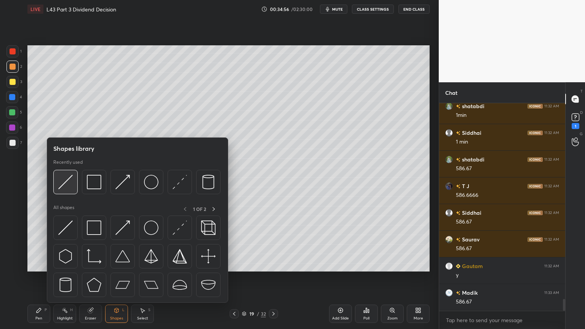
click at [61, 187] on img at bounding box center [65, 182] width 14 height 14
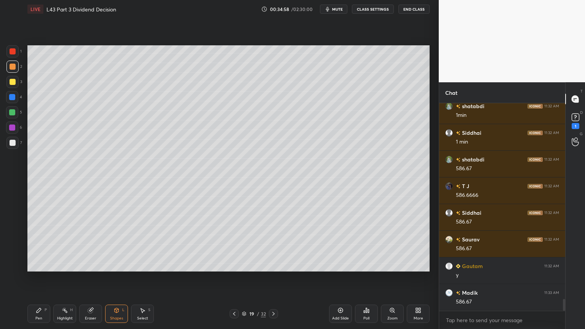
click at [34, 244] on div "Pen P" at bounding box center [38, 314] width 23 height 18
click at [11, 142] on div at bounding box center [13, 143] width 6 height 6
click at [116, 244] on icon at bounding box center [116, 310] width 6 height 6
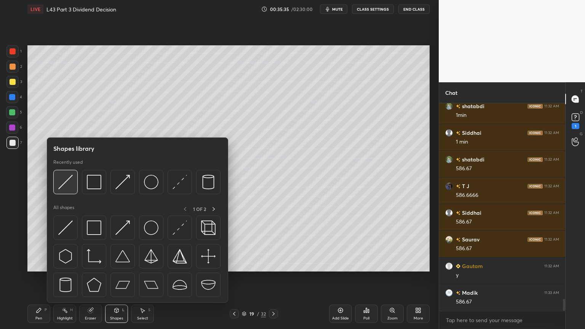
click at [64, 190] on div at bounding box center [65, 182] width 24 height 24
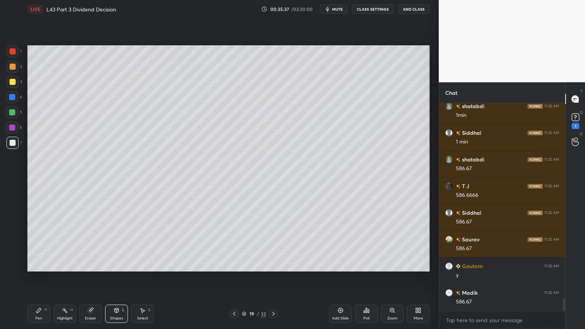
click at [37, 244] on icon at bounding box center [39, 310] width 6 height 6
click at [8, 47] on div at bounding box center [12, 51] width 12 height 12
click at [112, 244] on div "Shapes L" at bounding box center [116, 314] width 23 height 18
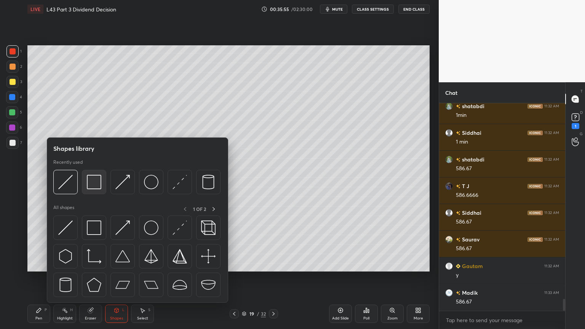
click at [101, 188] on img at bounding box center [94, 182] width 14 height 14
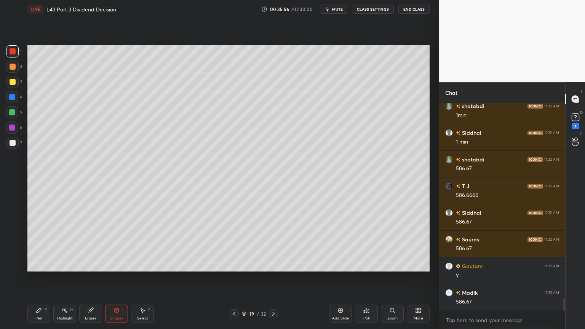
click at [12, 146] on div at bounding box center [12, 143] width 12 height 12
click at [34, 244] on div "Pen P" at bounding box center [38, 314] width 23 height 18
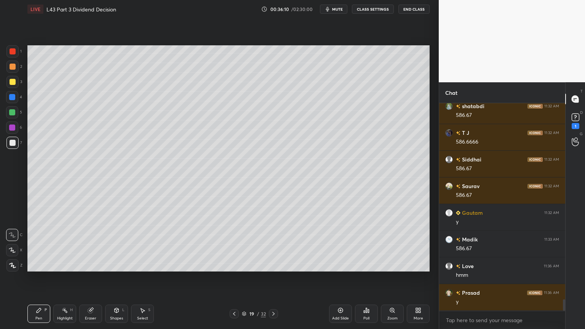
scroll to position [3541, 0]
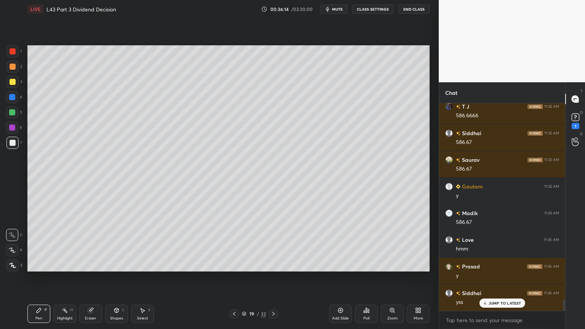
click at [14, 107] on div at bounding box center [12, 112] width 12 height 12
click at [117, 244] on div "Shapes L" at bounding box center [116, 314] width 23 height 18
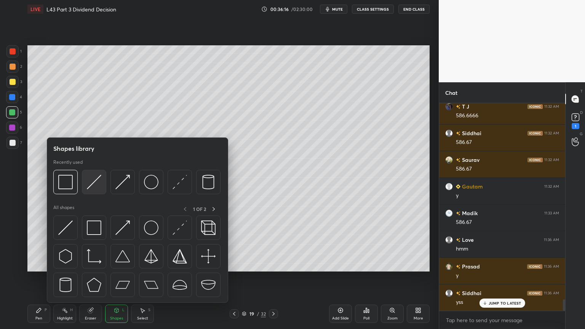
click at [99, 184] on img at bounding box center [94, 182] width 14 height 14
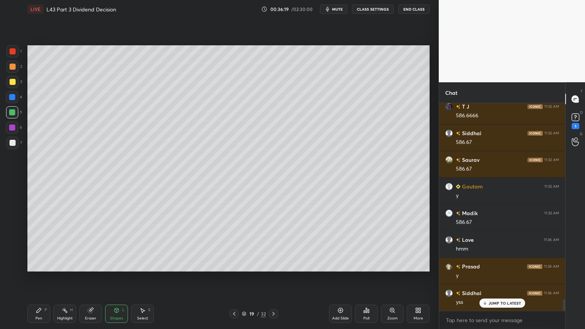
click at [29, 244] on div "Pen P" at bounding box center [38, 314] width 23 height 18
click at [9, 143] on div at bounding box center [12, 143] width 12 height 12
click at [11, 82] on div at bounding box center [13, 82] width 6 height 6
click at [233, 244] on icon at bounding box center [234, 314] width 6 height 6
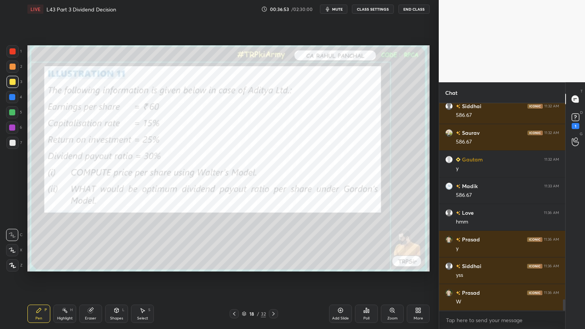
scroll to position [3576, 0]
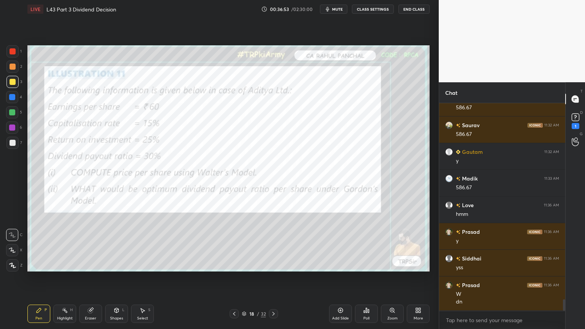
click at [275, 244] on icon at bounding box center [273, 314] width 6 height 6
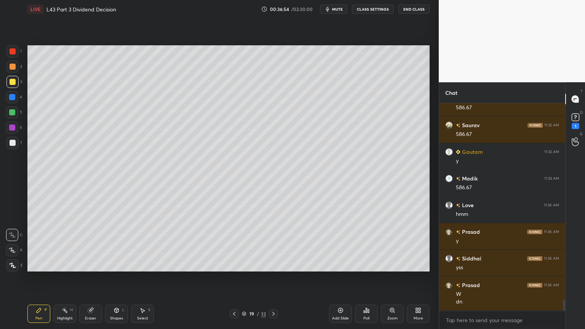
click at [233, 244] on icon at bounding box center [234, 314] width 6 height 6
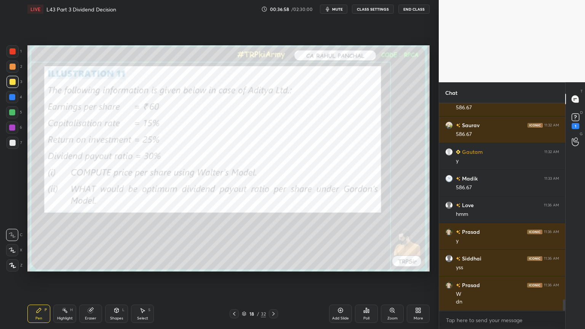
click at [12, 51] on div at bounding box center [13, 51] width 6 height 6
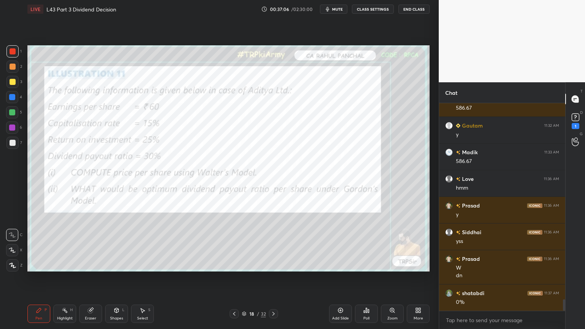
click at [270, 244] on div at bounding box center [273, 313] width 9 height 9
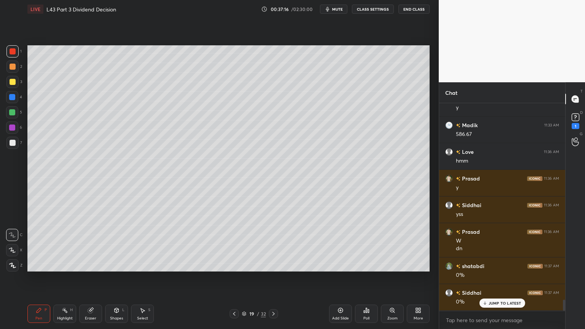
scroll to position [3656, 0]
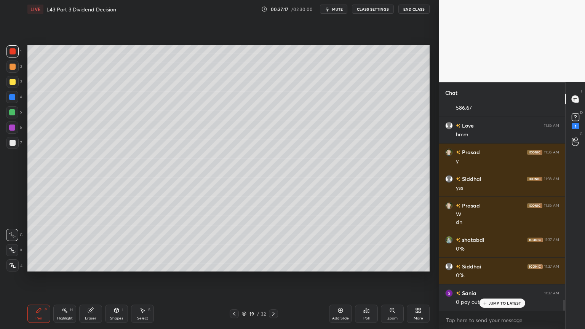
click at [10, 80] on div at bounding box center [13, 82] width 6 height 6
click at [13, 144] on div at bounding box center [13, 143] width 6 height 6
click at [231, 244] on icon at bounding box center [234, 314] width 6 height 6
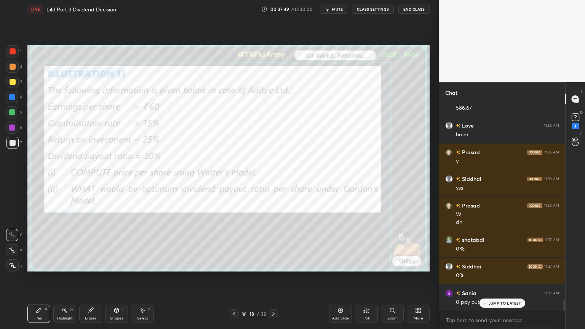
click at [102, 244] on div "Pen P Highlight H Eraser Shapes L Select S" at bounding box center [102, 314] width 151 height 18
click at [91, 244] on div "Eraser" at bounding box center [90, 318] width 11 height 4
click at [16, 244] on div "Erase all" at bounding box center [12, 265] width 12 height 12
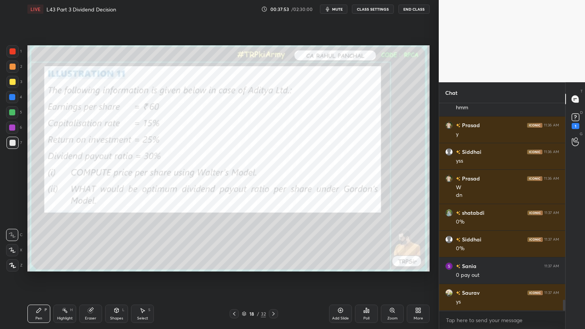
click at [272, 244] on icon at bounding box center [273, 314] width 6 height 6
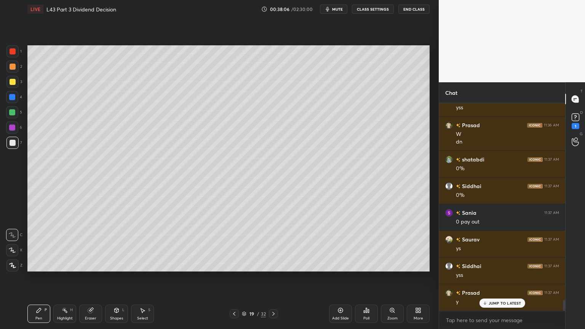
scroll to position [3762, 0]
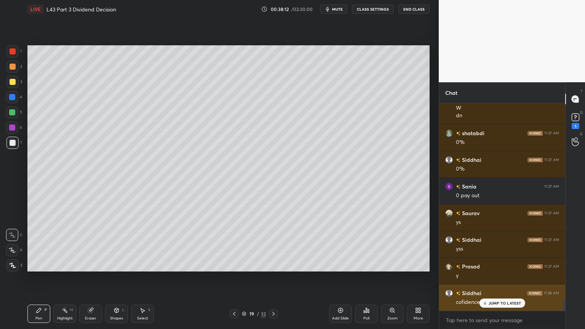
click at [488, 244] on div "JUMP TO LATEST" at bounding box center [502, 303] width 46 height 9
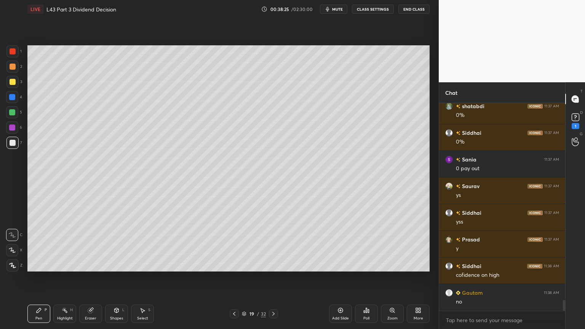
scroll to position [3816, 0]
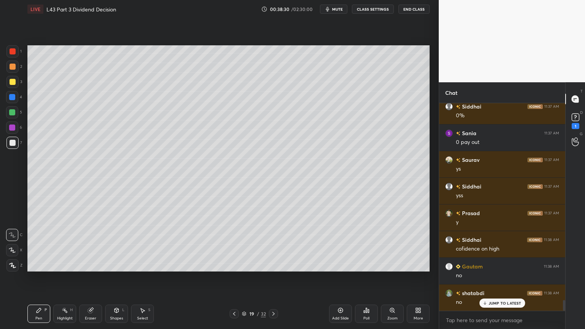
click at [242, 244] on icon at bounding box center [244, 314] width 4 height 1
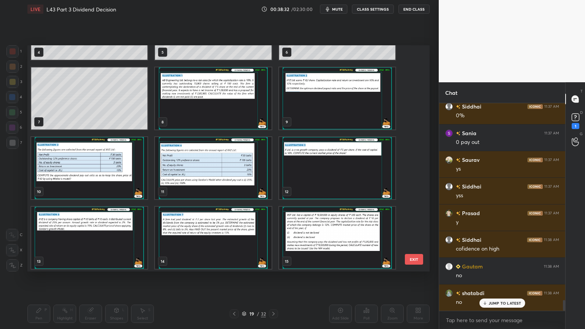
scroll to position [122, 0]
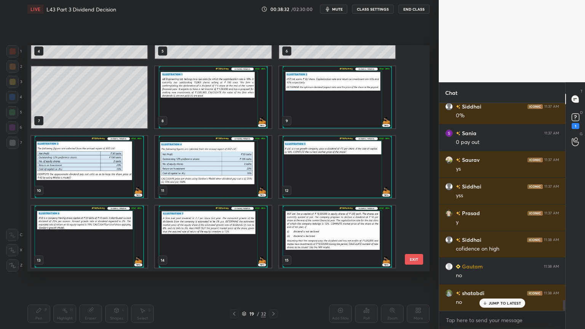
click at [267, 232] on div "4 5 6 7 8 9 10 11 12 13 14 15 16 17 18" at bounding box center [221, 158] width 389 height 226
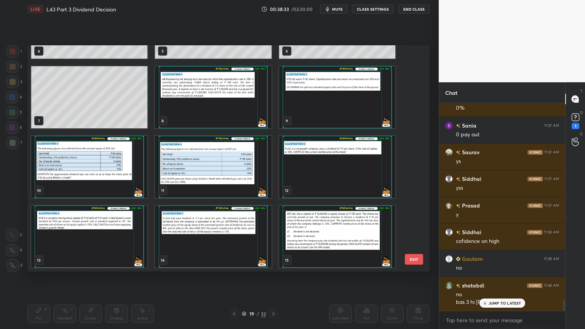
click at [216, 182] on img "grid" at bounding box center [213, 167] width 116 height 62
click at [224, 181] on img "grid" at bounding box center [213, 167] width 116 height 62
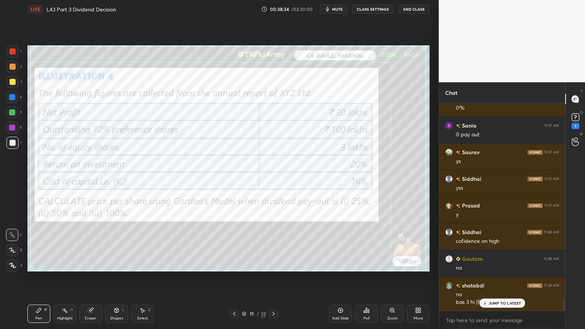
click at [340, 244] on icon at bounding box center [340, 310] width 6 height 6
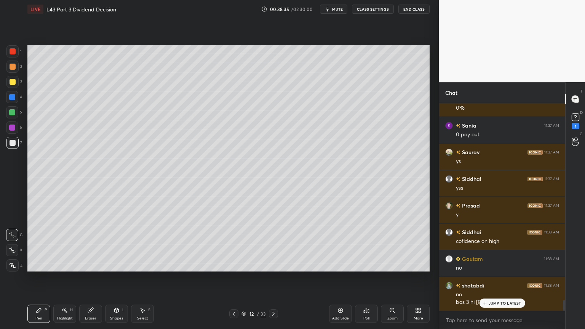
scroll to position [3850, 0]
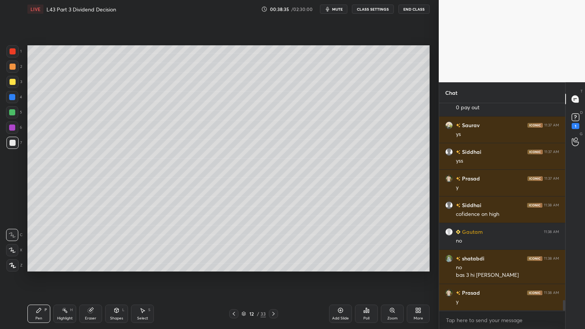
click at [14, 100] on div at bounding box center [12, 97] width 12 height 12
click at [112, 244] on div "Shapes L" at bounding box center [116, 314] width 23 height 18
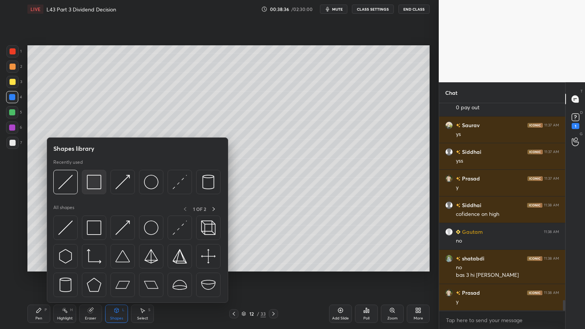
click at [100, 183] on img at bounding box center [94, 182] width 14 height 14
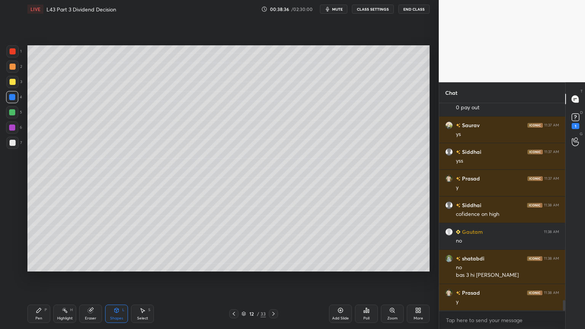
scroll to position [3877, 0]
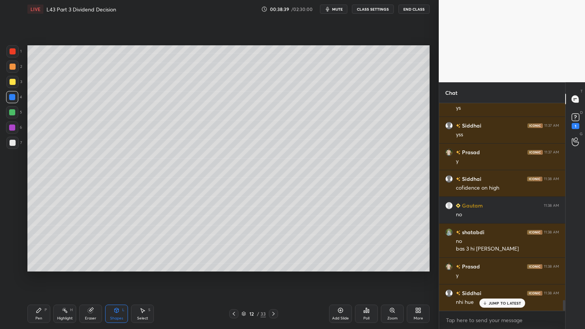
click at [236, 244] on div "Pen P Highlight H Eraser Shapes L Select S 12 / 33 Add Slide Poll Zoom More" at bounding box center [228, 314] width 402 height 30
click at [231, 244] on icon at bounding box center [234, 314] width 6 height 6
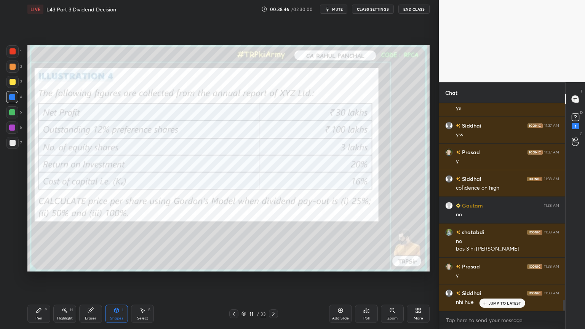
click at [44, 244] on div "Pen P" at bounding box center [38, 314] width 23 height 18
click at [10, 141] on div at bounding box center [13, 143] width 6 height 6
click at [15, 128] on div at bounding box center [12, 128] width 6 height 6
click at [14, 58] on div "1" at bounding box center [13, 52] width 15 height 15
click at [10, 89] on div "3" at bounding box center [14, 83] width 16 height 15
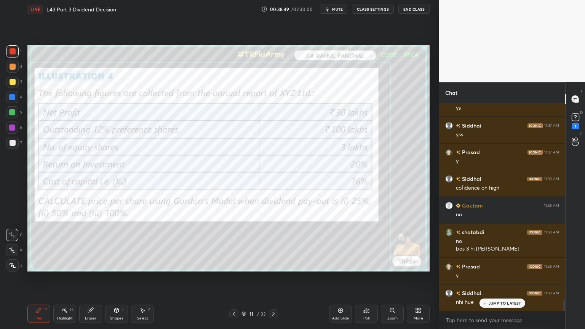
scroll to position [3904, 0]
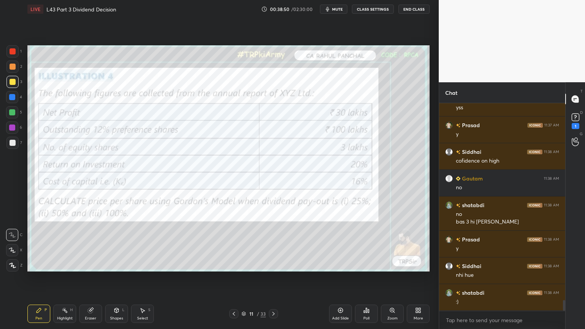
click at [12, 149] on div "7" at bounding box center [14, 144] width 16 height 15
click at [17, 53] on div at bounding box center [12, 51] width 12 height 12
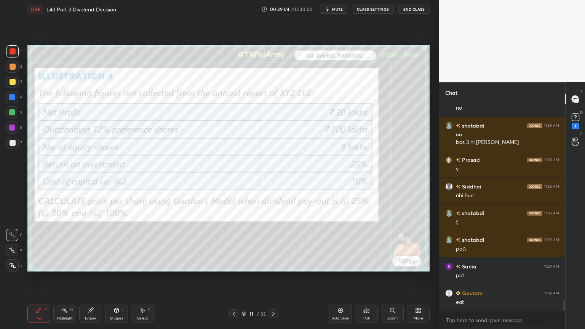
scroll to position [4010, 0]
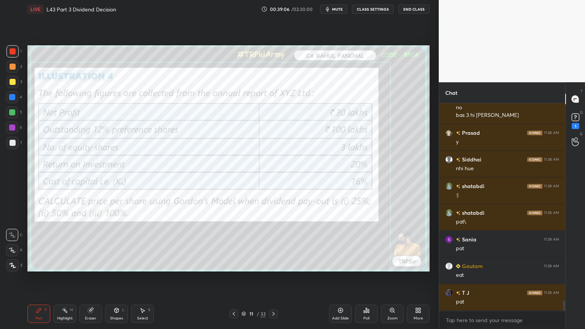
click at [18, 146] on div at bounding box center [12, 143] width 12 height 12
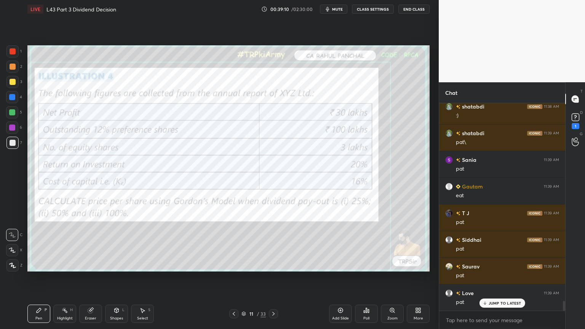
scroll to position [4117, 0]
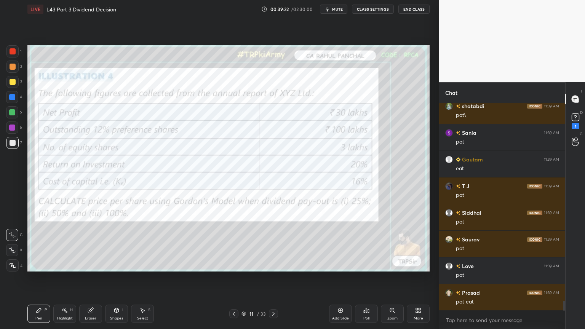
click at [12, 51] on div at bounding box center [13, 51] width 6 height 6
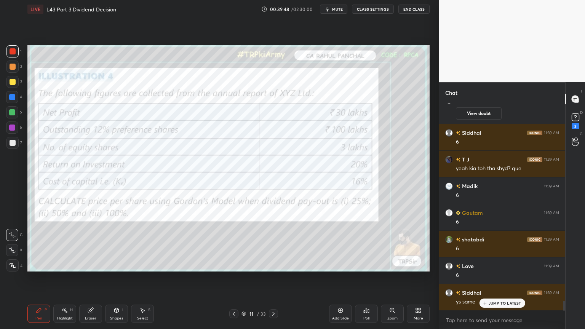
scroll to position [4097, 0]
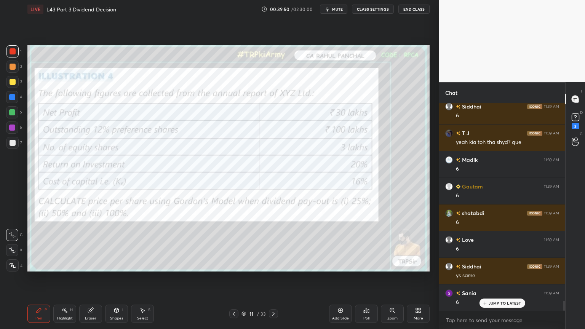
click at [90, 244] on icon at bounding box center [90, 310] width 5 height 5
click at [13, 244] on span "Erase all" at bounding box center [11, 265] width 11 height 5
click at [31, 244] on div "Pen P Highlight H Eraser Shapes L Select S 11 / 33 Add Slide Poll Zoom More" at bounding box center [228, 314] width 402 height 30
click at [13, 52] on div at bounding box center [13, 51] width 6 height 6
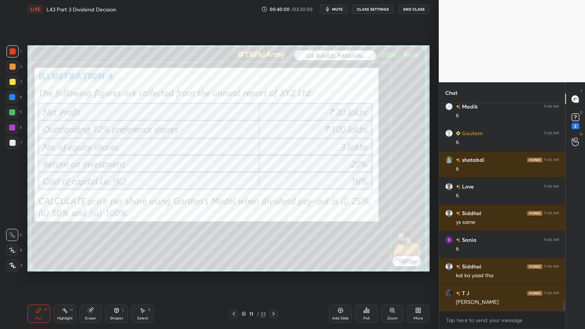
scroll to position [4178, 0]
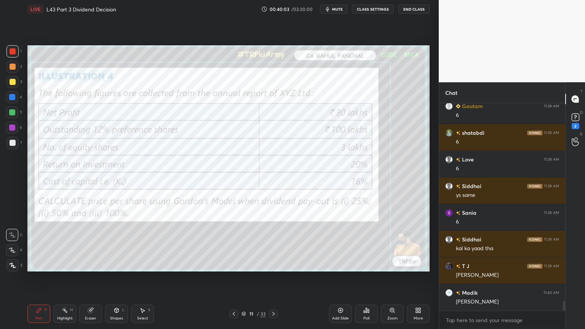
click at [89, 244] on div "Eraser" at bounding box center [90, 318] width 11 height 4
click at [12, 244] on span "Erase all" at bounding box center [11, 265] width 11 height 5
click at [18, 55] on div at bounding box center [12, 51] width 12 height 12
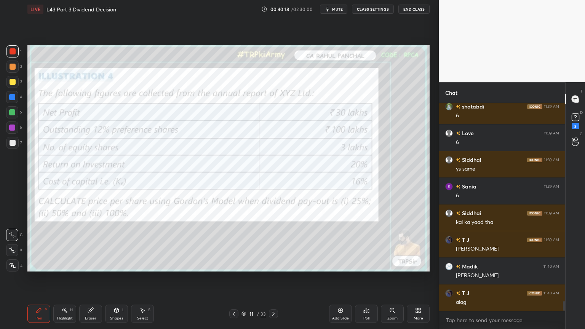
scroll to position [4231, 0]
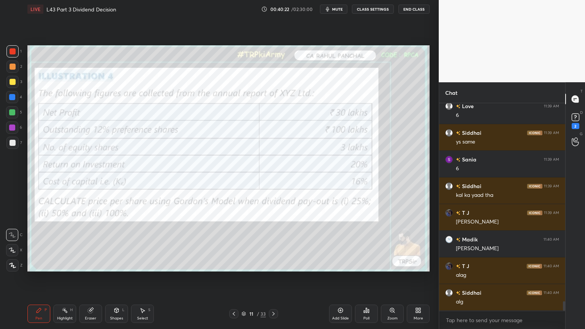
click at [87, 244] on div "Eraser" at bounding box center [90, 318] width 11 height 4
click at [12, 244] on span "Erase all" at bounding box center [11, 265] width 11 height 5
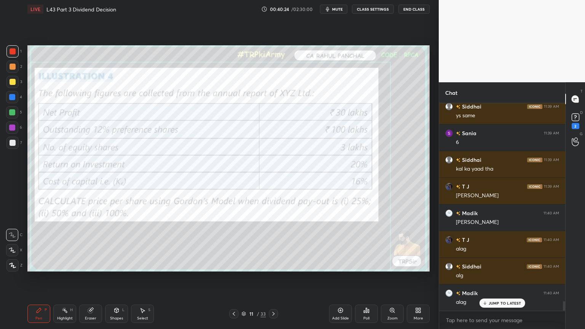
click at [272, 244] on icon at bounding box center [273, 314] width 6 height 6
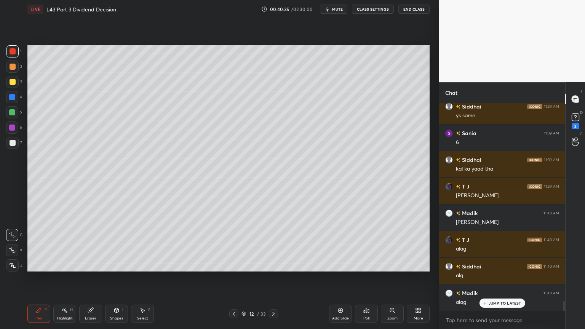
click at [233, 244] on icon at bounding box center [234, 314] width 2 height 4
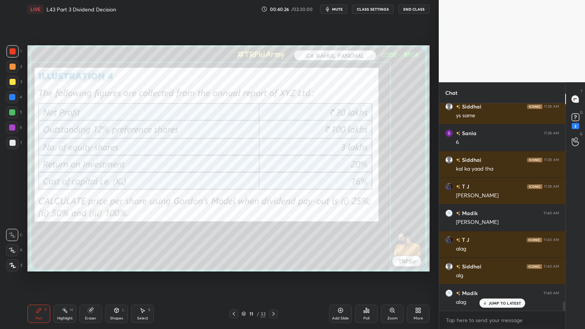
click at [11, 85] on div at bounding box center [13, 82] width 6 height 6
click at [276, 244] on div at bounding box center [273, 313] width 9 height 9
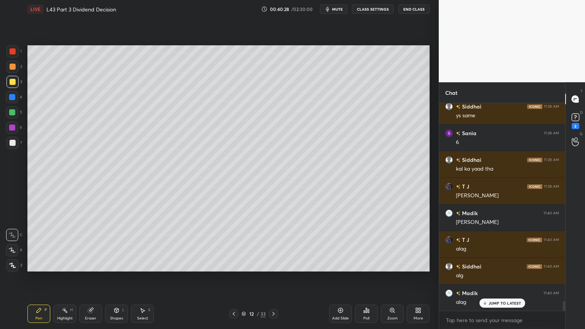
scroll to position [4284, 0]
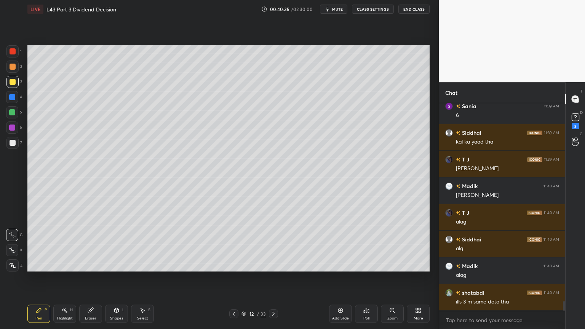
click at [236, 244] on icon at bounding box center [234, 314] width 6 height 6
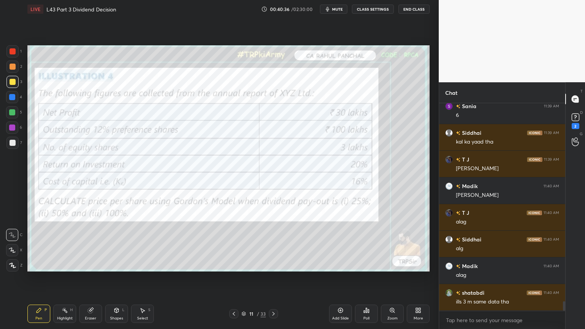
click at [274, 244] on icon at bounding box center [273, 314] width 6 height 6
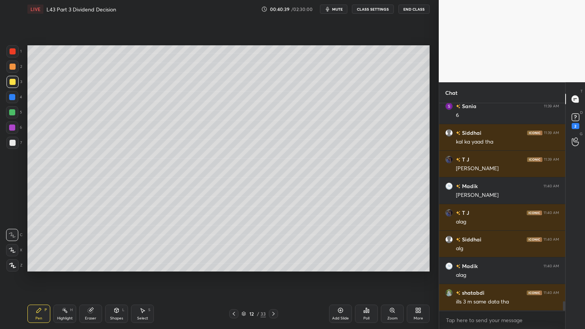
click at [15, 52] on div at bounding box center [13, 51] width 6 height 6
click at [116, 244] on icon at bounding box center [117, 310] width 4 height 5
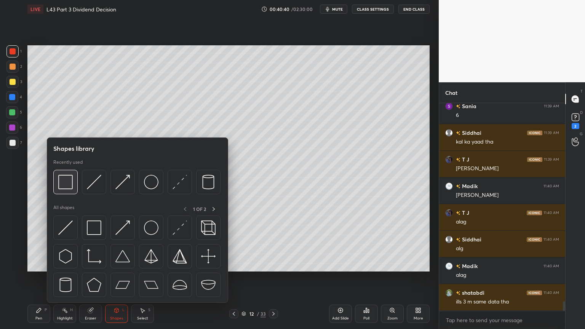
click at [68, 185] on img at bounding box center [65, 182] width 14 height 14
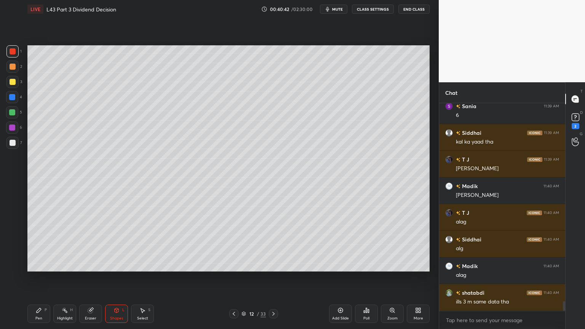
click at [9, 89] on div "3" at bounding box center [14, 83] width 16 height 15
click at [51, 244] on div "Pen P Highlight H Eraser Shapes L Select S" at bounding box center [102, 314] width 151 height 18
click at [37, 244] on div "Pen P" at bounding box center [38, 314] width 23 height 18
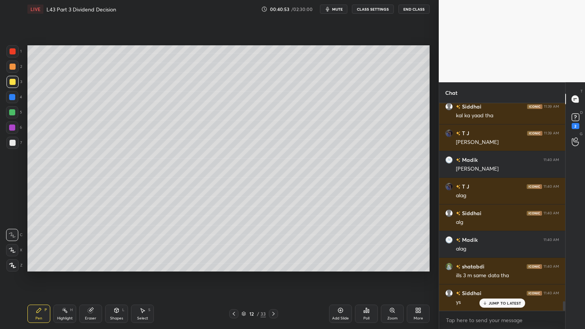
click at [121, 244] on div "Shapes L" at bounding box center [116, 314] width 23 height 18
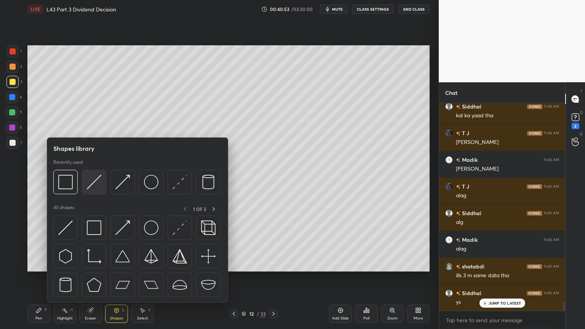
click at [95, 187] on img at bounding box center [94, 182] width 14 height 14
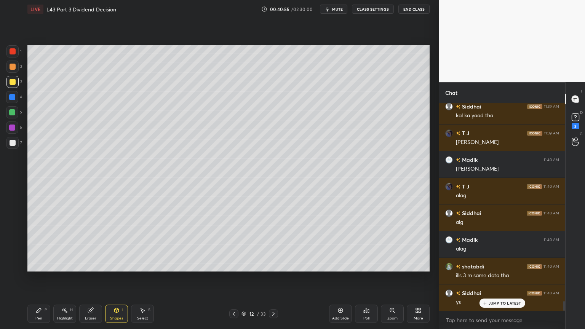
click at [16, 137] on div at bounding box center [12, 143] width 12 height 12
click at [35, 244] on div "Pen P" at bounding box center [38, 314] width 23 height 18
click at [17, 102] on div at bounding box center [12, 97] width 12 height 12
click at [120, 244] on div "Shapes L" at bounding box center [116, 314] width 23 height 18
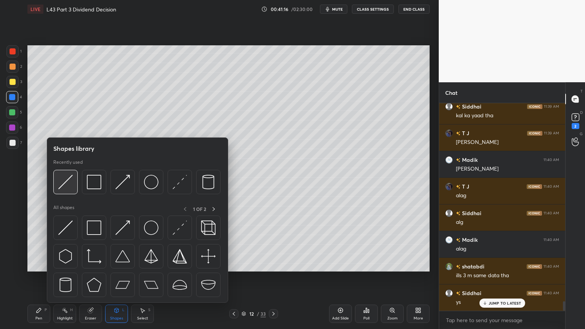
click at [64, 191] on div at bounding box center [65, 182] width 24 height 24
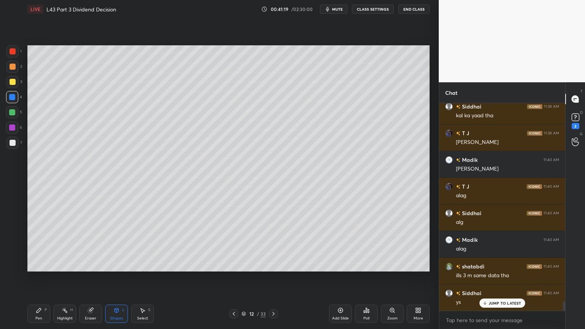
click at [42, 244] on div "Pen P" at bounding box center [38, 314] width 23 height 18
click at [14, 144] on div at bounding box center [13, 143] width 6 height 6
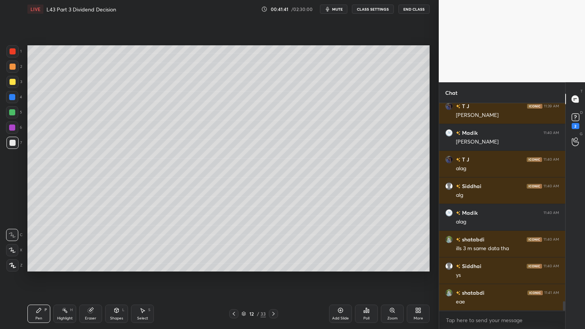
click at [16, 96] on div at bounding box center [12, 97] width 12 height 12
click at [117, 244] on icon at bounding box center [116, 310] width 6 height 6
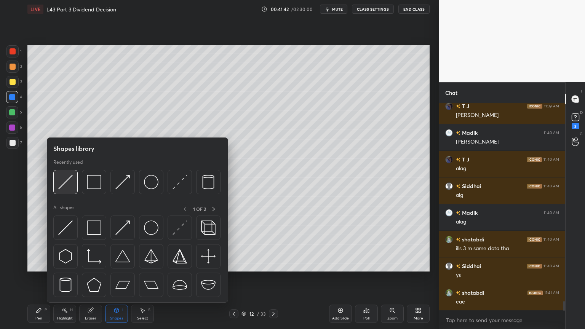
click at [68, 183] on img at bounding box center [65, 182] width 14 height 14
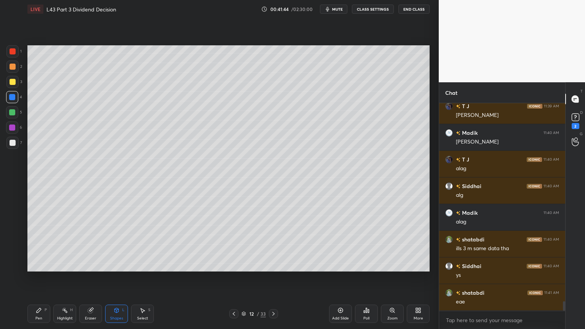
click at [8, 141] on div at bounding box center [12, 143] width 12 height 12
click at [40, 244] on div "Pen P Highlight H Eraser Shapes L Select S 12 / 33 Add Slide Poll Zoom More" at bounding box center [228, 314] width 402 height 30
click at [40, 244] on div "Pen P" at bounding box center [38, 314] width 23 height 18
click at [234, 244] on icon at bounding box center [234, 314] width 6 height 6
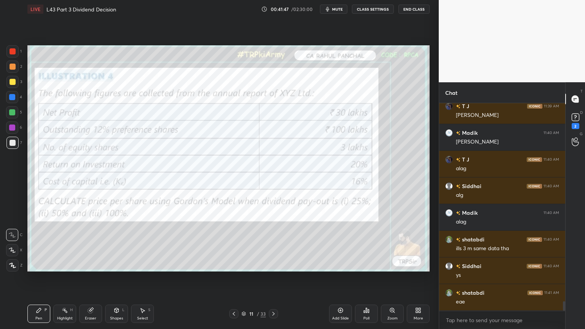
click at [274, 244] on icon at bounding box center [273, 314] width 6 height 6
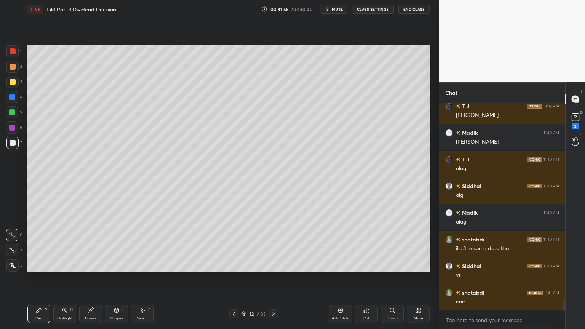
click at [234, 244] on icon at bounding box center [234, 314] width 2 height 4
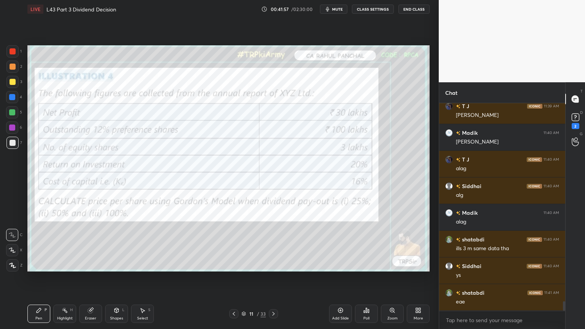
click at [273, 244] on icon at bounding box center [273, 314] width 6 height 6
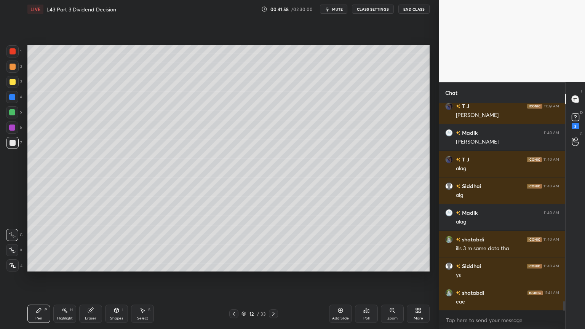
click at [11, 114] on div at bounding box center [12, 112] width 6 height 6
click at [12, 144] on div at bounding box center [13, 143] width 6 height 6
click at [236, 244] on icon at bounding box center [234, 314] width 6 height 6
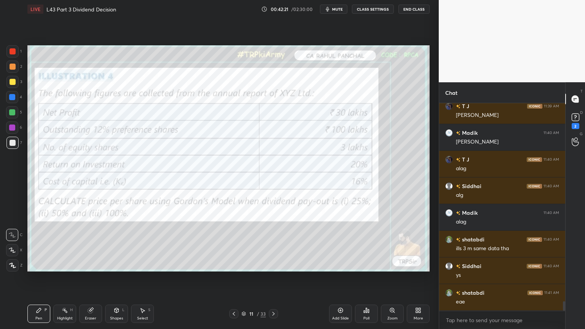
click at [276, 244] on icon at bounding box center [273, 314] width 6 height 6
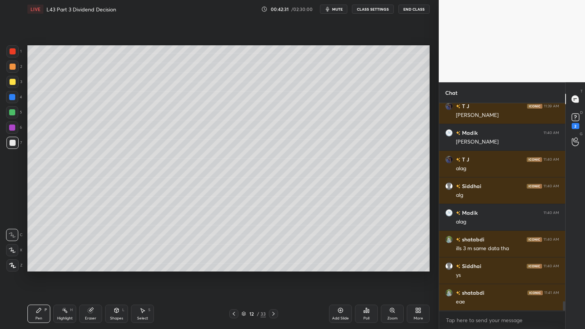
click at [90, 244] on icon at bounding box center [90, 310] width 5 height 5
click at [43, 244] on div "Pen P" at bounding box center [38, 314] width 23 height 18
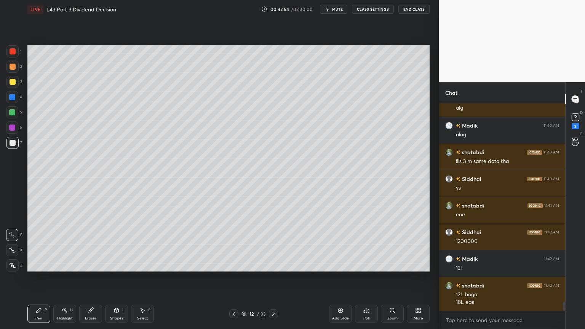
scroll to position [4452, 0]
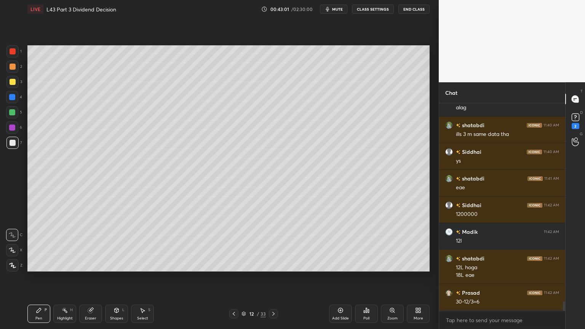
click at [235, 244] on icon at bounding box center [234, 314] width 6 height 6
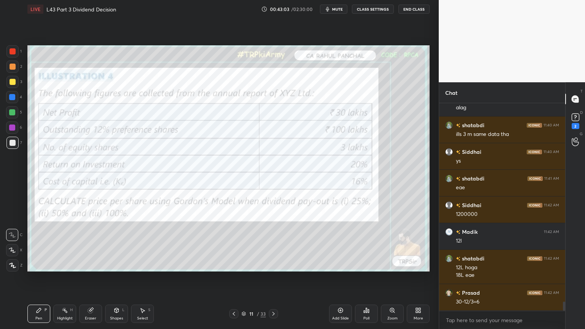
click at [15, 51] on div at bounding box center [13, 51] width 6 height 6
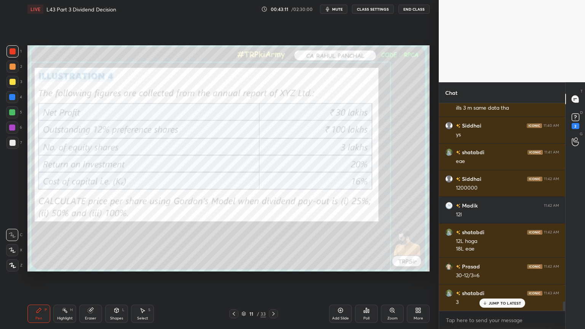
click at [273, 244] on icon at bounding box center [273, 314] width 2 height 4
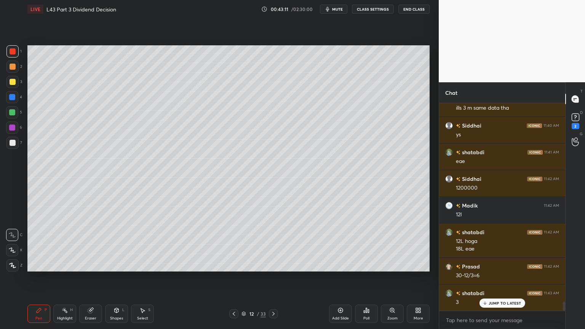
click at [274, 244] on icon at bounding box center [273, 314] width 6 height 6
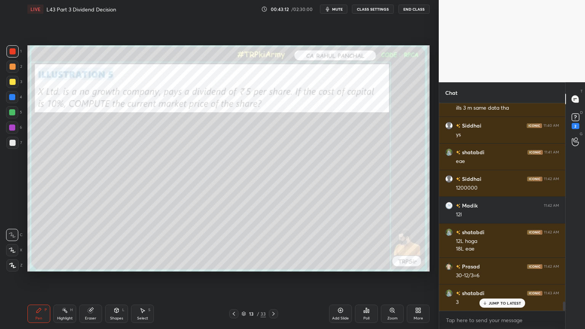
click at [232, 244] on icon at bounding box center [234, 314] width 6 height 6
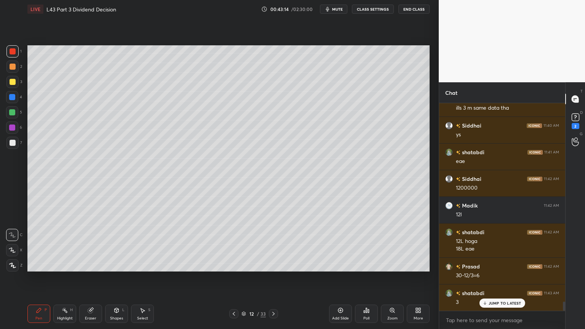
click at [8, 99] on div at bounding box center [12, 97] width 12 height 12
click at [118, 244] on icon at bounding box center [117, 309] width 4 height 1
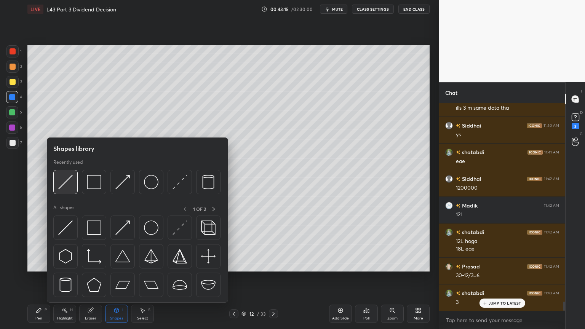
click at [69, 185] on img at bounding box center [65, 182] width 14 height 14
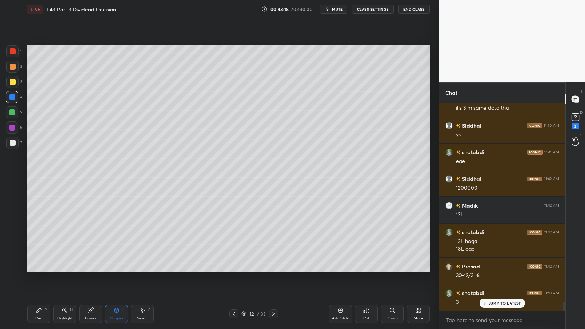
click at [38, 244] on div "Pen P" at bounding box center [38, 314] width 23 height 18
click at [13, 145] on div at bounding box center [13, 143] width 6 height 6
click at [232, 244] on icon at bounding box center [234, 314] width 6 height 6
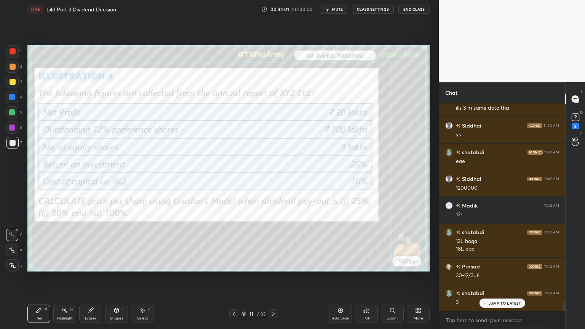
click at [274, 244] on icon at bounding box center [273, 314] width 6 height 6
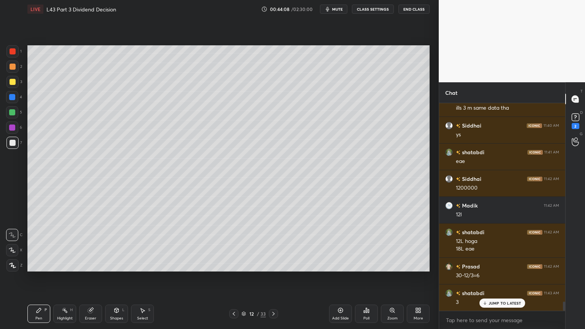
click at [15, 145] on div at bounding box center [12, 143] width 12 height 12
click at [12, 79] on div at bounding box center [13, 82] width 6 height 6
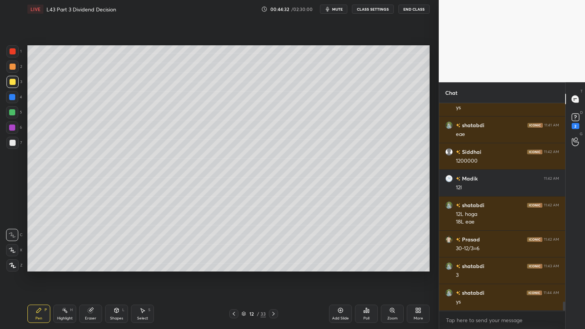
click at [117, 244] on icon at bounding box center [116, 310] width 6 height 6
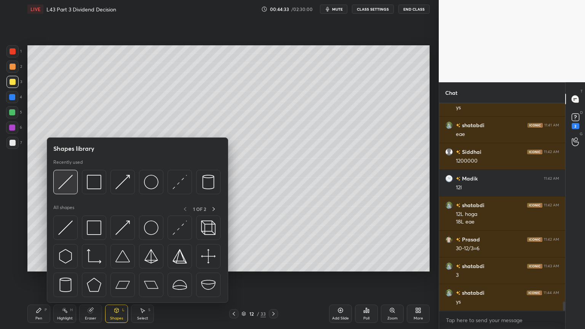
click at [67, 185] on img at bounding box center [65, 182] width 14 height 14
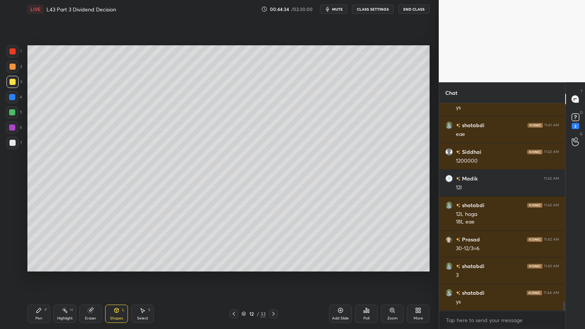
click at [17, 148] on div at bounding box center [12, 143] width 12 height 12
click at [34, 244] on div "Pen P" at bounding box center [38, 314] width 23 height 18
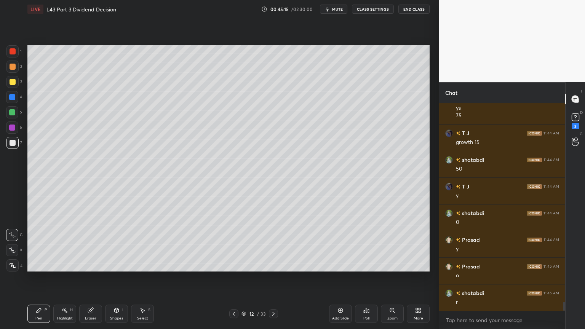
scroll to position [4726, 0]
click at [238, 244] on div "12 / 33" at bounding box center [253, 313] width 49 height 9
click at [238, 244] on div at bounding box center [233, 313] width 9 height 9
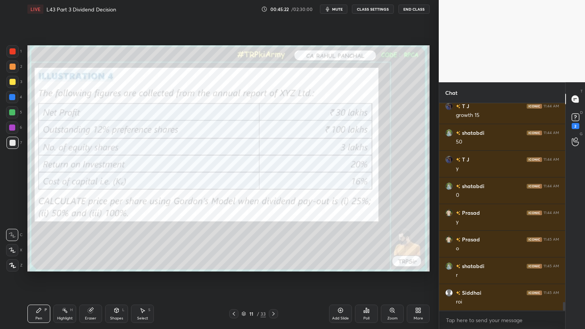
click at [273, 244] on icon at bounding box center [273, 314] width 6 height 6
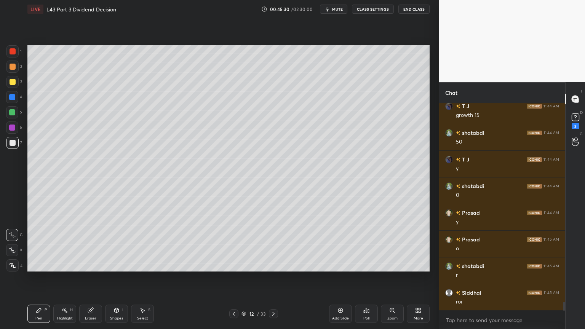
click at [117, 244] on div "Shapes L" at bounding box center [116, 314] width 23 height 18
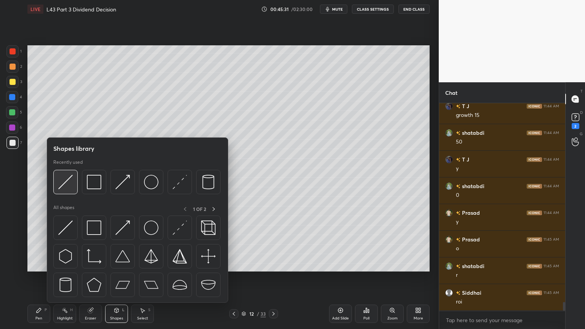
click at [70, 180] on img at bounding box center [65, 182] width 14 height 14
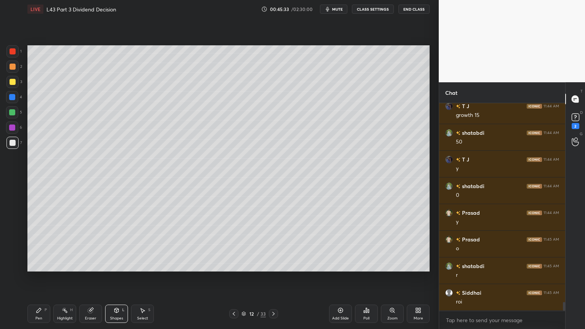
click at [34, 244] on div "Pen P" at bounding box center [38, 314] width 23 height 18
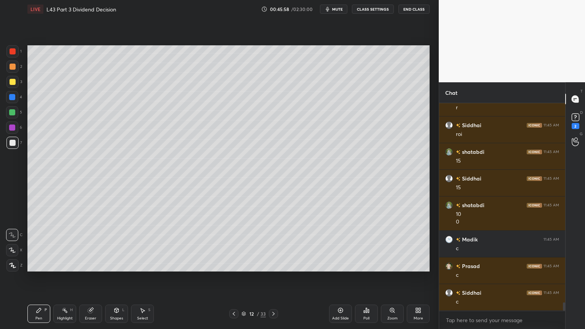
scroll to position [4920, 0]
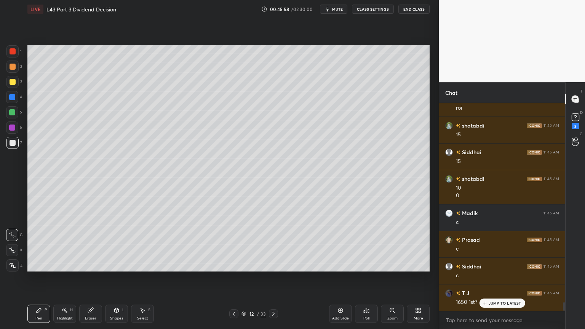
click at [9, 58] on div "1" at bounding box center [13, 52] width 15 height 15
click at [235, 244] on icon at bounding box center [234, 314] width 6 height 6
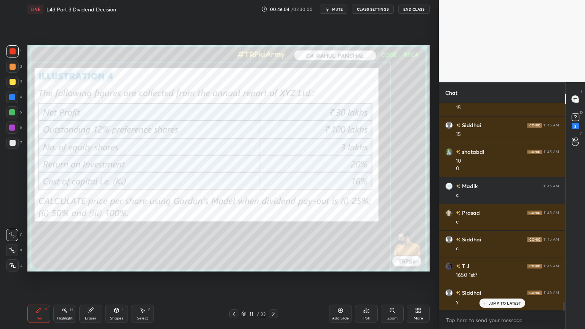
scroll to position [4973, 0]
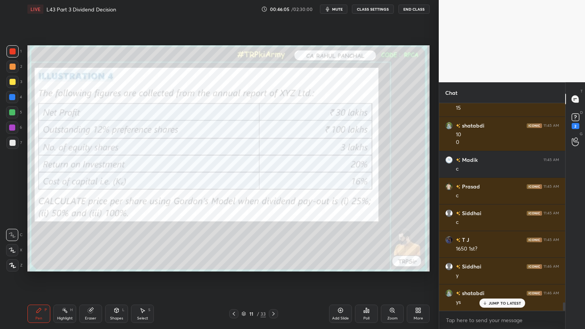
click at [274, 244] on icon at bounding box center [273, 314] width 6 height 6
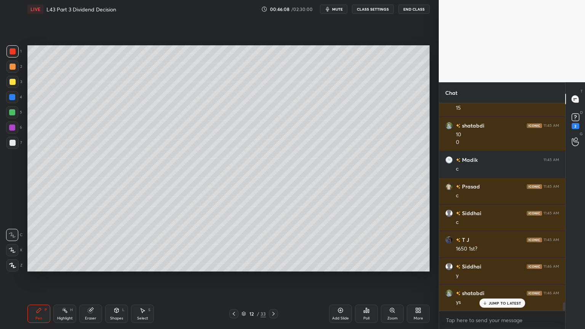
scroll to position [5000, 0]
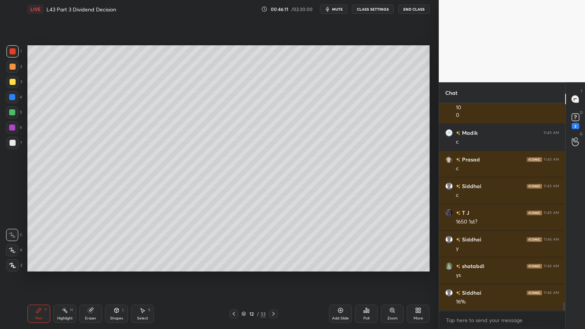
click at [29, 244] on div "Pen P" at bounding box center [38, 314] width 23 height 18
click at [12, 86] on div at bounding box center [12, 82] width 12 height 12
click at [233, 244] on div "Pen P Highlight H Eraser Shapes L Select S 12 / 33 Add Slide Poll Zoom More" at bounding box center [228, 314] width 402 height 30
click at [233, 244] on div at bounding box center [233, 313] width 9 height 9
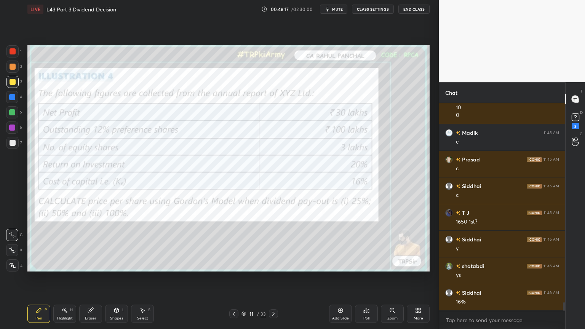
click at [275, 244] on div at bounding box center [273, 313] width 9 height 9
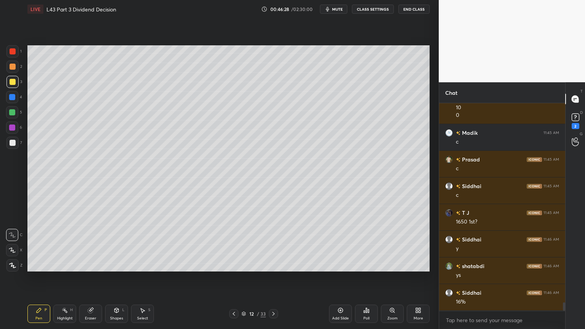
scroll to position [5027, 0]
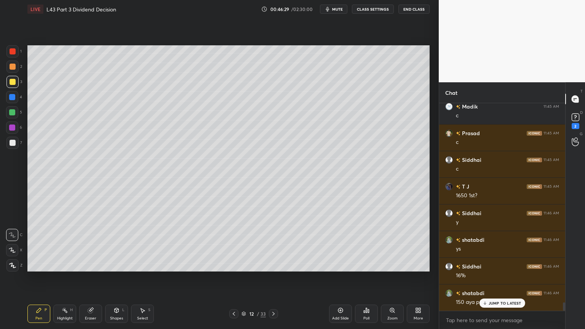
click at [119, 244] on div "Shapes" at bounding box center [116, 318] width 13 height 4
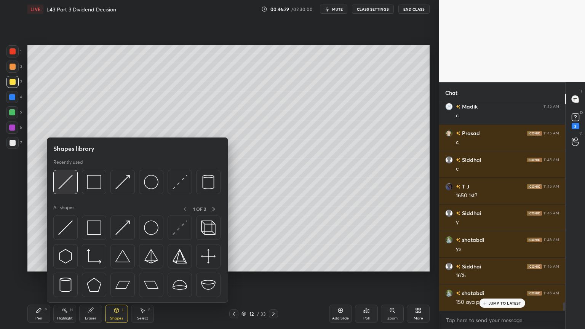
click at [70, 189] on div at bounding box center [65, 182] width 24 height 24
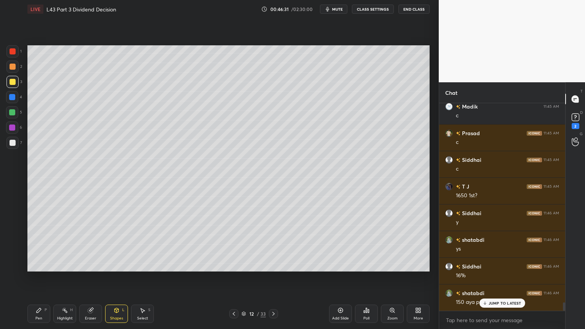
click at [9, 69] on div at bounding box center [12, 67] width 12 height 12
click at [35, 244] on div "Pen" at bounding box center [38, 318] width 7 height 4
click at [10, 147] on div at bounding box center [12, 143] width 12 height 12
click at [11, 51] on div at bounding box center [13, 51] width 6 height 6
click at [16, 145] on div at bounding box center [12, 143] width 12 height 12
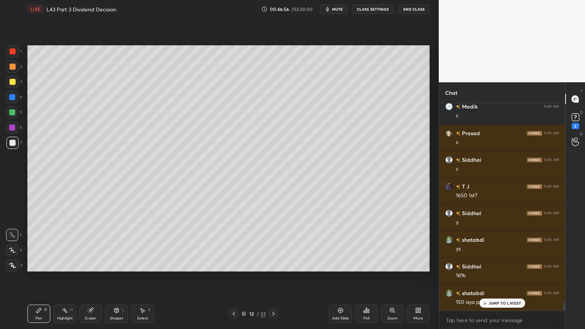
click at [236, 244] on div at bounding box center [233, 313] width 9 height 9
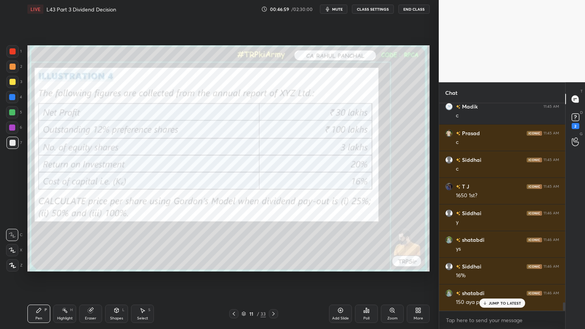
click at [273, 244] on icon at bounding box center [273, 314] width 2 height 4
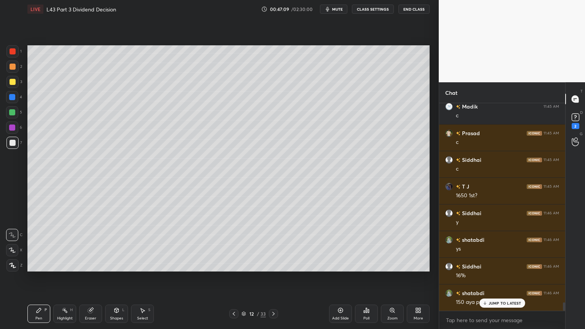
click at [15, 53] on div at bounding box center [13, 51] width 6 height 6
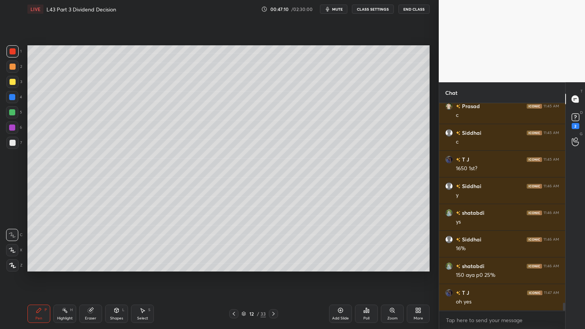
click at [117, 244] on icon at bounding box center [117, 309] width 4 height 1
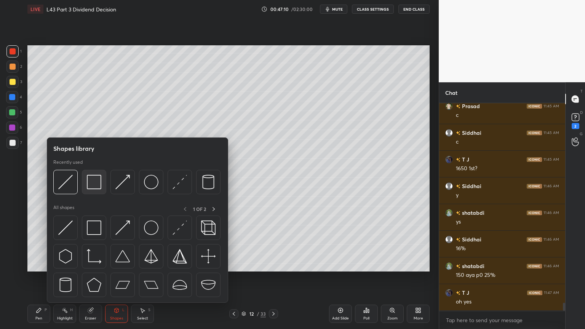
click at [97, 184] on img at bounding box center [94, 182] width 14 height 14
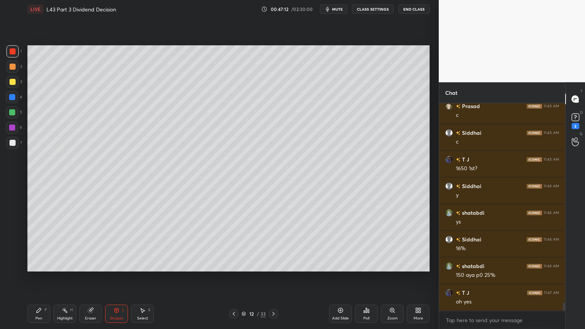
click at [9, 144] on div at bounding box center [12, 143] width 12 height 12
click at [43, 244] on div "Pen P" at bounding box center [38, 314] width 23 height 18
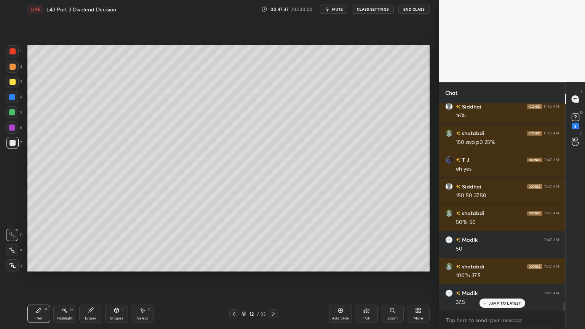
scroll to position [5214, 0]
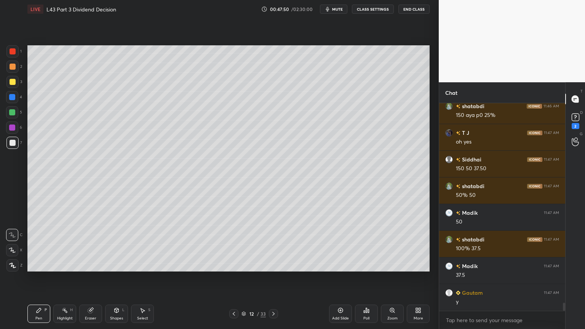
click at [122, 244] on div "Shapes L" at bounding box center [116, 314] width 23 height 18
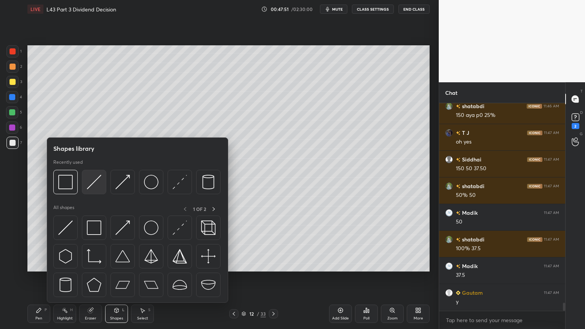
click at [96, 186] on img at bounding box center [94, 182] width 14 height 14
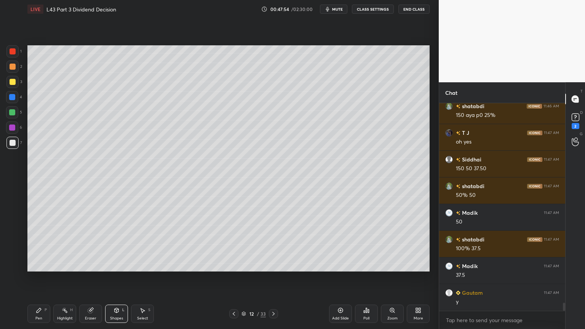
click at [39, 244] on div "Pen" at bounding box center [38, 318] width 7 height 4
click at [12, 56] on div at bounding box center [12, 51] width 12 height 12
click at [120, 244] on div "Shapes L" at bounding box center [116, 314] width 23 height 18
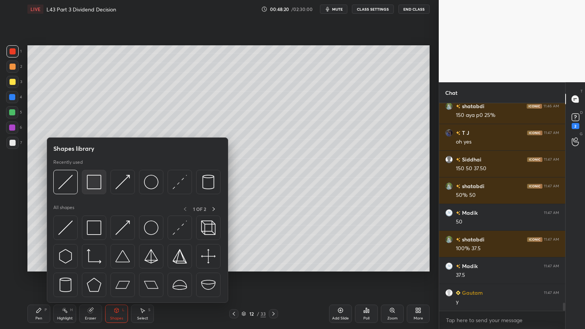
click at [95, 176] on img at bounding box center [94, 182] width 14 height 14
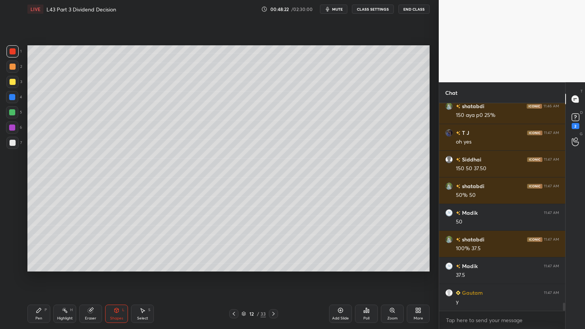
click at [10, 148] on div at bounding box center [12, 143] width 12 height 12
click at [40, 244] on div "Pen P Highlight H Eraser Shapes L Select S 12 / 33 Add Slide Poll Zoom More" at bounding box center [228, 314] width 402 height 30
click at [47, 244] on div "Pen P" at bounding box center [38, 314] width 23 height 18
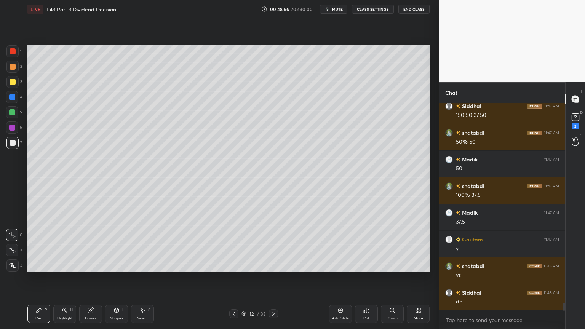
scroll to position [5293, 0]
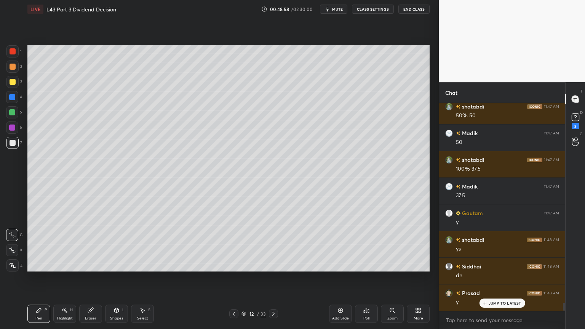
click at [233, 244] on icon at bounding box center [234, 314] width 6 height 6
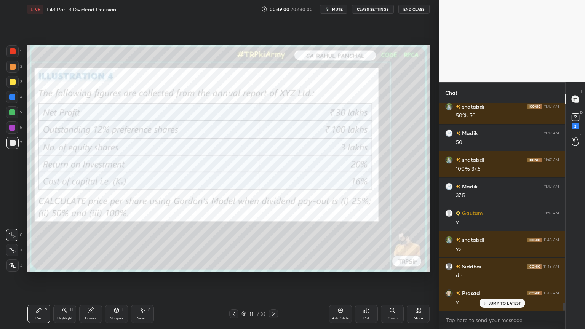
click at [97, 244] on div "Eraser" at bounding box center [90, 314] width 23 height 18
click at [14, 244] on span "Erase all" at bounding box center [11, 265] width 11 height 5
click at [270, 244] on icon at bounding box center [273, 314] width 6 height 6
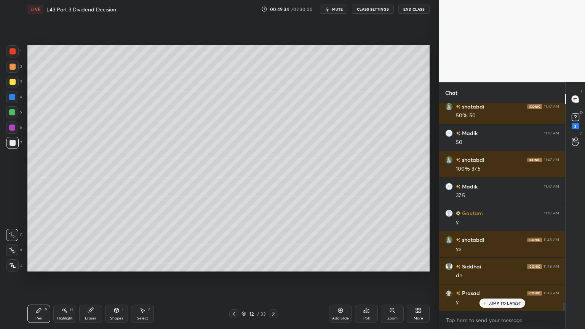
scroll to position [5320, 0]
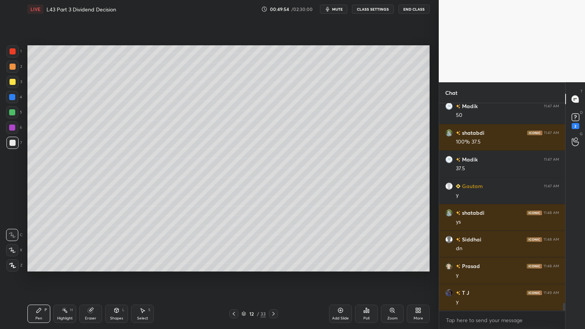
click at [272, 244] on icon at bounding box center [273, 314] width 6 height 6
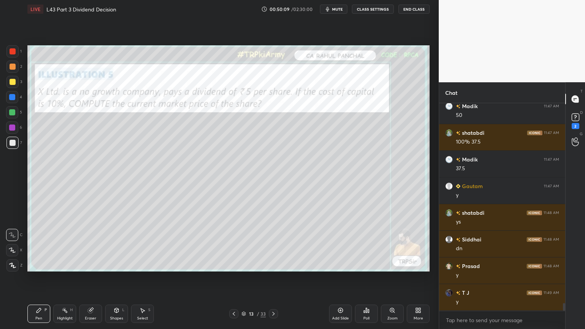
click at [233, 244] on div at bounding box center [233, 313] width 9 height 9
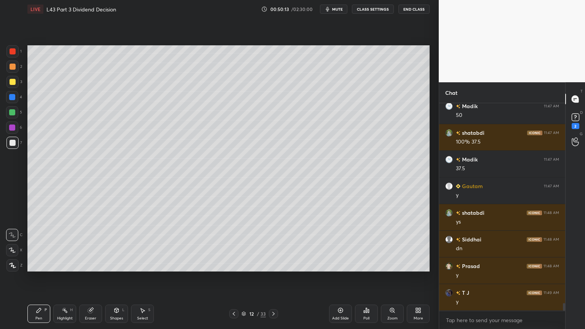
click at [272, 244] on icon at bounding box center [273, 314] width 6 height 6
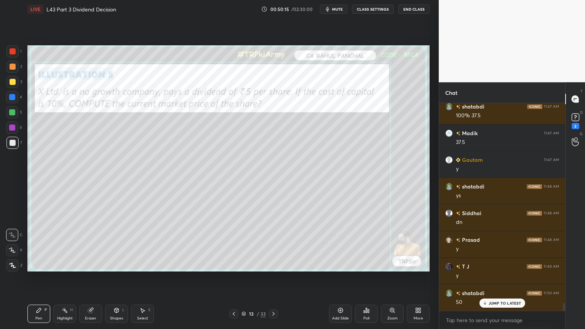
scroll to position [5373, 0]
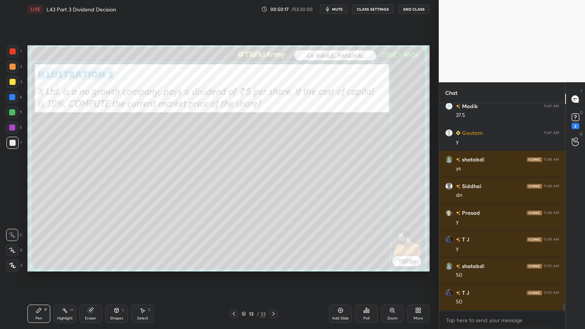
click at [12, 85] on div at bounding box center [12, 82] width 12 height 12
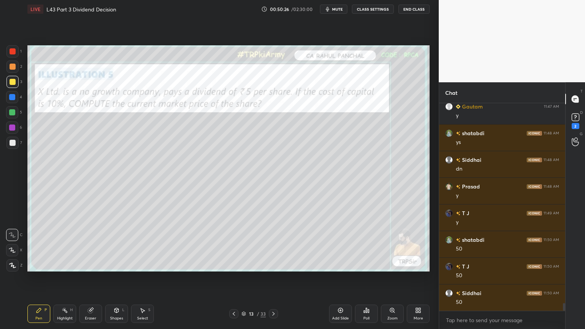
scroll to position [5427, 0]
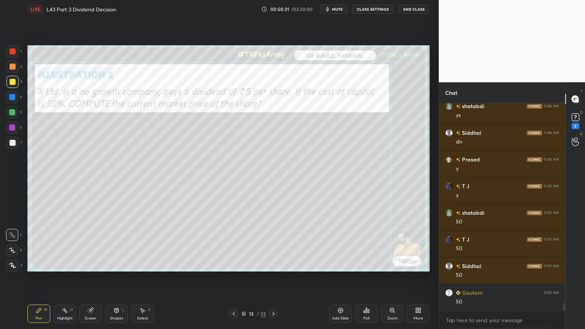
click at [13, 73] on div "2" at bounding box center [14, 68] width 16 height 15
click at [9, 147] on div at bounding box center [12, 143] width 12 height 12
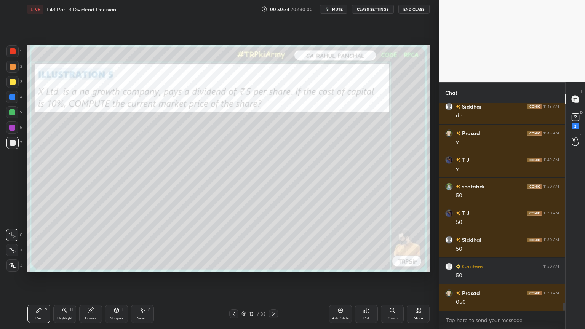
click at [14, 52] on div at bounding box center [13, 51] width 6 height 6
click at [118, 244] on icon at bounding box center [117, 310] width 4 height 5
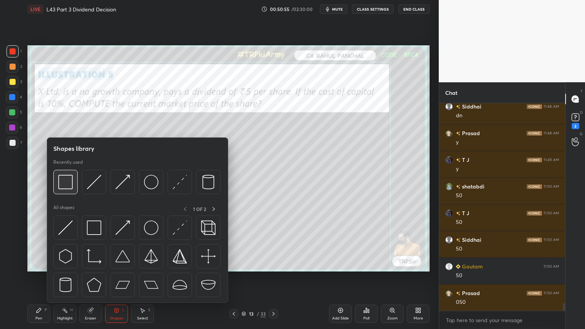
click at [65, 183] on img at bounding box center [65, 182] width 14 height 14
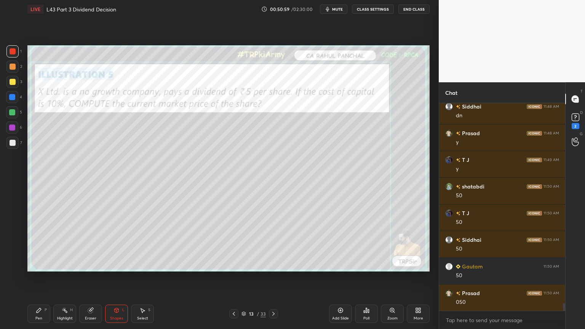
click at [41, 244] on div "Pen" at bounding box center [38, 318] width 7 height 4
click at [17, 147] on div at bounding box center [12, 143] width 12 height 12
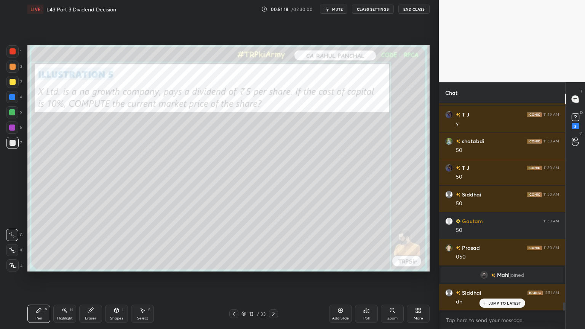
scroll to position [5046, 0]
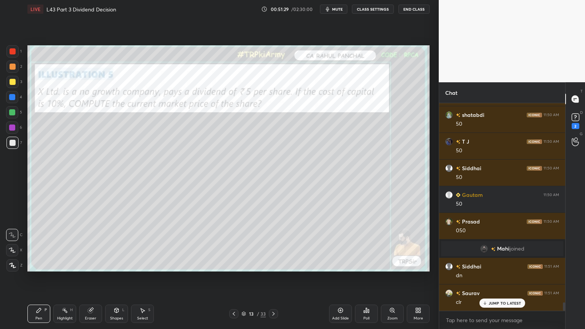
click at [273, 244] on icon at bounding box center [273, 314] width 2 height 4
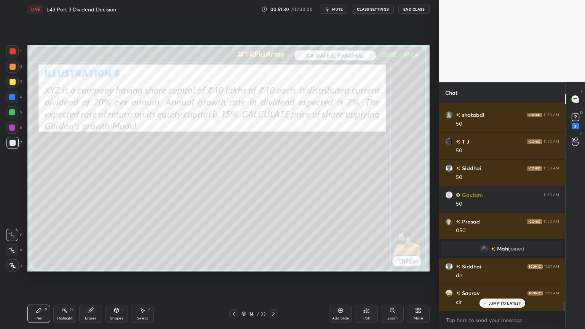
click at [93, 244] on div "Eraser" at bounding box center [90, 314] width 23 height 18
click at [118, 244] on div "Shapes L" at bounding box center [116, 314] width 23 height 18
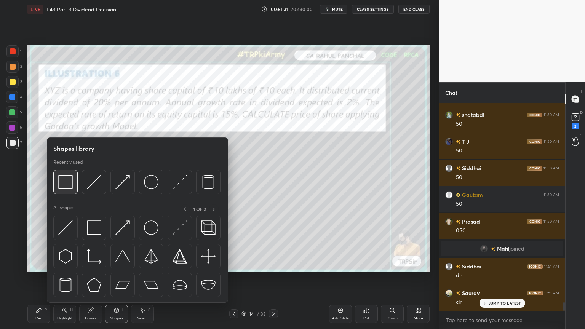
scroll to position [5073, 0]
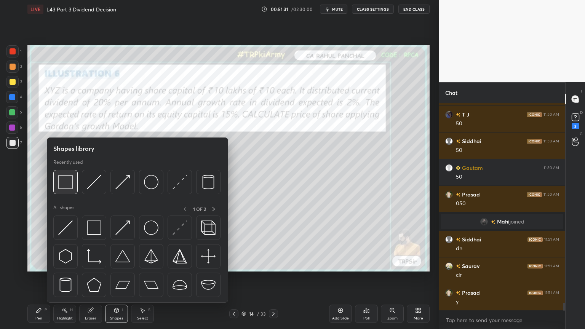
click at [59, 180] on img at bounding box center [65, 182] width 14 height 14
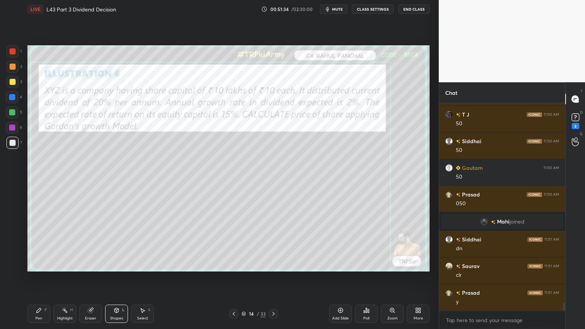
click at [14, 52] on div at bounding box center [13, 51] width 6 height 6
click at [42, 244] on div "Pen P" at bounding box center [38, 314] width 23 height 18
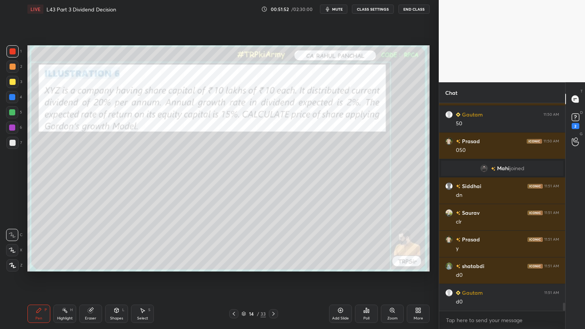
scroll to position [5153, 0]
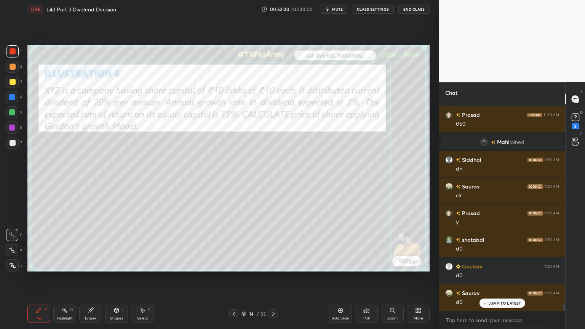
click at [88, 244] on div "Eraser" at bounding box center [90, 314] width 23 height 18
click at [90, 244] on icon at bounding box center [90, 310] width 5 height 5
click at [11, 244] on span "Erase all" at bounding box center [11, 265] width 11 height 5
click at [30, 244] on div "Setting up your live class Poll for secs No correct answer Start poll" at bounding box center [228, 158] width 408 height 280
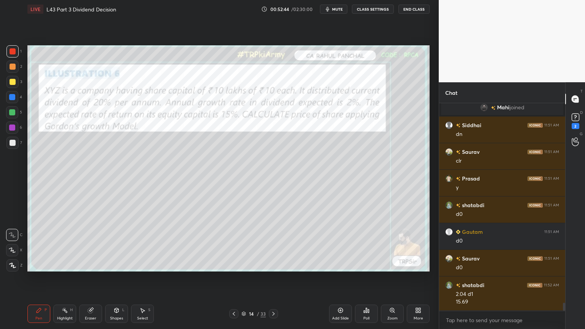
scroll to position [5214, 0]
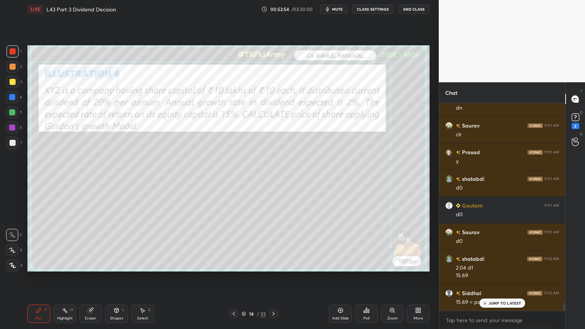
click at [54, 244] on div "Highlight H" at bounding box center [64, 314] width 23 height 18
click at [12, 82] on div at bounding box center [13, 82] width 6 height 6
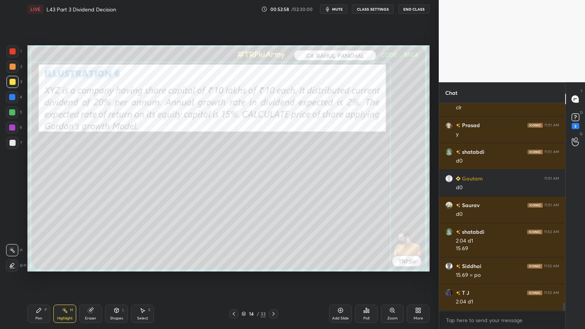
click at [38, 244] on div "Pen" at bounding box center [38, 318] width 7 height 4
click at [12, 72] on div at bounding box center [12, 67] width 12 height 12
click at [118, 244] on icon at bounding box center [116, 310] width 6 height 6
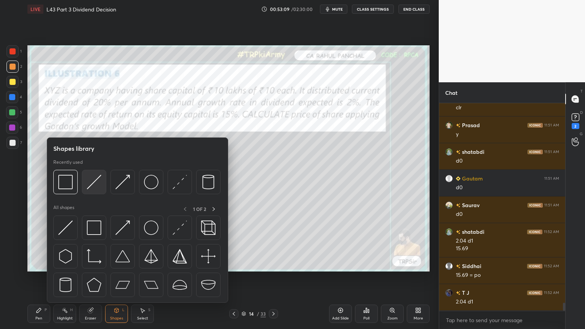
click at [93, 184] on img at bounding box center [94, 182] width 14 height 14
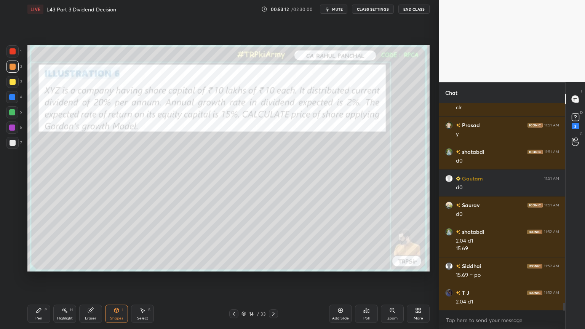
click at [35, 244] on div "Pen" at bounding box center [38, 318] width 7 height 4
click at [13, 149] on div at bounding box center [12, 143] width 12 height 12
click at [53, 244] on div "Highlight H" at bounding box center [64, 314] width 23 height 18
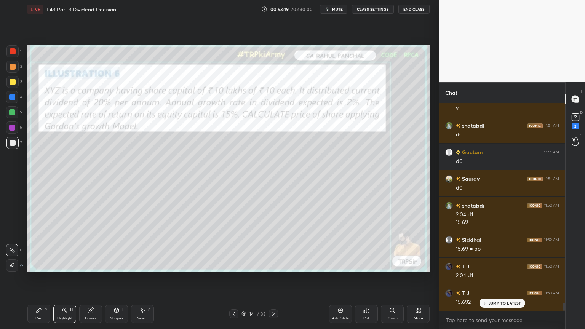
click at [42, 244] on div "Pen P" at bounding box center [38, 314] width 23 height 18
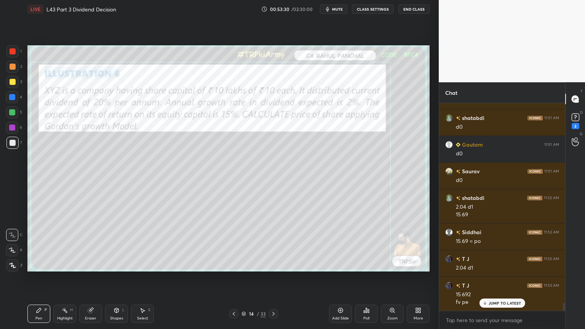
click at [34, 244] on div "Pen P" at bounding box center [38, 314] width 23 height 18
click at [117, 244] on icon at bounding box center [117, 310] width 4 height 5
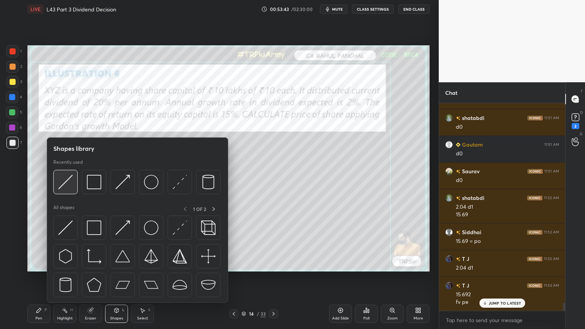
click at [70, 190] on div at bounding box center [65, 182] width 24 height 24
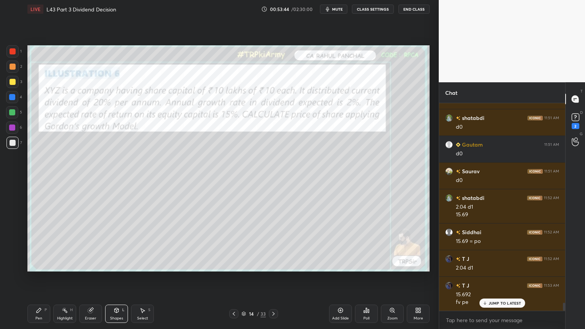
click at [47, 244] on div "Pen P" at bounding box center [38, 314] width 23 height 18
click at [8, 54] on div at bounding box center [12, 51] width 12 height 12
click at [111, 244] on div "Shapes" at bounding box center [116, 318] width 13 height 4
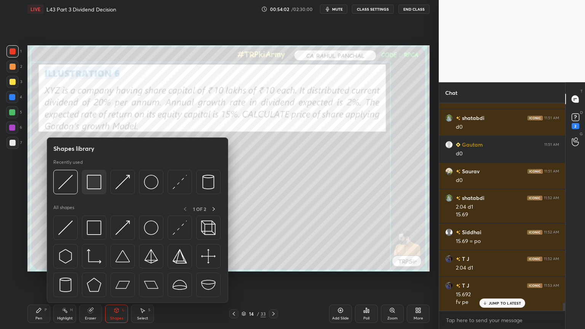
click at [88, 182] on img at bounding box center [94, 182] width 14 height 14
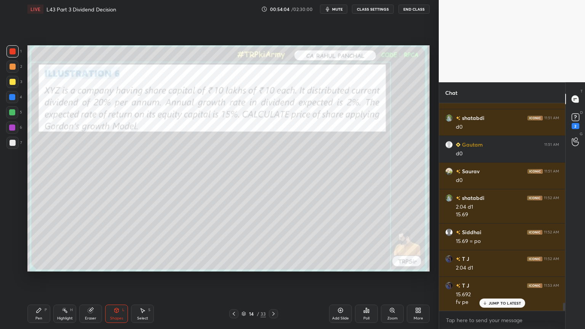
click at [10, 149] on div "7" at bounding box center [14, 144] width 16 height 15
click at [38, 244] on icon at bounding box center [39, 310] width 6 height 6
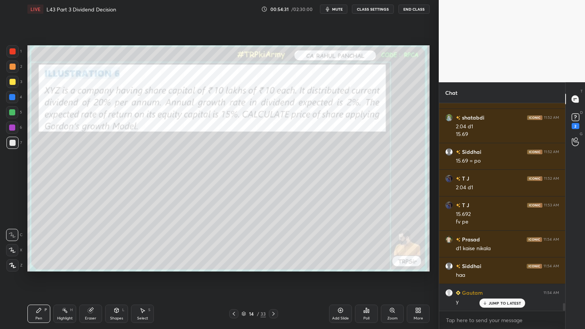
scroll to position [5381, 0]
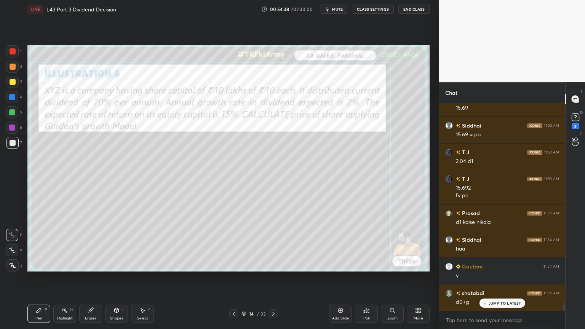
click at [67, 244] on div "Highlight" at bounding box center [65, 318] width 16 height 4
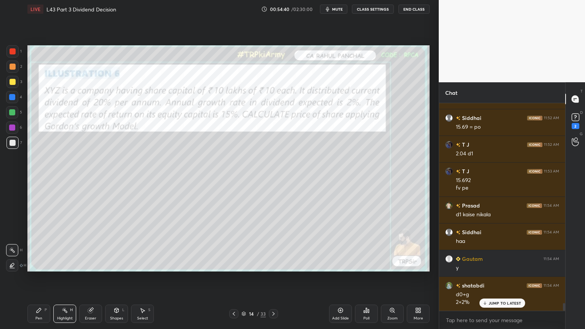
click at [20, 55] on div "1" at bounding box center [13, 51] width 15 height 12
click at [13, 144] on div at bounding box center [13, 143] width 6 height 6
click at [39, 244] on icon at bounding box center [39, 310] width 5 height 5
click at [13, 55] on div at bounding box center [12, 51] width 12 height 12
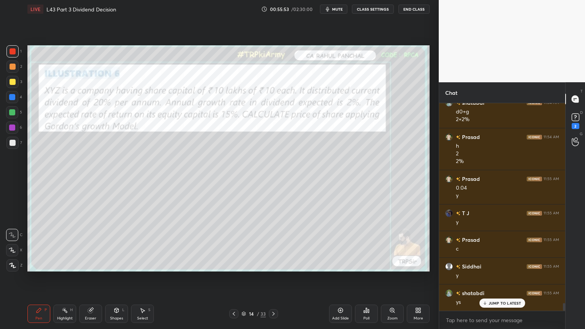
scroll to position [5599, 0]
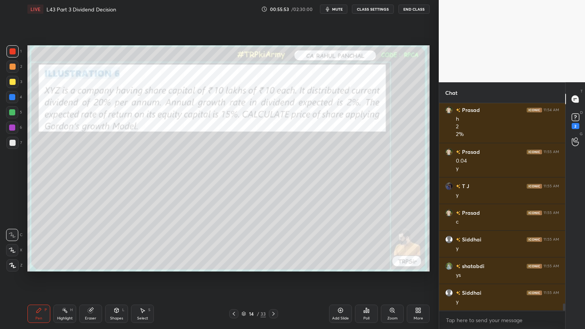
click at [9, 90] on div "3" at bounding box center [14, 83] width 16 height 15
click at [14, 86] on div at bounding box center [12, 82] width 12 height 12
click at [273, 244] on icon at bounding box center [273, 314] width 6 height 6
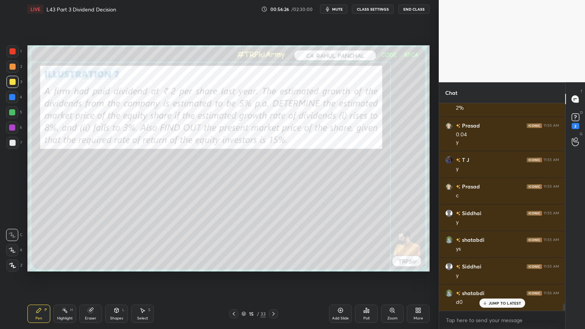
click at [15, 49] on div at bounding box center [12, 51] width 12 height 12
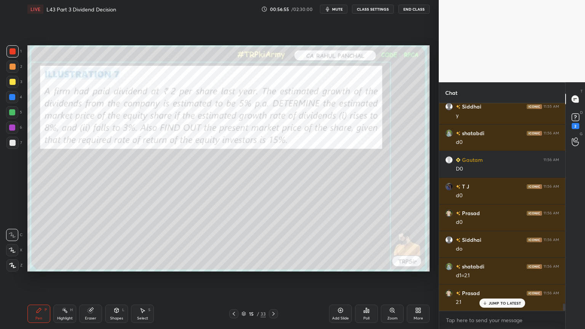
scroll to position [5812, 0]
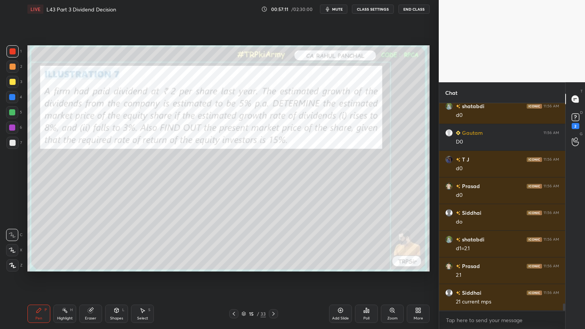
click at [41, 244] on icon at bounding box center [39, 310] width 6 height 6
click at [11, 86] on div at bounding box center [12, 82] width 12 height 12
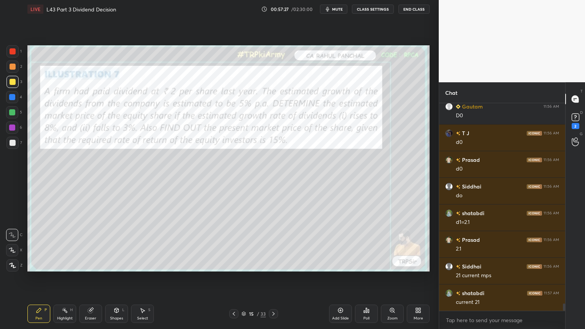
click at [117, 244] on icon at bounding box center [117, 310] width 4 height 5
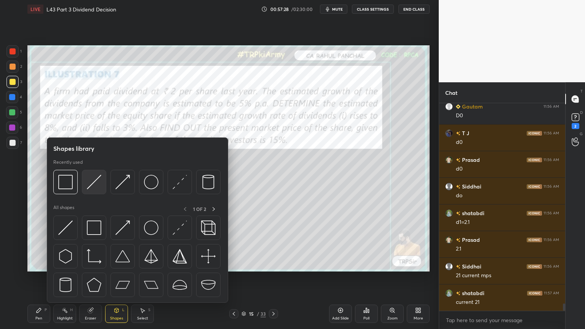
click at [92, 186] on img at bounding box center [94, 182] width 14 height 14
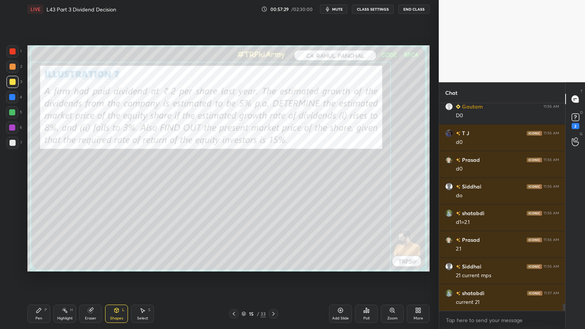
click at [13, 75] on div "2" at bounding box center [14, 68] width 16 height 15
click at [37, 244] on div "Pen" at bounding box center [38, 318] width 7 height 4
click at [117, 244] on icon at bounding box center [117, 311] width 0 height 3
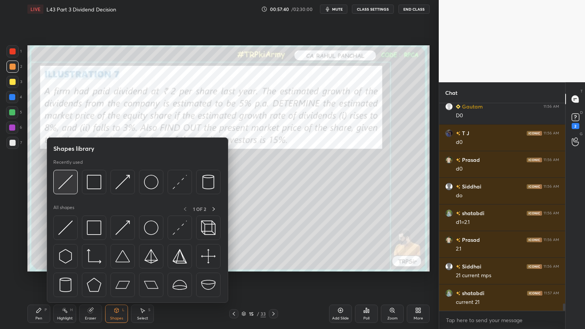
click at [75, 177] on div at bounding box center [65, 182] width 24 height 24
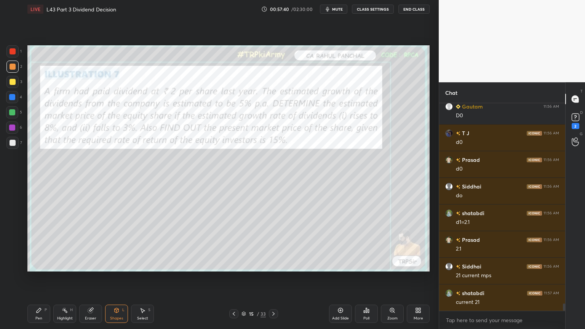
click at [12, 83] on div at bounding box center [13, 82] width 6 height 6
click at [14, 100] on div at bounding box center [12, 97] width 12 height 12
click at [34, 244] on div "Pen P" at bounding box center [38, 314] width 23 height 18
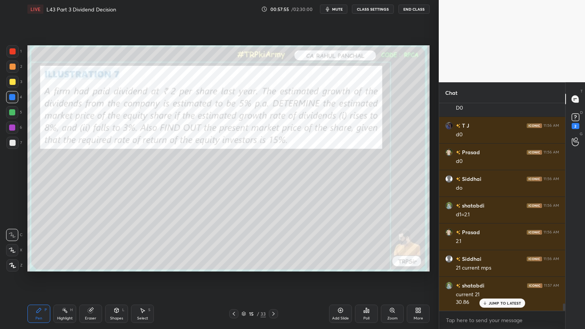
click at [15, 82] on div at bounding box center [13, 82] width 6 height 6
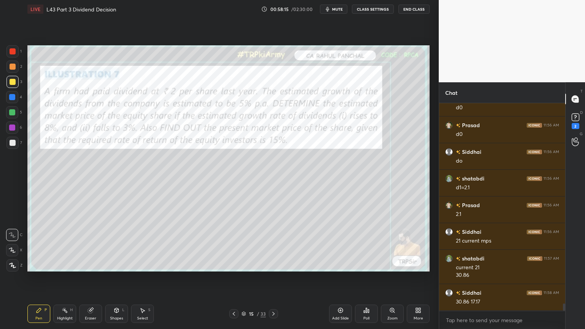
scroll to position [5899, 0]
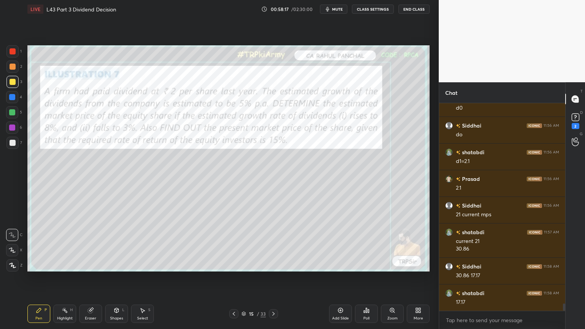
click at [124, 244] on div "L" at bounding box center [123, 310] width 2 height 4
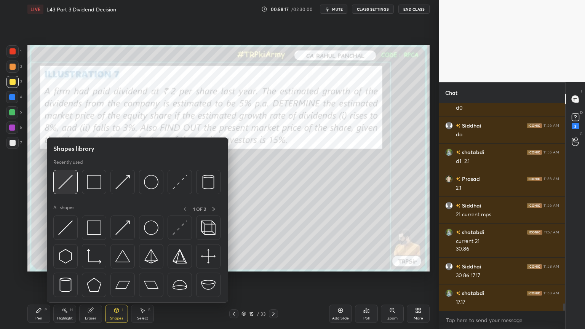
click at [68, 192] on div at bounding box center [65, 182] width 24 height 24
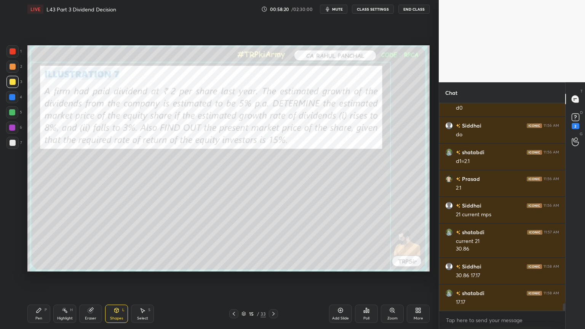
click at [12, 146] on div at bounding box center [12, 143] width 12 height 12
click at [35, 244] on div "Pen P" at bounding box center [38, 314] width 23 height 18
click at [115, 244] on icon at bounding box center [117, 310] width 4 height 5
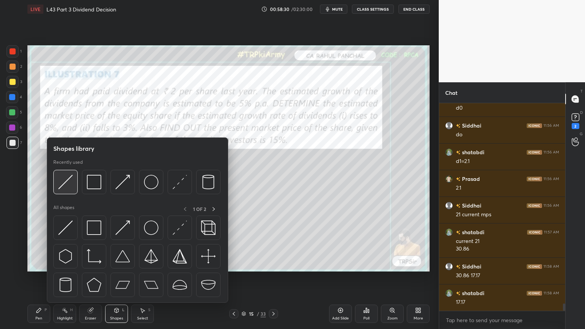
click at [67, 190] on div at bounding box center [65, 182] width 24 height 24
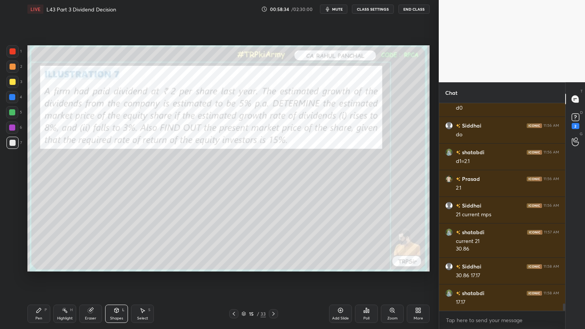
click at [16, 51] on div at bounding box center [12, 51] width 12 height 12
click at [10, 140] on div at bounding box center [13, 143] width 6 height 6
click at [42, 244] on icon at bounding box center [39, 310] width 6 height 6
click at [135, 244] on div "Select S" at bounding box center [142, 314] width 23 height 18
click at [119, 244] on icon at bounding box center [116, 310] width 6 height 6
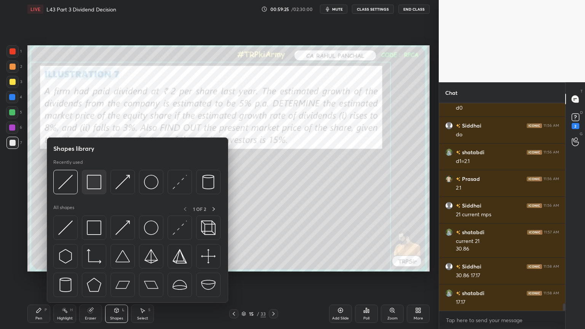
click at [95, 185] on img at bounding box center [94, 182] width 14 height 14
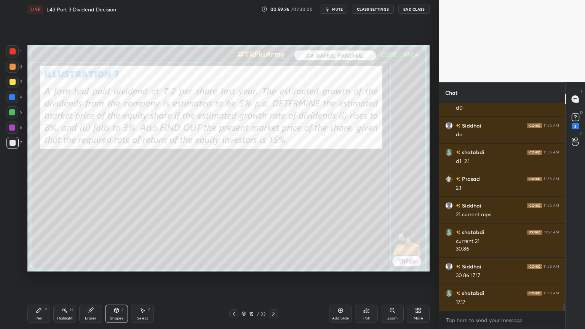
click at [7, 52] on div at bounding box center [12, 51] width 12 height 12
click at [46, 244] on div "Pen P" at bounding box center [38, 314] width 23 height 18
click at [10, 149] on div "7" at bounding box center [14, 144] width 16 height 15
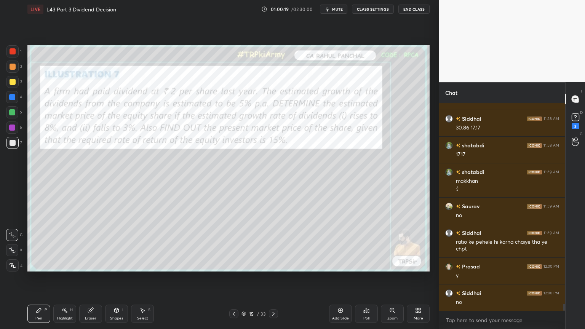
scroll to position [6074, 0]
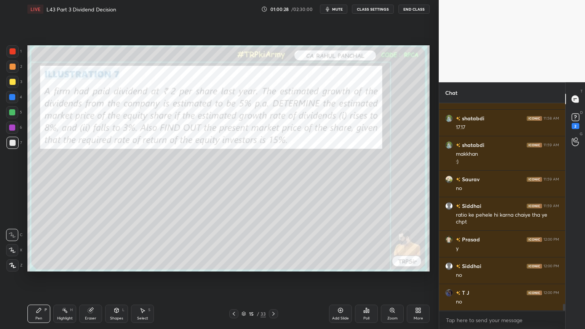
click at [93, 244] on div "Eraser" at bounding box center [90, 318] width 11 height 4
click at [35, 244] on div "Pen" at bounding box center [38, 318] width 7 height 4
click at [11, 145] on div at bounding box center [13, 143] width 6 height 6
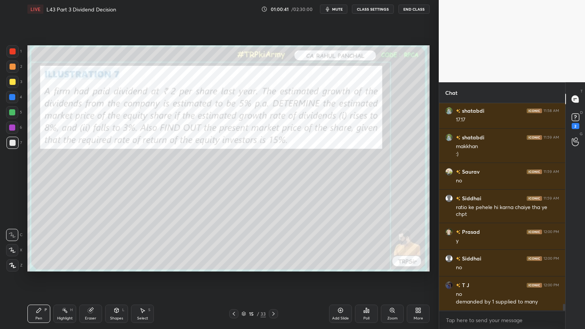
scroll to position [6108, 0]
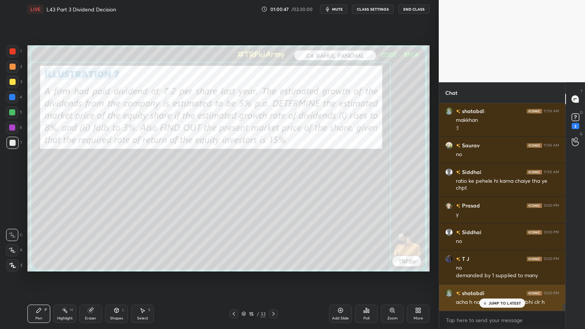
click at [490, 244] on p "JUMP TO LATEST" at bounding box center [505, 303] width 33 height 5
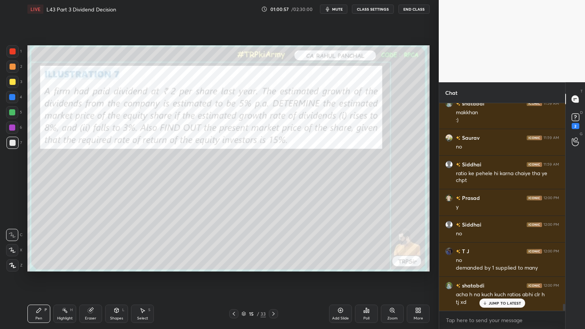
scroll to position [6143, 0]
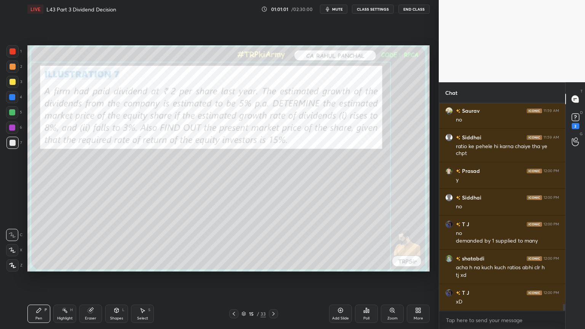
click at [275, 244] on icon at bounding box center [273, 314] width 6 height 6
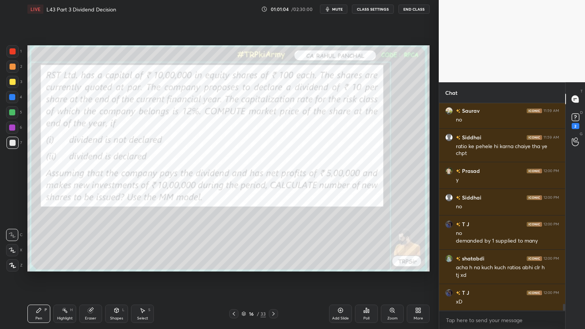
click at [234, 244] on icon at bounding box center [234, 314] width 6 height 6
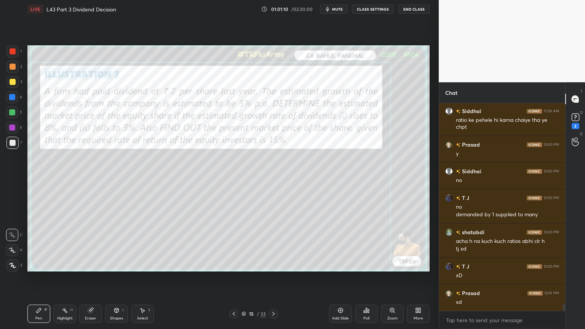
scroll to position [6196, 0]
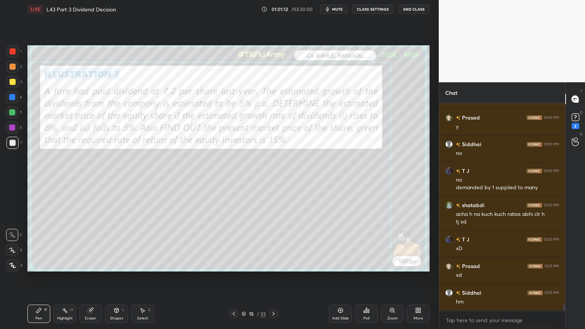
click at [243, 244] on icon at bounding box center [243, 313] width 5 height 5
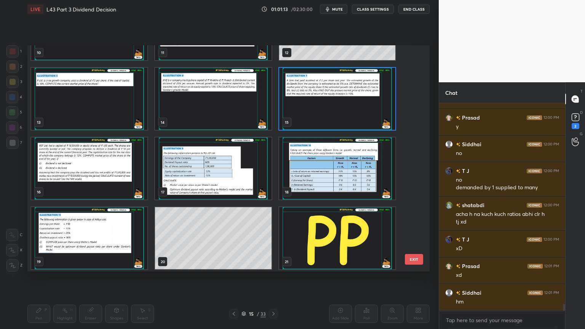
scroll to position [348, 0]
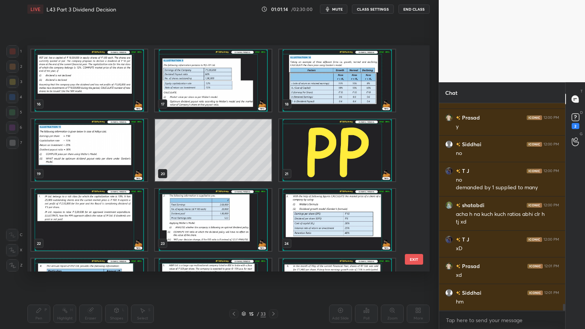
click at [317, 228] on img "grid" at bounding box center [337, 220] width 116 height 62
click at [320, 229] on img "grid" at bounding box center [337, 220] width 116 height 62
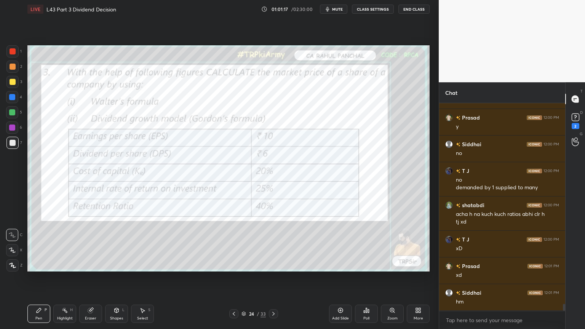
click at [273, 244] on icon at bounding box center [273, 314] width 6 height 6
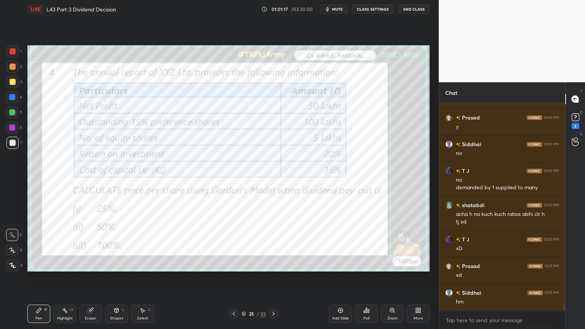
click at [234, 244] on icon at bounding box center [234, 314] width 6 height 6
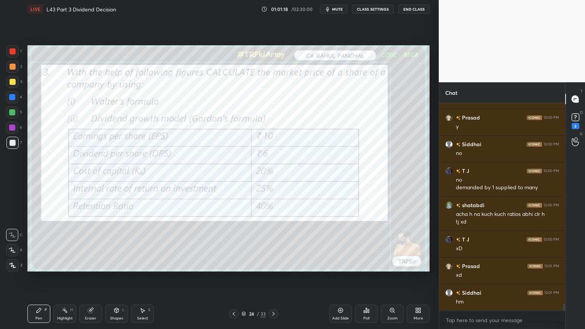
click at [337, 244] on div "Add Slide" at bounding box center [340, 314] width 23 height 18
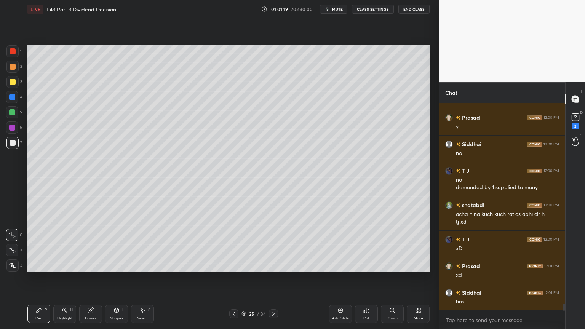
click at [18, 98] on div at bounding box center [12, 97] width 12 height 12
click at [114, 244] on div "Shapes L" at bounding box center [116, 314] width 23 height 18
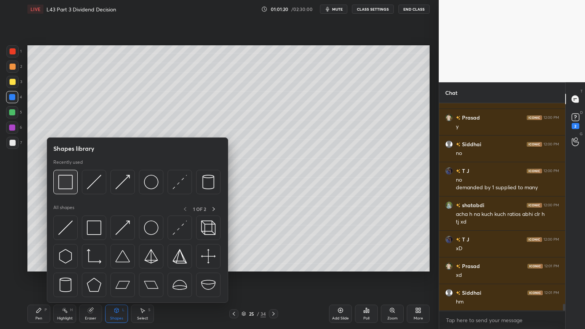
click at [64, 179] on img at bounding box center [65, 182] width 14 height 14
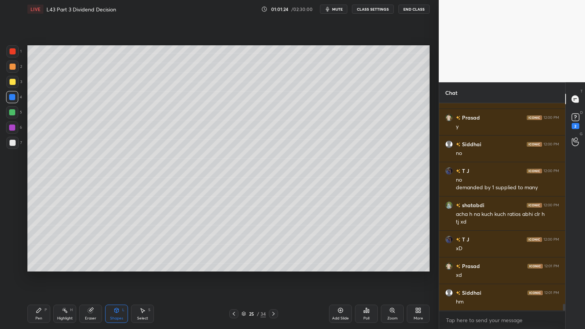
click at [10, 143] on div at bounding box center [13, 143] width 6 height 6
click at [38, 244] on icon at bounding box center [39, 310] width 5 height 5
click at [232, 244] on icon at bounding box center [234, 314] width 6 height 6
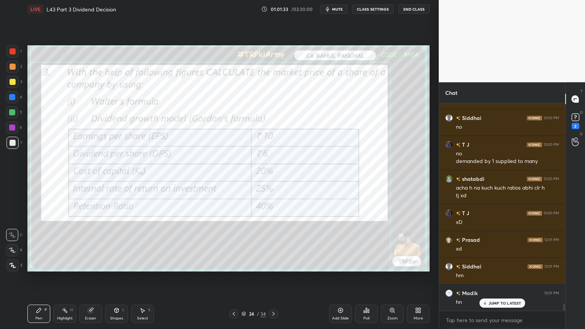
scroll to position [6249, 0]
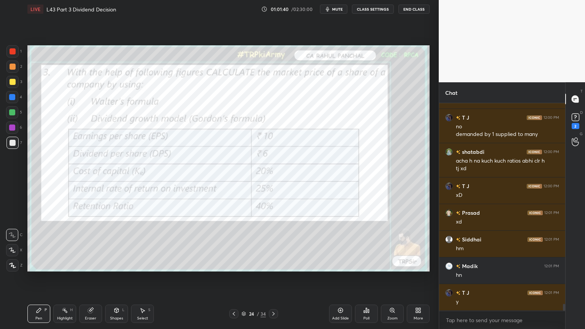
click at [9, 86] on div at bounding box center [12, 82] width 12 height 12
click at [91, 244] on icon at bounding box center [91, 310] width 6 height 6
click at [17, 244] on div "E" at bounding box center [15, 250] width 19 height 12
click at [21, 244] on div "1 2 3 4 5 6 7 C X Z E E Erase all H H LIVE L43 Part 3 Dividend Decision 01:01:5…" at bounding box center [216, 164] width 433 height 329
click at [14, 244] on span "Erase all" at bounding box center [11, 265] width 11 height 5
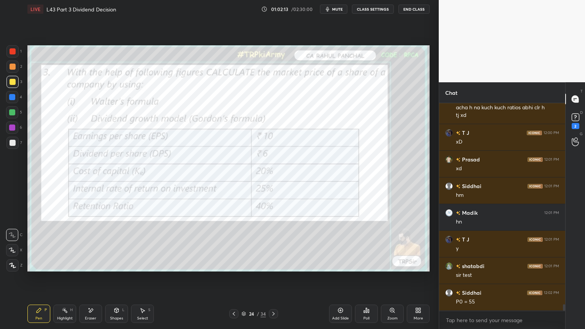
scroll to position [6336, 0]
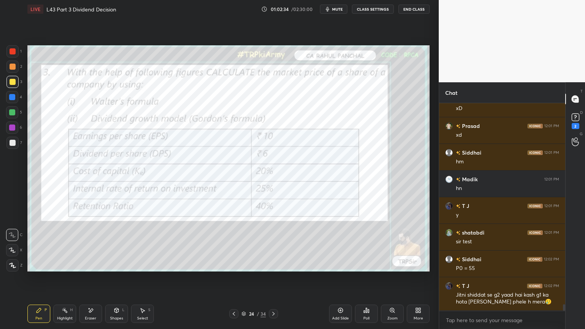
click at [13, 55] on div at bounding box center [12, 51] width 12 height 12
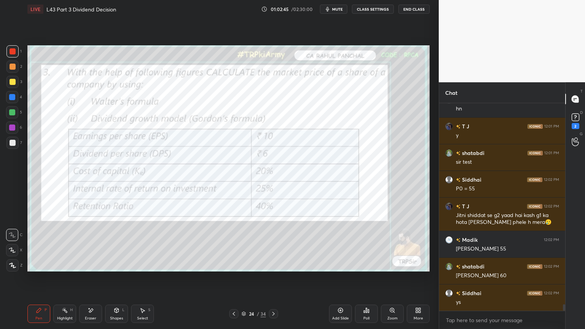
scroll to position [6443, 0]
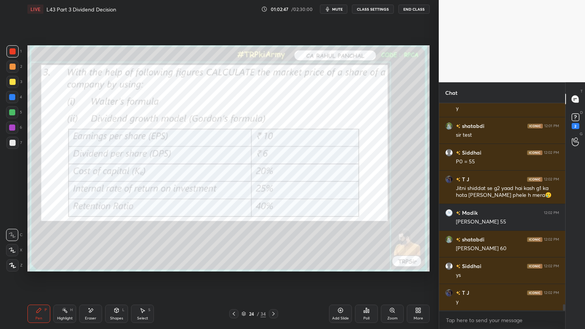
click at [365, 244] on icon at bounding box center [364, 312] width 1 height 2
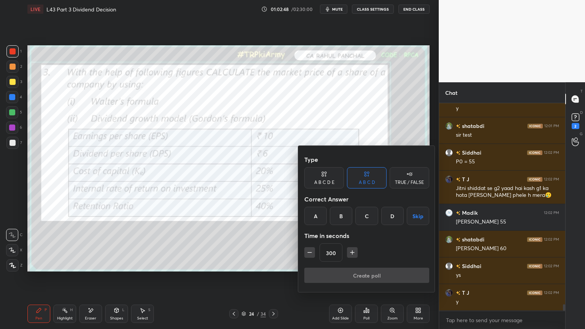
click at [312, 244] on icon "button" at bounding box center [310, 253] width 8 height 8
click at [311, 244] on icon "button" at bounding box center [310, 253] width 8 height 8
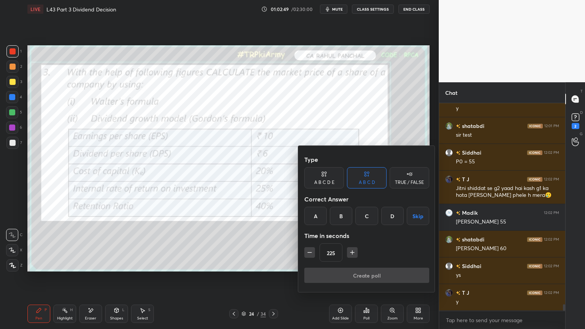
click at [312, 244] on icon "button" at bounding box center [310, 253] width 8 height 8
click at [311, 244] on icon "button" at bounding box center [310, 253] width 8 height 8
click at [309, 244] on icon "button" at bounding box center [310, 253] width 8 height 8
click at [308, 244] on icon "button" at bounding box center [310, 253] width 8 height 8
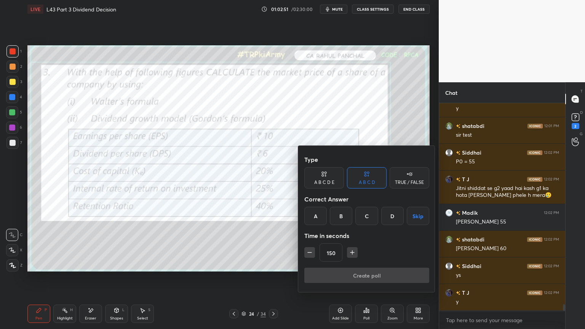
scroll to position [6469, 0]
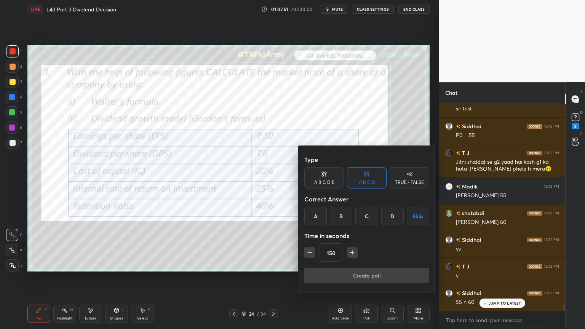
click at [308, 244] on icon "button" at bounding box center [310, 253] width 8 height 8
click at [306, 244] on icon "button" at bounding box center [310, 253] width 8 height 8
type input "120"
click at [359, 217] on div "C" at bounding box center [366, 216] width 22 height 18
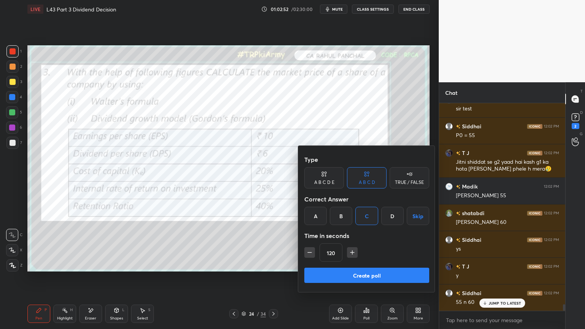
click at [360, 244] on button "Create poll" at bounding box center [366, 275] width 125 height 15
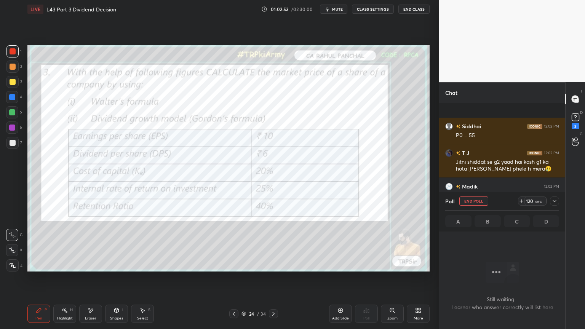
scroll to position [6536, 0]
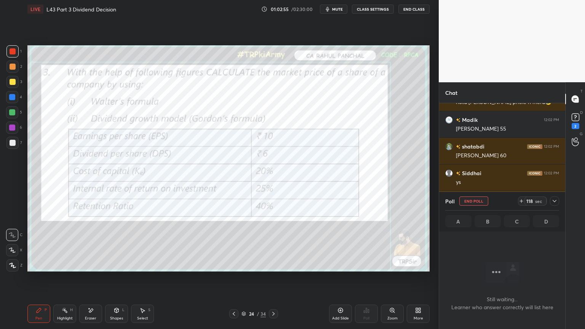
click at [555, 200] on icon at bounding box center [554, 201] width 6 height 6
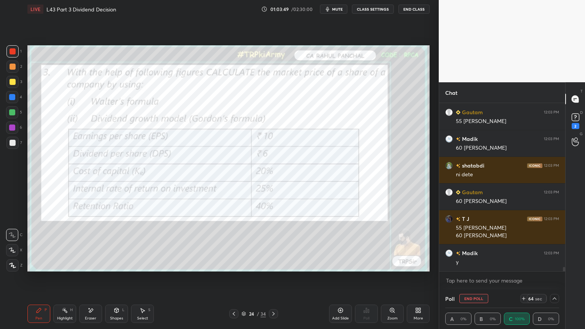
scroll to position [6730, 0]
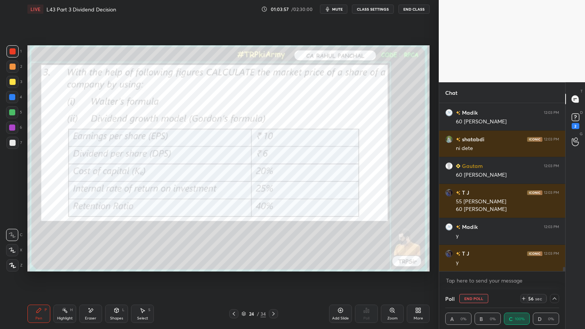
click at [89, 244] on icon at bounding box center [91, 310] width 6 height 6
click at [9, 244] on span "Erase all" at bounding box center [11, 265] width 11 height 5
click at [29, 244] on div "Setting up your live class Poll for secs No correct answer Start poll" at bounding box center [228, 158] width 408 height 280
click at [14, 244] on div "Z" at bounding box center [14, 263] width 16 height 15
click at [8, 67] on div at bounding box center [12, 67] width 12 height 12
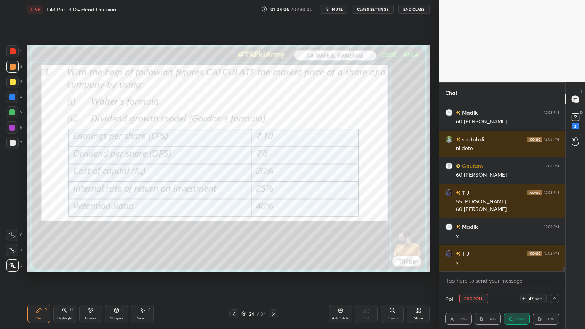
click at [85, 244] on div "Eraser" at bounding box center [90, 314] width 23 height 18
click at [9, 244] on div "Erase all" at bounding box center [12, 265] width 12 height 12
click at [41, 244] on div "Pen P Highlight H Eraser Shapes L Select S 24 / 34 Add Slide Poll Zoom More" at bounding box center [228, 314] width 402 height 30
click at [471, 244] on div "Poll End Poll 43 sec" at bounding box center [502, 298] width 114 height 18
click at [468, 244] on button "End Poll" at bounding box center [473, 298] width 29 height 9
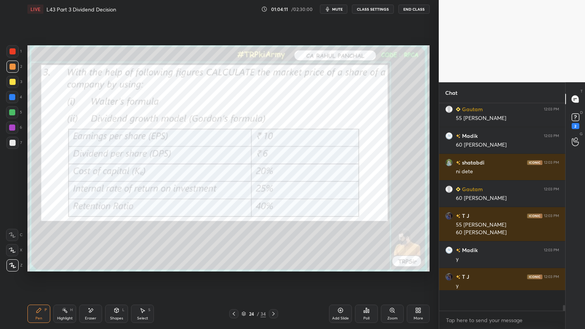
scroll to position [3, 2]
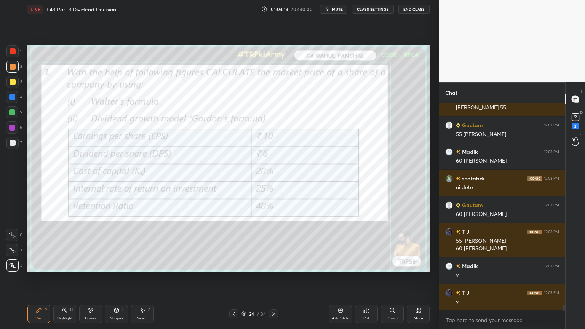
click at [276, 244] on icon at bounding box center [273, 314] width 6 height 6
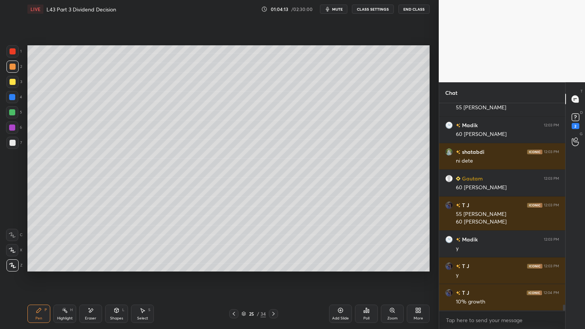
click at [6, 90] on div "3" at bounding box center [14, 83] width 16 height 15
click at [43, 244] on div "Pen P" at bounding box center [38, 314] width 23 height 18
click at [237, 244] on div at bounding box center [233, 313] width 9 height 9
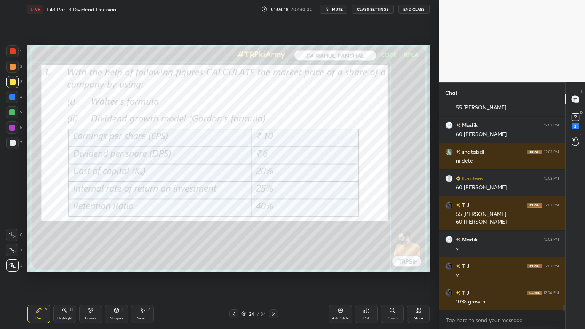
click at [275, 244] on icon at bounding box center [273, 314] width 6 height 6
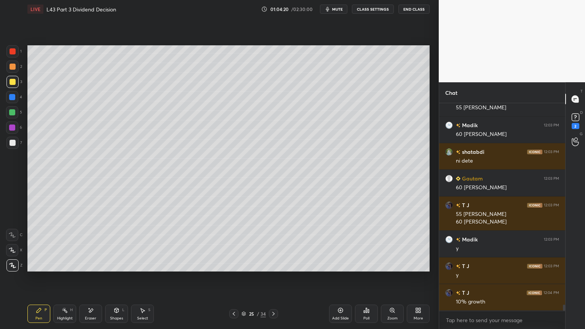
click at [120, 244] on div "Shapes L" at bounding box center [116, 314] width 23 height 18
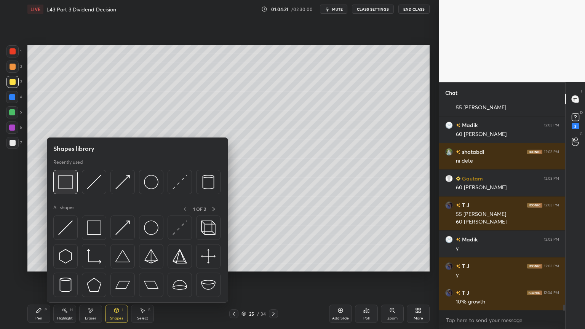
click at [63, 186] on img at bounding box center [65, 182] width 14 height 14
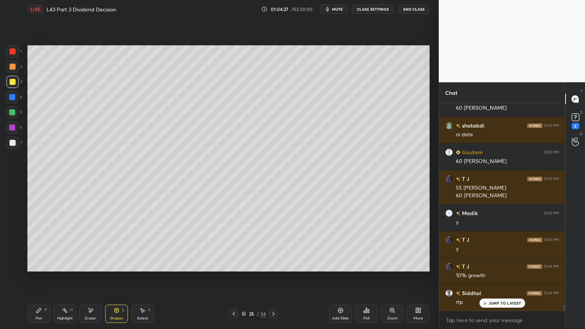
scroll to position [6770, 0]
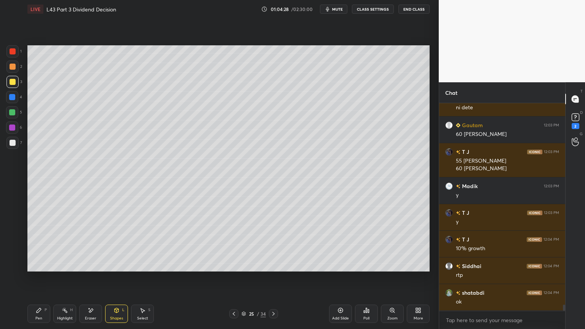
click at [43, 244] on div "Pen P" at bounding box center [38, 314] width 23 height 18
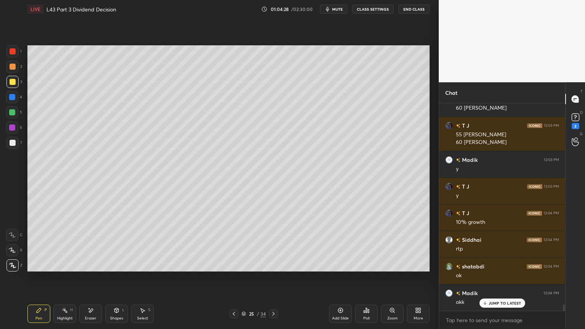
click at [11, 235] on icon at bounding box center [12, 234] width 7 height 5
click at [232, 244] on icon at bounding box center [234, 314] width 6 height 6
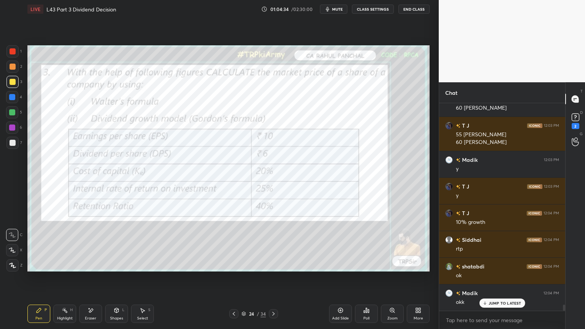
click at [276, 244] on icon at bounding box center [273, 314] width 6 height 6
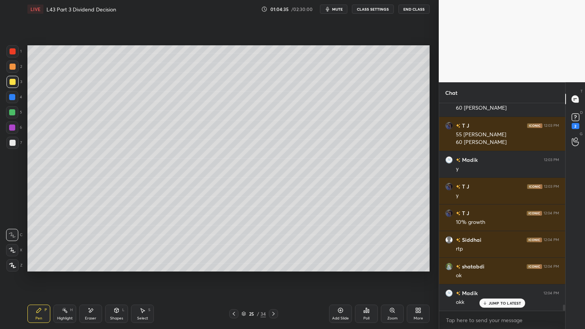
click at [10, 96] on div at bounding box center [12, 97] width 6 height 6
click at [10, 71] on div at bounding box center [12, 67] width 12 height 12
click at [41, 244] on div "Pen P" at bounding box center [38, 314] width 23 height 18
click at [13, 82] on div at bounding box center [13, 82] width 6 height 6
click at [125, 244] on div "Shapes L" at bounding box center [116, 314] width 23 height 18
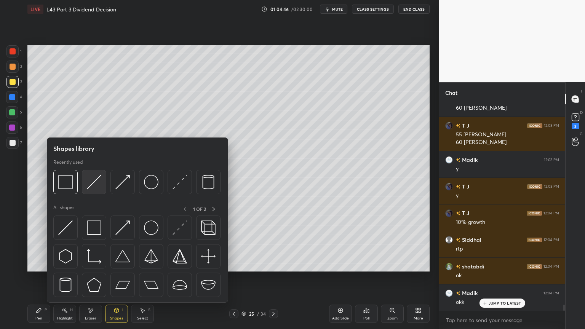
click at [90, 188] on img at bounding box center [94, 182] width 14 height 14
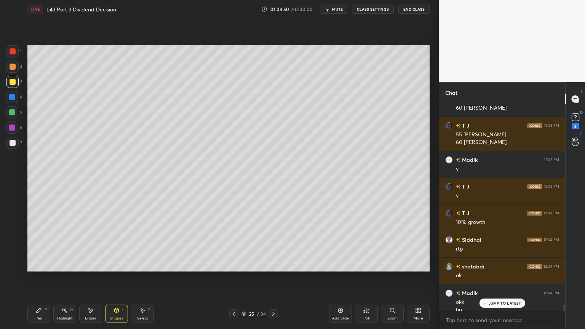
scroll to position [6804, 0]
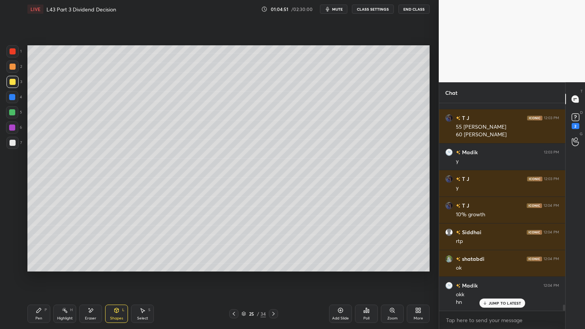
click at [40, 244] on icon at bounding box center [39, 310] width 5 height 5
click at [11, 66] on div at bounding box center [13, 67] width 6 height 6
click at [124, 244] on div "L" at bounding box center [123, 310] width 2 height 4
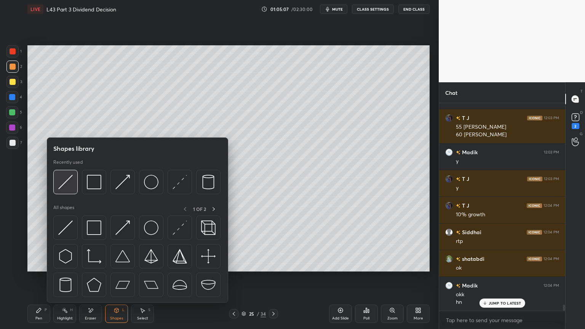
click at [67, 188] on img at bounding box center [65, 182] width 14 height 14
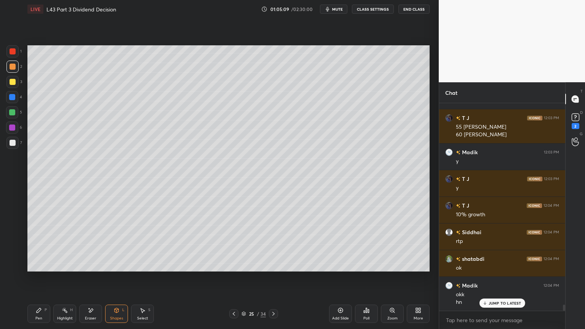
click at [35, 244] on div "Pen P" at bounding box center [38, 314] width 23 height 18
click at [17, 137] on div at bounding box center [12, 143] width 12 height 12
click at [233, 244] on icon at bounding box center [234, 314] width 6 height 6
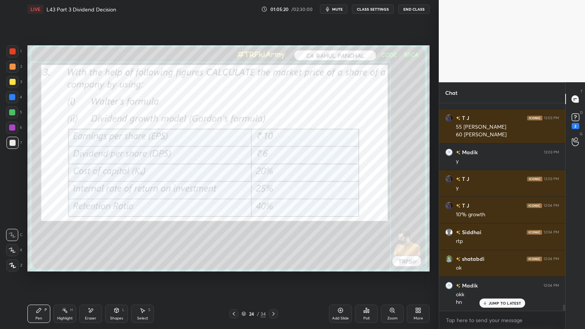
click at [13, 51] on div at bounding box center [13, 51] width 6 height 6
click at [272, 244] on div at bounding box center [273, 313] width 9 height 9
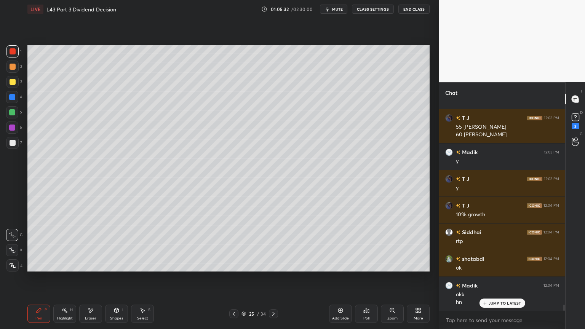
click at [10, 147] on div at bounding box center [12, 143] width 12 height 12
click at [238, 244] on div at bounding box center [233, 313] width 9 height 9
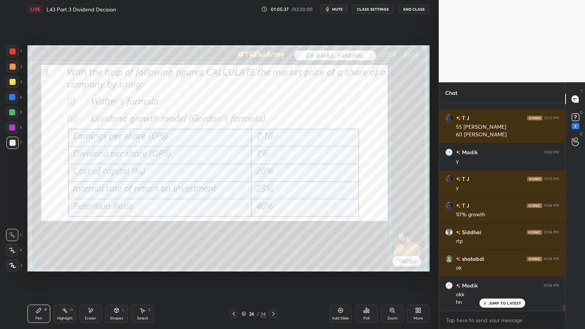
click at [273, 244] on icon at bounding box center [273, 314] width 6 height 6
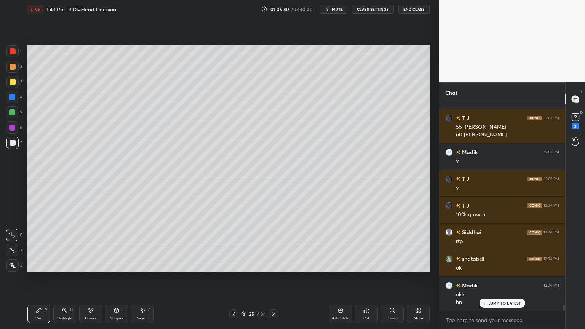
click at [233, 244] on icon at bounding box center [234, 314] width 6 height 6
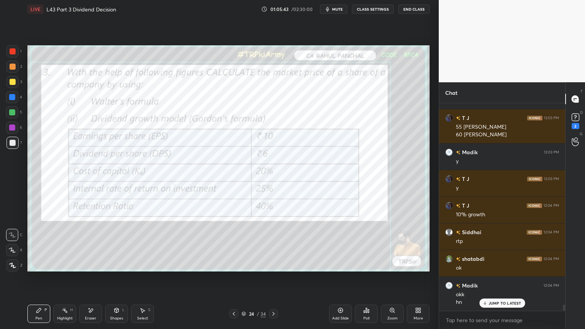
click at [274, 244] on icon at bounding box center [273, 314] width 6 height 6
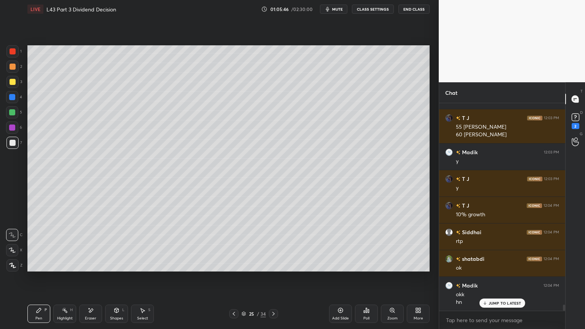
click at [234, 244] on icon at bounding box center [234, 314] width 6 height 6
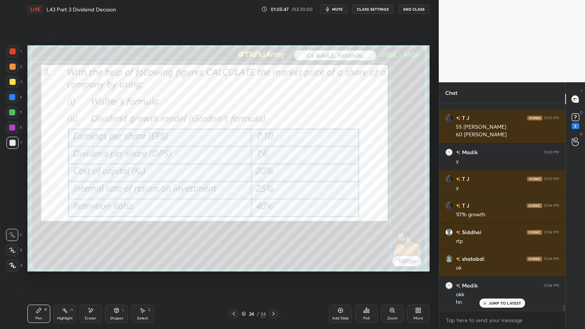
click at [18, 49] on div at bounding box center [12, 51] width 12 height 12
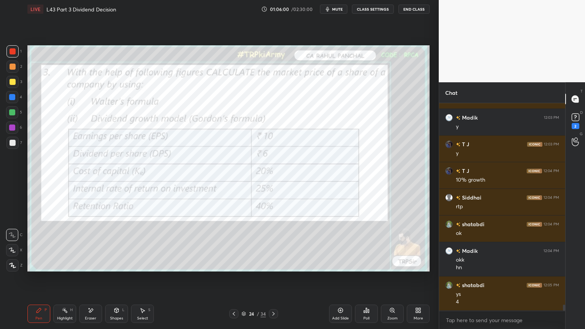
scroll to position [6865, 0]
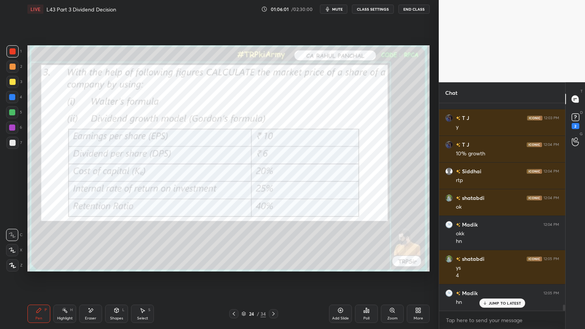
click at [271, 244] on icon at bounding box center [273, 314] width 6 height 6
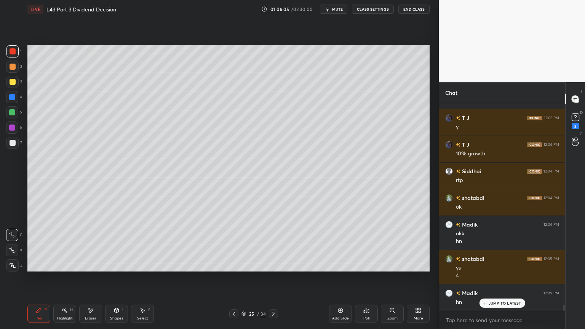
scroll to position [6892, 0]
click at [233, 244] on icon at bounding box center [234, 314] width 6 height 6
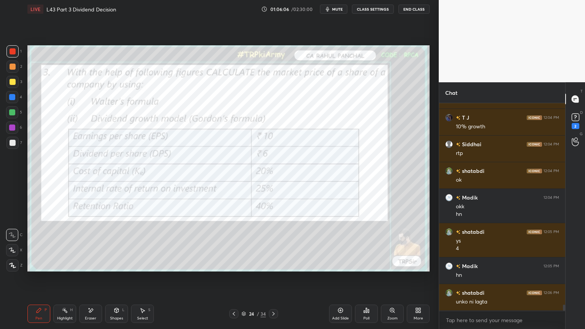
click at [91, 244] on icon at bounding box center [91, 310] width 6 height 6
click at [10, 244] on span "Erase all" at bounding box center [11, 265] width 11 height 5
click at [37, 244] on div "Pen P" at bounding box center [38, 314] width 23 height 18
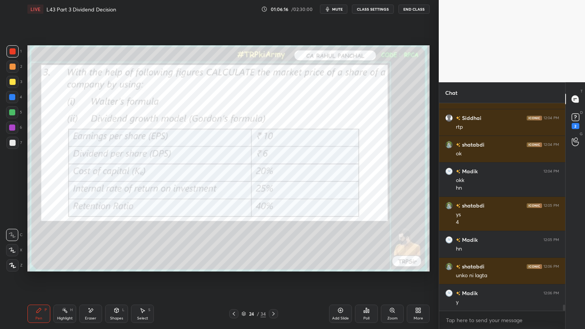
scroll to position [6945, 0]
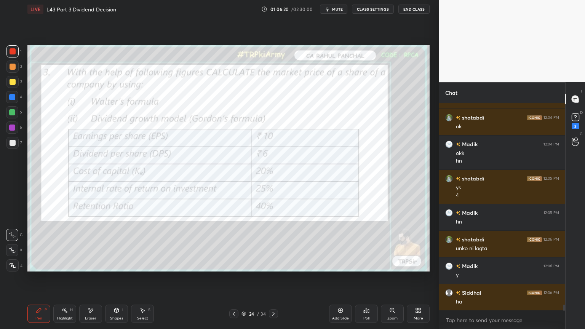
click at [275, 244] on icon at bounding box center [273, 314] width 6 height 6
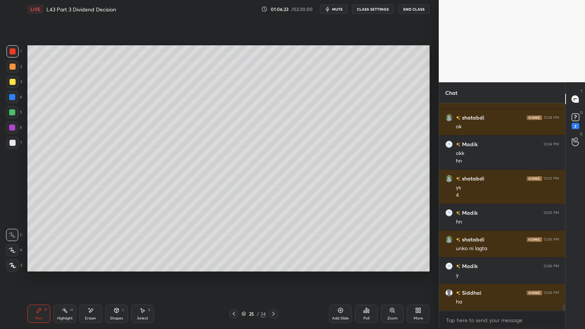
click at [14, 88] on div "3" at bounding box center [14, 83] width 16 height 15
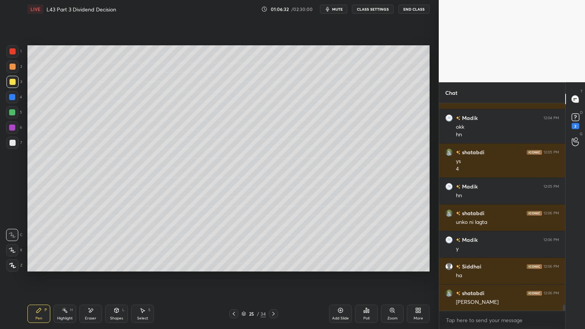
click at [117, 244] on icon at bounding box center [116, 310] width 6 height 6
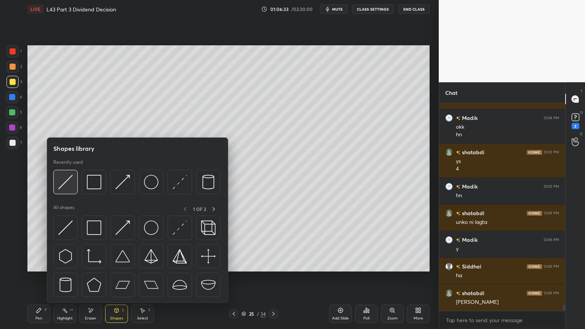
click at [72, 184] on img at bounding box center [65, 182] width 14 height 14
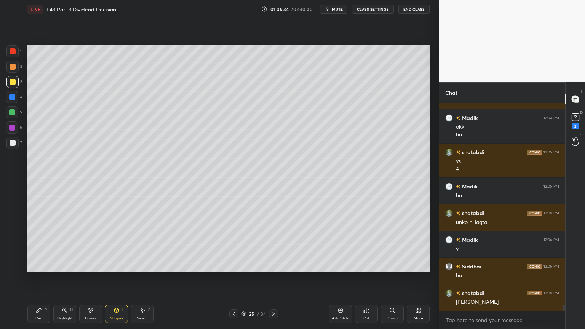
click at [16, 143] on div at bounding box center [12, 143] width 12 height 12
click at [31, 244] on div "Pen P" at bounding box center [38, 314] width 23 height 18
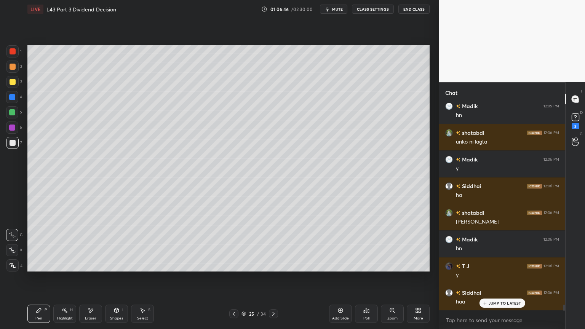
scroll to position [7078, 0]
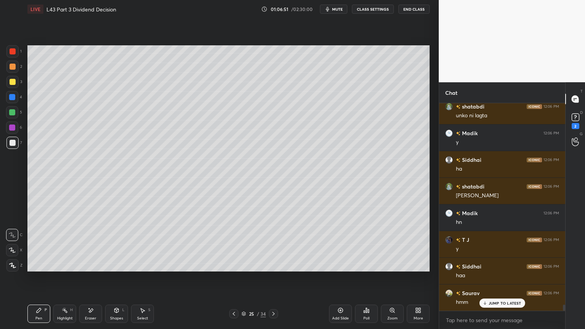
click at [15, 72] on div at bounding box center [12, 67] width 12 height 12
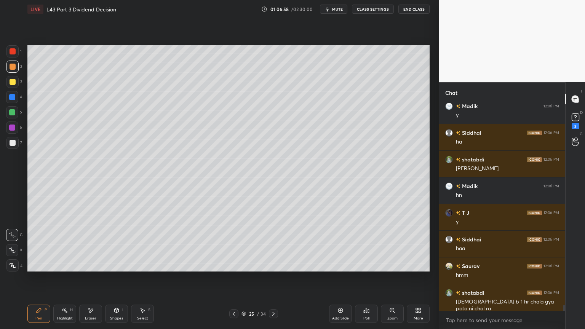
scroll to position [7132, 0]
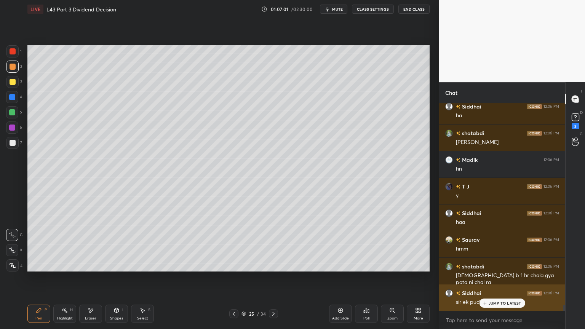
click at [489, 244] on div "JUMP TO LATEST" at bounding box center [502, 303] width 46 height 9
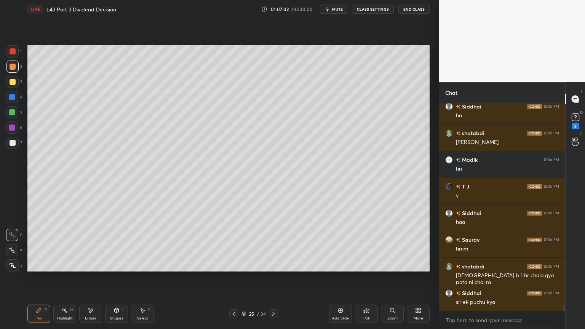
click at [93, 244] on icon at bounding box center [91, 310] width 6 height 6
click at [38, 244] on div "Pen P" at bounding box center [38, 314] width 23 height 18
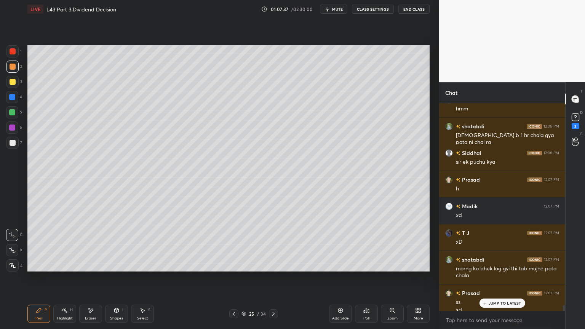
scroll to position [7279, 0]
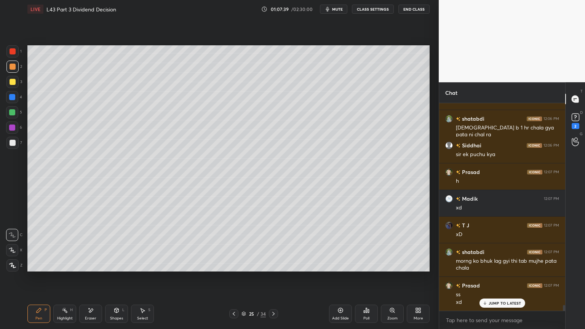
click at [12, 145] on div at bounding box center [13, 143] width 6 height 6
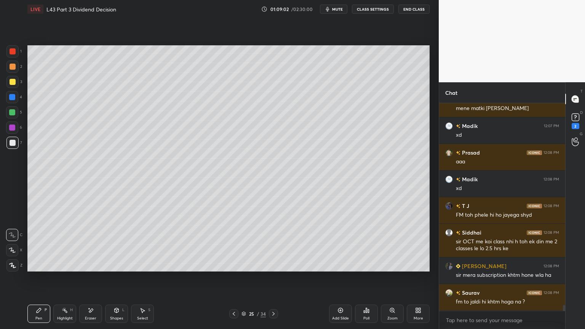
scroll to position [7579, 0]
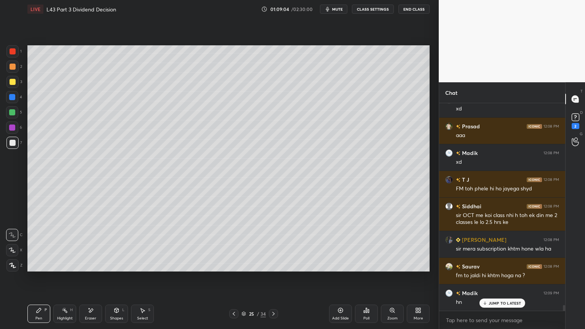
click at [87, 244] on div "Eraser" at bounding box center [90, 314] width 23 height 18
click at [34, 244] on div "Pen P" at bounding box center [38, 314] width 23 height 18
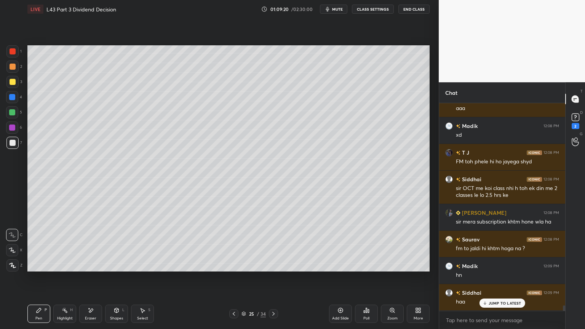
scroll to position [7633, 0]
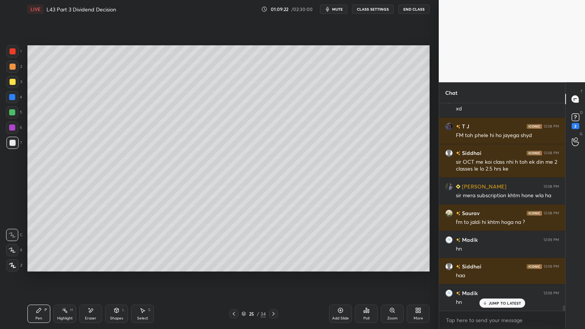
click at [90, 244] on div "Eraser" at bounding box center [90, 314] width 23 height 18
click at [42, 244] on div "Pen P" at bounding box center [38, 314] width 23 height 18
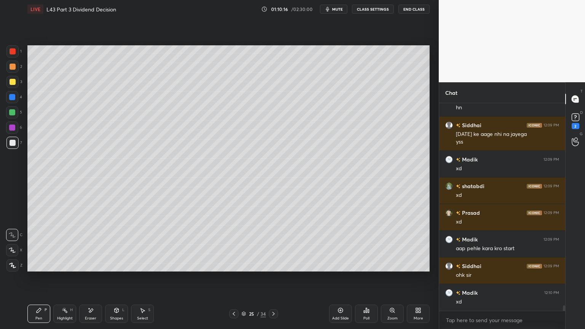
scroll to position [7854, 0]
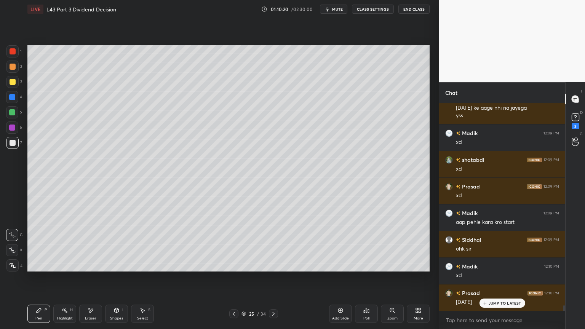
click at [11, 91] on div at bounding box center [12, 97] width 12 height 12
click at [122, 244] on div "Shapes L" at bounding box center [116, 314] width 23 height 18
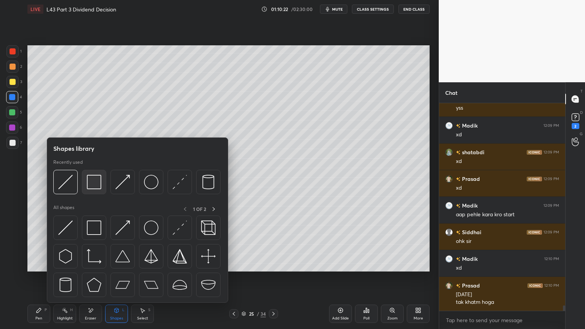
click at [91, 184] on img at bounding box center [94, 182] width 14 height 14
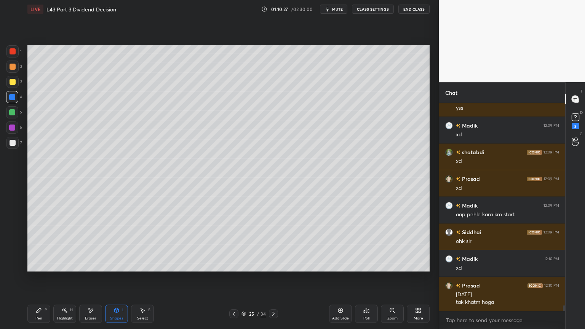
click at [14, 116] on div at bounding box center [12, 112] width 12 height 12
click at [118, 244] on div "Shapes" at bounding box center [116, 318] width 13 height 4
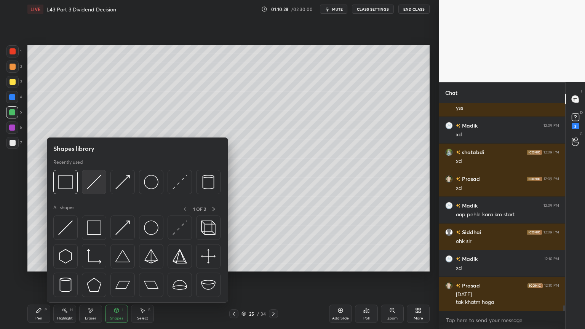
click at [96, 181] on img at bounding box center [94, 182] width 14 height 14
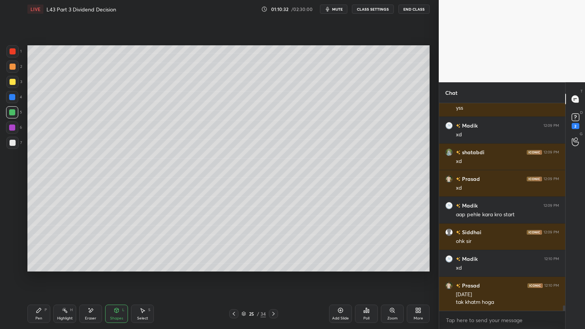
click at [35, 244] on div "Pen P" at bounding box center [38, 314] width 23 height 18
click at [14, 83] on div at bounding box center [13, 82] width 6 height 6
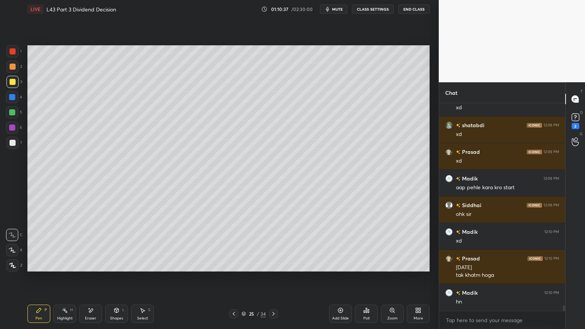
scroll to position [7915, 0]
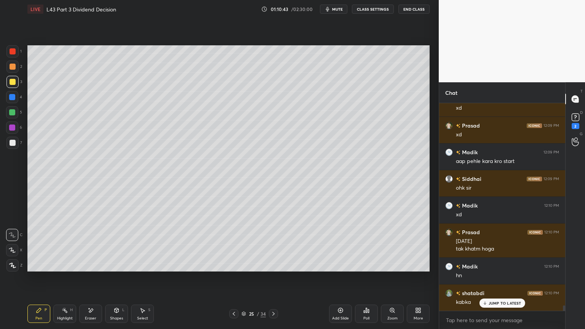
click at [10, 105] on div "4" at bounding box center [14, 98] width 16 height 15
click at [13, 107] on div at bounding box center [12, 112] width 12 height 12
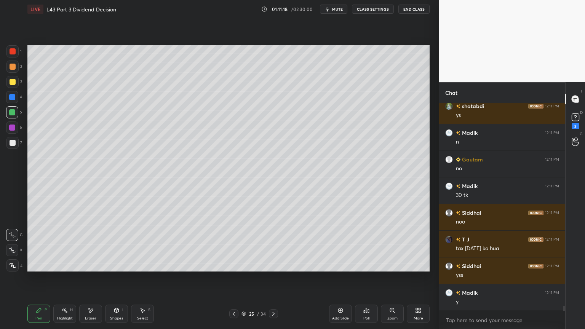
scroll to position [8295, 0]
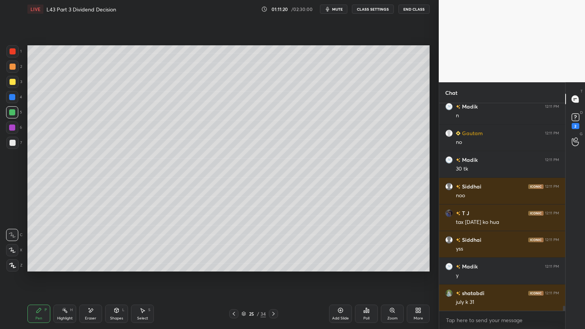
click at [139, 244] on div "Select S" at bounding box center [142, 314] width 23 height 18
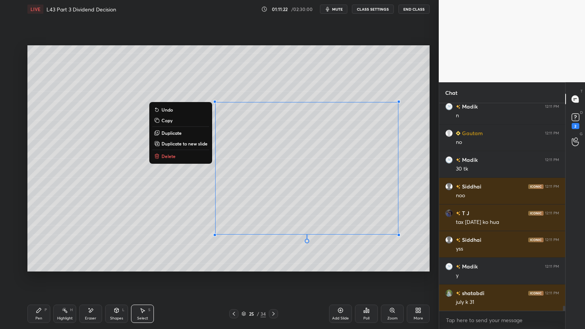
click at [171, 155] on p "Delete" at bounding box center [168, 156] width 14 height 6
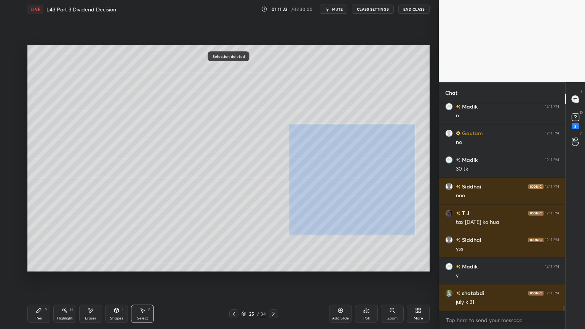
scroll to position [8322, 0]
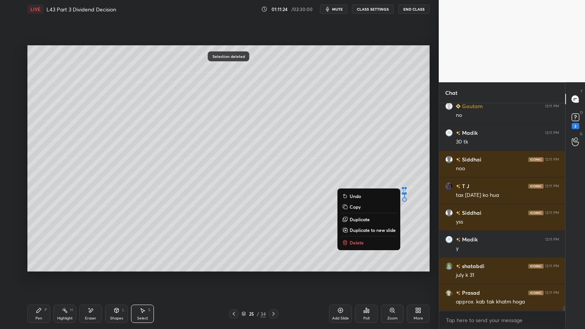
click at [350, 242] on p "Delete" at bounding box center [357, 243] width 14 height 6
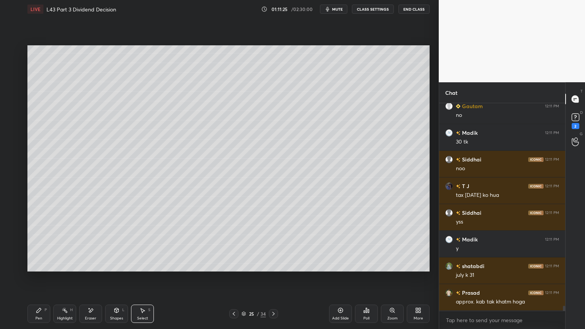
click at [38, 244] on div "Pen P" at bounding box center [38, 314] width 23 height 18
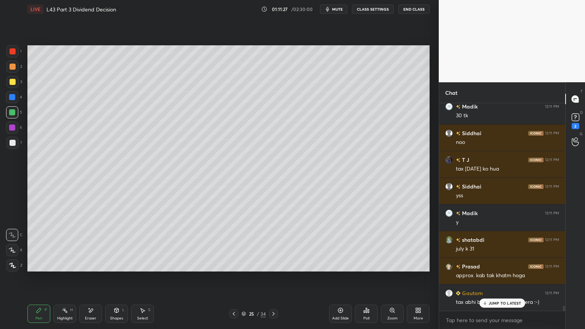
scroll to position [8367, 0]
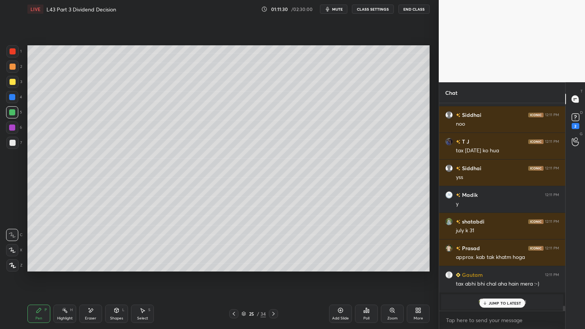
click at [11, 86] on div at bounding box center [12, 82] width 12 height 12
click at [36, 244] on div "Pen P" at bounding box center [38, 314] width 23 height 18
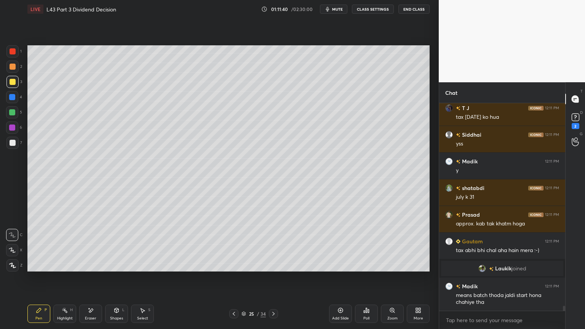
scroll to position [8428, 0]
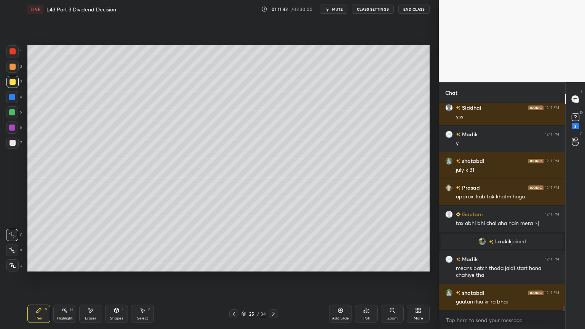
click at [234, 244] on icon at bounding box center [234, 314] width 6 height 6
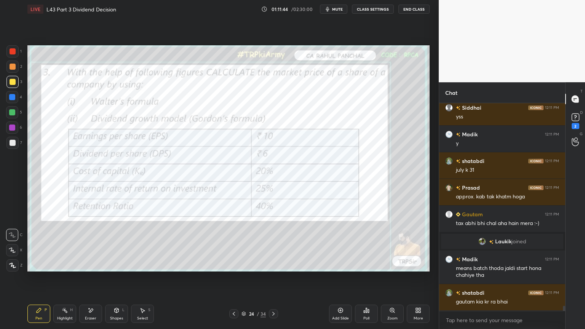
click at [90, 244] on icon at bounding box center [91, 310] width 4 height 4
click at [9, 244] on div "Erase all" at bounding box center [12, 265] width 12 height 12
click at [38, 244] on div "Pen P" at bounding box center [38, 314] width 23 height 18
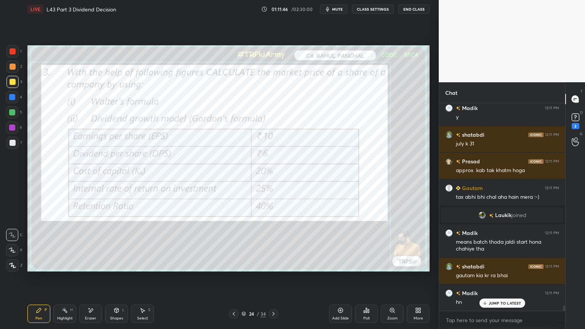
scroll to position [8481, 0]
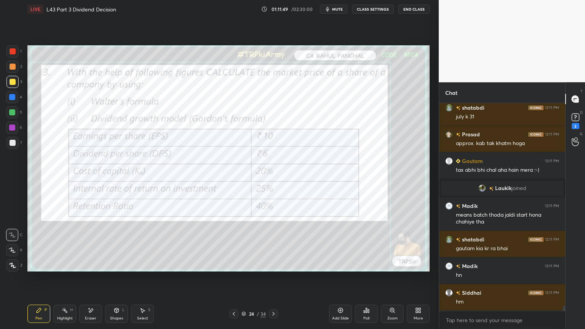
click at [272, 244] on icon at bounding box center [273, 314] width 6 height 6
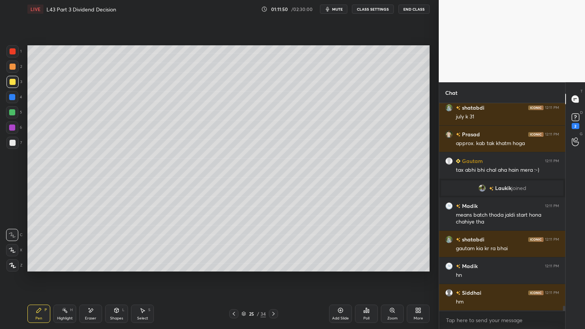
click at [236, 244] on icon at bounding box center [234, 314] width 6 height 6
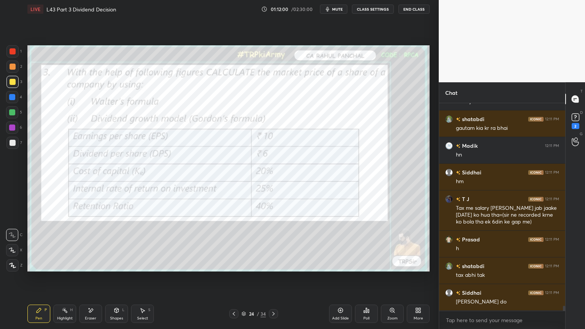
scroll to position [8627, 0]
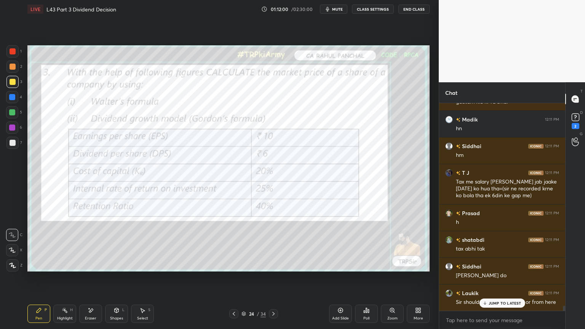
click at [268, 244] on div "24 / 34" at bounding box center [253, 313] width 49 height 9
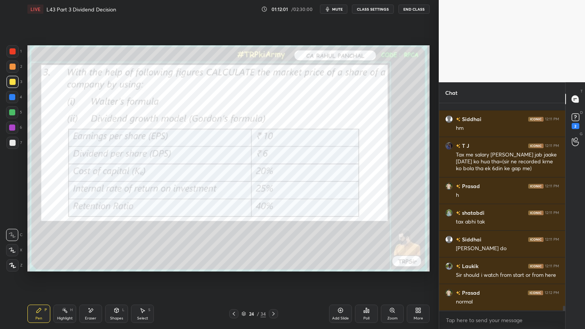
click at [275, 244] on icon at bounding box center [273, 314] width 6 height 6
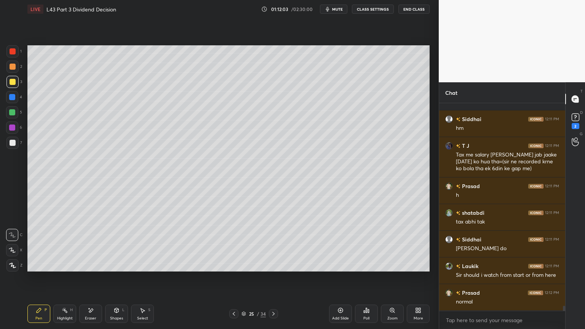
click at [234, 244] on icon at bounding box center [234, 314] width 2 height 4
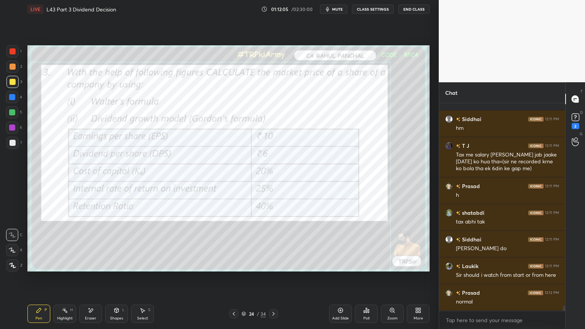
click at [271, 244] on icon at bounding box center [273, 314] width 6 height 6
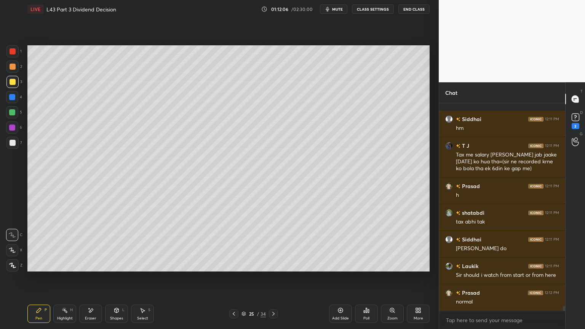
click at [232, 244] on icon at bounding box center [234, 314] width 6 height 6
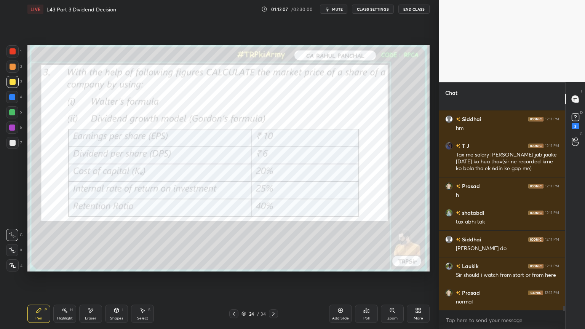
click at [273, 244] on icon at bounding box center [273, 314] width 6 height 6
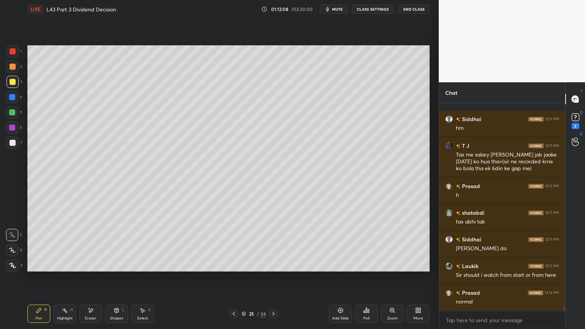
click at [233, 244] on icon at bounding box center [234, 314] width 2 height 4
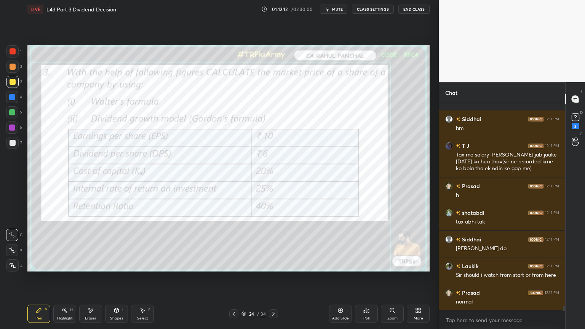
click at [275, 244] on icon at bounding box center [273, 314] width 6 height 6
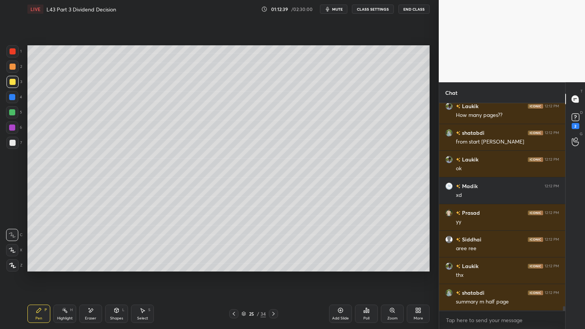
scroll to position [8894, 0]
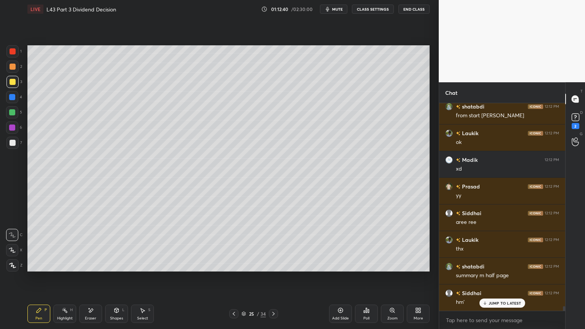
click at [89, 244] on div "Eraser" at bounding box center [90, 314] width 23 height 18
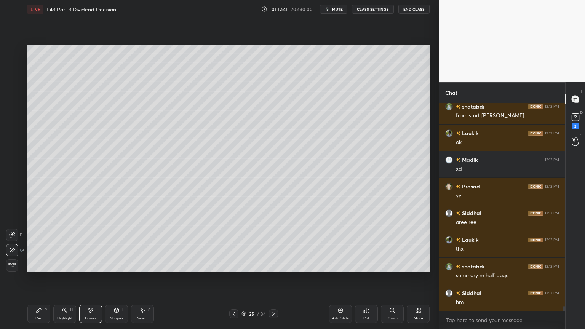
scroll to position [8921, 0]
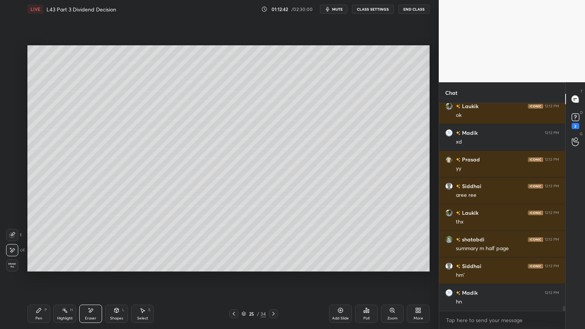
click at [36, 244] on div "Pen P" at bounding box center [38, 314] width 23 height 18
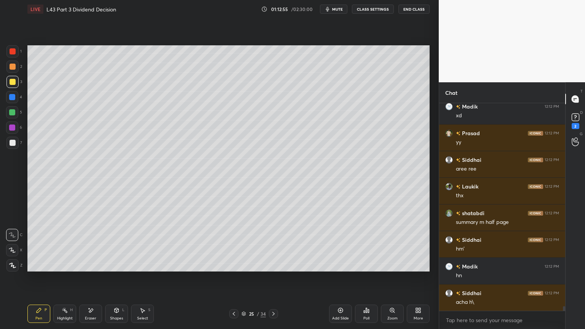
click at [122, 244] on div "Shapes L" at bounding box center [116, 314] width 23 height 18
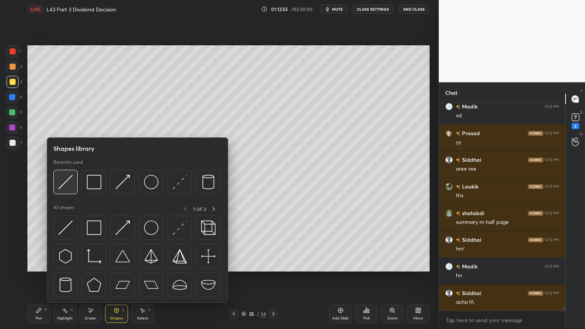
click at [65, 182] on img at bounding box center [65, 182] width 14 height 14
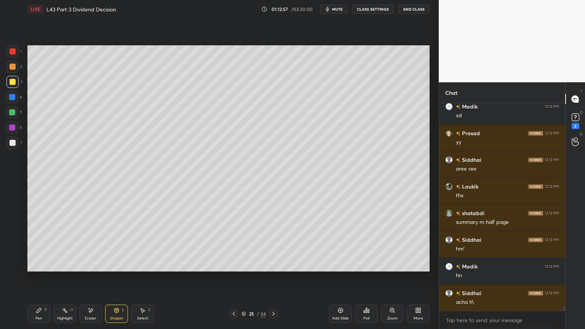
click at [11, 140] on div at bounding box center [13, 143] width 6 height 6
click at [42, 244] on div "Pen P Highlight H Eraser Shapes L Select S 25 / 34 Add Slide Poll Zoom More" at bounding box center [228, 314] width 402 height 30
click at [36, 244] on icon at bounding box center [39, 310] width 6 height 6
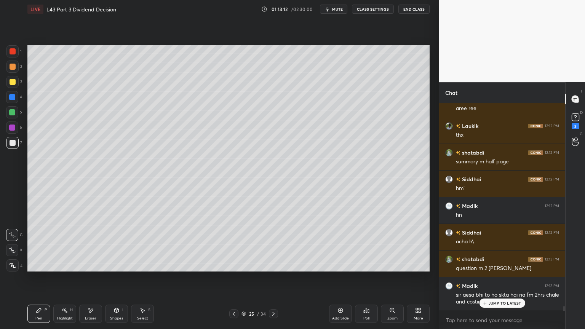
scroll to position [9034, 0]
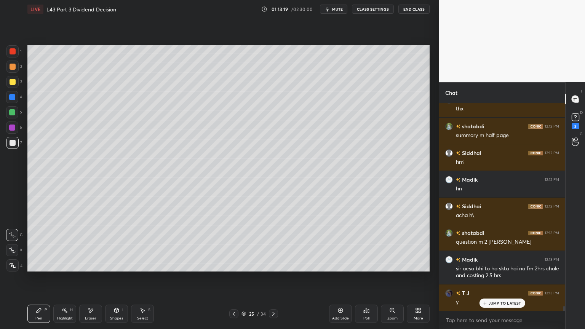
click at [12, 117] on div at bounding box center [12, 112] width 12 height 12
click at [11, 78] on div at bounding box center [12, 82] width 12 height 12
click at [13, 70] on div at bounding box center [12, 67] width 12 height 12
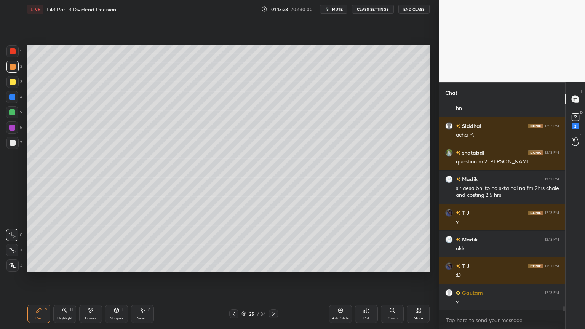
scroll to position [9141, 0]
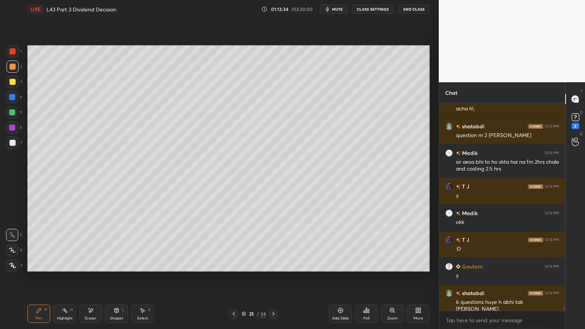
click at [11, 141] on div at bounding box center [13, 143] width 6 height 6
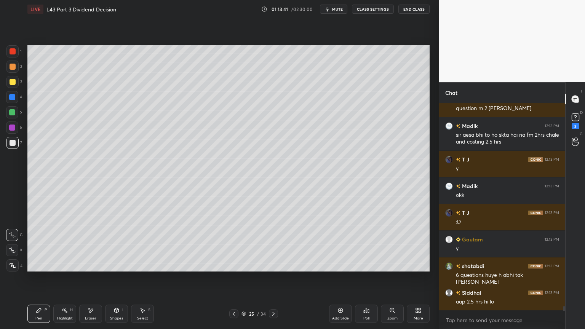
click at [235, 244] on icon at bounding box center [234, 314] width 6 height 6
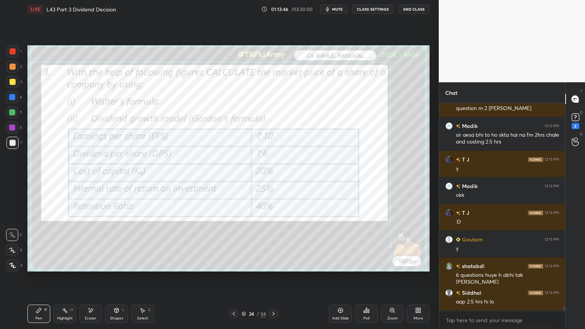
click at [273, 244] on icon at bounding box center [273, 314] width 6 height 6
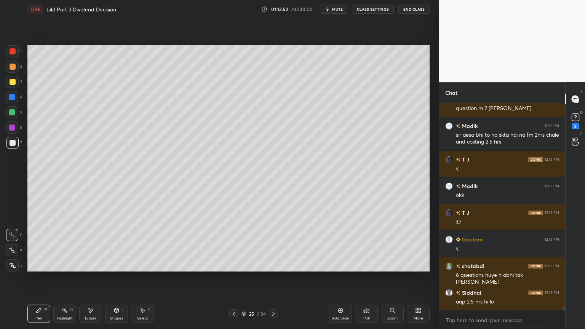
click at [114, 244] on icon at bounding box center [116, 310] width 6 height 6
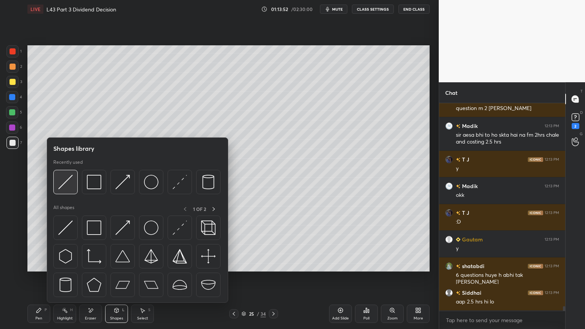
click at [62, 183] on img at bounding box center [65, 182] width 14 height 14
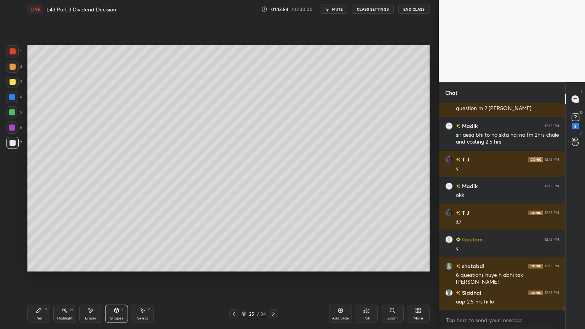
click at [40, 244] on div "Pen P" at bounding box center [38, 314] width 23 height 18
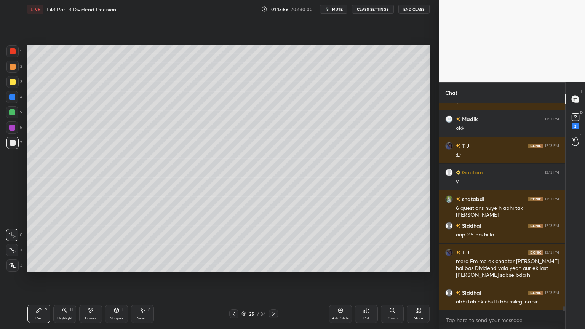
scroll to position [9261, 0]
click at [11, 83] on div at bounding box center [13, 82] width 6 height 6
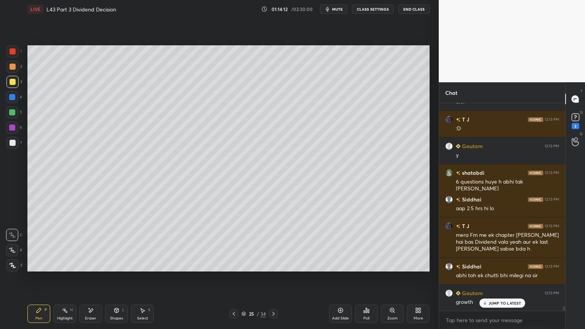
scroll to position [9288, 0]
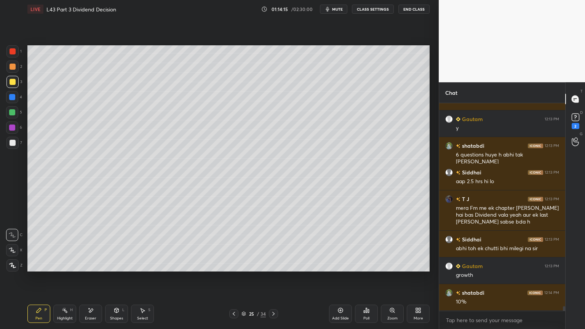
click at [114, 244] on icon at bounding box center [116, 310] width 6 height 6
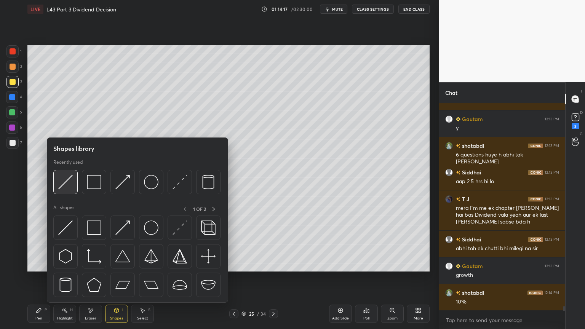
click at [69, 182] on img at bounding box center [65, 182] width 14 height 14
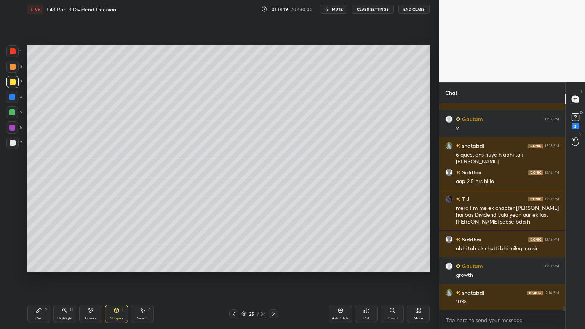
click at [17, 142] on div at bounding box center [12, 143] width 12 height 12
click at [53, 244] on div "Pen P Highlight H Eraser Shapes L Select S" at bounding box center [102, 314] width 151 height 18
click at [41, 244] on div "Pen" at bounding box center [38, 318] width 7 height 4
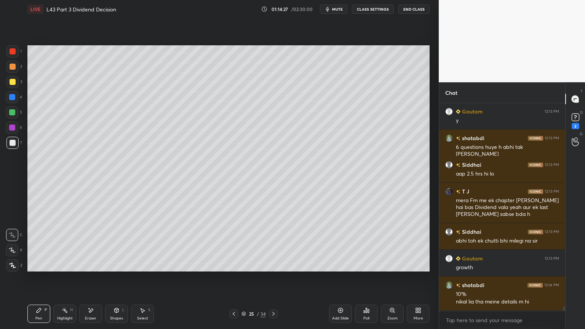
click at [17, 51] on div at bounding box center [12, 51] width 12 height 12
click at [13, 144] on div at bounding box center [13, 143] width 6 height 6
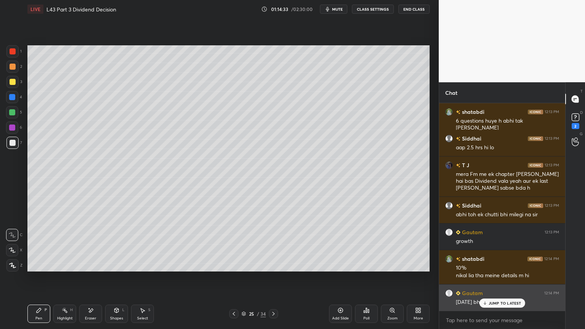
click at [490, 244] on p "JUMP TO LATEST" at bounding box center [505, 303] width 33 height 5
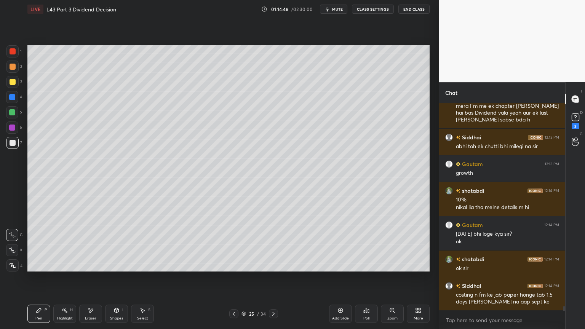
scroll to position [9416, 0]
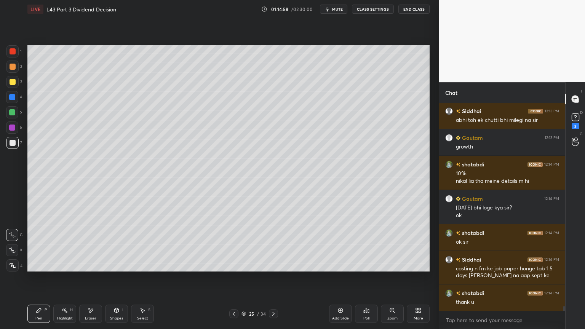
click at [230, 244] on div at bounding box center [233, 313] width 9 height 9
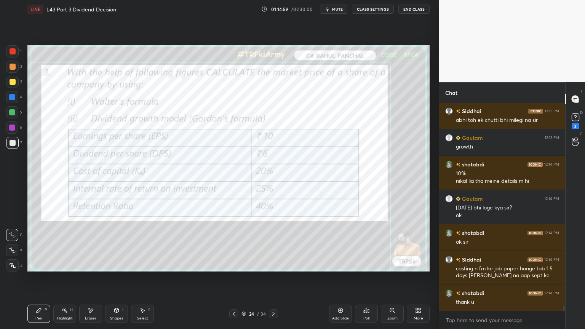
click at [272, 244] on icon at bounding box center [273, 314] width 6 height 6
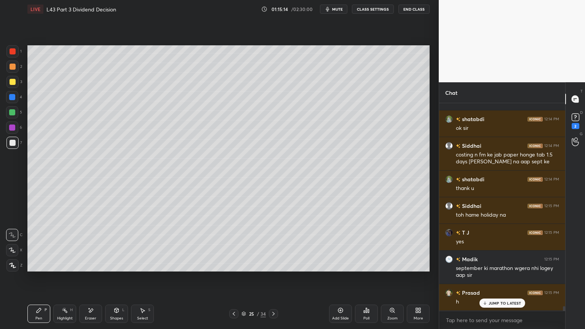
scroll to position [9557, 0]
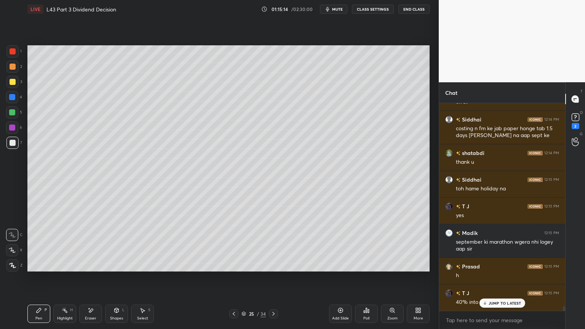
click at [235, 244] on icon at bounding box center [234, 314] width 6 height 6
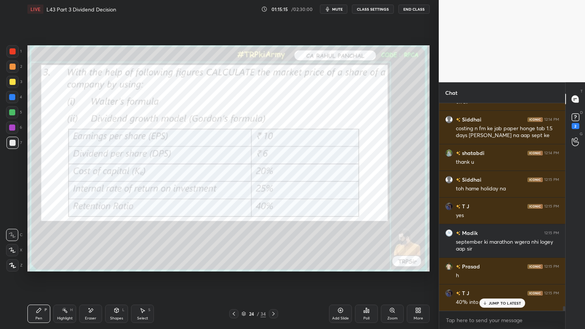
click at [272, 244] on icon at bounding box center [273, 314] width 6 height 6
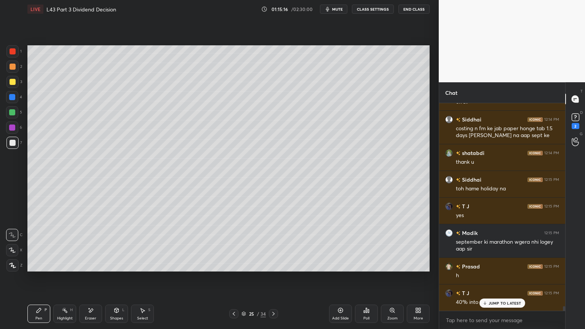
click at [235, 244] on icon at bounding box center [234, 314] width 6 height 6
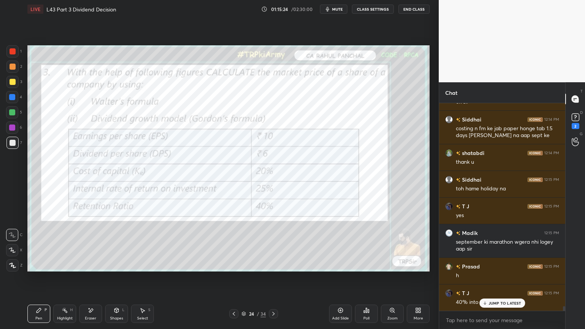
click at [273, 244] on icon at bounding box center [273, 314] width 6 height 6
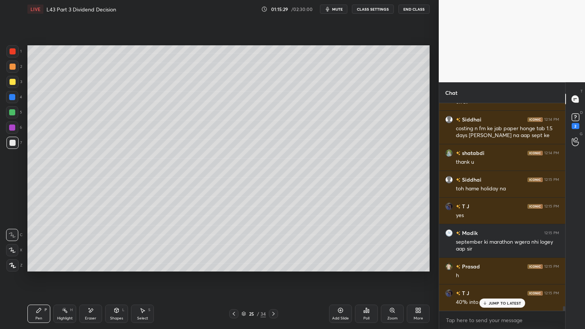
scroll to position [9564, 0]
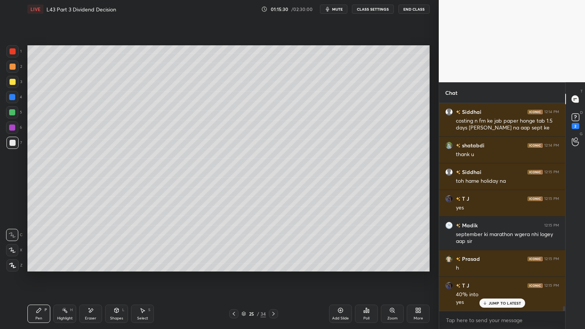
click at [14, 102] on div at bounding box center [12, 97] width 12 height 12
click at [122, 244] on div "L" at bounding box center [123, 310] width 2 height 4
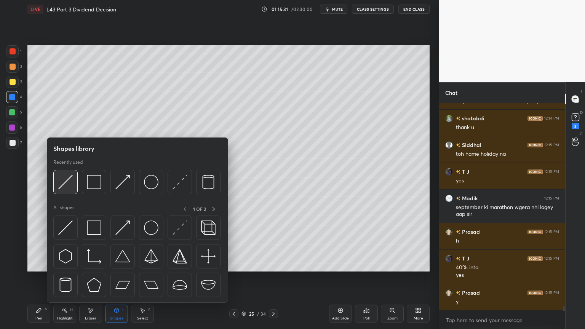
click at [67, 177] on img at bounding box center [65, 182] width 14 height 14
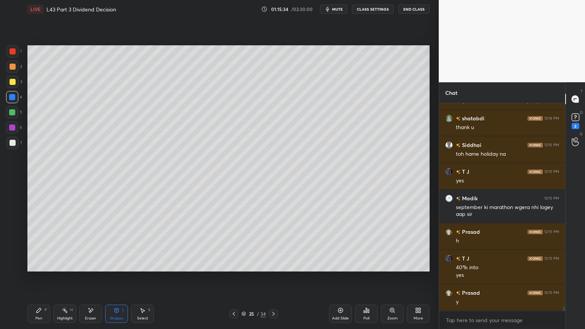
click at [8, 147] on div at bounding box center [12, 143] width 12 height 12
click at [31, 244] on div "Pen P" at bounding box center [38, 314] width 23 height 18
click at [41, 244] on icon at bounding box center [39, 310] width 6 height 6
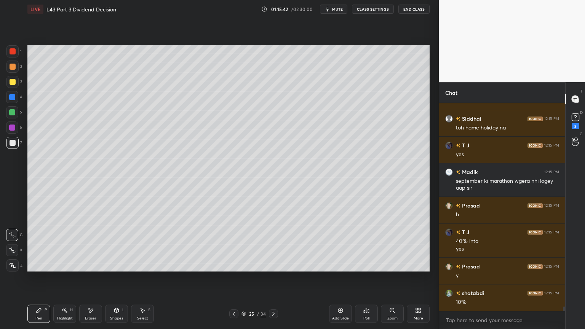
scroll to position [9645, 0]
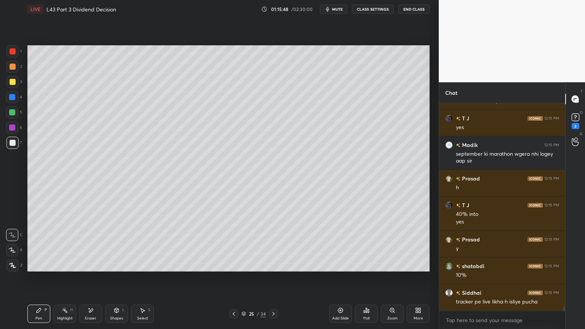
click at [15, 102] on div at bounding box center [12, 97] width 12 height 12
click at [104, 244] on div "Pen P Highlight H Eraser Shapes L Select S" at bounding box center [102, 314] width 151 height 18
click at [110, 244] on div "Shapes" at bounding box center [116, 318] width 13 height 4
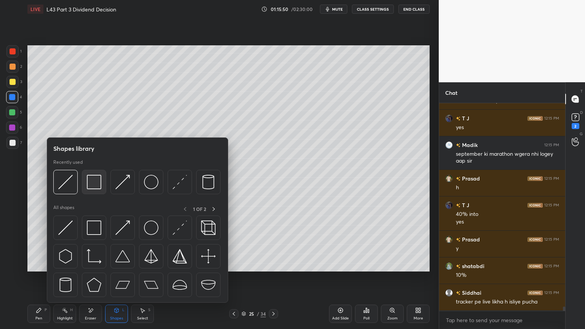
click at [99, 179] on img at bounding box center [94, 182] width 14 height 14
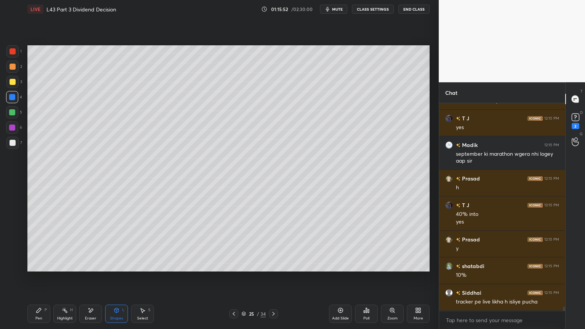
click at [15, 150] on div "7" at bounding box center [14, 144] width 16 height 15
click at [40, 244] on div "Pen" at bounding box center [38, 318] width 7 height 4
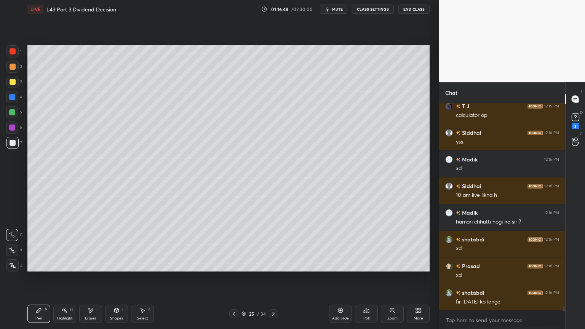
scroll to position [9937, 0]
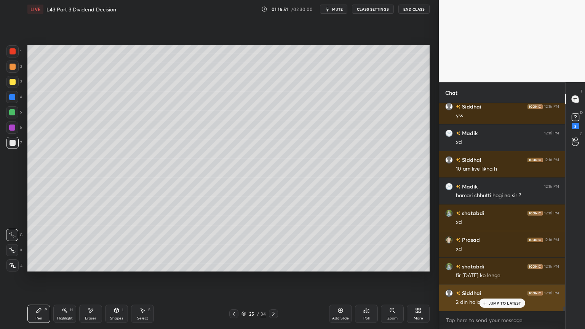
click at [489, 244] on p "JUMP TO LATEST" at bounding box center [505, 303] width 33 height 5
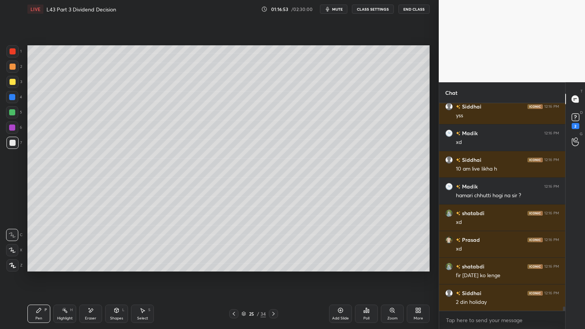
click at [38, 244] on icon at bounding box center [39, 310] width 5 height 5
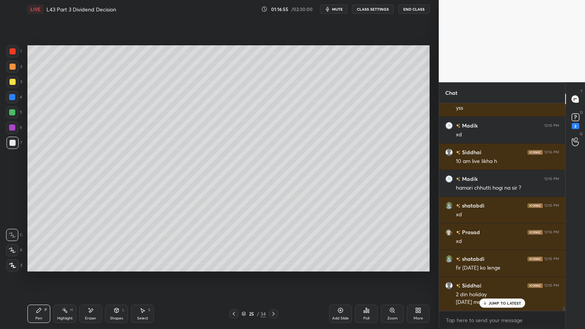
click at [11, 86] on div at bounding box center [12, 82] width 12 height 12
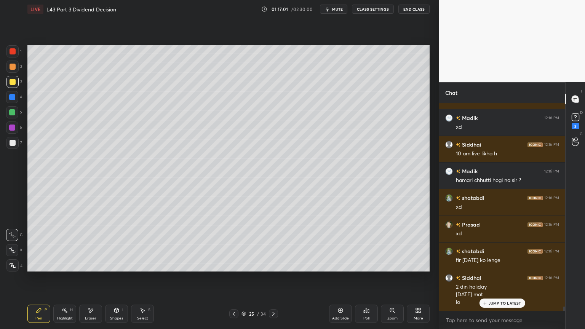
click at [235, 244] on icon at bounding box center [234, 314] width 6 height 6
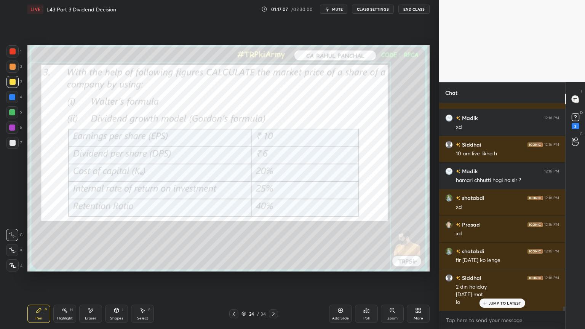
click at [272, 244] on icon at bounding box center [273, 314] width 6 height 6
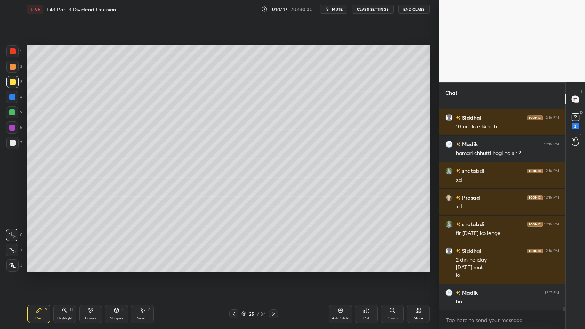
scroll to position [10006, 0]
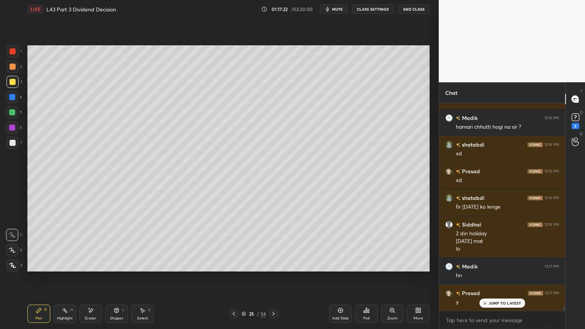
click at [277, 244] on div at bounding box center [273, 313] width 9 height 9
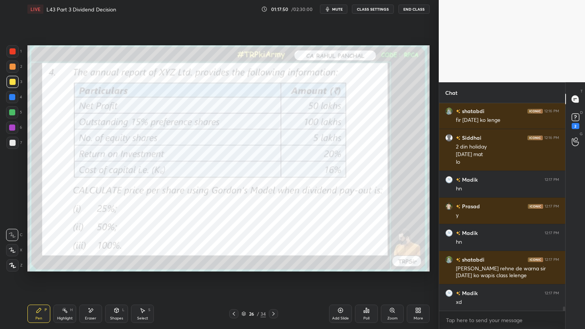
scroll to position [10120, 0]
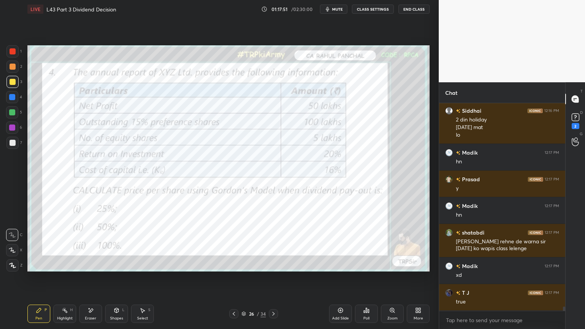
click at [275, 244] on icon at bounding box center [273, 314] width 6 height 6
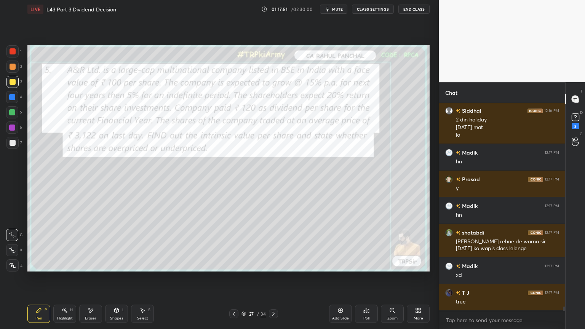
click at [234, 244] on icon at bounding box center [234, 314] width 6 height 6
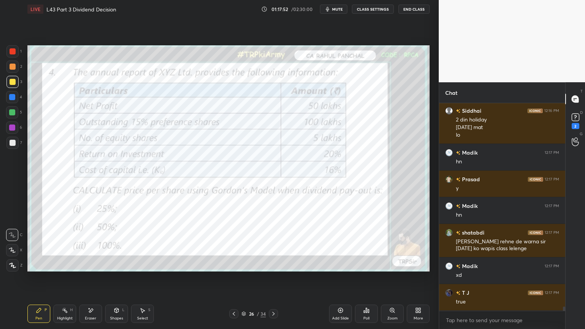
click at [337, 244] on div "Add Slide" at bounding box center [340, 314] width 23 height 18
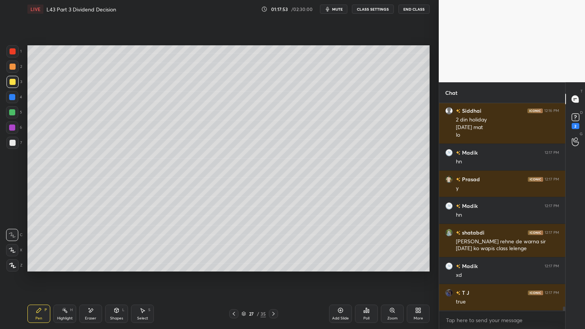
click at [13, 97] on div at bounding box center [12, 97] width 6 height 6
click at [120, 244] on div "Shapes L" at bounding box center [116, 314] width 23 height 18
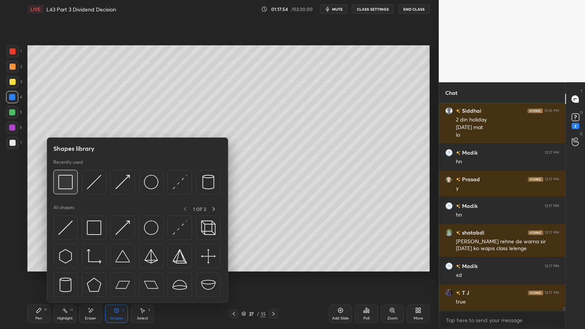
click at [67, 188] on img at bounding box center [65, 182] width 14 height 14
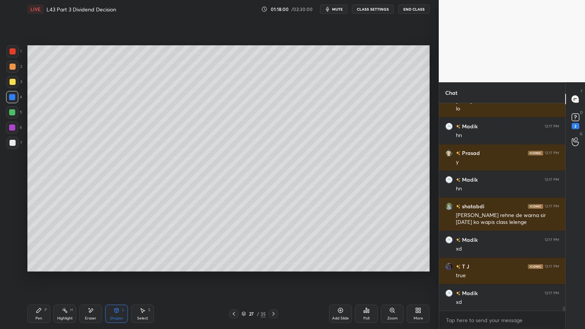
scroll to position [10199, 0]
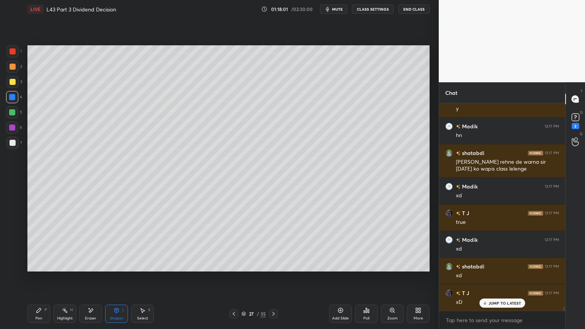
click at [91, 244] on div "Eraser" at bounding box center [90, 314] width 23 height 18
click at [11, 244] on span "Erase all" at bounding box center [11, 265] width 11 height 5
click at [32, 244] on div "Pen P" at bounding box center [38, 314] width 23 height 18
click at [114, 244] on icon at bounding box center [116, 310] width 6 height 6
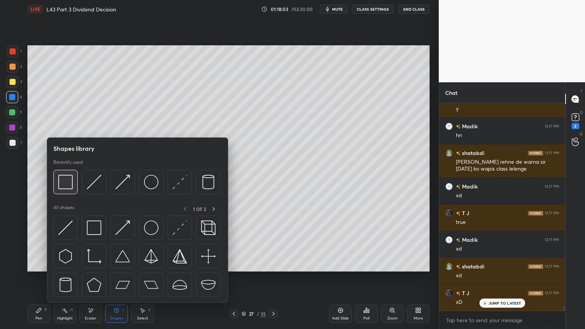
click at [60, 189] on img at bounding box center [65, 182] width 14 height 14
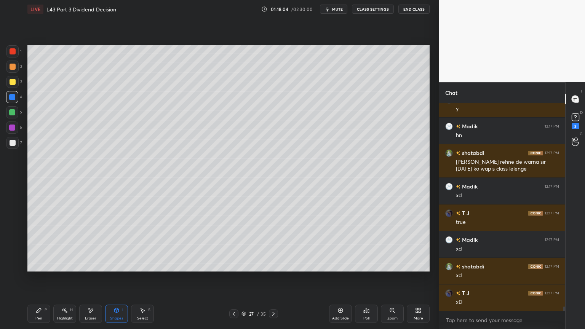
scroll to position [10226, 0]
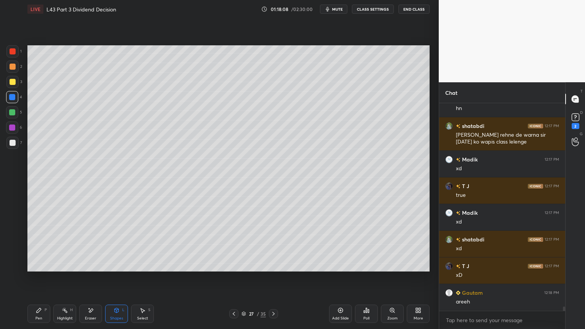
click at [114, 244] on div "Pen P Highlight H Eraser Shapes L Select S 27 / 35 Add Slide Poll Zoom More" at bounding box center [228, 314] width 402 height 30
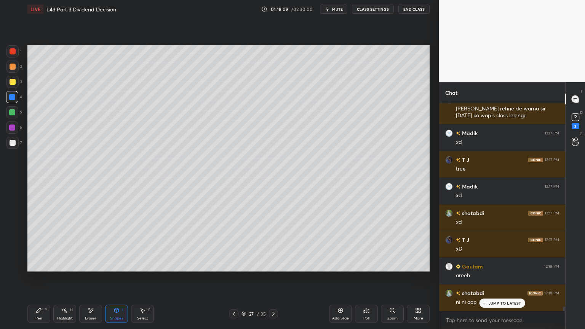
click at [120, 244] on div "Shapes L" at bounding box center [116, 314] width 23 height 18
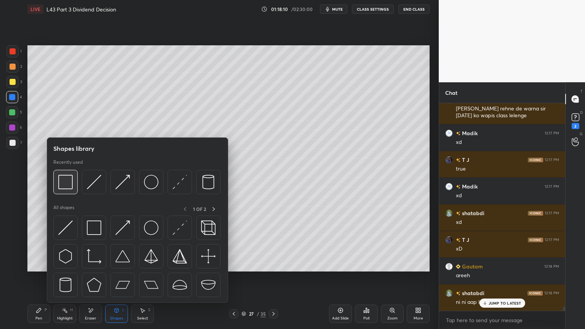
click at [69, 188] on img at bounding box center [65, 182] width 14 height 14
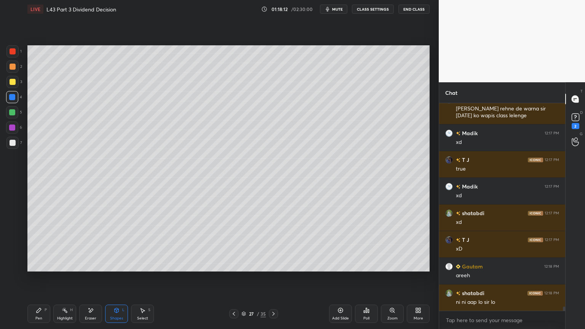
scroll to position [10280, 0]
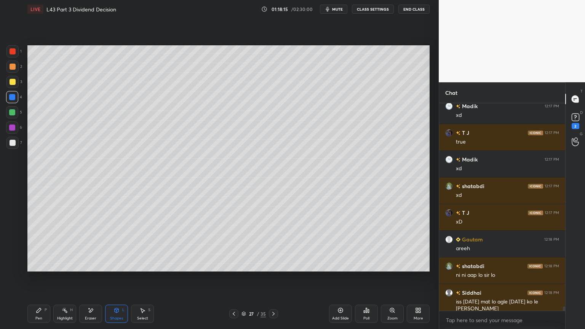
click at [41, 244] on icon at bounding box center [39, 310] width 5 height 5
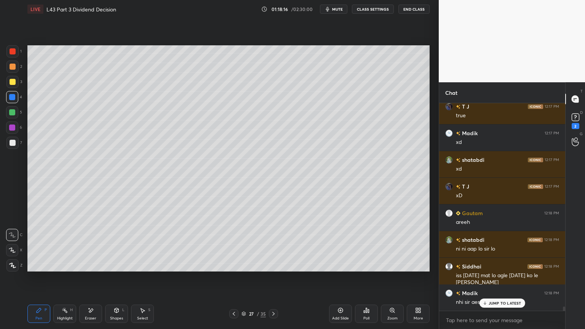
click at [11, 125] on div at bounding box center [12, 128] width 6 height 6
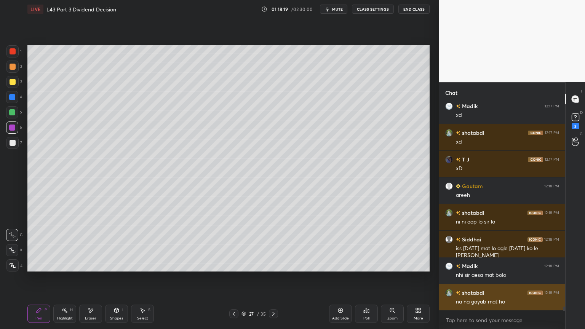
click at [488, 244] on div "T J 12:17 PM true Madik 12:17 PM xd shatabdi 12:17 PM xd T J 12:17 PM xD Gautam…" at bounding box center [502, 207] width 126 height 208
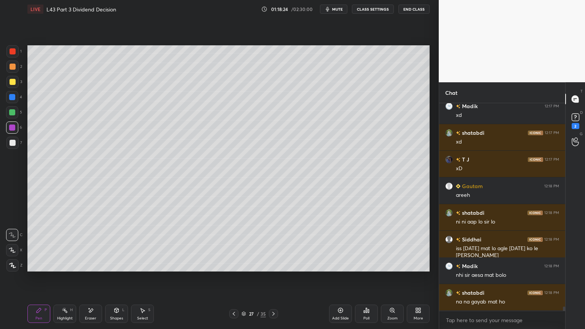
click at [13, 85] on div at bounding box center [12, 82] width 12 height 12
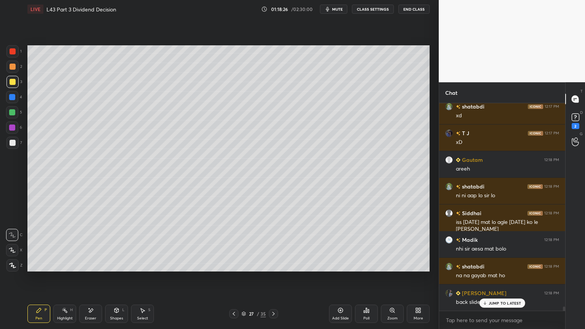
click at [16, 42] on div "1 2 3 4 5 6 7 C X Z E E Erase all H H LIVE L43 Part 3 Dividend Decision 01:18:2…" at bounding box center [216, 164] width 433 height 329
click at [15, 53] on div at bounding box center [13, 51] width 6 height 6
click at [229, 244] on div at bounding box center [233, 313] width 9 height 9
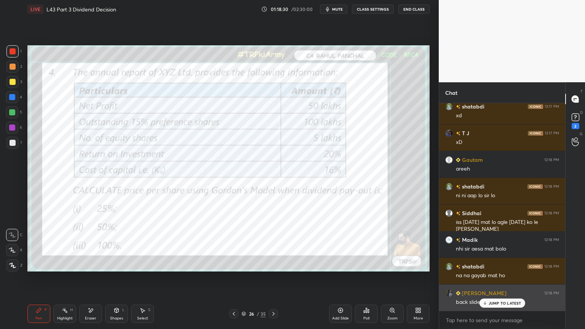
click at [500, 244] on div "JUMP TO LATEST" at bounding box center [502, 303] width 46 height 9
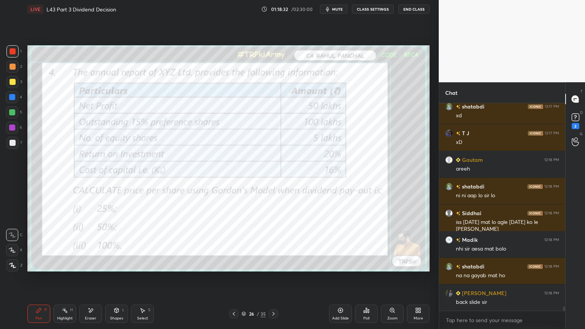
click at [10, 244] on icon at bounding box center [12, 250] width 7 height 5
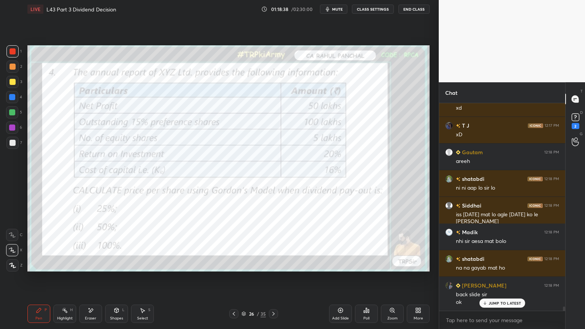
scroll to position [10394, 0]
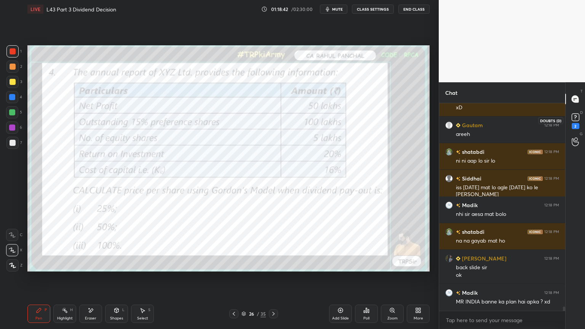
click at [575, 119] on icon at bounding box center [575, 119] width 1 height 1
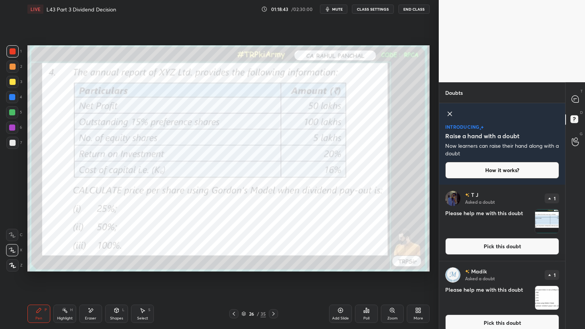
click at [542, 244] on img "grid" at bounding box center [547, 298] width 24 height 24
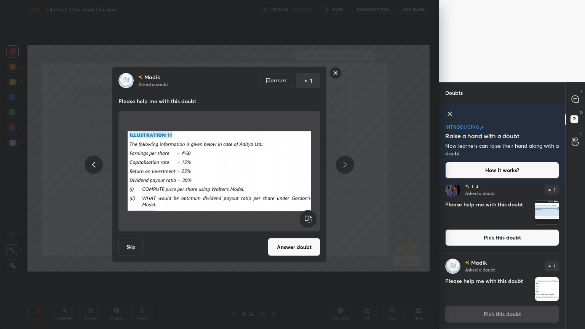
click at [130, 243] on button "Skip" at bounding box center [130, 247] width 24 height 18
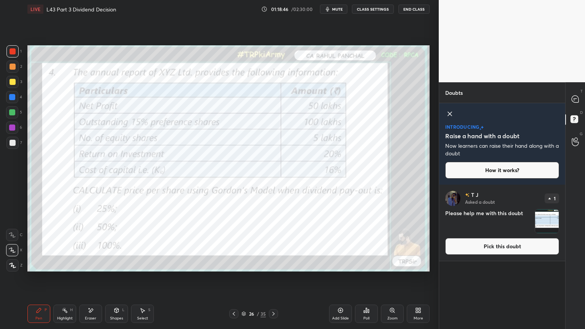
click at [541, 219] on img "grid" at bounding box center [547, 221] width 24 height 24
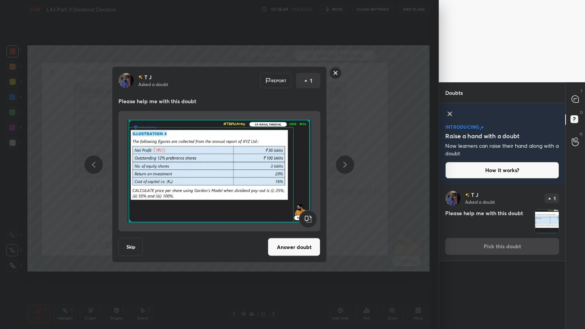
click at [134, 244] on button "Skip" at bounding box center [130, 247] width 24 height 18
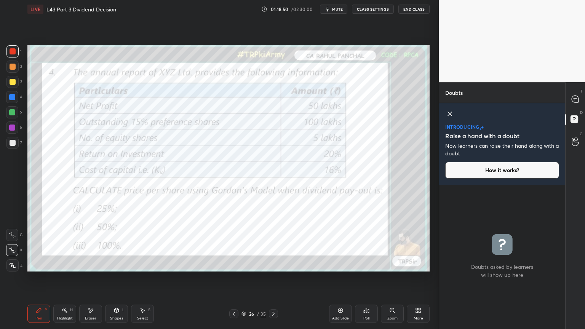
click at [453, 113] on icon at bounding box center [449, 113] width 9 height 9
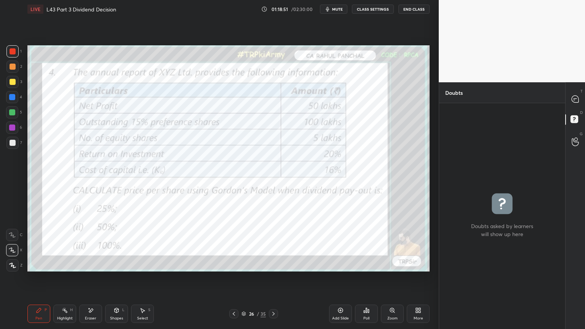
click at [575, 100] on icon at bounding box center [575, 99] width 7 height 7
type textarea "x"
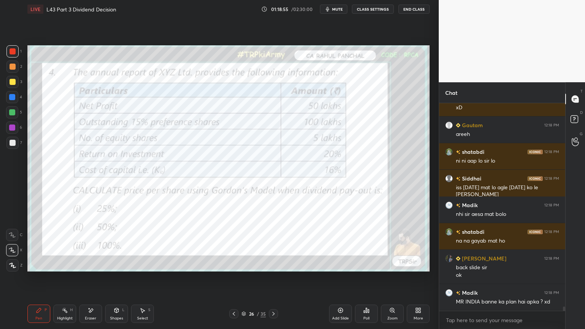
click at [276, 244] on div at bounding box center [273, 313] width 9 height 9
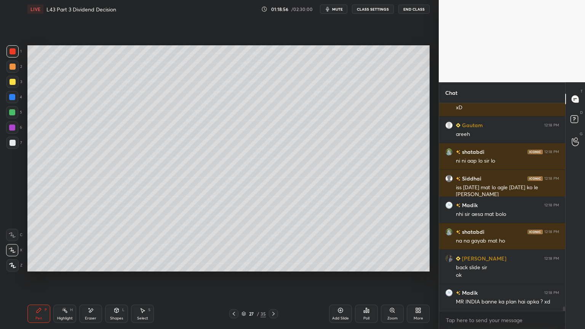
click at [14, 244] on div at bounding box center [12, 265] width 12 height 12
click at [11, 87] on div at bounding box center [12, 82] width 12 height 12
click at [120, 244] on div "Shapes L" at bounding box center [116, 314] width 23 height 18
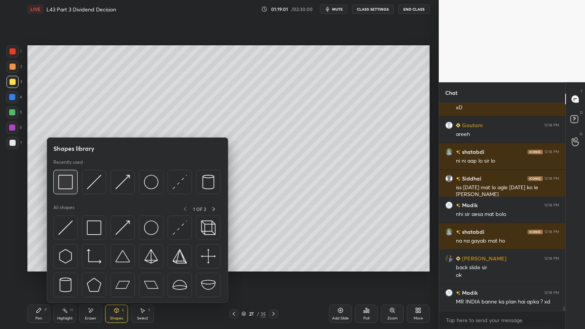
click at [70, 187] on img at bounding box center [65, 182] width 14 height 14
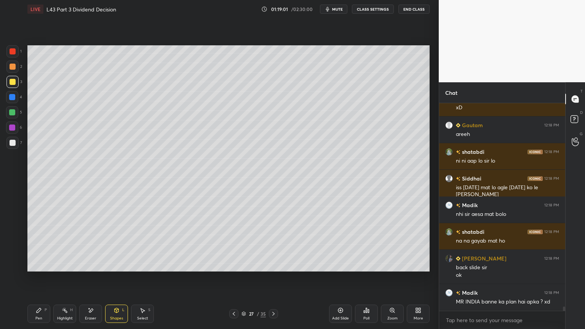
click at [14, 52] on div at bounding box center [13, 51] width 6 height 6
click at [39, 244] on icon at bounding box center [39, 310] width 5 height 5
click at [19, 236] on div "C" at bounding box center [14, 235] width 16 height 12
click at [235, 244] on icon at bounding box center [234, 314] width 6 height 6
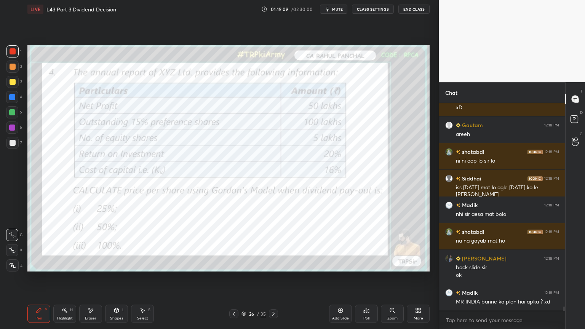
click at [11, 48] on div at bounding box center [13, 51] width 6 height 6
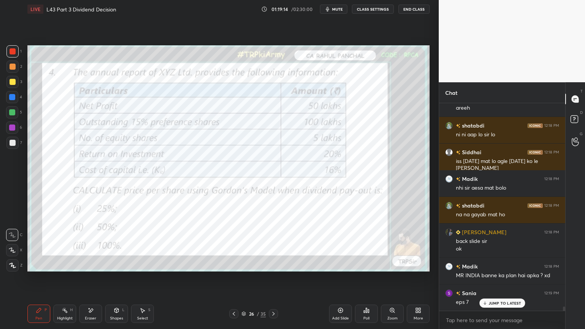
click at [50, 244] on div "Pen P" at bounding box center [38, 314] width 23 height 18
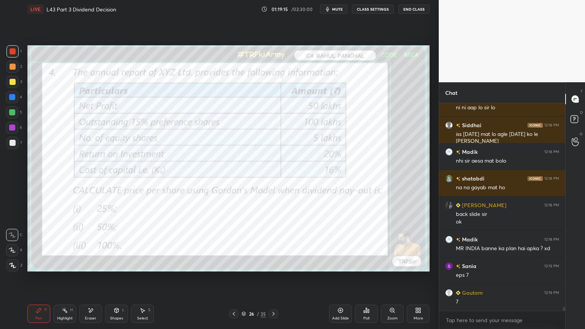
click at [115, 244] on icon at bounding box center [116, 310] width 6 height 6
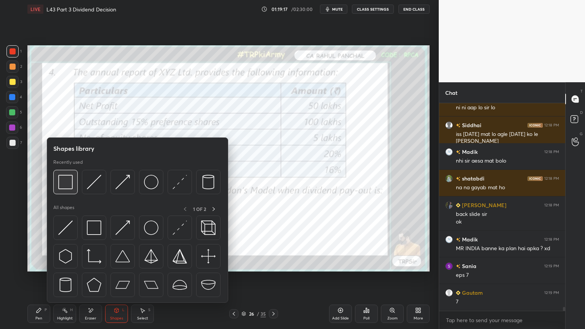
click at [58, 181] on img at bounding box center [65, 182] width 14 height 14
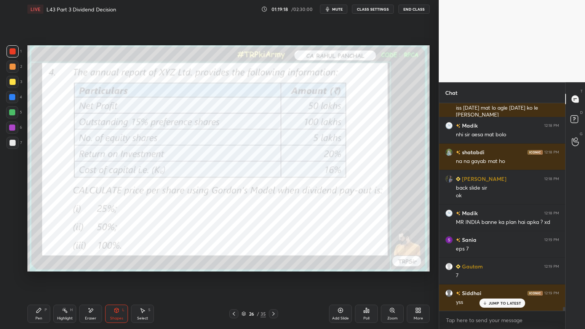
scroll to position [10616, 0]
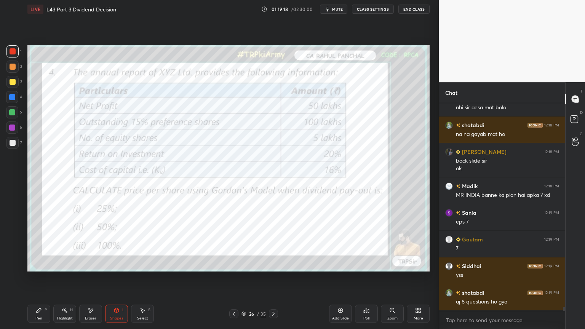
click at [20, 64] on div "2" at bounding box center [14, 67] width 16 height 12
click at [33, 244] on div "Pen P" at bounding box center [38, 314] width 23 height 18
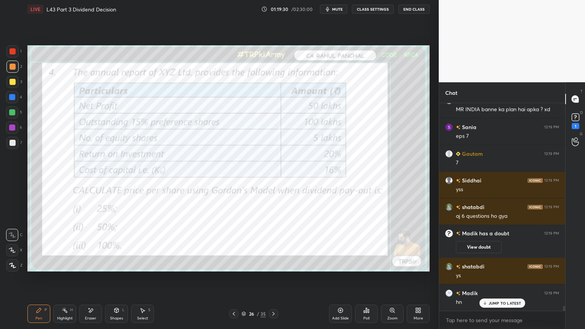
scroll to position [8807, 0]
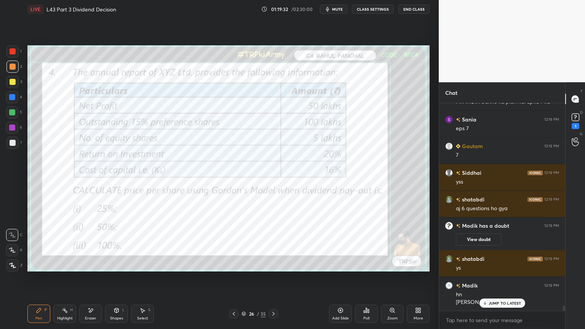
click at [274, 244] on icon at bounding box center [273, 314] width 6 height 6
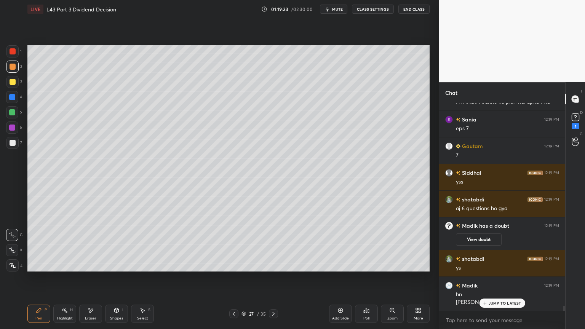
click at [12, 95] on div at bounding box center [12, 97] width 6 height 6
click at [13, 84] on div at bounding box center [13, 82] width 6 height 6
click at [41, 244] on div "Pen P" at bounding box center [38, 314] width 23 height 18
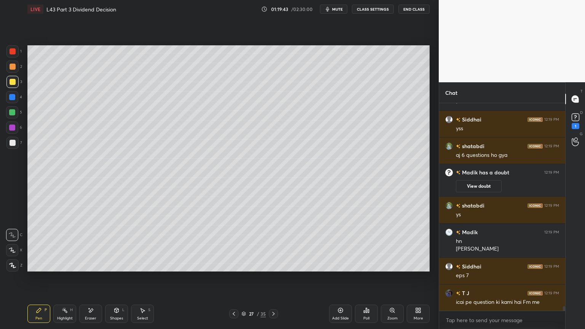
scroll to position [8888, 0]
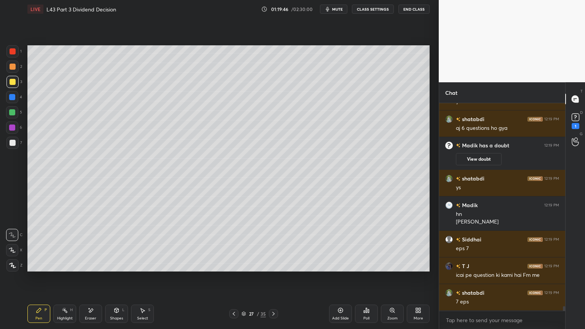
click at [115, 244] on div "Shapes L" at bounding box center [116, 314] width 23 height 18
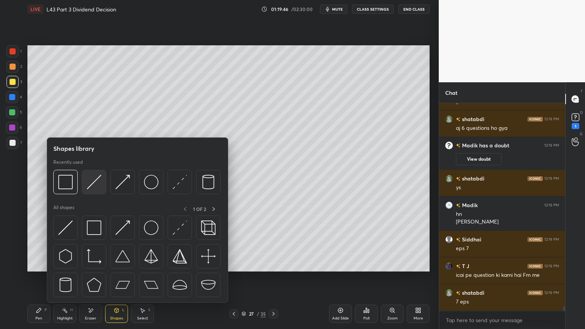
click at [93, 180] on img at bounding box center [94, 182] width 14 height 14
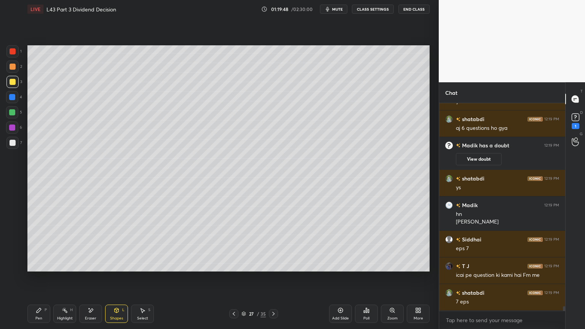
scroll to position [8914, 0]
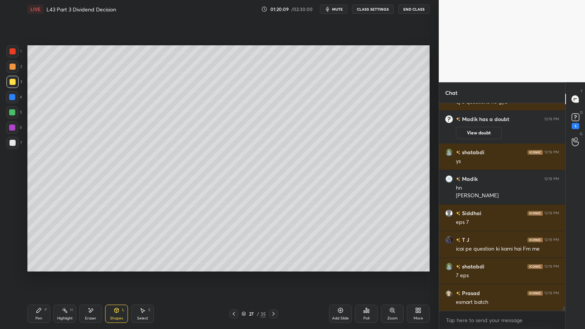
click at [14, 145] on div at bounding box center [13, 143] width 6 height 6
click at [40, 244] on div "Pen" at bounding box center [38, 318] width 7 height 4
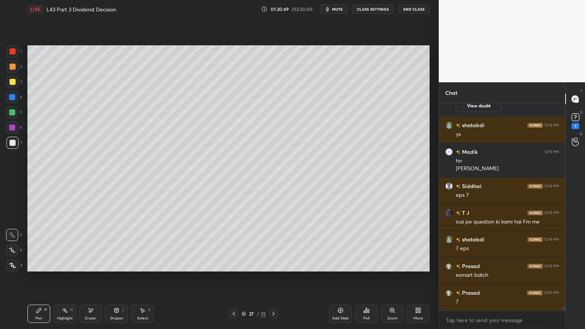
click at [12, 96] on div at bounding box center [12, 97] width 6 height 6
click at [114, 244] on div "Shapes L" at bounding box center [116, 314] width 23 height 18
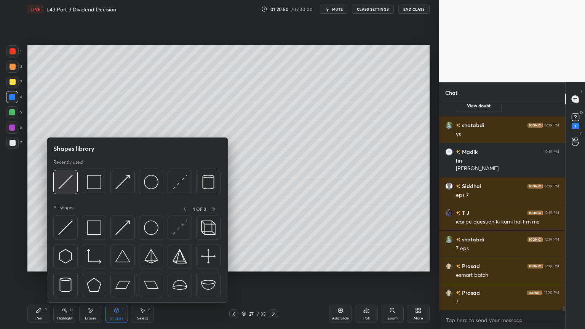
click at [61, 188] on img at bounding box center [65, 182] width 14 height 14
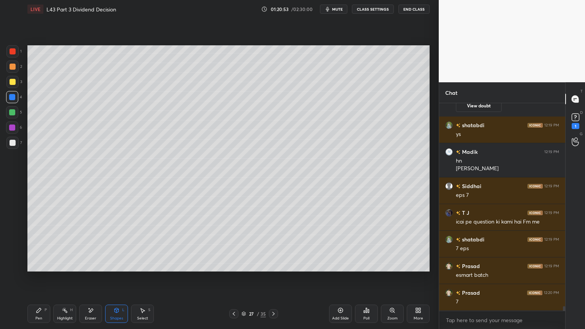
click at [11, 145] on div at bounding box center [13, 143] width 6 height 6
click at [42, 244] on div "Pen P" at bounding box center [38, 314] width 23 height 18
click at [12, 102] on div at bounding box center [12, 97] width 12 height 12
click at [122, 244] on div "Shapes L" at bounding box center [116, 314] width 23 height 18
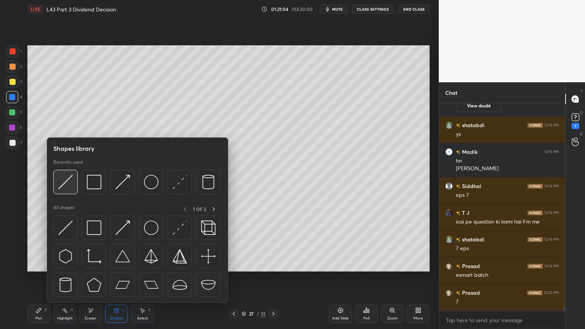
click at [72, 186] on img at bounding box center [65, 182] width 14 height 14
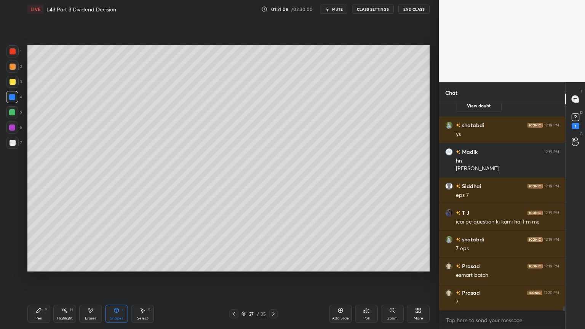
click at [5, 140] on div "1 2 3 4 5 6 7 C X Z E E Erase all H H" at bounding box center [12, 158] width 24 height 226
click at [37, 244] on div "Pen P" at bounding box center [38, 314] width 23 height 18
click at [8, 145] on div at bounding box center [12, 143] width 12 height 12
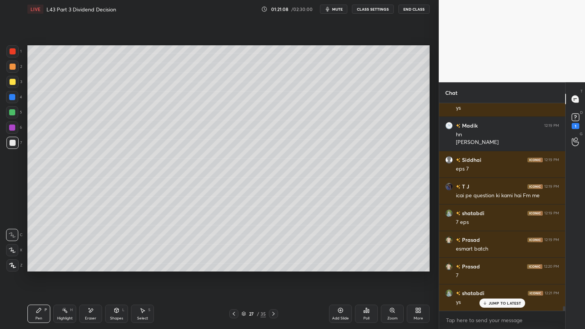
scroll to position [8994, 0]
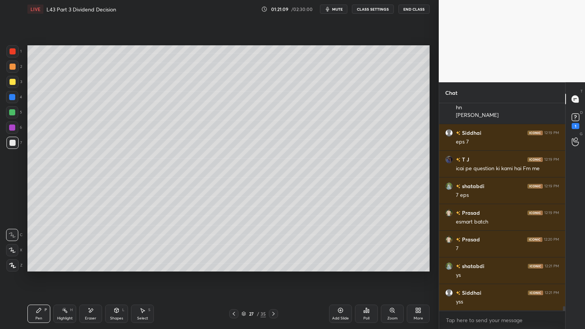
click at [232, 244] on icon at bounding box center [234, 314] width 6 height 6
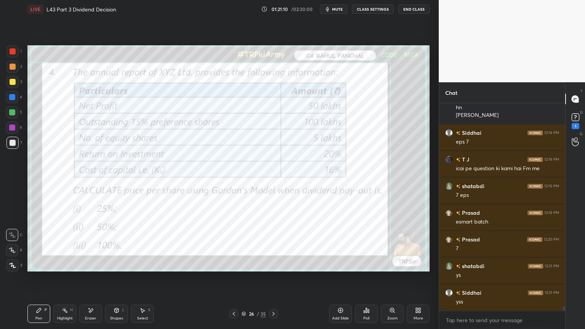
click at [273, 244] on icon at bounding box center [273, 314] width 2 height 4
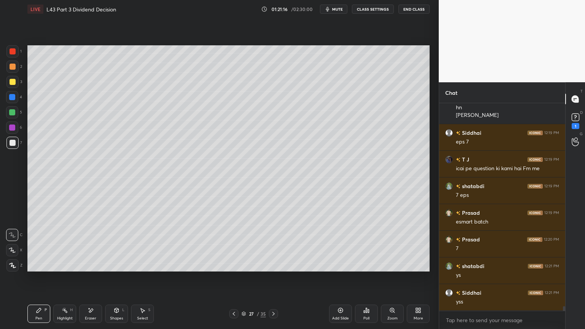
click at [11, 113] on div at bounding box center [12, 112] width 6 height 6
click at [233, 244] on icon at bounding box center [234, 314] width 6 height 6
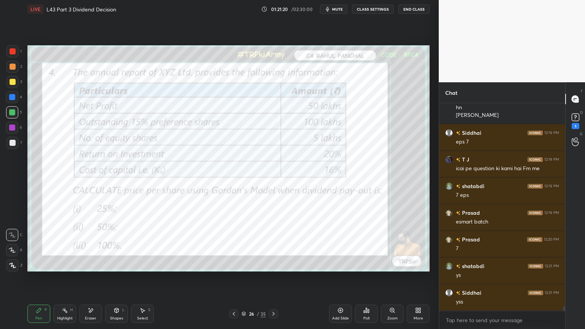
click at [269, 244] on div at bounding box center [273, 313] width 9 height 9
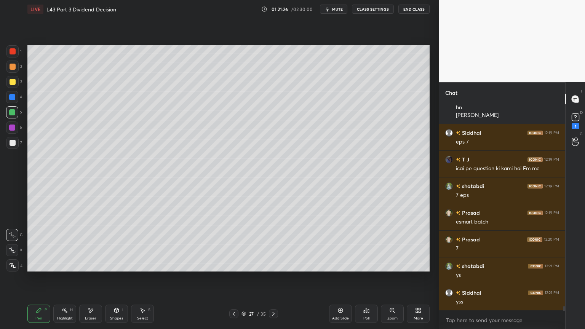
click at [11, 145] on div at bounding box center [13, 143] width 6 height 6
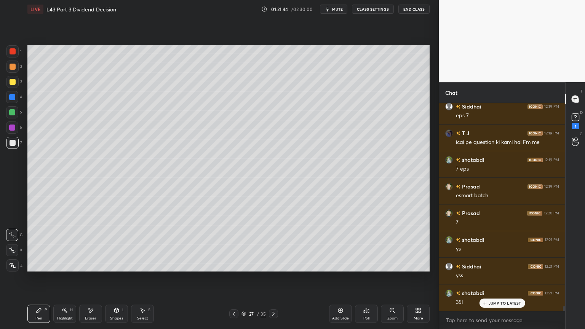
scroll to position [9028, 0]
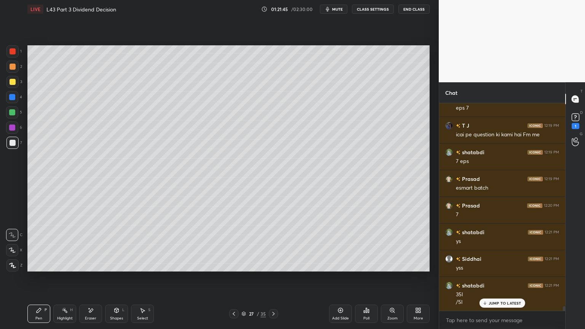
click at [229, 244] on div at bounding box center [233, 313] width 9 height 9
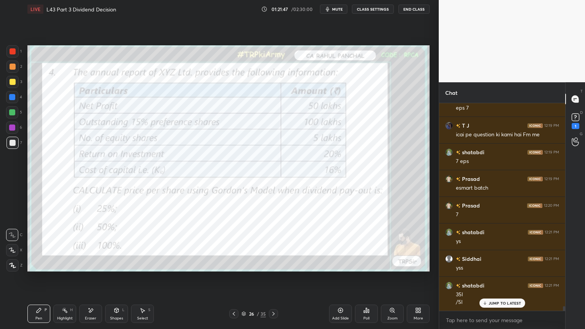
scroll to position [9036, 0]
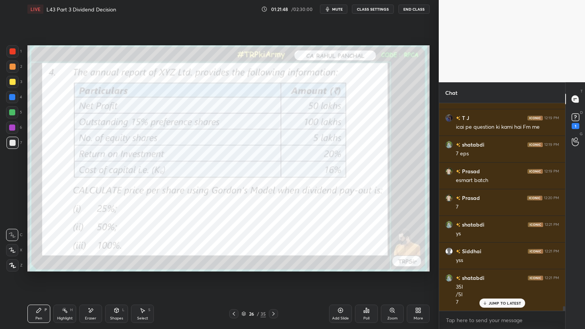
click at [274, 244] on icon at bounding box center [273, 314] width 6 height 6
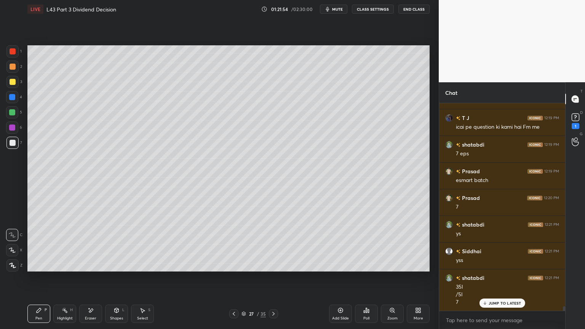
scroll to position [9063, 0]
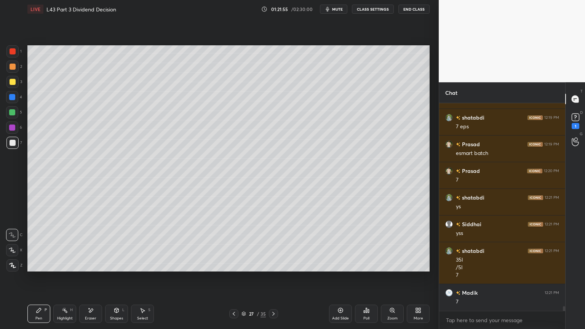
click at [13, 104] on div "4" at bounding box center [14, 98] width 16 height 15
click at [116, 244] on div "Shapes L" at bounding box center [116, 314] width 23 height 18
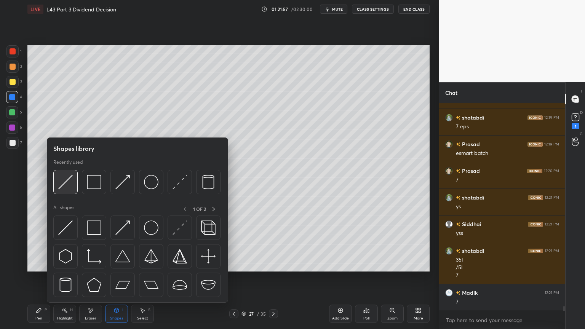
click at [65, 187] on img at bounding box center [65, 182] width 14 height 14
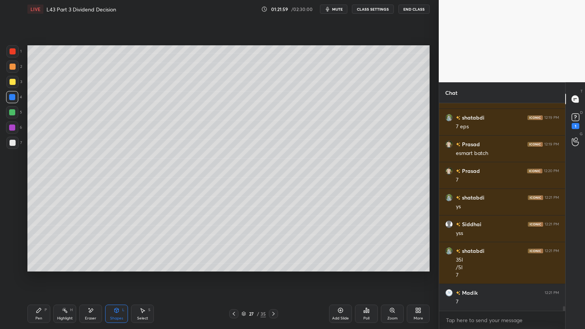
click at [42, 244] on div "Pen P" at bounding box center [38, 314] width 23 height 18
click at [12, 82] on div at bounding box center [13, 82] width 6 height 6
click at [7, 142] on div at bounding box center [12, 143] width 12 height 12
click at [232, 244] on icon at bounding box center [234, 314] width 6 height 6
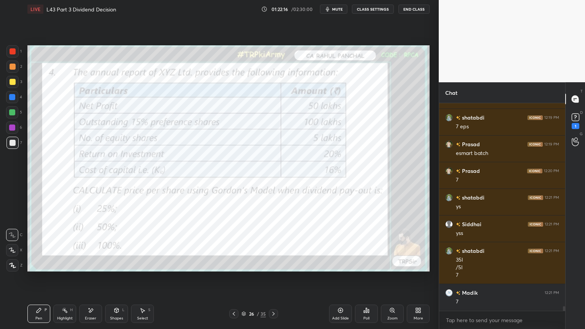
click at [89, 244] on icon at bounding box center [91, 310] width 6 height 6
click at [14, 244] on span "Erase all" at bounding box center [11, 265] width 11 height 5
click at [27, 244] on div "LIVE L43 Part 3 Dividend Decision 01:22:17 / 02:30:00 mute CLASS SETTINGS End C…" at bounding box center [228, 164] width 408 height 329
click at [11, 51] on div at bounding box center [13, 51] width 6 height 6
click at [13, 148] on div at bounding box center [12, 143] width 12 height 12
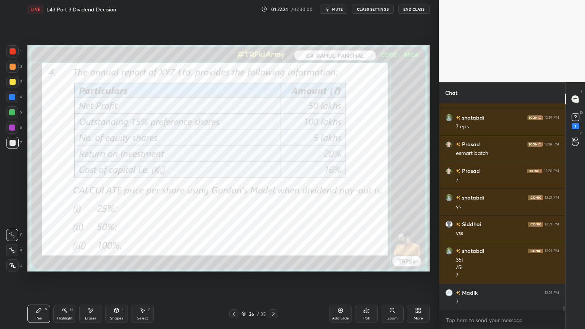
click at [274, 244] on icon at bounding box center [273, 314] width 6 height 6
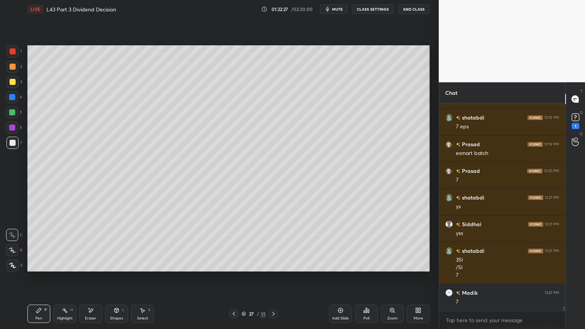
click at [232, 244] on icon at bounding box center [234, 314] width 6 height 6
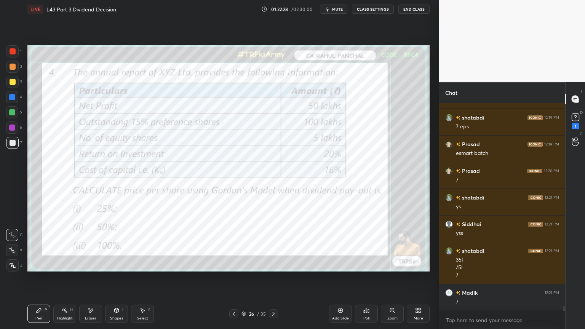
click at [277, 244] on div at bounding box center [273, 313] width 9 height 9
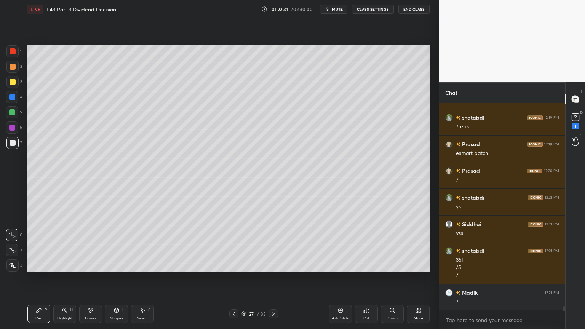
click at [233, 244] on icon at bounding box center [234, 314] width 6 height 6
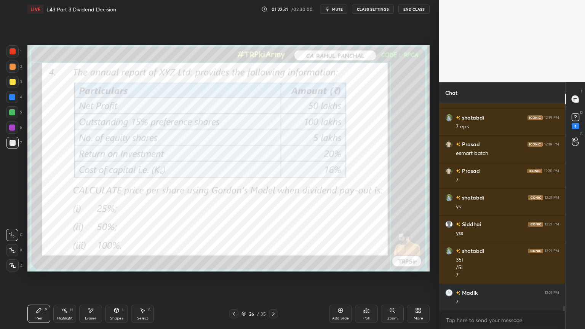
click at [273, 244] on icon at bounding box center [273, 314] width 6 height 6
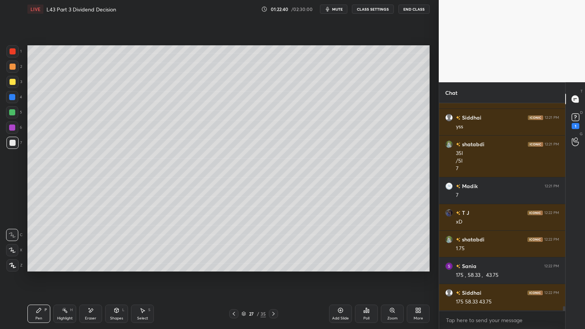
scroll to position [9196, 0]
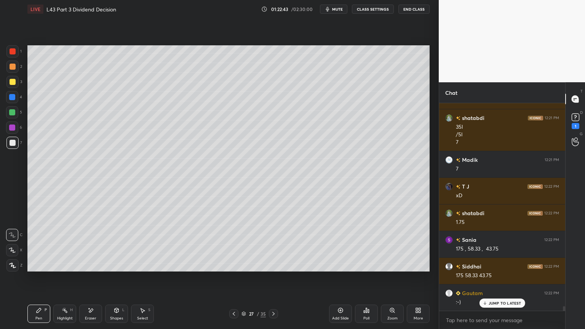
click at [15, 95] on div at bounding box center [12, 97] width 6 height 6
click at [14, 142] on div at bounding box center [13, 143] width 6 height 6
click at [9, 85] on div at bounding box center [12, 82] width 12 height 12
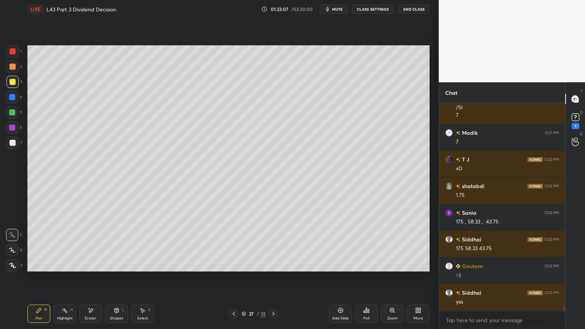
click at [101, 244] on div "Setting up your live class Poll for secs No correct answer Start poll" at bounding box center [228, 158] width 408 height 280
click at [115, 244] on icon at bounding box center [116, 310] width 6 height 6
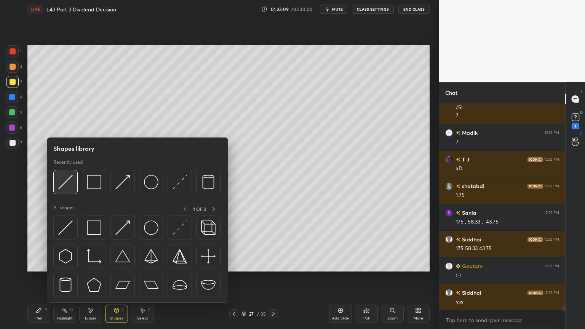
click at [69, 182] on img at bounding box center [65, 182] width 14 height 14
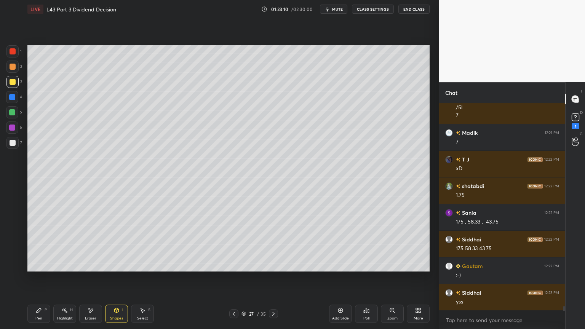
scroll to position [9263, 0]
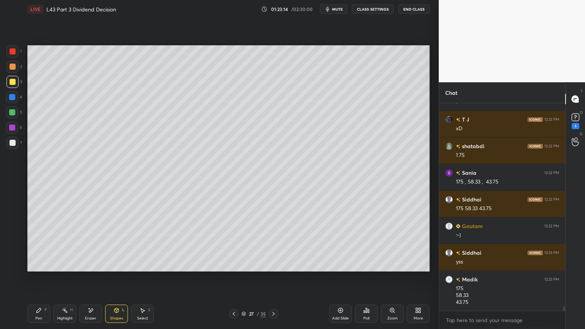
click at [16, 145] on div at bounding box center [12, 143] width 12 height 12
click at [35, 244] on div "Pen P" at bounding box center [38, 314] width 23 height 18
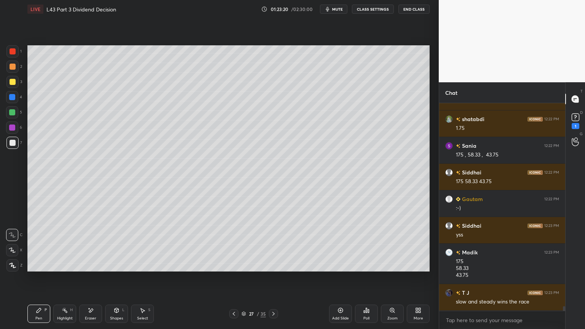
scroll to position [9316, 0]
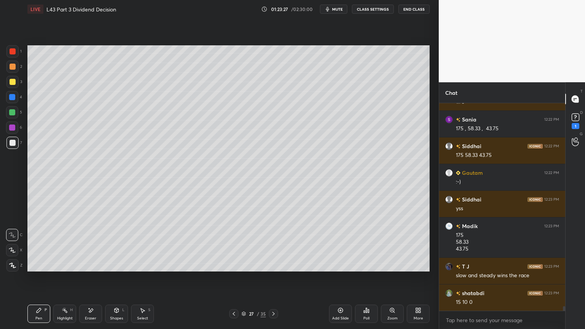
click at [13, 101] on div at bounding box center [12, 97] width 12 height 12
click at [116, 244] on div "Shapes L" at bounding box center [116, 314] width 23 height 18
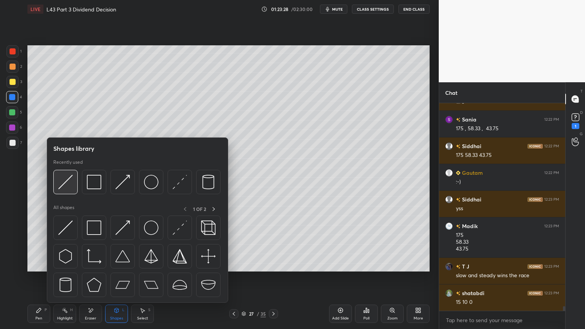
click at [66, 184] on img at bounding box center [65, 182] width 14 height 14
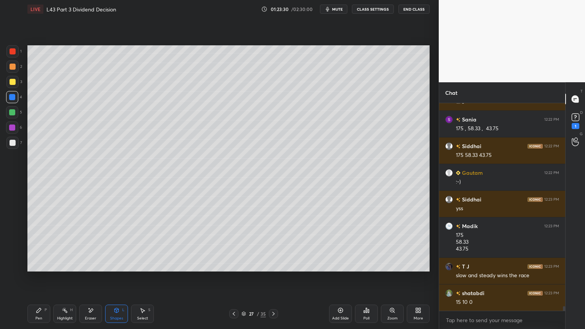
click at [14, 147] on div at bounding box center [12, 143] width 12 height 12
click at [36, 244] on div "Pen P" at bounding box center [38, 314] width 23 height 18
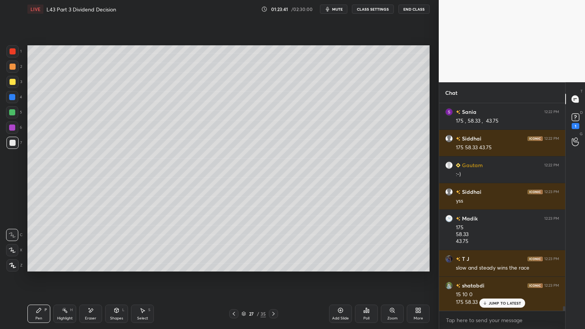
click at [10, 57] on div at bounding box center [12, 51] width 12 height 12
click at [13, 155] on div "1 2 3 4 5 6 7 C X Z E E Erase all H H" at bounding box center [12, 158] width 24 height 226
click at [11, 146] on div at bounding box center [12, 143] width 12 height 12
click at [233, 244] on icon at bounding box center [234, 314] width 6 height 6
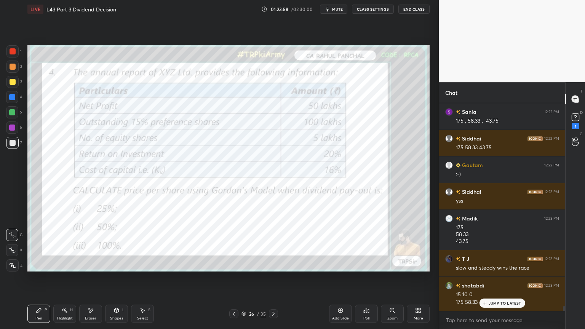
click at [276, 244] on icon at bounding box center [273, 314] width 6 height 6
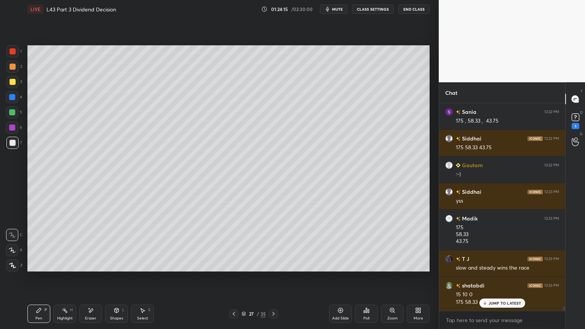
click at [11, 85] on div at bounding box center [12, 82] width 12 height 12
click at [114, 244] on icon at bounding box center [116, 310] width 6 height 6
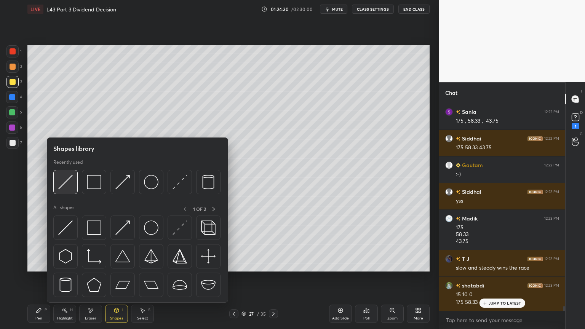
click at [64, 185] on img at bounding box center [65, 182] width 14 height 14
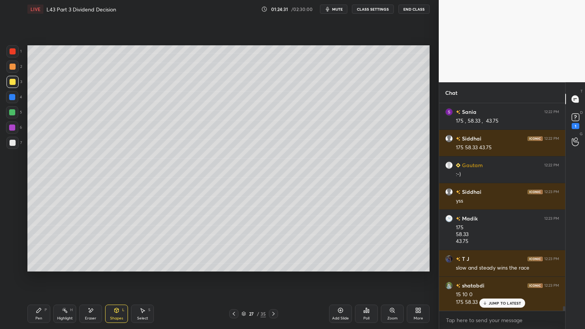
click at [11, 73] on div "2" at bounding box center [14, 68] width 16 height 15
click at [42, 244] on div "Pen" at bounding box center [38, 318] width 7 height 4
click at [12, 142] on div at bounding box center [13, 143] width 6 height 6
click at [117, 244] on div "Shapes L" at bounding box center [116, 314] width 23 height 18
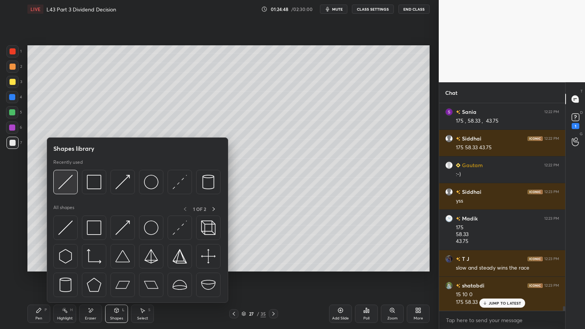
click at [68, 185] on img at bounding box center [65, 182] width 14 height 14
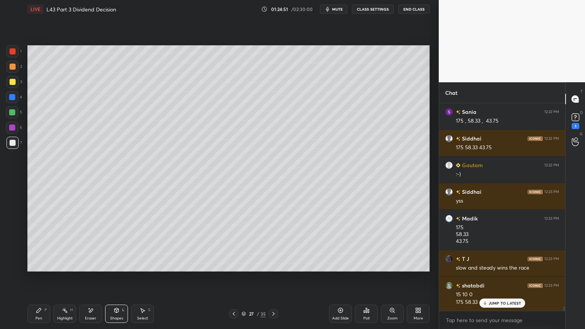
click at [35, 244] on div "Pen P" at bounding box center [38, 314] width 23 height 18
click at [236, 244] on icon at bounding box center [234, 314] width 6 height 6
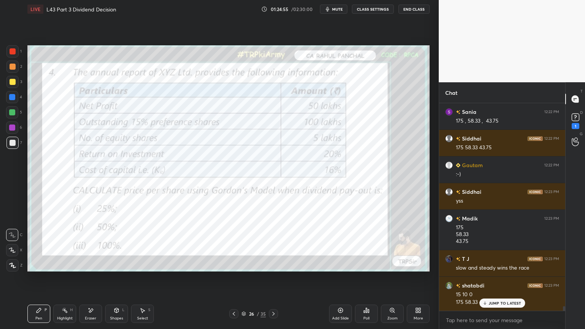
click at [271, 244] on icon at bounding box center [273, 314] width 6 height 6
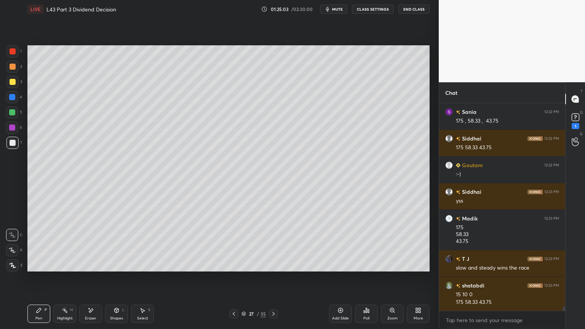
scroll to position [9351, 0]
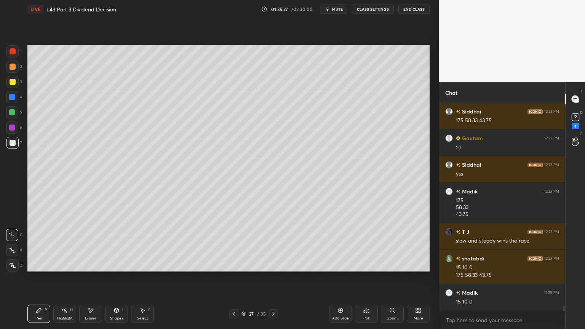
click at [14, 58] on div "1" at bounding box center [13, 52] width 15 height 15
click at [118, 244] on icon at bounding box center [117, 310] width 4 height 5
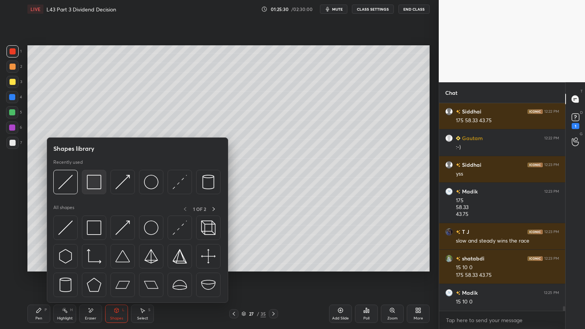
click at [90, 184] on img at bounding box center [94, 182] width 14 height 14
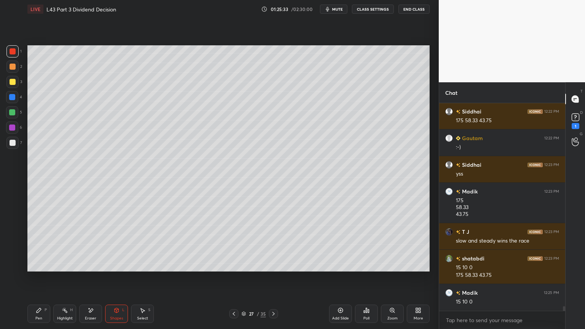
click at [40, 244] on div "Pen" at bounding box center [38, 318] width 7 height 4
click at [10, 149] on div at bounding box center [12, 143] width 12 height 12
click at [232, 244] on div "Pen P Highlight H Eraser Shapes L Select S 27 / 35 Add Slide Poll Zoom More" at bounding box center [228, 314] width 402 height 30
click at [234, 244] on icon at bounding box center [234, 314] width 6 height 6
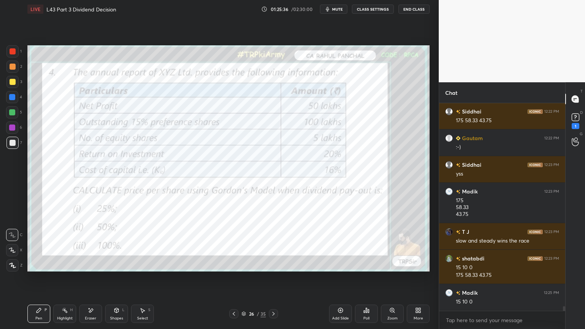
click at [93, 244] on div "Eraser" at bounding box center [90, 318] width 11 height 4
click at [12, 244] on span "Erase all" at bounding box center [11, 265] width 11 height 5
click at [275, 244] on icon at bounding box center [273, 314] width 6 height 6
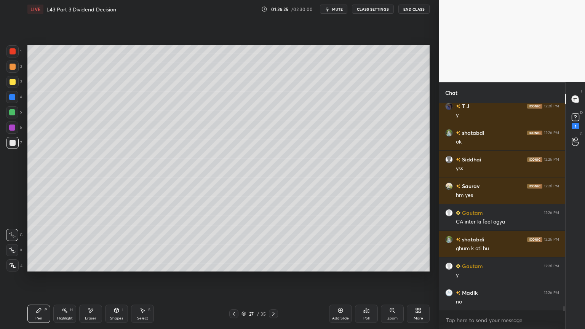
scroll to position [9643, 0]
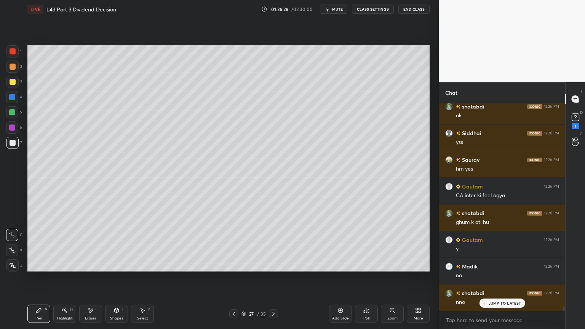
click at [365, 244] on icon at bounding box center [366, 310] width 6 height 6
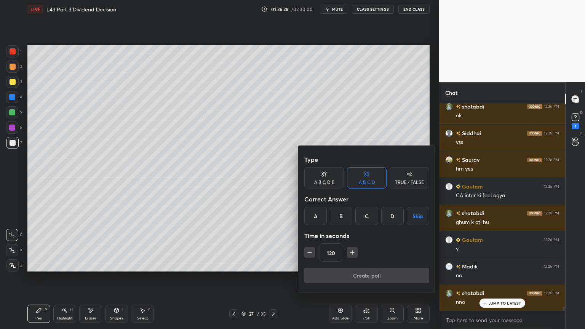
scroll to position [9670, 0]
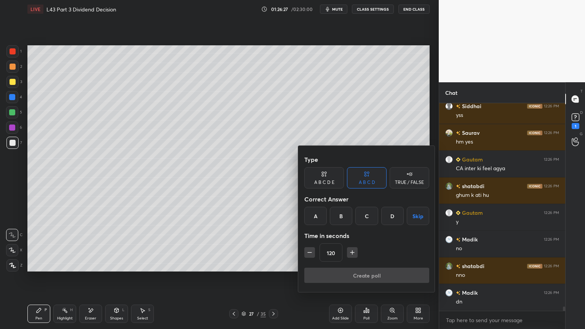
click at [367, 219] on div "C" at bounding box center [366, 216] width 22 height 18
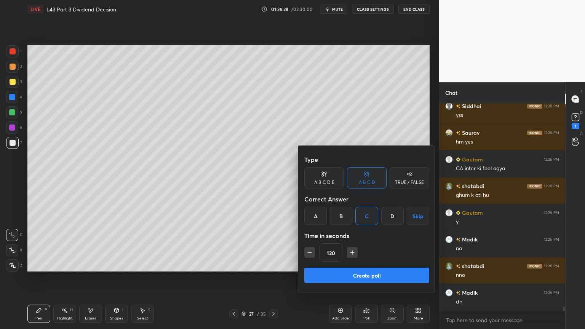
click at [352, 244] on icon "button" at bounding box center [352, 253] width 8 height 8
click at [353, 244] on icon "button" at bounding box center [352, 253] width 8 height 8
click at [355, 244] on button "button" at bounding box center [352, 252] width 11 height 11
click at [354, 244] on button "button" at bounding box center [352, 252] width 11 height 11
click at [355, 244] on button "button" at bounding box center [352, 252] width 11 height 11
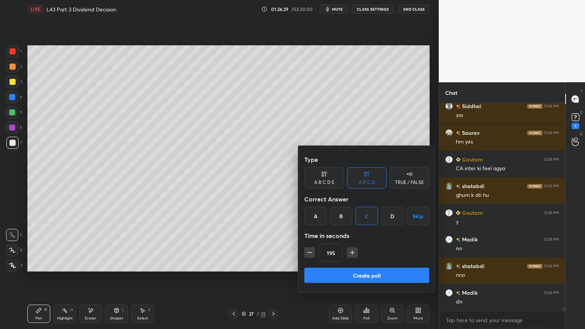
click at [354, 244] on button "button" at bounding box center [352, 252] width 11 height 11
click at [355, 244] on icon "button" at bounding box center [352, 253] width 8 height 8
click at [353, 244] on icon "button" at bounding box center [352, 253] width 8 height 8
click at [351, 244] on icon "button" at bounding box center [352, 253] width 8 height 8
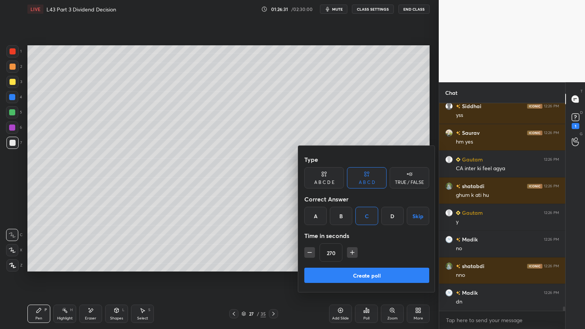
click at [349, 244] on icon "button" at bounding box center [352, 253] width 8 height 8
click at [353, 244] on icon "button" at bounding box center [352, 253] width 8 height 8
type input "300"
click at [389, 244] on button "Create poll" at bounding box center [366, 275] width 125 height 15
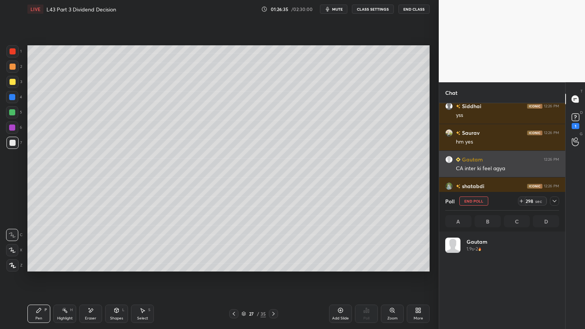
scroll to position [89, 112]
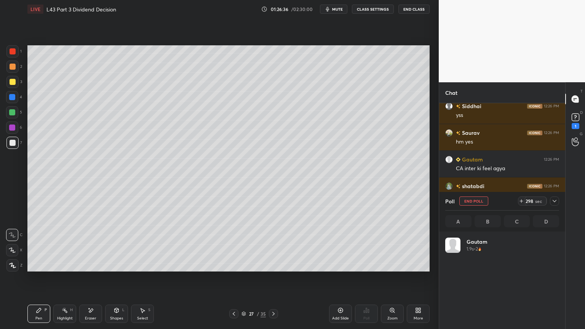
click at [340, 9] on span "mute" at bounding box center [337, 8] width 11 height 5
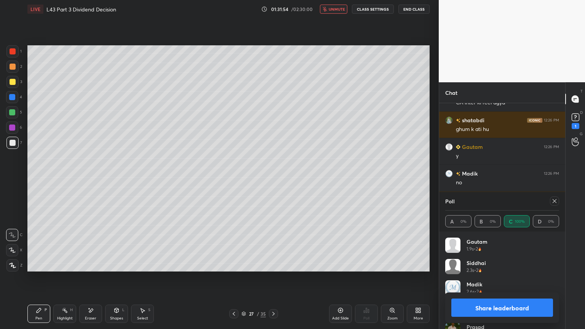
scroll to position [9763, 0]
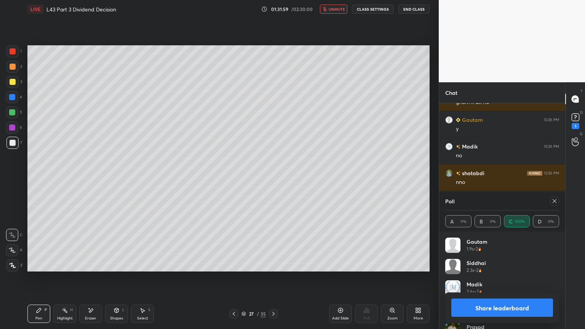
click at [481, 244] on button "Share leaderboard" at bounding box center [502, 308] width 102 height 18
type textarea "x"
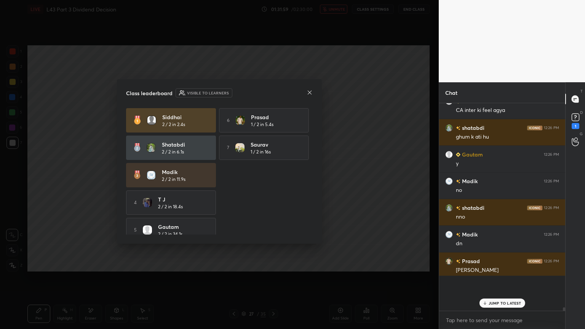
scroll to position [205, 124]
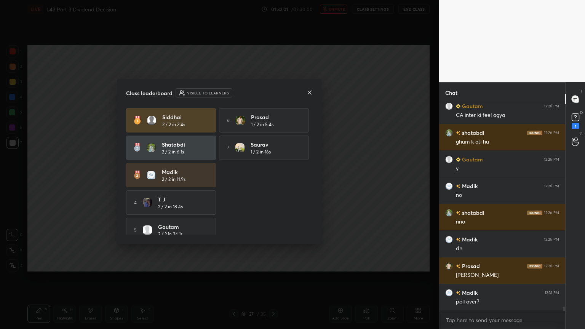
click at [308, 91] on icon at bounding box center [310, 92] width 6 height 6
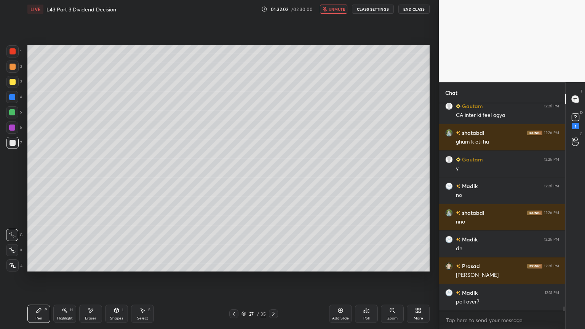
click at [330, 12] on button "unmute" at bounding box center [333, 9] width 27 height 9
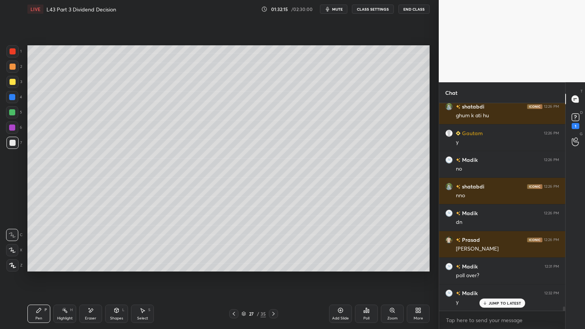
scroll to position [9777, 0]
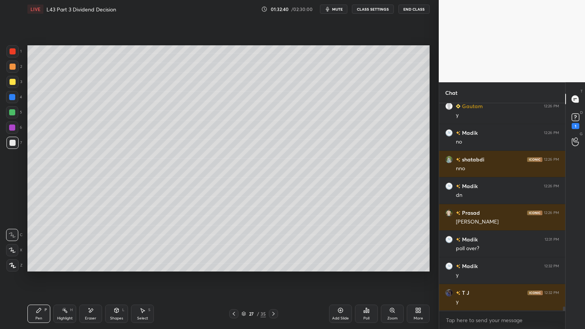
click at [245, 244] on icon at bounding box center [244, 314] width 4 height 1
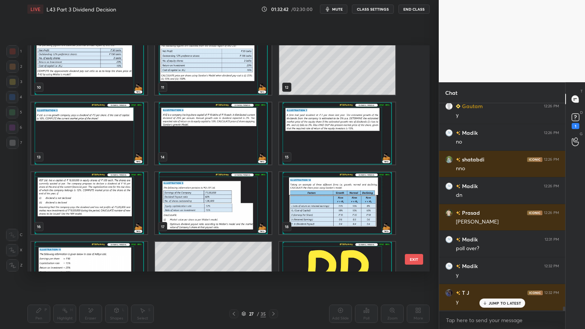
scroll to position [9803, 0]
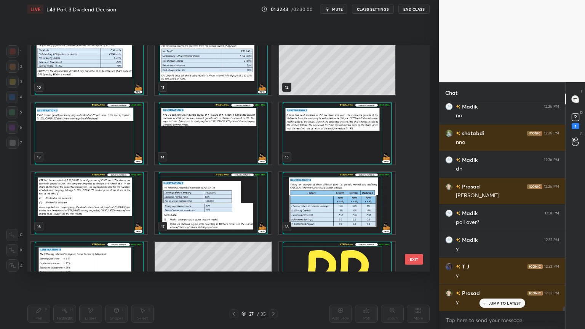
click at [331, 206] on img "grid" at bounding box center [337, 203] width 116 height 62
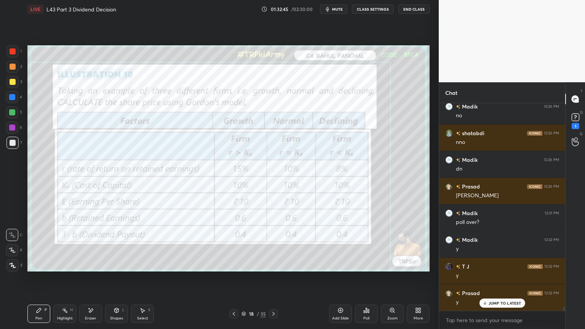
click at [274, 244] on icon at bounding box center [273, 314] width 6 height 6
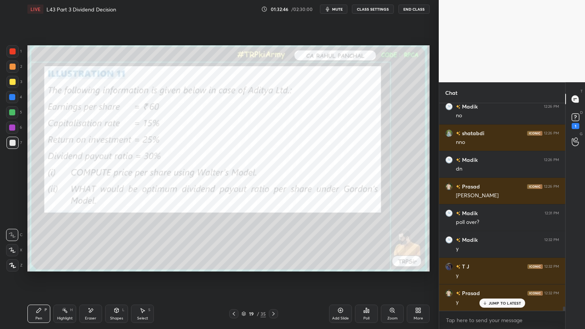
click at [230, 244] on div at bounding box center [233, 313] width 9 height 9
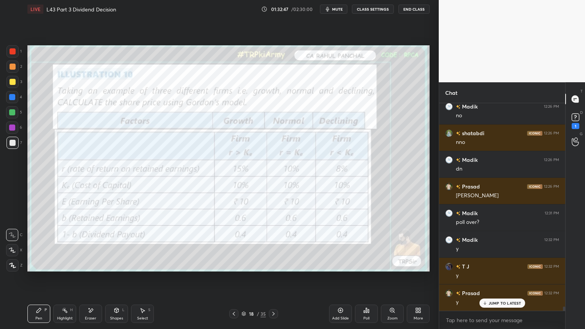
click at [335, 244] on div "Add Slide" at bounding box center [340, 314] width 23 height 18
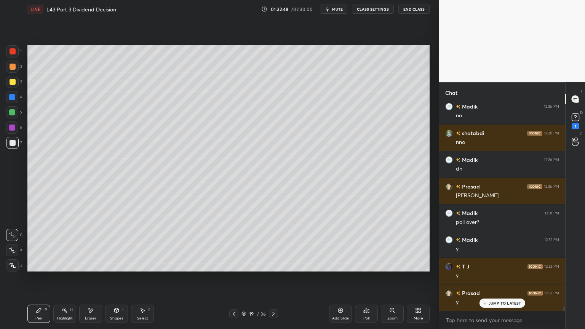
click at [12, 103] on div at bounding box center [12, 97] width 12 height 12
click at [119, 244] on div "Shapes L" at bounding box center [116, 314] width 23 height 18
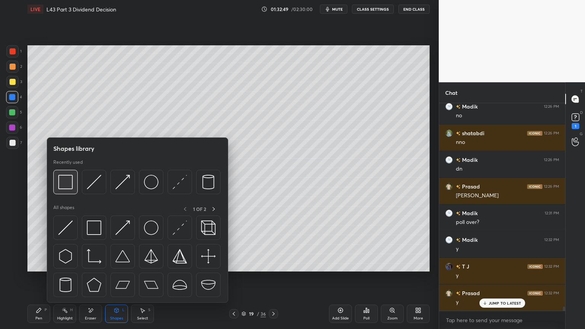
click at [64, 177] on img at bounding box center [65, 182] width 14 height 14
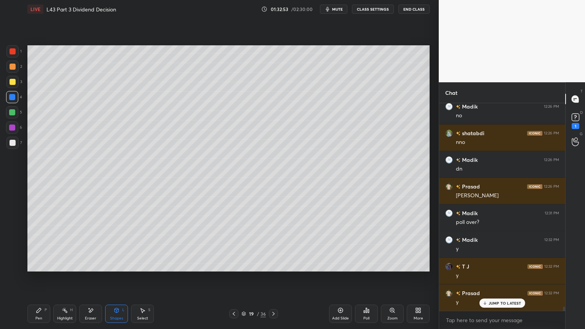
click at [50, 244] on div "Pen P Highlight H Eraser Shapes L Select S" at bounding box center [102, 314] width 151 height 18
click at [42, 244] on icon at bounding box center [39, 310] width 6 height 6
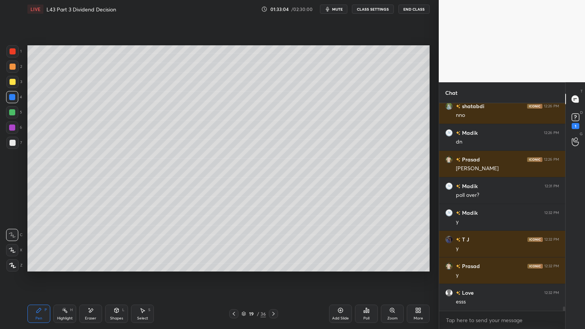
click at [12, 81] on div at bounding box center [13, 82] width 6 height 6
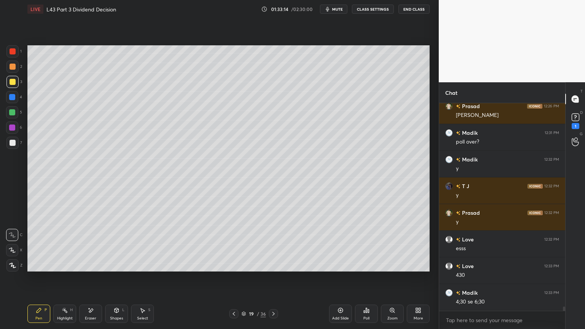
scroll to position [9910, 0]
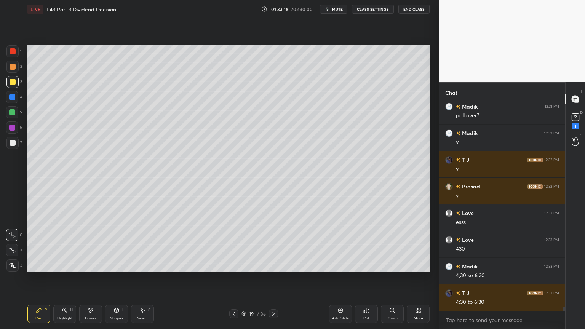
click at [143, 244] on div "Select S" at bounding box center [142, 314] width 23 height 18
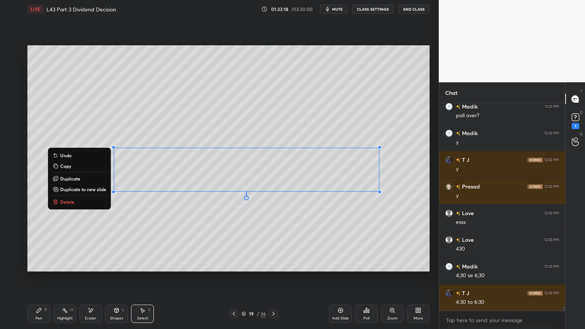
click at [74, 204] on button "Delete" at bounding box center [79, 201] width 57 height 9
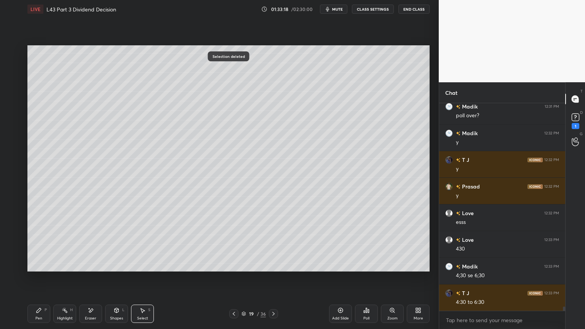
scroll to position [9937, 0]
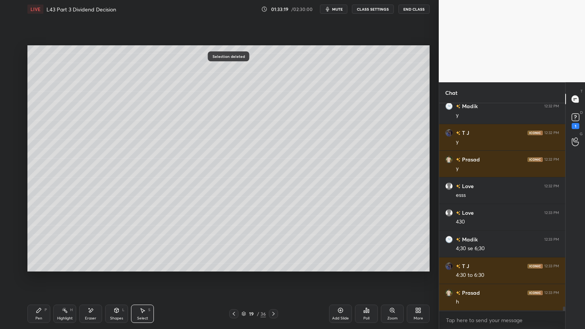
click at [32, 244] on div "Pen P" at bounding box center [38, 314] width 23 height 18
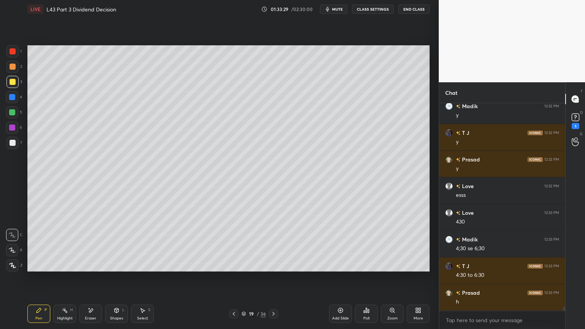
click at [233, 244] on icon at bounding box center [234, 314] width 2 height 4
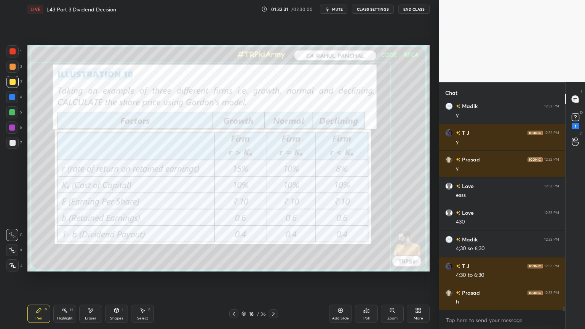
click at [272, 244] on icon at bounding box center [273, 314] width 2 height 4
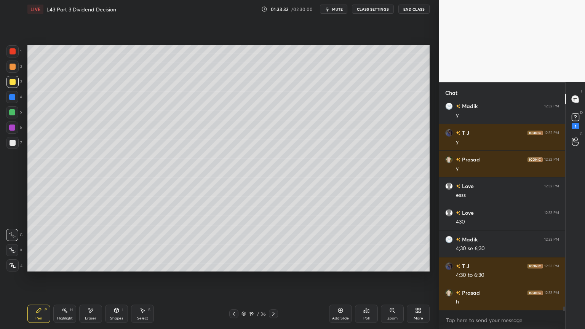
click at [10, 244] on icon at bounding box center [12, 250] width 7 height 5
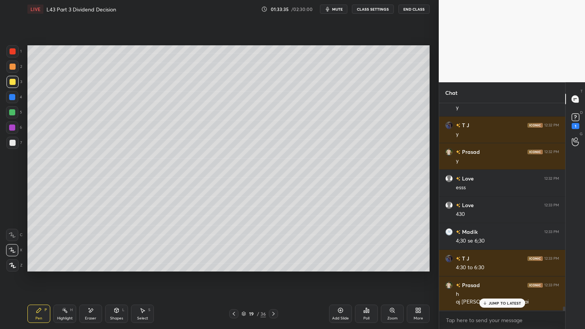
scroll to position [9971, 0]
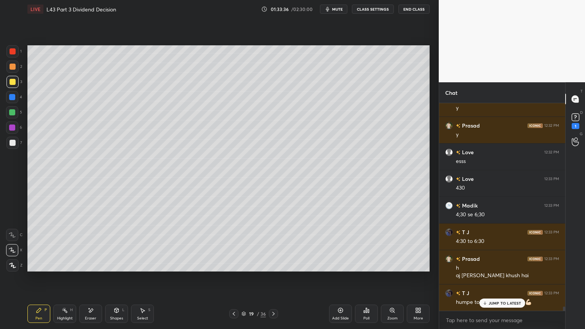
click at [16, 53] on div at bounding box center [12, 51] width 12 height 12
click at [131, 244] on div "Select S" at bounding box center [142, 314] width 23 height 18
click at [117, 244] on icon at bounding box center [117, 310] width 4 height 5
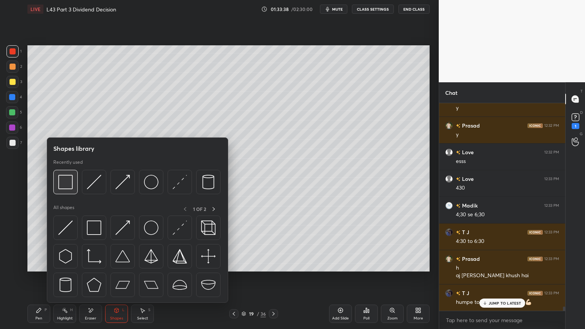
click at [64, 185] on img at bounding box center [65, 182] width 14 height 14
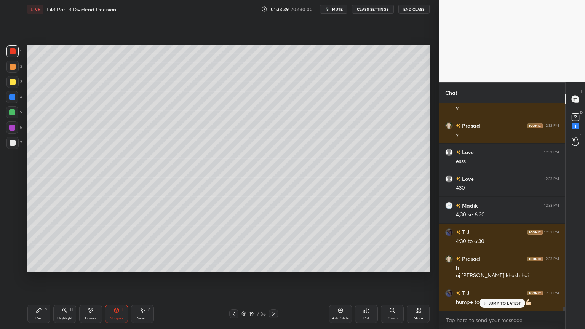
click at [11, 152] on div "1 2 3 4 5 6 7 C X Z E E Erase all H H" at bounding box center [12, 158] width 24 height 226
click at [12, 145] on div at bounding box center [13, 143] width 6 height 6
click at [36, 244] on div "Pen P" at bounding box center [38, 314] width 23 height 18
click at [235, 244] on icon at bounding box center [234, 314] width 6 height 6
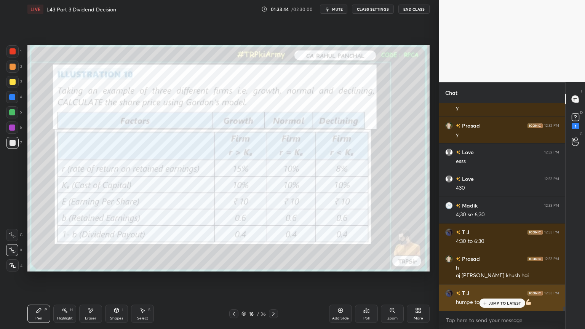
click at [484, 244] on div "T J 12:33 PM humpe toh Audit hai hi nooo💪🏻" at bounding box center [502, 297] width 126 height 26
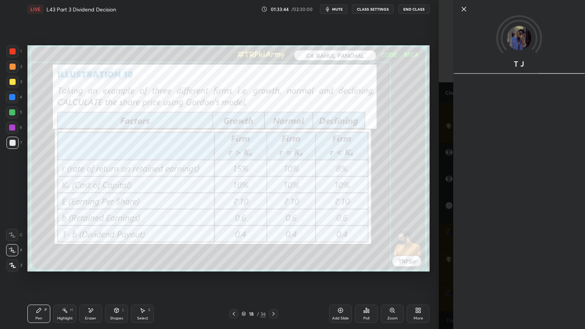
click at [442, 244] on div "T J" at bounding box center [512, 164] width 146 height 329
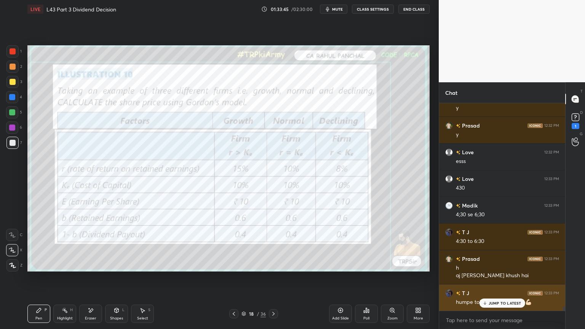
click at [485, 244] on icon at bounding box center [485, 303] width 2 height 1
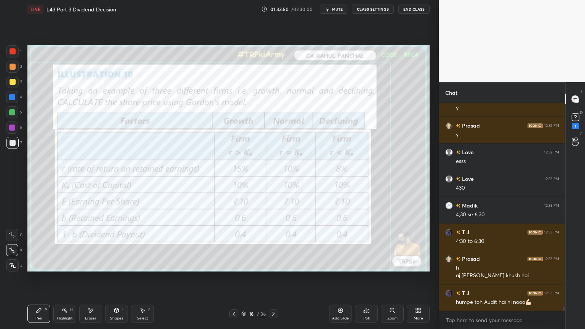
scroll to position [10004, 0]
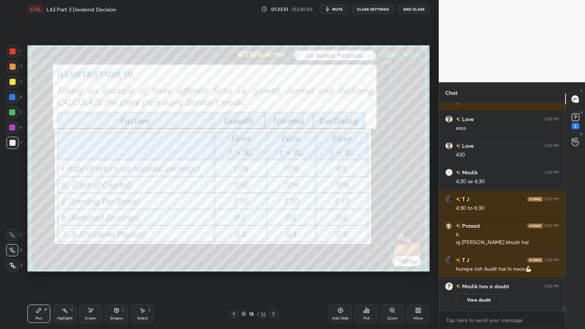
click at [41, 244] on icon at bounding box center [39, 310] width 6 height 6
click at [15, 61] on div "2" at bounding box center [14, 67] width 16 height 12
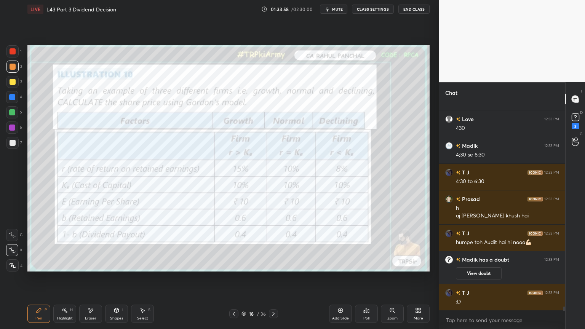
click at [13, 240] on div at bounding box center [12, 235] width 12 height 12
click at [120, 244] on div "Shapes L" at bounding box center [116, 314] width 23 height 18
click at [50, 244] on div "Pen P Highlight H Eraser Shapes L Select S" at bounding box center [102, 314] width 151 height 18
click at [37, 244] on icon at bounding box center [39, 310] width 6 height 6
click at [10, 238] on div at bounding box center [12, 235] width 12 height 12
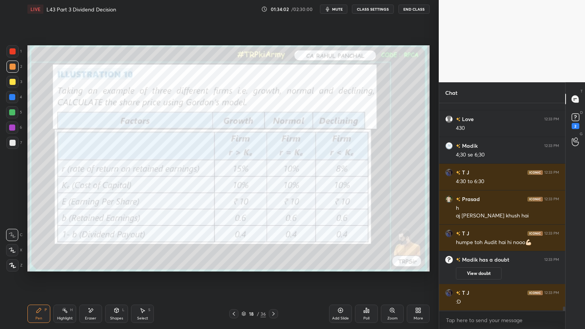
click at [114, 244] on icon at bounding box center [116, 310] width 6 height 6
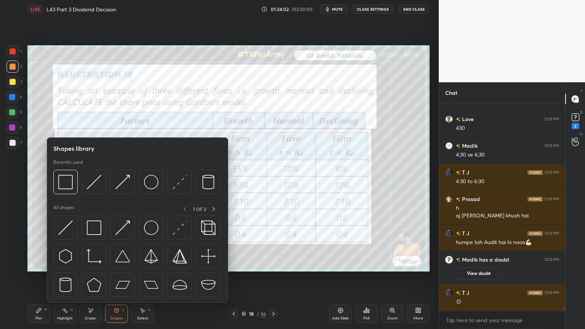
click at [72, 196] on div at bounding box center [136, 184] width 167 height 29
click at [69, 172] on div at bounding box center [65, 182] width 24 height 24
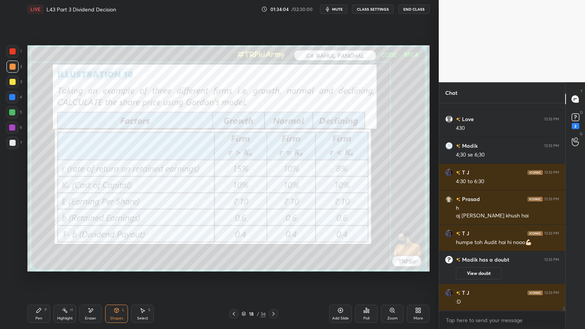
click at [16, 50] on div at bounding box center [12, 51] width 12 height 12
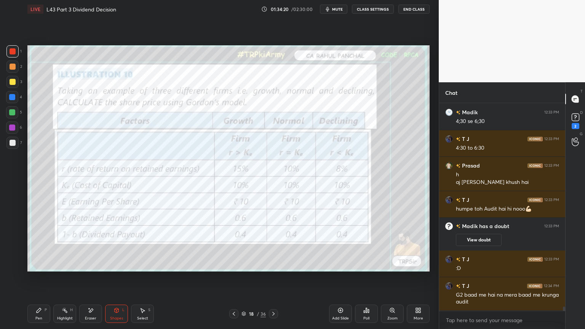
click at [36, 244] on div "Pen P" at bounding box center [38, 314] width 23 height 18
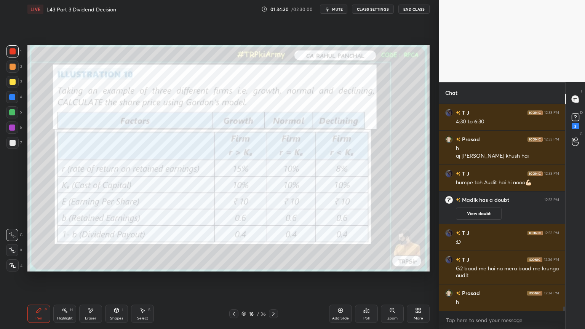
click at [65, 244] on div "Highlight H" at bounding box center [64, 314] width 23 height 18
click at [90, 244] on div "Eraser" at bounding box center [90, 318] width 11 height 4
click at [11, 244] on span "Erase all" at bounding box center [11, 265] width 11 height 5
click at [30, 244] on div "Pen P Highlight H Eraser Shapes L Select S 18 / 36 Add Slide Poll Zoom More" at bounding box center [228, 314] width 402 height 30
click at [13, 49] on div at bounding box center [13, 51] width 6 height 6
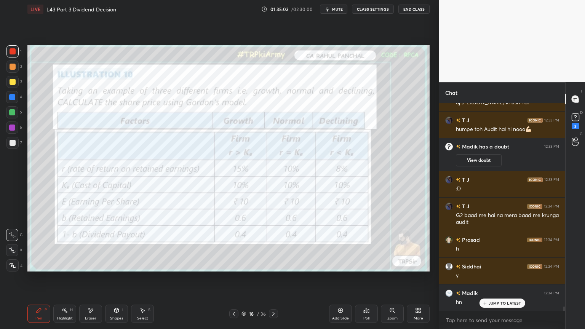
scroll to position [9779, 0]
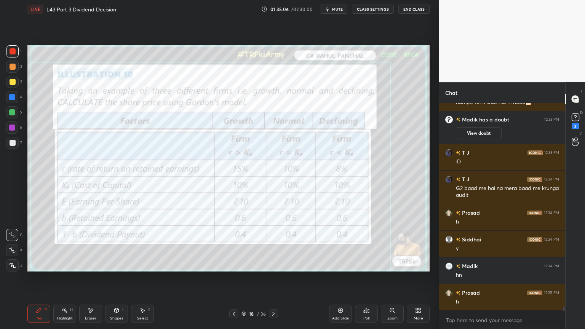
click at [91, 244] on div "Eraser" at bounding box center [90, 314] width 23 height 18
click at [16, 244] on div "Erase all" at bounding box center [12, 265] width 12 height 12
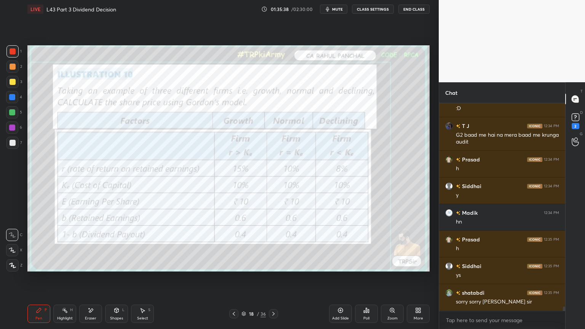
scroll to position [9840, 0]
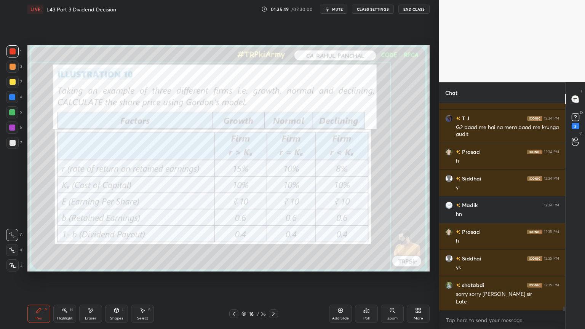
click at [91, 244] on icon at bounding box center [91, 310] width 4 height 4
click at [11, 244] on span "Erase all" at bounding box center [11, 265] width 11 height 5
click at [276, 244] on icon at bounding box center [273, 314] width 6 height 6
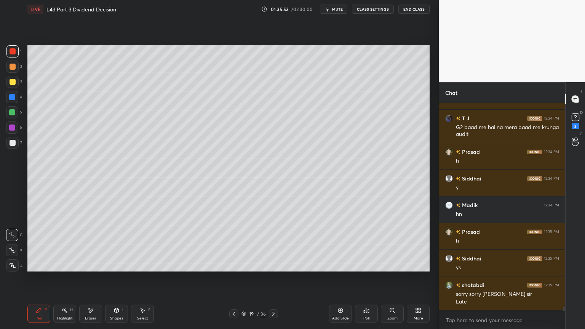
click at [13, 84] on div at bounding box center [13, 82] width 6 height 6
click at [34, 244] on div "Pen P" at bounding box center [38, 314] width 23 height 18
click at [117, 244] on icon at bounding box center [117, 310] width 4 height 5
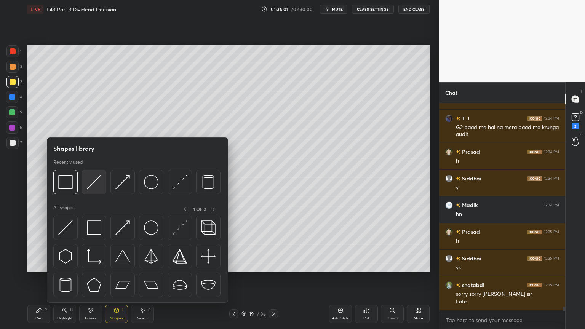
click at [96, 187] on img at bounding box center [94, 182] width 14 height 14
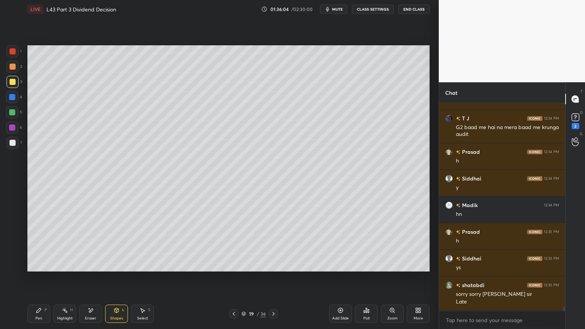
click at [32, 244] on div "Pen P" at bounding box center [38, 314] width 23 height 18
click at [141, 244] on div "Select S" at bounding box center [142, 314] width 23 height 18
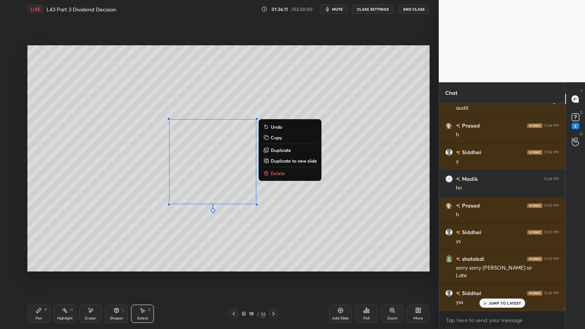
click at [272, 173] on p "Delete" at bounding box center [278, 173] width 14 height 6
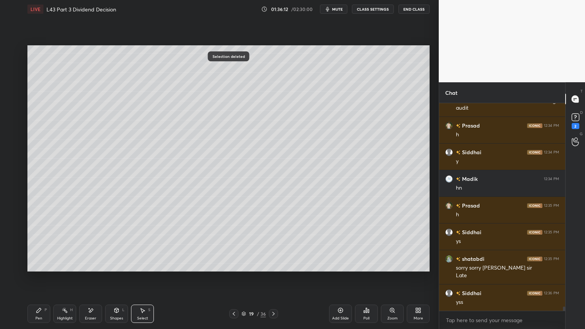
scroll to position [9893, 0]
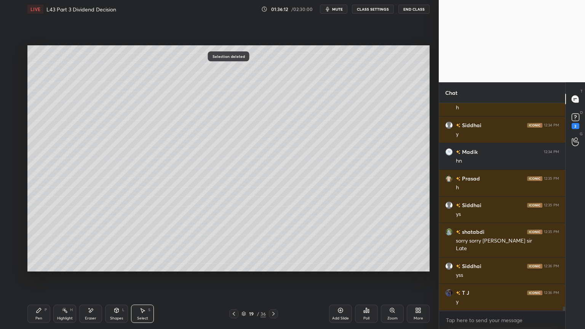
click at [42, 244] on div "Pen" at bounding box center [38, 318] width 7 height 4
click at [233, 244] on icon at bounding box center [234, 314] width 6 height 6
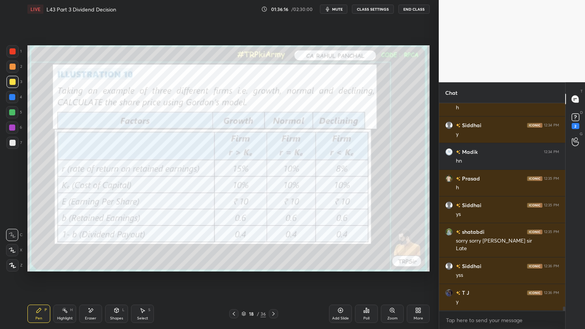
click at [274, 244] on icon at bounding box center [273, 314] width 6 height 6
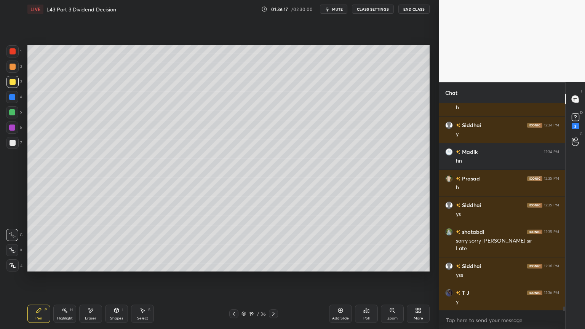
scroll to position [9919, 0]
click at [6, 145] on div at bounding box center [12, 143] width 12 height 12
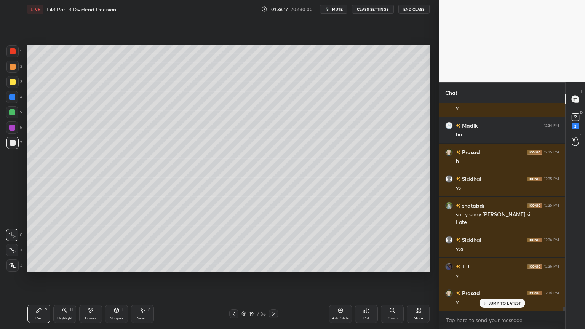
click at [10, 116] on div at bounding box center [12, 112] width 12 height 12
click at [34, 244] on div "Pen P" at bounding box center [38, 314] width 23 height 18
click at [12, 148] on div at bounding box center [12, 143] width 12 height 12
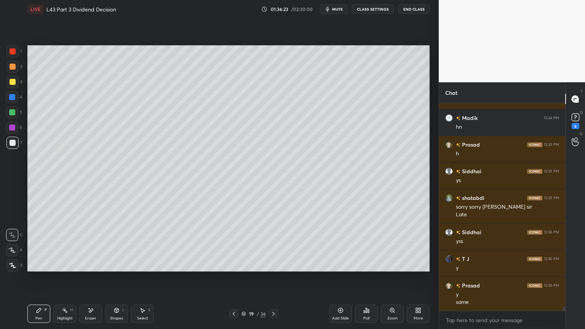
click at [12, 101] on div at bounding box center [12, 97] width 12 height 12
click at [117, 244] on icon at bounding box center [116, 310] width 6 height 6
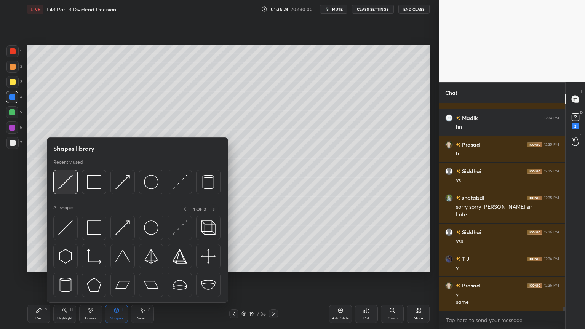
click at [70, 182] on img at bounding box center [65, 182] width 14 height 14
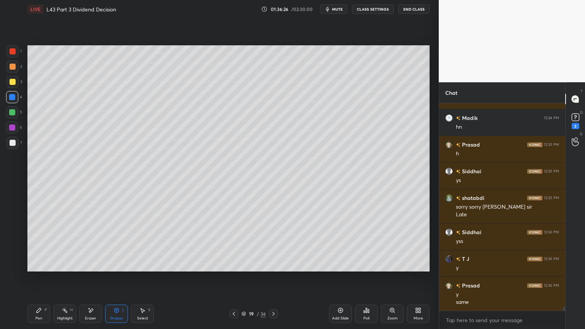
click at [43, 244] on div "Pen P" at bounding box center [38, 314] width 23 height 18
click at [141, 244] on icon at bounding box center [142, 310] width 6 height 6
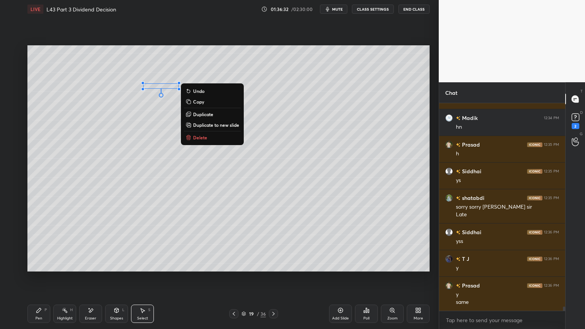
click at [128, 204] on div "0 ° Undo Copy Duplicate Duplicate to new slide Delete" at bounding box center [228, 158] width 402 height 226
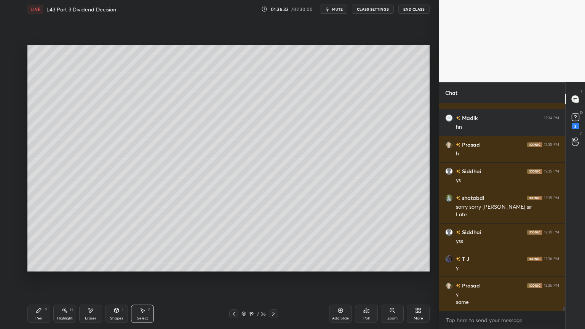
click at [116, 244] on icon at bounding box center [117, 309] width 4 height 1
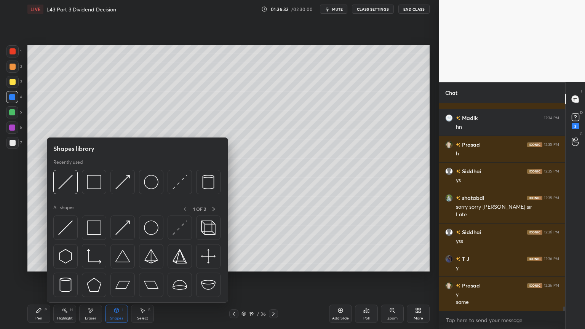
click at [90, 244] on icon at bounding box center [91, 310] width 4 height 4
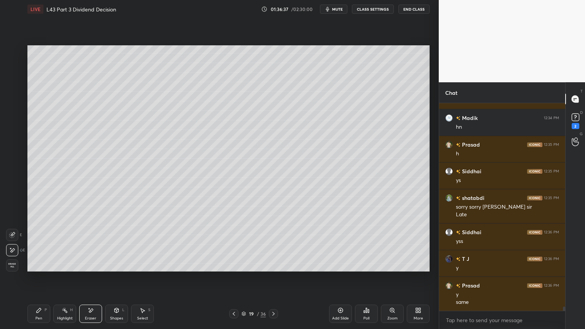
click at [43, 244] on div "Pen P Highlight H Eraser Shapes L Select S 19 / 36 Add Slide Poll Zoom More" at bounding box center [228, 314] width 402 height 30
click at [43, 244] on div "Pen P" at bounding box center [38, 314] width 23 height 18
click at [109, 244] on div "Shapes L" at bounding box center [116, 314] width 23 height 18
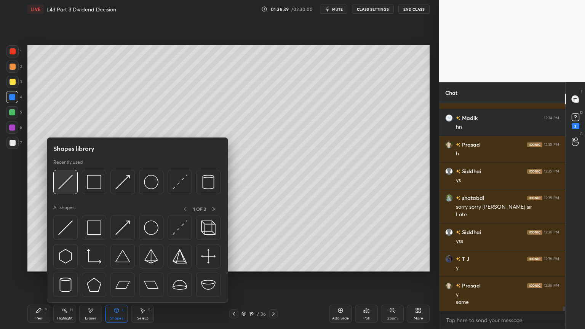
click at [67, 183] on img at bounding box center [65, 182] width 14 height 14
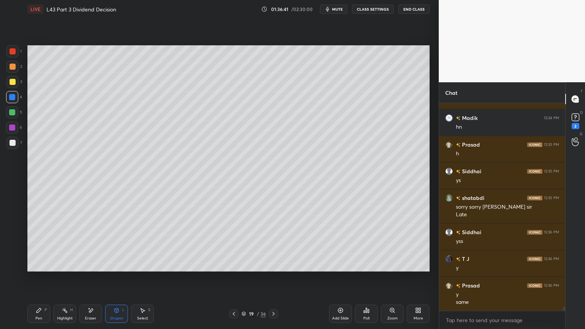
click at [36, 244] on icon at bounding box center [39, 310] width 6 height 6
click at [45, 244] on div "P" at bounding box center [46, 310] width 2 height 4
click at [10, 145] on div at bounding box center [13, 143] width 6 height 6
click at [10, 83] on div at bounding box center [13, 82] width 6 height 6
click at [13, 146] on div at bounding box center [12, 143] width 12 height 12
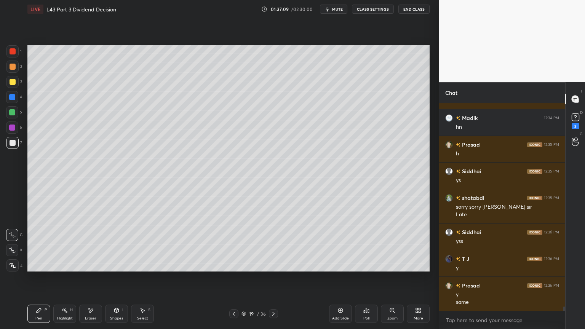
click at [230, 244] on div at bounding box center [233, 313] width 9 height 9
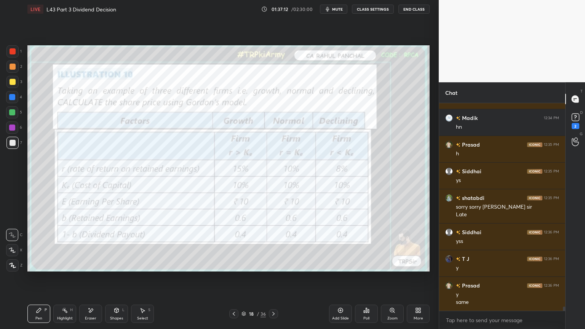
click at [276, 244] on div at bounding box center [273, 313] width 9 height 9
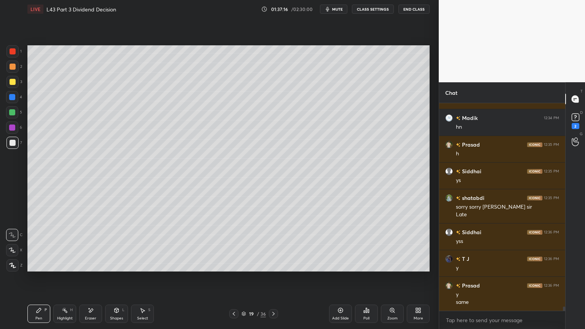
click at [93, 244] on icon at bounding box center [91, 310] width 6 height 6
click at [38, 244] on icon at bounding box center [39, 310] width 6 height 6
click at [10, 146] on div at bounding box center [12, 143] width 12 height 12
click at [13, 69] on div at bounding box center [13, 67] width 6 height 6
click at [117, 244] on icon at bounding box center [117, 310] width 4 height 5
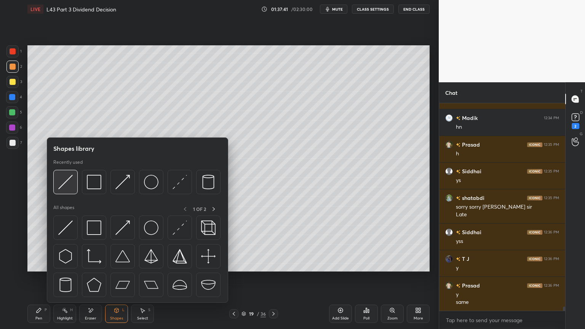
click at [70, 174] on div at bounding box center [65, 182] width 24 height 24
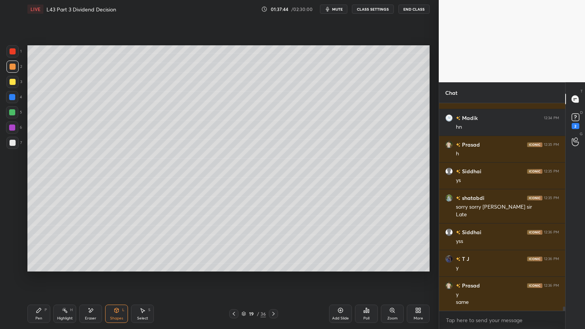
click at [19, 143] on div "7" at bounding box center [14, 143] width 16 height 12
click at [34, 244] on div "Pen P" at bounding box center [38, 314] width 23 height 18
click at [14, 55] on div at bounding box center [12, 51] width 12 height 12
click at [17, 146] on div at bounding box center [12, 143] width 12 height 12
click at [116, 244] on icon at bounding box center [117, 310] width 4 height 5
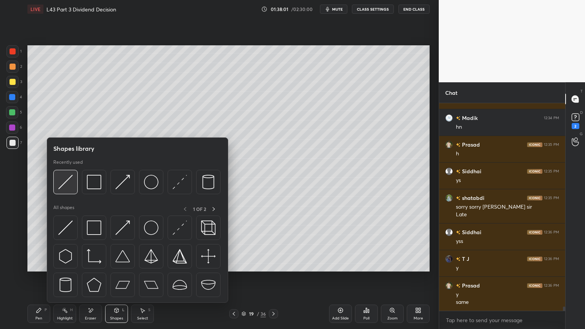
click at [66, 184] on img at bounding box center [65, 182] width 14 height 14
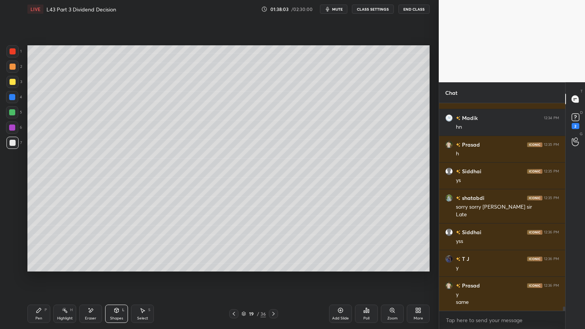
click at [37, 244] on icon at bounding box center [39, 310] width 6 height 6
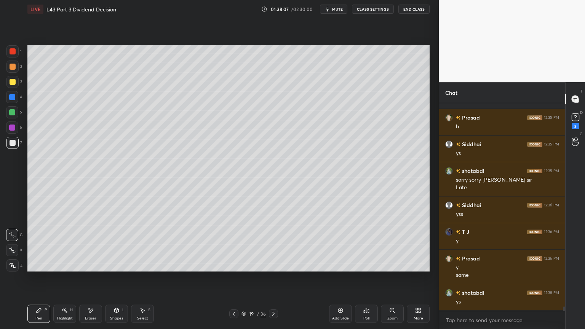
scroll to position [9980, 0]
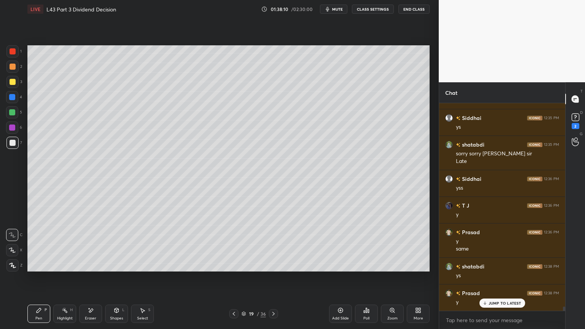
click at [232, 244] on icon at bounding box center [234, 314] width 6 height 6
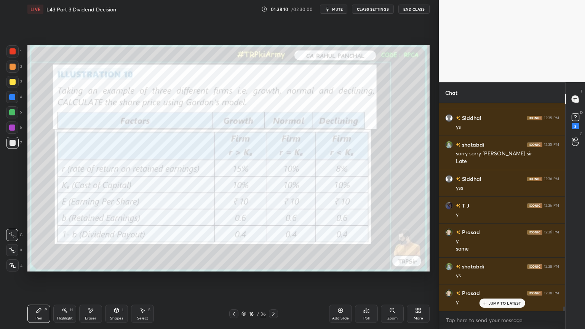
scroll to position [10007, 0]
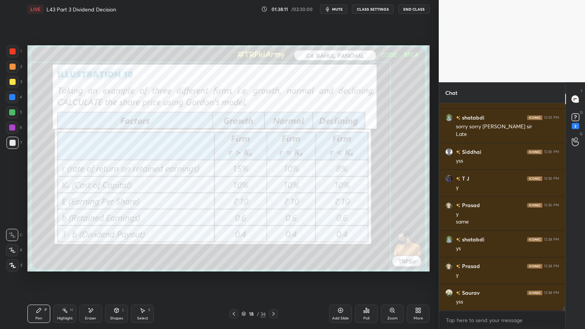
click at [11, 58] on div "1" at bounding box center [13, 52] width 15 height 15
click at [278, 244] on div "18 / 36" at bounding box center [253, 313] width 151 height 9
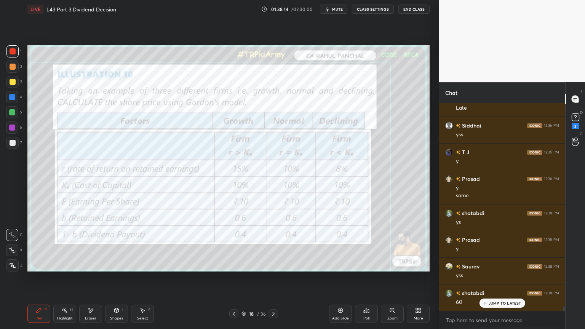
click at [11, 143] on div at bounding box center [13, 143] width 6 height 6
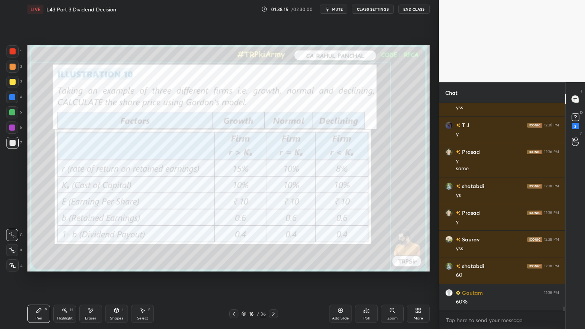
click at [274, 244] on icon at bounding box center [273, 314] width 6 height 6
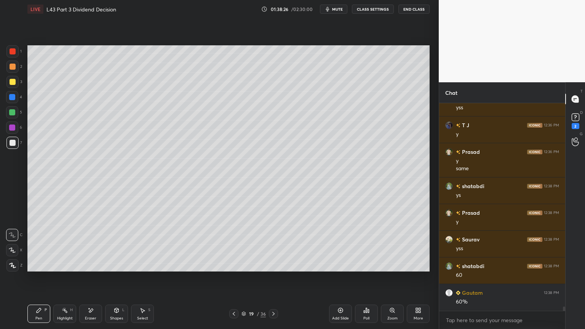
click at [144, 244] on div "Select S" at bounding box center [142, 314] width 23 height 18
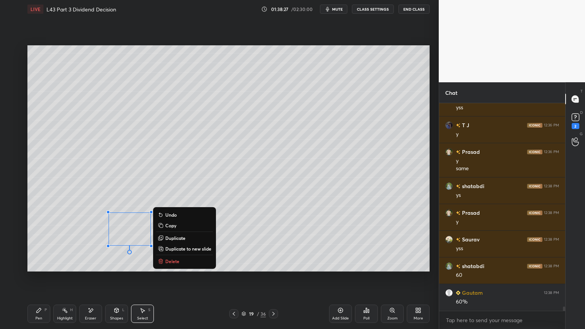
click at [180, 244] on button "Delete" at bounding box center [184, 261] width 57 height 9
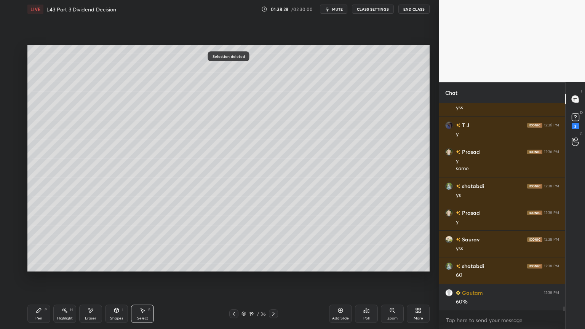
click at [41, 244] on icon at bounding box center [39, 310] width 6 height 6
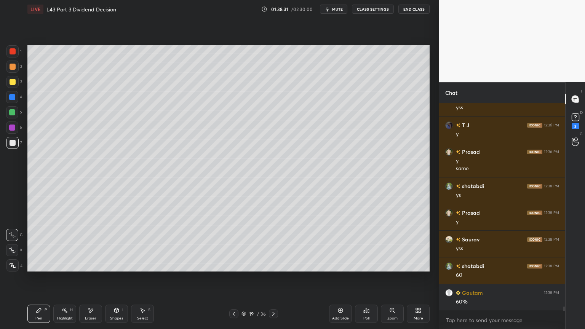
click at [232, 244] on icon at bounding box center [234, 314] width 6 height 6
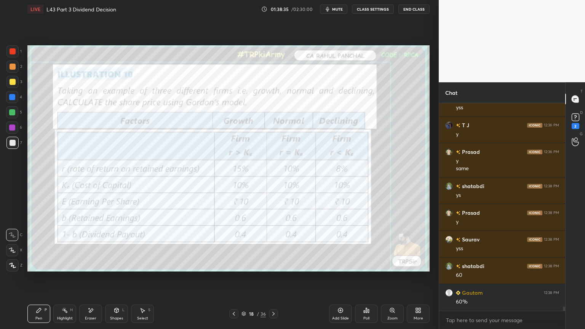
scroll to position [10087, 0]
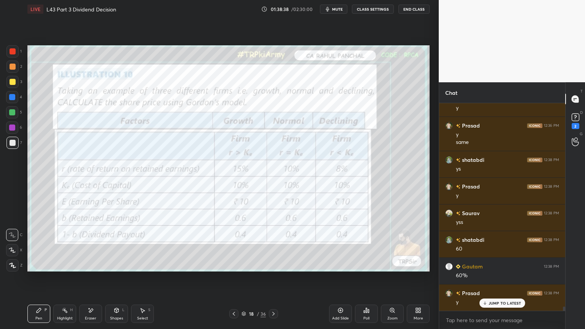
click at [274, 244] on icon at bounding box center [273, 314] width 6 height 6
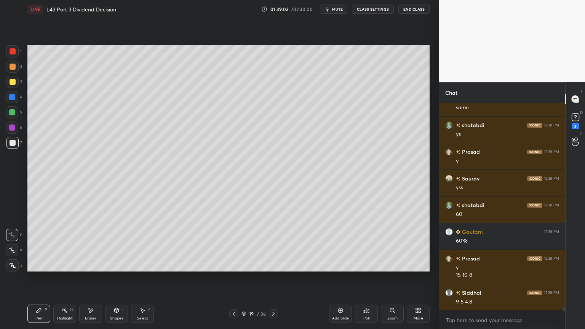
scroll to position [10148, 0]
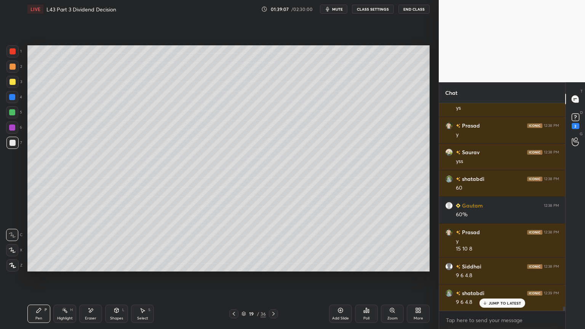
click at [13, 82] on div at bounding box center [13, 82] width 6 height 6
click at [235, 244] on icon at bounding box center [234, 314] width 6 height 6
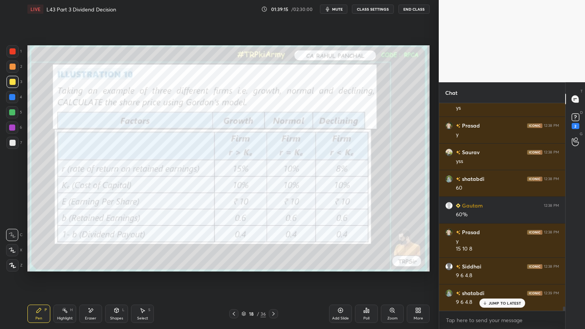
click at [273, 244] on icon at bounding box center [273, 314] width 6 height 6
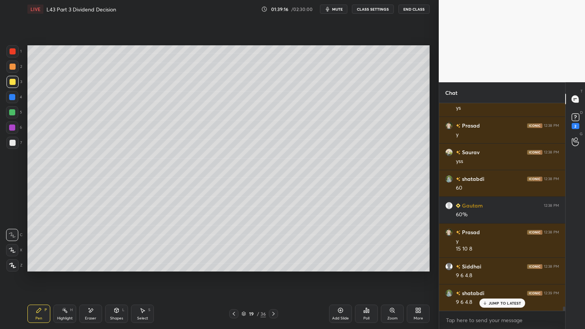
scroll to position [10155, 0]
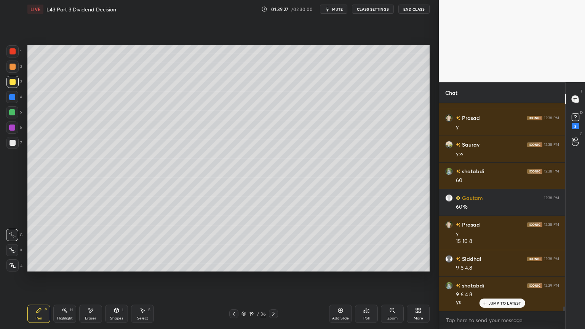
click at [118, 244] on icon at bounding box center [116, 310] width 6 height 6
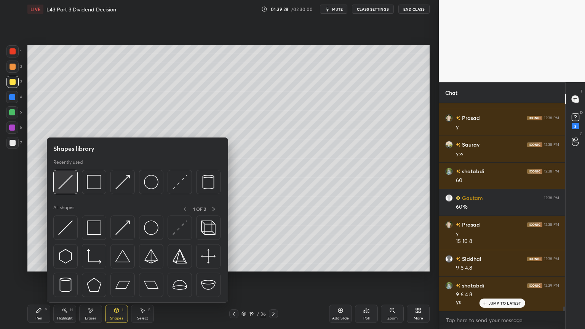
click at [63, 188] on img at bounding box center [65, 182] width 14 height 14
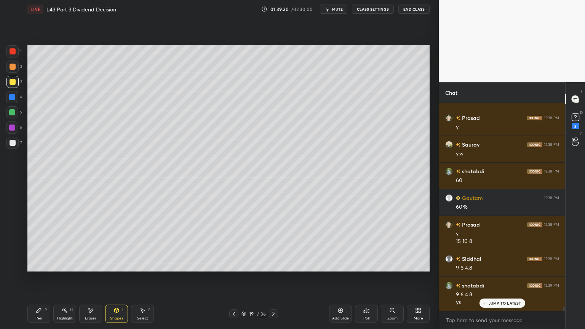
click at [10, 66] on div at bounding box center [13, 67] width 6 height 6
click at [35, 244] on div "Pen P" at bounding box center [38, 314] width 23 height 18
click at [11, 147] on div at bounding box center [12, 143] width 12 height 12
click at [117, 244] on icon at bounding box center [117, 310] width 4 height 5
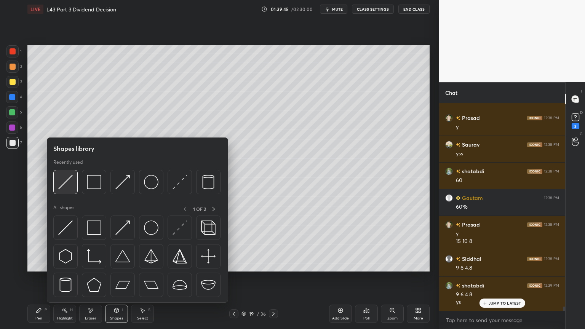
click at [70, 187] on img at bounding box center [65, 182] width 14 height 14
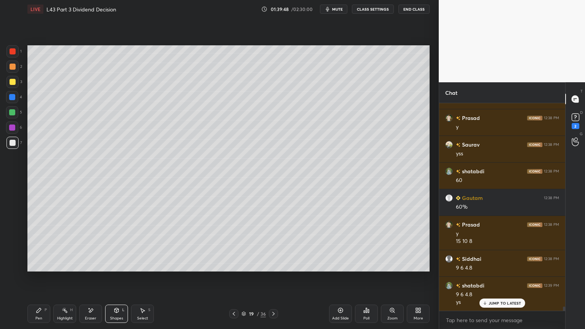
click at [44, 244] on div "Pen P" at bounding box center [38, 314] width 23 height 18
click at [232, 244] on icon at bounding box center [234, 314] width 6 height 6
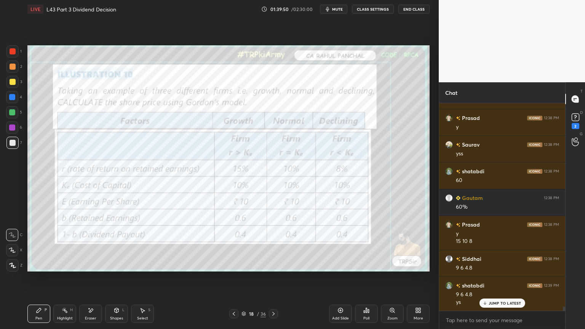
click at [275, 244] on icon at bounding box center [273, 314] width 6 height 6
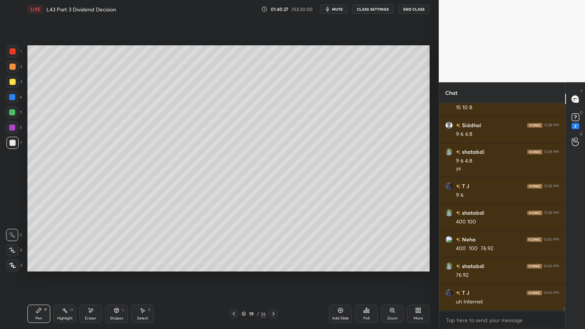
scroll to position [10315, 0]
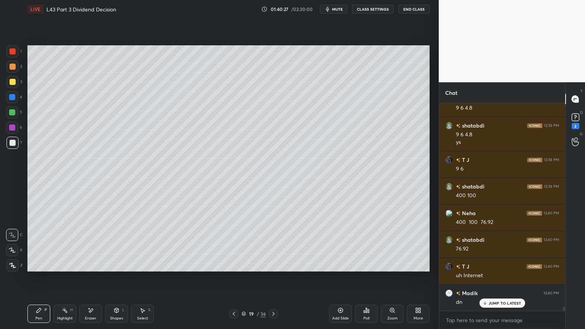
click at [8, 51] on div at bounding box center [12, 51] width 12 height 12
click at [119, 244] on div "Shapes L" at bounding box center [116, 314] width 23 height 18
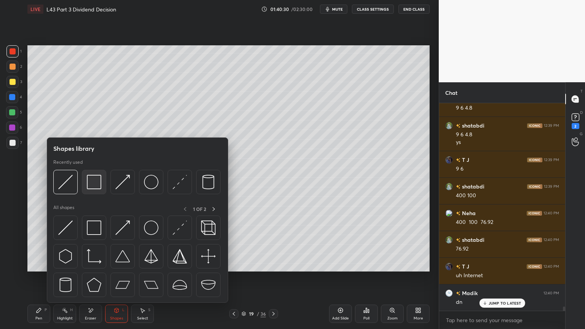
click at [102, 187] on div at bounding box center [94, 182] width 24 height 24
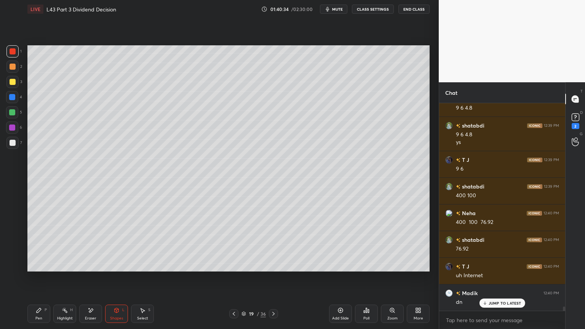
click at [13, 140] on div at bounding box center [13, 143] width 6 height 6
click at [43, 244] on div "Pen P" at bounding box center [38, 314] width 23 height 18
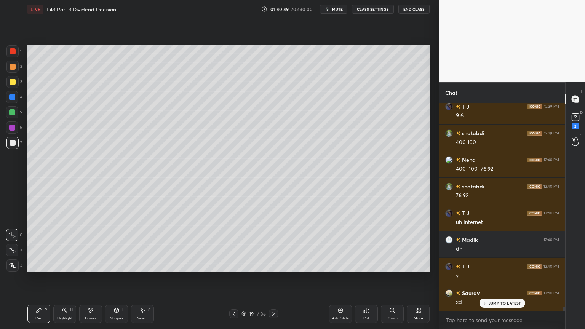
scroll to position [10395, 0]
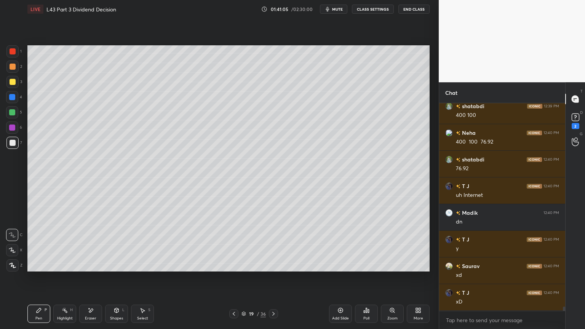
click at [235, 244] on icon at bounding box center [234, 314] width 2 height 4
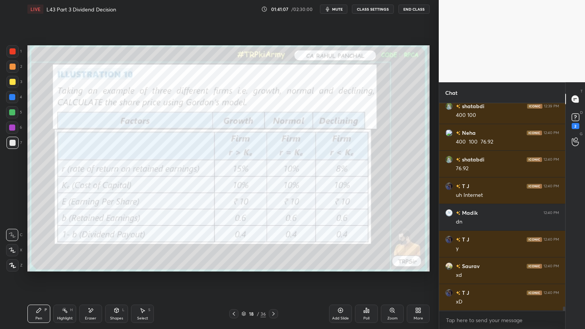
click at [89, 244] on icon at bounding box center [89, 308] width 1 height 1
click at [20, 244] on div "E E Erase all" at bounding box center [15, 249] width 19 height 46
click at [8, 244] on div "Erase all" at bounding box center [12, 265] width 12 height 12
click at [29, 244] on div "Pen P" at bounding box center [38, 314] width 23 height 18
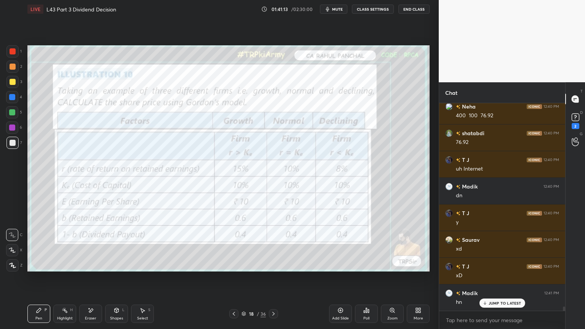
click at [273, 244] on icon at bounding box center [273, 314] width 2 height 4
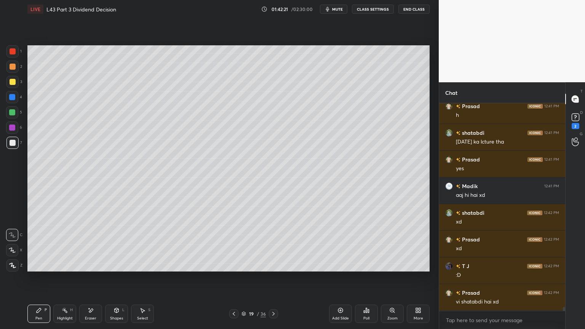
scroll to position [10909, 0]
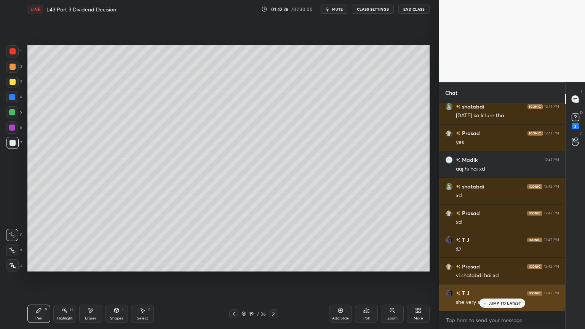
click at [487, 244] on icon at bounding box center [484, 303] width 5 height 5
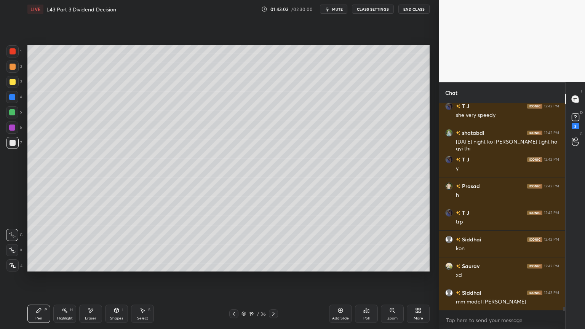
scroll to position [11122, 0]
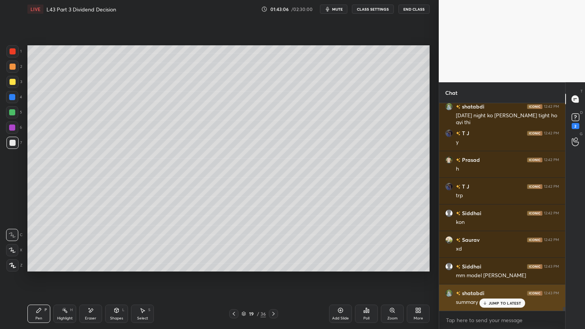
click at [489, 244] on p "JUMP TO LATEST" at bounding box center [505, 303] width 33 height 5
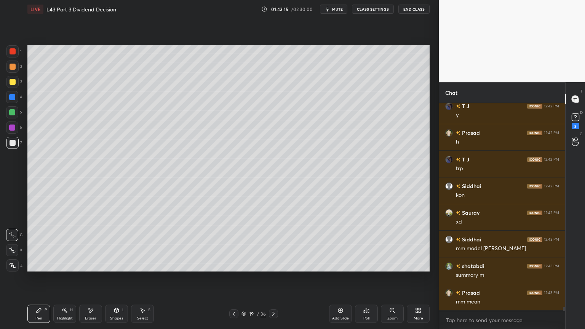
click at [338, 244] on icon at bounding box center [340, 310] width 6 height 6
click at [11, 114] on div at bounding box center [12, 112] width 6 height 6
click at [13, 101] on div at bounding box center [12, 97] width 12 height 12
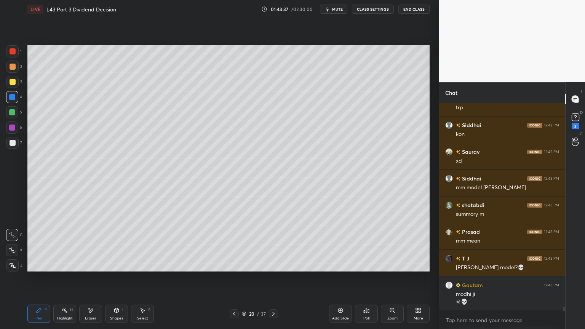
scroll to position [11237, 0]
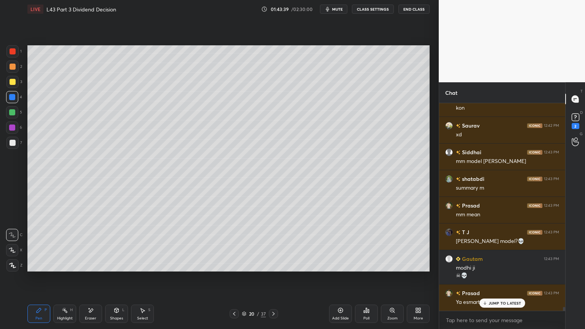
click at [94, 244] on div "Eraser" at bounding box center [90, 314] width 23 height 18
click at [118, 244] on icon at bounding box center [116, 310] width 6 height 6
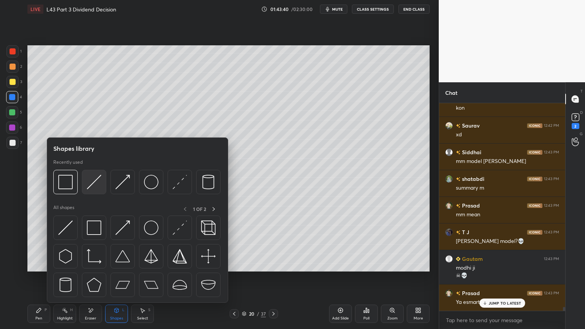
click at [97, 185] on img at bounding box center [94, 182] width 14 height 14
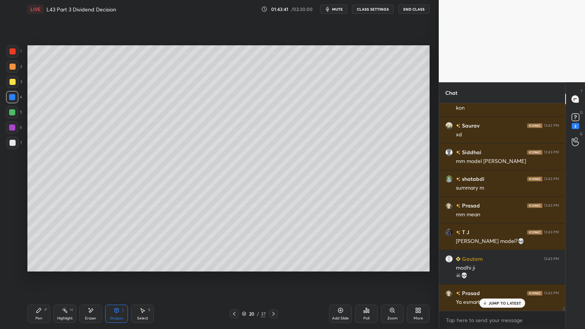
click at [120, 244] on div "Shapes L" at bounding box center [116, 314] width 23 height 18
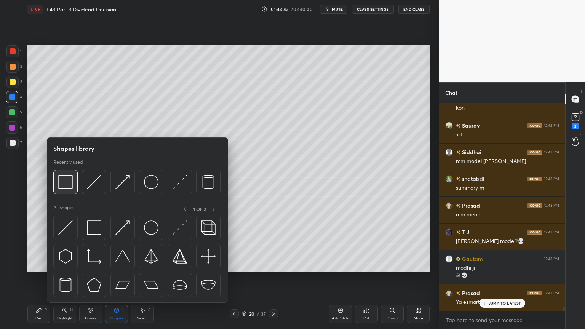
click at [64, 183] on img at bounding box center [65, 182] width 14 height 14
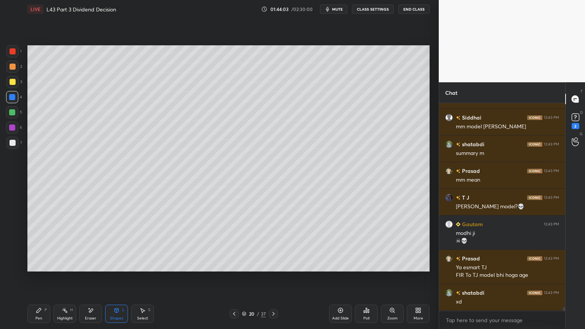
scroll to position [11298, 0]
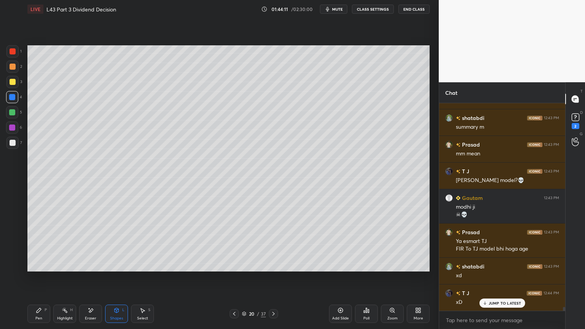
click at [40, 244] on div "Pen P" at bounding box center [38, 314] width 23 height 18
click at [14, 88] on div at bounding box center [12, 82] width 12 height 12
click at [11, 52] on div at bounding box center [13, 51] width 6 height 6
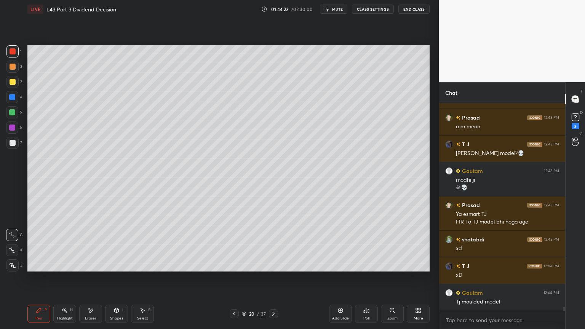
click at [120, 244] on div "Shapes L" at bounding box center [116, 314] width 23 height 18
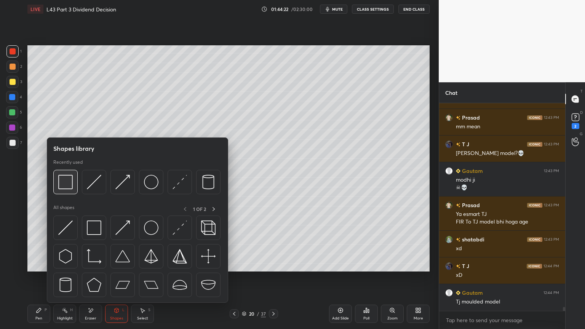
click at [61, 182] on img at bounding box center [65, 182] width 14 height 14
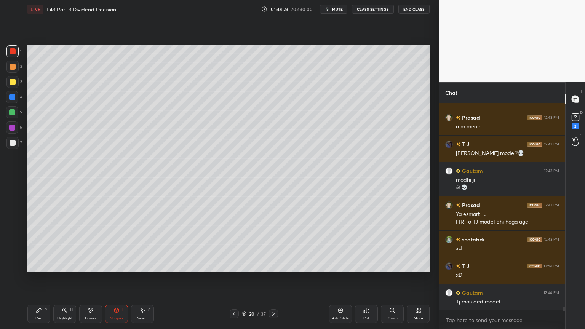
scroll to position [11358, 0]
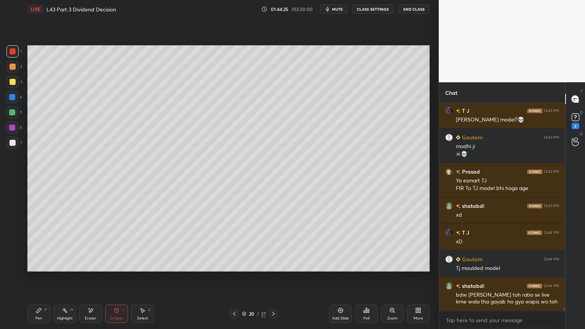
click at [8, 144] on div at bounding box center [12, 143] width 12 height 12
click at [38, 244] on div "Pen P" at bounding box center [38, 314] width 23 height 18
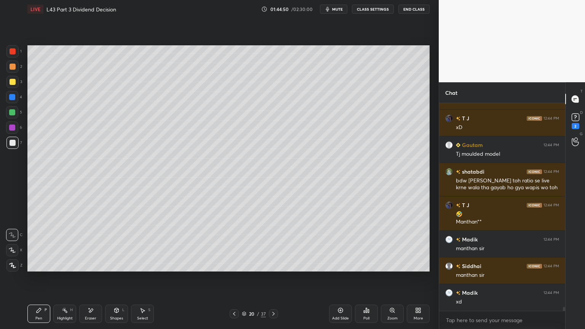
scroll to position [11499, 0]
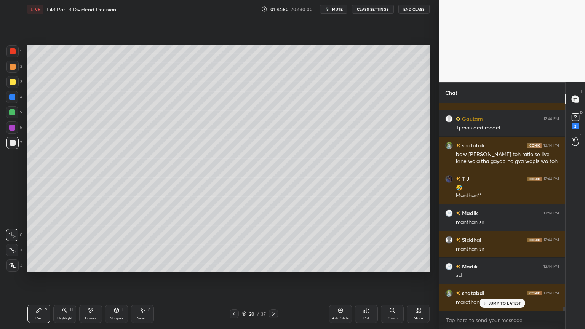
click at [45, 244] on div "Pen P" at bounding box center [38, 314] width 23 height 18
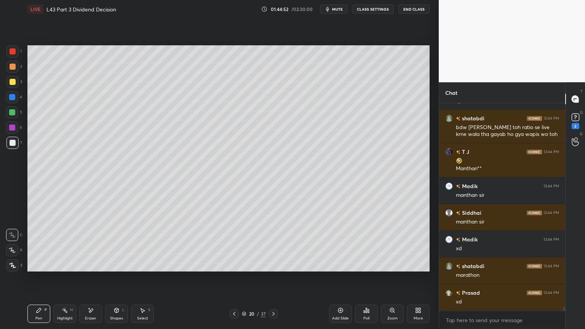
scroll to position [11552, 0]
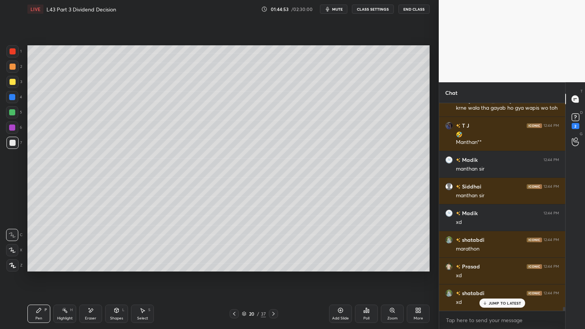
click at [11, 83] on div at bounding box center [13, 82] width 6 height 6
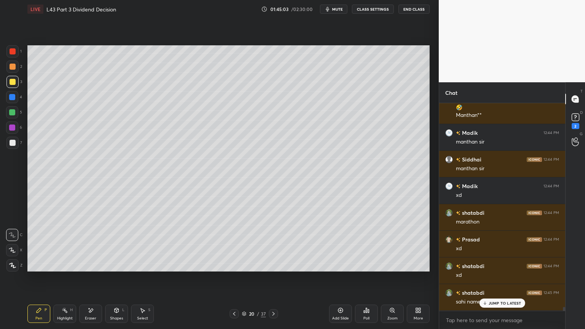
scroll to position [11605, 0]
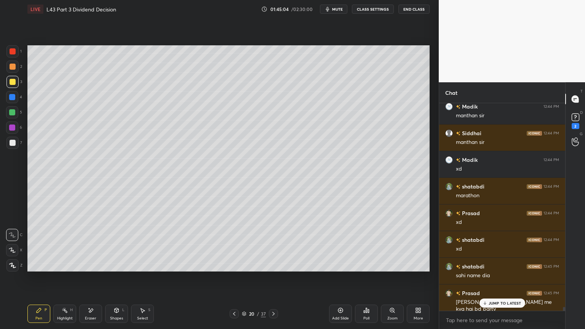
click at [29, 244] on div "Pen P" at bounding box center [38, 314] width 23 height 18
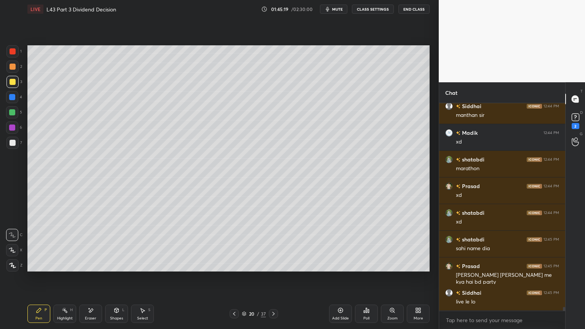
scroll to position [11659, 0]
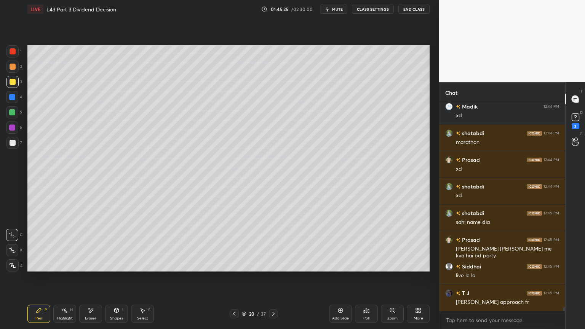
click at [113, 244] on icon at bounding box center [116, 310] width 6 height 6
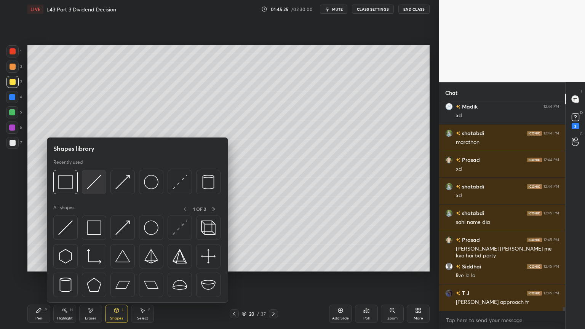
click at [97, 188] on img at bounding box center [94, 182] width 14 height 14
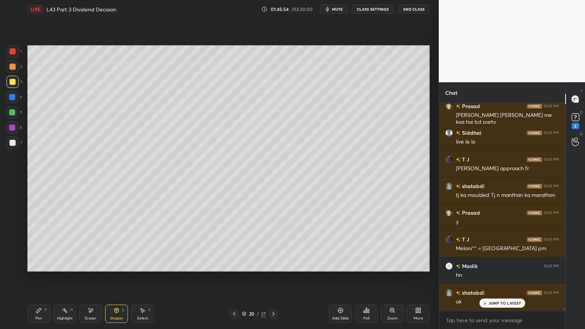
scroll to position [11819, 0]
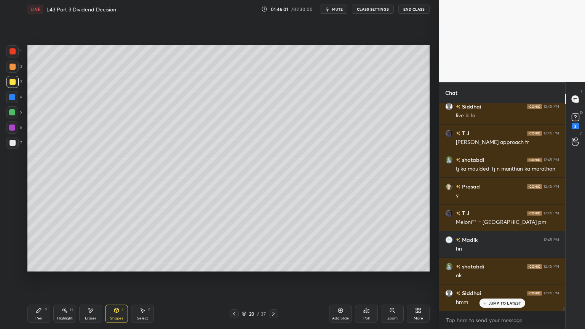
click at [14, 94] on div at bounding box center [12, 97] width 6 height 6
click at [114, 244] on icon at bounding box center [116, 310] width 6 height 6
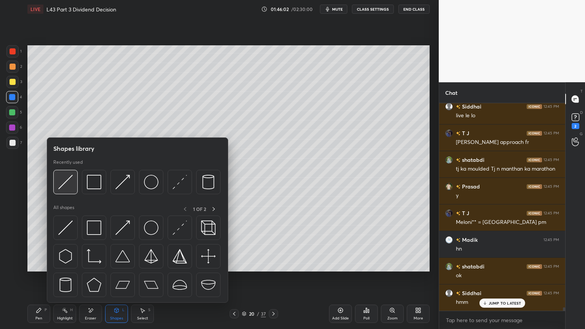
click at [63, 188] on img at bounding box center [65, 182] width 14 height 14
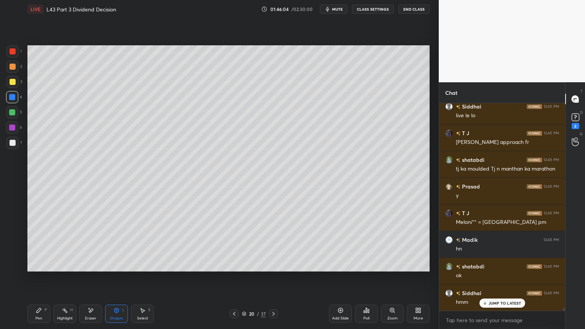
click at [39, 244] on div "Pen P" at bounding box center [38, 314] width 23 height 18
click at [41, 244] on icon at bounding box center [39, 310] width 6 height 6
click at [11, 82] on div at bounding box center [13, 82] width 6 height 6
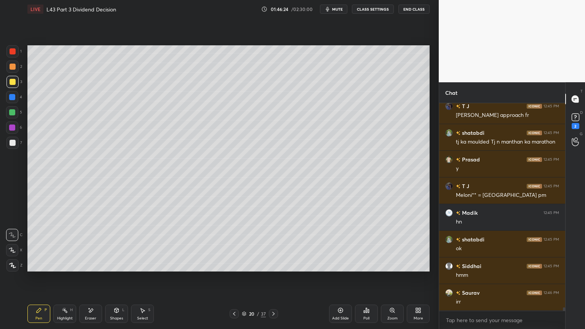
scroll to position [11872, 0]
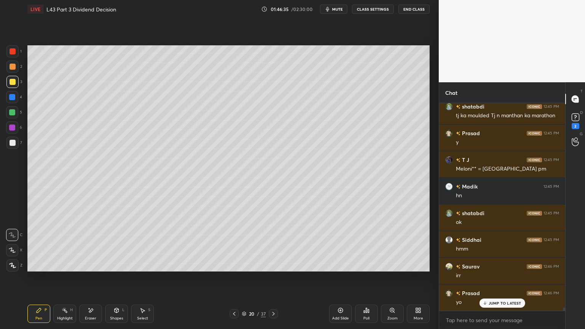
click at [20, 67] on div "2" at bounding box center [14, 67] width 16 height 12
click at [113, 244] on div "Shapes L" at bounding box center [116, 314] width 23 height 18
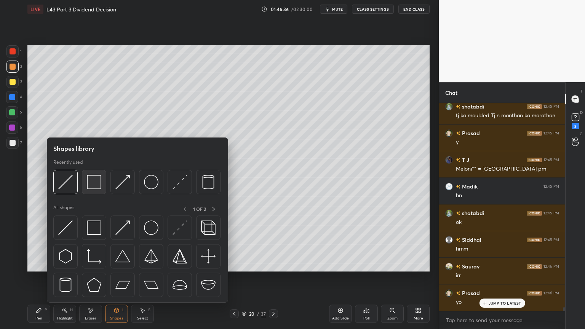
click at [94, 184] on img at bounding box center [94, 182] width 14 height 14
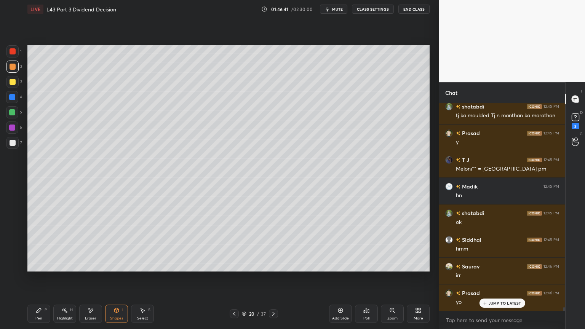
click at [15, 145] on div at bounding box center [13, 143] width 6 height 6
click at [41, 244] on div "Pen P Highlight H Eraser Shapes L Select S 20 / 37 Add Slide Poll Zoom More" at bounding box center [228, 314] width 402 height 30
click at [42, 244] on icon at bounding box center [39, 310] width 6 height 6
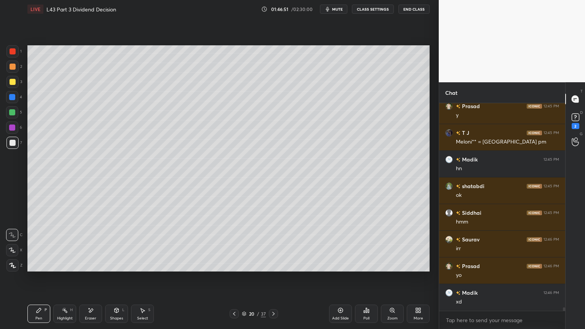
scroll to position [11925, 0]
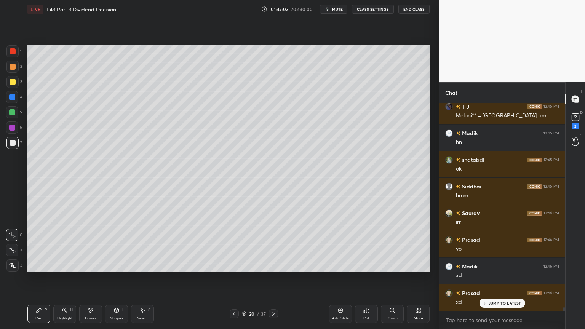
click at [12, 79] on div at bounding box center [13, 82] width 6 height 6
click at [10, 68] on div at bounding box center [13, 67] width 6 height 6
click at [114, 244] on div "Shapes L" at bounding box center [116, 314] width 23 height 18
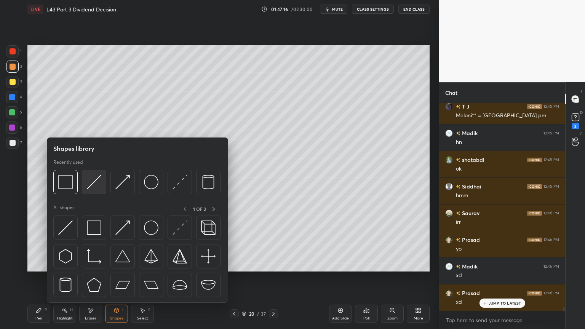
click at [99, 179] on img at bounding box center [94, 182] width 14 height 14
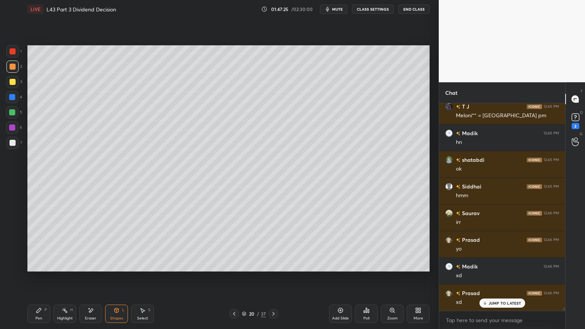
scroll to position [11952, 0]
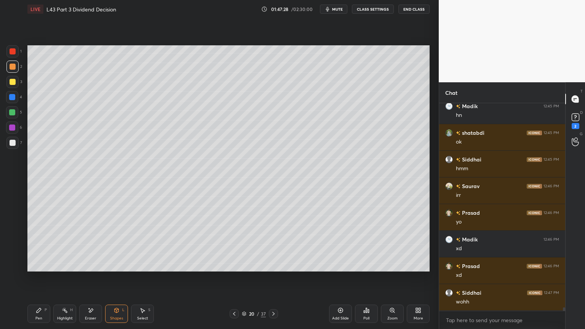
click at [35, 244] on div "Pen P" at bounding box center [38, 314] width 23 height 18
click at [16, 139] on div at bounding box center [12, 143] width 12 height 12
click at [117, 244] on icon at bounding box center [117, 310] width 4 height 5
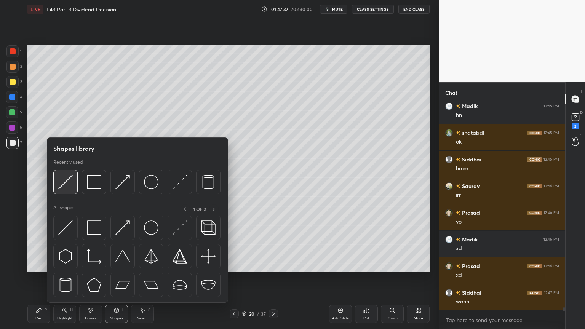
click at [68, 180] on img at bounding box center [65, 182] width 14 height 14
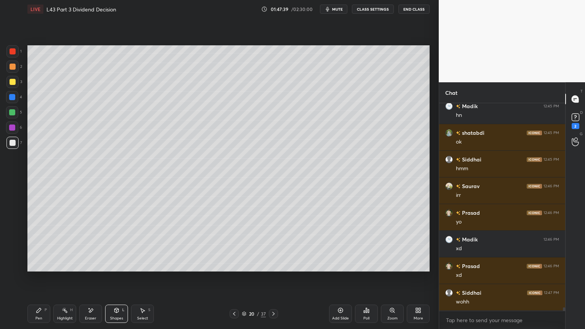
click at [41, 244] on icon at bounding box center [39, 310] width 5 height 5
click at [119, 244] on icon at bounding box center [116, 310] width 6 height 6
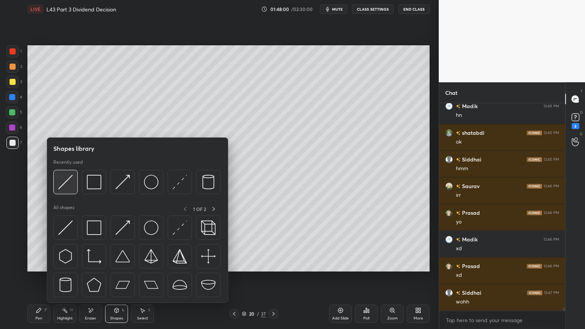
click at [70, 180] on img at bounding box center [65, 182] width 14 height 14
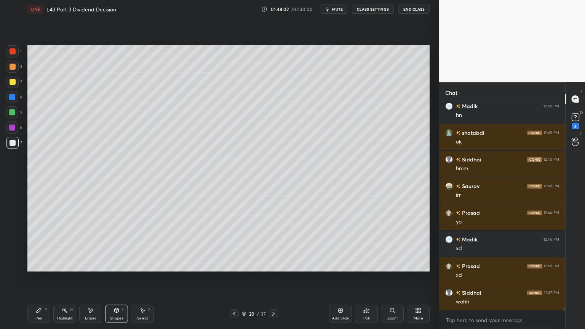
click at [36, 244] on div "Pen P" at bounding box center [38, 314] width 23 height 18
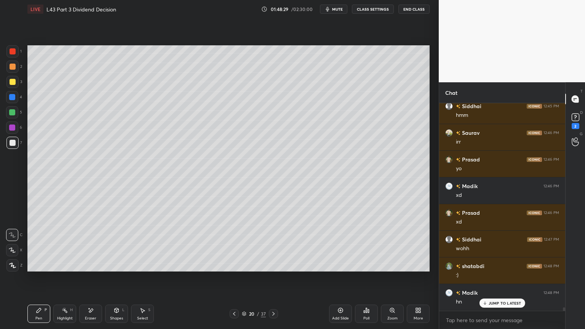
scroll to position [12032, 0]
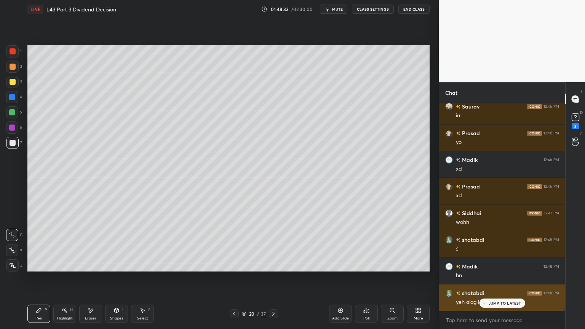
click at [495, 244] on div "JUMP TO LATEST" at bounding box center [502, 303] width 46 height 9
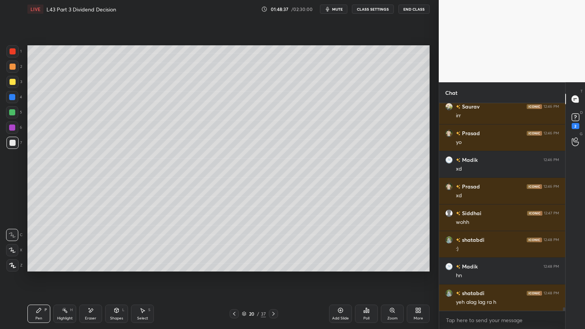
click at [8, 99] on div at bounding box center [12, 97] width 12 height 12
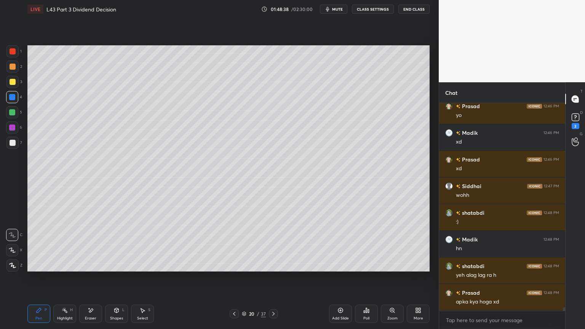
click at [115, 244] on icon at bounding box center [116, 310] width 6 height 6
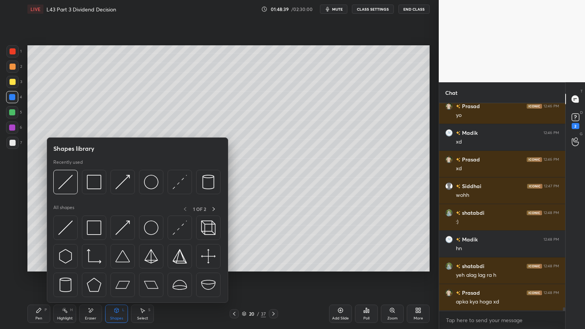
click at [137, 179] on div at bounding box center [136, 184] width 167 height 29
click at [119, 182] on img at bounding box center [122, 182] width 14 height 14
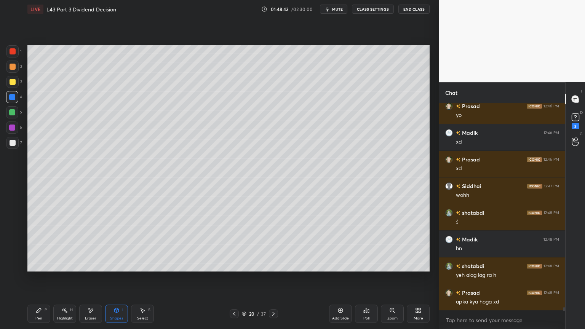
click at [34, 244] on div "Pen P" at bounding box center [38, 314] width 23 height 18
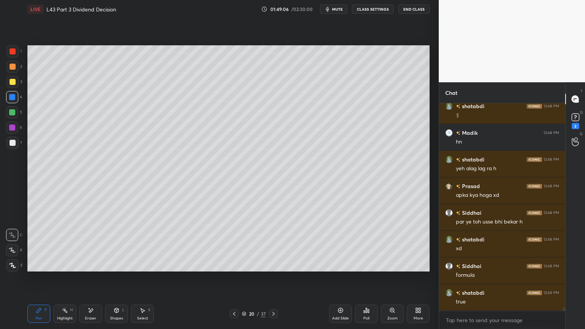
scroll to position [12192, 0]
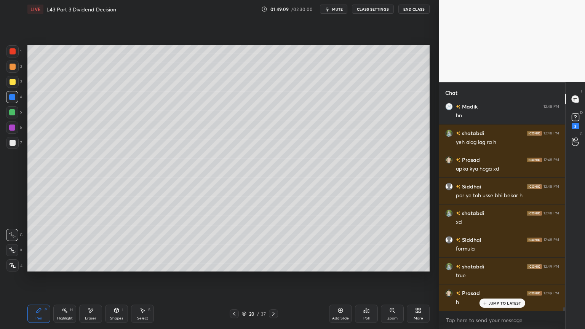
click at [112, 244] on div "Shapes L" at bounding box center [116, 314] width 23 height 18
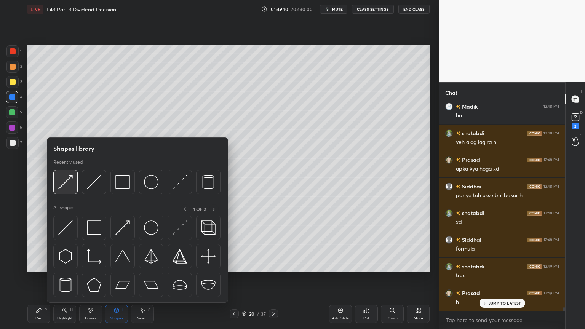
click at [61, 186] on img at bounding box center [65, 182] width 14 height 14
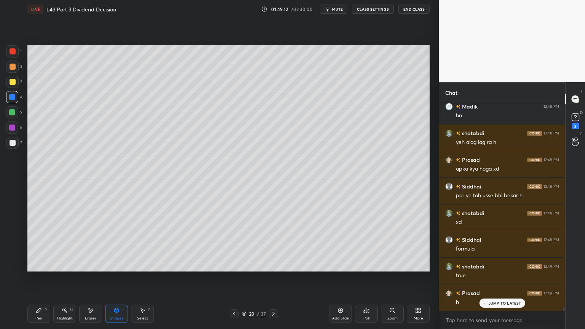
scroll to position [12219, 0]
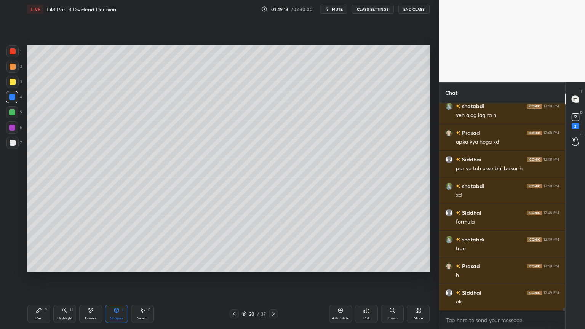
click at [38, 244] on div "Pen P" at bounding box center [38, 314] width 23 height 18
click at [12, 145] on div at bounding box center [13, 143] width 6 height 6
click at [15, 53] on div at bounding box center [13, 51] width 6 height 6
click at [120, 244] on div "Shapes L" at bounding box center [116, 314] width 23 height 18
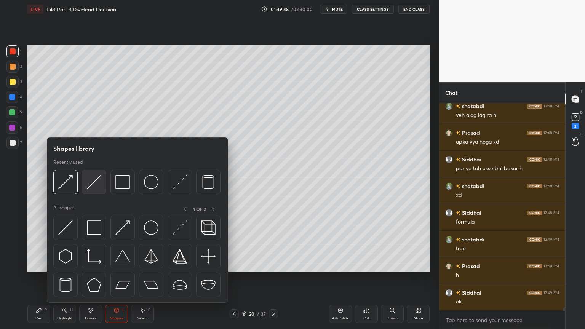
click at [98, 183] on img at bounding box center [94, 182] width 14 height 14
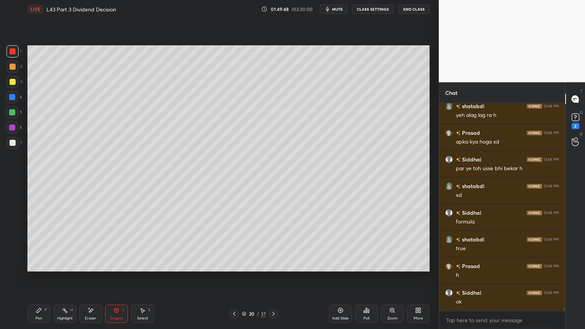
click at [111, 244] on div "Shapes L" at bounding box center [116, 314] width 23 height 18
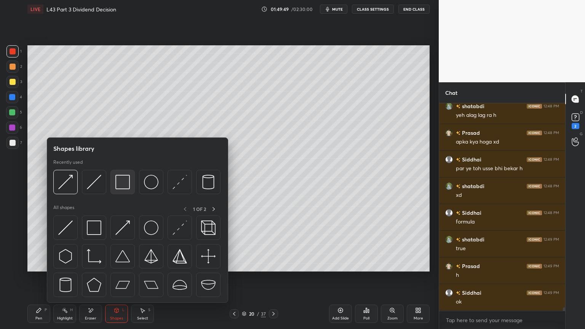
click at [128, 181] on img at bounding box center [122, 182] width 14 height 14
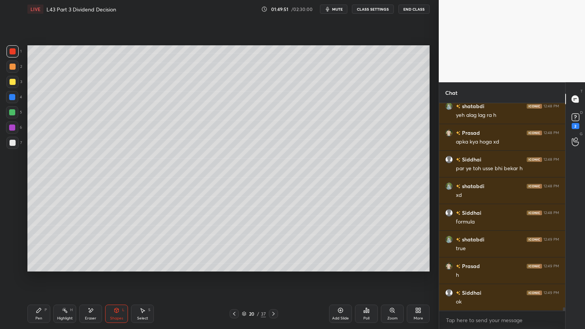
click at [17, 142] on div at bounding box center [12, 143] width 12 height 12
click at [39, 244] on icon at bounding box center [39, 310] width 5 height 5
click at [12, 117] on div at bounding box center [12, 112] width 12 height 12
click at [14, 86] on div at bounding box center [12, 82] width 12 height 12
click at [11, 69] on div at bounding box center [13, 67] width 6 height 6
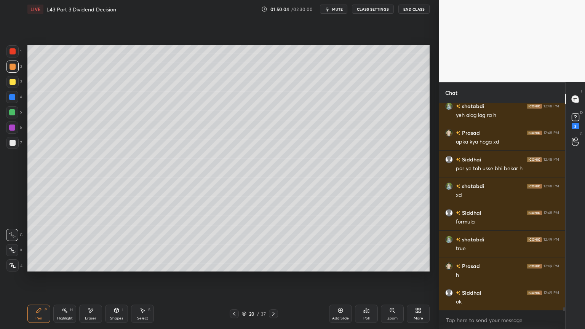
click at [11, 101] on div at bounding box center [12, 97] width 12 height 12
click at [120, 244] on div "Shapes L" at bounding box center [116, 314] width 23 height 18
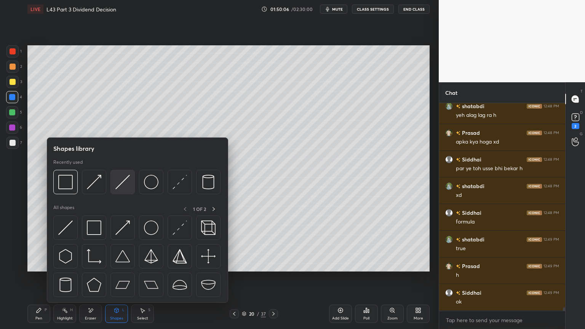
click at [122, 186] on img at bounding box center [122, 182] width 14 height 14
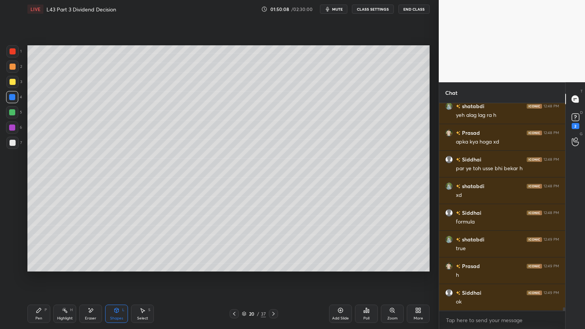
click at [30, 244] on div "Pen P" at bounding box center [38, 314] width 23 height 18
click at [14, 84] on div at bounding box center [13, 82] width 6 height 6
click at [10, 72] on div at bounding box center [12, 67] width 12 height 12
click at [14, 141] on div at bounding box center [13, 143] width 6 height 6
click at [12, 71] on div at bounding box center [12, 67] width 12 height 12
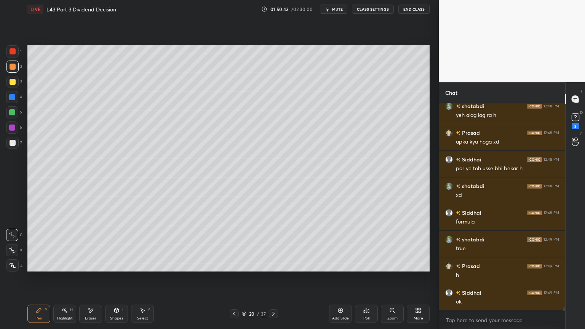
click at [11, 149] on div "7" at bounding box center [14, 144] width 16 height 15
click at [11, 72] on div at bounding box center [12, 67] width 12 height 12
click at [10, 145] on div at bounding box center [13, 143] width 6 height 6
click at [15, 71] on div at bounding box center [12, 67] width 12 height 12
click at [11, 145] on div at bounding box center [13, 143] width 6 height 6
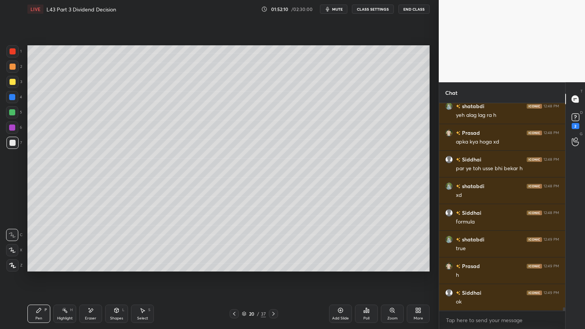
click at [11, 69] on div at bounding box center [13, 67] width 6 height 6
click at [14, 148] on div at bounding box center [12, 143] width 12 height 12
click at [18, 84] on div at bounding box center [12, 82] width 12 height 12
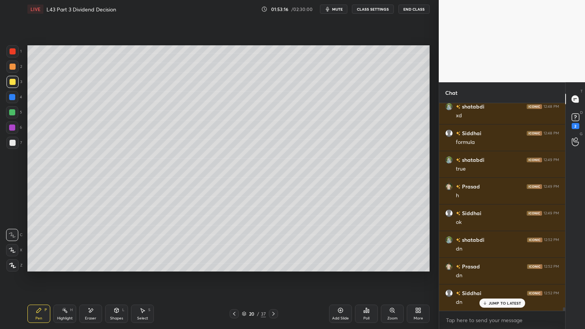
click at [337, 244] on div "Add Slide" at bounding box center [340, 314] width 23 height 18
click at [12, 101] on div at bounding box center [12, 97] width 12 height 12
click at [113, 244] on div "Shapes L" at bounding box center [116, 314] width 23 height 18
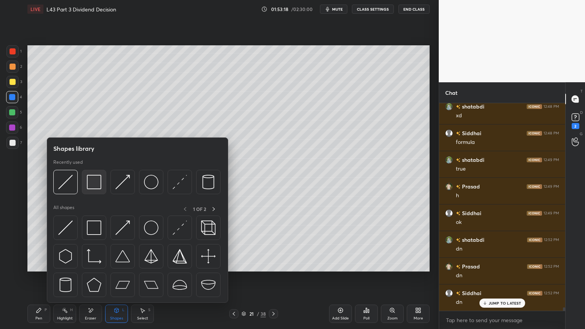
click at [97, 189] on img at bounding box center [94, 182] width 14 height 14
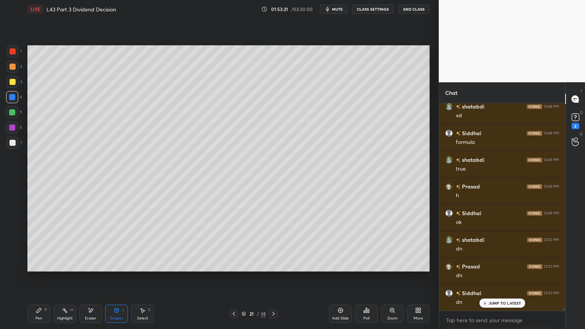
click at [10, 81] on div at bounding box center [13, 82] width 6 height 6
click at [42, 244] on div "Pen P" at bounding box center [38, 314] width 23 height 18
click at [111, 244] on div "Shapes L" at bounding box center [116, 314] width 23 height 18
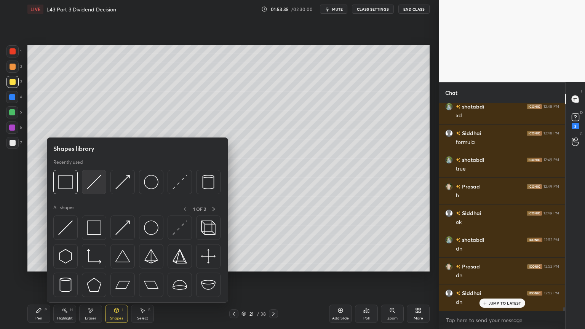
click at [96, 182] on img at bounding box center [94, 182] width 14 height 14
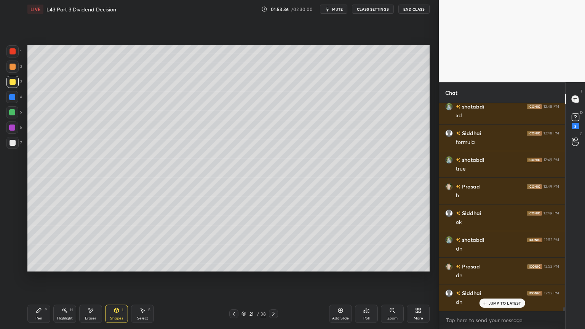
click at [32, 244] on div "Pen P" at bounding box center [38, 314] width 23 height 18
click at [11, 146] on div at bounding box center [12, 143] width 12 height 12
click at [10, 96] on div at bounding box center [12, 97] width 6 height 6
click at [113, 244] on icon at bounding box center [116, 310] width 6 height 6
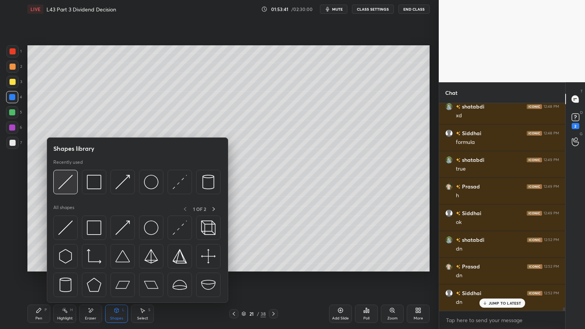
click at [62, 186] on img at bounding box center [65, 182] width 14 height 14
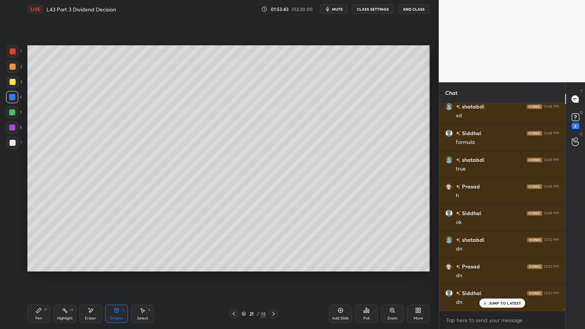
click at [39, 244] on icon at bounding box center [39, 310] width 6 height 6
click at [10, 144] on div at bounding box center [13, 143] width 6 height 6
click at [11, 55] on div at bounding box center [12, 51] width 12 height 12
click at [13, 144] on div at bounding box center [13, 143] width 6 height 6
click at [11, 99] on div at bounding box center [12, 97] width 6 height 6
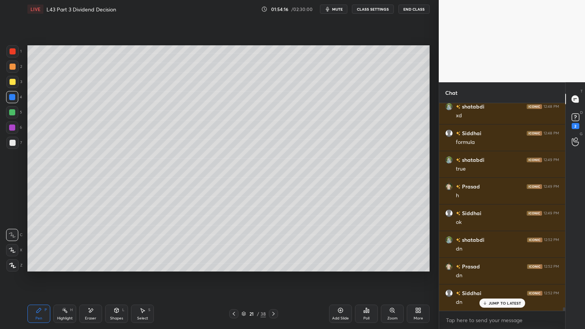
click at [123, 244] on div "L" at bounding box center [123, 310] width 2 height 4
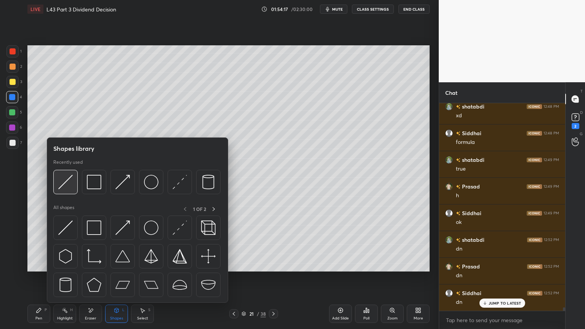
click at [63, 183] on img at bounding box center [65, 182] width 14 height 14
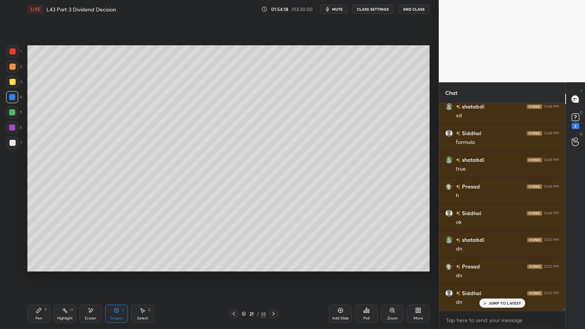
click at [13, 146] on div at bounding box center [12, 143] width 12 height 12
click at [35, 244] on div "Pen P" at bounding box center [38, 314] width 23 height 18
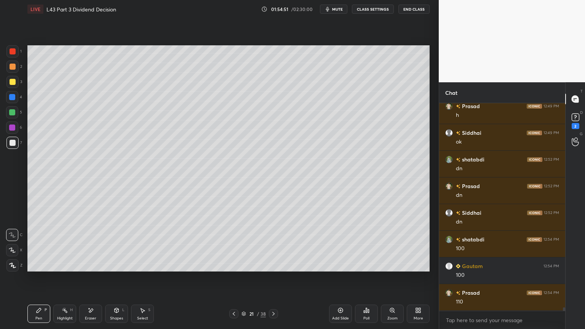
scroll to position [12405, 0]
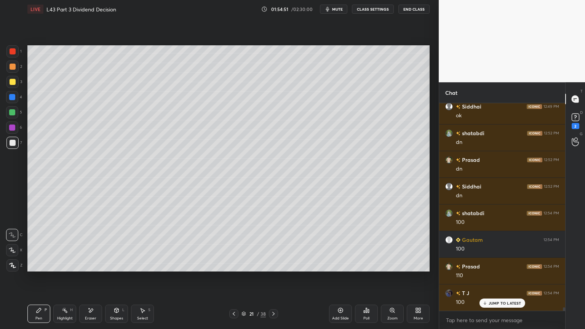
click at [13, 99] on div at bounding box center [12, 97] width 6 height 6
click at [116, 244] on icon at bounding box center [116, 310] width 6 height 6
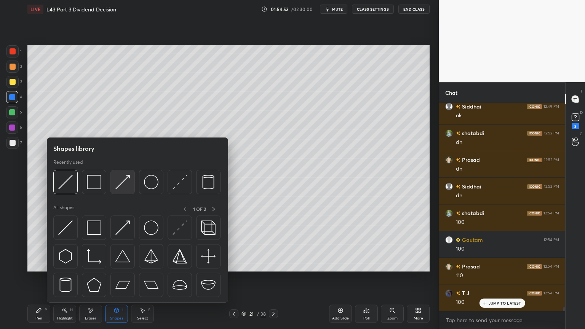
click at [126, 183] on img at bounding box center [122, 182] width 14 height 14
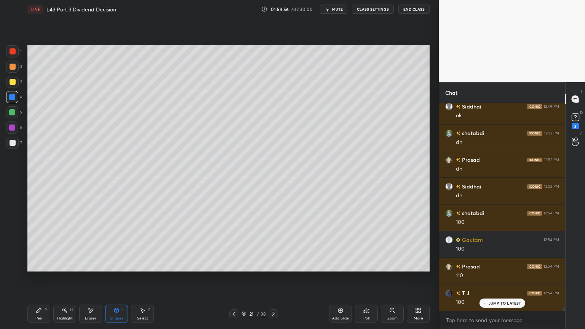
click at [14, 147] on div at bounding box center [12, 143] width 12 height 12
click at [43, 244] on div "Pen P" at bounding box center [38, 314] width 23 height 18
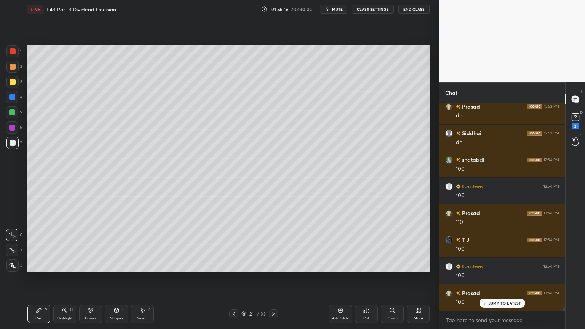
scroll to position [12485, 0]
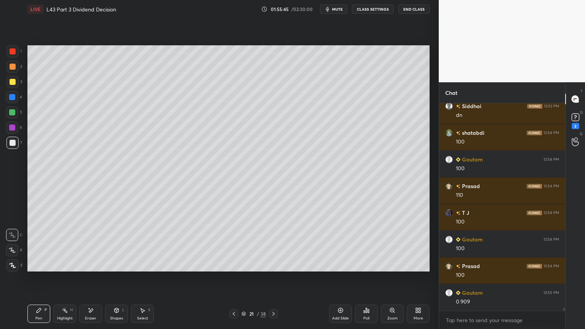
click at [92, 244] on icon at bounding box center [91, 310] width 6 height 6
click at [11, 232] on icon at bounding box center [12, 235] width 6 height 6
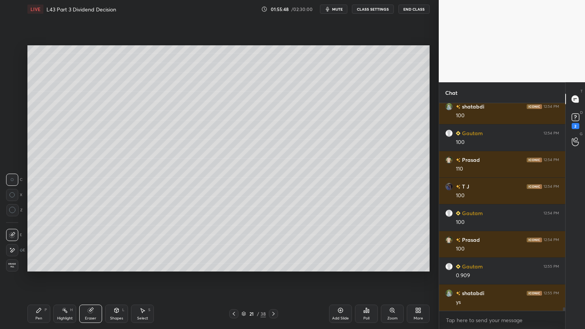
click at [14, 244] on icon at bounding box center [12, 250] width 6 height 6
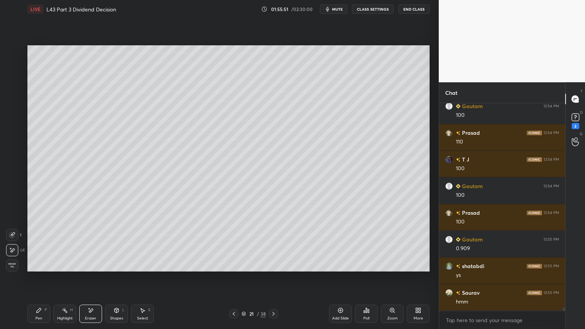
click at [43, 244] on div "Pen P" at bounding box center [38, 314] width 23 height 18
click at [121, 244] on div "Shapes L" at bounding box center [116, 314] width 23 height 18
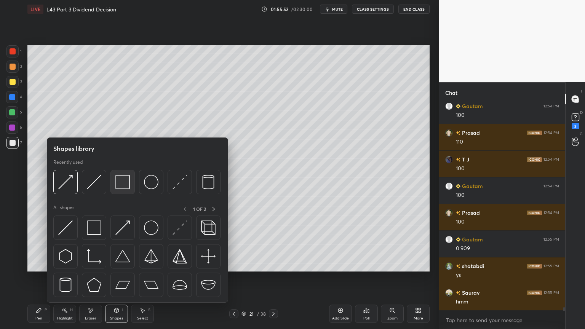
click at [128, 182] on img at bounding box center [122, 182] width 14 height 14
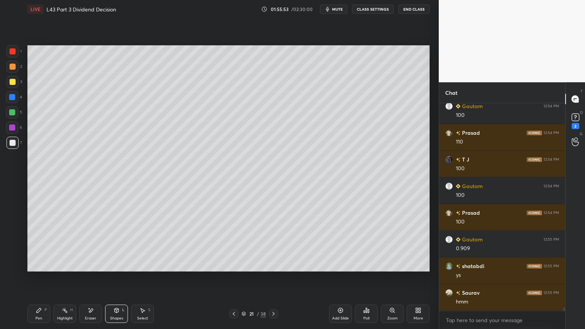
click at [10, 54] on div at bounding box center [13, 51] width 6 height 6
click at [10, 82] on div at bounding box center [13, 82] width 6 height 6
click at [45, 244] on div "Pen P" at bounding box center [38, 314] width 23 height 18
click at [232, 244] on icon at bounding box center [234, 314] width 6 height 6
click at [272, 244] on icon at bounding box center [273, 314] width 6 height 6
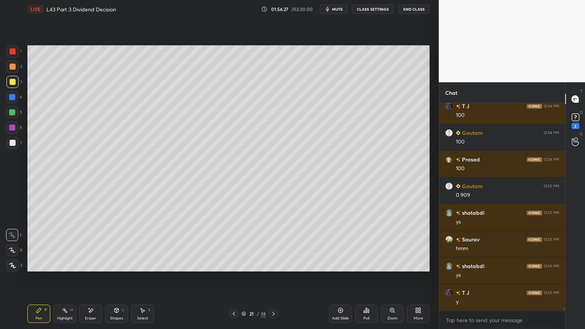
scroll to position [12618, 0]
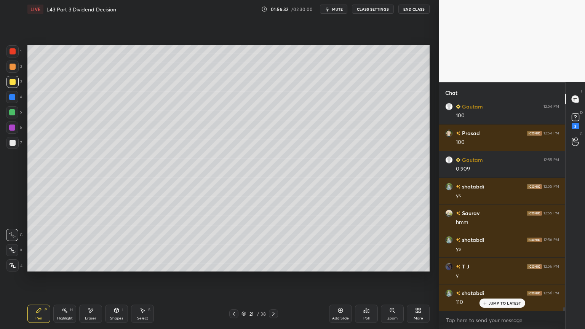
click at [146, 244] on div "Select S" at bounding box center [142, 314] width 23 height 18
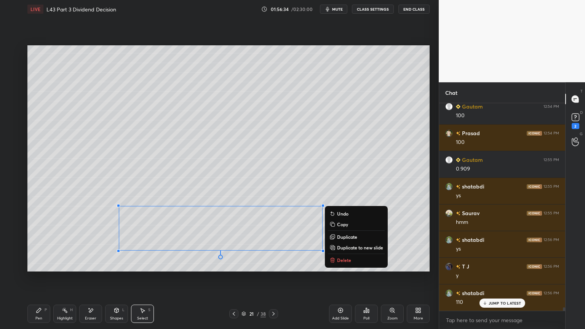
click at [332, 244] on icon at bounding box center [332, 260] width 6 height 6
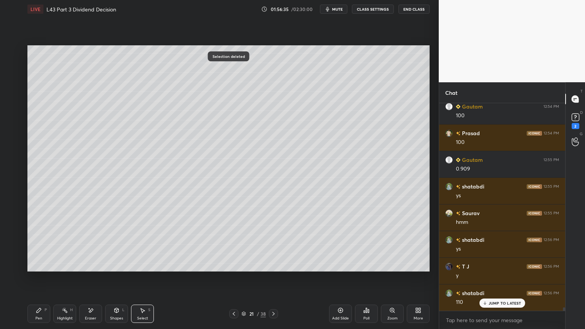
click at [44, 244] on div "Pen P" at bounding box center [38, 314] width 23 height 18
click at [236, 244] on icon at bounding box center [234, 314] width 6 height 6
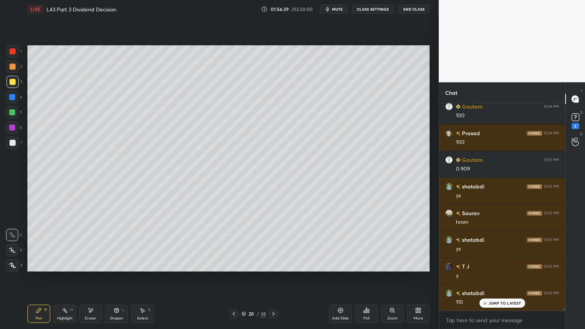
click at [272, 244] on icon at bounding box center [273, 314] width 6 height 6
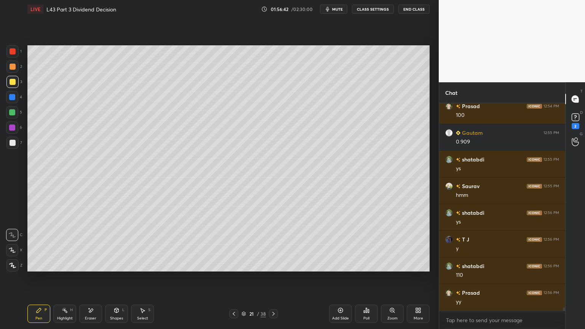
scroll to position [12672, 0]
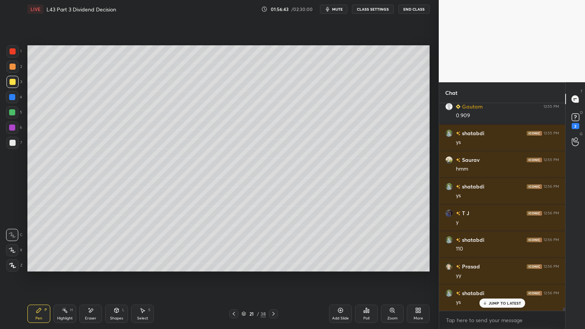
click at [13, 113] on div at bounding box center [12, 112] width 6 height 6
click at [14, 67] on div at bounding box center [13, 67] width 6 height 6
click at [11, 101] on div at bounding box center [12, 97] width 12 height 12
click at [115, 244] on icon at bounding box center [117, 310] width 4 height 5
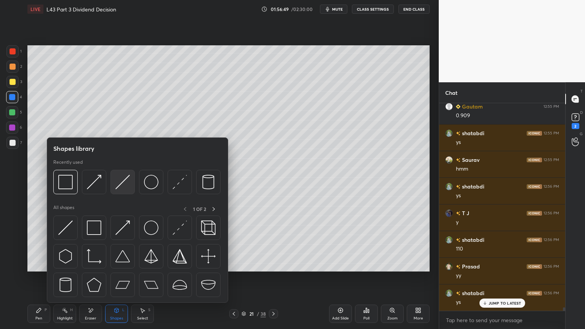
click at [131, 184] on div at bounding box center [122, 182] width 24 height 24
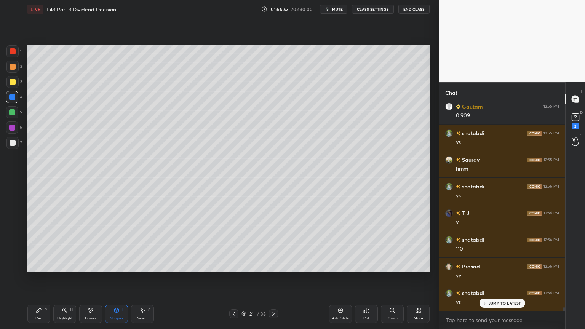
click at [15, 143] on div at bounding box center [12, 143] width 12 height 12
click at [38, 244] on icon at bounding box center [39, 310] width 5 height 5
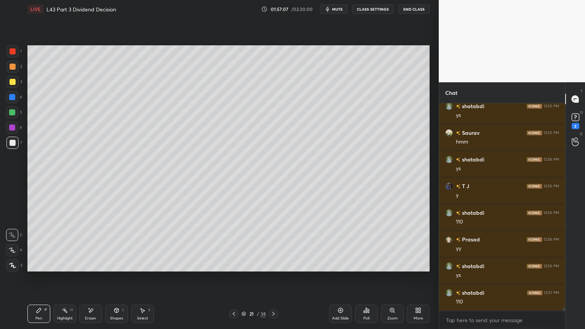
click at [14, 99] on div at bounding box center [12, 97] width 6 height 6
click at [118, 244] on icon at bounding box center [117, 310] width 4 height 5
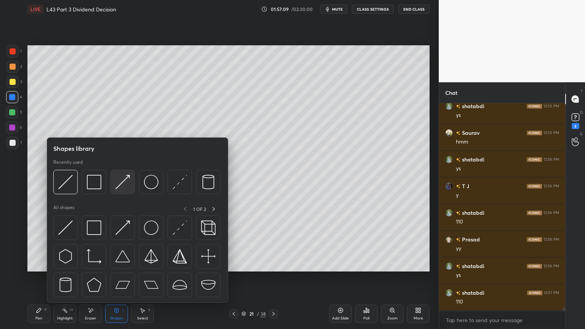
click at [126, 182] on img at bounding box center [122, 182] width 14 height 14
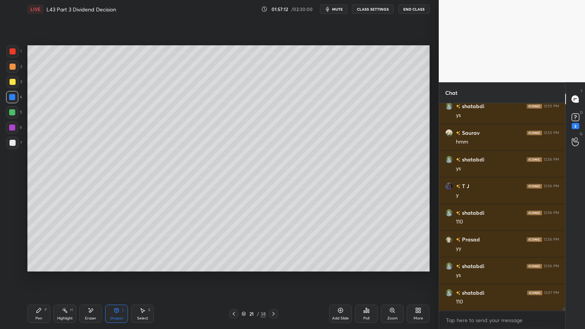
click at [14, 147] on div at bounding box center [12, 143] width 12 height 12
click at [11, 48] on div at bounding box center [12, 51] width 12 height 12
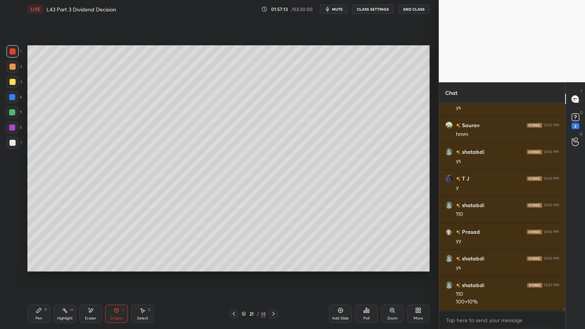
click at [114, 244] on icon at bounding box center [116, 310] width 6 height 6
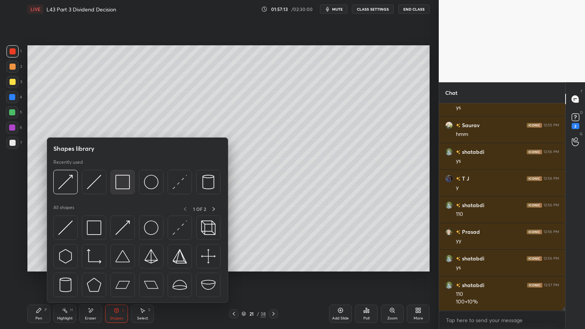
click at [128, 183] on img at bounding box center [122, 182] width 14 height 14
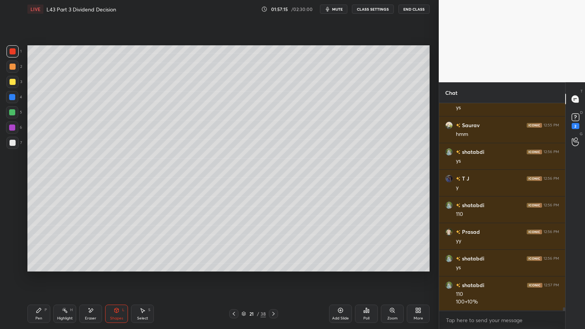
click at [39, 244] on div "Pen P" at bounding box center [38, 314] width 23 height 18
click at [14, 144] on div at bounding box center [13, 143] width 6 height 6
click at [44, 244] on div "Pen P" at bounding box center [38, 314] width 23 height 18
click at [12, 147] on div at bounding box center [12, 143] width 12 height 12
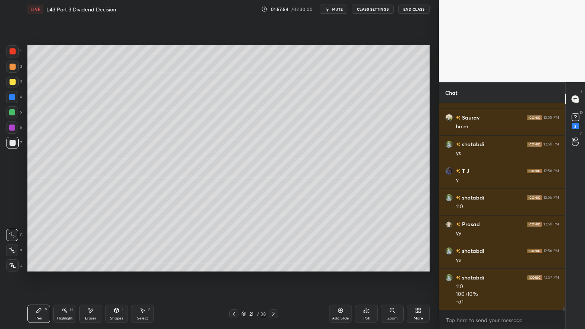
click at [14, 54] on div at bounding box center [12, 51] width 12 height 12
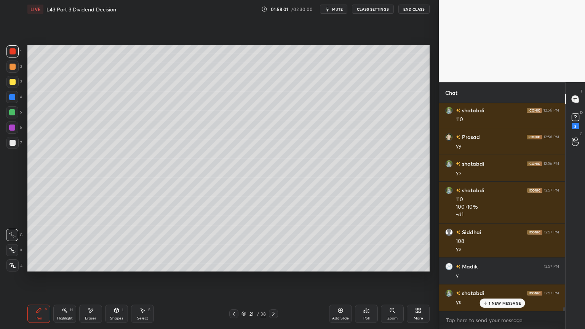
scroll to position [12828, 0]
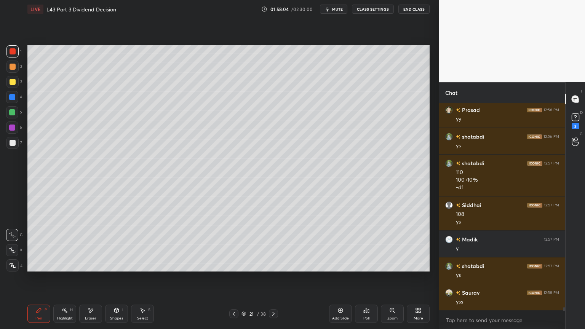
click at [8, 82] on div at bounding box center [12, 82] width 12 height 12
click at [115, 244] on icon at bounding box center [116, 310] width 6 height 6
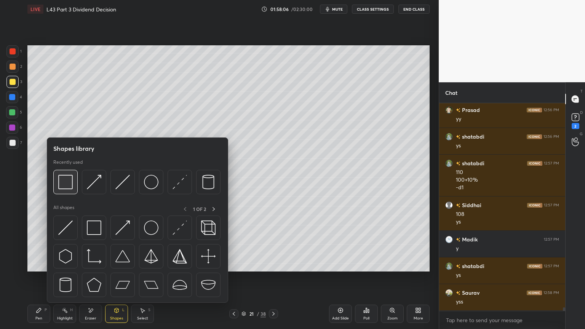
click at [59, 188] on img at bounding box center [65, 182] width 14 height 14
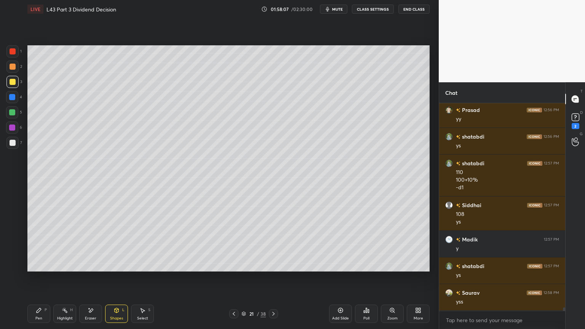
click at [16, 141] on div at bounding box center [12, 143] width 12 height 12
click at [41, 244] on div "Pen" at bounding box center [38, 318] width 7 height 4
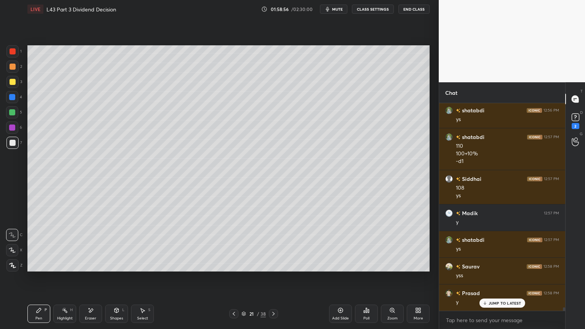
click at [228, 244] on div "21 / 38" at bounding box center [253, 313] width 151 height 9
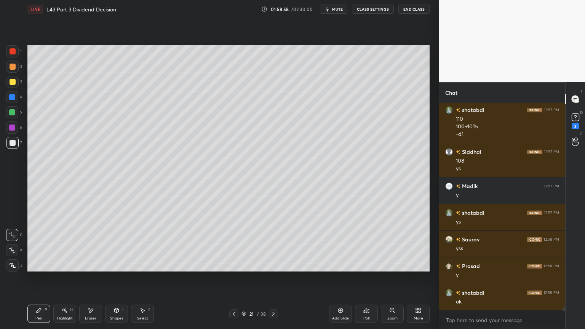
click at [230, 244] on div at bounding box center [233, 313] width 9 height 9
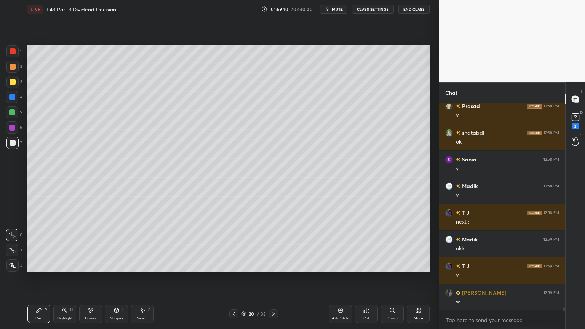
scroll to position [13068, 0]
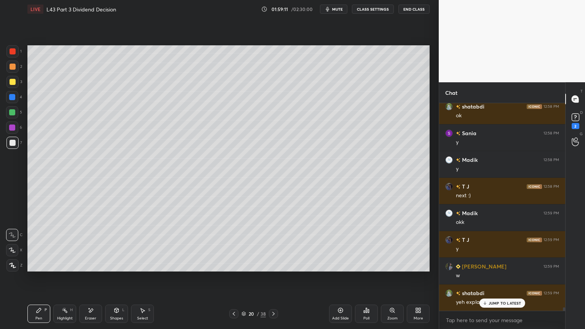
click at [272, 244] on icon at bounding box center [273, 314] width 6 height 6
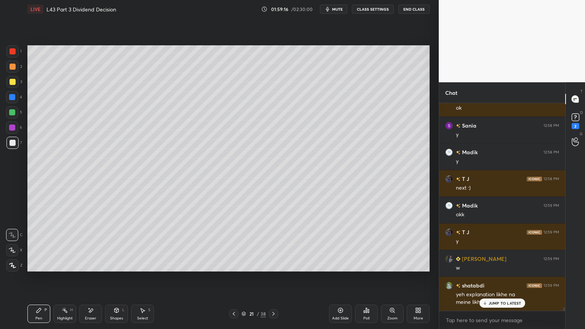
click at [12, 85] on div at bounding box center [13, 82] width 6 height 6
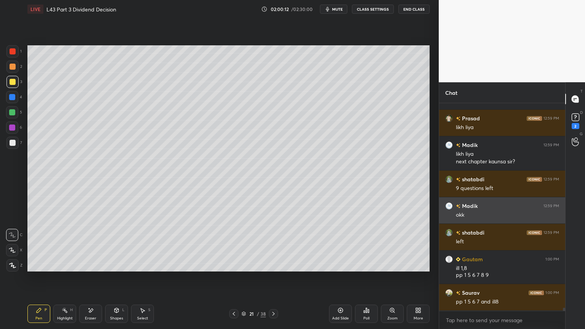
scroll to position [13383, 0]
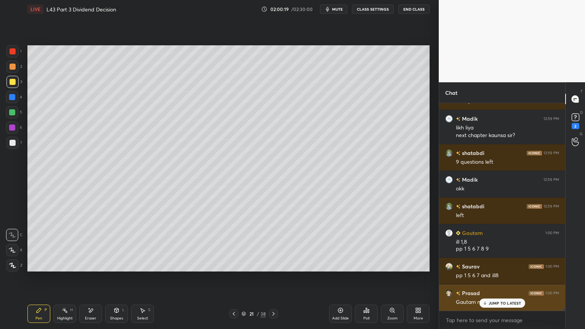
click at [491, 244] on p "JUMP TO LATEST" at bounding box center [505, 303] width 33 height 5
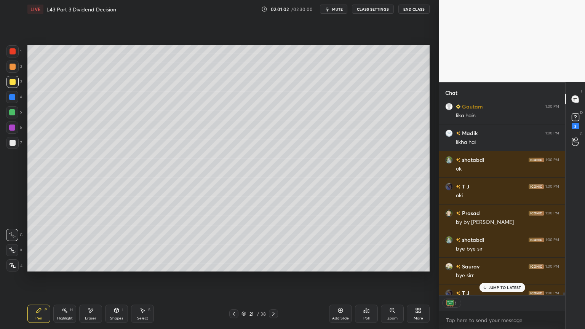
scroll to position [190, 124]
click at [408, 11] on button "End Class" at bounding box center [413, 9] width 31 height 9
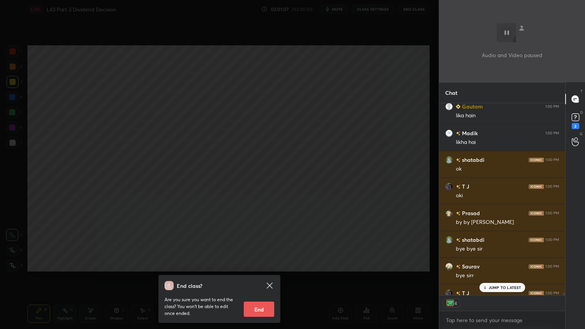
click at [251, 244] on button "End" at bounding box center [259, 309] width 30 height 15
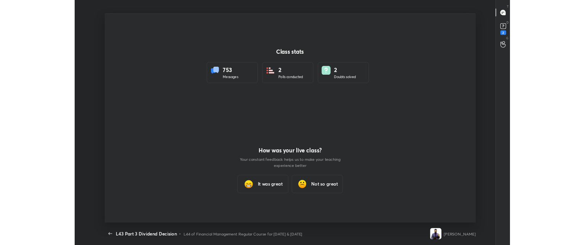
scroll to position [37800, 37501]
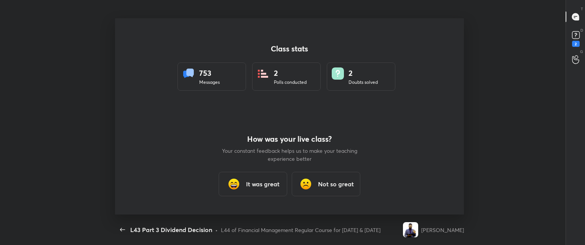
type textarea "x"
